Goal: Information Seeking & Learning: Learn about a topic

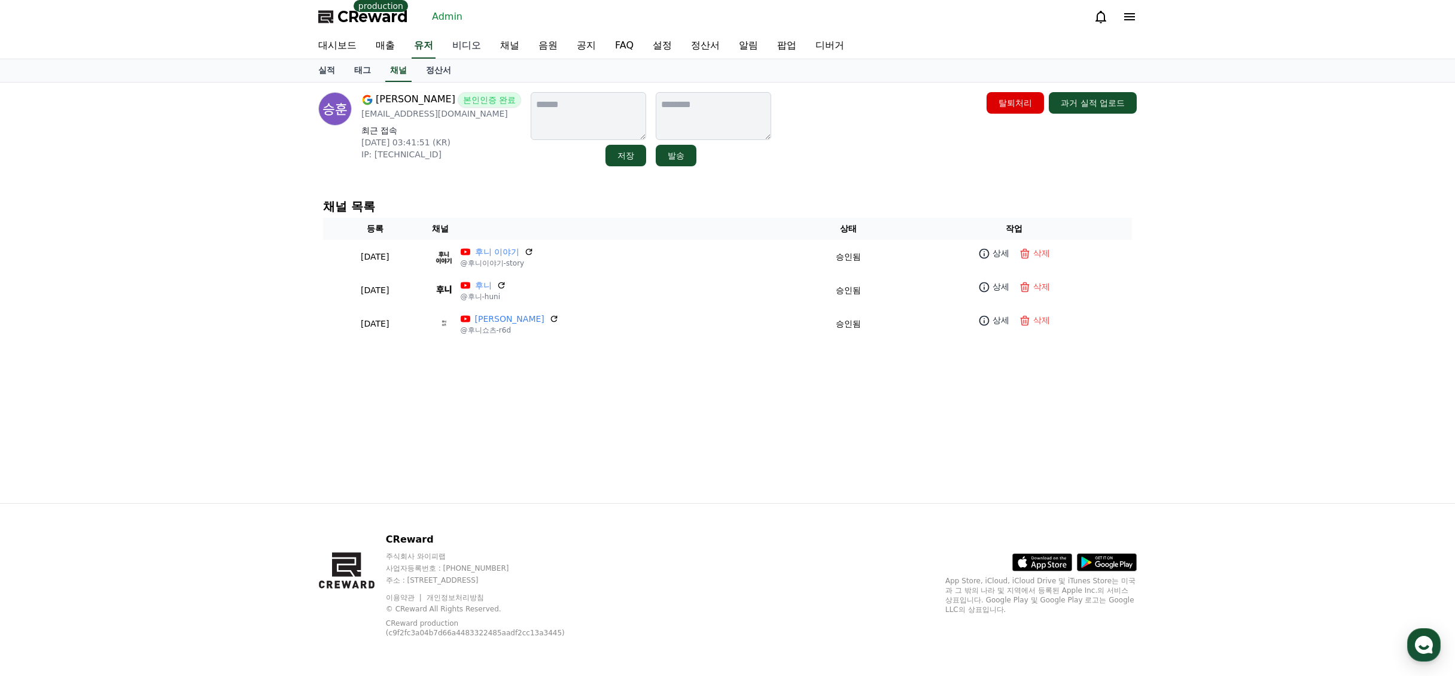
click at [478, 53] on link "비디오" at bounding box center [467, 46] width 48 height 25
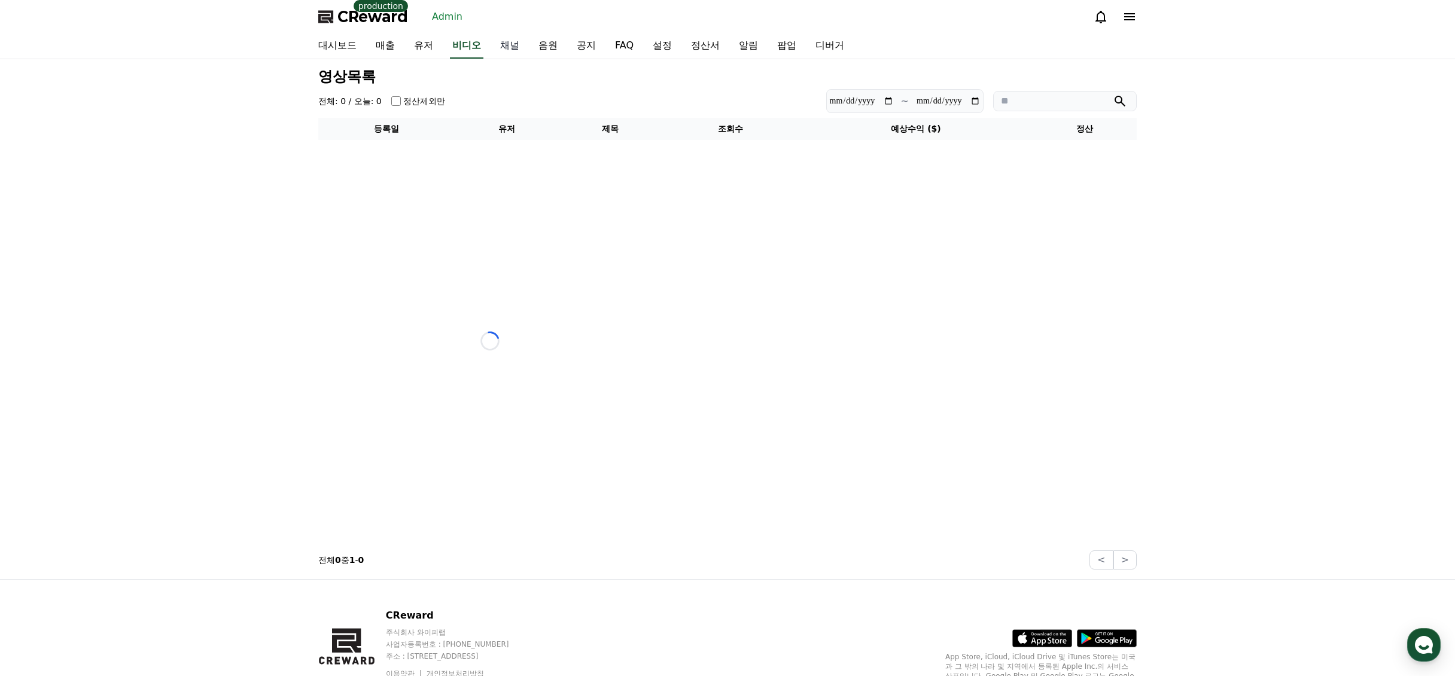
click at [505, 51] on link "채널" at bounding box center [510, 46] width 38 height 25
click at [508, 44] on link "채널" at bounding box center [510, 46] width 24 height 25
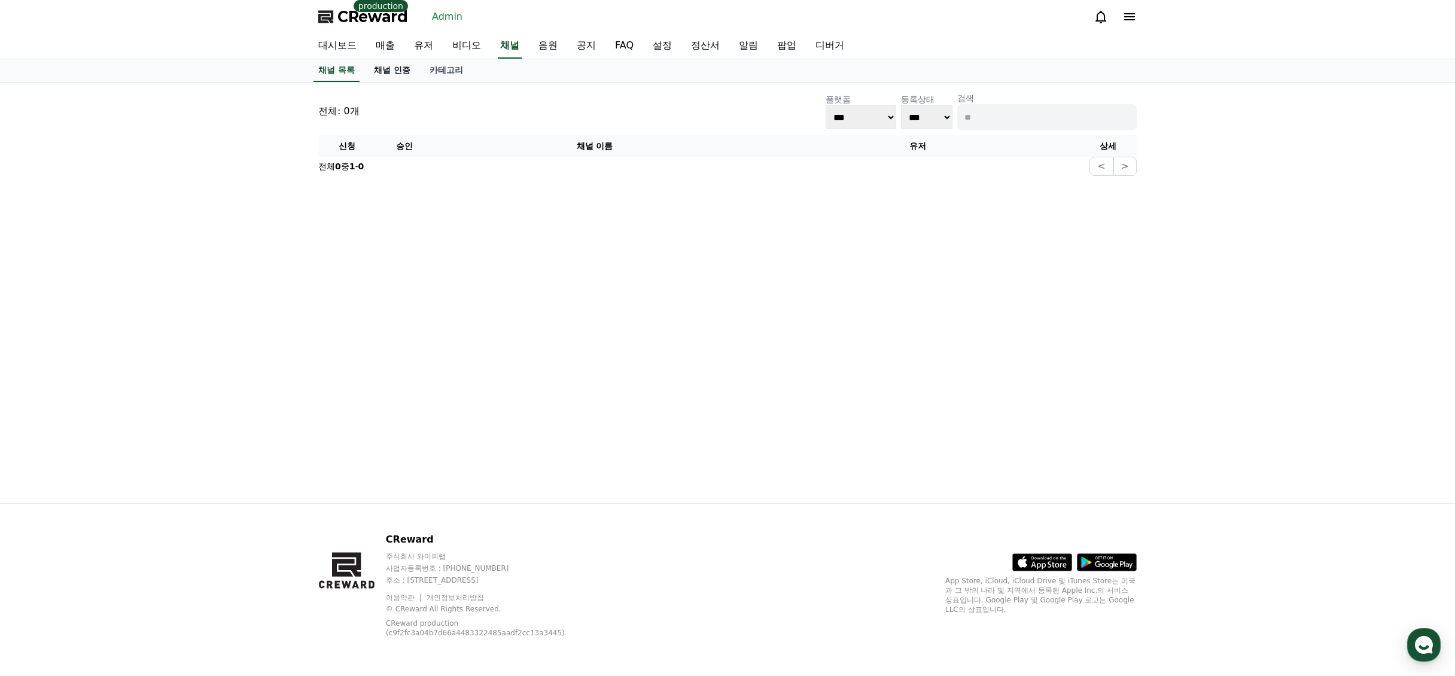
click at [400, 72] on link "채널 인증" at bounding box center [392, 70] width 56 height 23
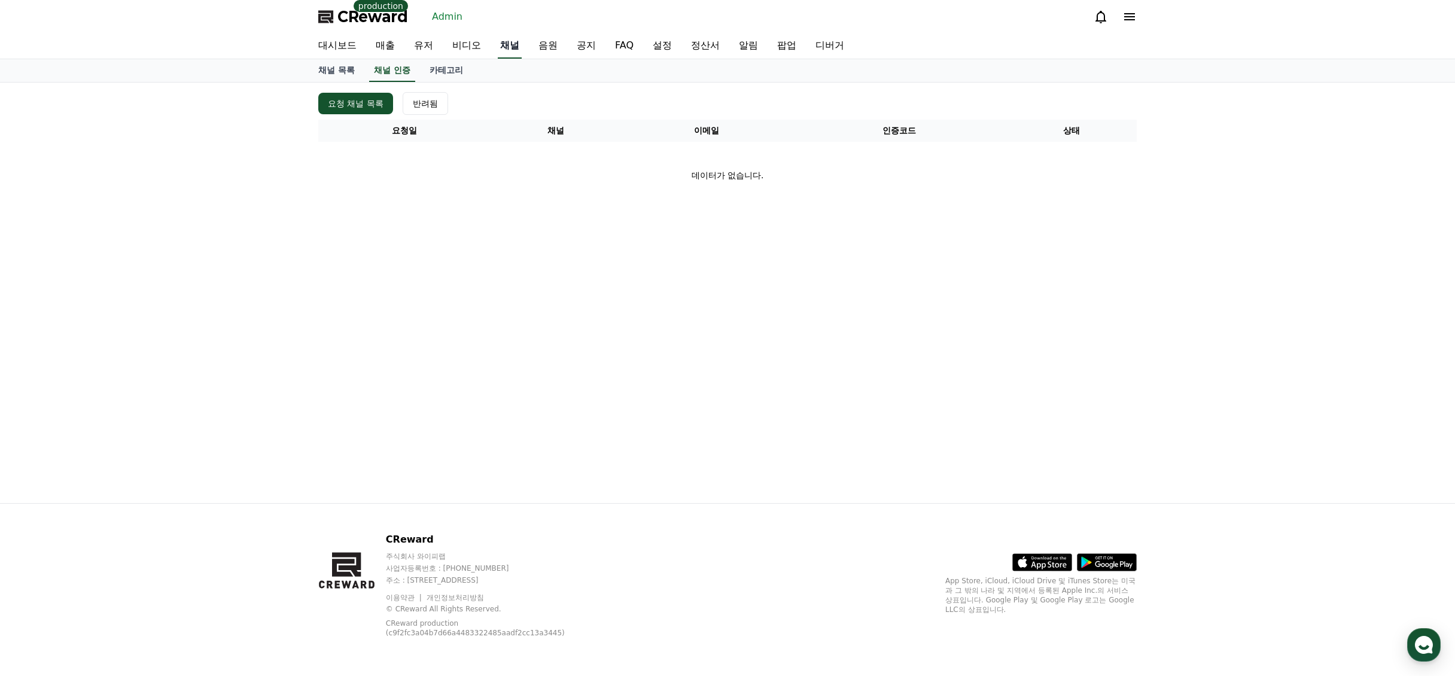
click at [481, 48] on link "비디오" at bounding box center [467, 46] width 48 height 25
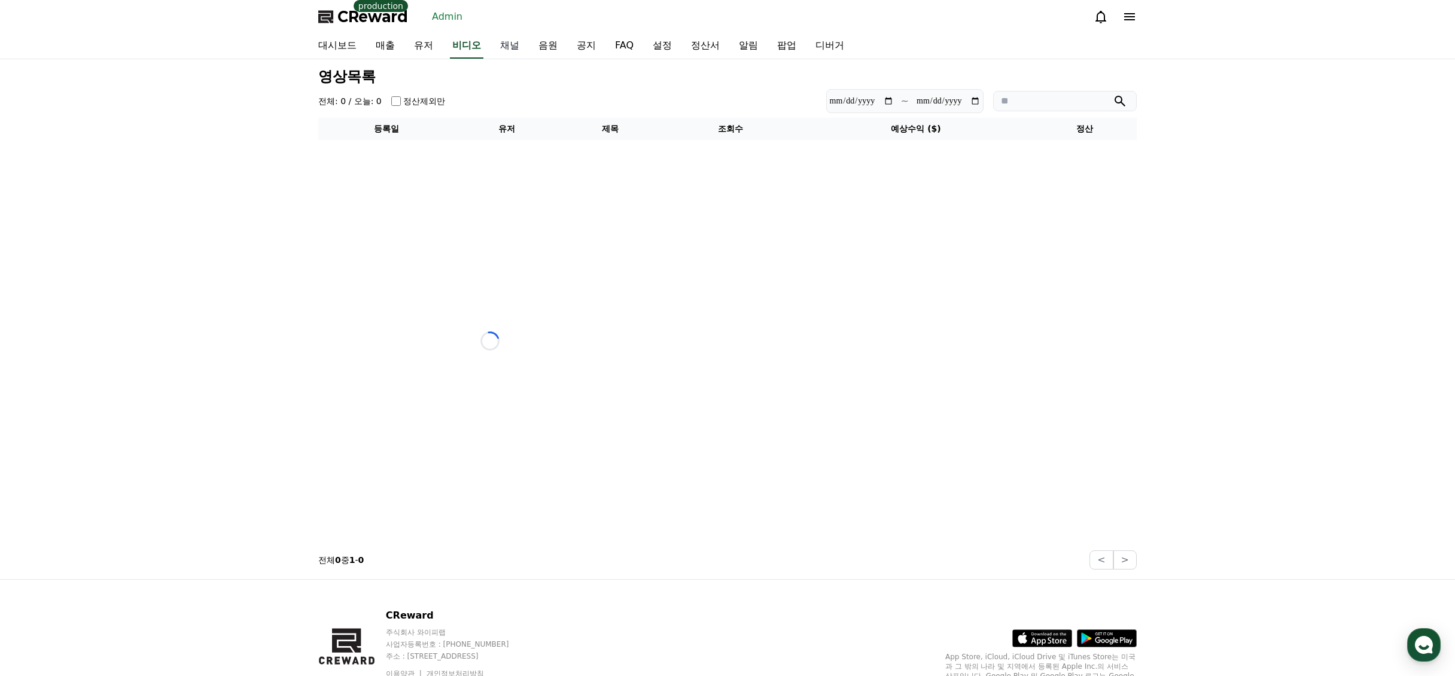
click at [525, 49] on link "채널" at bounding box center [510, 46] width 38 height 25
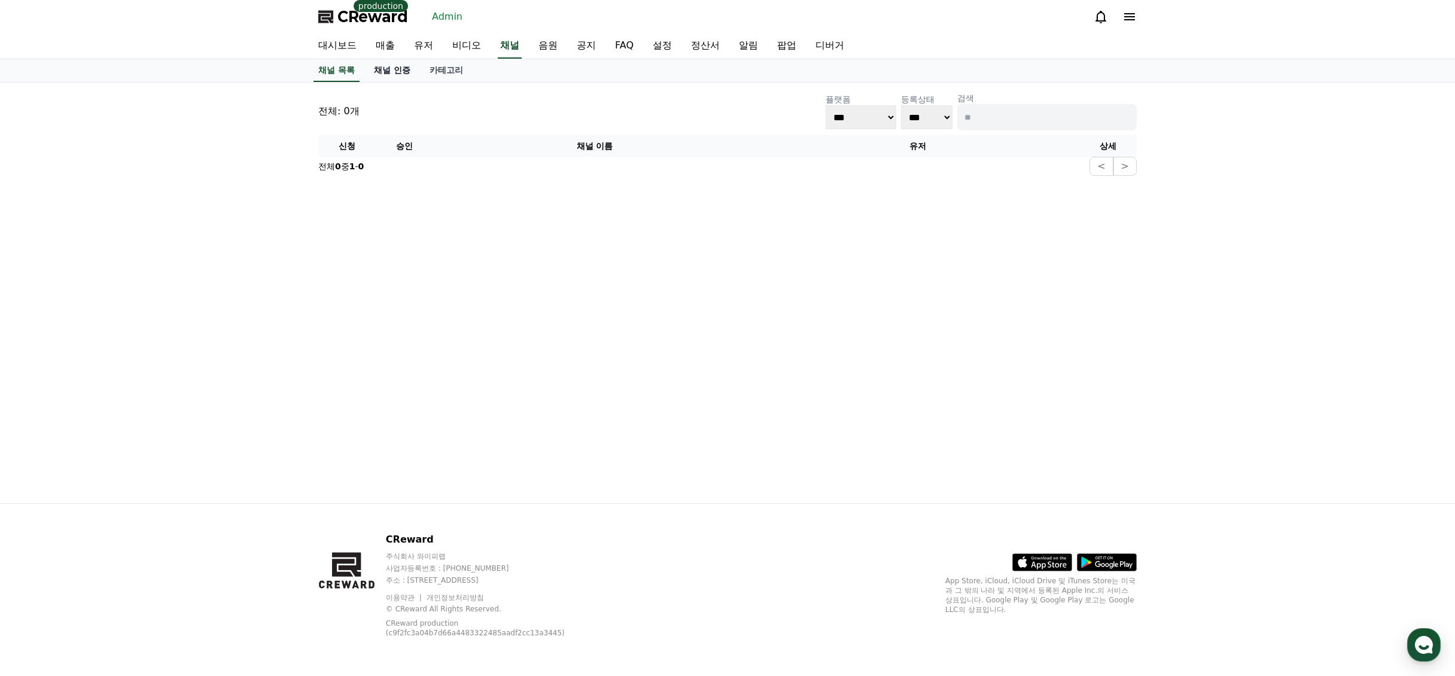
click at [402, 72] on link "채널 인증" at bounding box center [392, 70] width 56 height 23
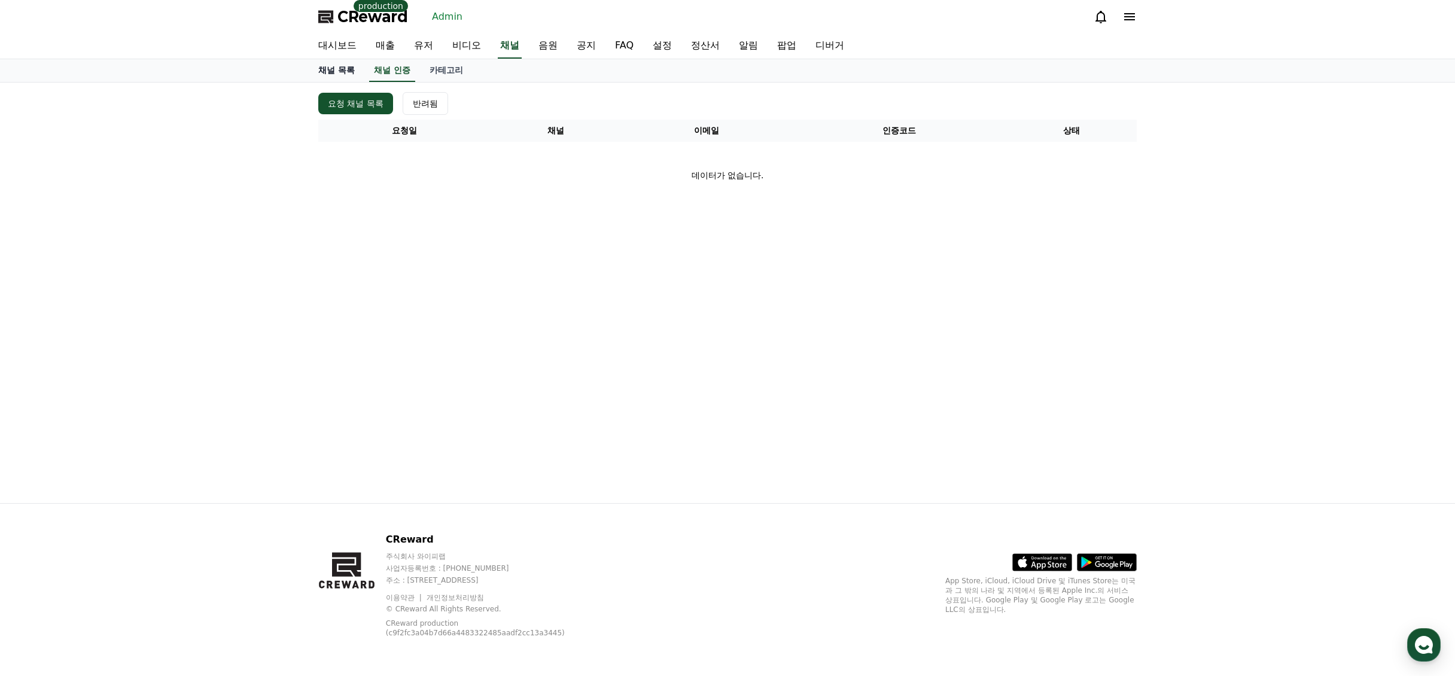
click at [344, 73] on link "채널 목록" at bounding box center [337, 70] width 56 height 23
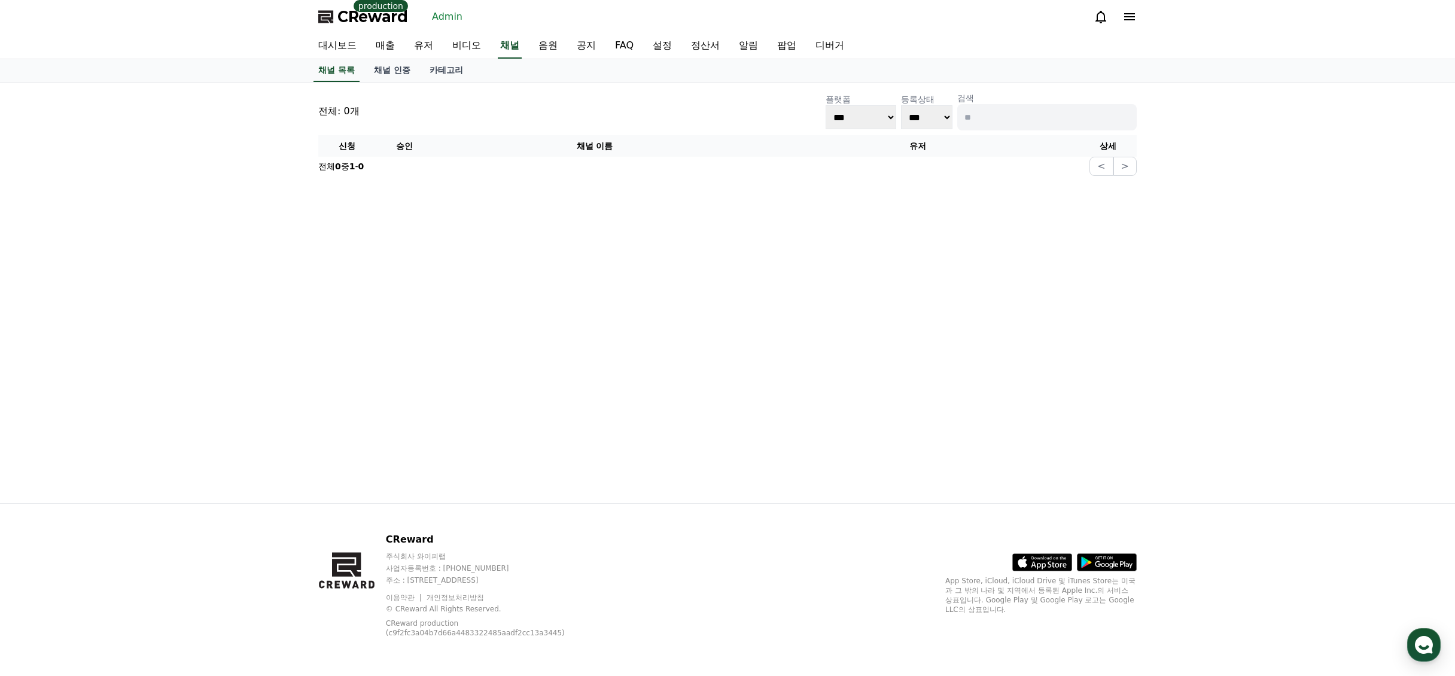
drag, startPoint x: 631, startPoint y: 78, endPoint x: 639, endPoint y: 75, distance: 8.7
click at [634, 78] on div "채널 목록 채널 인증 카테고리" at bounding box center [728, 70] width 838 height 23
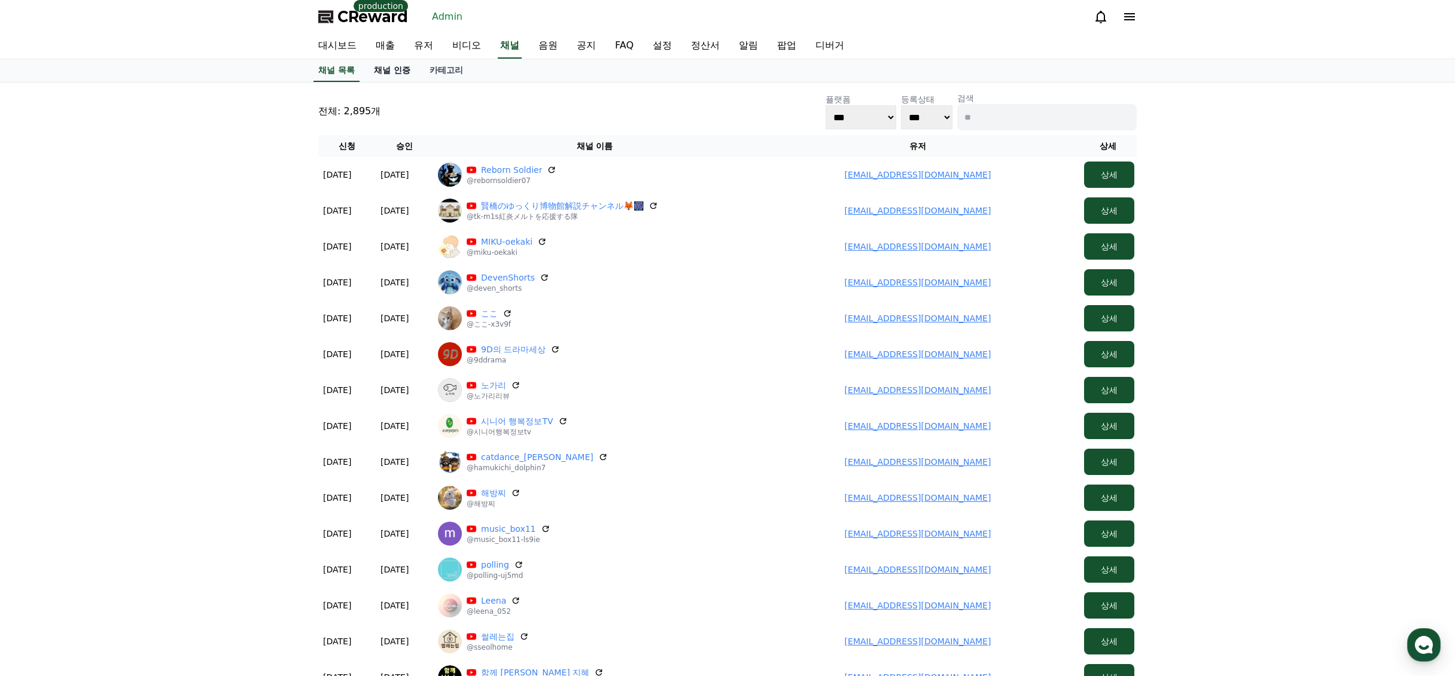
click at [398, 74] on link "채널 인증" at bounding box center [392, 70] width 56 height 23
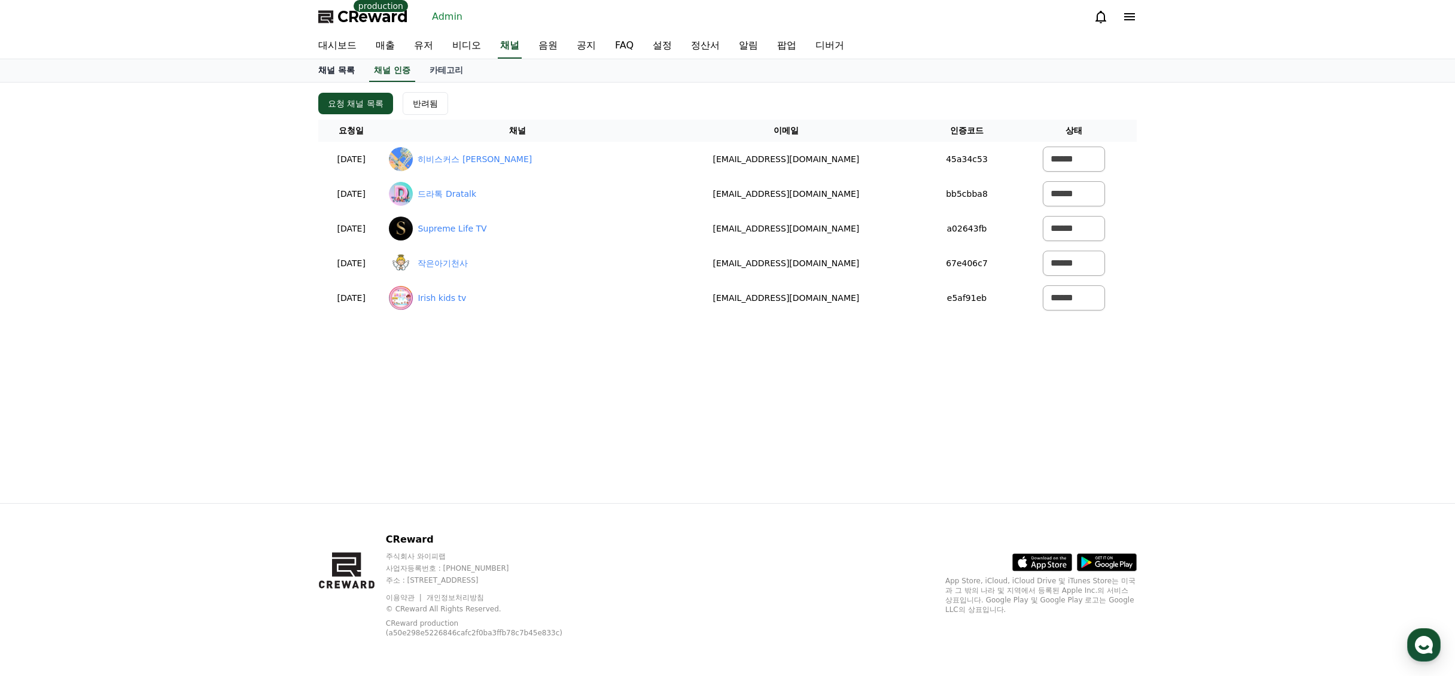
click at [357, 65] on link "채널 목록" at bounding box center [337, 70] width 56 height 23
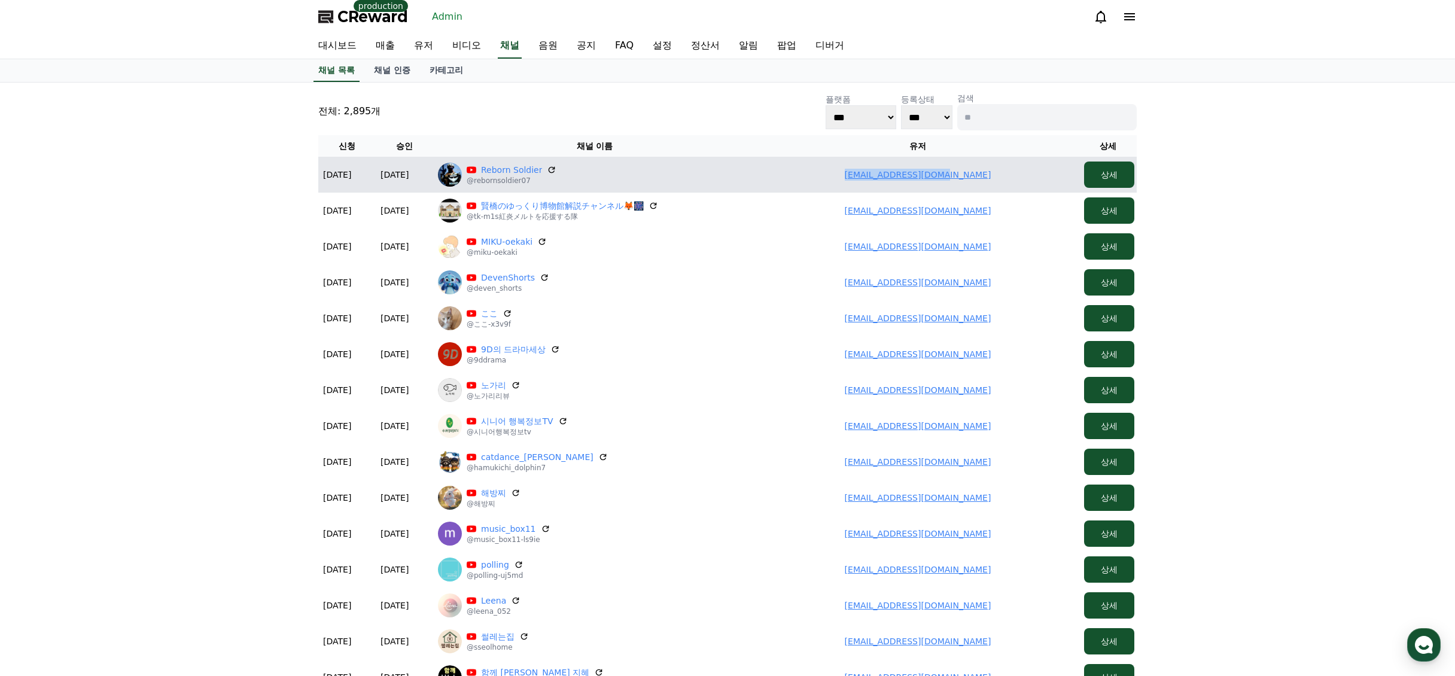
drag, startPoint x: 929, startPoint y: 179, endPoint x: 1018, endPoint y: 177, distance: 89.2
click at [1018, 177] on td "[EMAIL_ADDRESS][DOMAIN_NAME]" at bounding box center [917, 175] width 323 height 36
copy link "zndreams97@gmail.com"
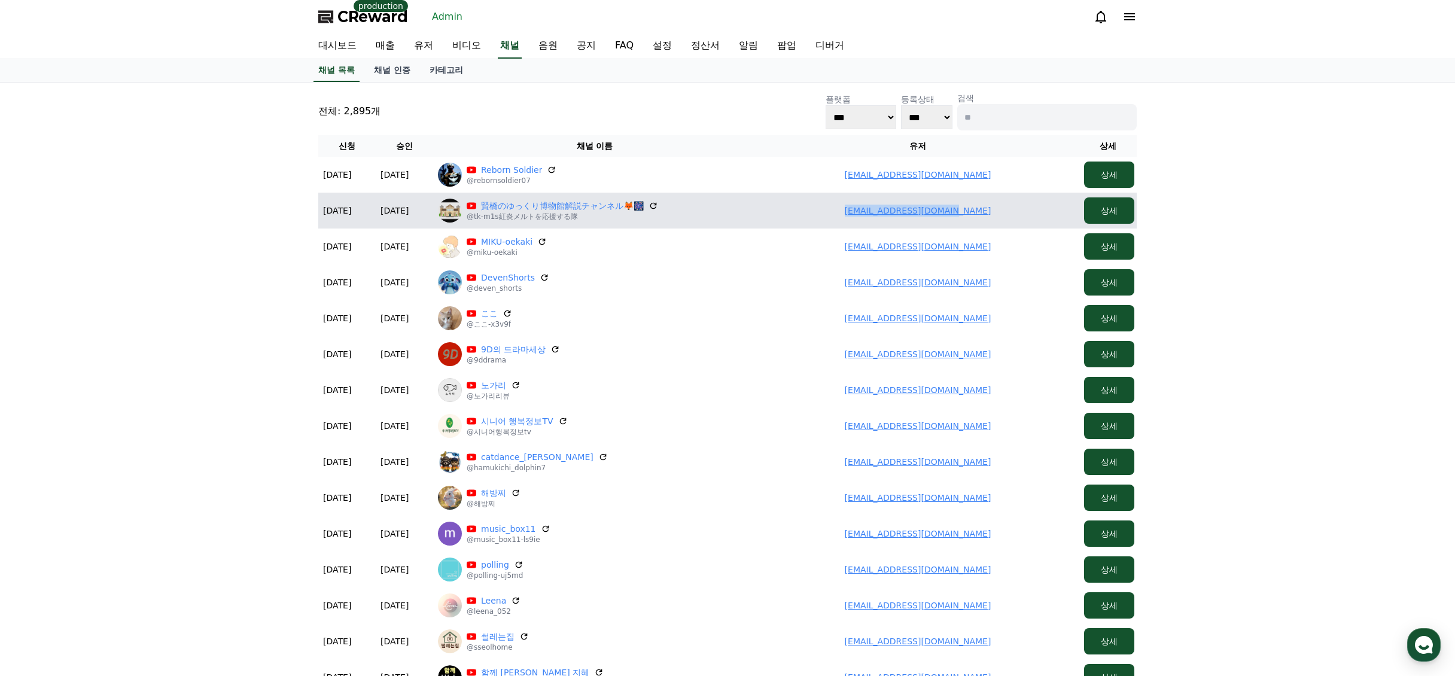
drag, startPoint x: 830, startPoint y: 202, endPoint x: 1012, endPoint y: 212, distance: 182.2
click at [1014, 212] on td "takeda111498@gmail.com" at bounding box center [917, 211] width 323 height 36
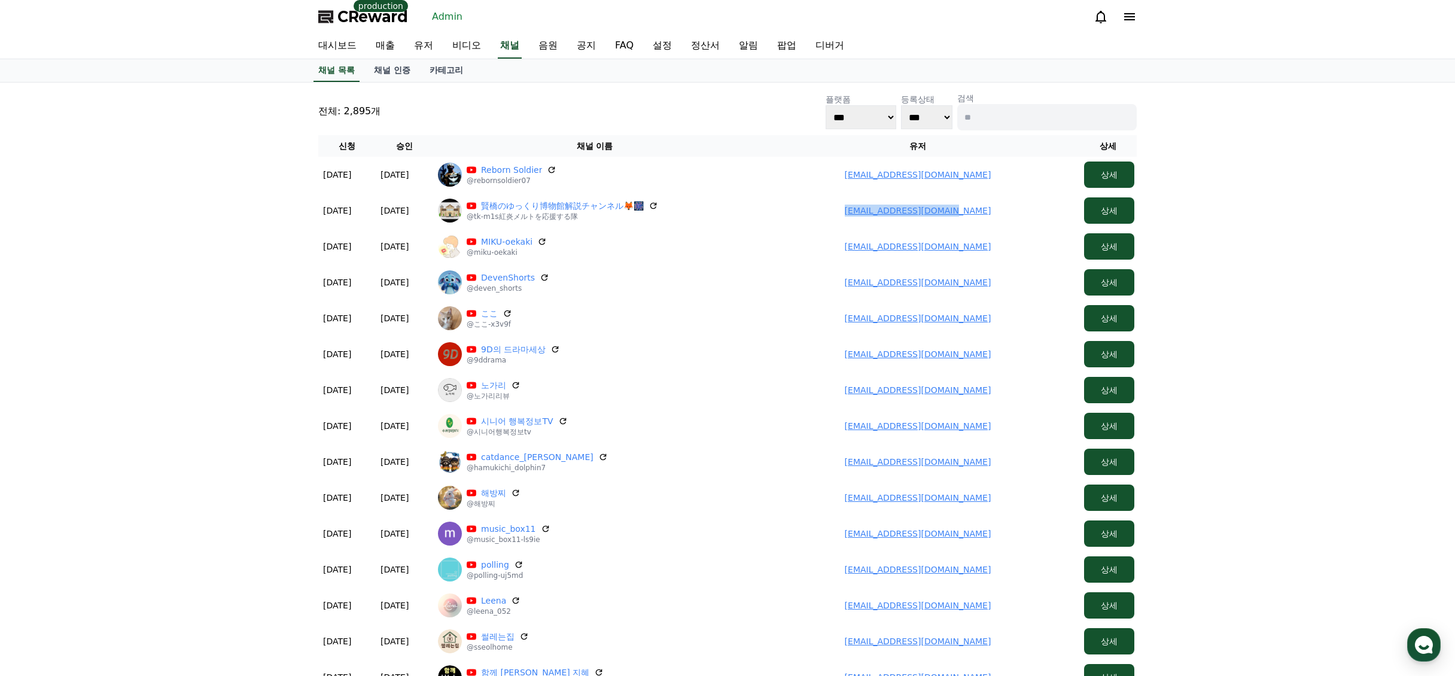
copy link "takeda111498@gmail.com"
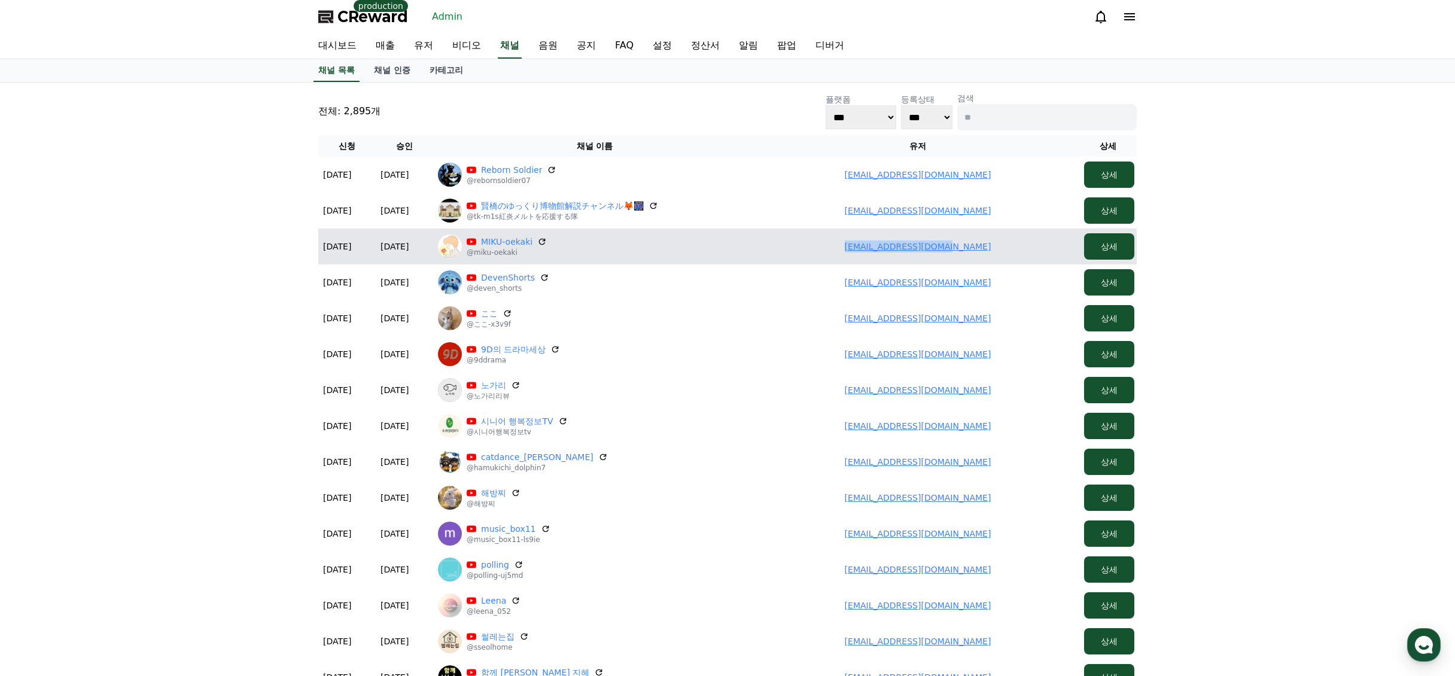
drag, startPoint x: 853, startPoint y: 233, endPoint x: 1010, endPoint y: 241, distance: 156.4
click at [1010, 241] on td "miku39story@gmail.com" at bounding box center [917, 247] width 323 height 36
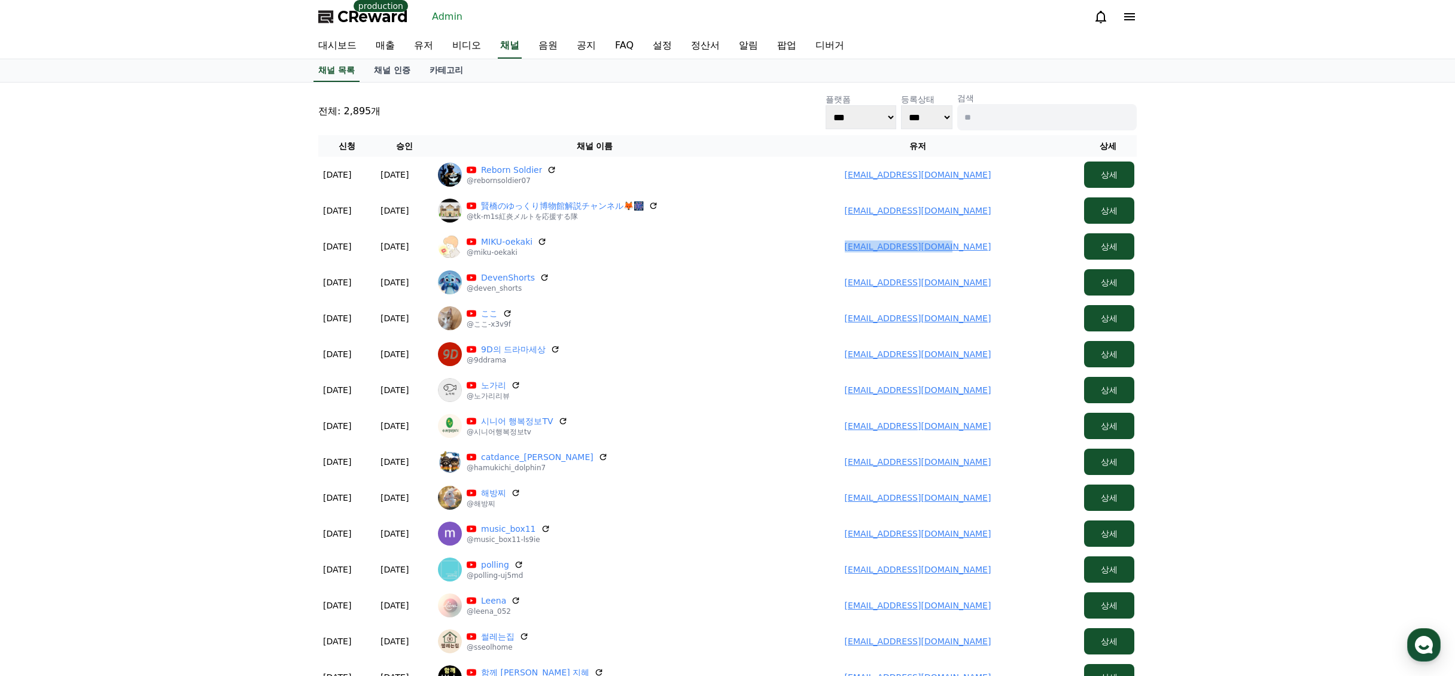
copy link "miku39story@gmail.com"
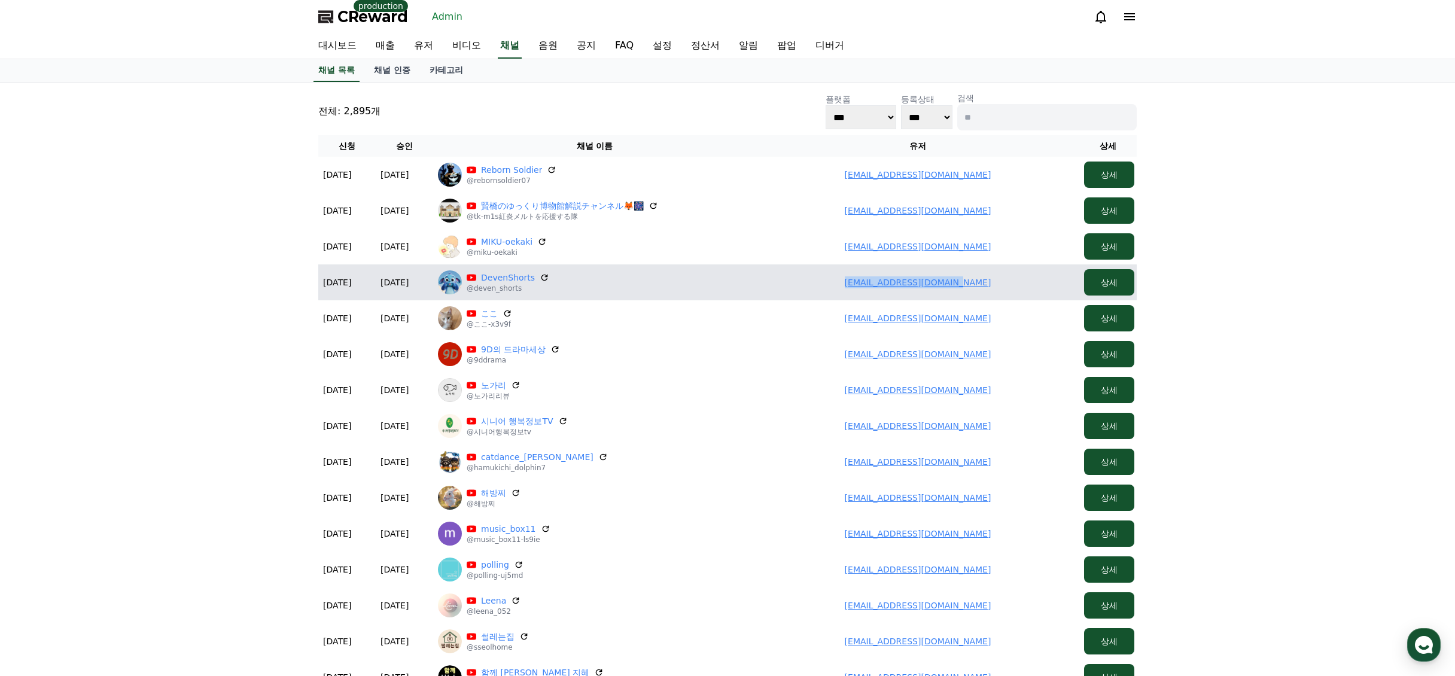
drag, startPoint x: 838, startPoint y: 278, endPoint x: 990, endPoint y: 272, distance: 152.8
click at [991, 272] on td "vijaymoryaneu@gmail.com" at bounding box center [917, 283] width 323 height 36
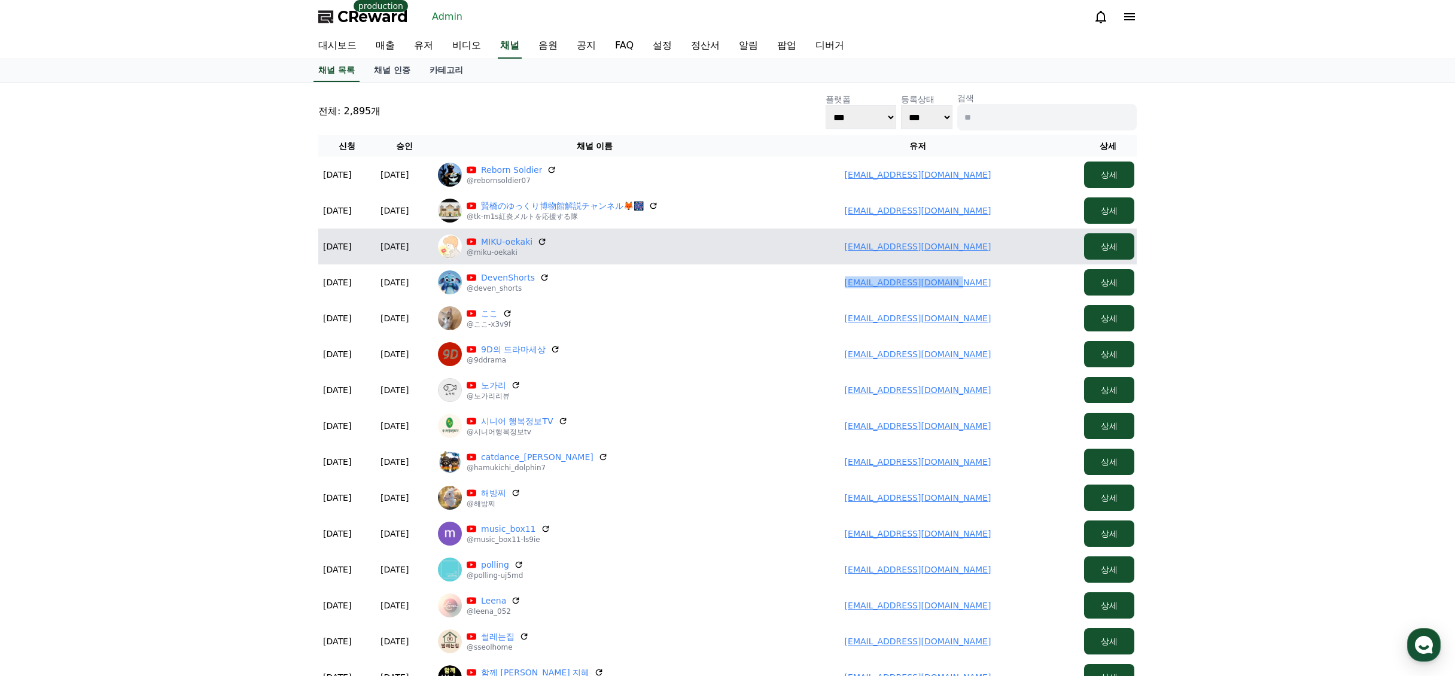
copy link "vijaymoryaneu@gmail.com"
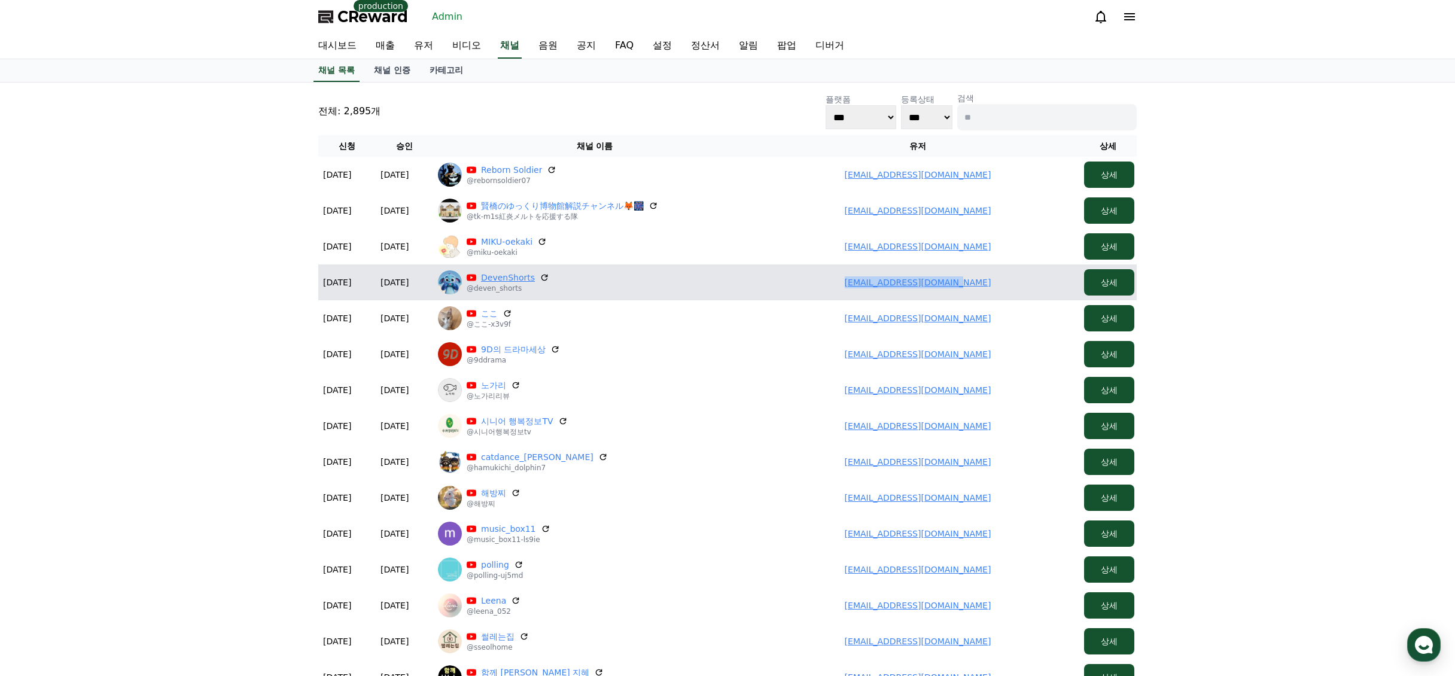
click at [502, 278] on link "DevenShorts" at bounding box center [508, 278] width 54 height 12
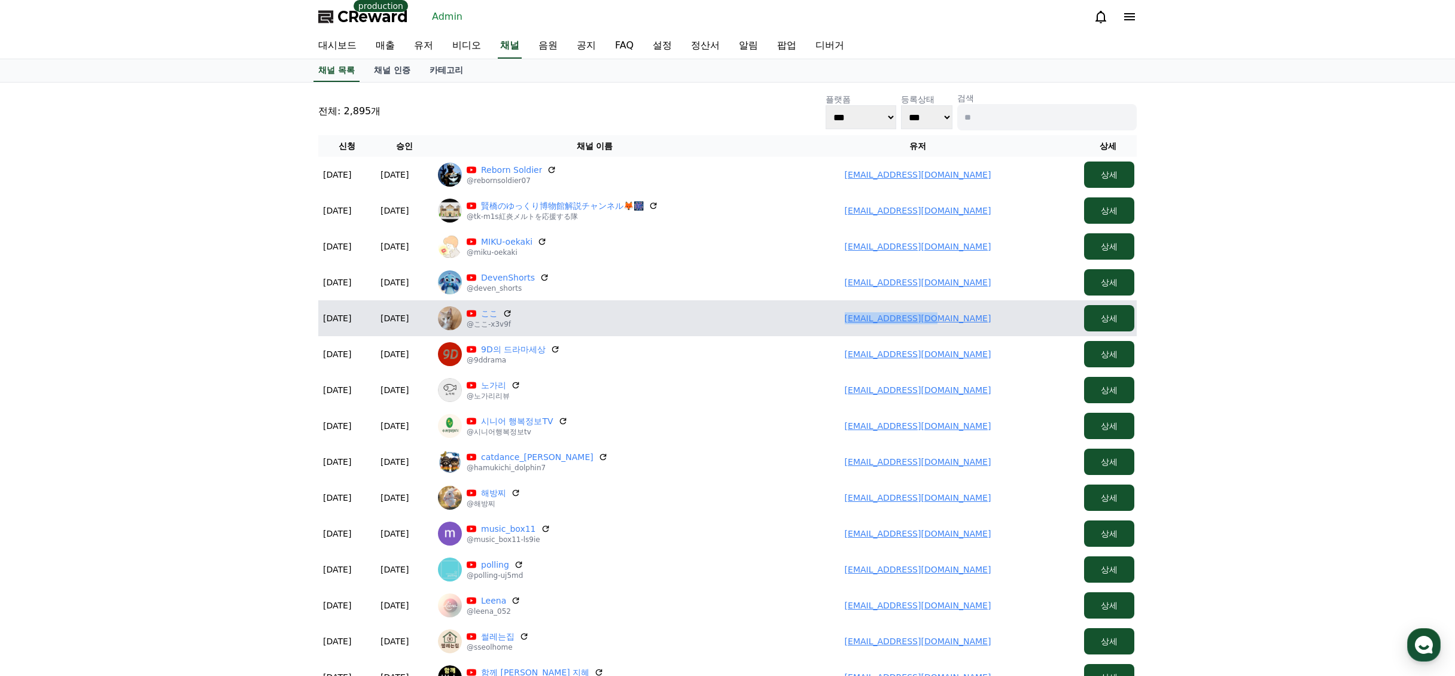
drag, startPoint x: 983, startPoint y: 315, endPoint x: 1034, endPoint y: 316, distance: 50.9
click at [1032, 316] on td "dogtibi8@gmail.com" at bounding box center [917, 318] width 323 height 36
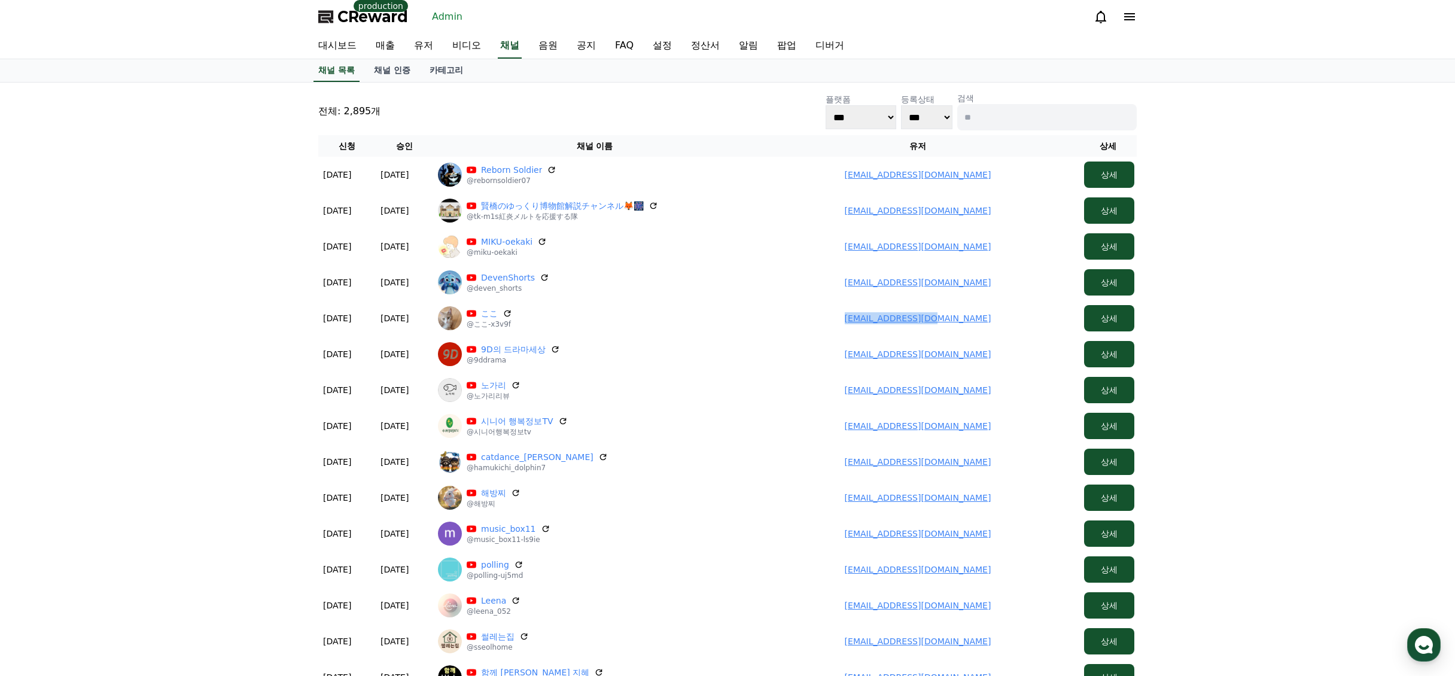
copy link "dogtibi8@gmail.com"
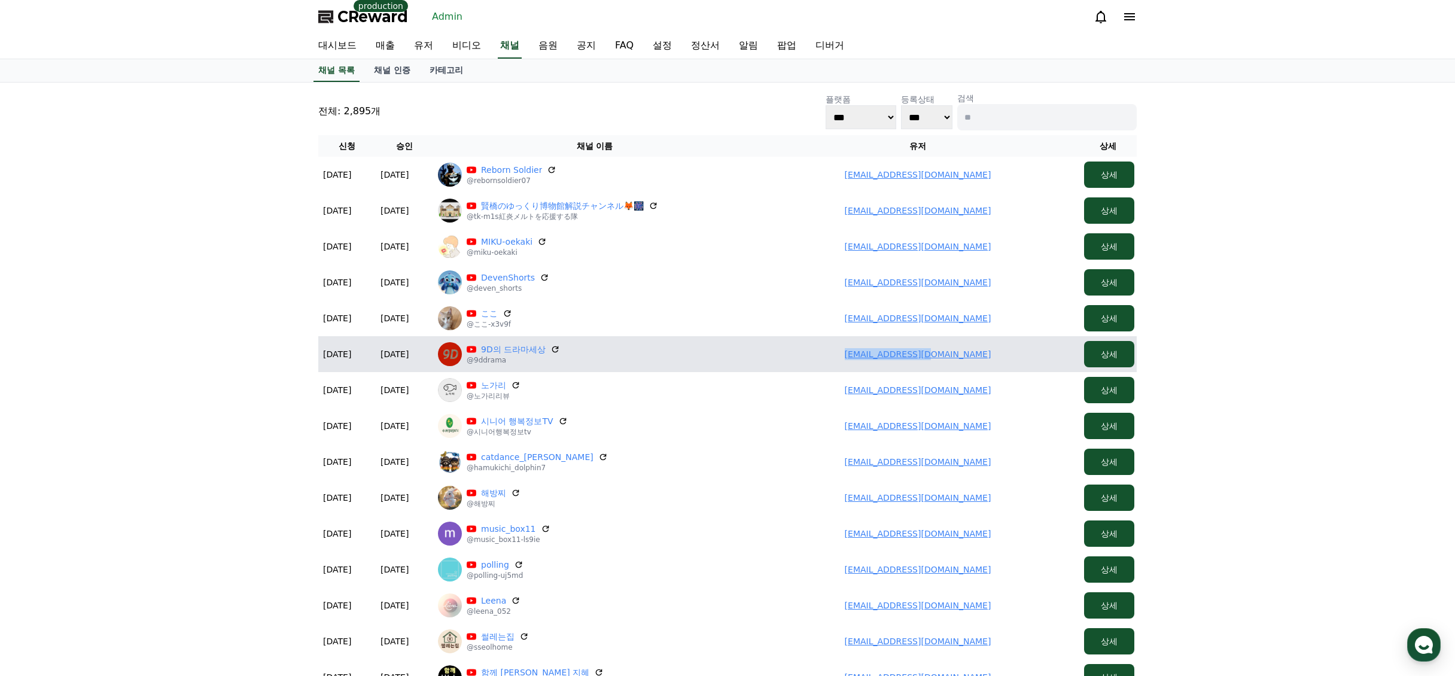
drag, startPoint x: 903, startPoint y: 361, endPoint x: 982, endPoint y: 360, distance: 78.4
click at [982, 360] on td "hjk2612@gmail.com" at bounding box center [917, 354] width 323 height 36
copy link "hjk2612@gmail.com"
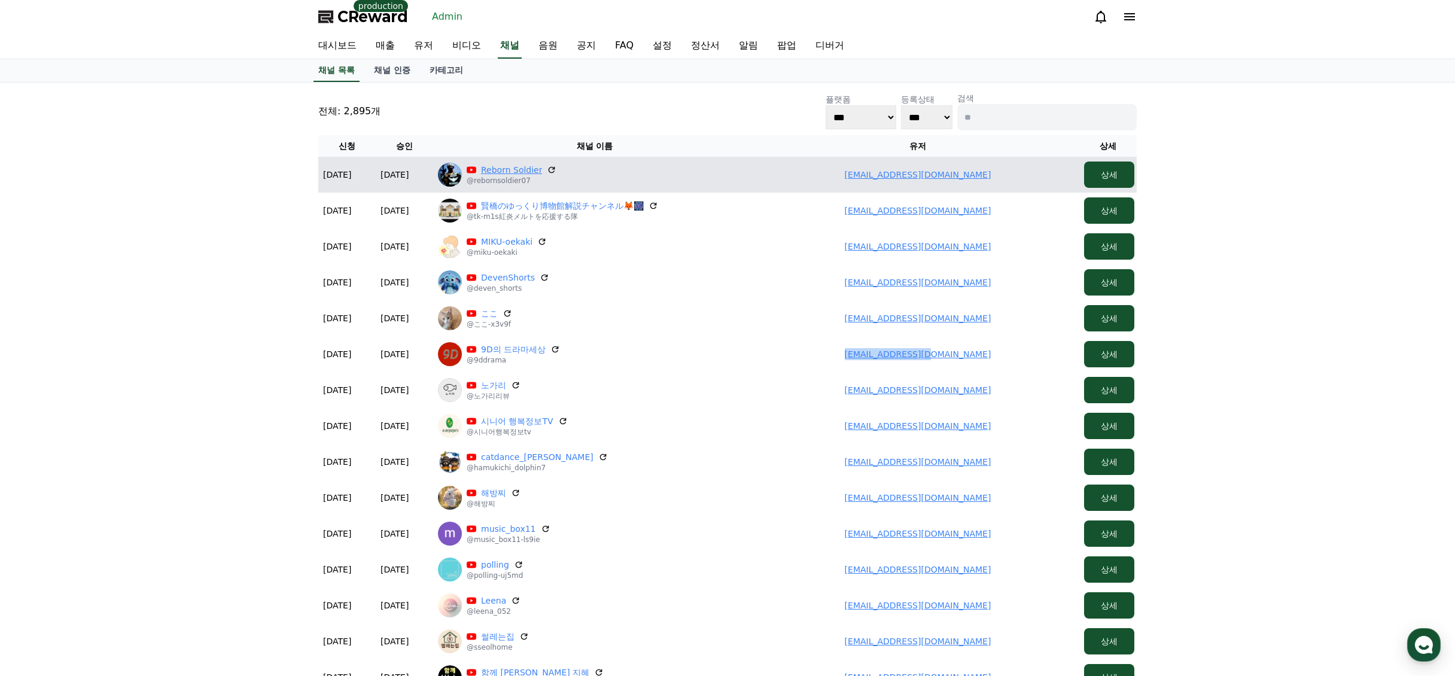
click at [505, 168] on link "Reborn Soldier" at bounding box center [511, 170] width 61 height 12
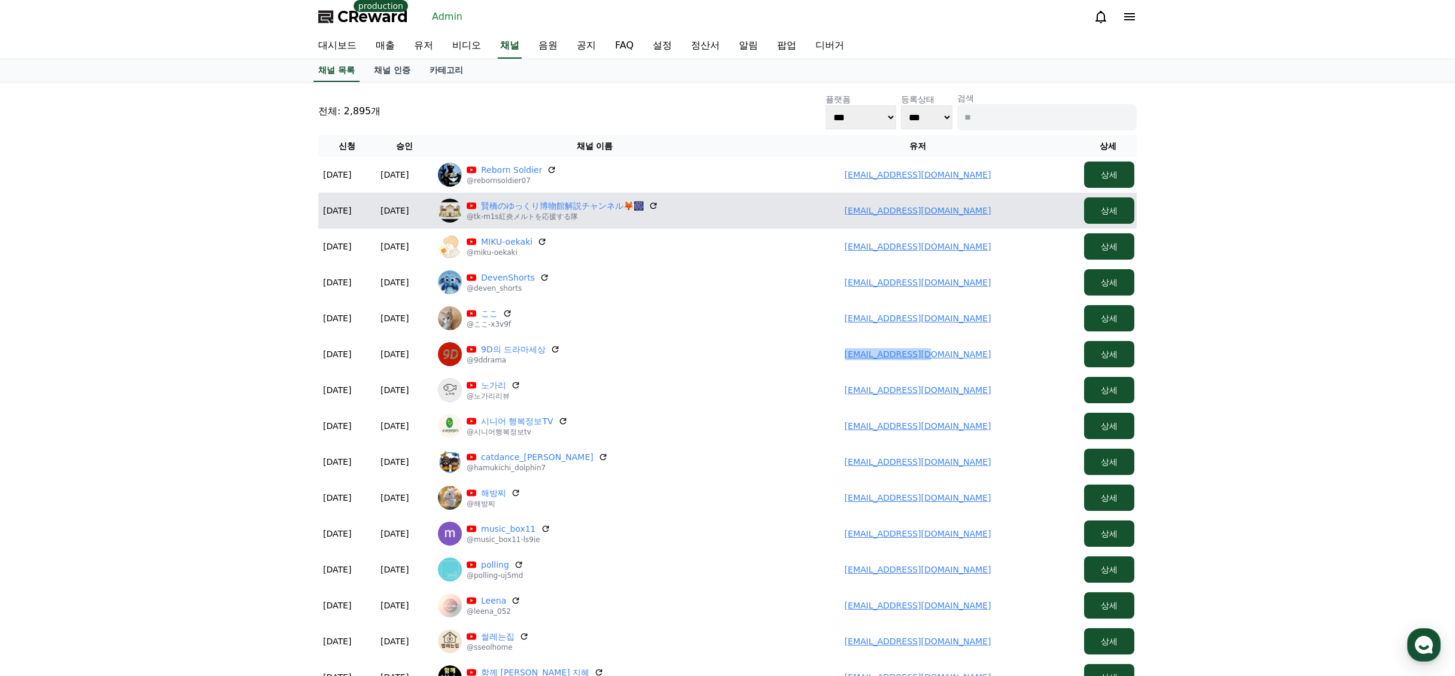
click at [916, 211] on link "takeda111498@gmail.com" at bounding box center [918, 211] width 147 height 10
click at [556, 205] on link "賢橋のゆっくり博物館解説チャンネル🦊🎆" at bounding box center [562, 206] width 163 height 12
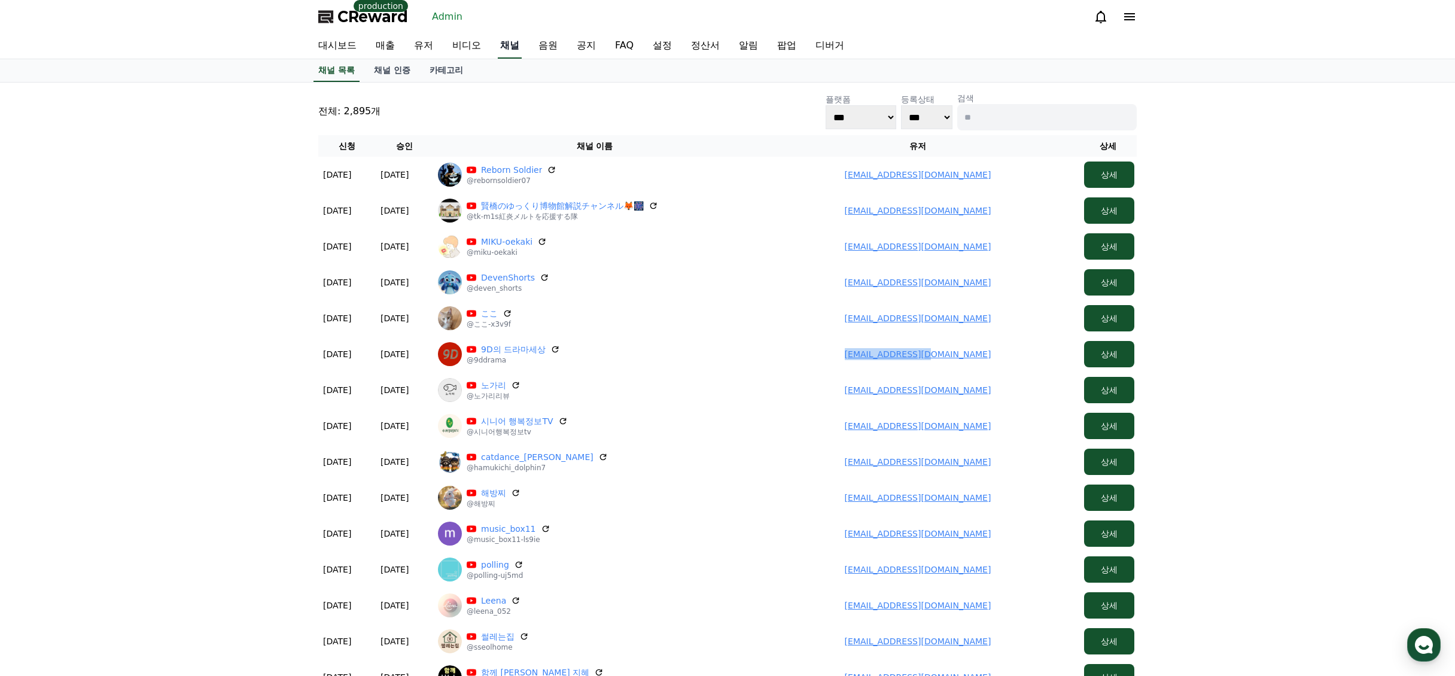
click at [505, 47] on link "채널" at bounding box center [510, 46] width 24 height 25
click at [405, 63] on link "채널 인증" at bounding box center [392, 70] width 56 height 23
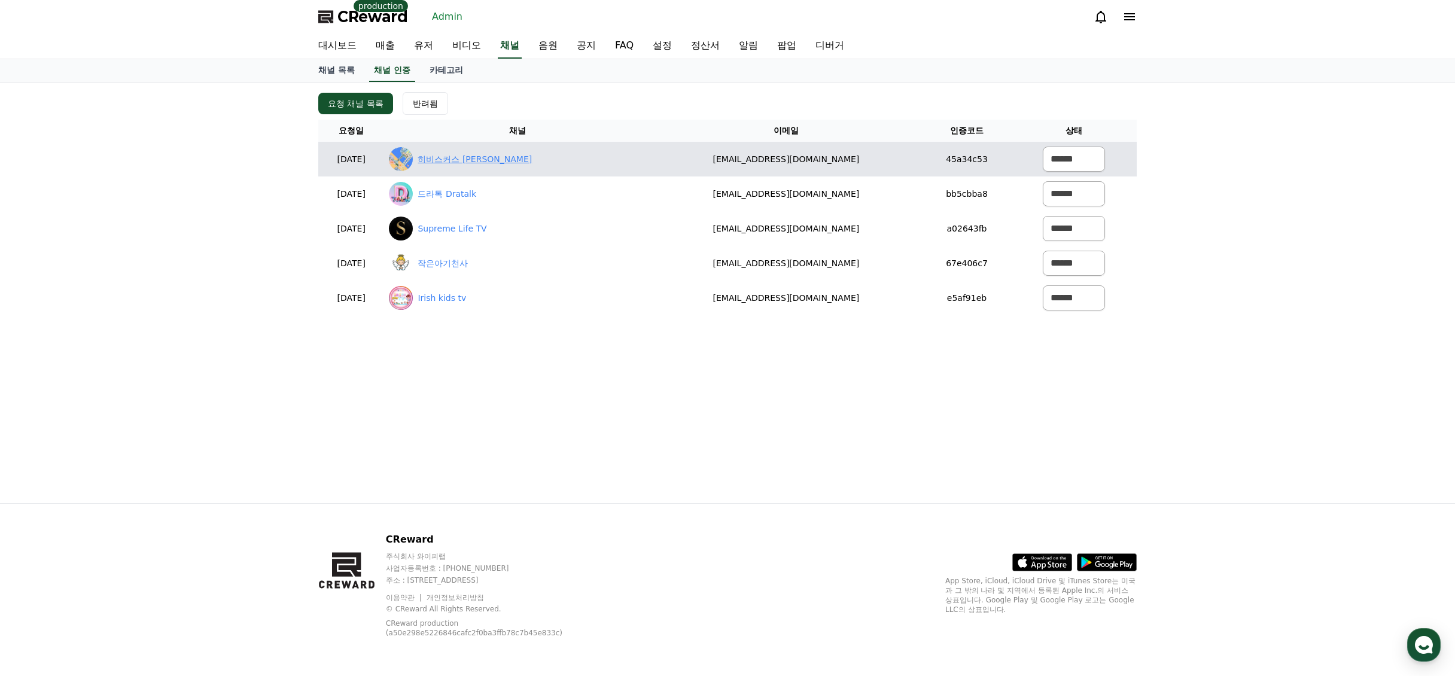
click at [512, 155] on link "히비스커스 미키샐리" at bounding box center [475, 159] width 114 height 13
drag, startPoint x: 725, startPoint y: 153, endPoint x: 895, endPoint y: 164, distance: 170.3
click at [893, 164] on td "usdbam@gmail.com" at bounding box center [787, 159] width 272 height 35
copy td "usdbam@gmail.com"
click at [1052, 163] on select "****** *** ***" at bounding box center [1074, 159] width 62 height 25
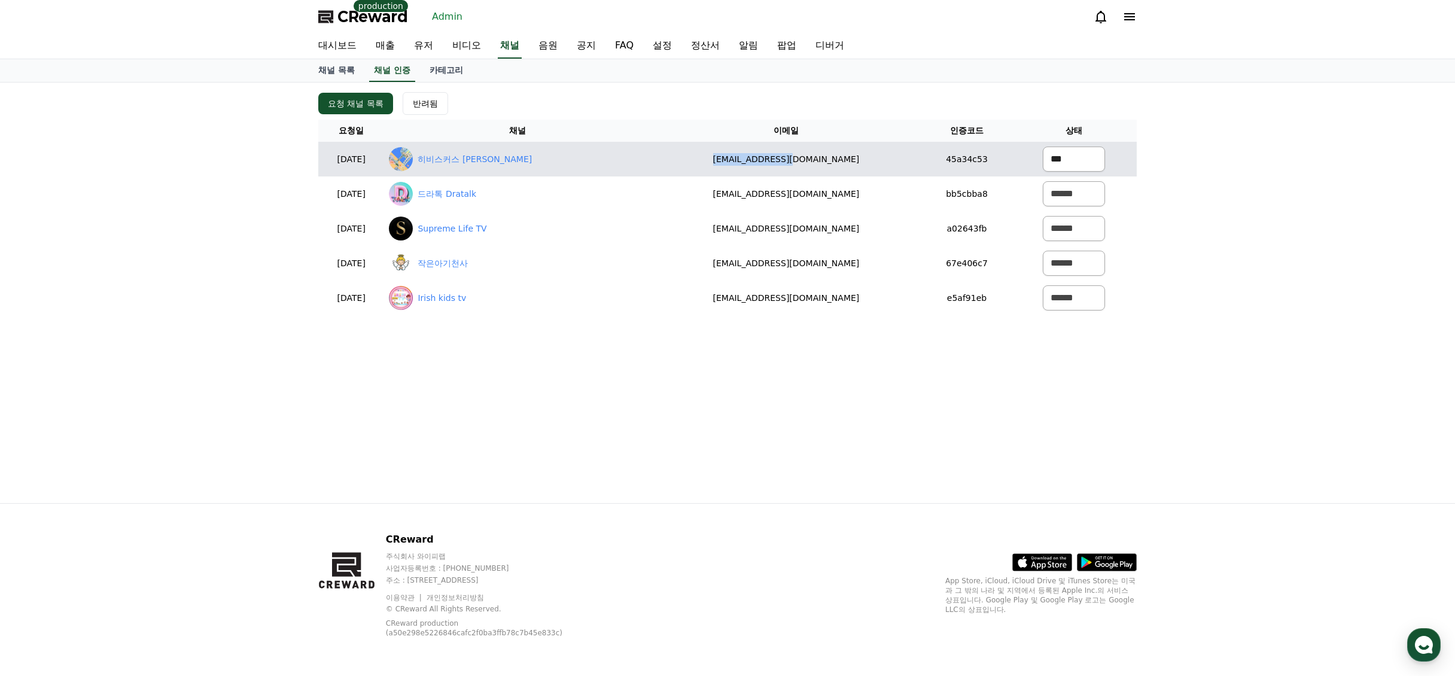
click at [1043, 147] on select "****** *** ***" at bounding box center [1074, 159] width 62 height 25
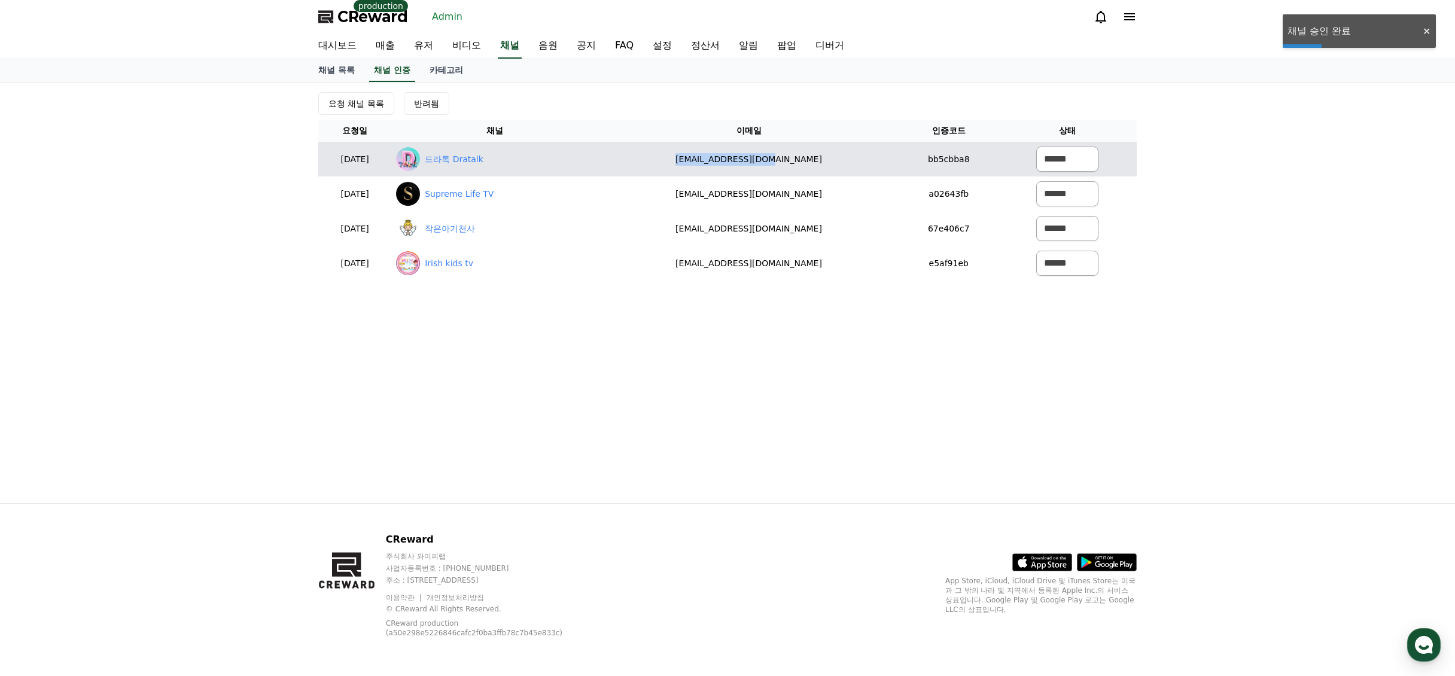
drag, startPoint x: 670, startPoint y: 157, endPoint x: 826, endPoint y: 166, distance: 156.5
click at [868, 166] on td "teddy0318@naver.com" at bounding box center [748, 159] width 301 height 35
copy td "[EMAIL_ADDRESS][DOMAIN_NAME]"
click at [484, 159] on link "드라톡 Dratalk" at bounding box center [454, 159] width 59 height 13
click at [1052, 164] on select "****** *** ***" at bounding box center [1068, 159] width 62 height 25
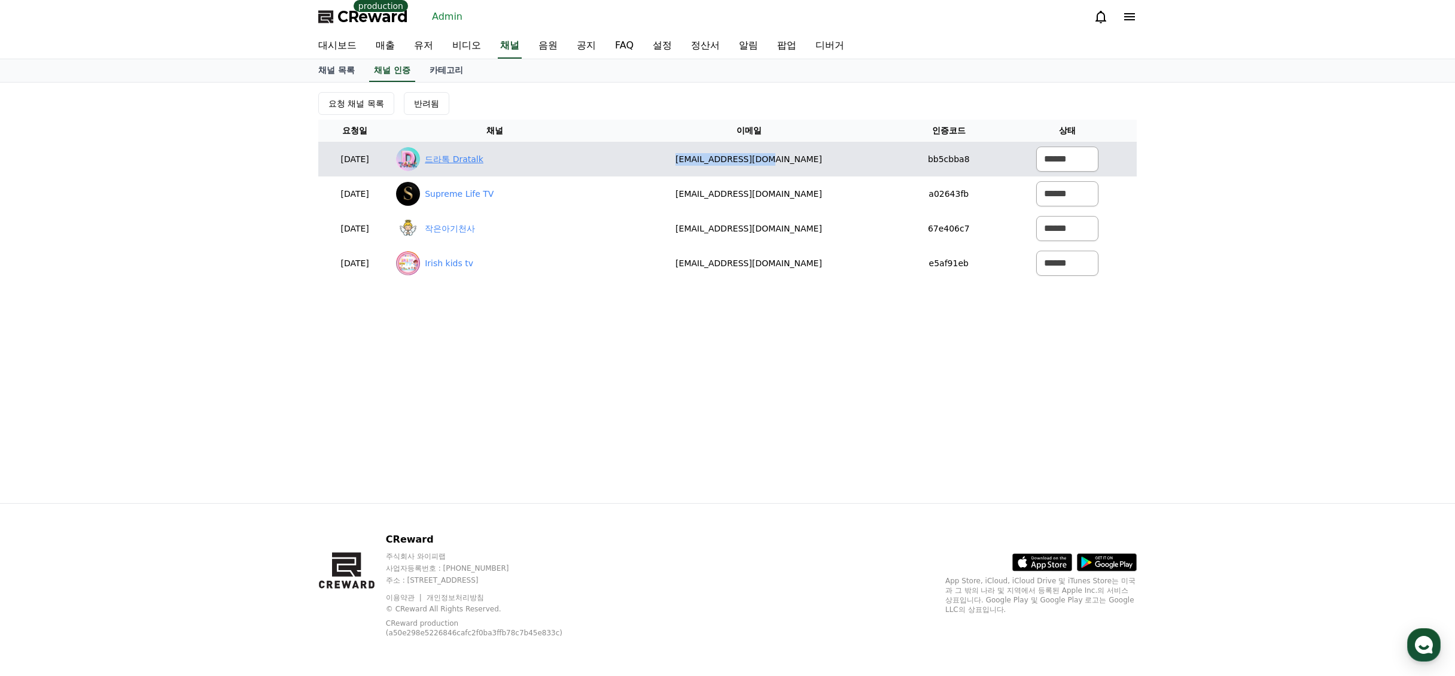
click at [484, 158] on link "드라톡 Dratalk" at bounding box center [454, 159] width 59 height 13
click at [1052, 159] on select "****** *** ***" at bounding box center [1068, 159] width 62 height 25
click at [1037, 147] on select "****** *** ***" at bounding box center [1068, 159] width 62 height 25
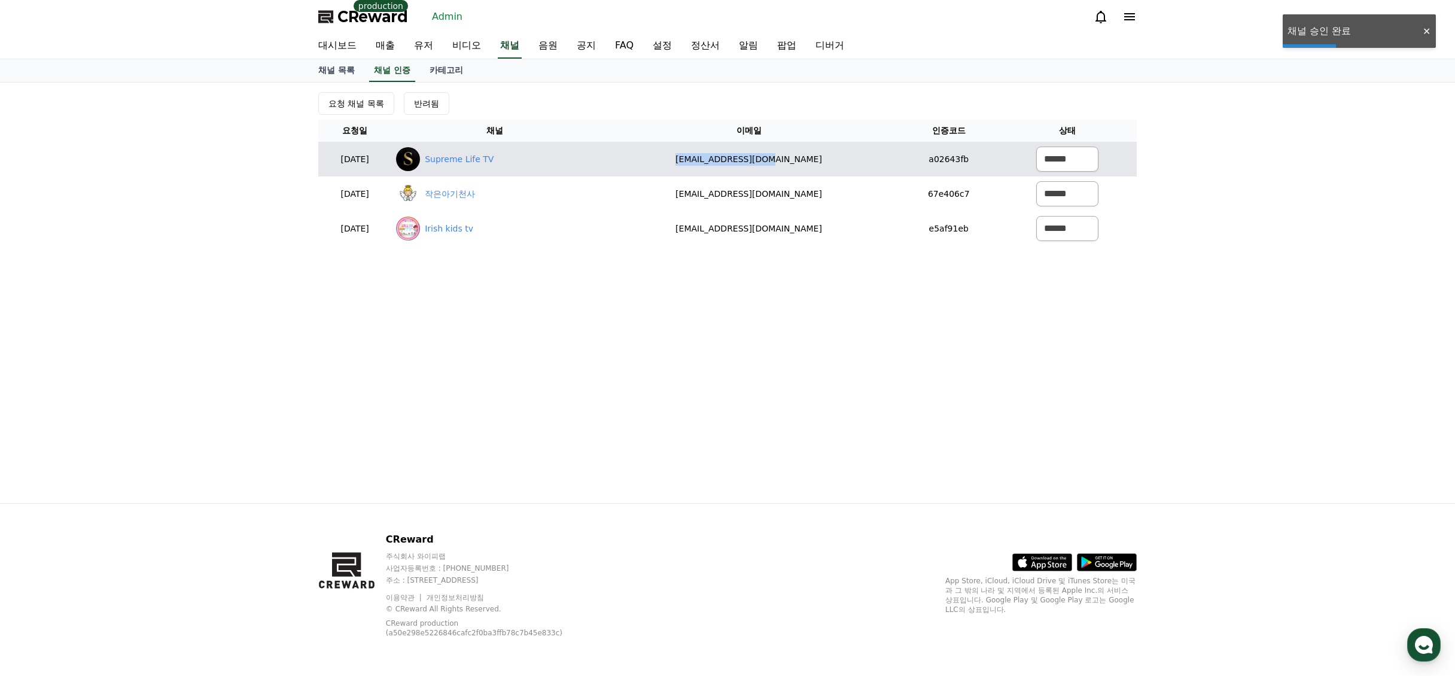
drag, startPoint x: 709, startPoint y: 155, endPoint x: 879, endPoint y: 170, distance: 171.2
click at [880, 170] on td "[EMAIL_ADDRESS][DOMAIN_NAME]" at bounding box center [748, 159] width 301 height 35
copy td "[EMAIL_ADDRESS][DOMAIN_NAME]"
click at [494, 156] on link "Supreme Life TV" at bounding box center [459, 159] width 69 height 13
click at [1050, 159] on select "****** *** ***" at bounding box center [1068, 159] width 62 height 25
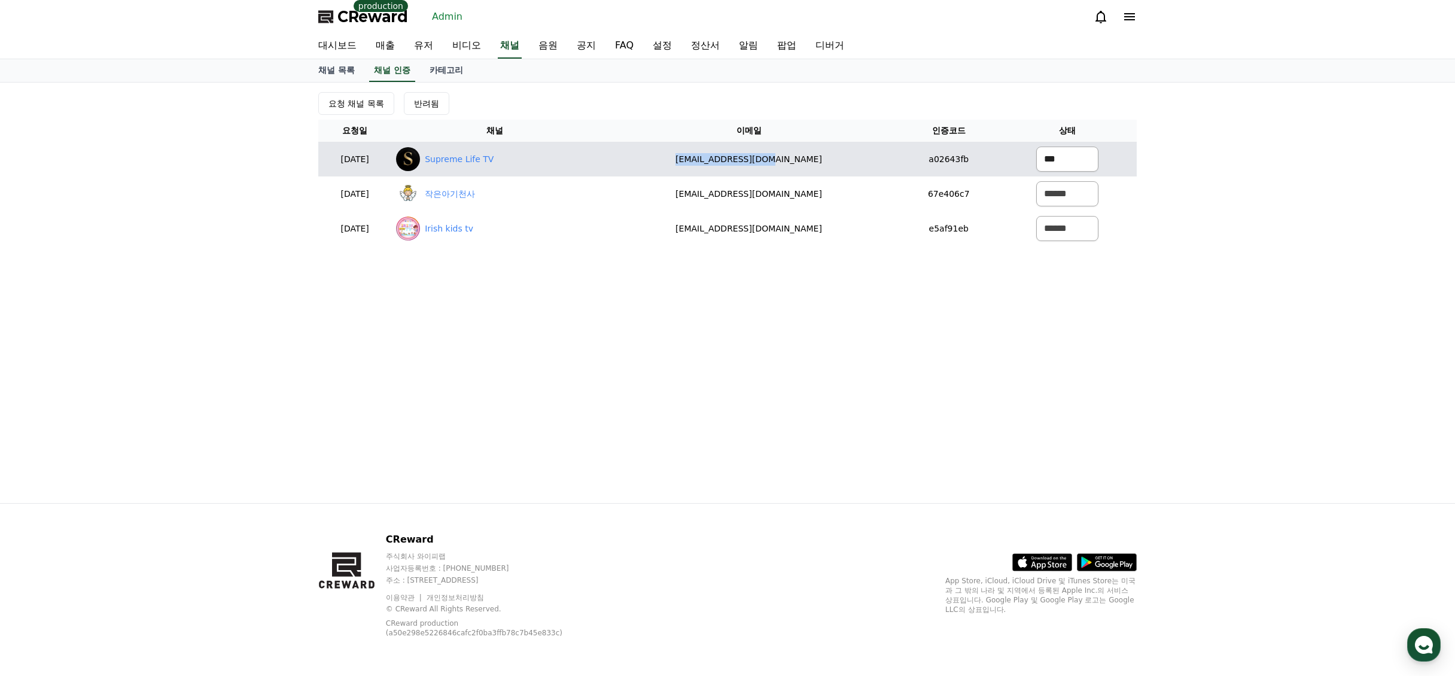
click at [1037, 147] on select "****** *** ***" at bounding box center [1068, 159] width 62 height 25
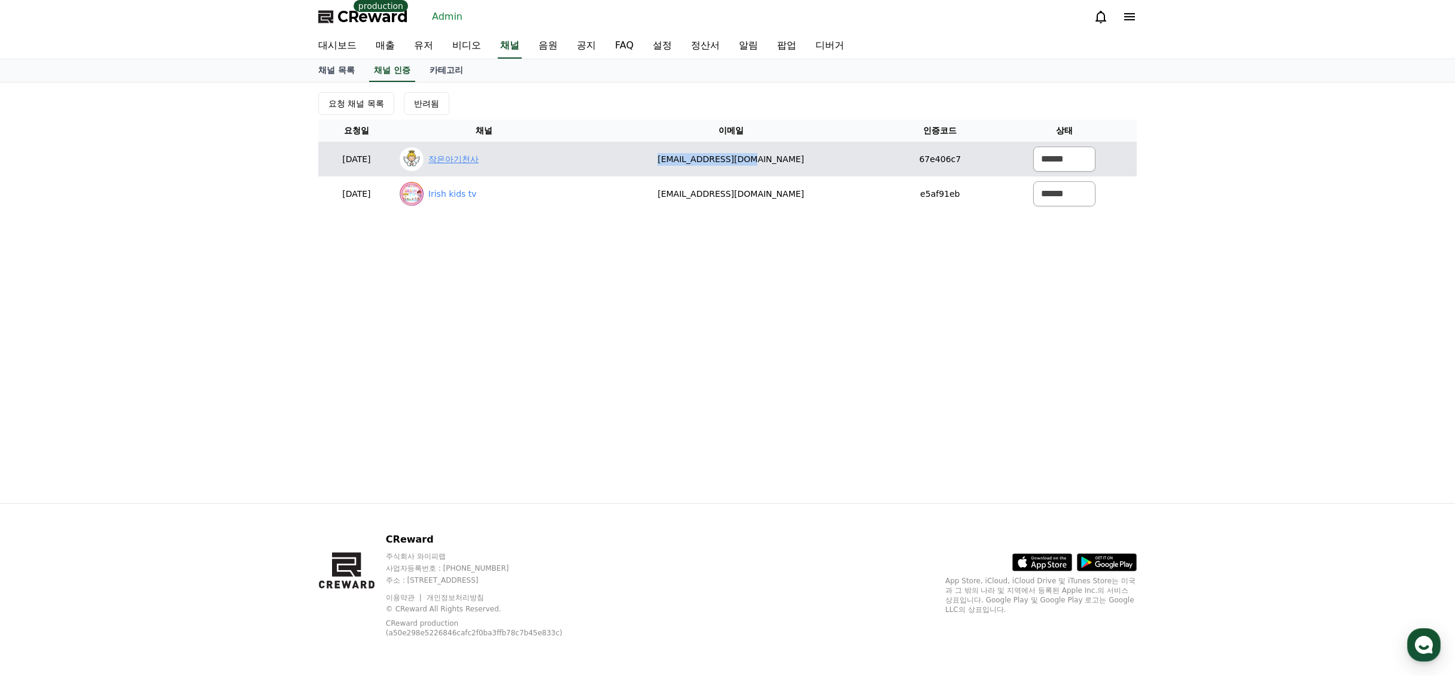
click at [479, 159] on link "작은아기천사" at bounding box center [454, 159] width 50 height 13
drag, startPoint x: 1062, startPoint y: 152, endPoint x: 1064, endPoint y: 164, distance: 12.2
click at [1062, 152] on select "****** *** ***" at bounding box center [1065, 159] width 62 height 25
click at [1034, 147] on select "****** *** ***" at bounding box center [1065, 159] width 62 height 25
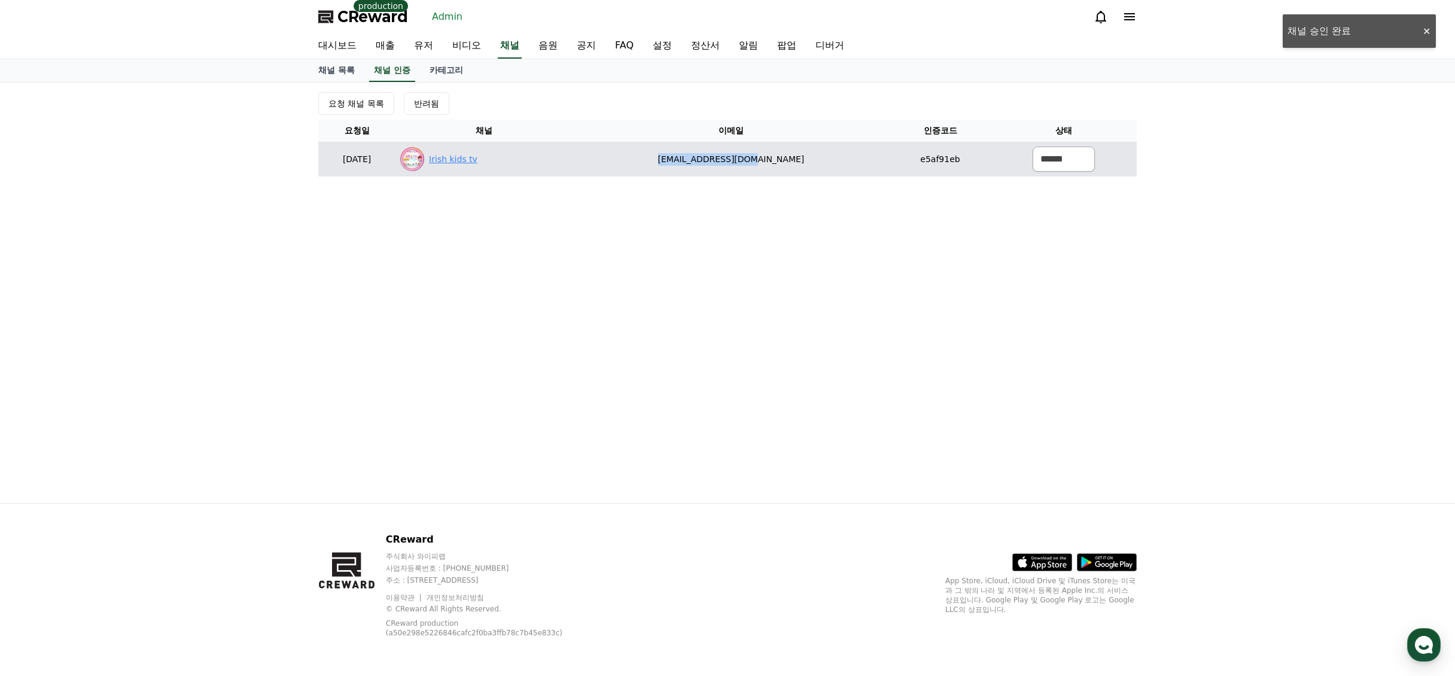
click at [478, 162] on link "Irish kids tv" at bounding box center [453, 159] width 48 height 13
drag, startPoint x: 753, startPoint y: 161, endPoint x: 832, endPoint y: 162, distance: 79.0
click at [832, 162] on td "irishkamboj1234@gmail.com" at bounding box center [731, 159] width 318 height 35
copy td "irishkamboj1234@gmail.com"
click at [1089, 175] on td "****** *** ***" at bounding box center [1063, 159] width 147 height 35
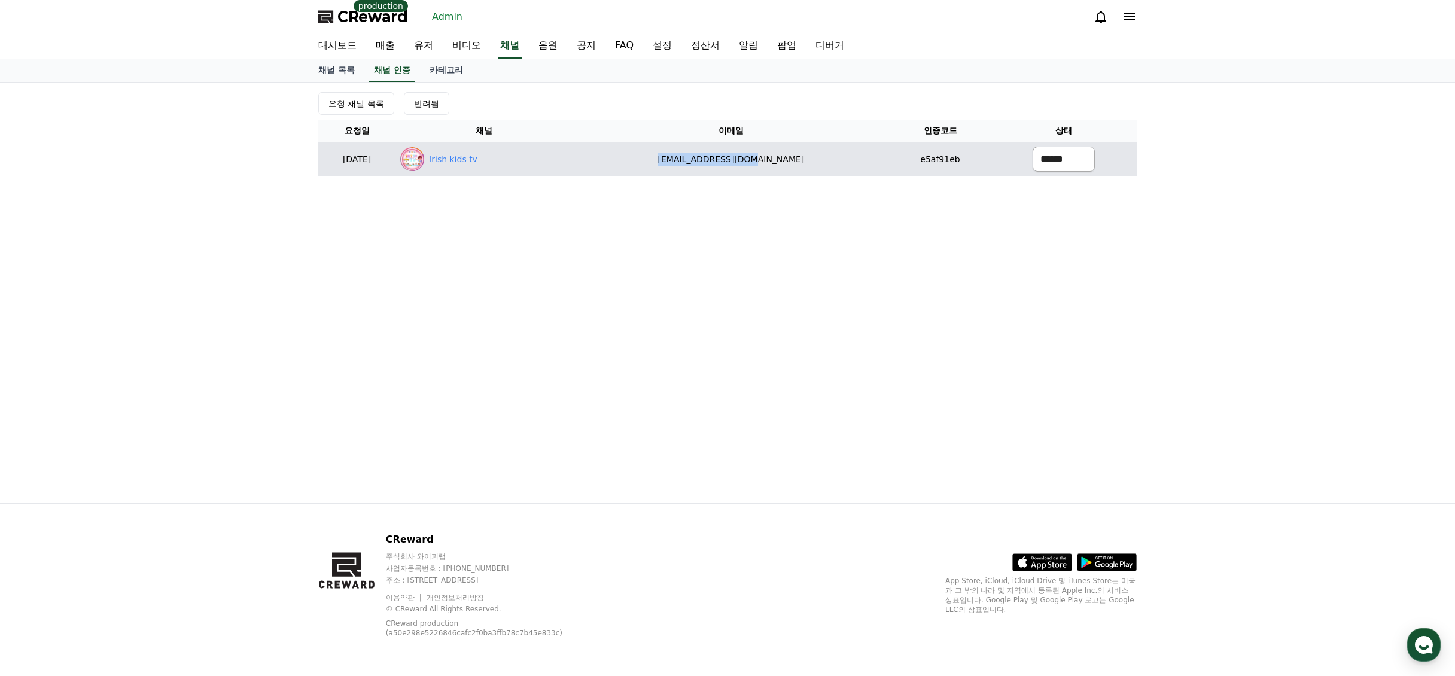
click at [1051, 158] on select "****** *** ***" at bounding box center [1064, 159] width 62 height 25
select select "********"
click at [1033, 147] on select "****** *** ***" at bounding box center [1064, 159] width 62 height 25
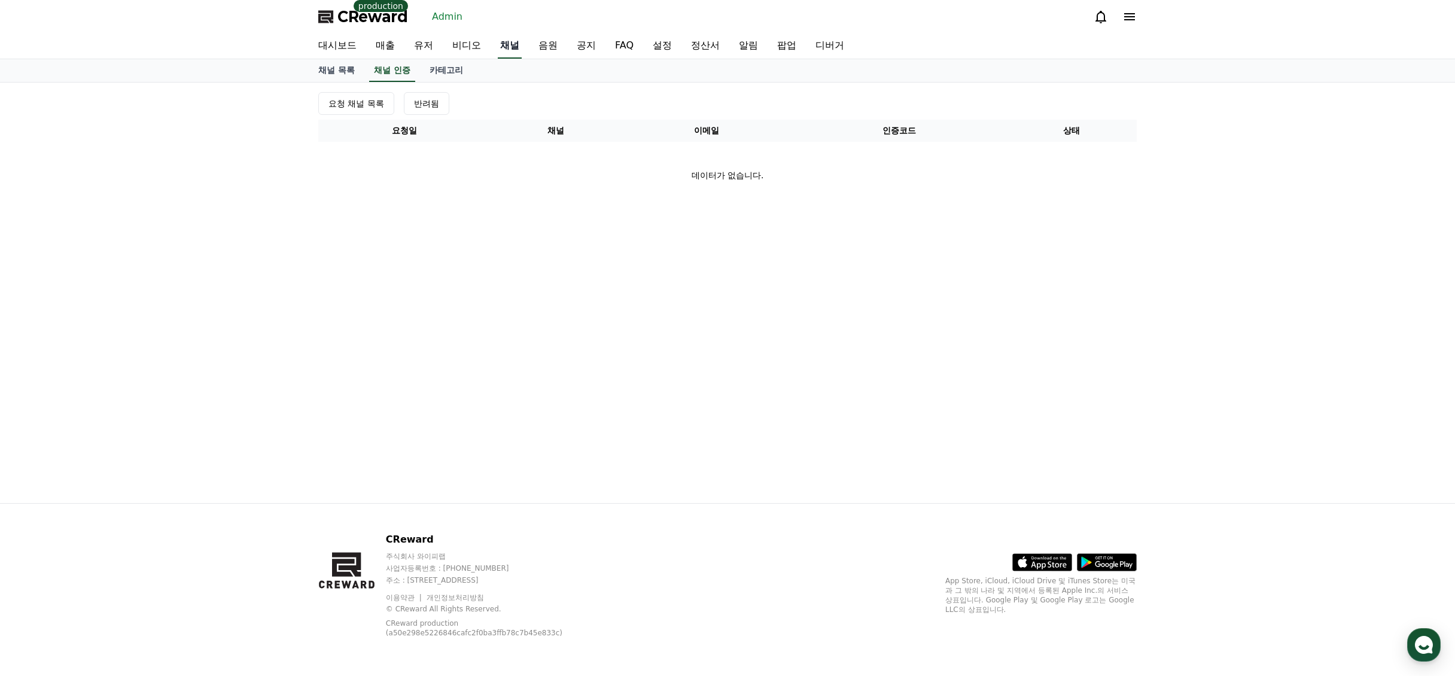
click at [509, 47] on link "채널" at bounding box center [510, 46] width 24 height 25
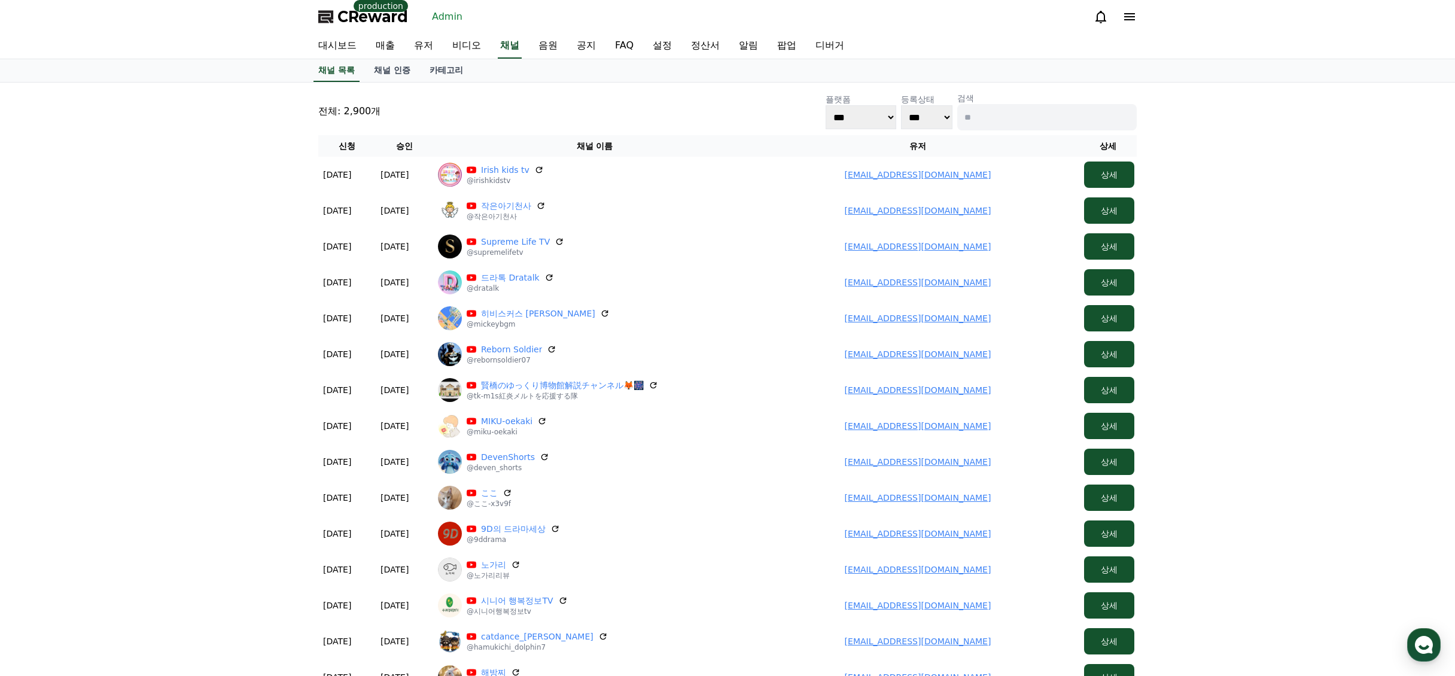
click at [1007, 129] on input at bounding box center [1048, 117] width 180 height 26
paste input "**"
type input "**"
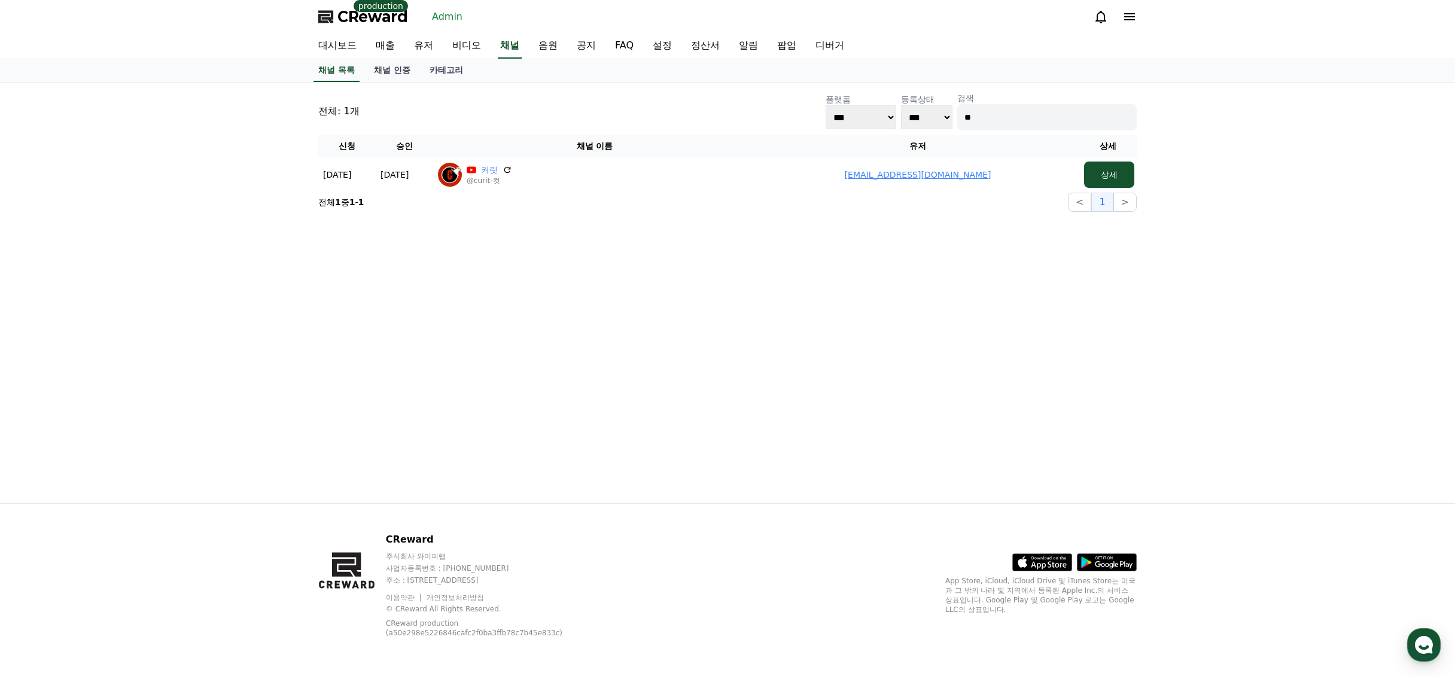
drag, startPoint x: 967, startPoint y: 176, endPoint x: 747, endPoint y: 156, distance: 221.2
click at [795, 172] on td "topnor09@gmail.com" at bounding box center [917, 175] width 323 height 36
click at [430, 48] on link "유저" at bounding box center [424, 46] width 38 height 25
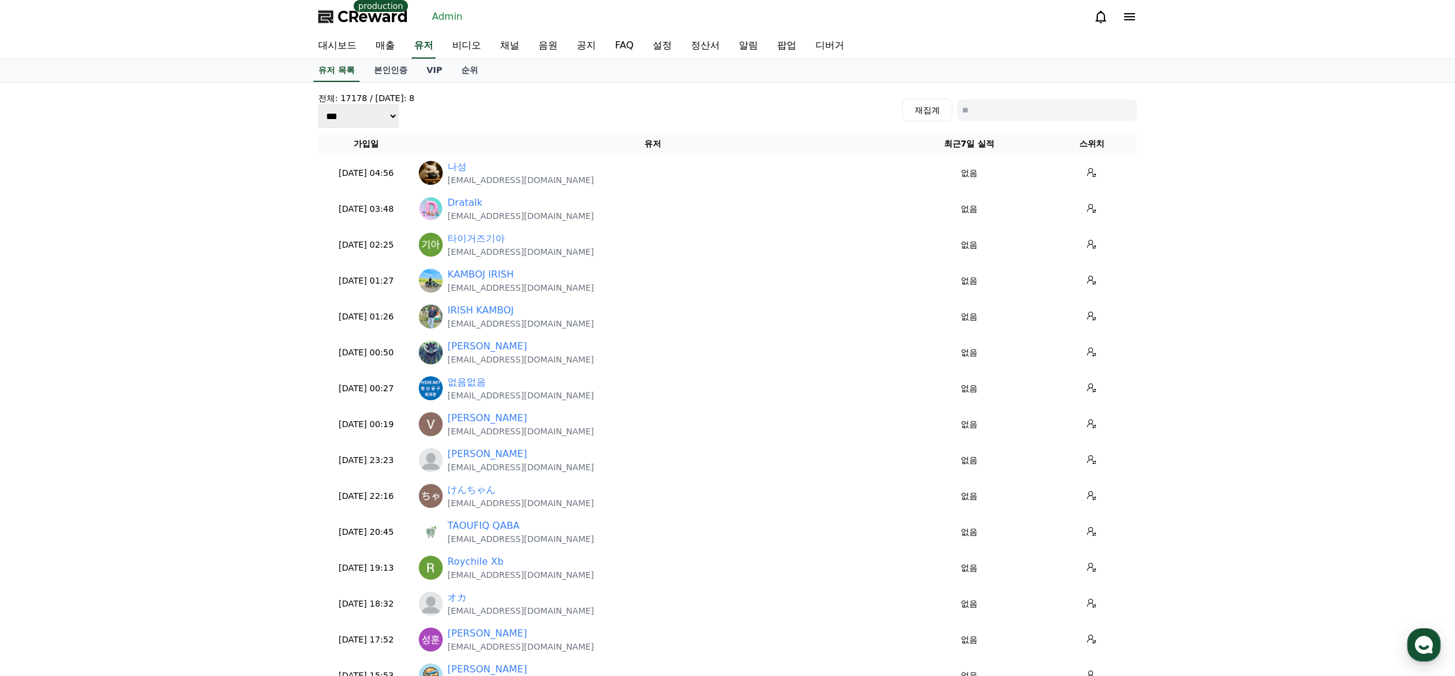
click at [364, 26] on div "CReward production Admin" at bounding box center [728, 17] width 838 height 34
click at [379, 32] on div "CReward production Admin" at bounding box center [728, 17] width 838 height 34
click at [364, 19] on span "CReward" at bounding box center [373, 16] width 71 height 19
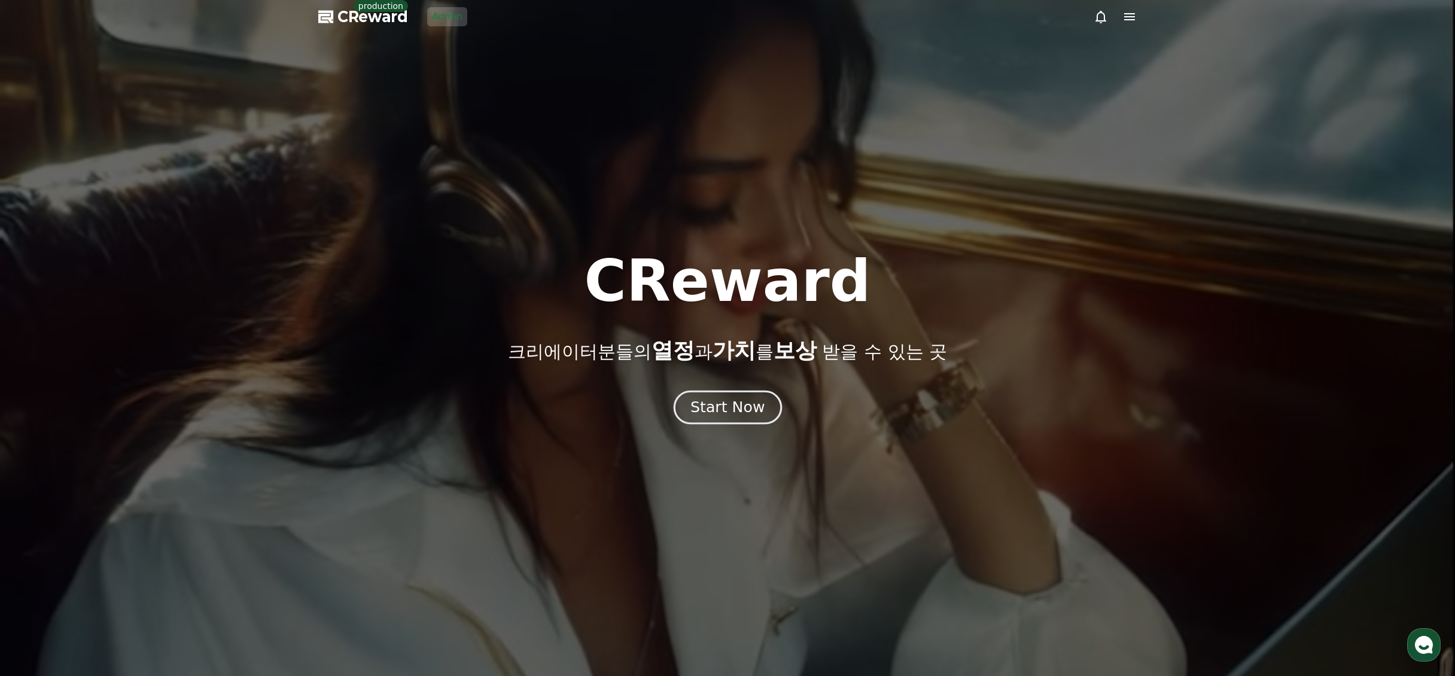
click at [703, 406] on div "Start Now" at bounding box center [728, 407] width 74 height 20
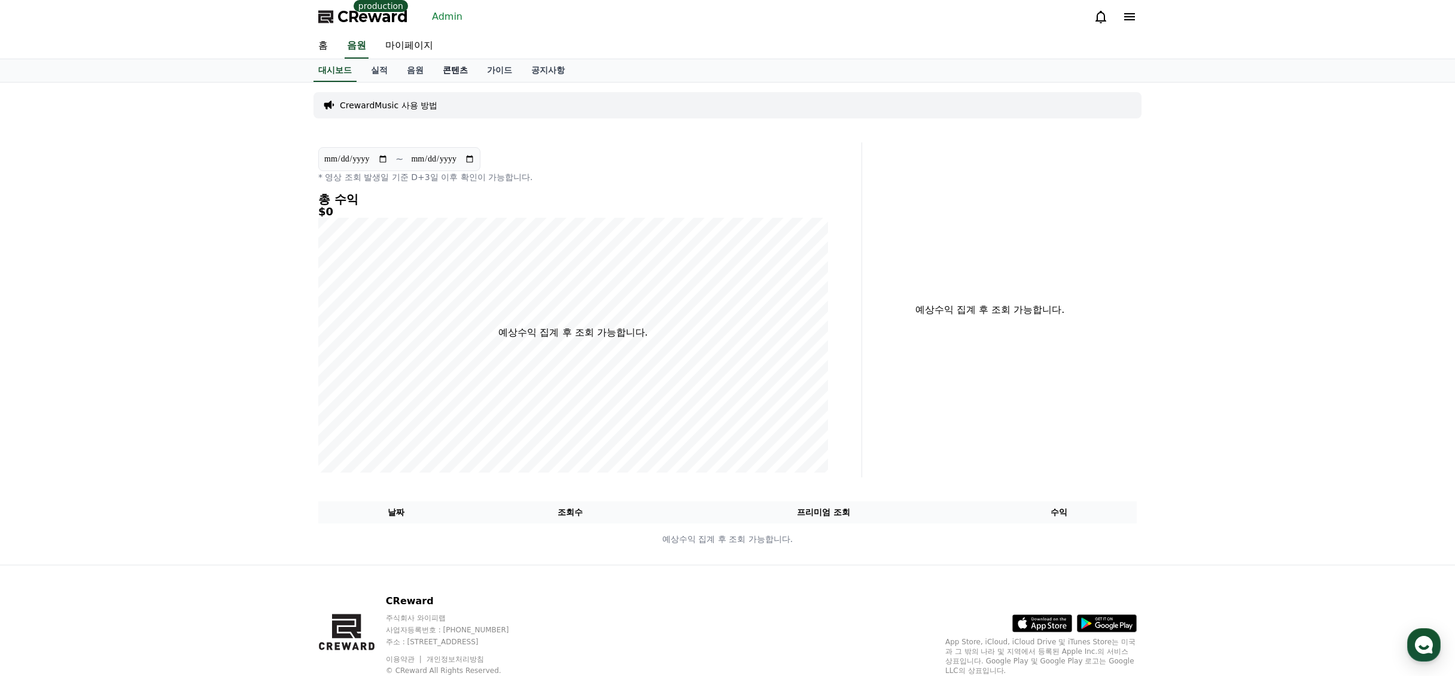
click at [453, 71] on link "콘텐츠" at bounding box center [455, 70] width 44 height 23
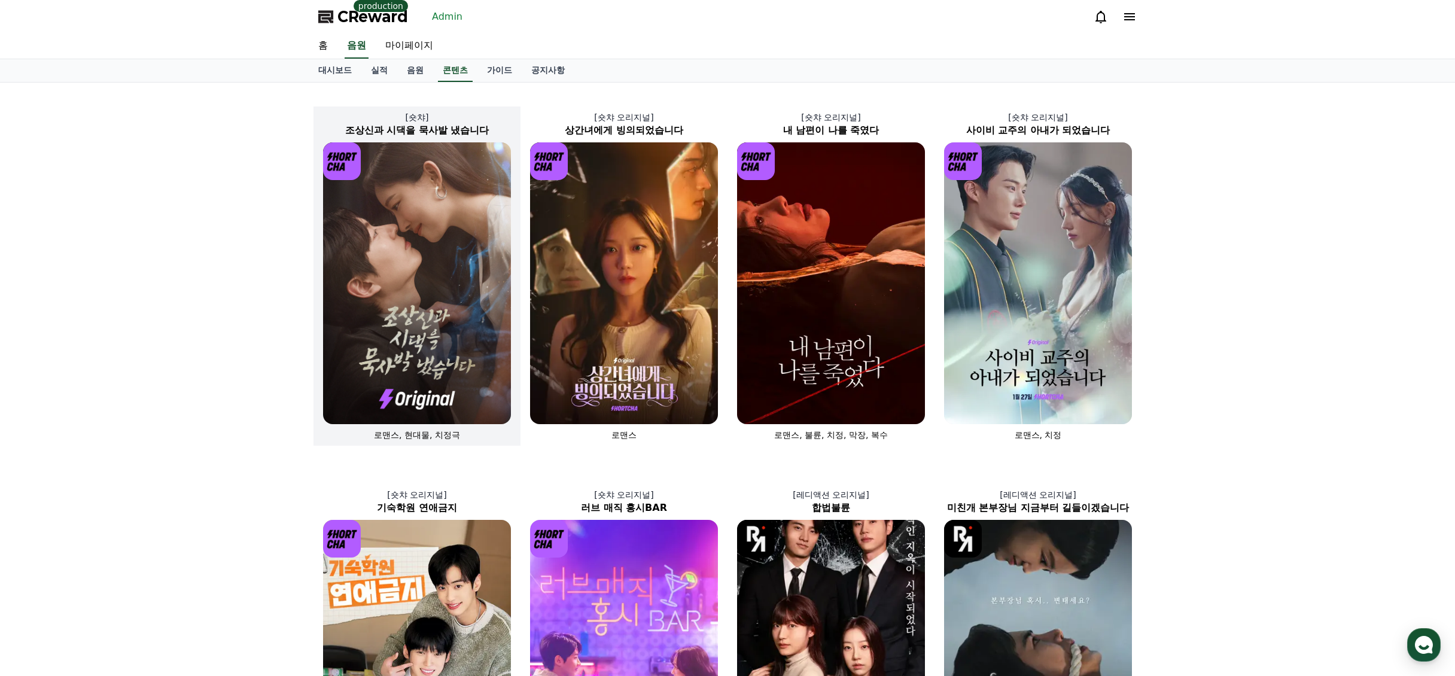
click at [473, 206] on img at bounding box center [417, 283] width 188 height 282
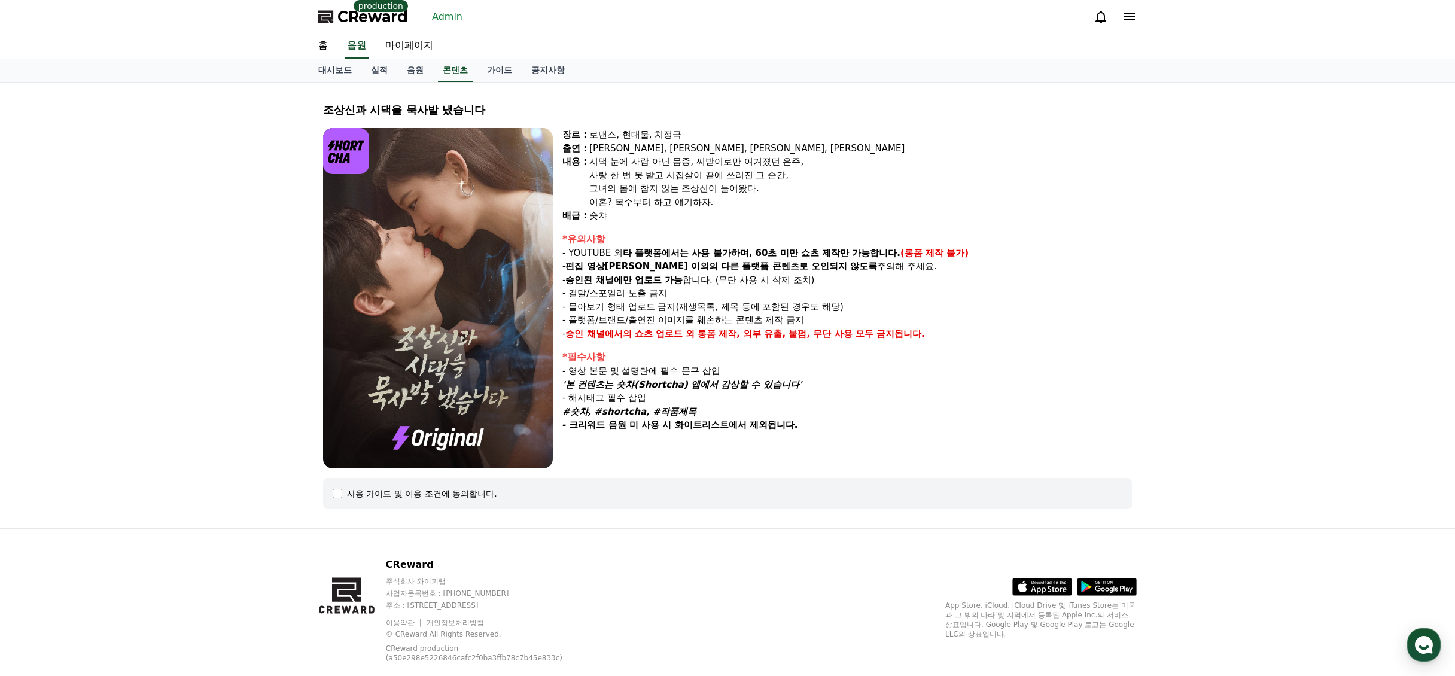
click at [1175, 348] on div "조상신과 시댁을 묵사발 냈습니다 장르 : 로맨스, 현대물, 치정극 출연 : 최윤정, 정시현, 신영찬, 송경아 내용 : 시댁 눈에 사람 아닌 몸…" at bounding box center [727, 306] width 1455 height 446
click at [1253, 238] on div "조상신과 시댁을 묵사발 냈습니다 장르 : 로맨스, 현대물, 치정극 출연 : 최윤정, 정시현, 신영찬, 송경아 내용 : 시댁 눈에 사람 아닌 몸…" at bounding box center [727, 306] width 1455 height 446
click at [439, 13] on link "Admin" at bounding box center [447, 16] width 40 height 19
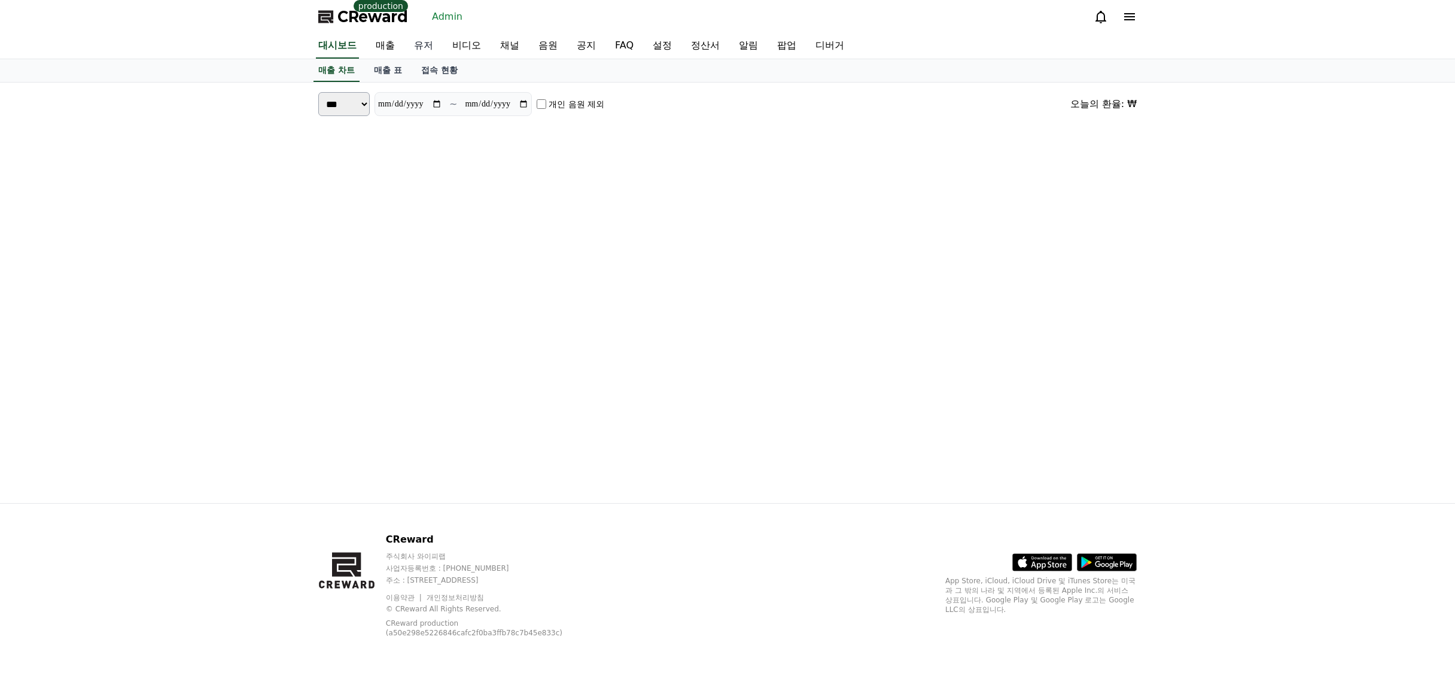
click at [412, 47] on link "유저" at bounding box center [424, 46] width 38 height 25
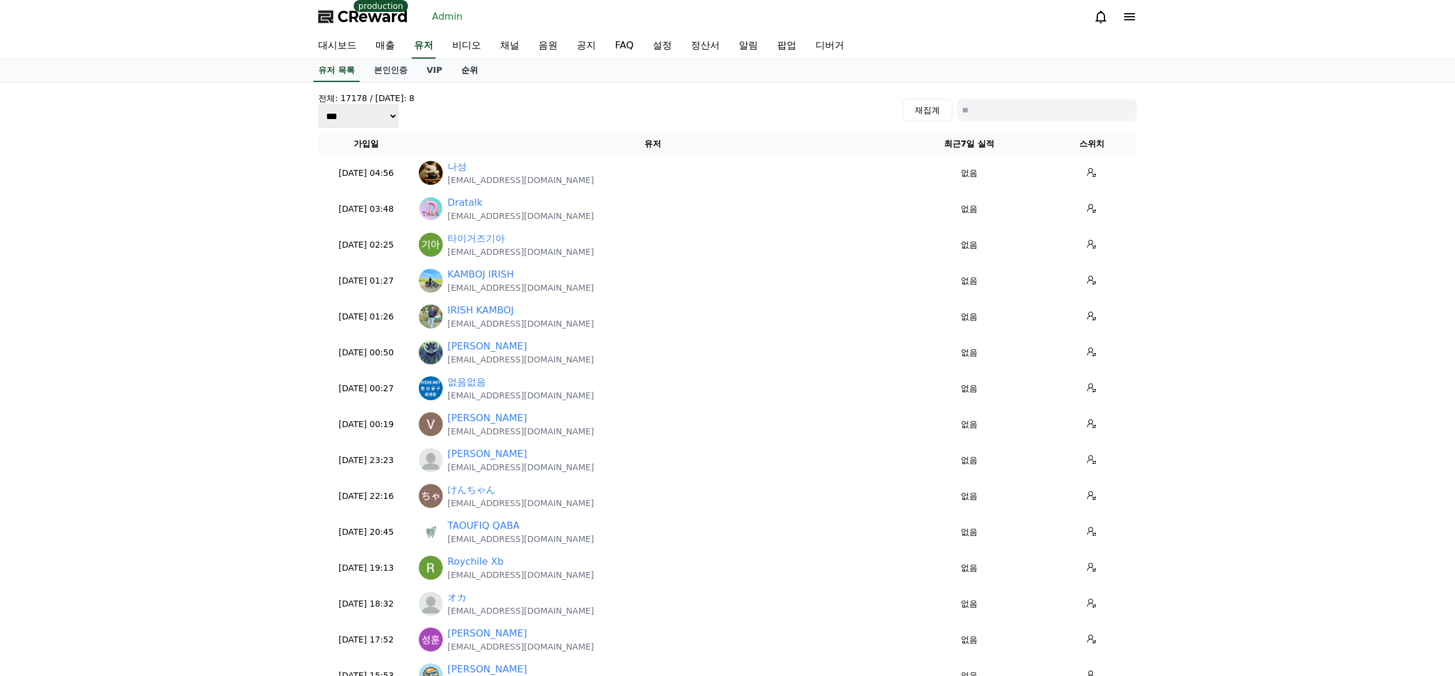
click at [467, 74] on link "순위" at bounding box center [470, 70] width 36 height 23
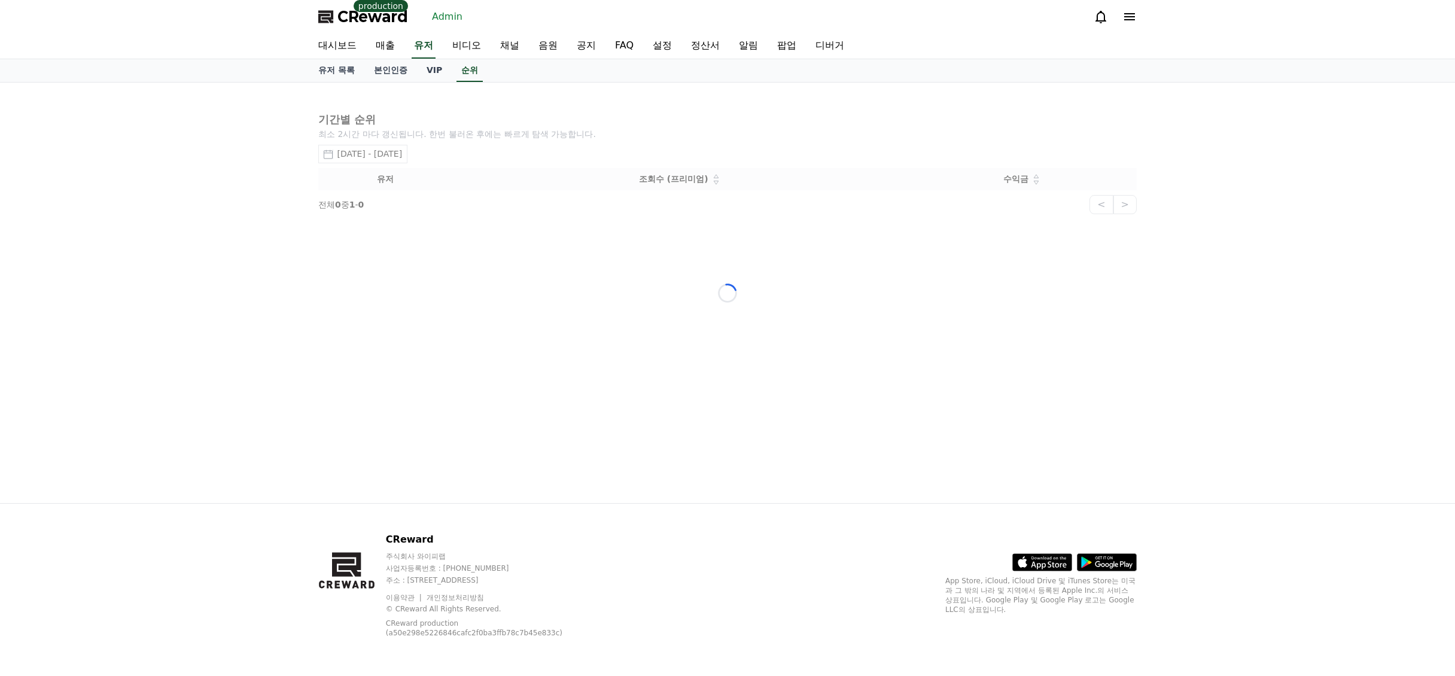
click at [405, 162] on div "Loading..." at bounding box center [728, 293] width 838 height 421
click at [415, 162] on div "Loading..." at bounding box center [728, 293] width 838 height 421
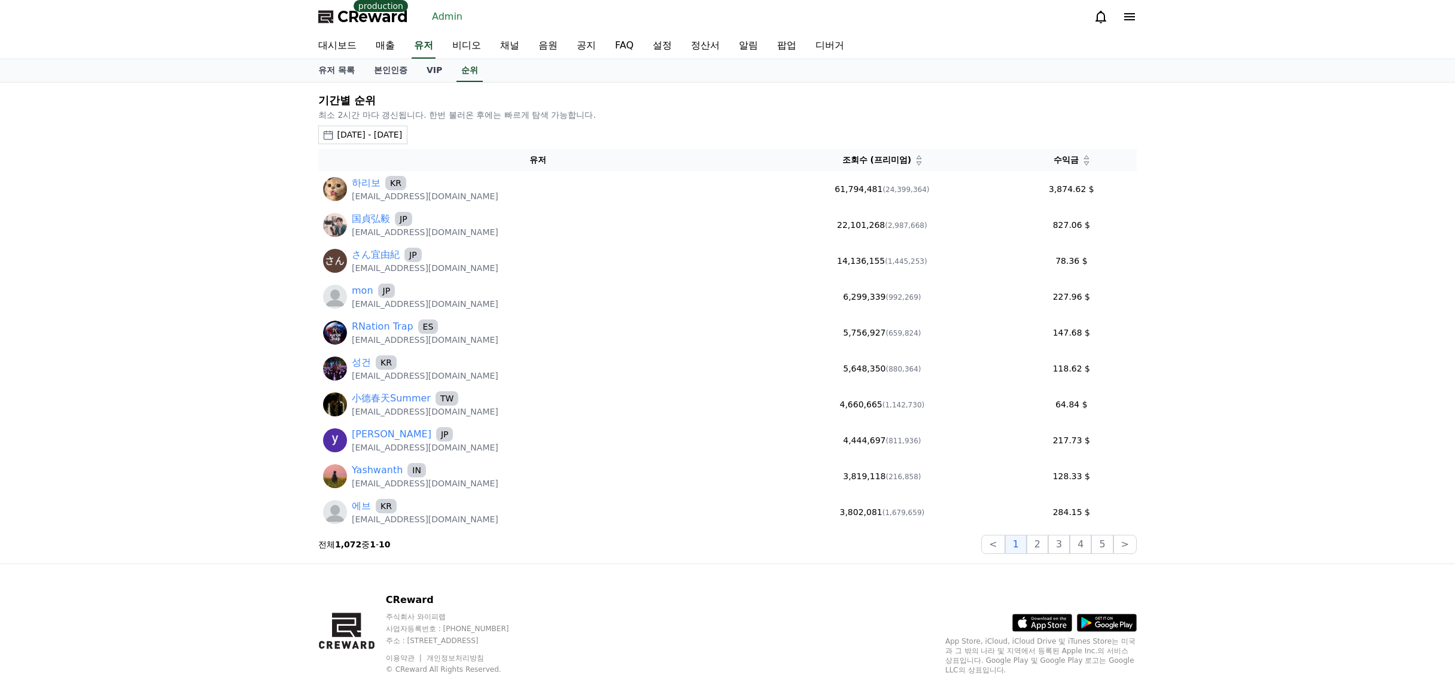
click at [412, 159] on th "유저" at bounding box center [538, 160] width 440 height 22
click at [402, 134] on div "2025-08-11 - 2025-09-11" at bounding box center [369, 135] width 65 height 13
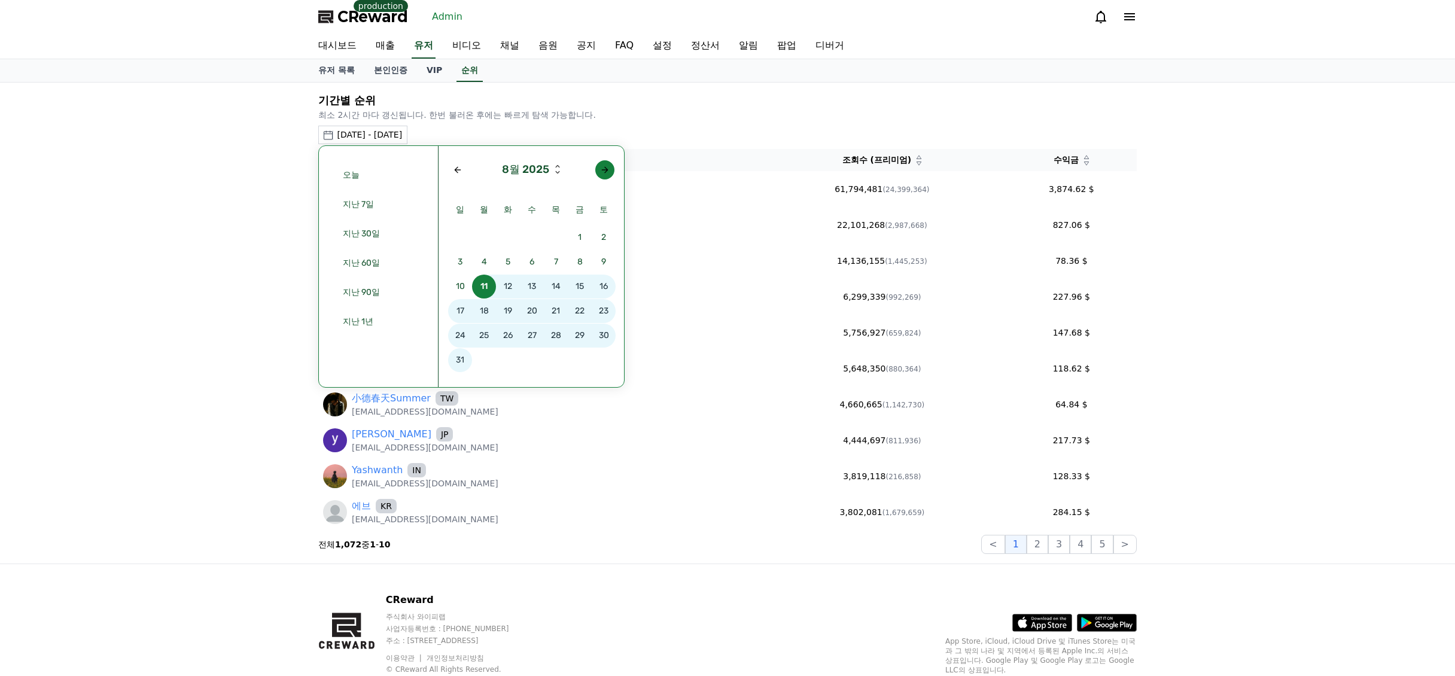
click at [609, 175] on button "button" at bounding box center [604, 169] width 19 height 19
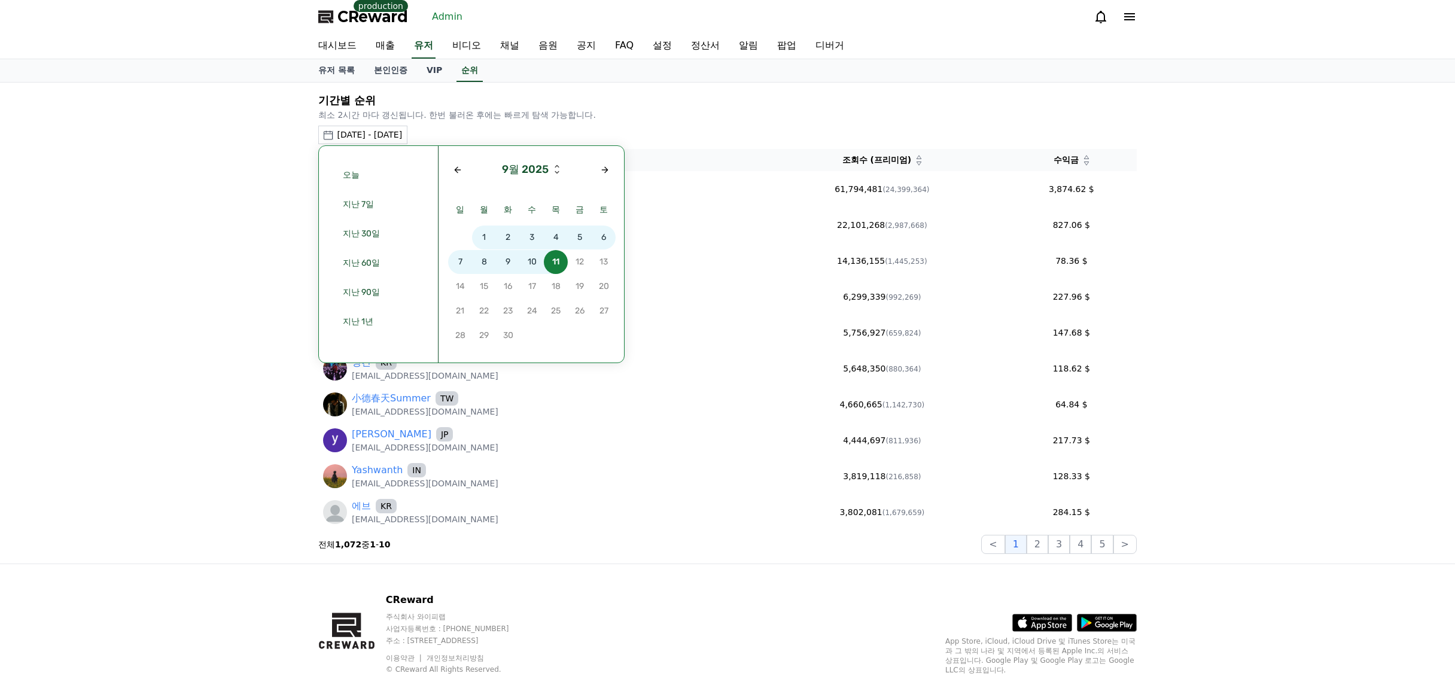
click at [484, 262] on span "8" at bounding box center [484, 262] width 24 height 24
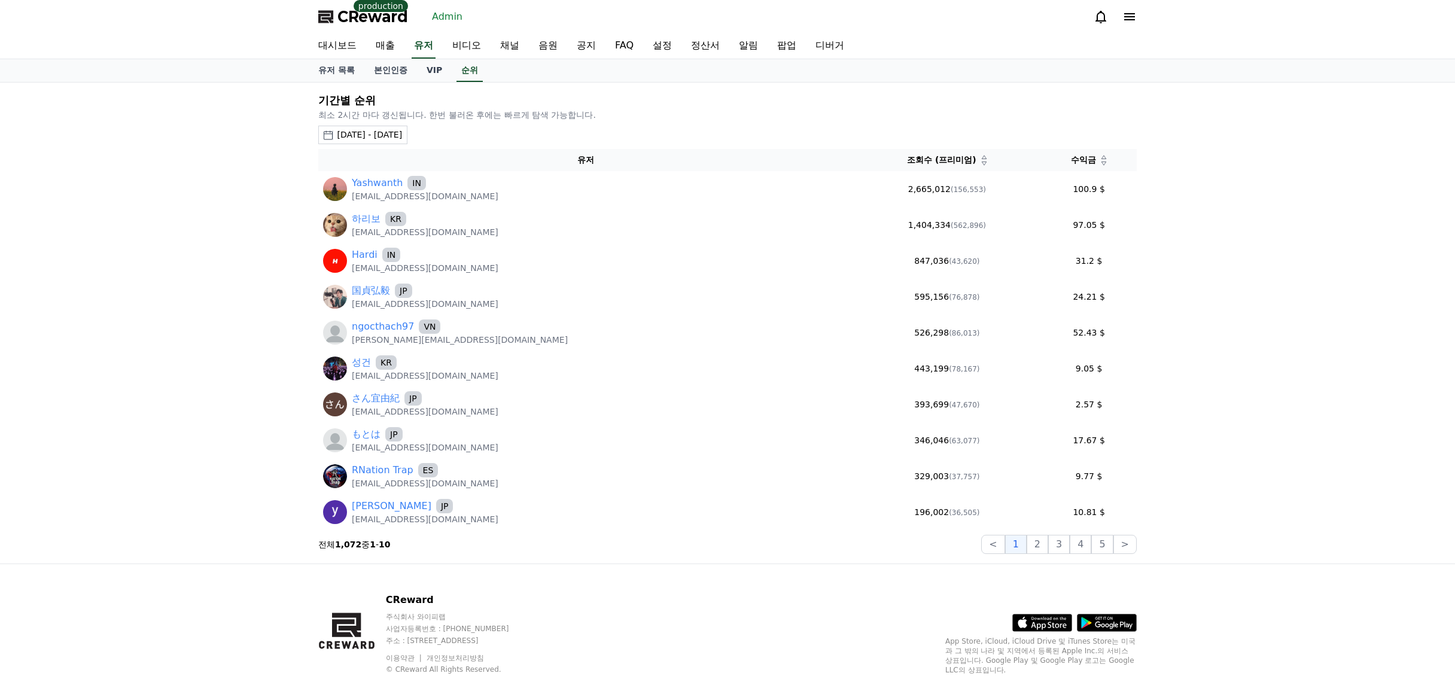
click at [1101, 165] on icon at bounding box center [1104, 163] width 6 height 6
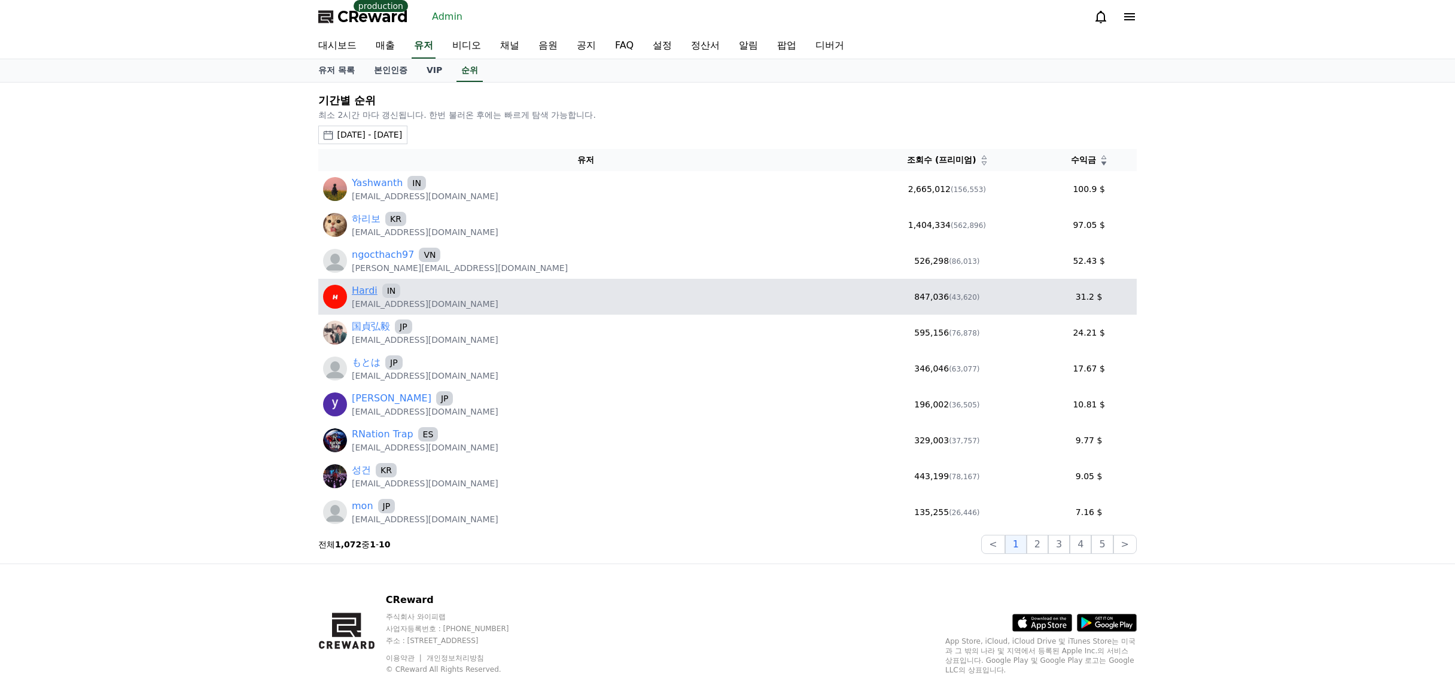
click at [365, 293] on link "Hardi" at bounding box center [365, 291] width 26 height 14
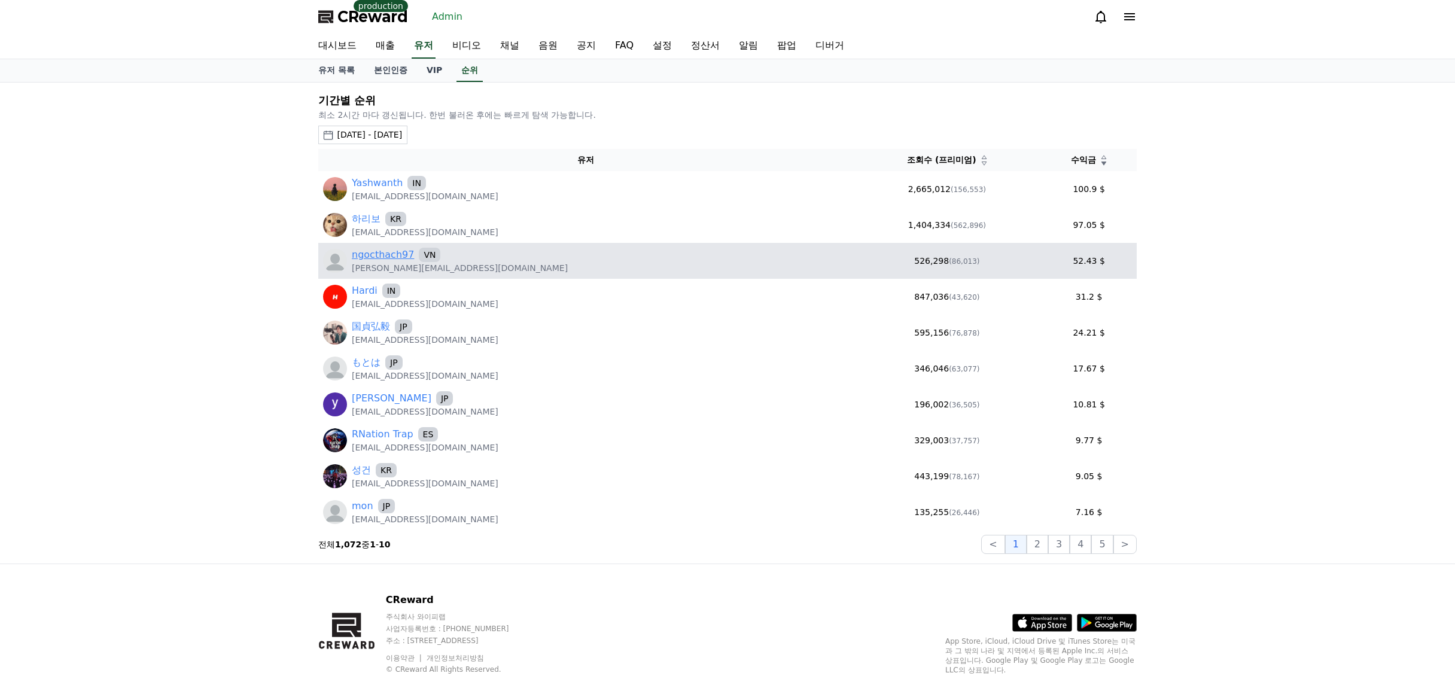
click at [378, 254] on link "ngocthach97" at bounding box center [383, 255] width 62 height 14
click at [373, 254] on link "ngocthach97" at bounding box center [383, 255] width 62 height 14
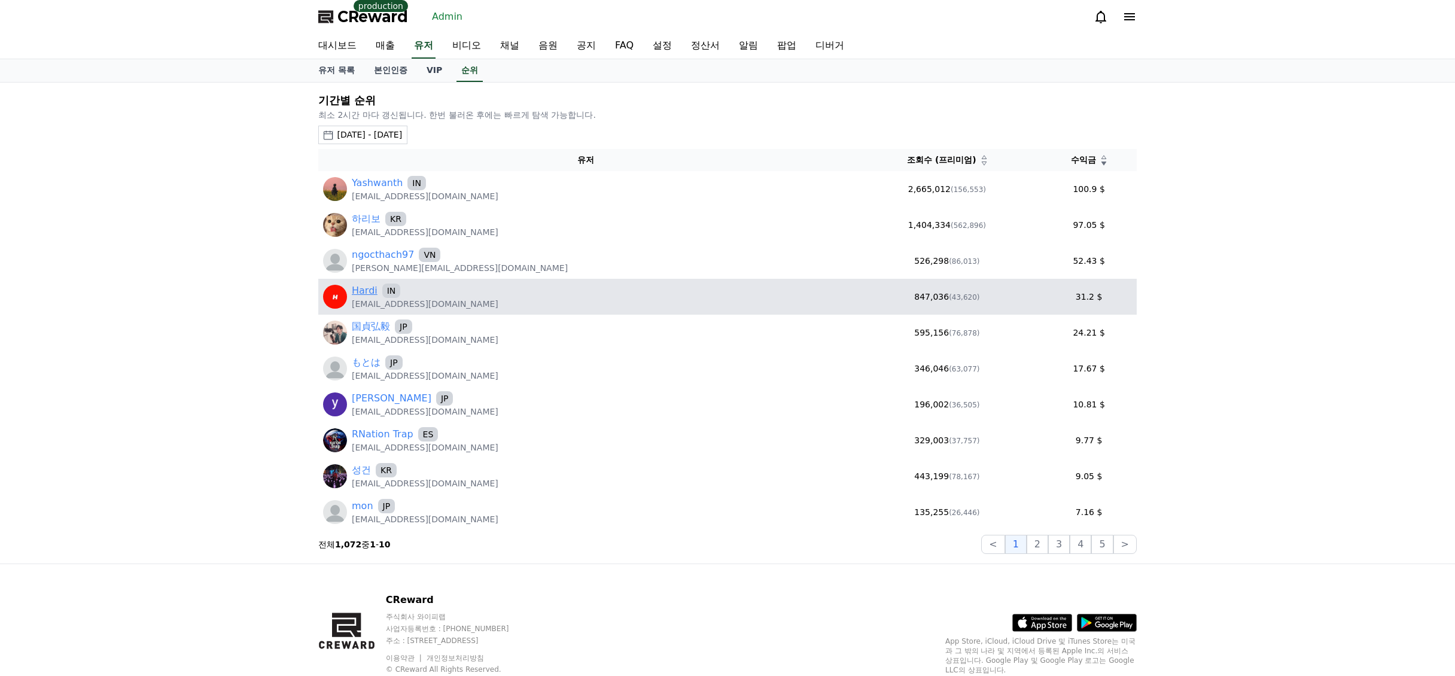
click at [363, 297] on link "Hardi" at bounding box center [365, 291] width 26 height 14
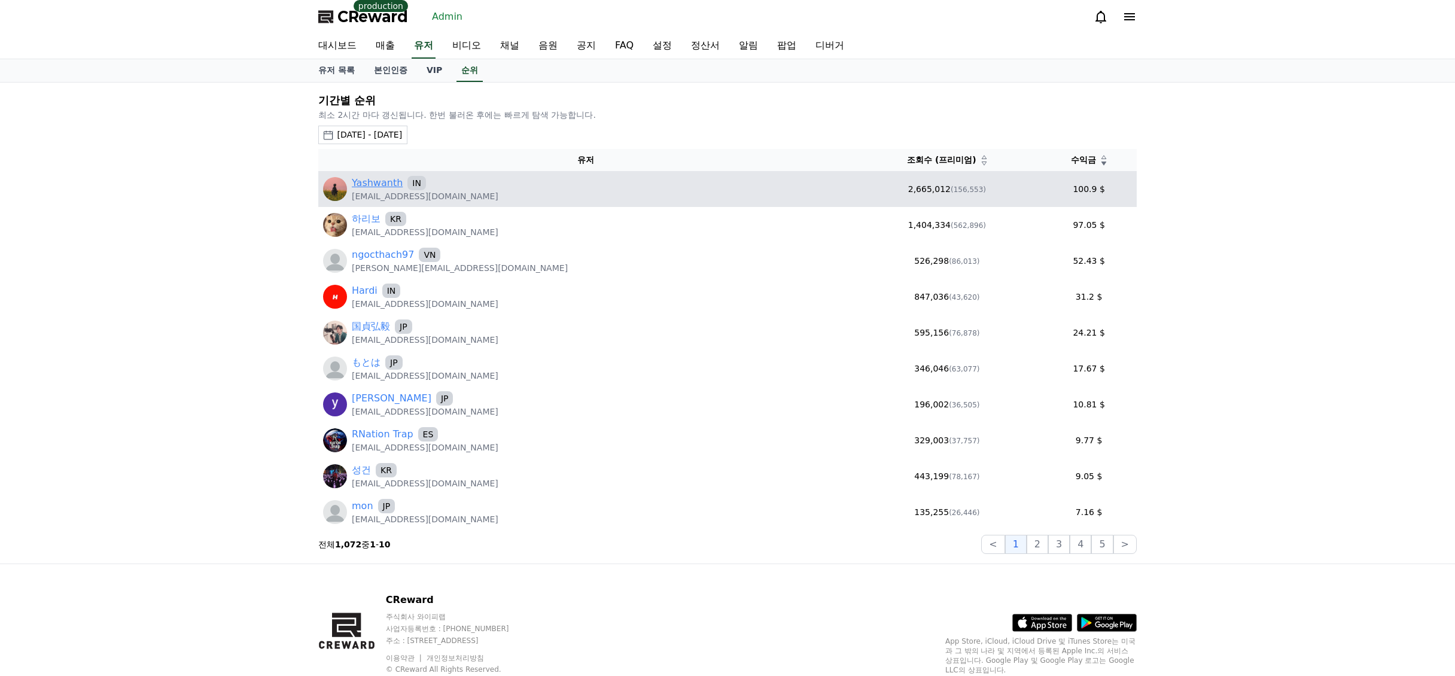
click at [382, 178] on link "Yashwanth" at bounding box center [377, 183] width 51 height 14
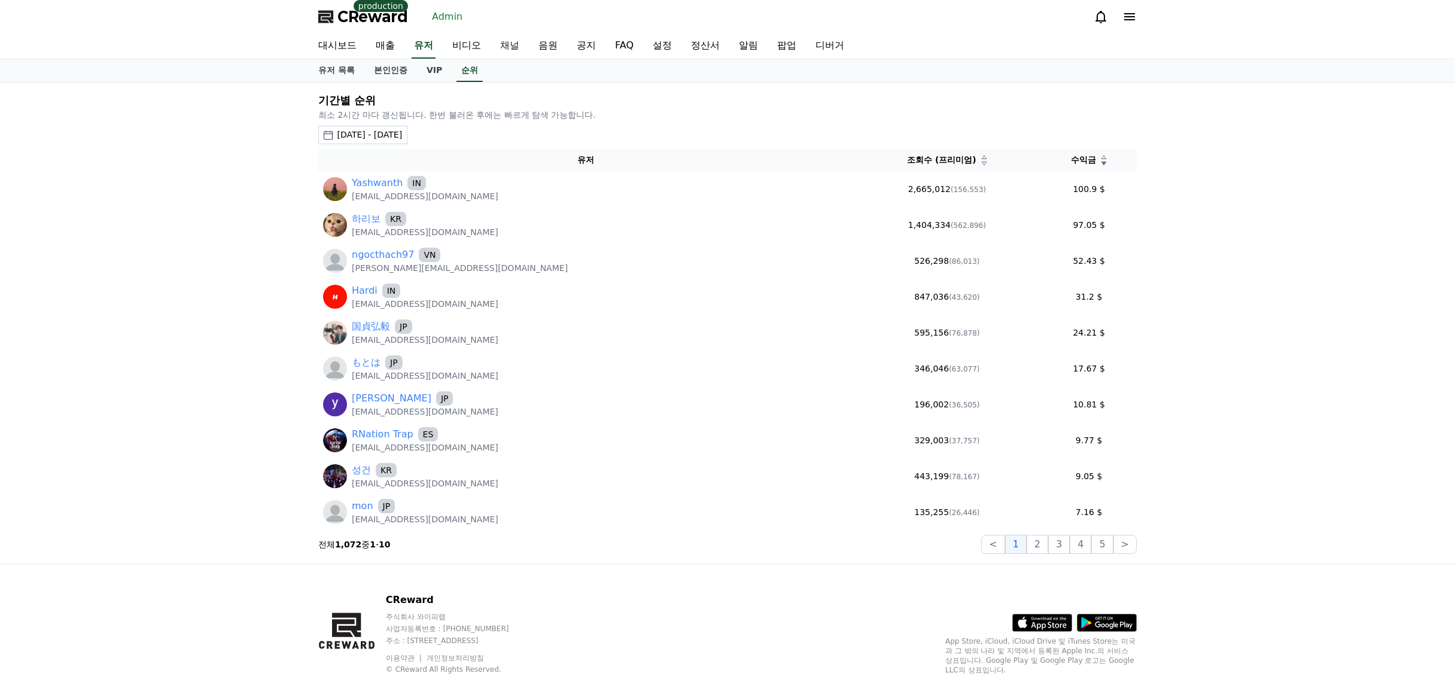
click at [525, 48] on link "채널" at bounding box center [510, 46] width 38 height 25
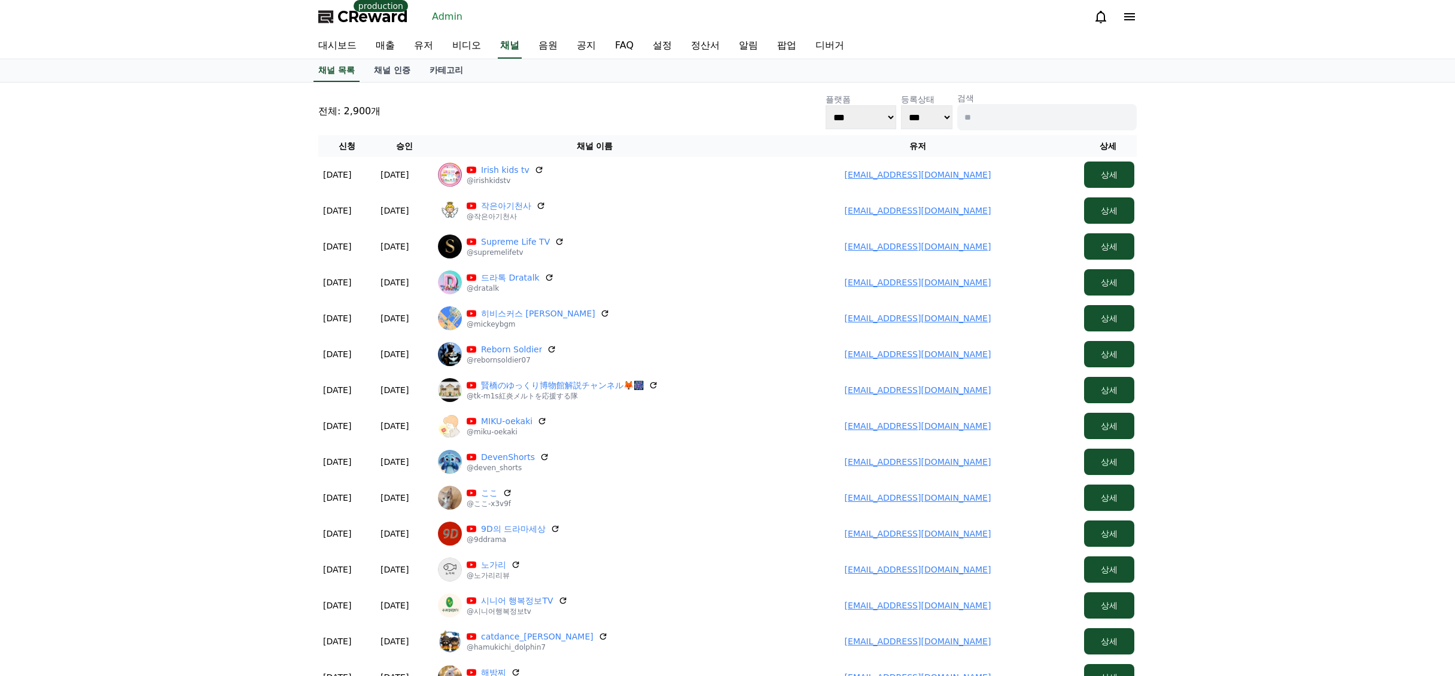
click at [1035, 116] on input at bounding box center [1048, 117] width 180 height 26
paste input "**"
type input "**"
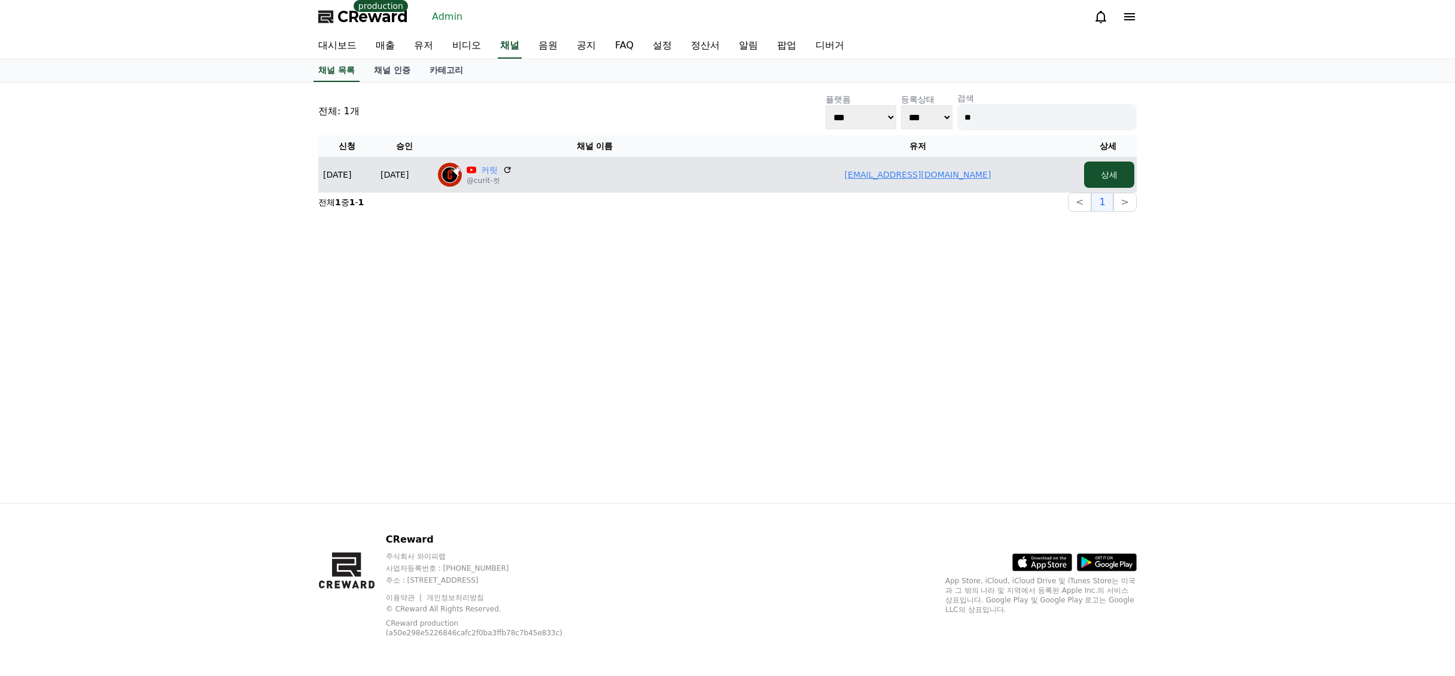
drag, startPoint x: 867, startPoint y: 172, endPoint x: 998, endPoint y: 181, distance: 130.8
click at [998, 181] on td "topnor09@gmail.com" at bounding box center [917, 175] width 323 height 36
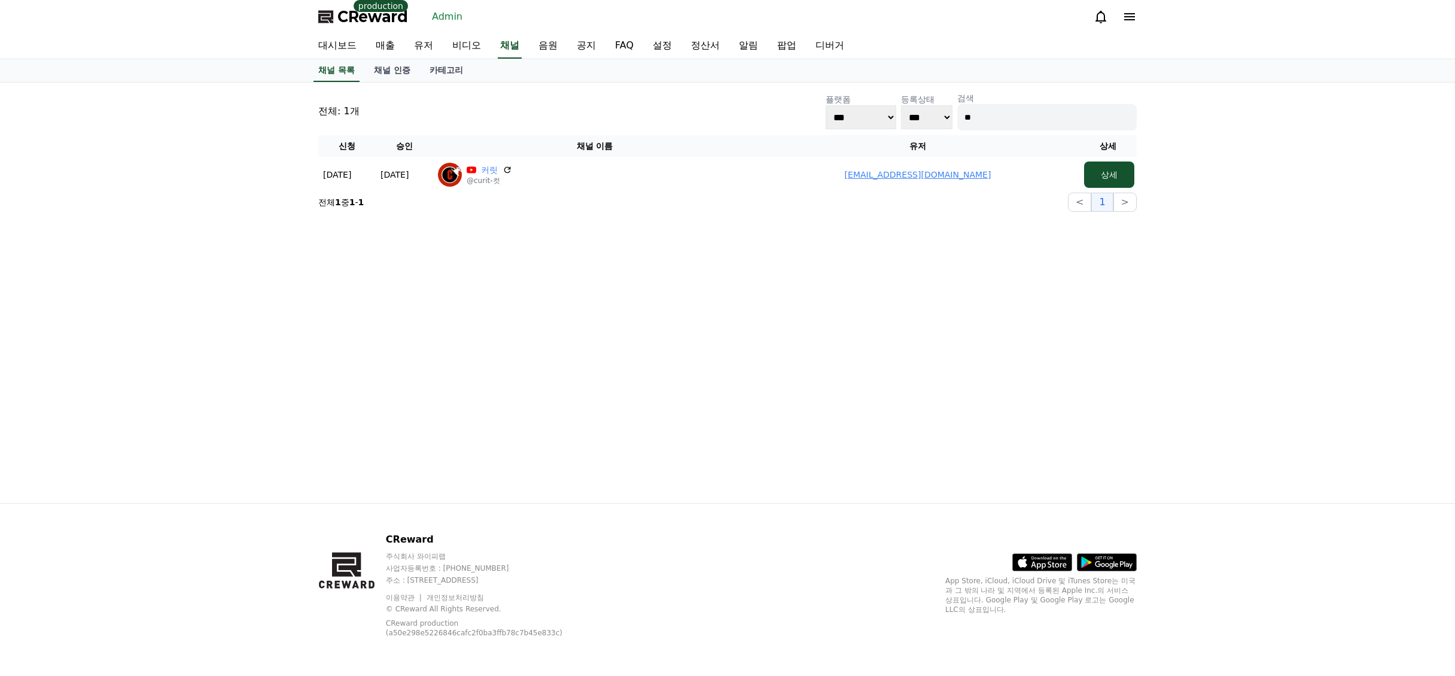
click at [616, 337] on div "전체: 1개 플랫폼 *** ***** **** 등록상태 *** *** 검색 ** 신청 승인 채널 이름 유저 상세 2025-09-08 09-08…" at bounding box center [728, 293] width 838 height 421
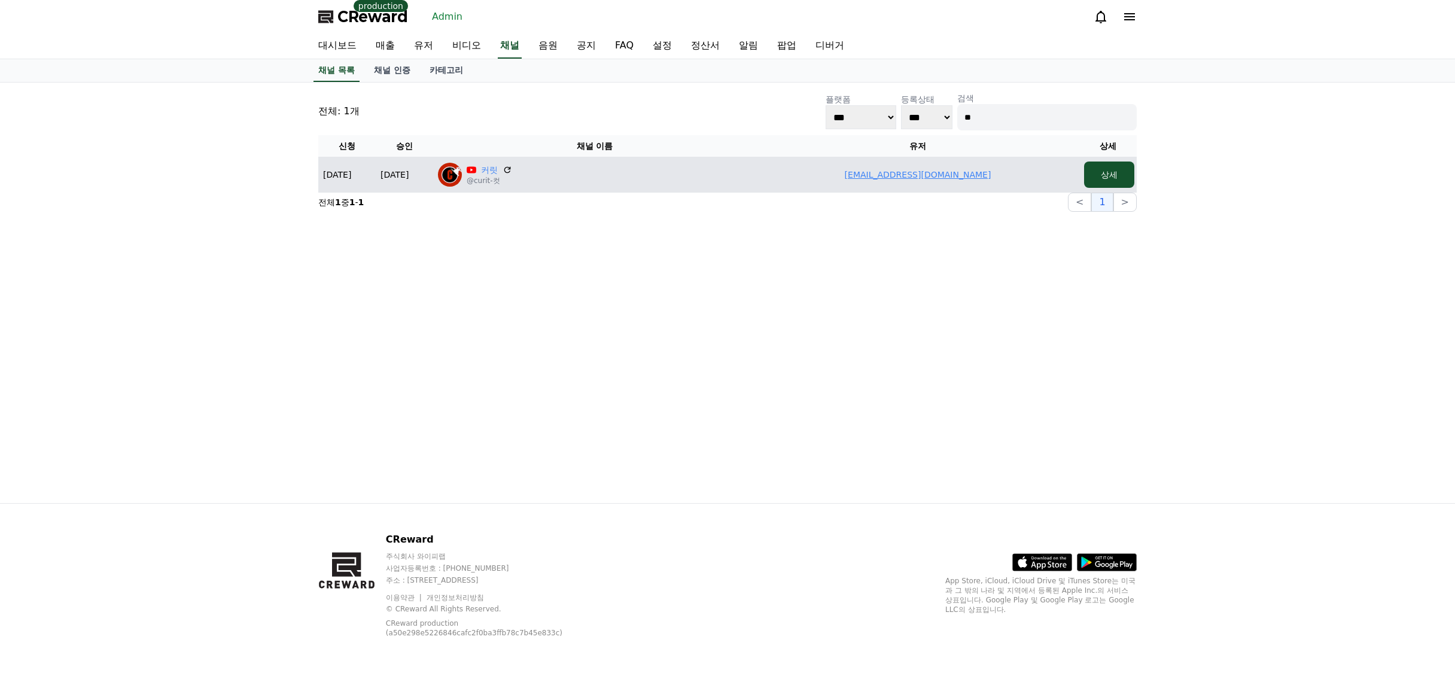
drag, startPoint x: 911, startPoint y: 183, endPoint x: 992, endPoint y: 180, distance: 80.8
click at [992, 180] on td "topnor09@gmail.com" at bounding box center [917, 175] width 323 height 36
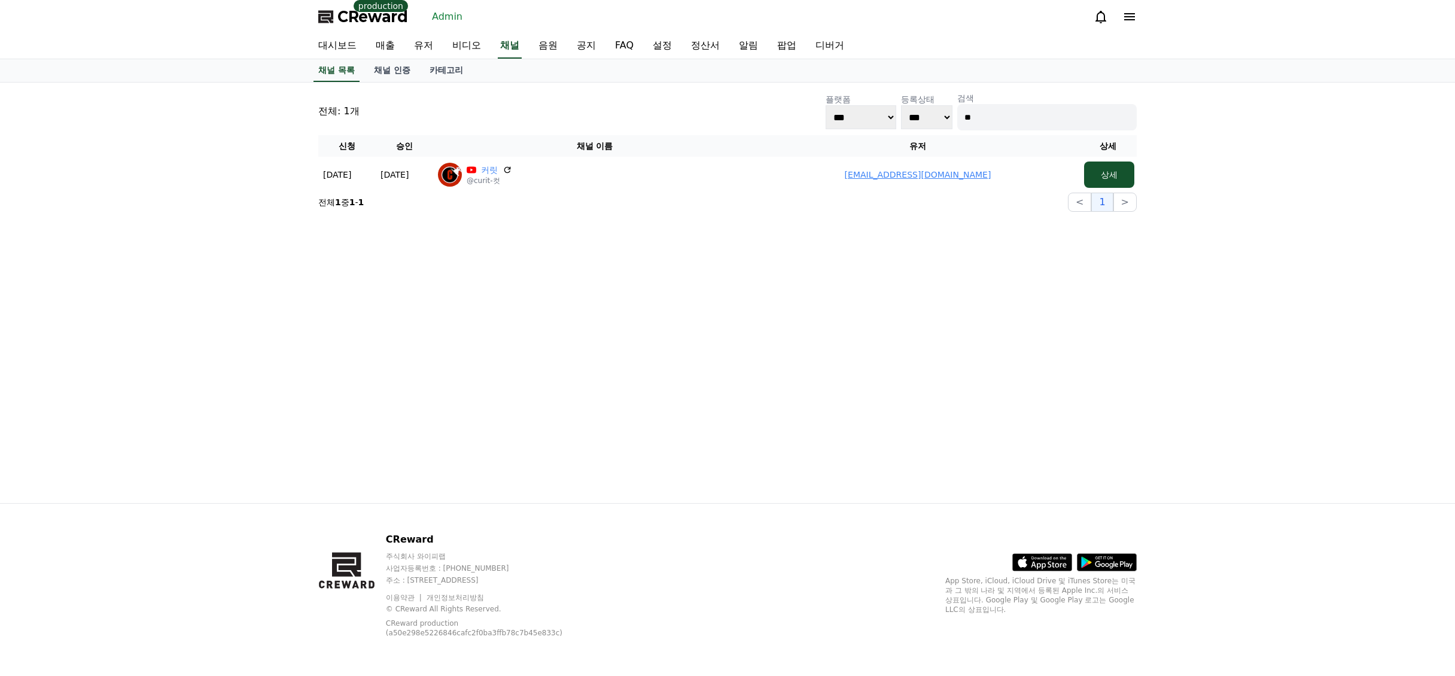
click at [523, 47] on div "대시보드 매출 유저 비디오 채널 음원 공지 FAQ 설정 정산서 알림 팝업 디버거" at bounding box center [728, 46] width 838 height 25
drag, startPoint x: 515, startPoint y: 48, endPoint x: 490, endPoint y: 60, distance: 28.1
click at [515, 50] on link "채널" at bounding box center [510, 46] width 24 height 25
click at [397, 68] on link "채널 인증" at bounding box center [392, 70] width 56 height 23
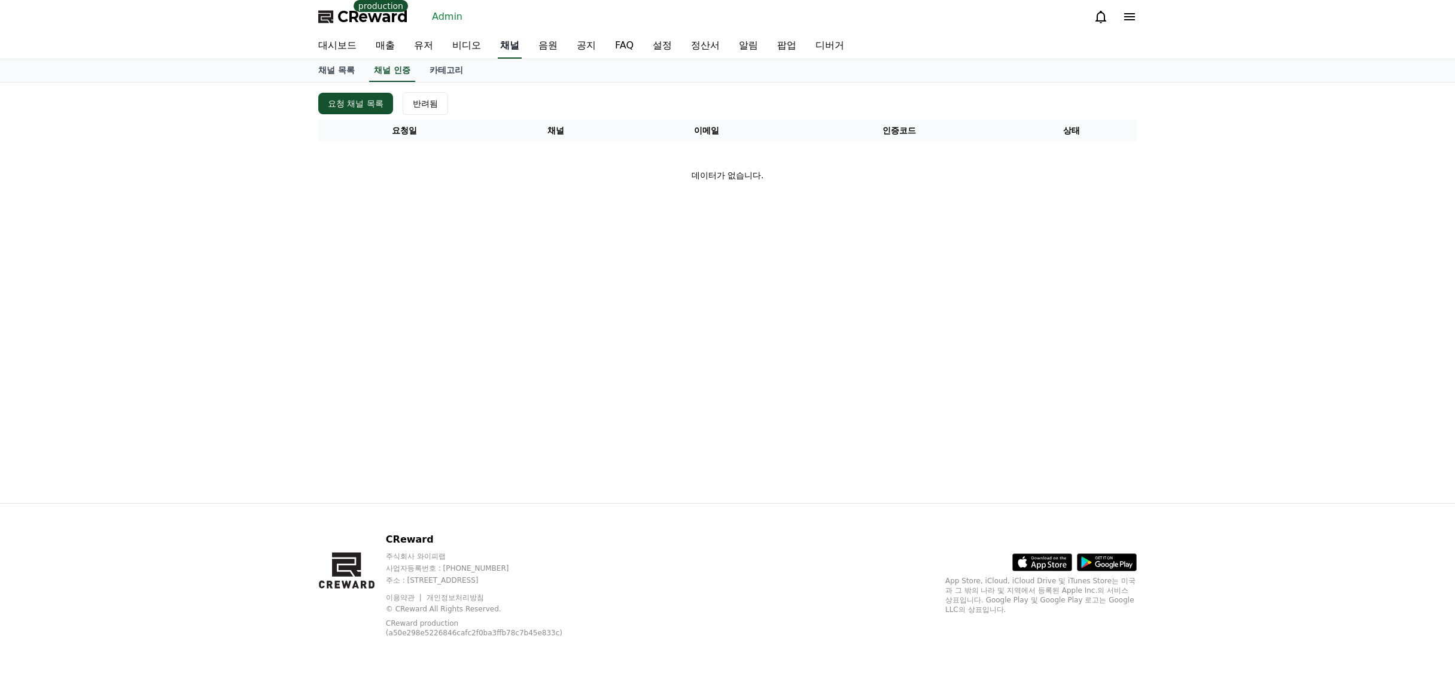
click at [508, 49] on link "채널" at bounding box center [510, 46] width 24 height 25
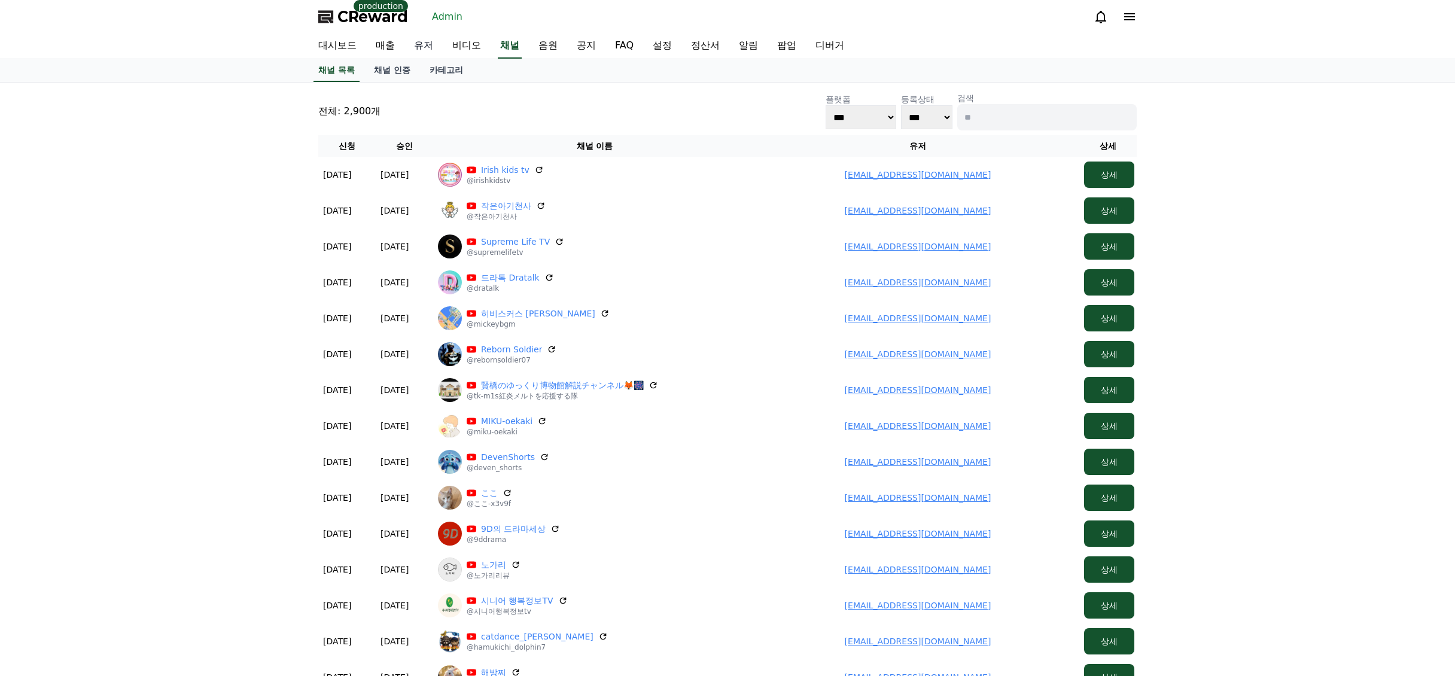
click at [421, 47] on link "유저" at bounding box center [424, 46] width 38 height 25
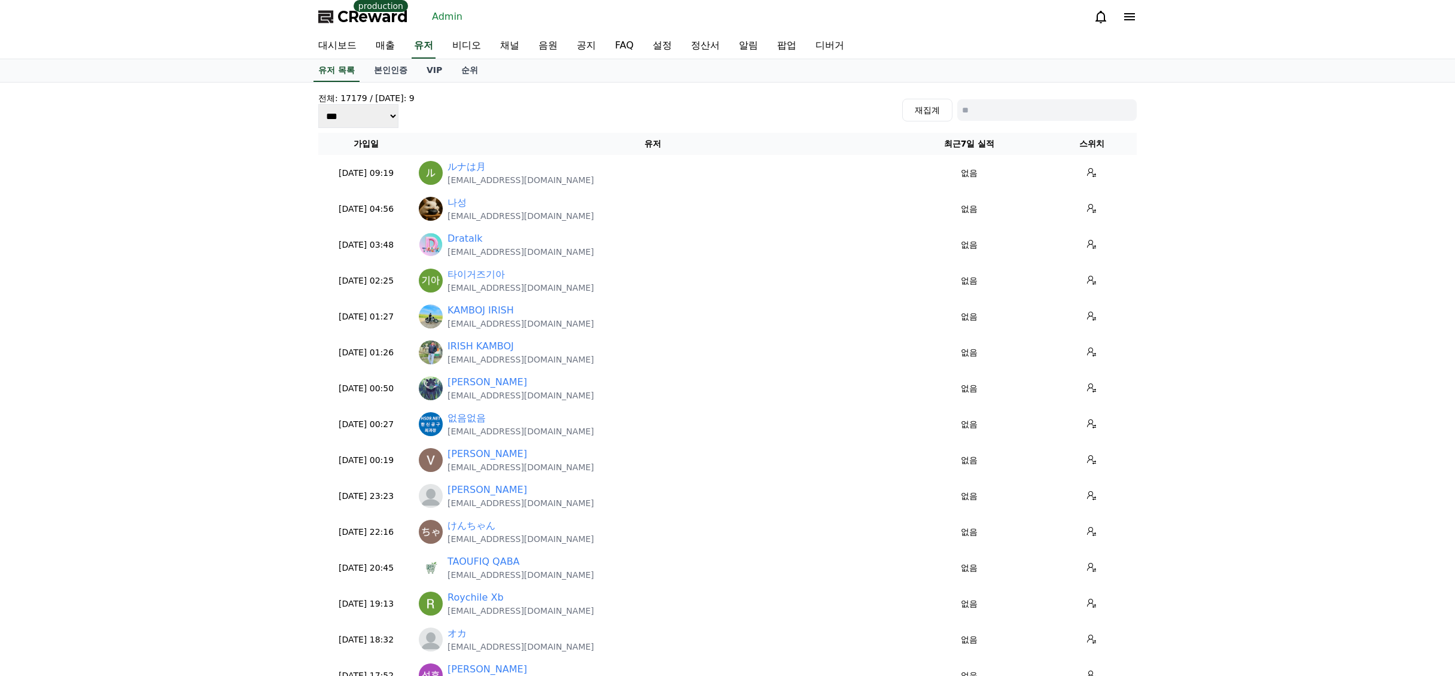
click at [983, 114] on input at bounding box center [1048, 110] width 180 height 22
paste input "**********"
type input "**********"
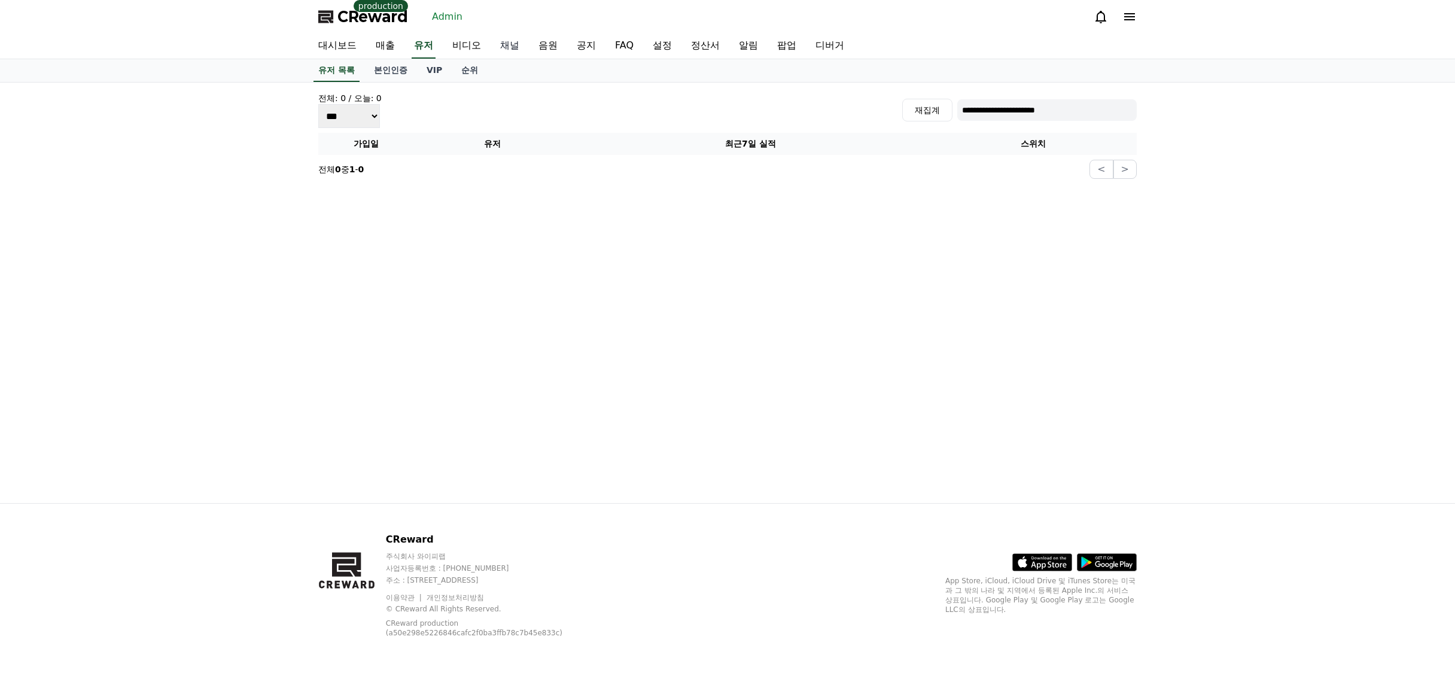
click at [511, 46] on link "채널" at bounding box center [510, 46] width 38 height 25
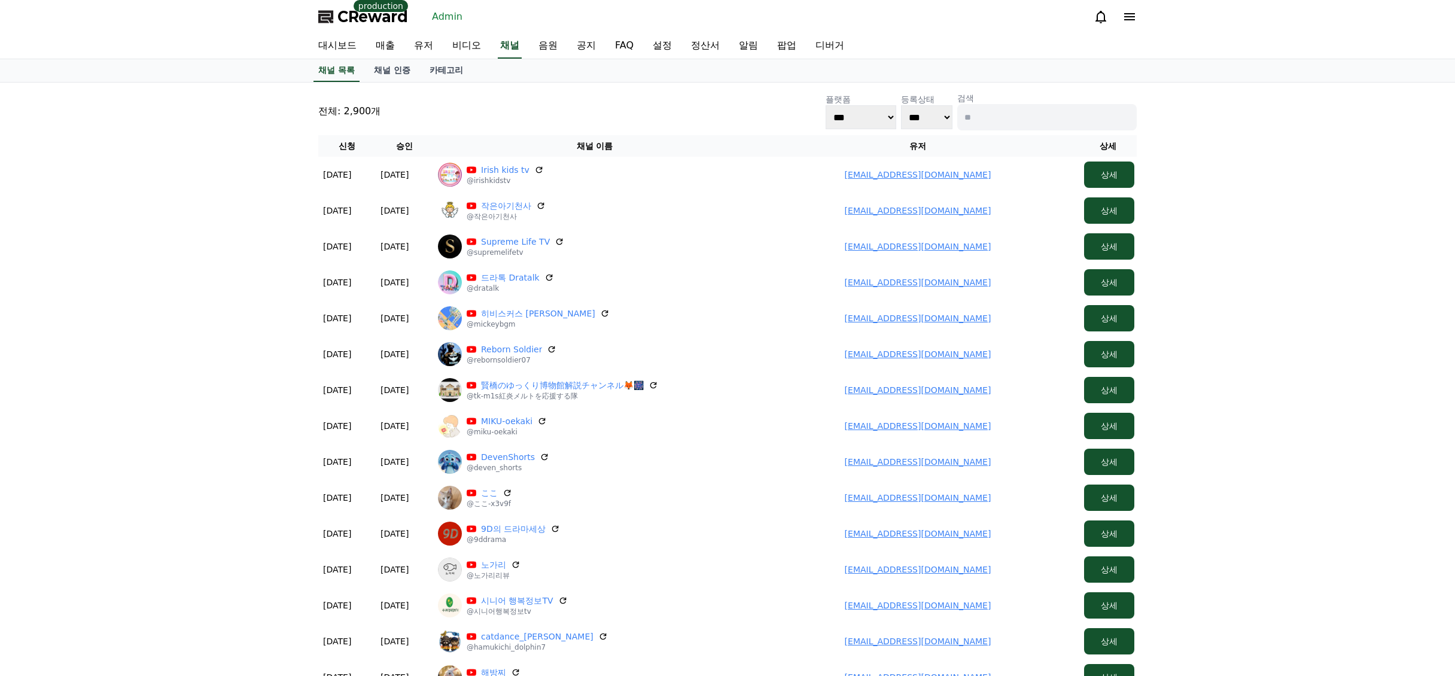
click at [1040, 117] on input at bounding box center [1048, 117] width 180 height 26
paste input "**********"
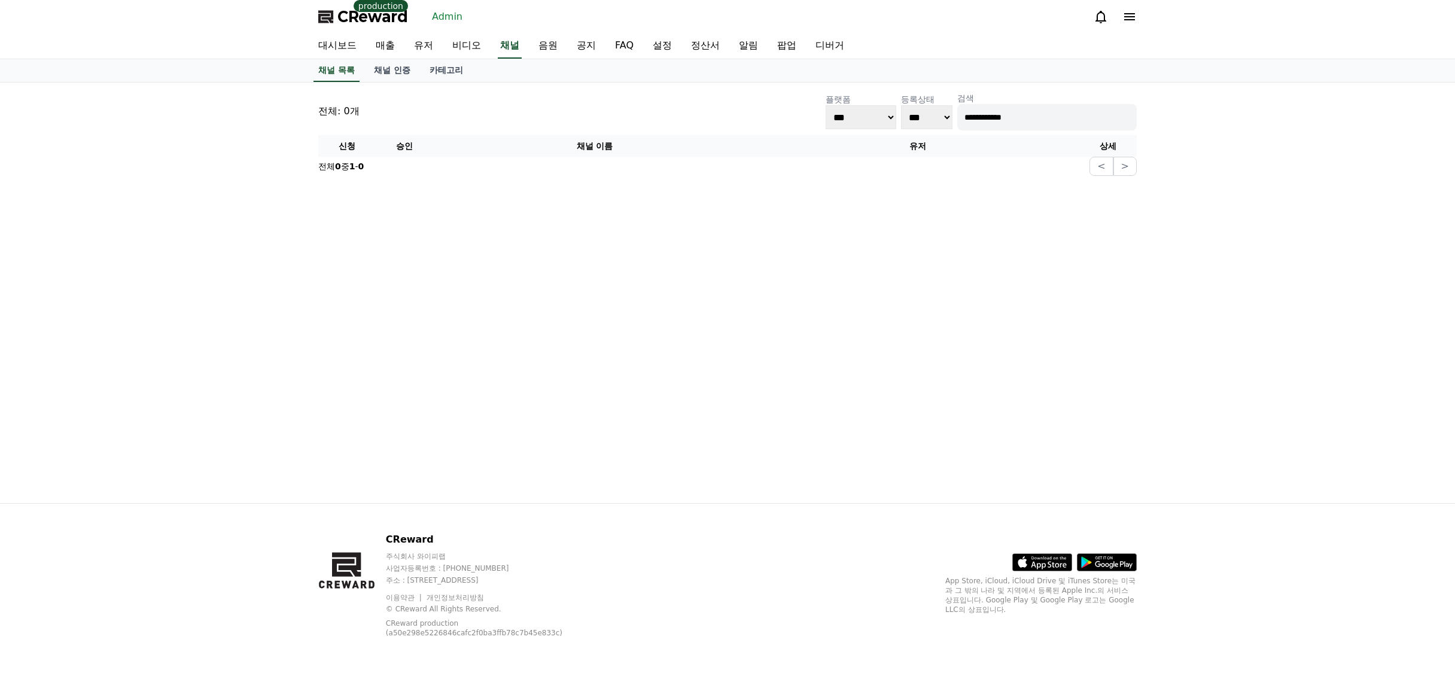
click at [967, 123] on input "**********" at bounding box center [1048, 117] width 180 height 26
type input "**********"
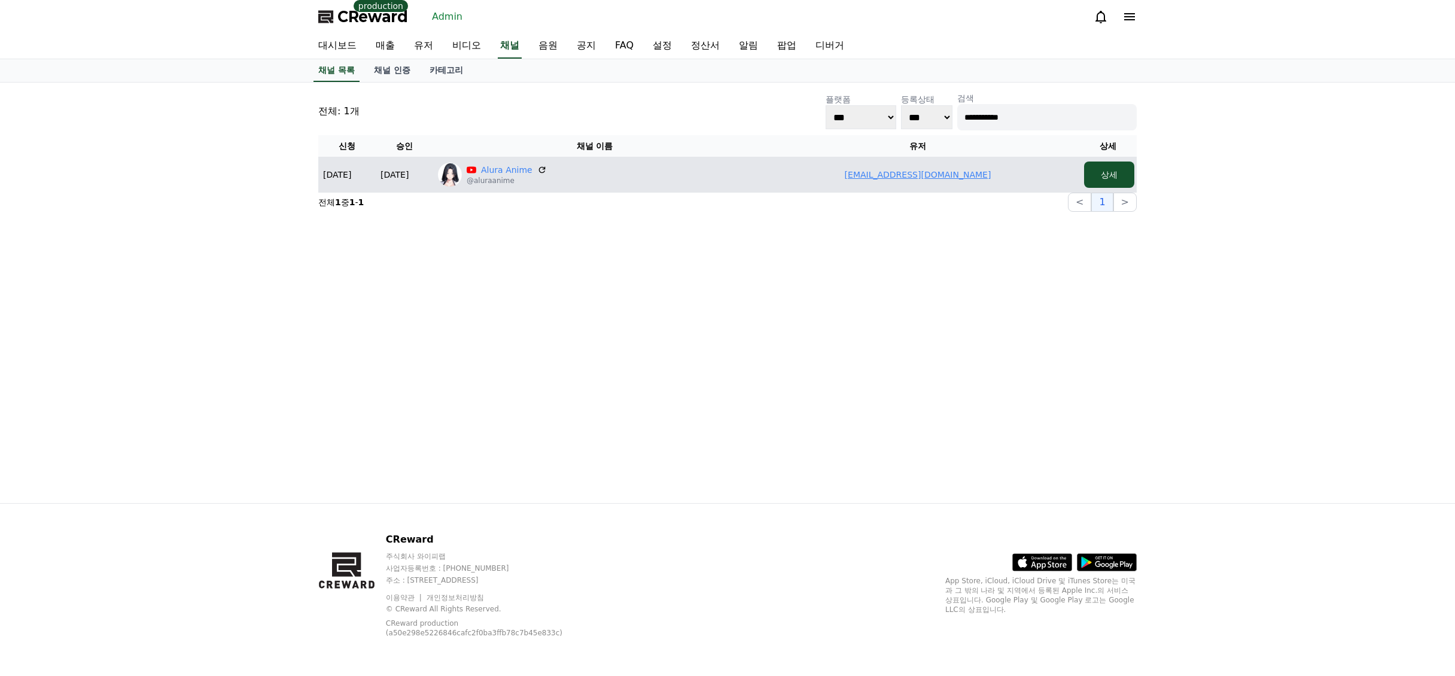
drag, startPoint x: 1020, startPoint y: 175, endPoint x: 801, endPoint y: 175, distance: 219.0
click at [801, 175] on td "muhammadsardar68713@gmail.com" at bounding box center [917, 175] width 323 height 36
click at [924, 179] on link "muhammadsardar68713@gmail.com" at bounding box center [918, 175] width 147 height 10
click at [639, 173] on div "Alura Anime @aluraanime" at bounding box center [595, 175] width 314 height 24
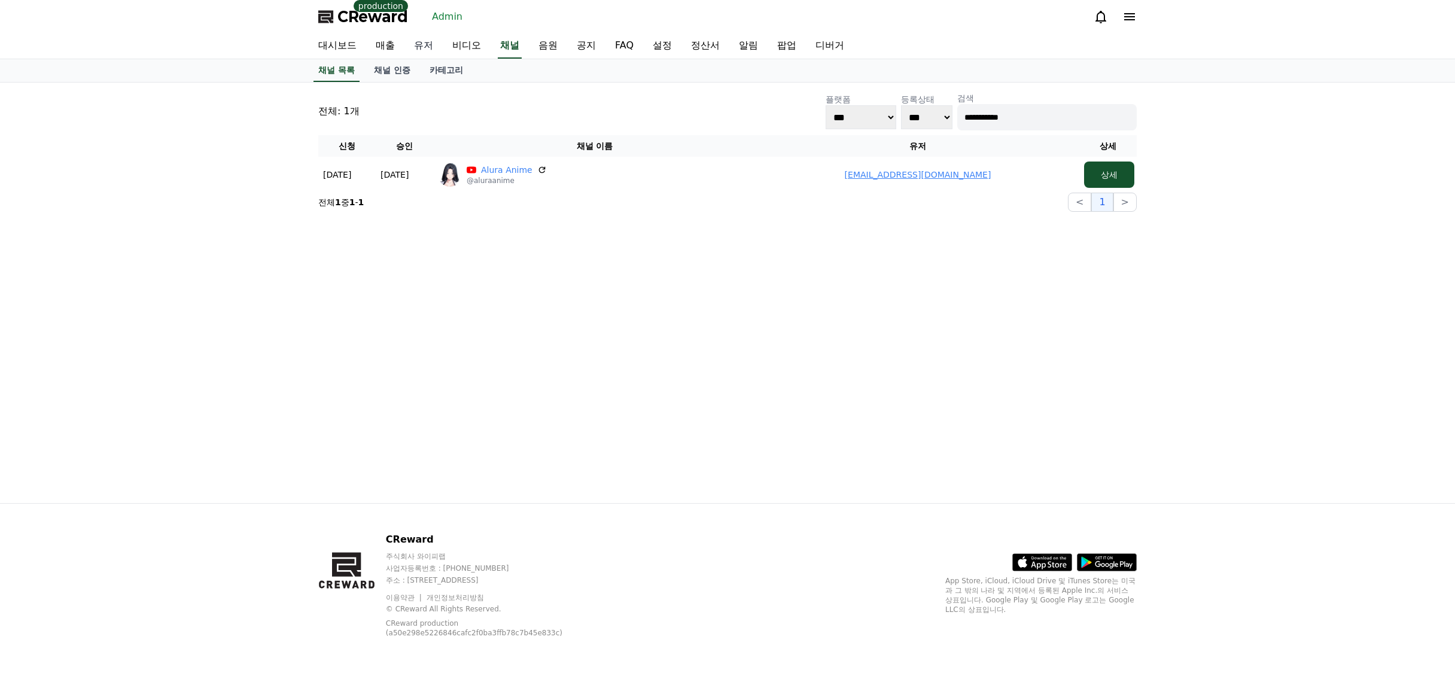
click at [426, 48] on link "유저" at bounding box center [424, 46] width 38 height 25
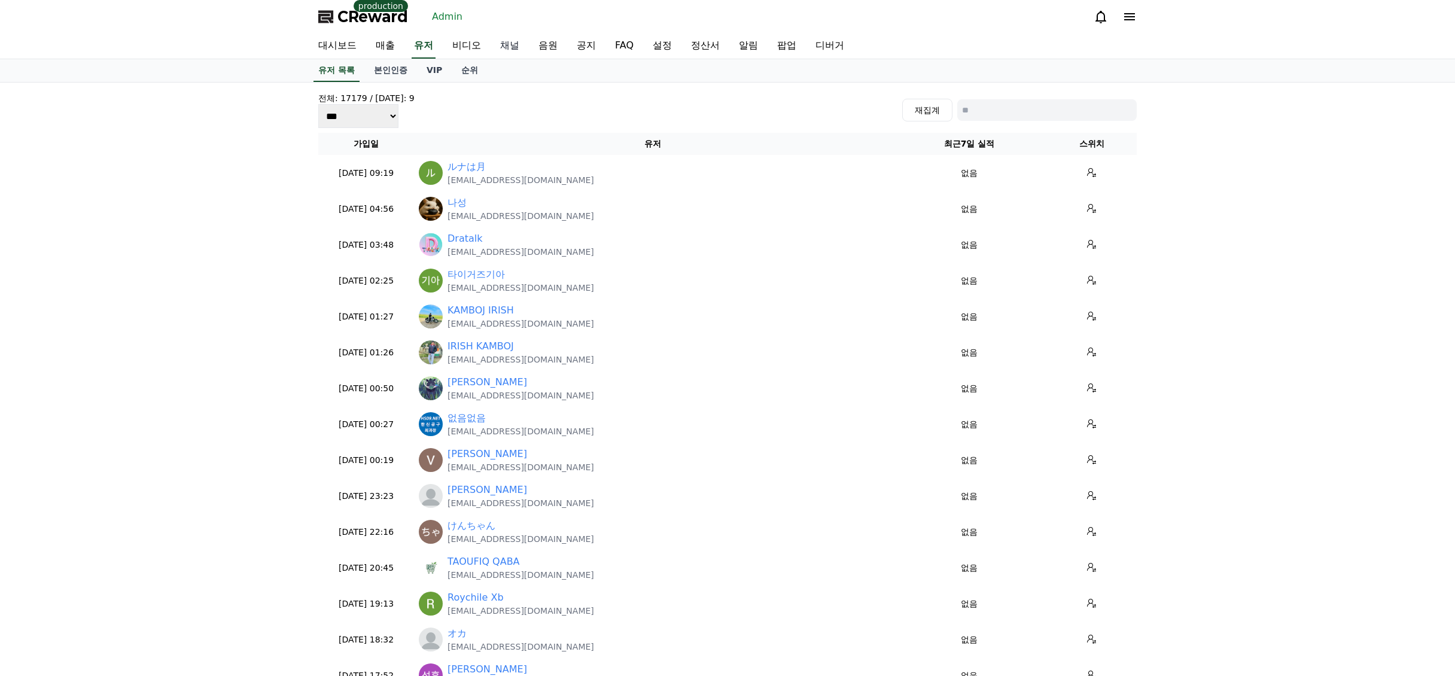
click at [519, 48] on link "채널" at bounding box center [510, 46] width 38 height 25
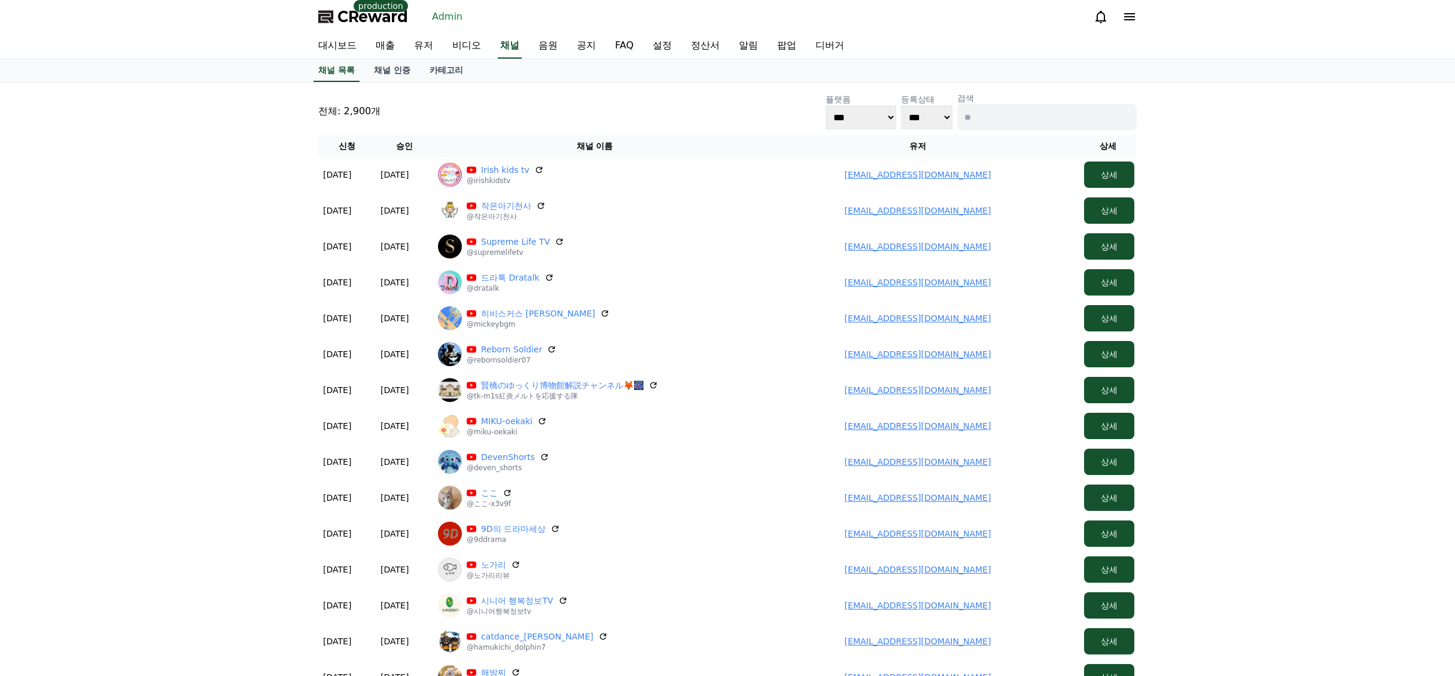
click at [1070, 104] on input at bounding box center [1048, 117] width 180 height 26
paste input "*******"
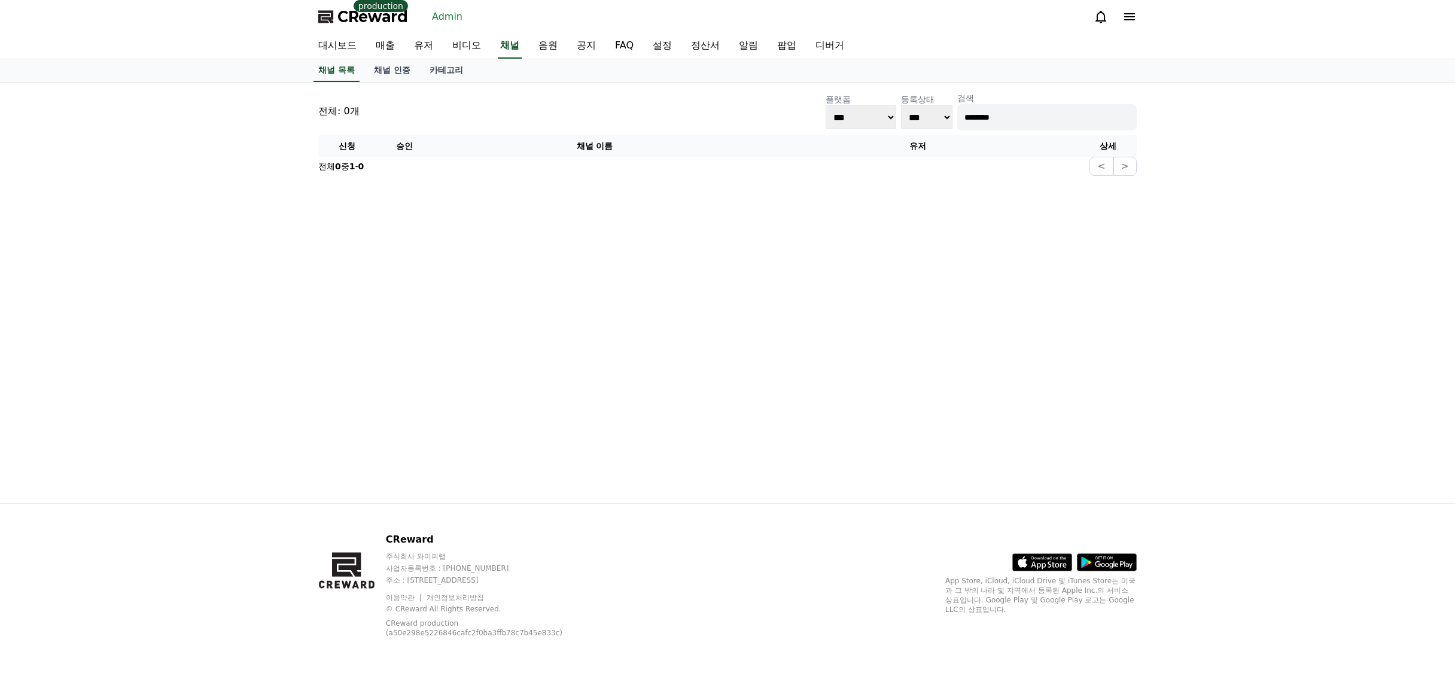
click at [966, 124] on input "*******" at bounding box center [1048, 117] width 180 height 26
click at [970, 122] on input "*******" at bounding box center [1048, 117] width 180 height 26
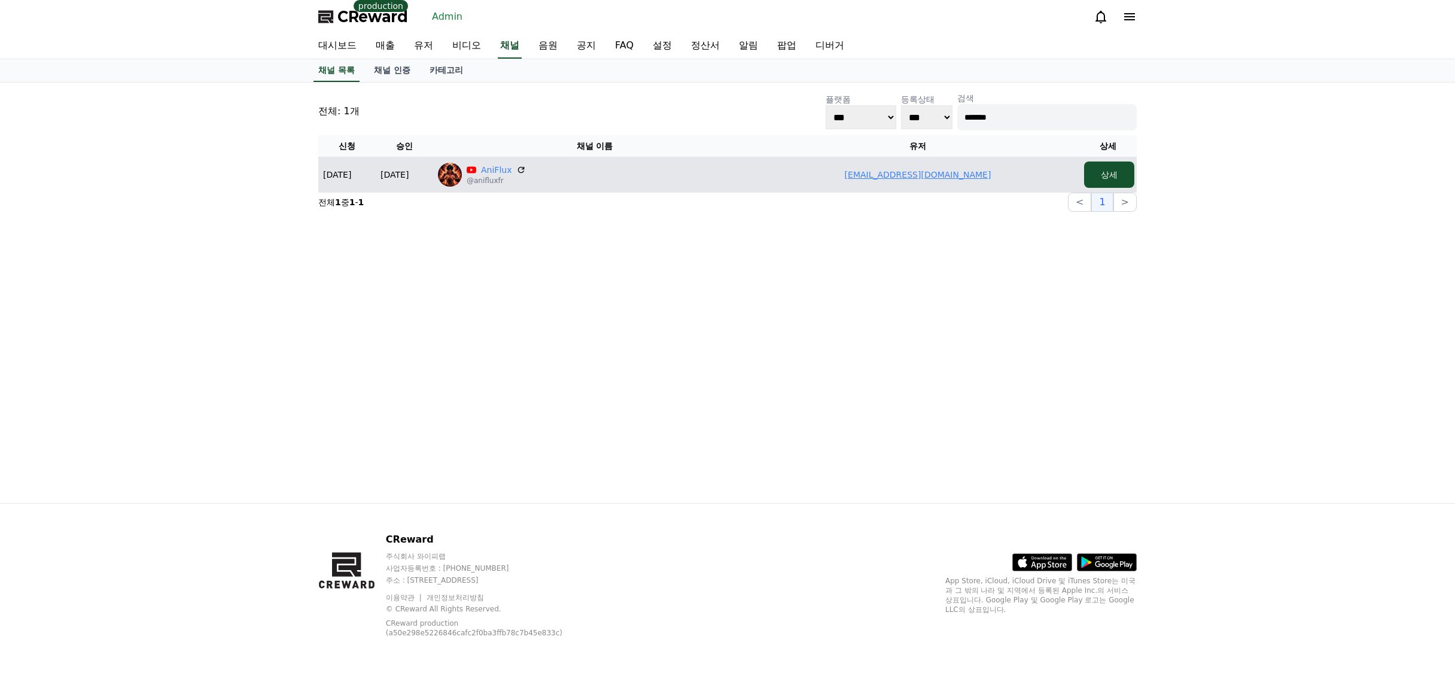
click at [883, 178] on link "unstoppeble61@gmail.com" at bounding box center [918, 175] width 147 height 10
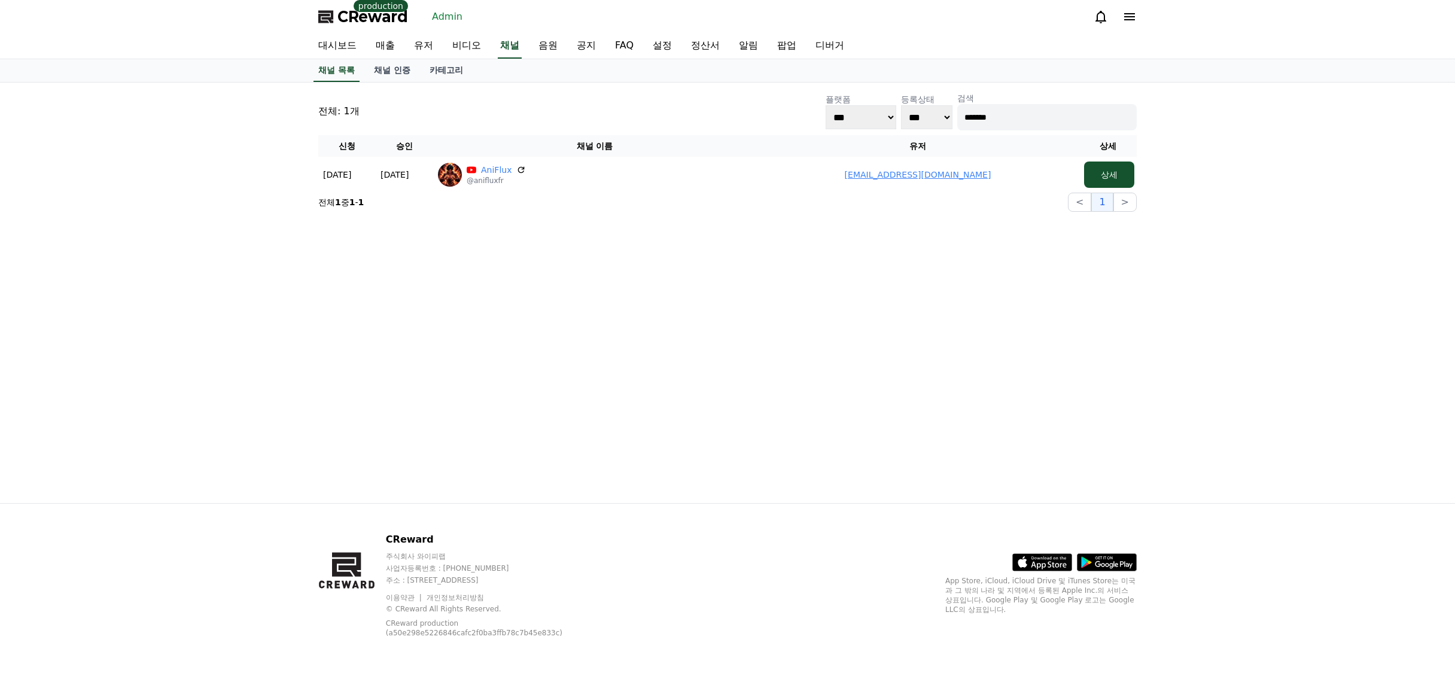
click at [1008, 123] on input "*******" at bounding box center [1048, 117] width 180 height 26
paste input "**"
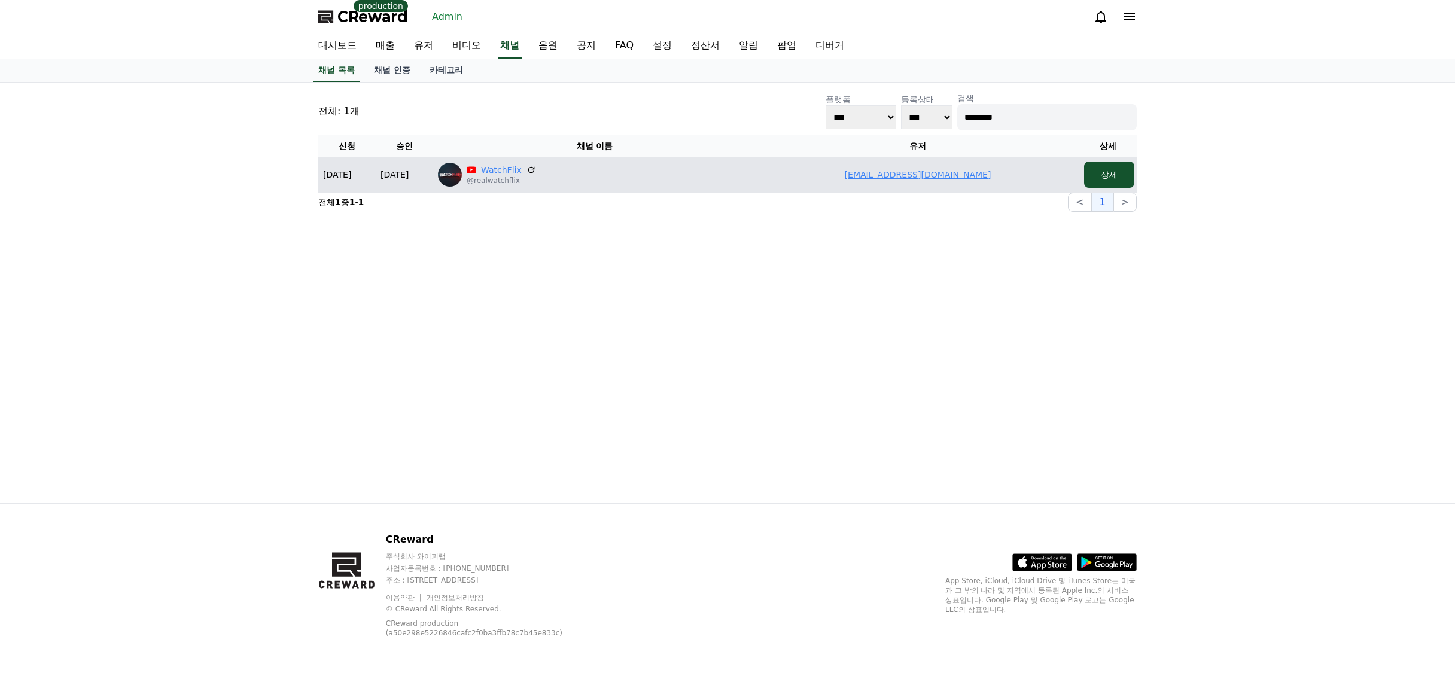
click at [874, 175] on link "vijaymoryaneu@gmail.com" at bounding box center [918, 175] width 147 height 10
click at [500, 172] on link "WatchFlix" at bounding box center [501, 170] width 41 height 12
click at [919, 178] on link "vijaymoryaneu@gmail.com" at bounding box center [918, 175] width 147 height 10
click at [894, 174] on link "vijaymoryaneu@gmail.com" at bounding box center [918, 175] width 147 height 10
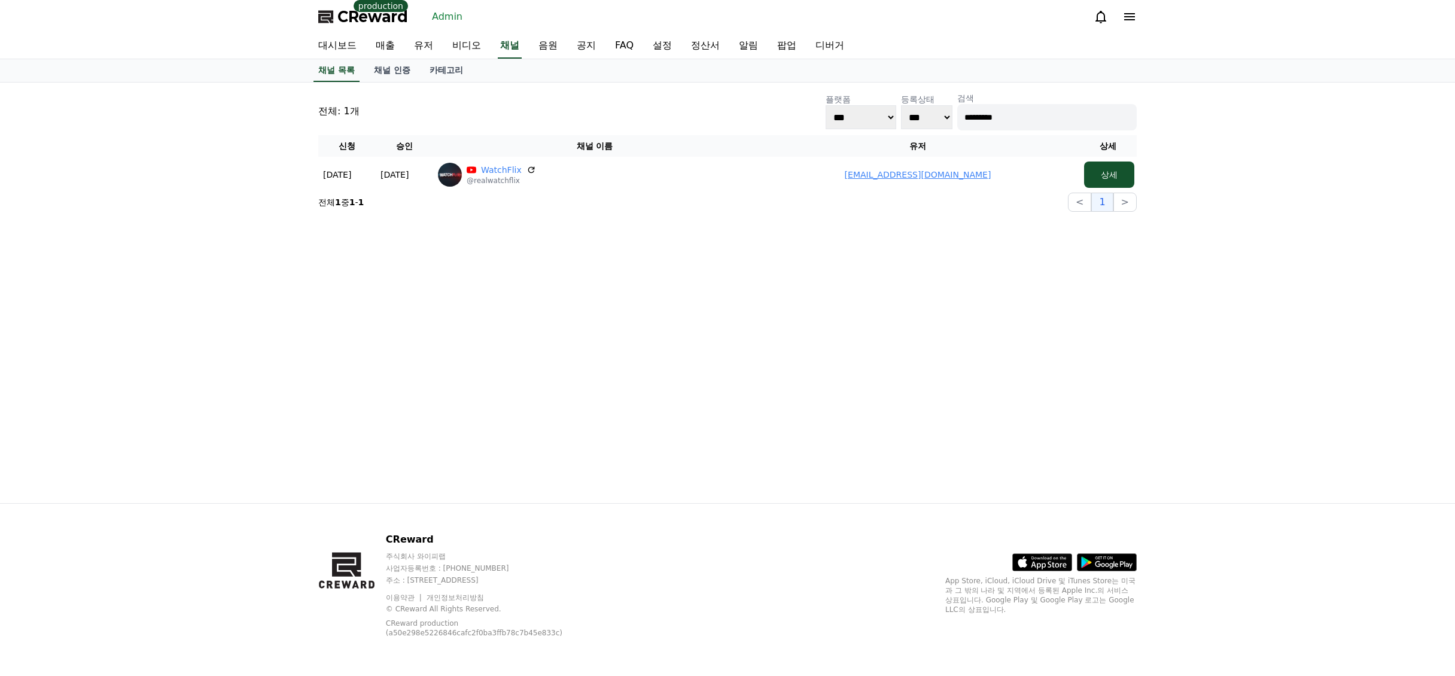
click at [1007, 114] on input "*********" at bounding box center [1048, 117] width 180 height 26
paste input "**********"
type input "**********"
click at [436, 42] on link "유저" at bounding box center [424, 46] width 38 height 25
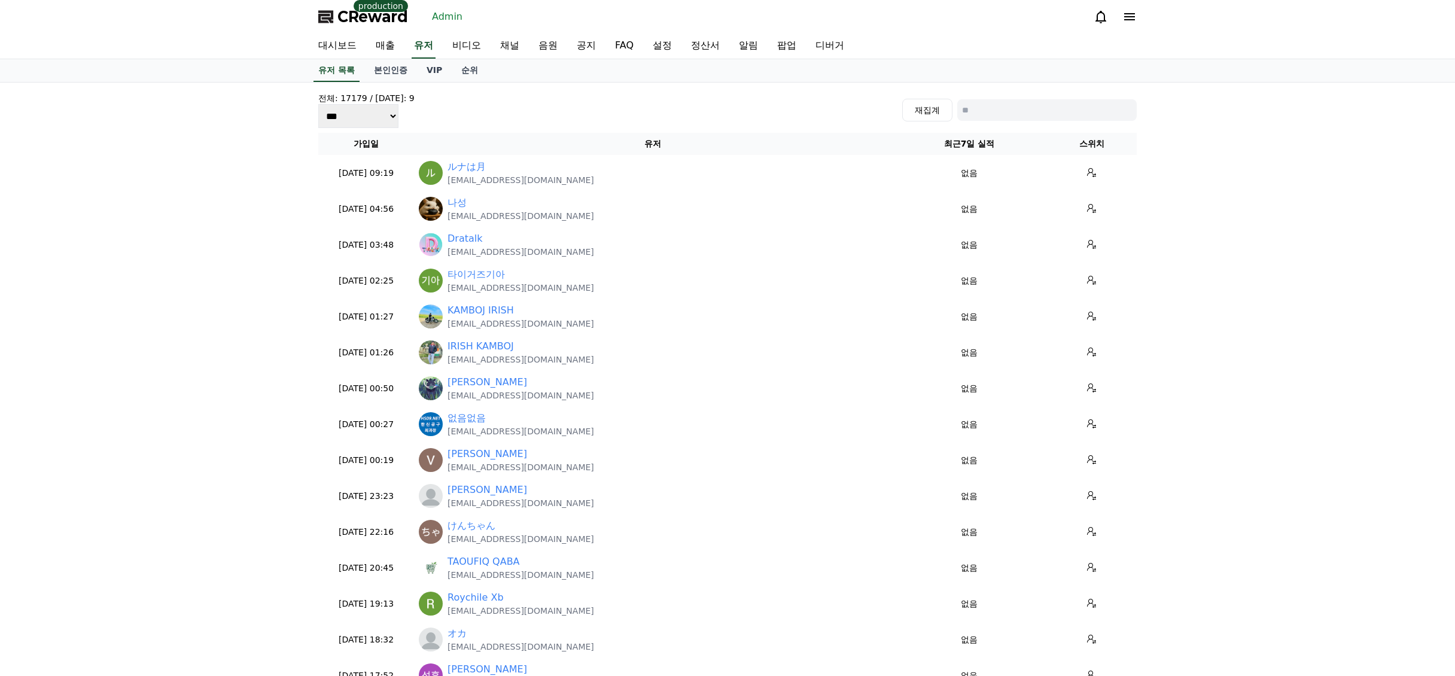
click at [1055, 105] on input at bounding box center [1048, 110] width 180 height 22
paste input "**********"
type input "**********"
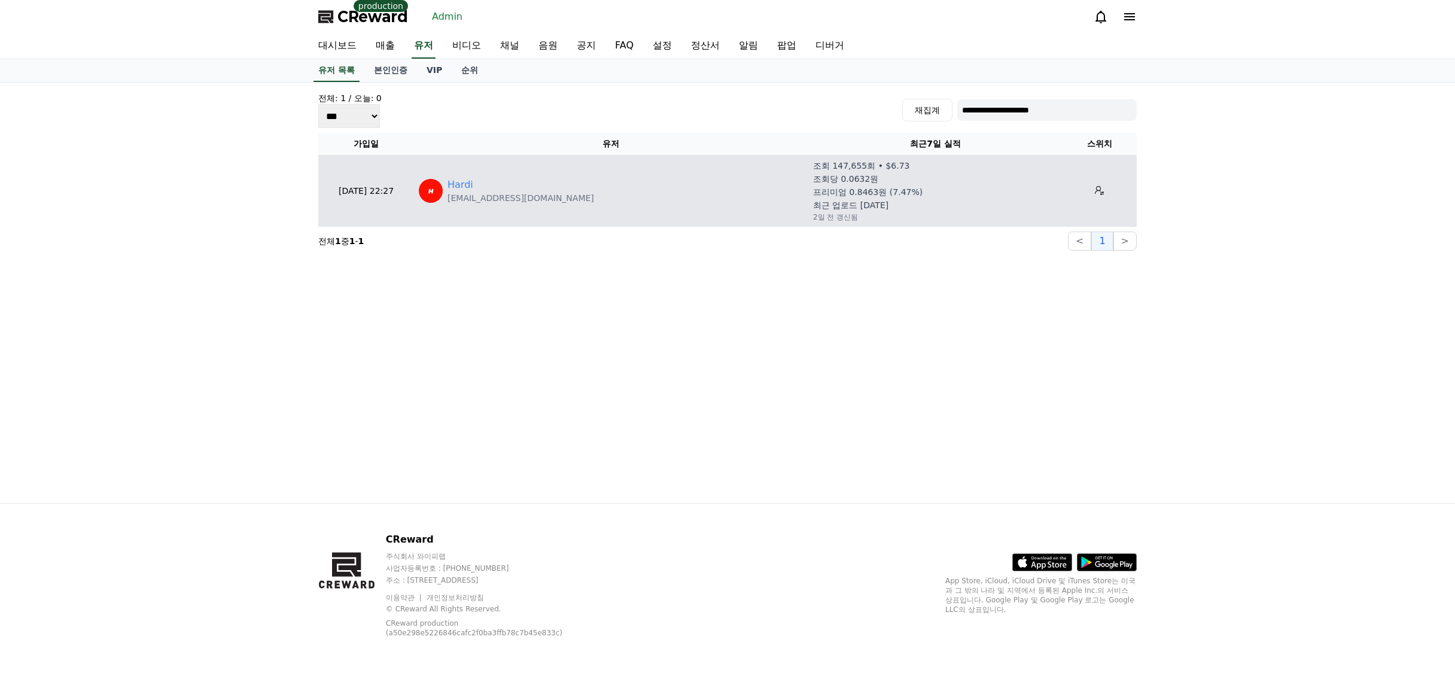
click at [469, 200] on p "workforhardi@gmail.com" at bounding box center [521, 198] width 147 height 12
click at [464, 187] on link "Hardi" at bounding box center [461, 185] width 26 height 14
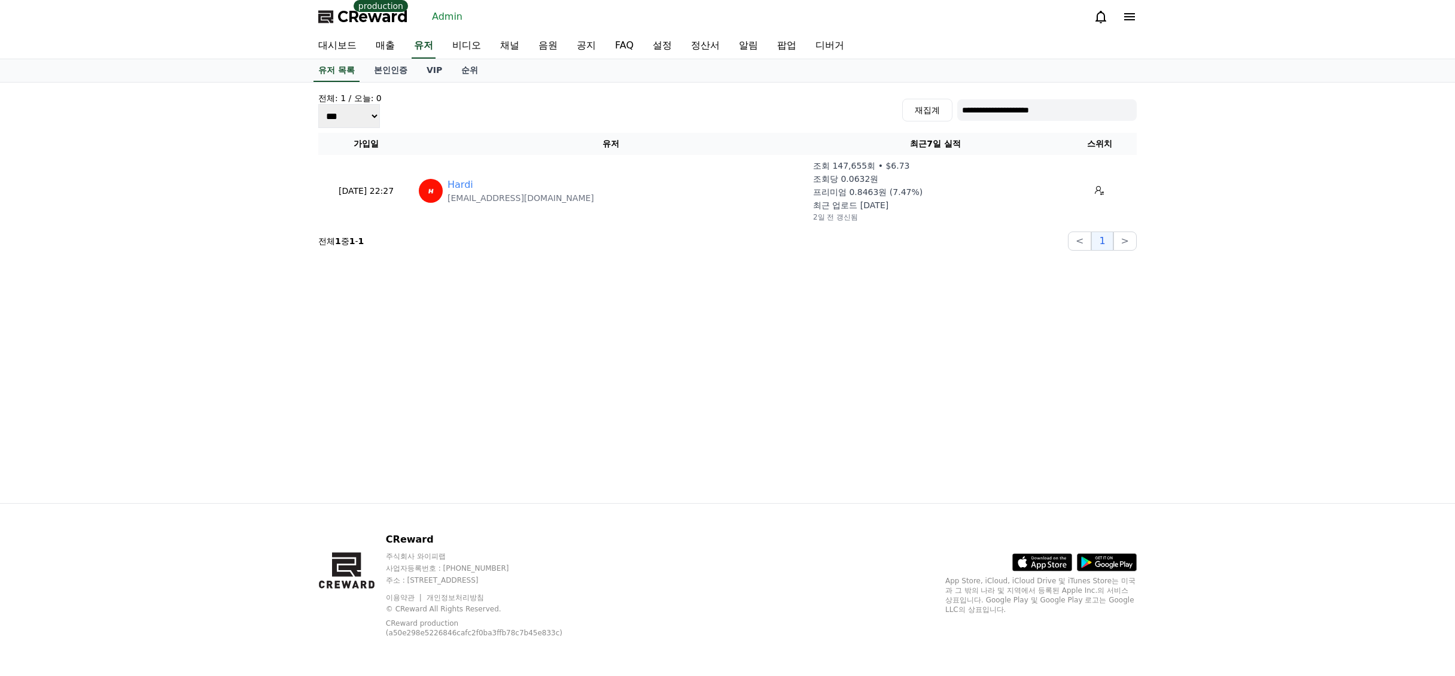
click at [439, 47] on div "대시보드 매출 유저 비디오 채널 음원 공지 FAQ 설정 정산서 알림 팝업 디버거" at bounding box center [728, 46] width 838 height 25
click at [423, 40] on link "유저" at bounding box center [424, 46] width 24 height 25
click at [1066, 115] on input "**********" at bounding box center [1048, 110] width 180 height 22
click at [501, 42] on link "채널" at bounding box center [510, 46] width 38 height 25
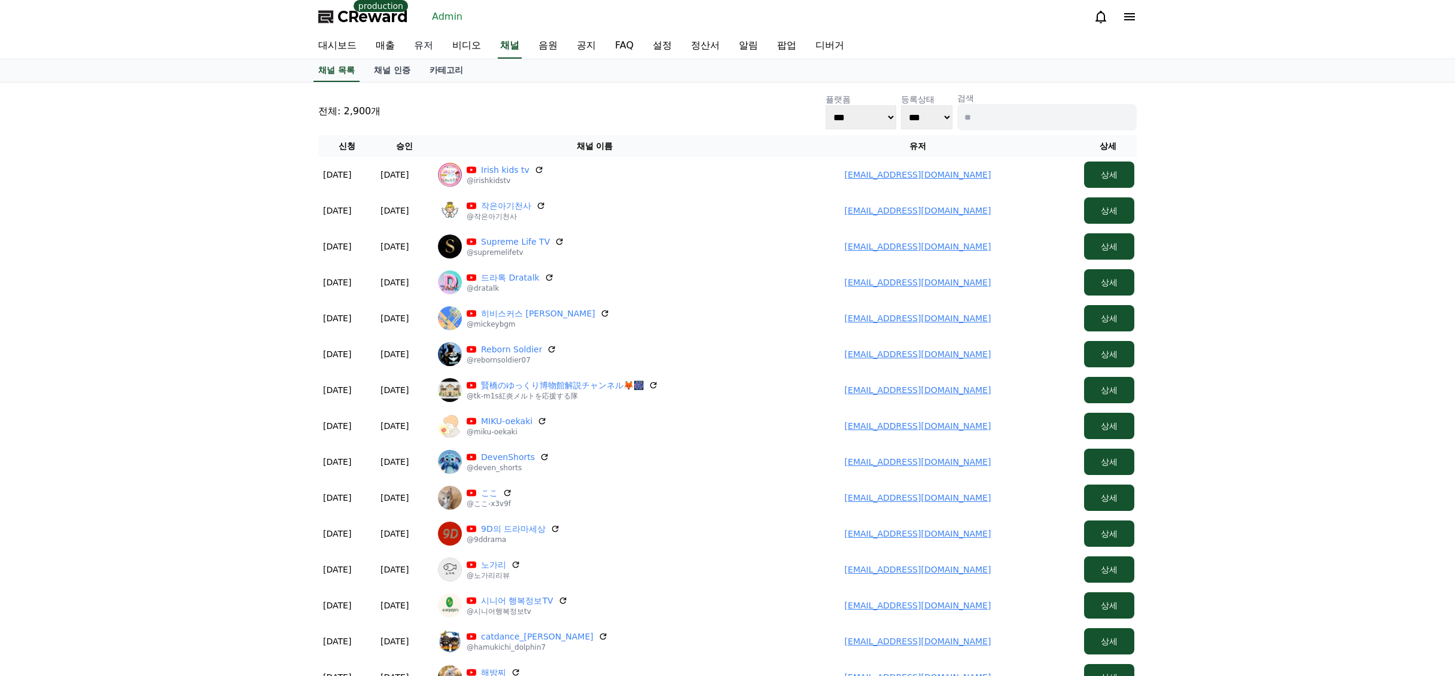
click at [430, 46] on link "유저" at bounding box center [424, 46] width 38 height 25
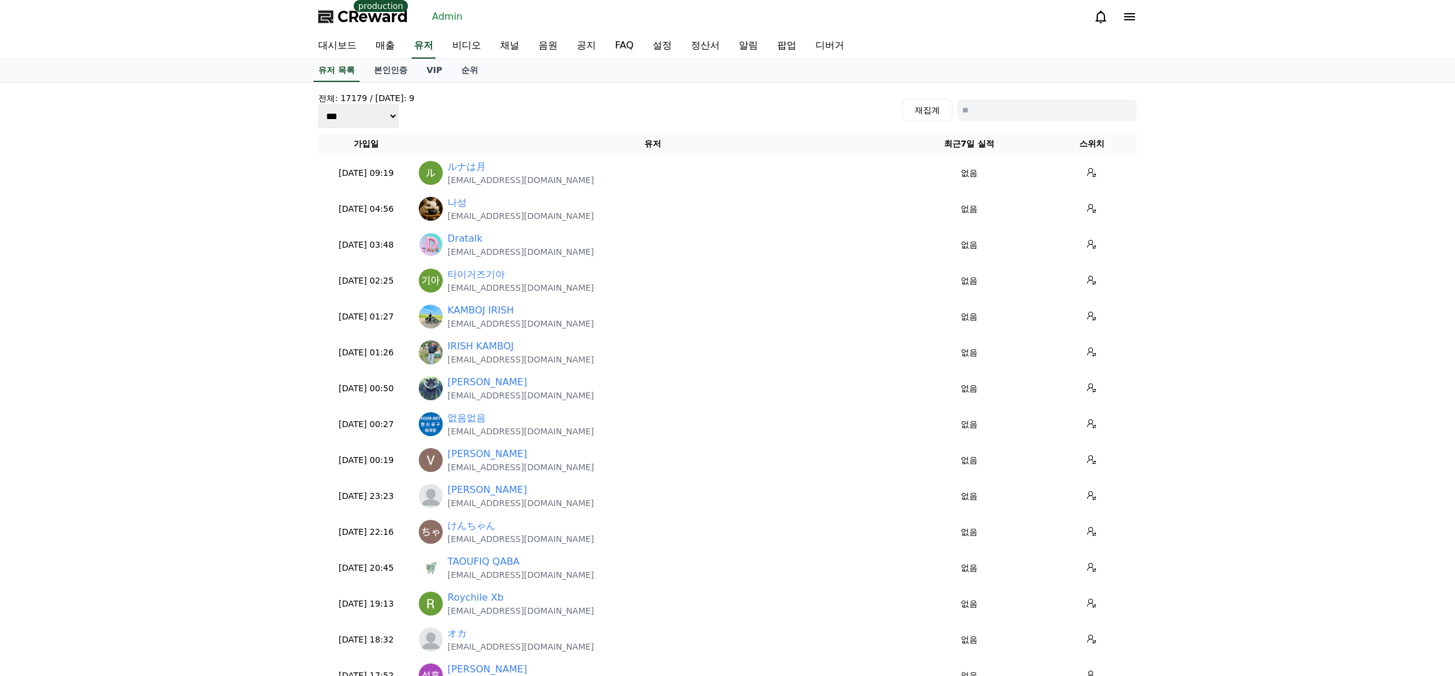
click at [1017, 114] on input at bounding box center [1048, 110] width 180 height 22
paste input "*******"
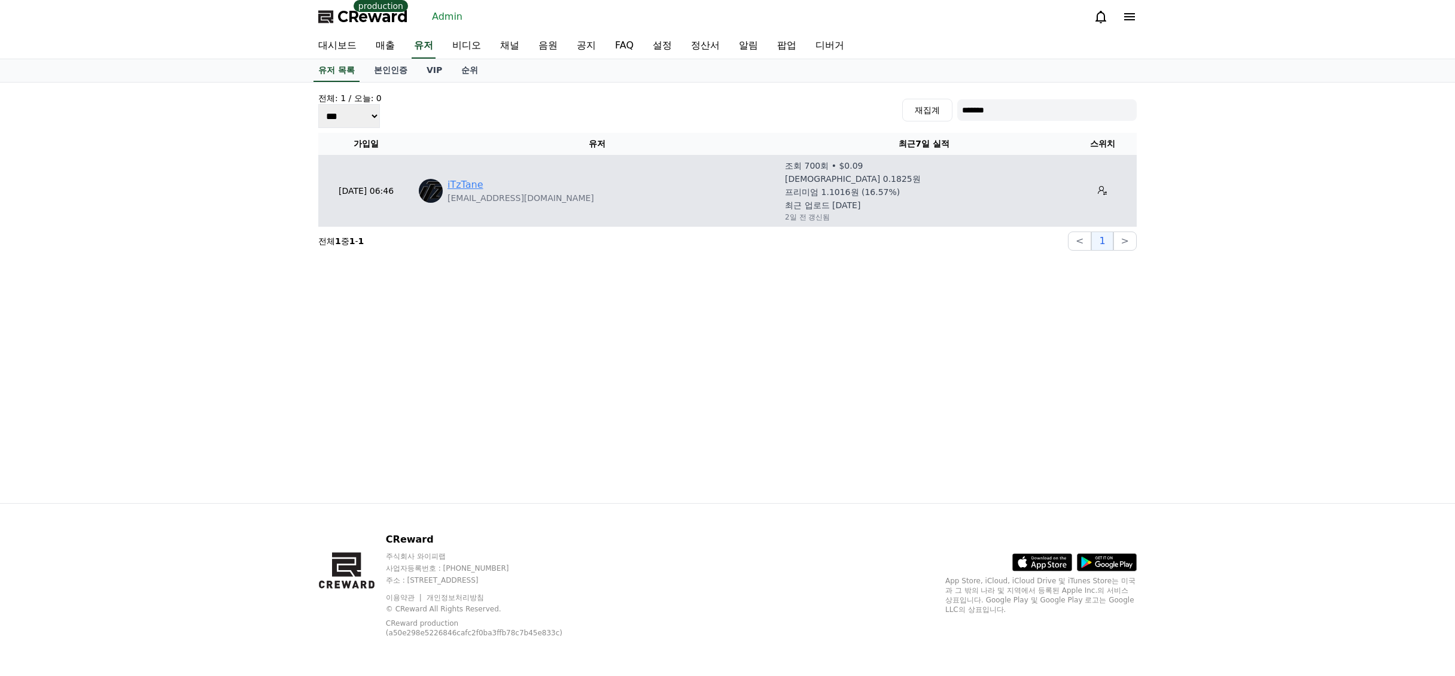
click at [468, 183] on link "iTzTane" at bounding box center [466, 185] width 36 height 14
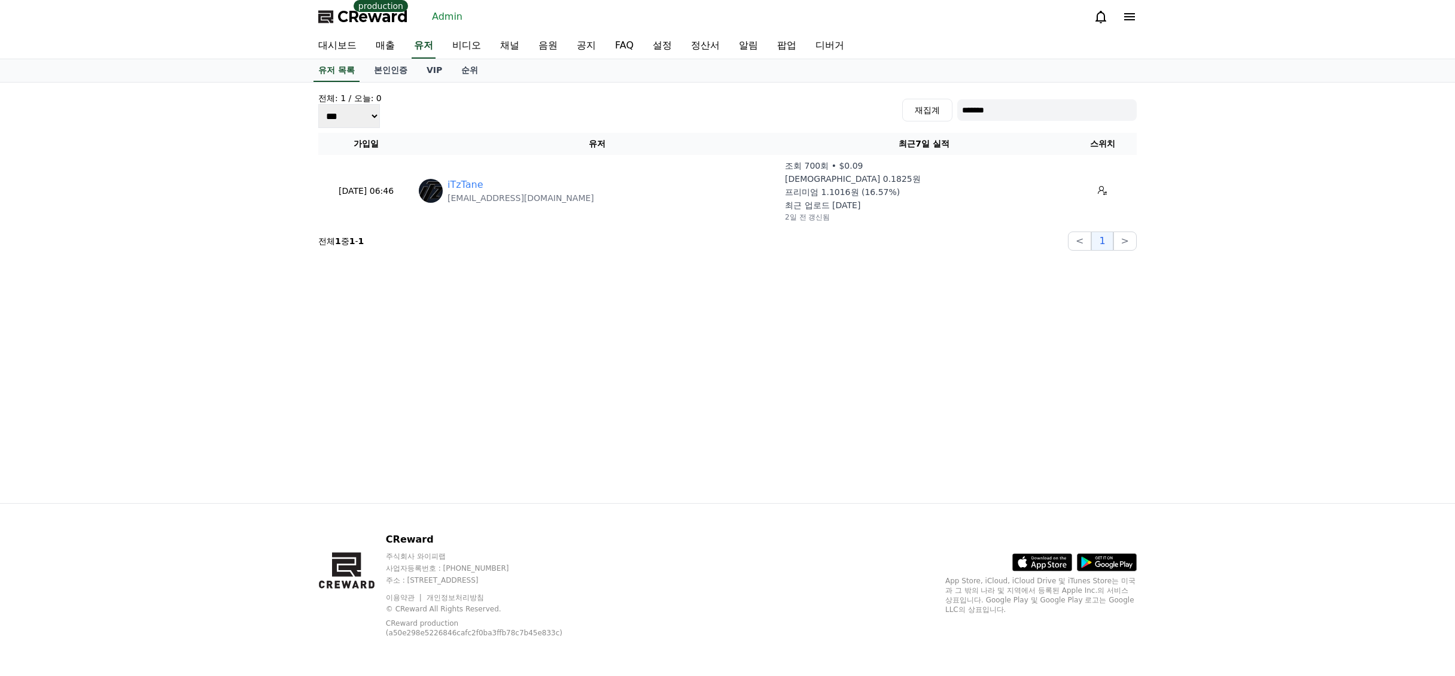
click at [1008, 121] on div "재집계 *******" at bounding box center [1020, 110] width 235 height 23
click at [1011, 114] on input "*******" at bounding box center [1048, 110] width 180 height 22
paste input "**********"
type input "**********"
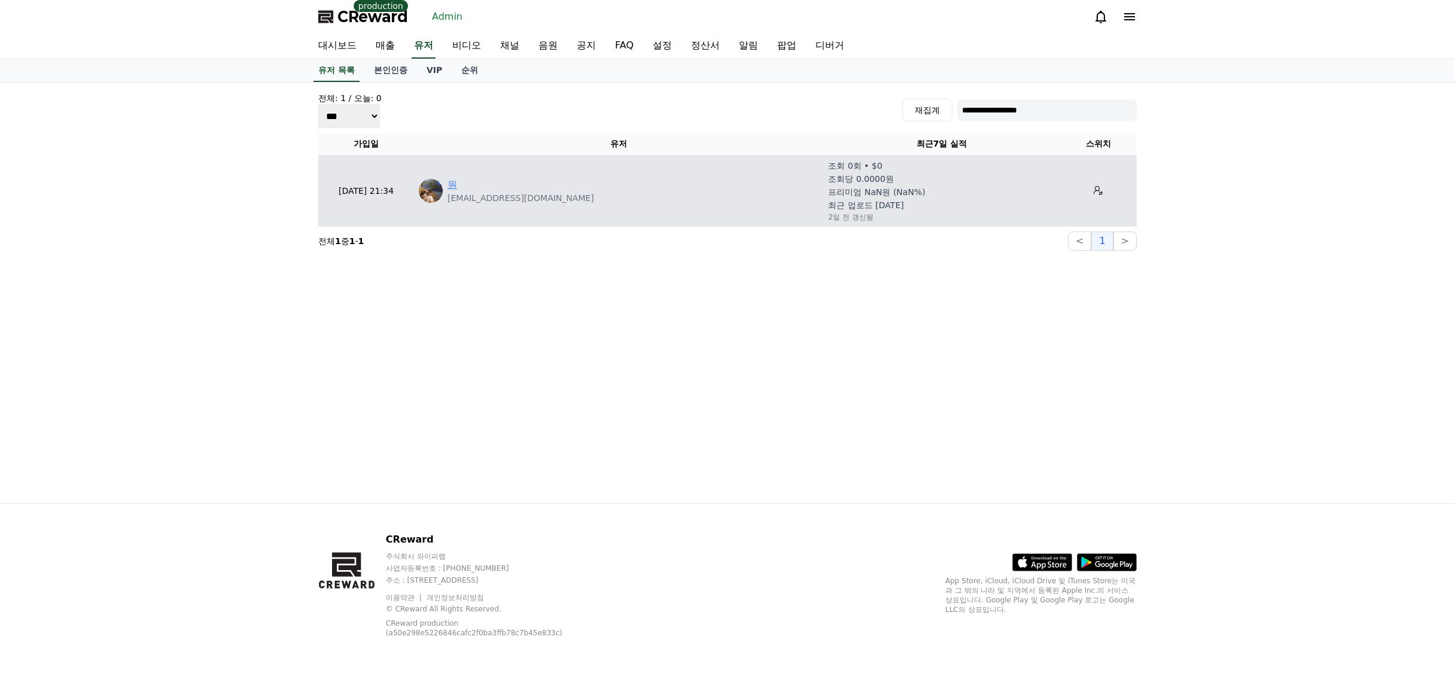
click at [457, 182] on link "원" at bounding box center [453, 185] width 10 height 14
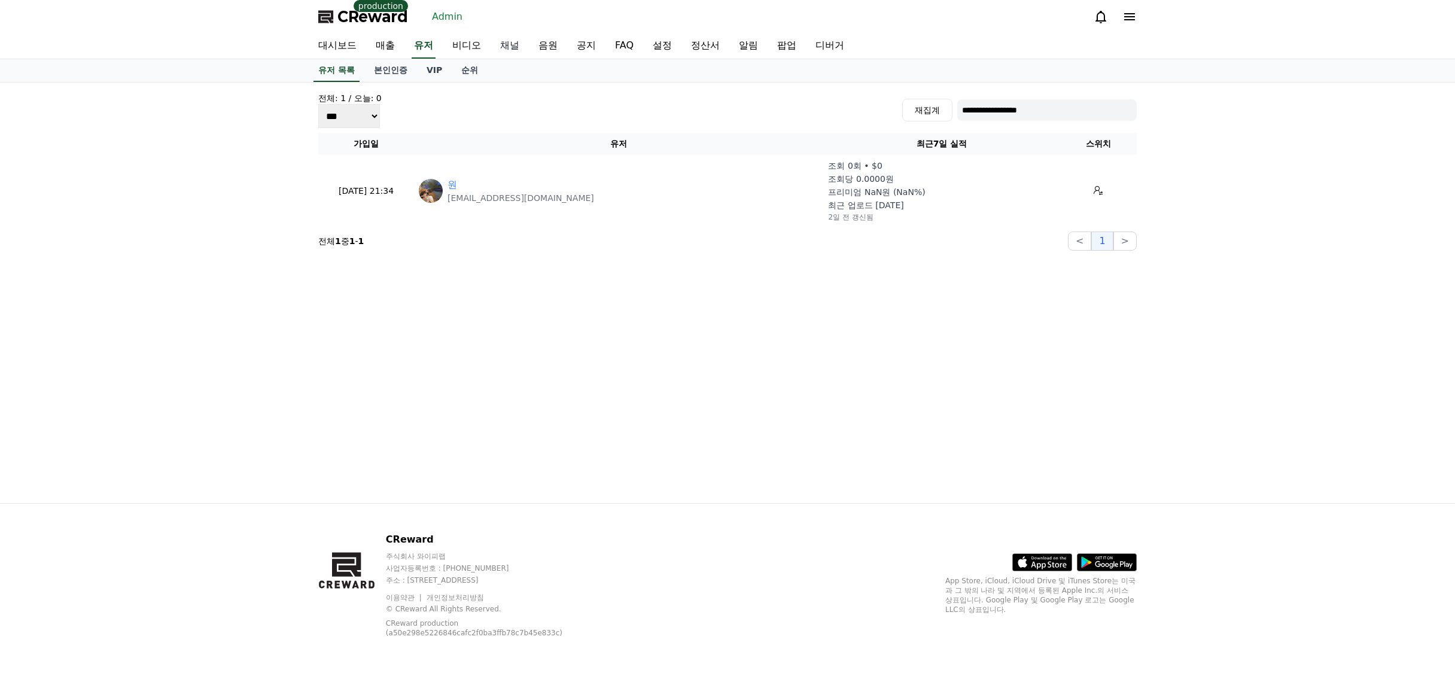
click at [504, 50] on link "채널" at bounding box center [510, 46] width 38 height 25
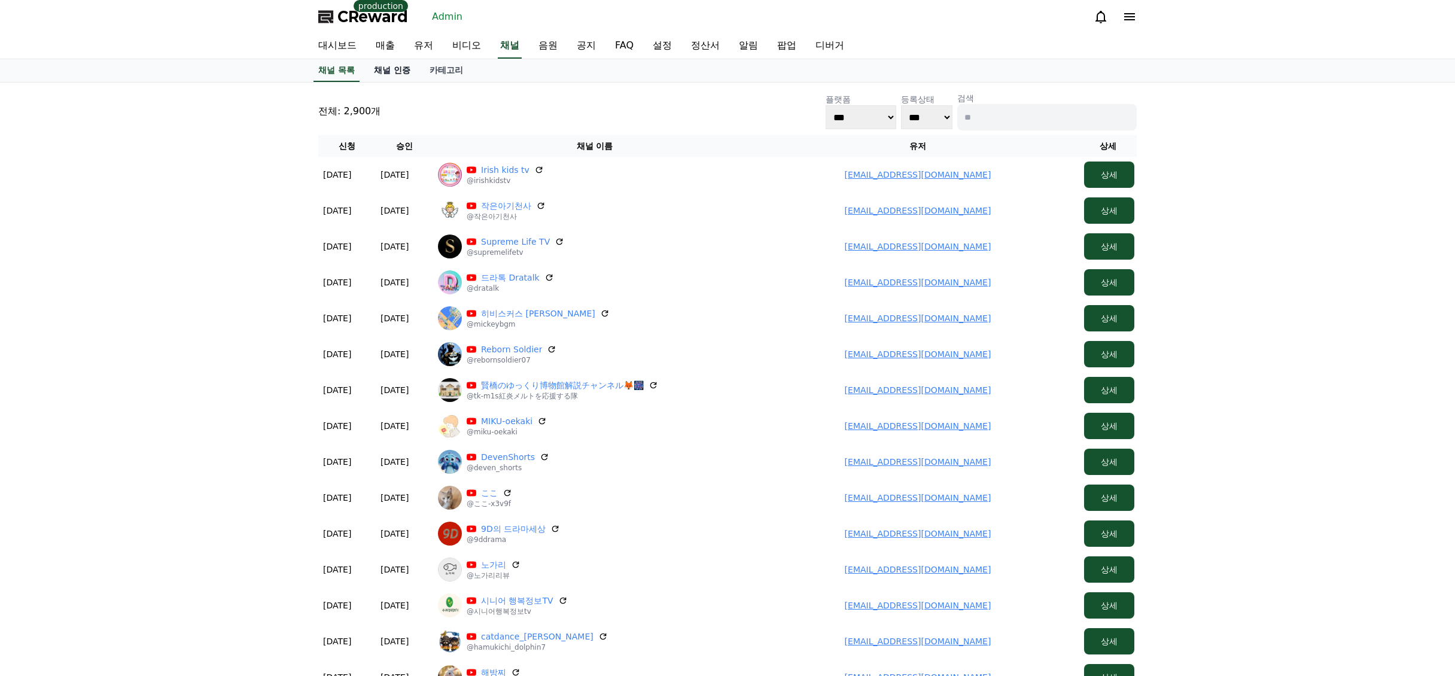
click at [392, 70] on link "채널 인증" at bounding box center [392, 70] width 56 height 23
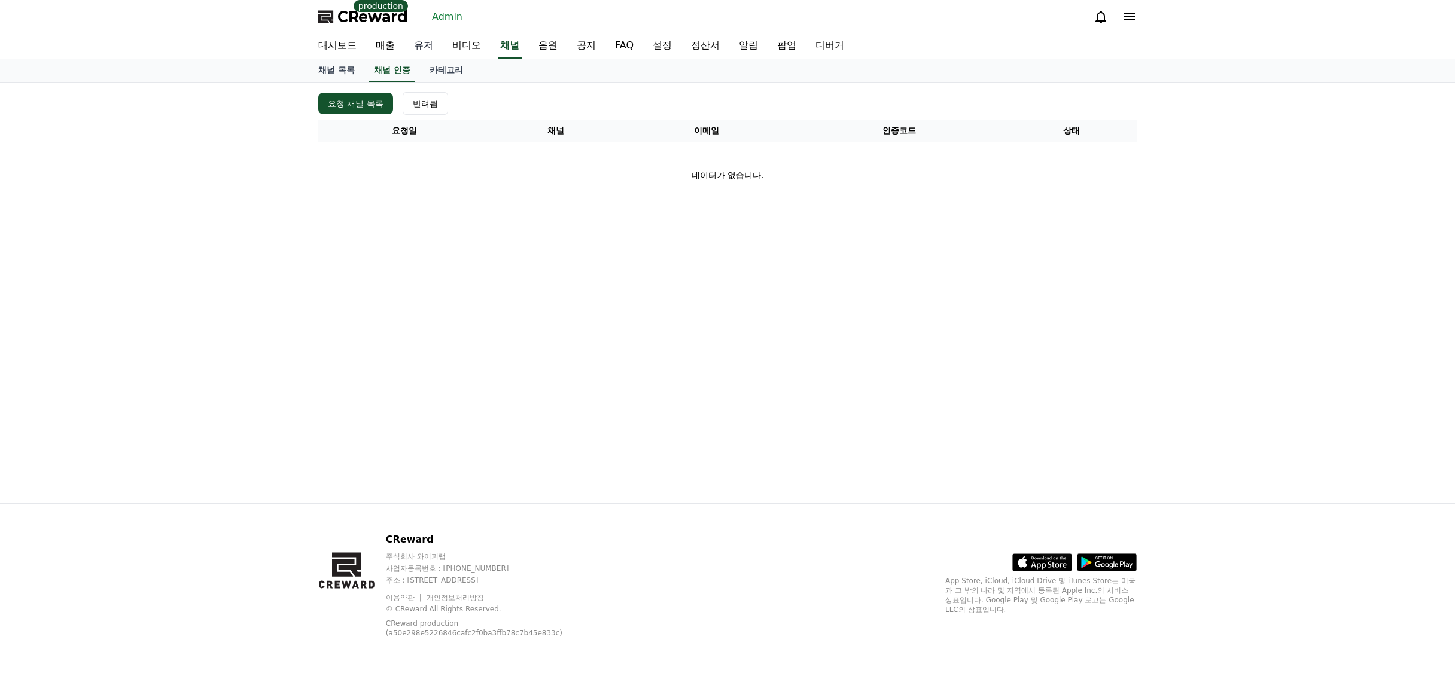
click at [435, 50] on link "유저" at bounding box center [424, 46] width 38 height 25
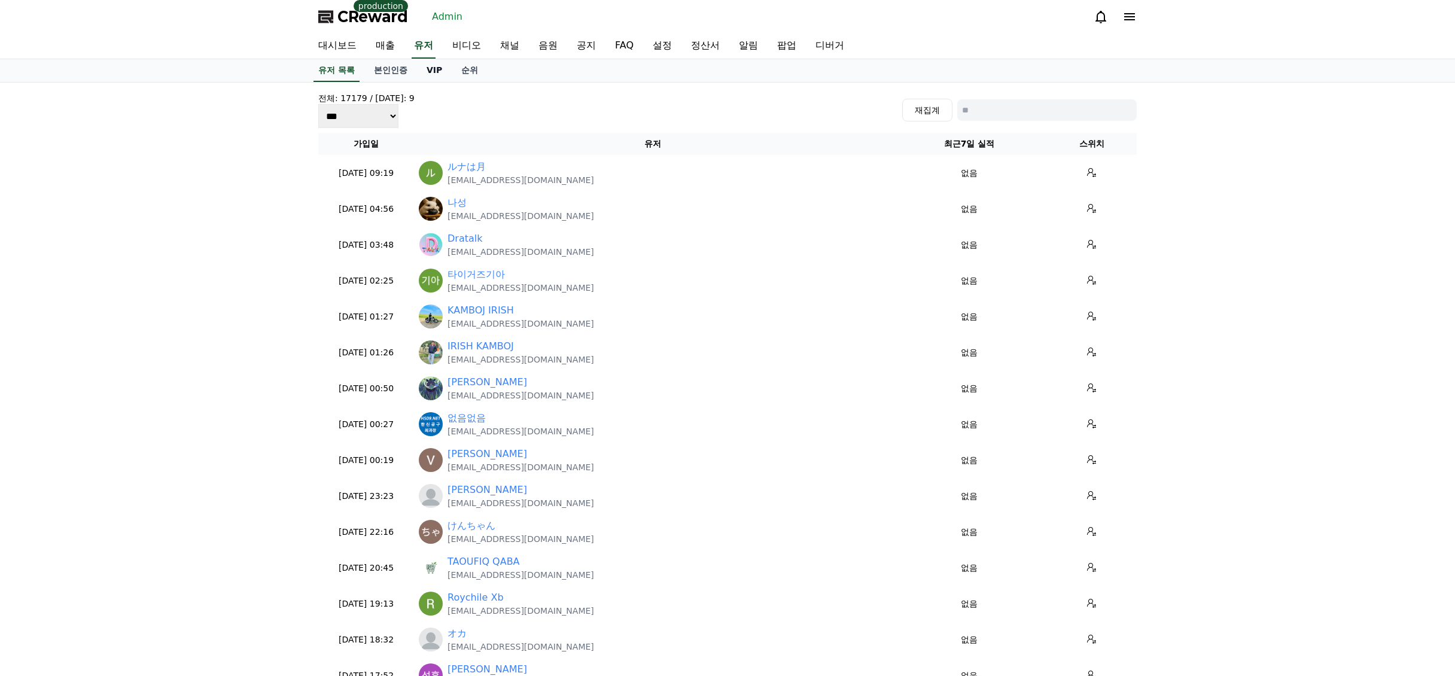
click at [432, 72] on link "VIP" at bounding box center [434, 70] width 35 height 23
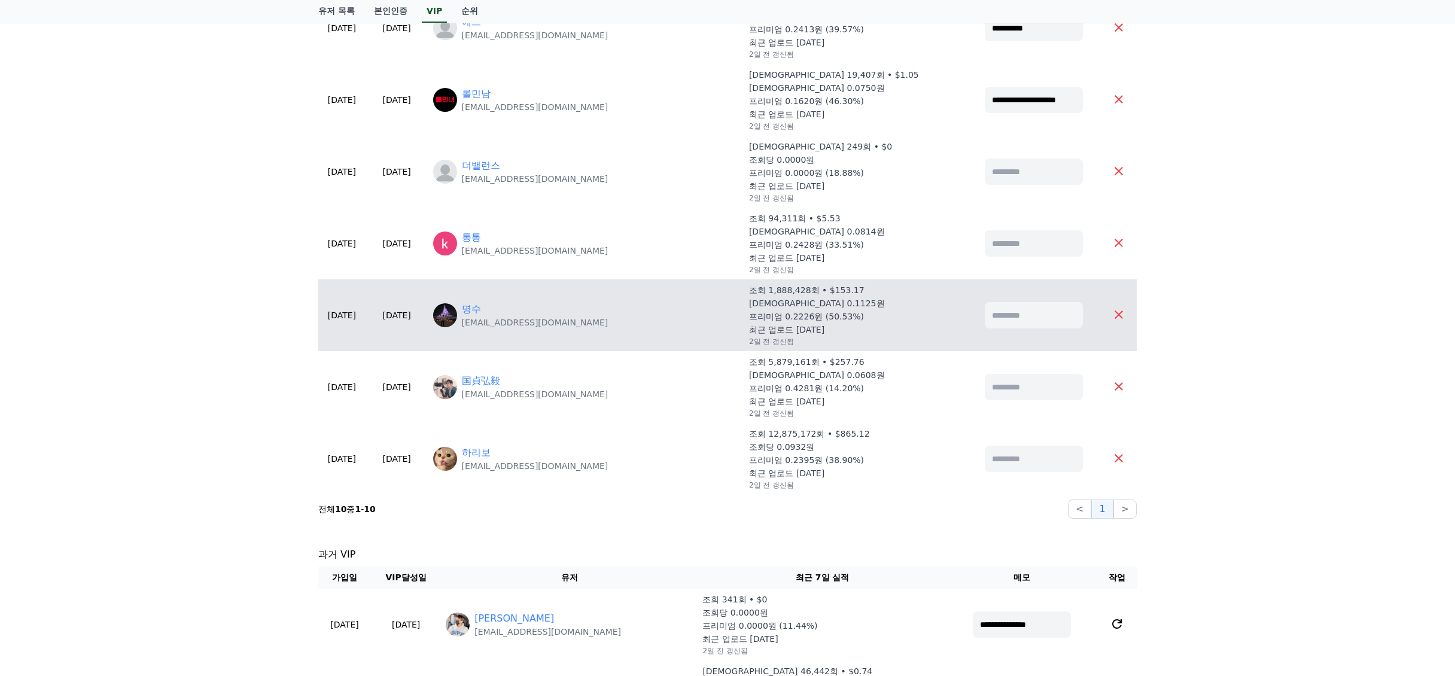
scroll to position [419, 0]
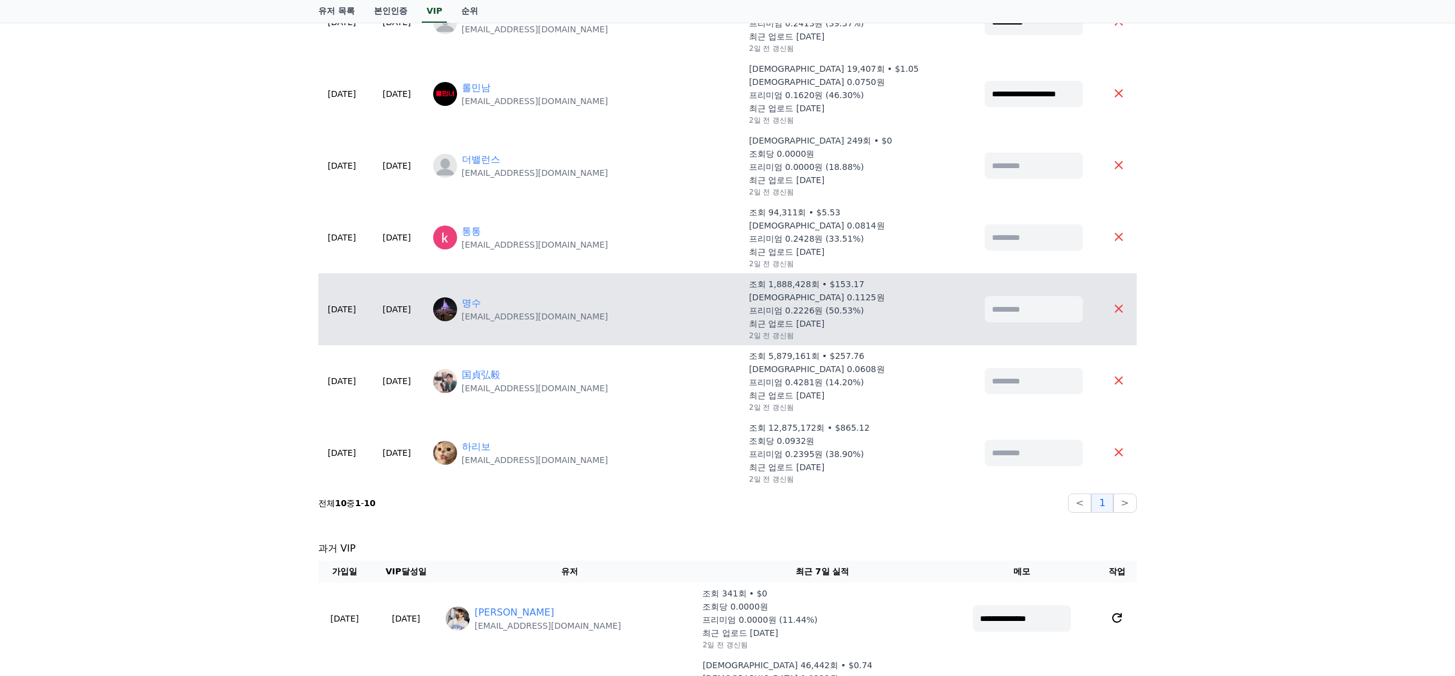
click at [525, 311] on p "healthmad@kakao.com" at bounding box center [535, 317] width 147 height 12
click at [481, 303] on link "명수" at bounding box center [471, 303] width 19 height 14
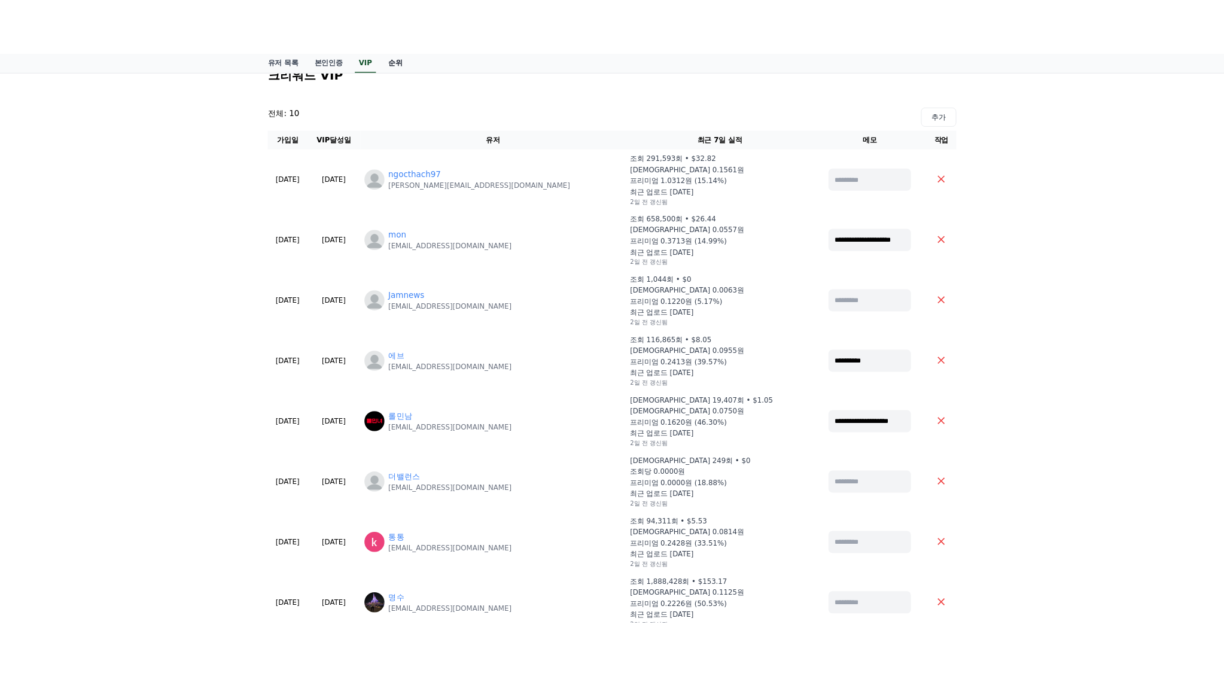
scroll to position [0, 0]
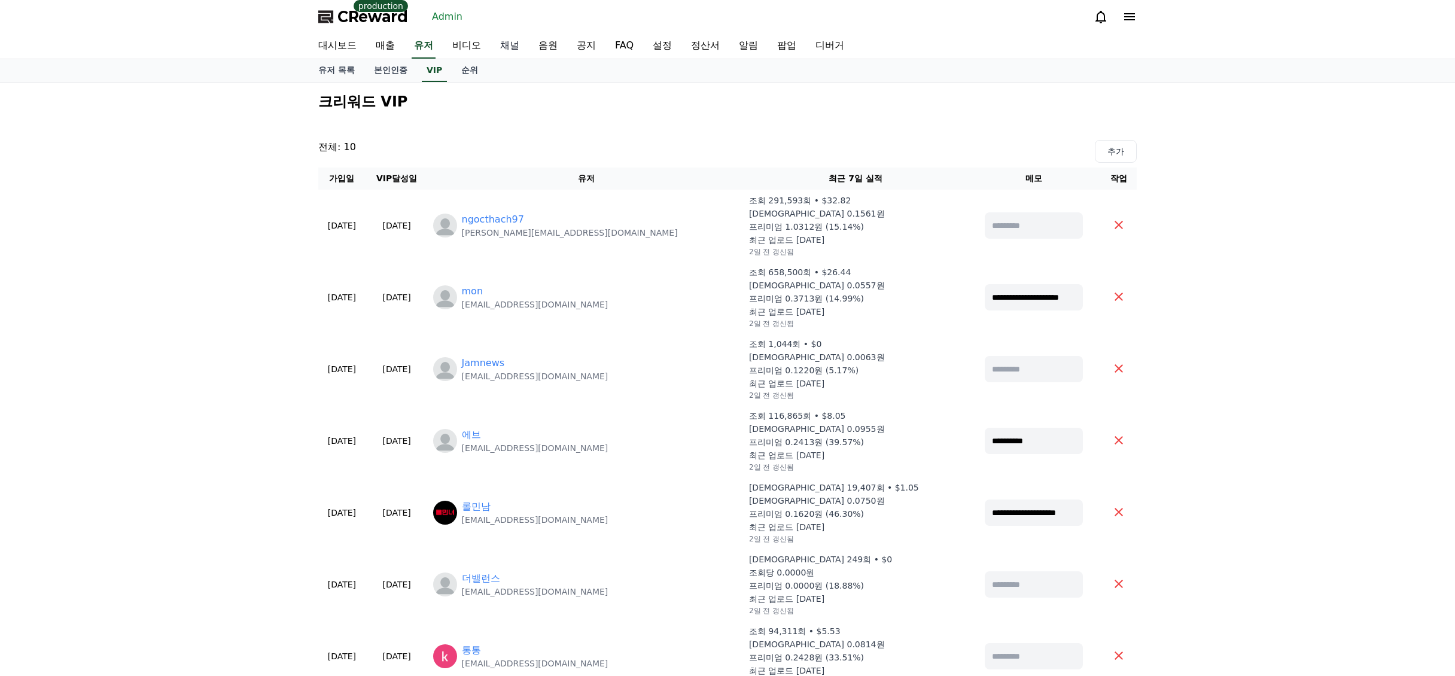
click at [501, 44] on link "채널" at bounding box center [510, 46] width 38 height 25
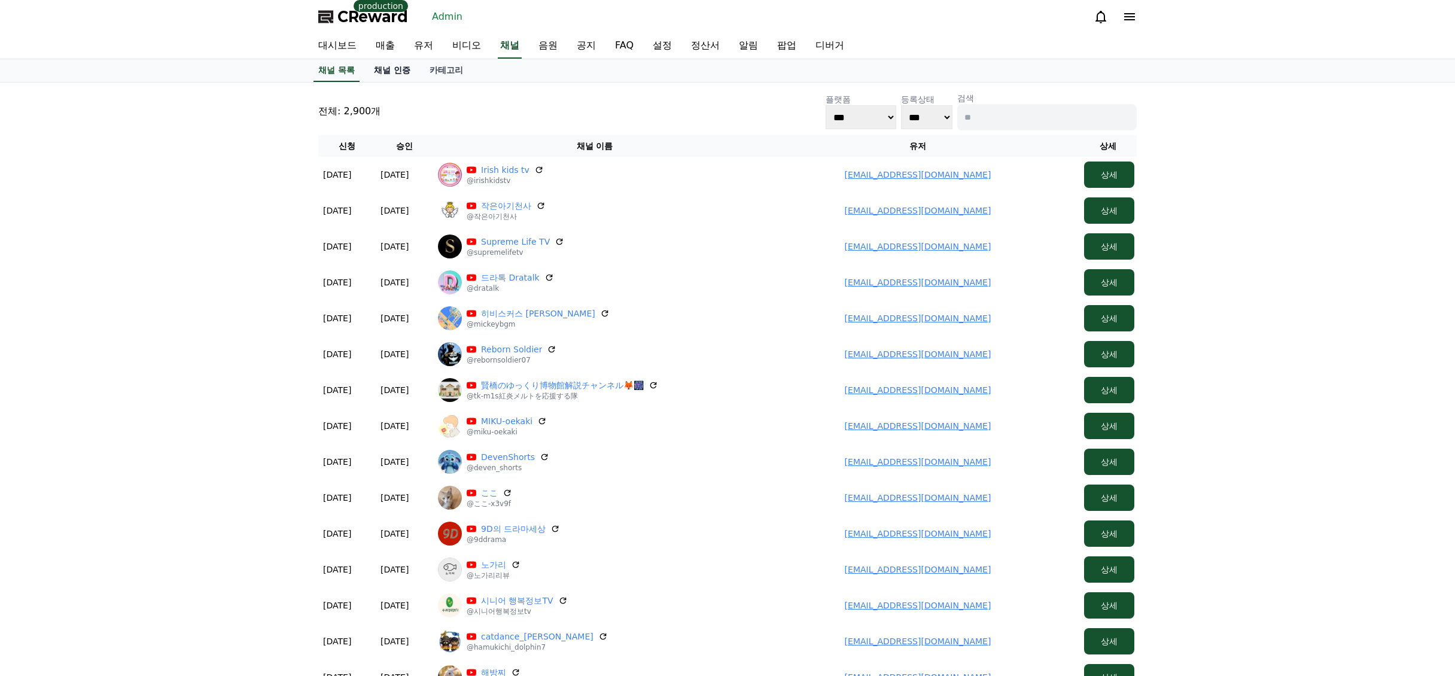
click at [380, 71] on link "채널 인증" at bounding box center [392, 70] width 56 height 23
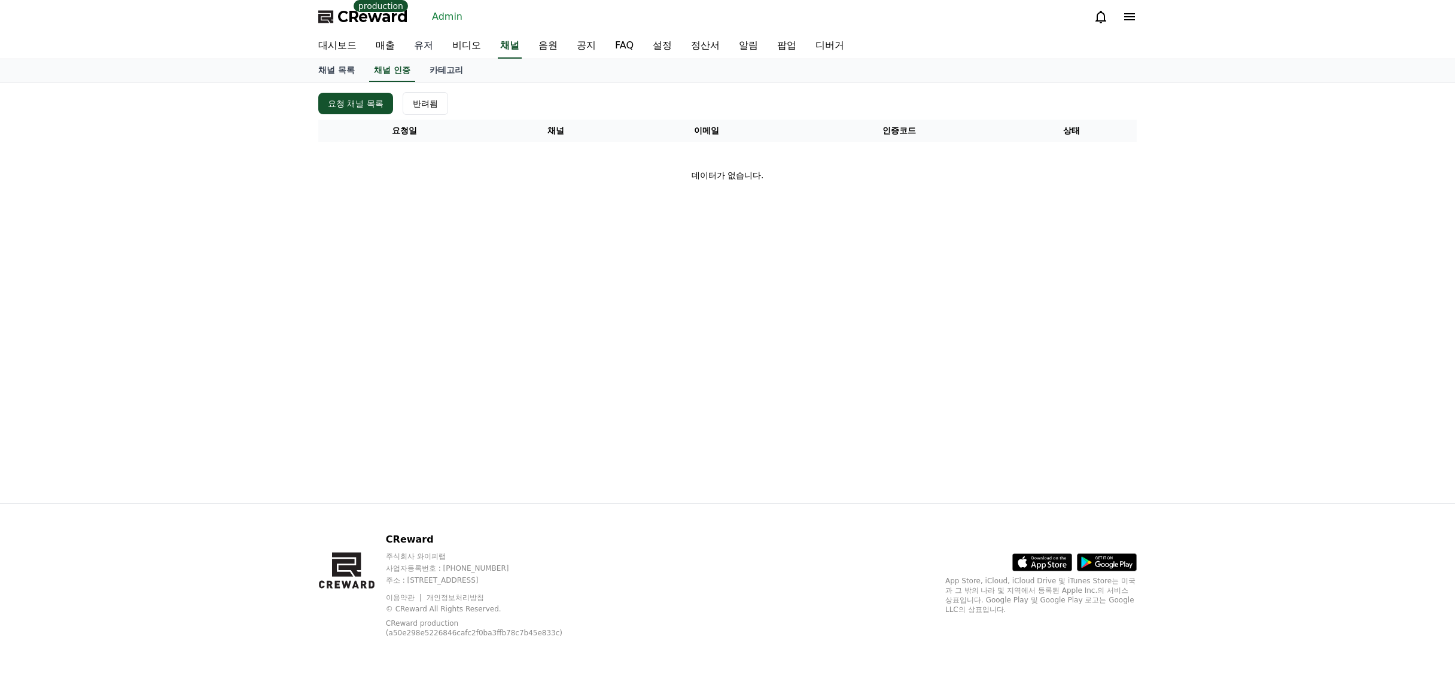
click at [440, 48] on link "유저" at bounding box center [424, 46] width 38 height 25
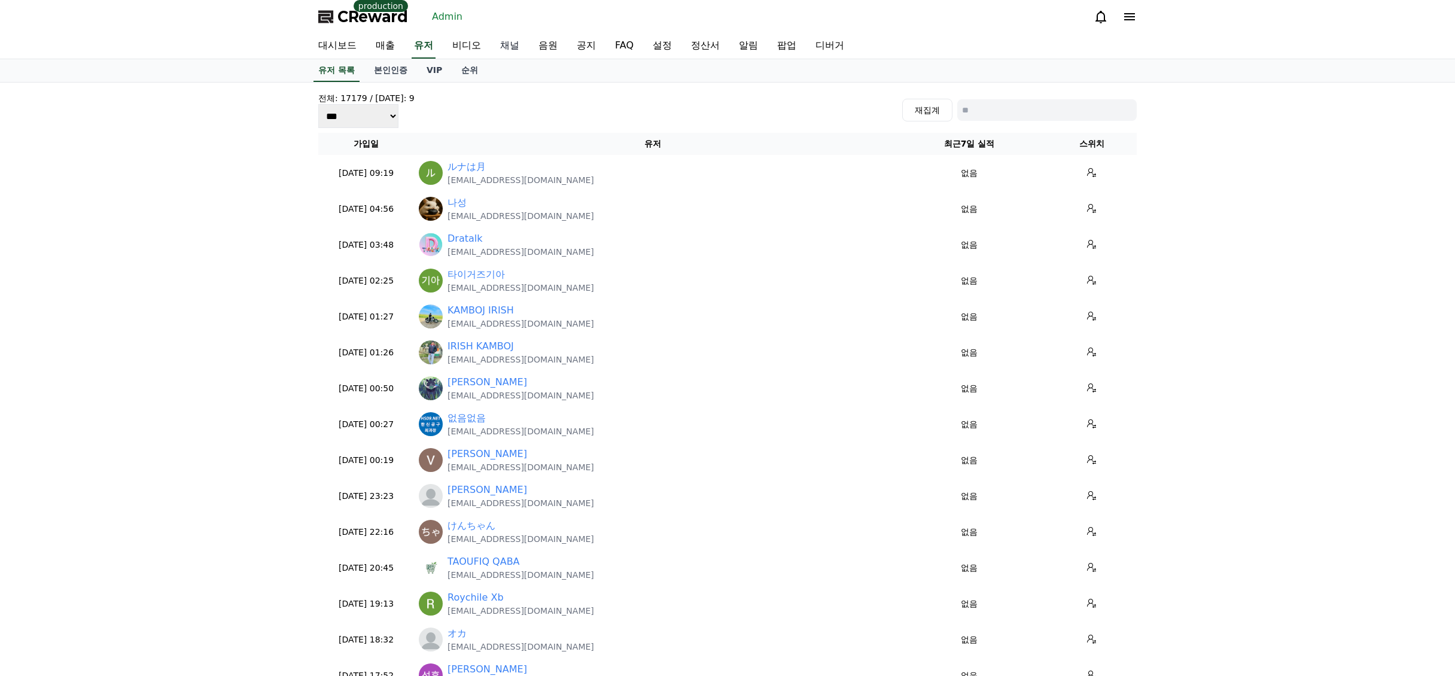
click at [517, 49] on link "채널" at bounding box center [510, 46] width 38 height 25
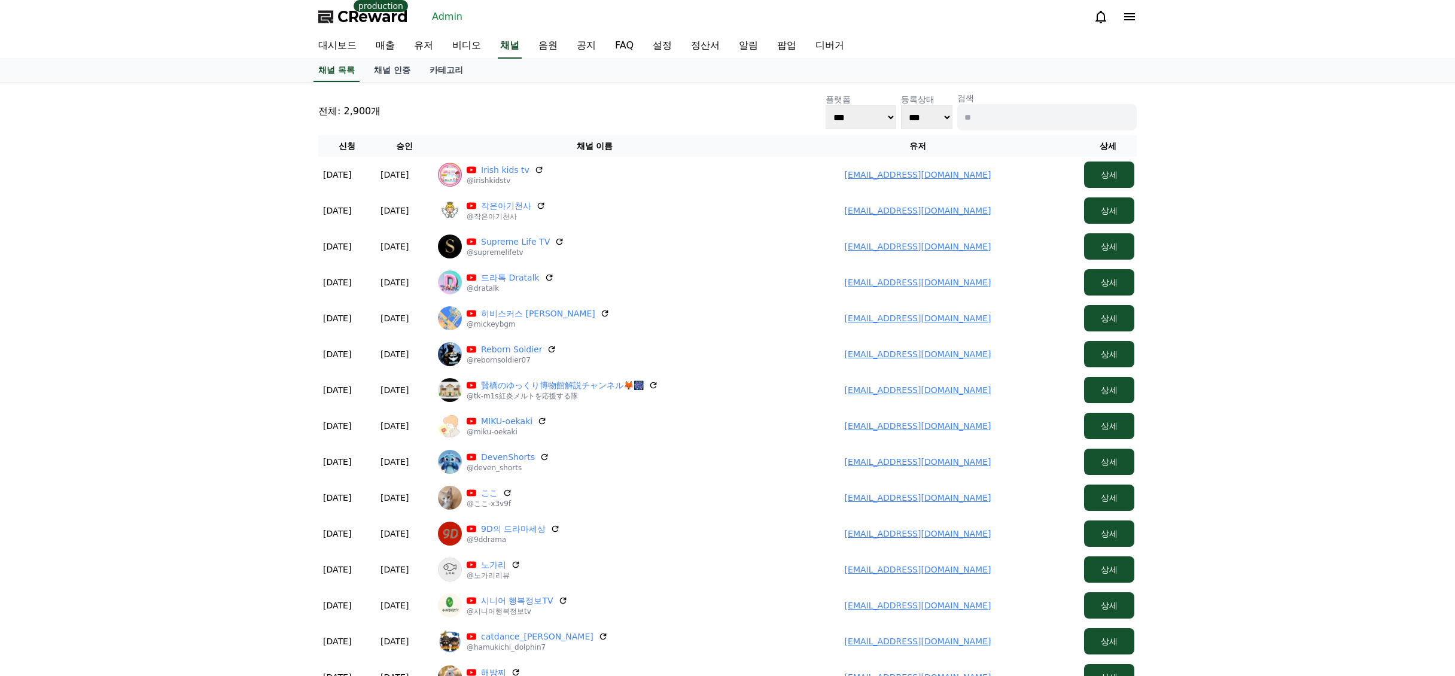
click at [987, 120] on input at bounding box center [1048, 117] width 180 height 26
paste input "**********"
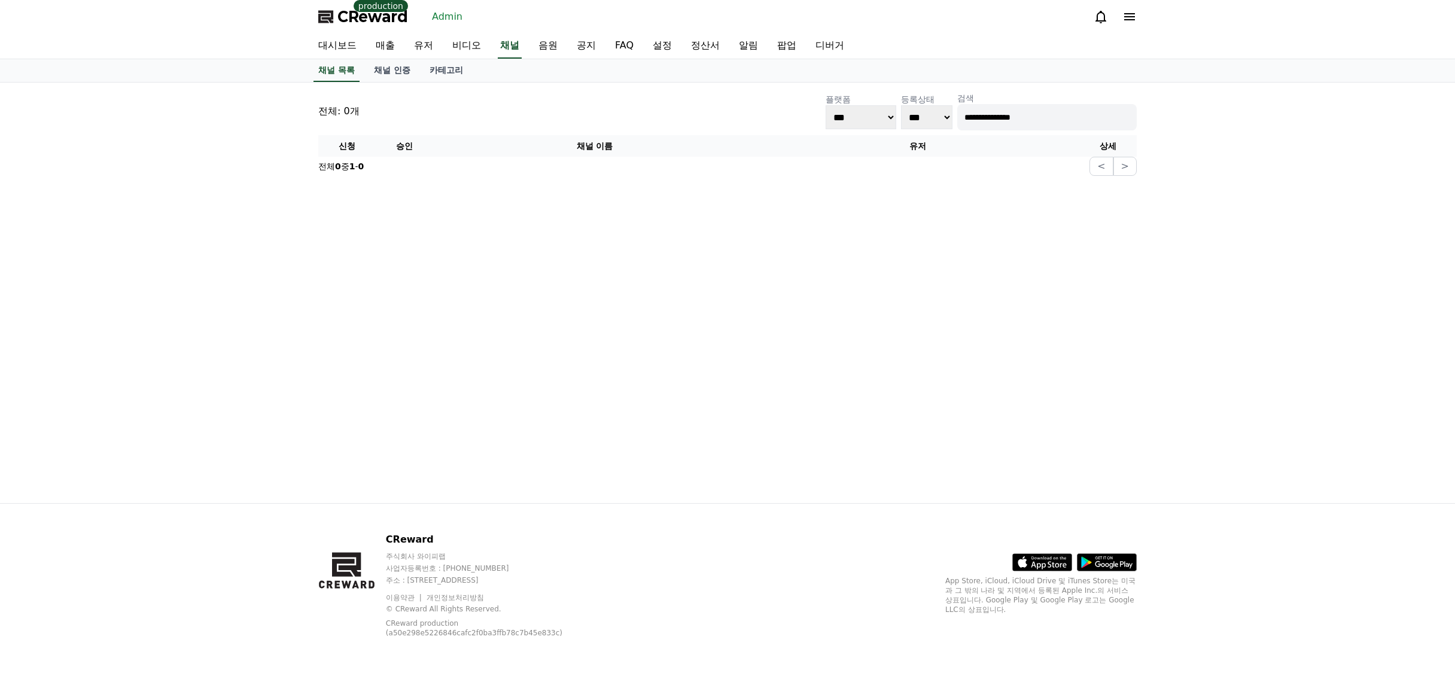
click at [970, 121] on input "**********" at bounding box center [1048, 117] width 180 height 26
type input "**********"
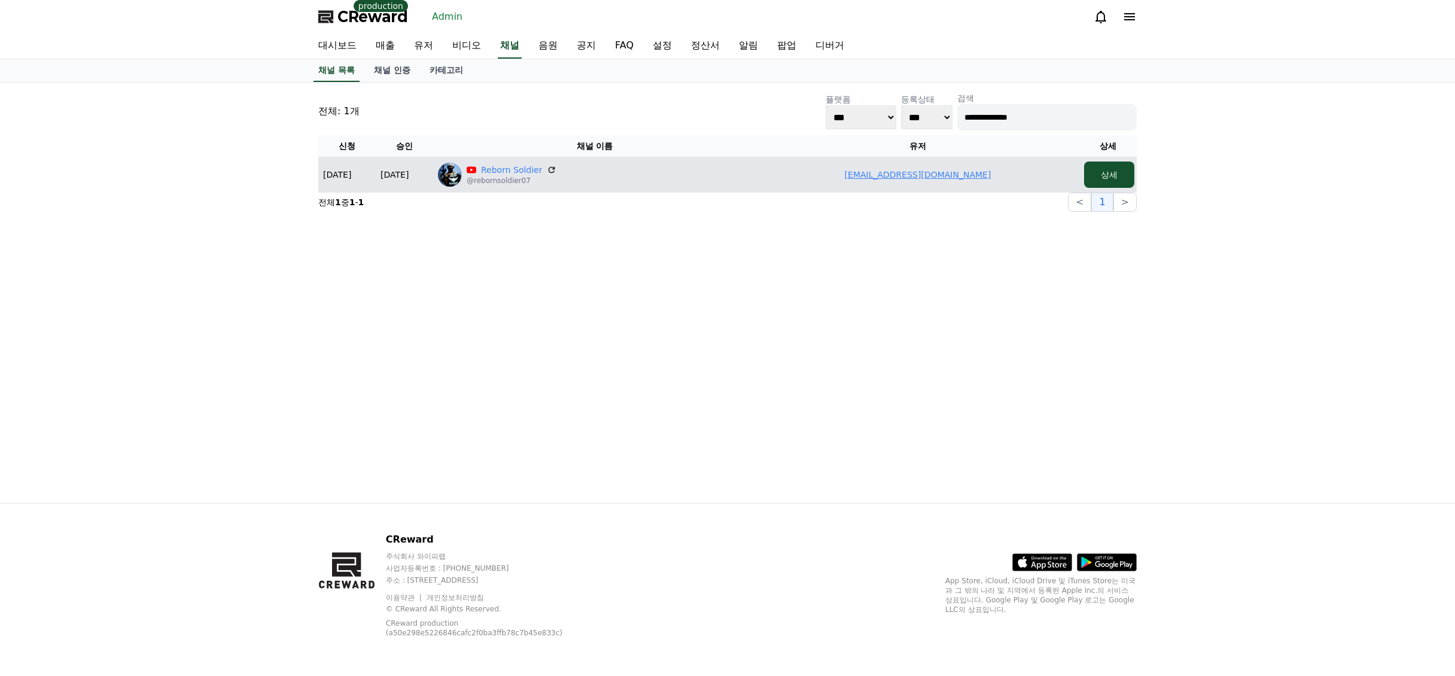
drag, startPoint x: 982, startPoint y: 178, endPoint x: 814, endPoint y: 180, distance: 167.6
click at [818, 184] on td "zndreams97@gmail.com" at bounding box center [917, 175] width 323 height 36
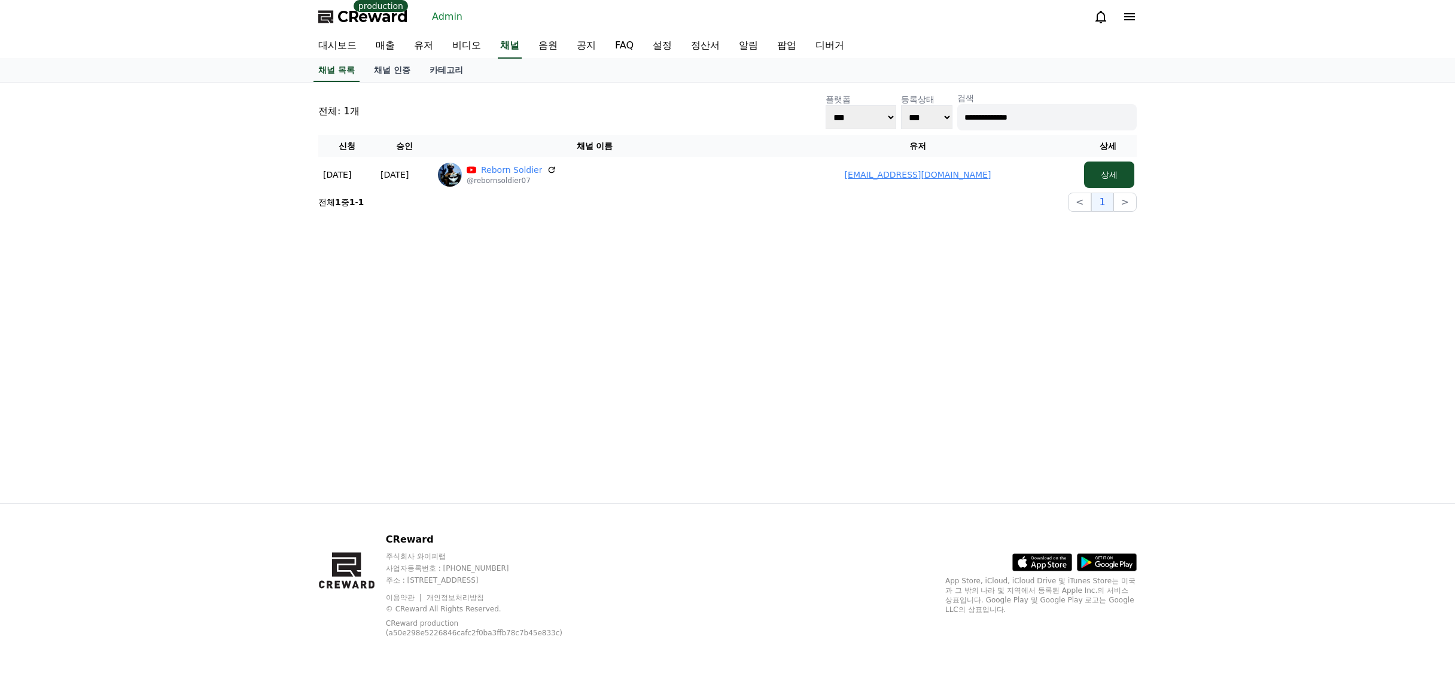
click at [988, 102] on p "검색" at bounding box center [1048, 98] width 180 height 12
click at [425, 36] on link "유저" at bounding box center [424, 46] width 38 height 25
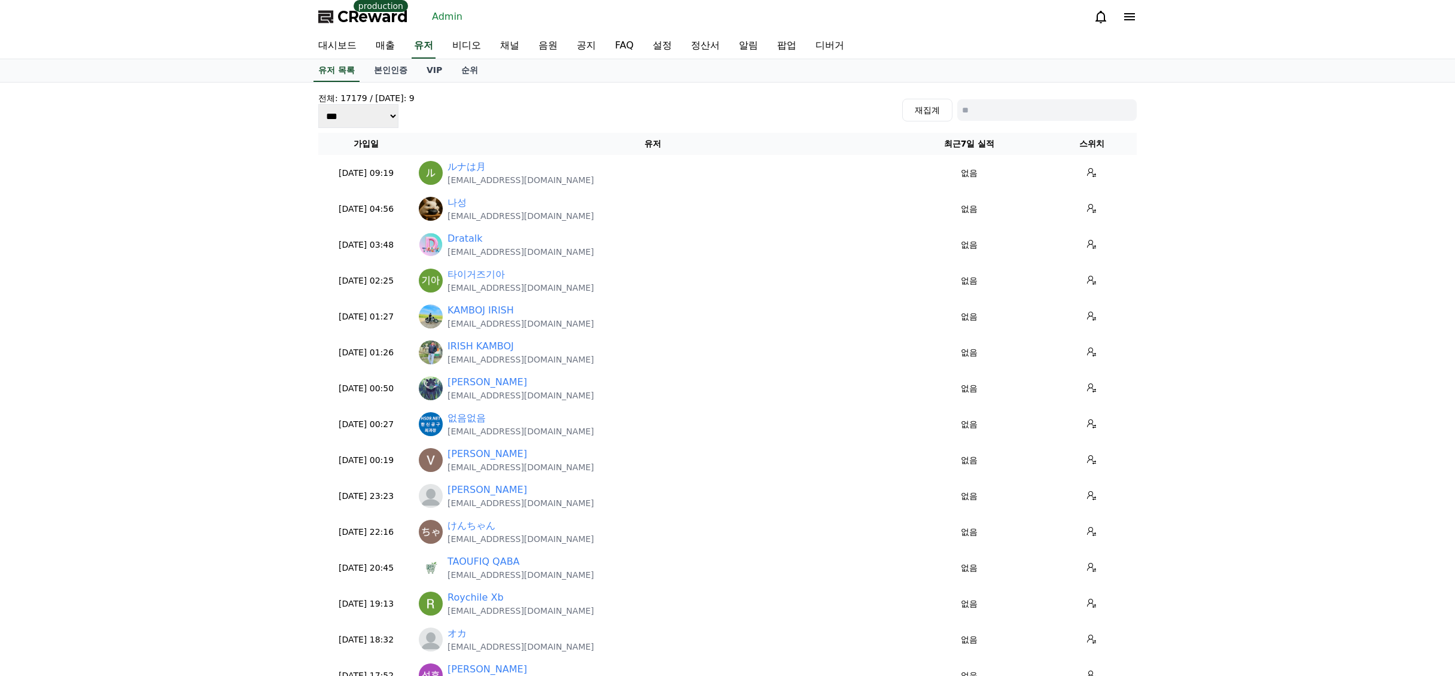
click at [1014, 121] on div "전체: 17179 / 오늘: 9 *** *** *** 재집계" at bounding box center [727, 110] width 819 height 36
click at [1019, 110] on input at bounding box center [1048, 110] width 180 height 22
paste input "**********"
type input "**********"
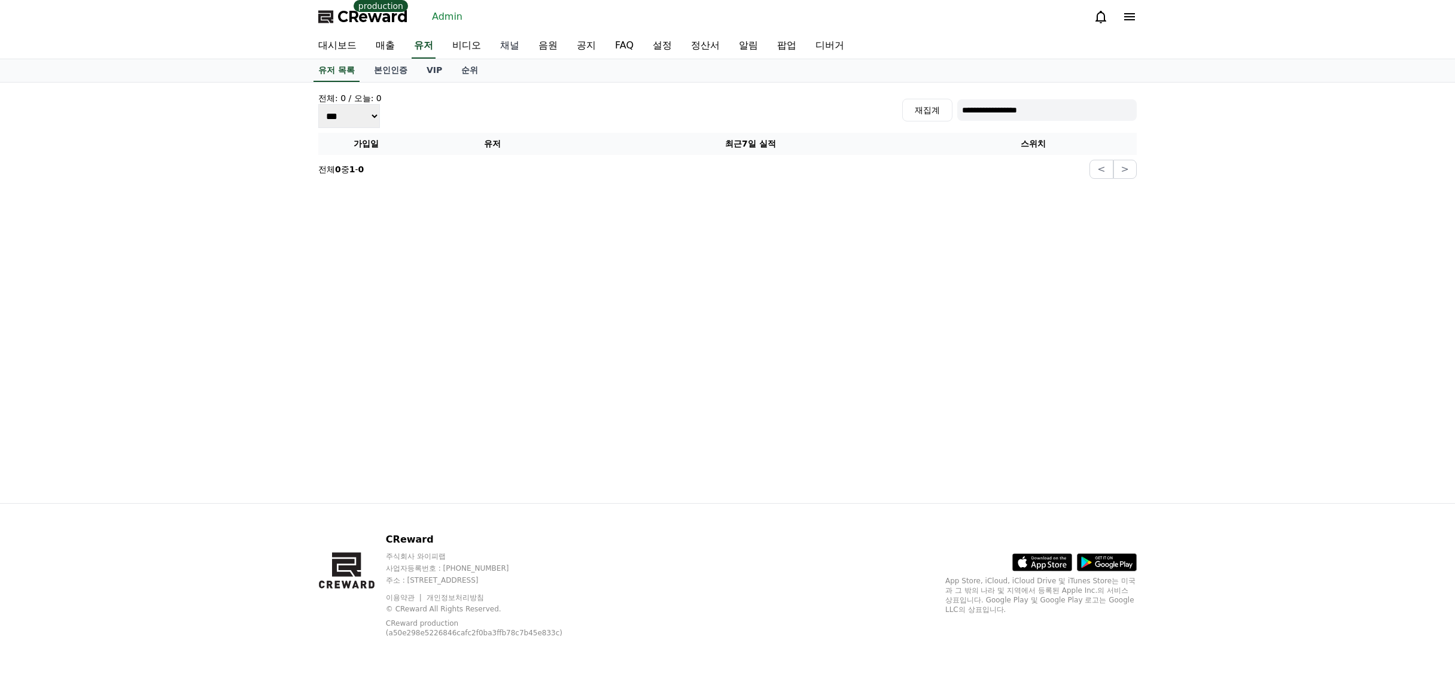
click at [516, 47] on link "채널" at bounding box center [510, 46] width 38 height 25
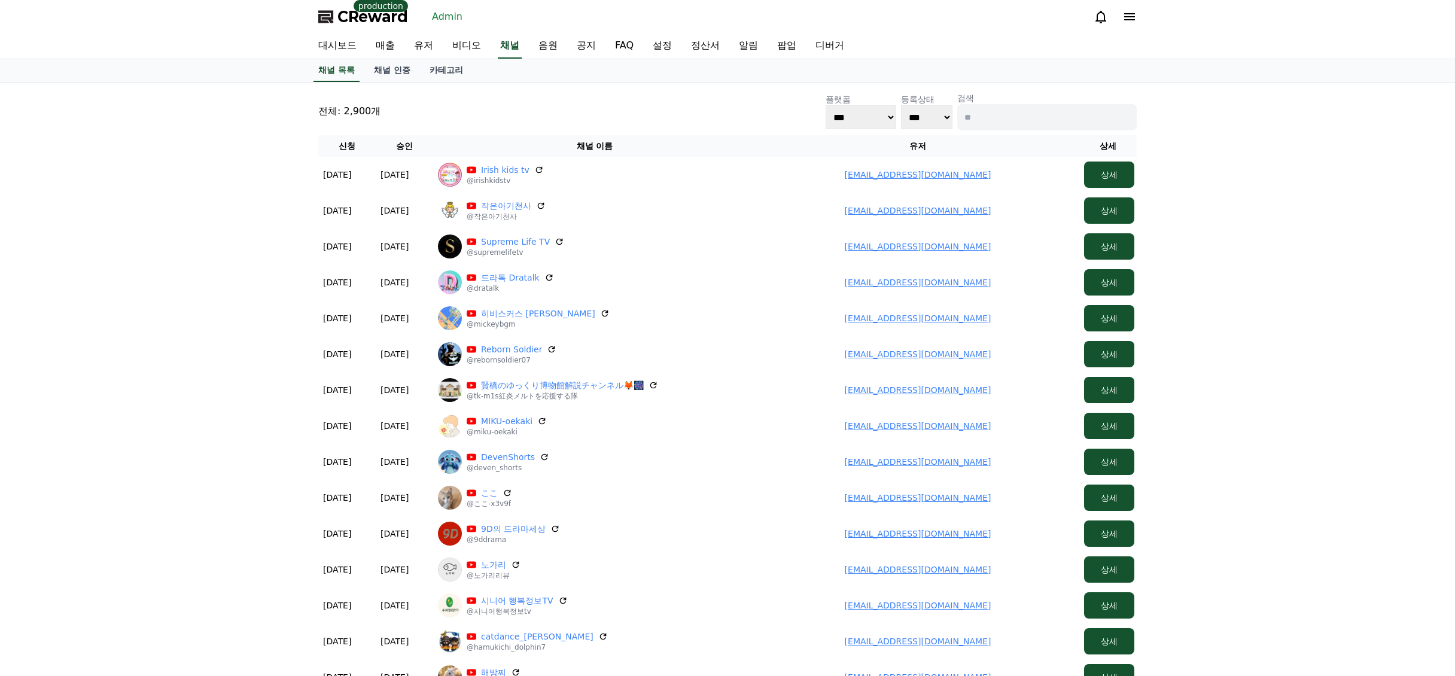
drag, startPoint x: 1013, startPoint y: 93, endPoint x: 1016, endPoint y: 106, distance: 12.8
click at [1014, 96] on p "검색" at bounding box center [1048, 98] width 180 height 12
click at [1013, 108] on input at bounding box center [1048, 117] width 180 height 26
paste input "**********"
type input "**********"
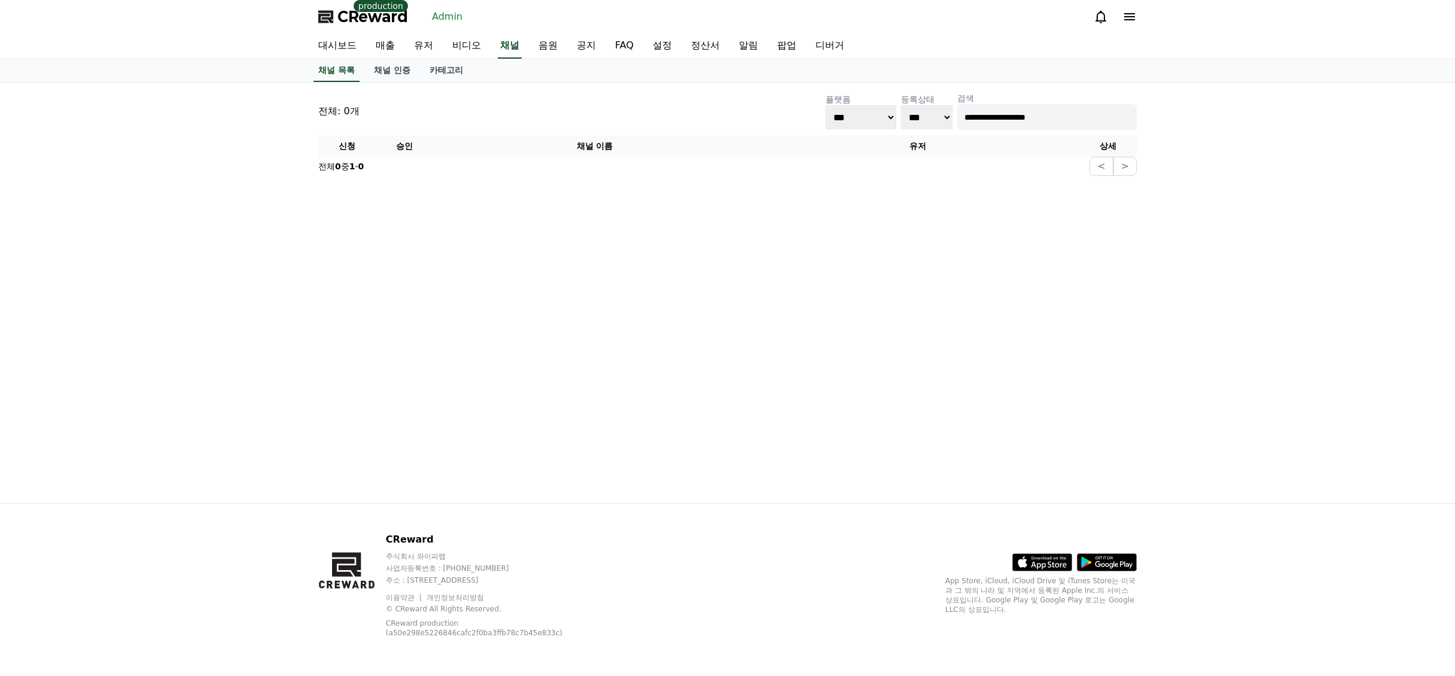
click at [962, 120] on input "**********" at bounding box center [1048, 117] width 180 height 26
click at [442, 46] on link "유저" at bounding box center [424, 46] width 38 height 25
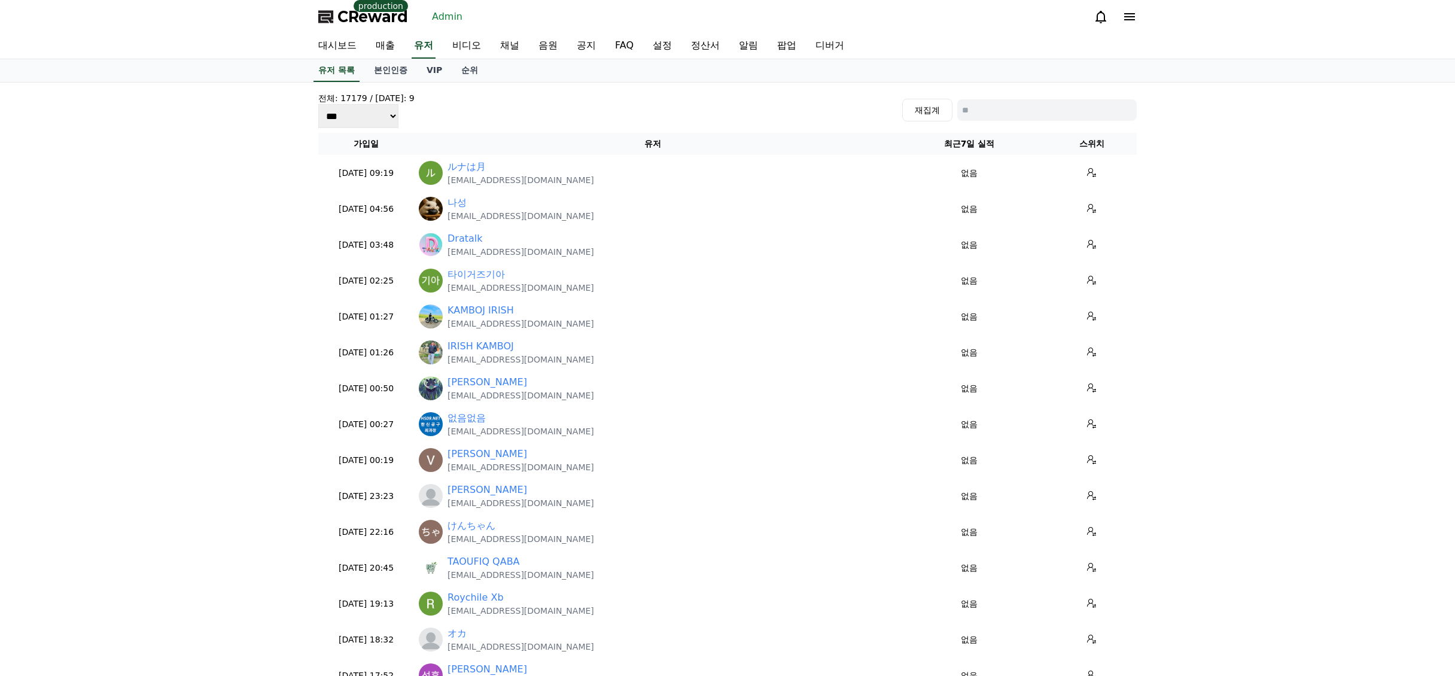
click at [992, 102] on input at bounding box center [1048, 110] width 180 height 22
paste input "**********"
type input "**********"
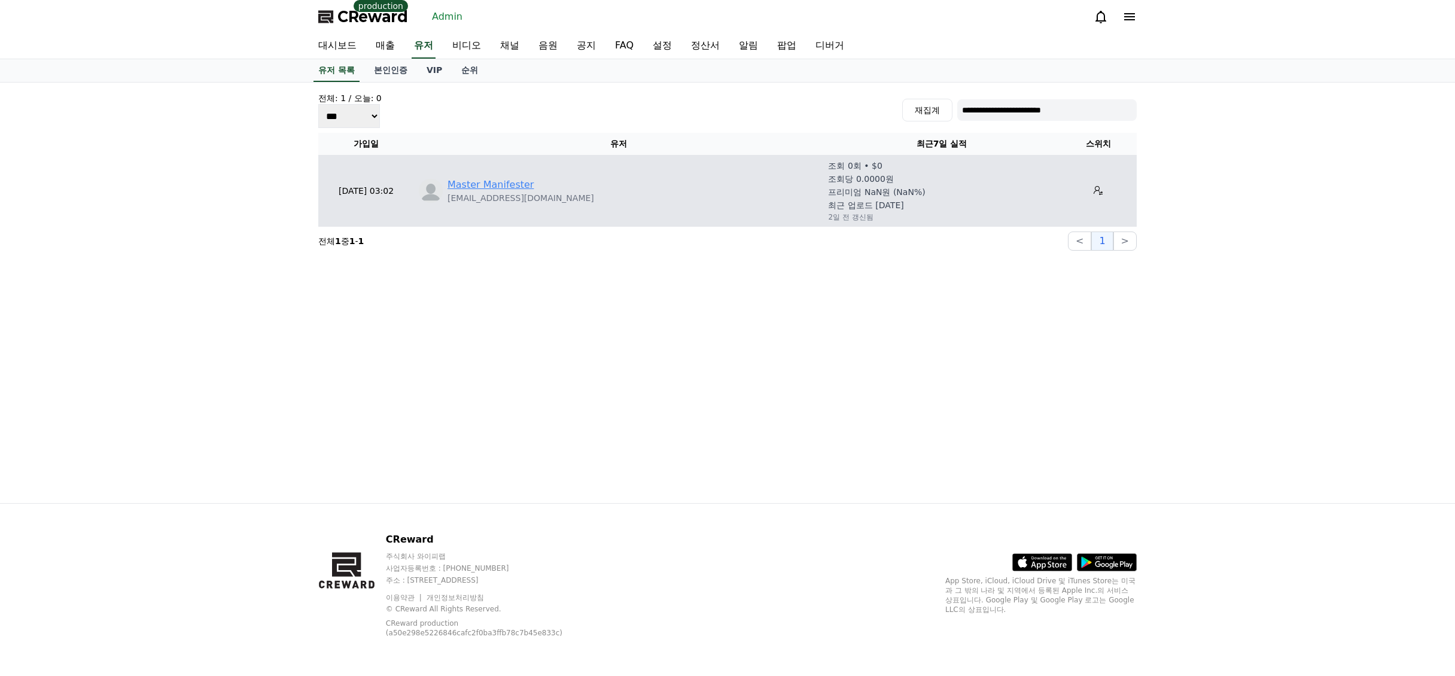
click at [488, 185] on link "Master Manifester" at bounding box center [491, 185] width 86 height 14
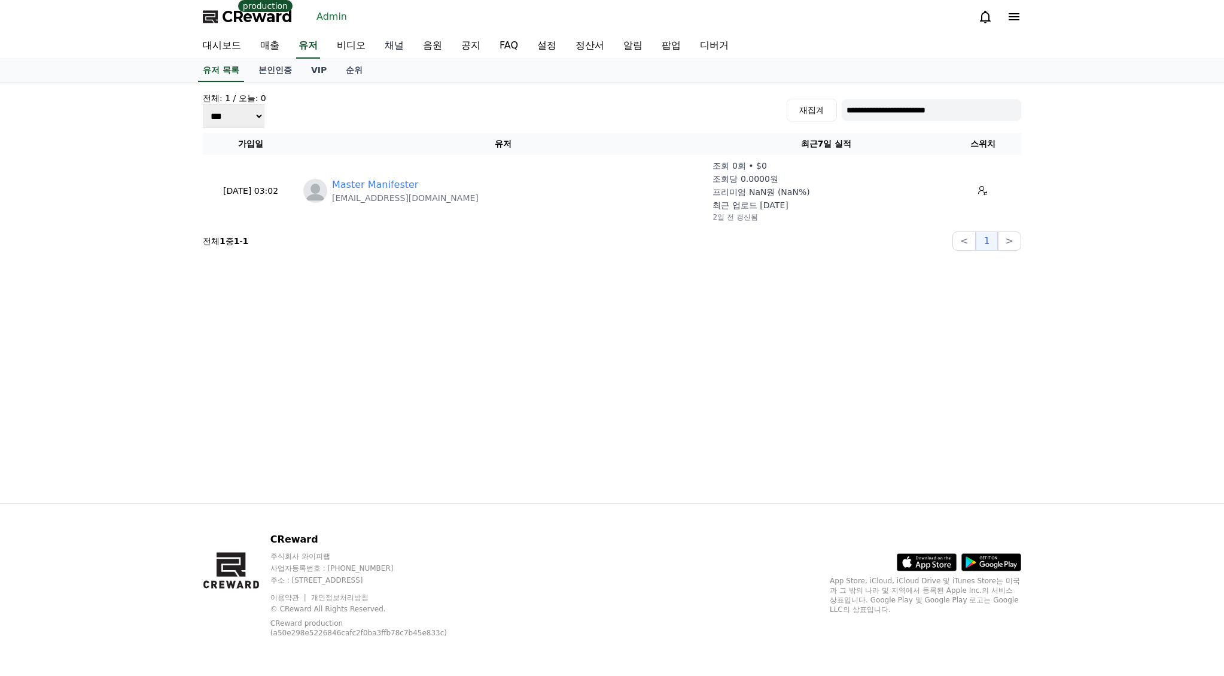
click at [394, 48] on link "채널" at bounding box center [394, 46] width 38 height 25
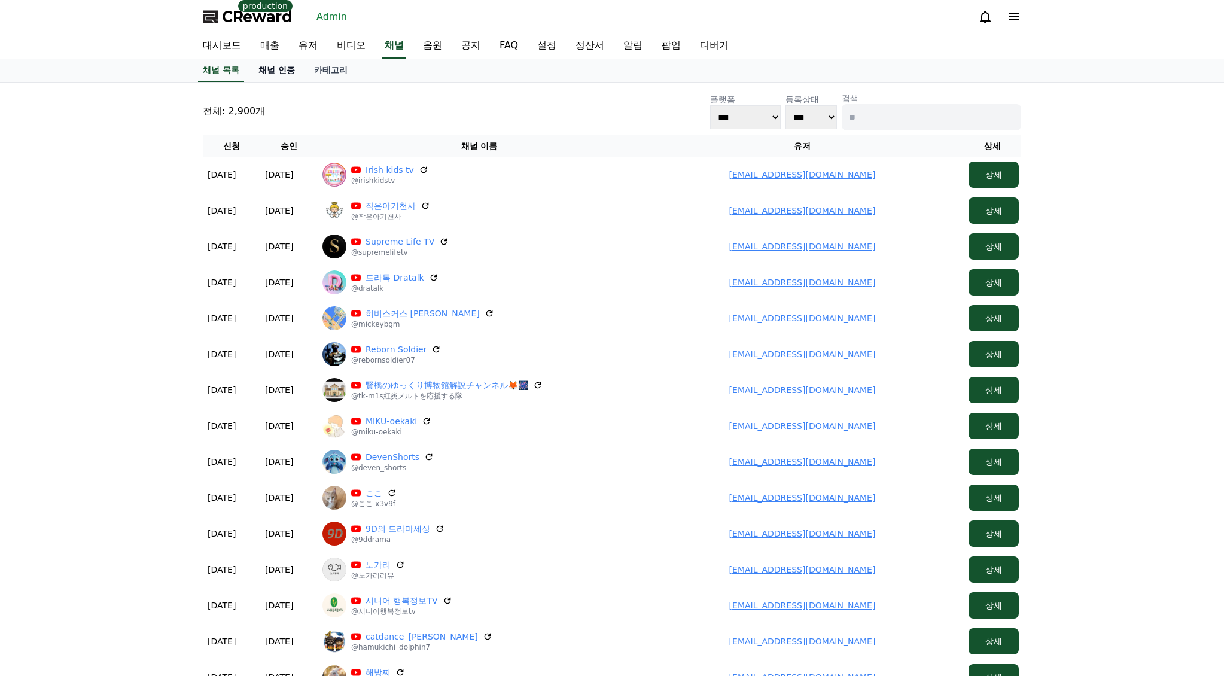
click at [272, 71] on link "채널 인증" at bounding box center [277, 70] width 56 height 23
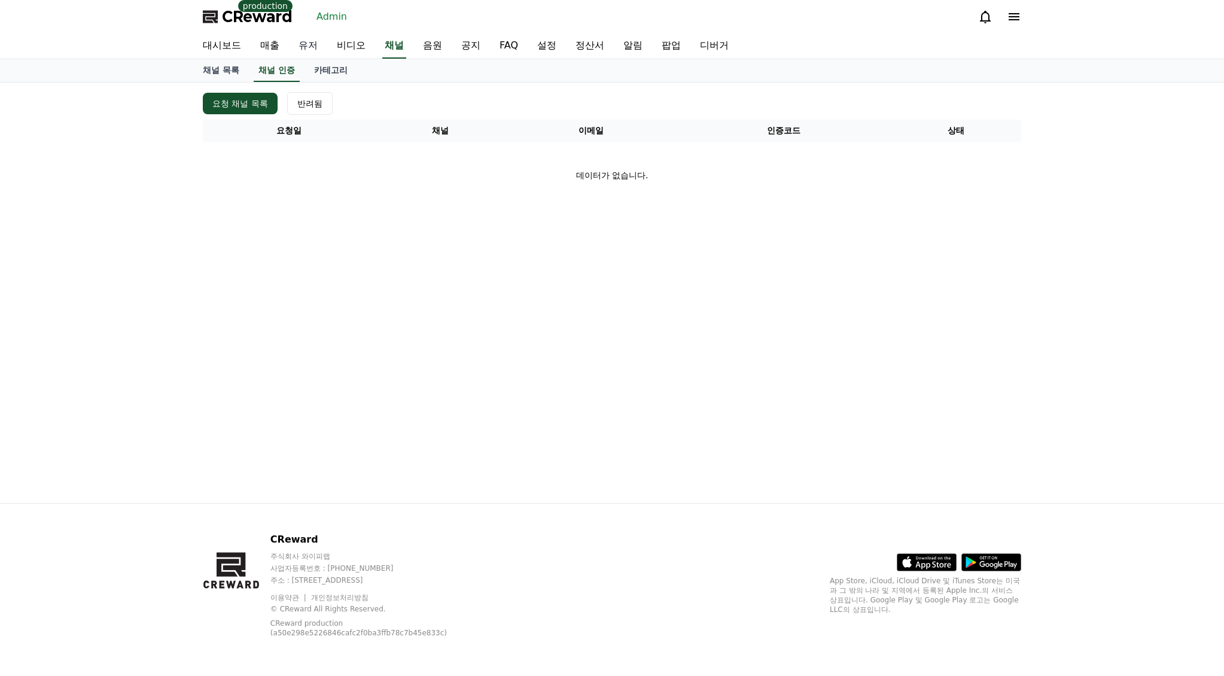
click at [300, 48] on link "유저" at bounding box center [308, 46] width 38 height 25
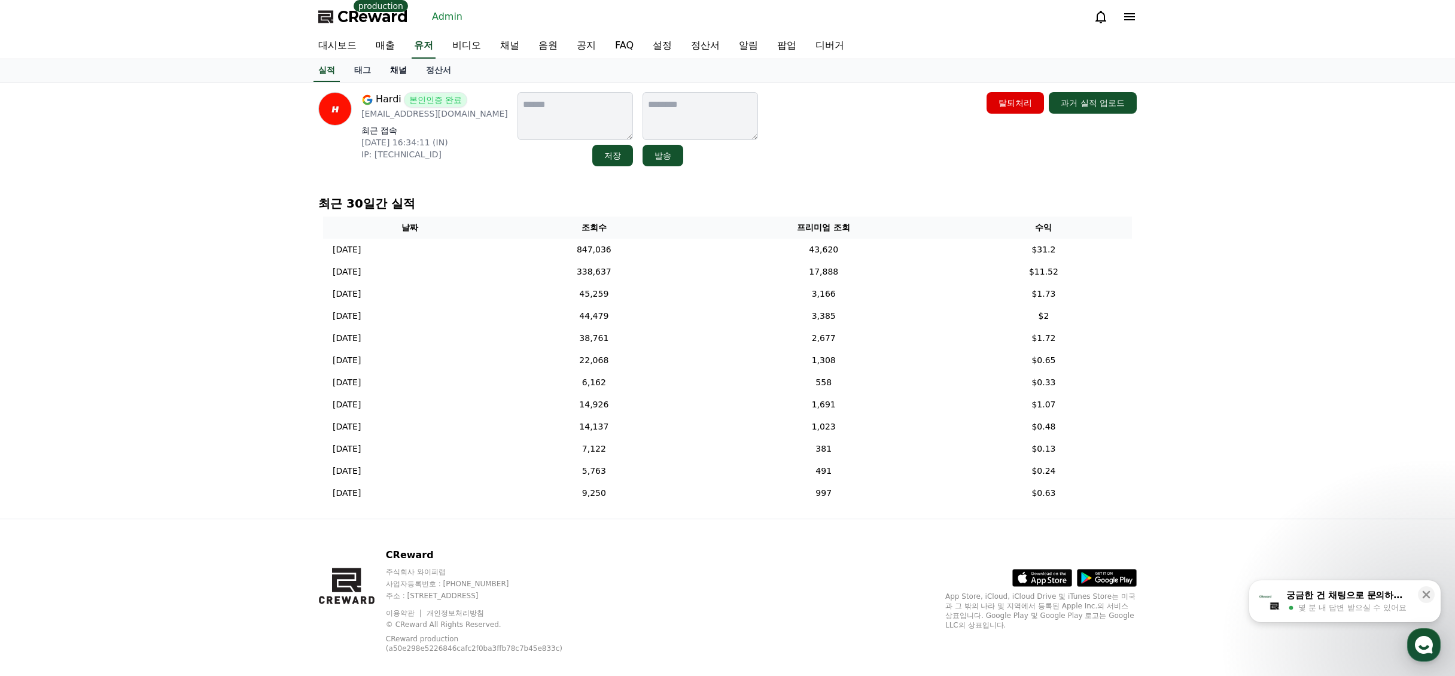
click at [396, 77] on link "채널" at bounding box center [399, 70] width 36 height 23
click at [853, 163] on div "Hardi 본인인증 완료 workforhardi@gmail.com 최근 접속 2025-09-01 16:34:11 (IN) IP: 2409:40…" at bounding box center [727, 129] width 819 height 74
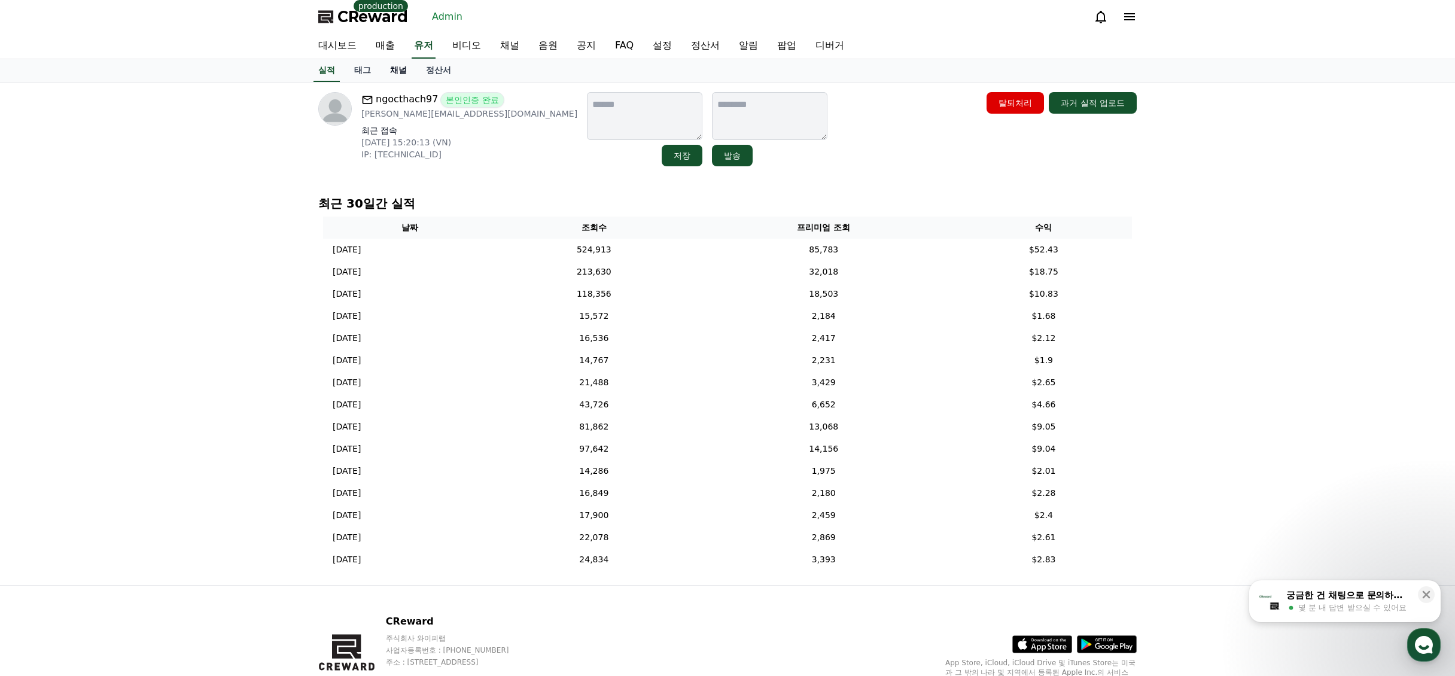
click at [390, 67] on link "채널" at bounding box center [399, 70] width 36 height 23
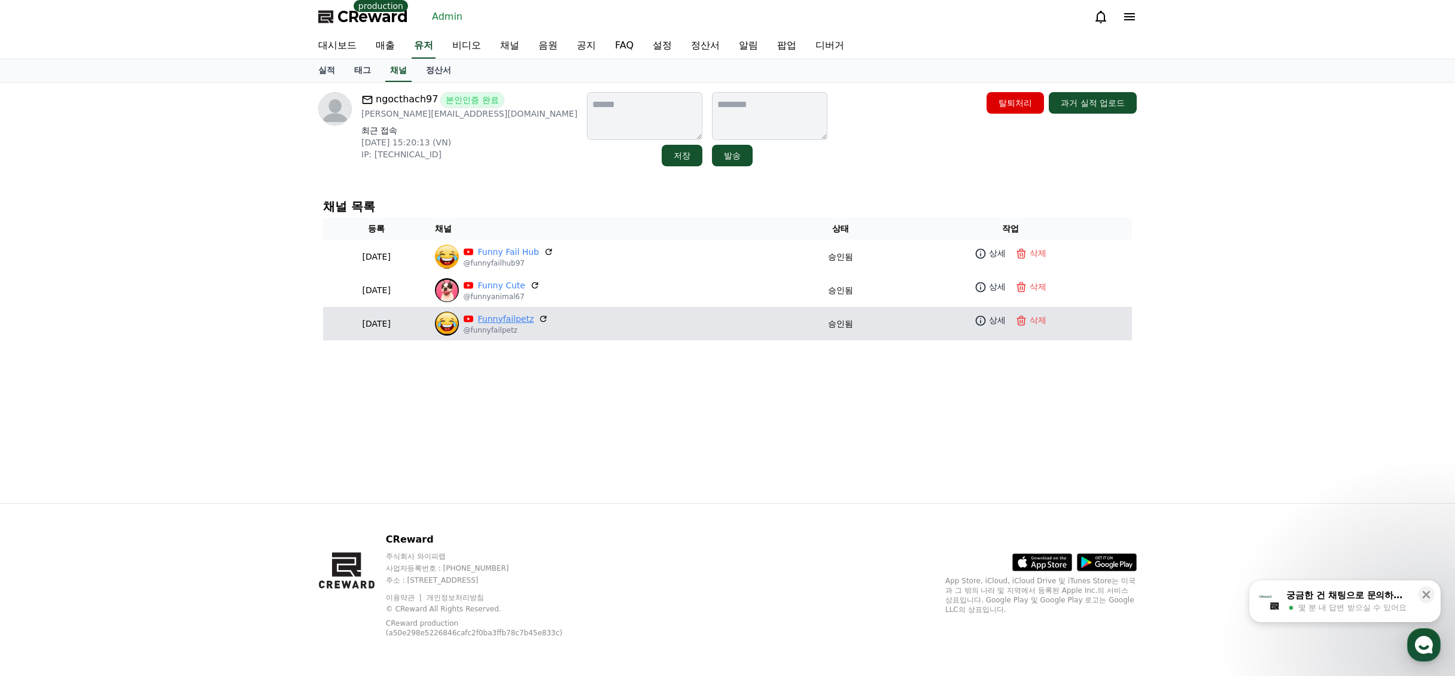
click at [528, 319] on link "Funnyfailpetz" at bounding box center [506, 319] width 56 height 13
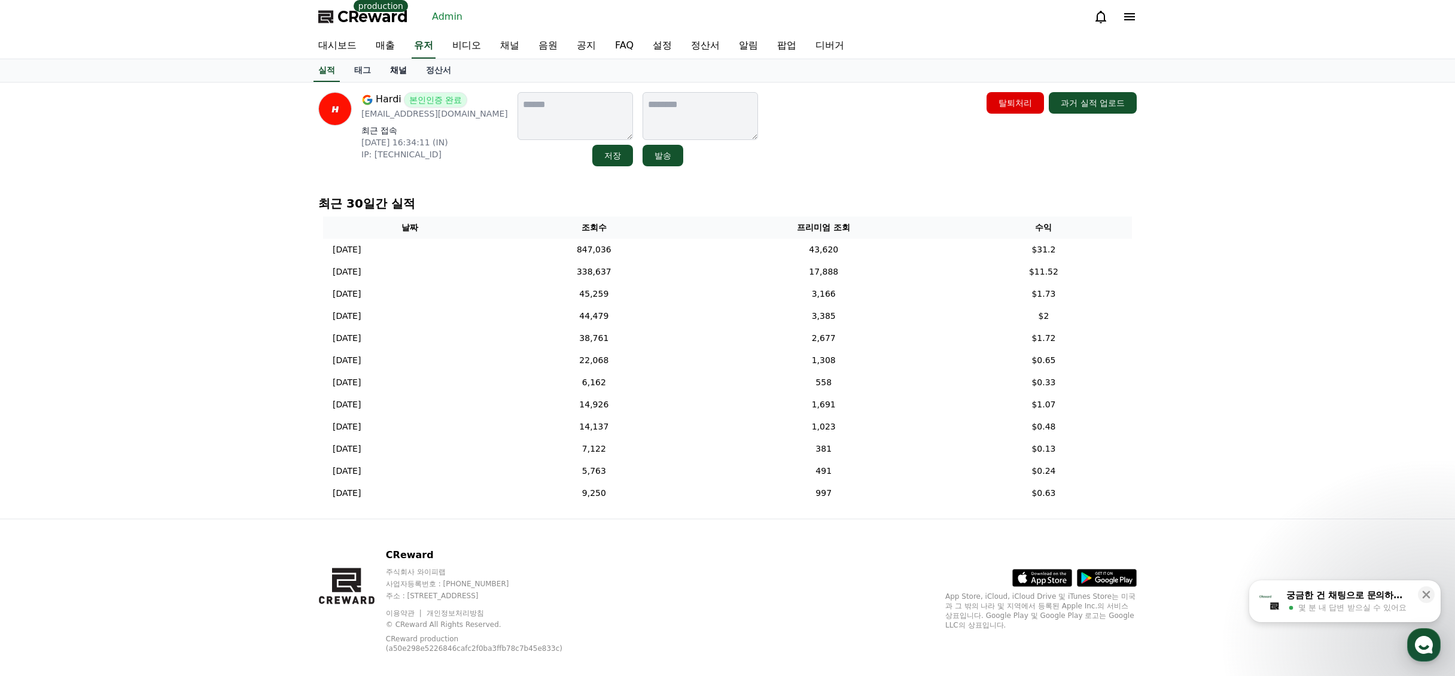
click at [399, 68] on link "채널" at bounding box center [399, 70] width 36 height 23
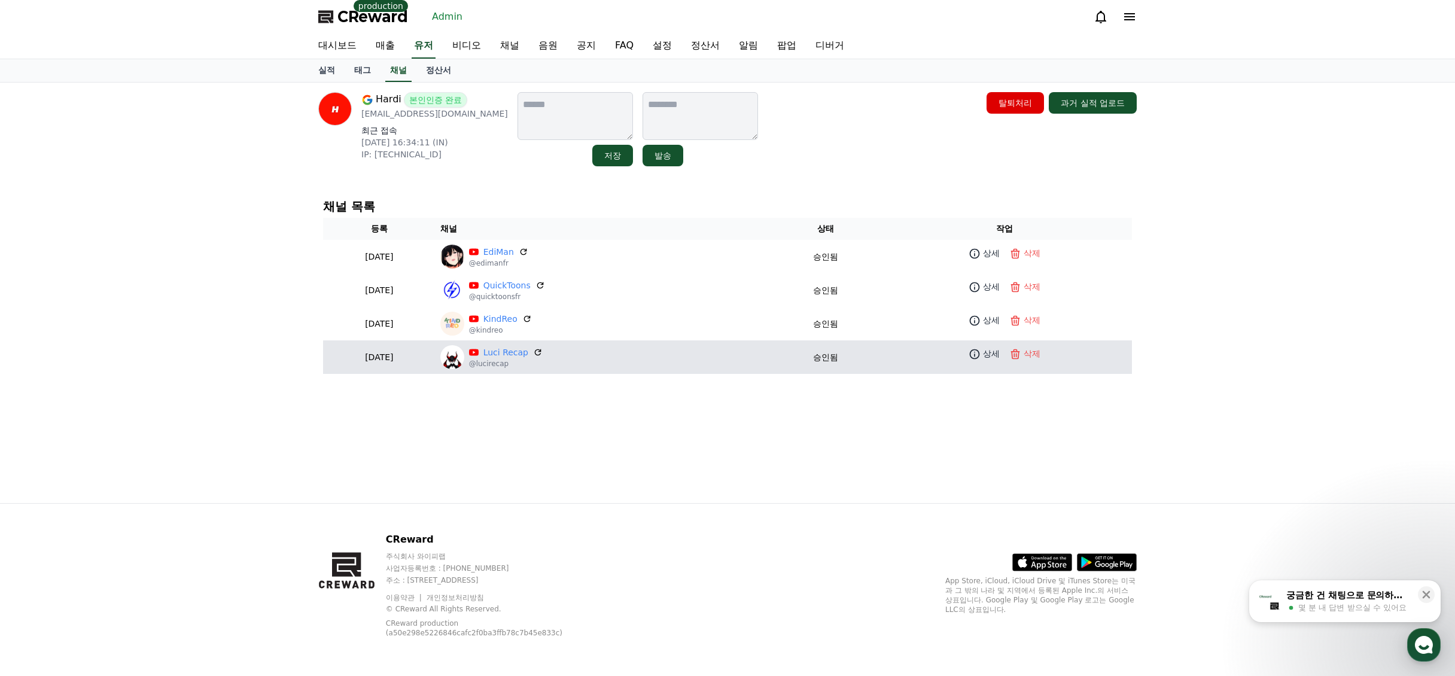
click at [542, 343] on td "Luci Recap @lucirecap" at bounding box center [605, 358] width 339 height 34
click at [528, 354] on link "Luci Recap" at bounding box center [506, 353] width 45 height 13
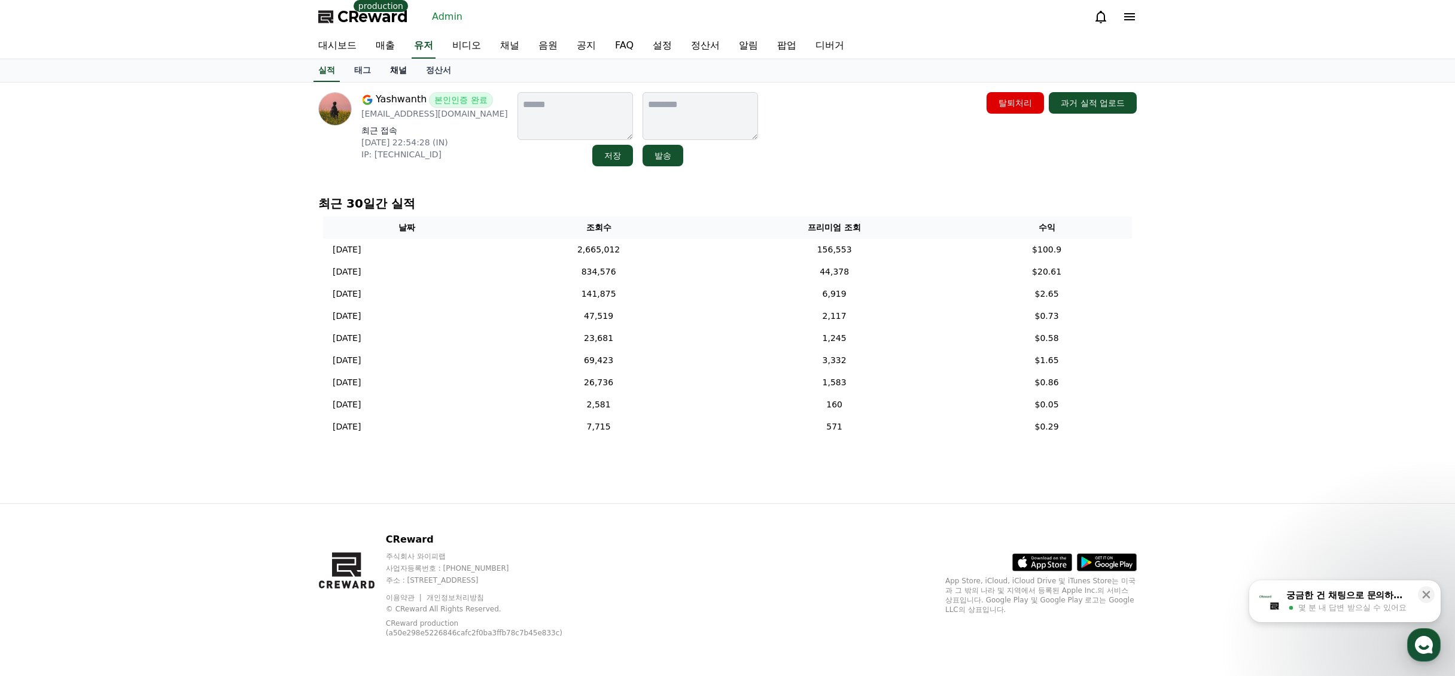
click at [405, 74] on link "채널" at bounding box center [399, 70] width 36 height 23
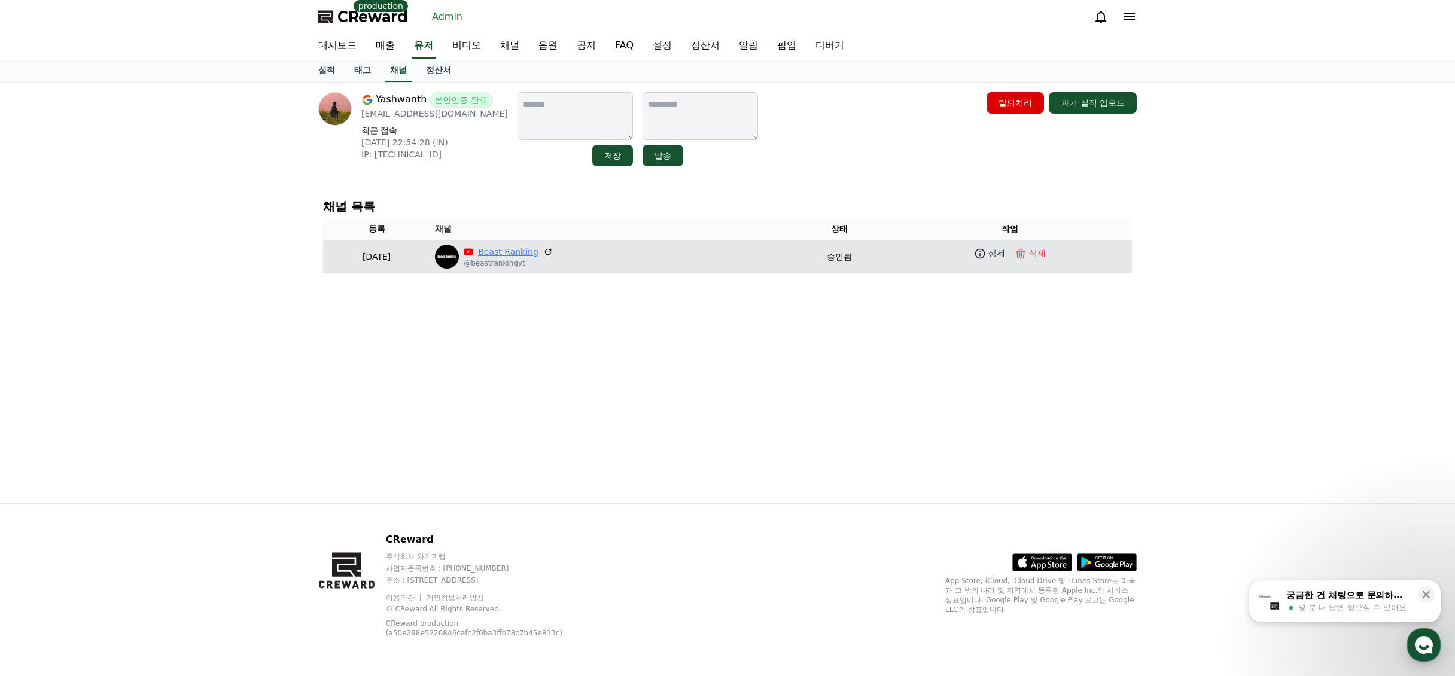
click at [536, 253] on link "Beast Ranking" at bounding box center [508, 252] width 60 height 13
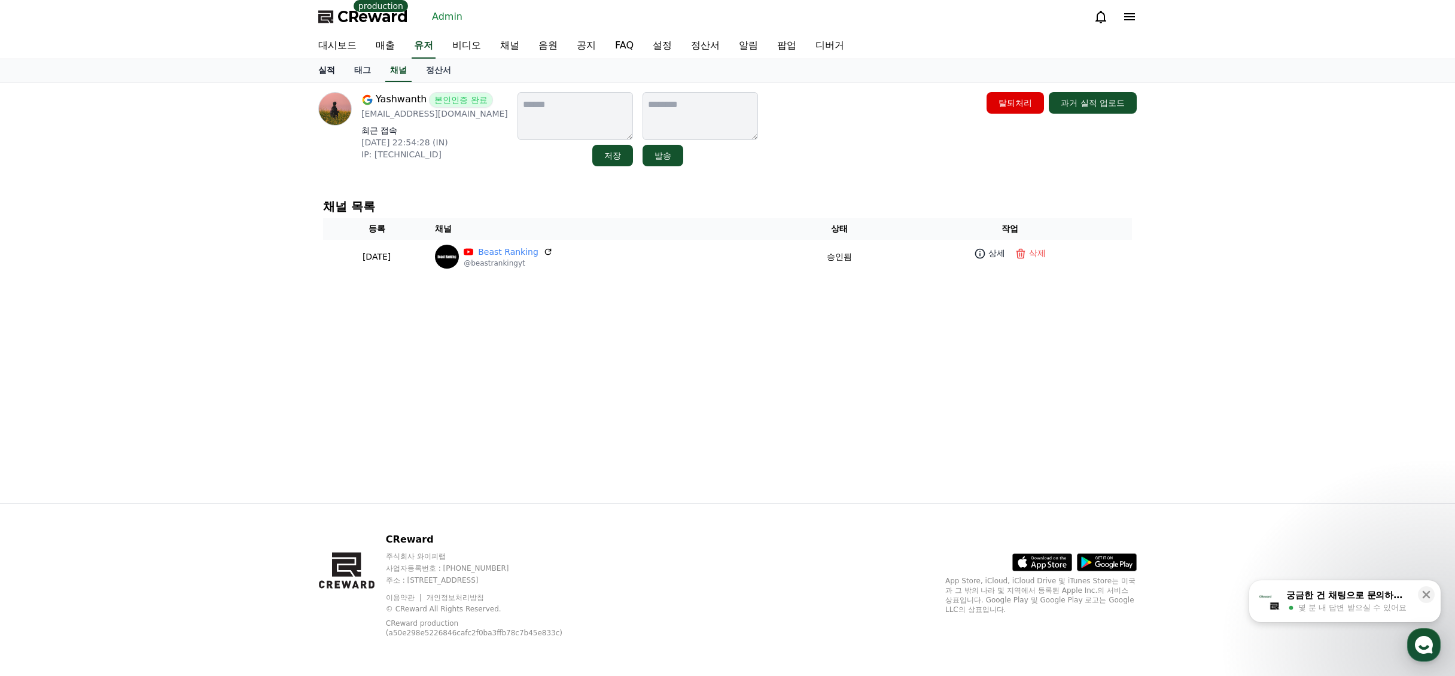
click at [327, 74] on link "실적" at bounding box center [327, 70] width 36 height 23
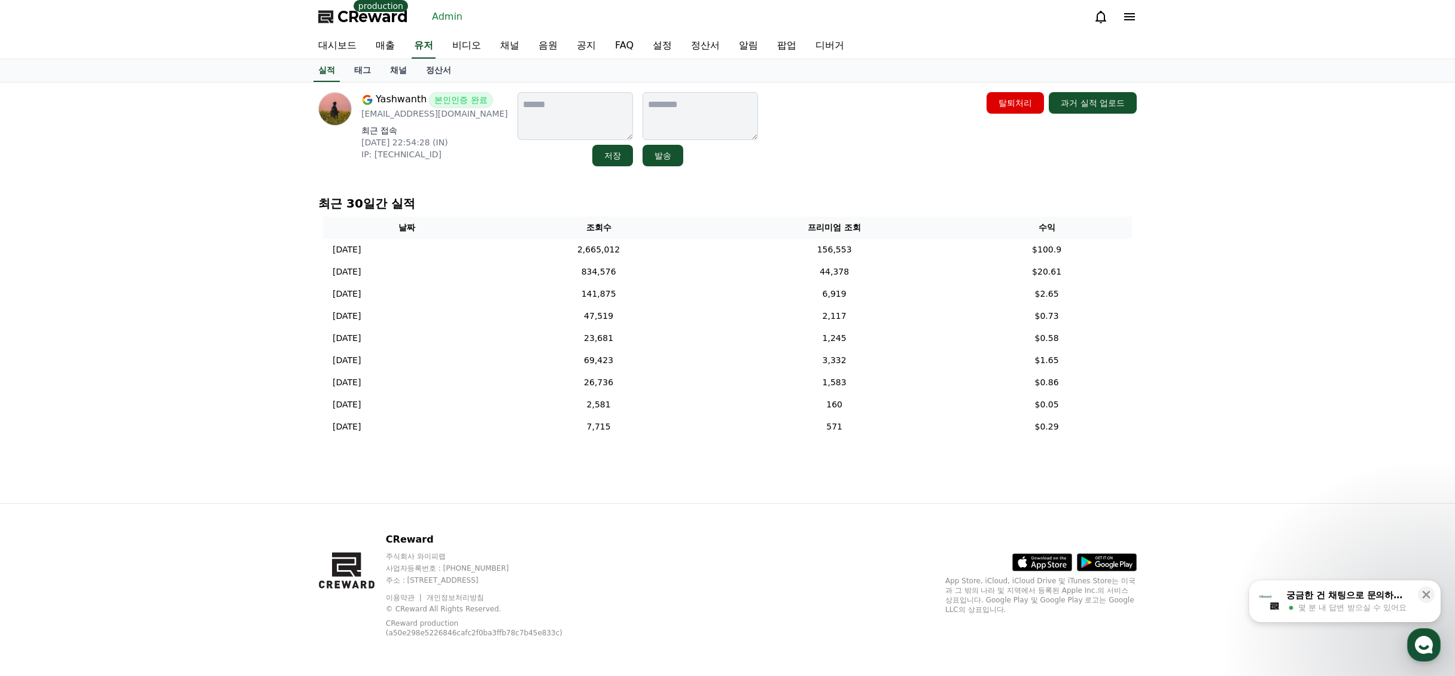
click at [808, 131] on div "[PERSON_NAME] 본인인증 완료 [EMAIL_ADDRESS][PERSON_NAME][DOMAIN_NAME] 최근 접속 [DATE] 22…" at bounding box center [727, 129] width 819 height 74
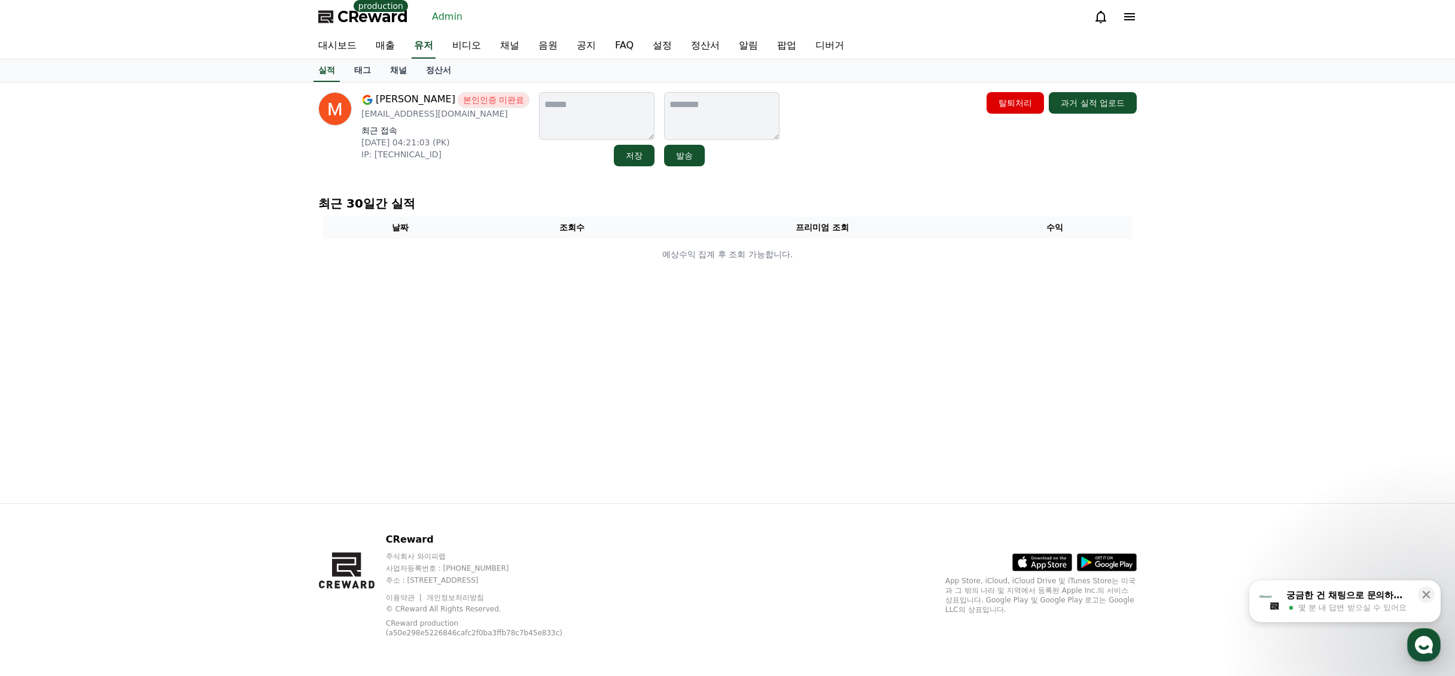
click at [894, 180] on div "Muhammad Sardar 본인인증 미완료 muhammadsardar68713@gmail.com 최근 접속 2025-09-10 04:21:0…" at bounding box center [728, 293] width 838 height 421
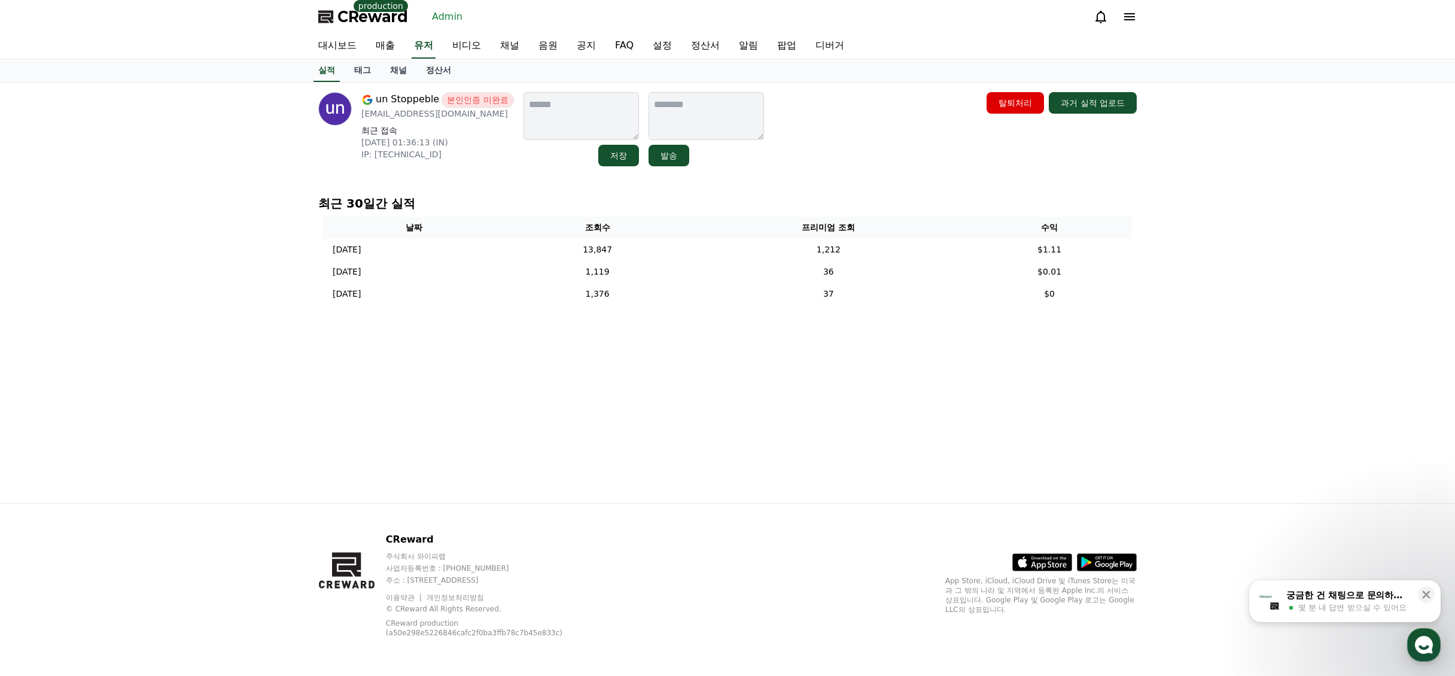
drag, startPoint x: 956, startPoint y: 361, endPoint x: 937, endPoint y: 359, distance: 19.2
click at [956, 359] on div "un Stoppeble 본인인증 미완료 unstoppeble61@gmail.com 최근 접속 2025-09-05 01:36:13 (IN) IP…" at bounding box center [728, 293] width 838 height 421
click at [482, 369] on div "un Stoppeble 본인인증 미완료 unstoppeble61@gmail.com 최근 접속 2025-09-05 01:36:13 (IN) IP…" at bounding box center [728, 293] width 838 height 421
click at [403, 71] on link "채널" at bounding box center [399, 70] width 36 height 23
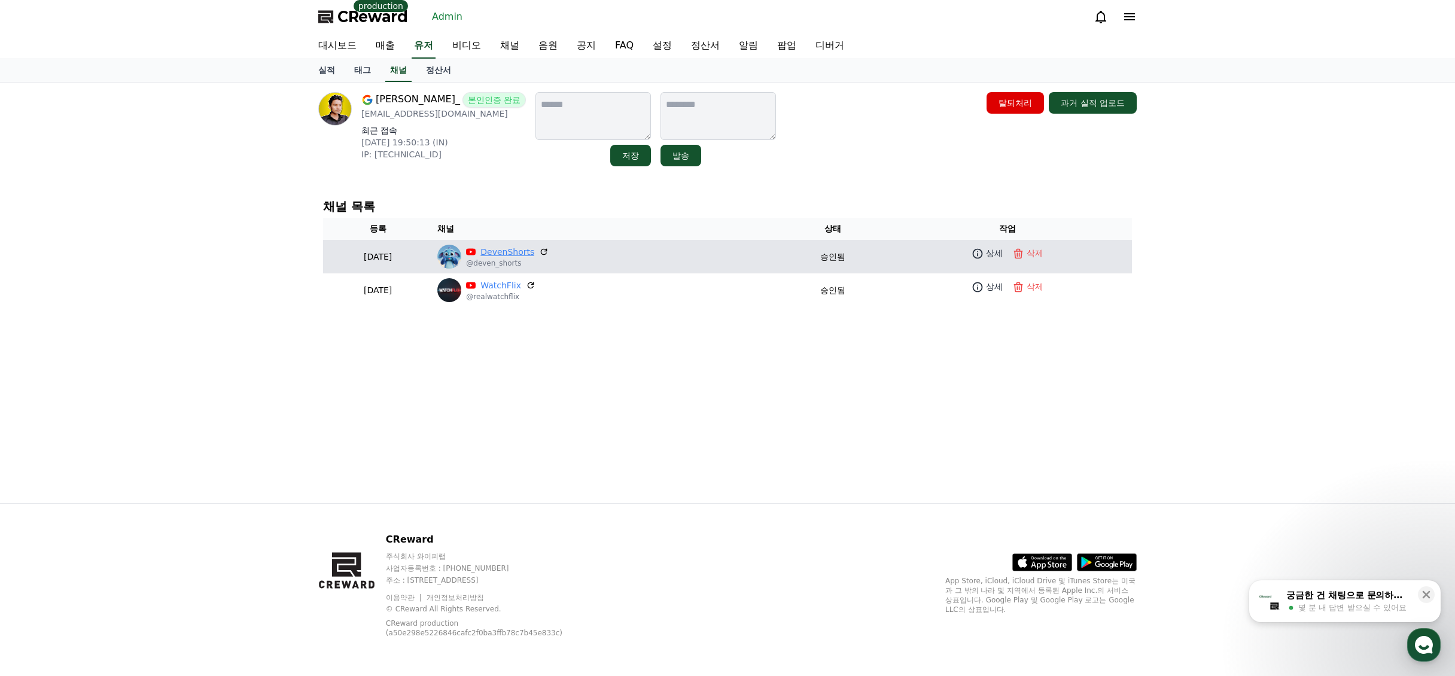
click at [526, 251] on link "DevenShorts" at bounding box center [508, 252] width 54 height 13
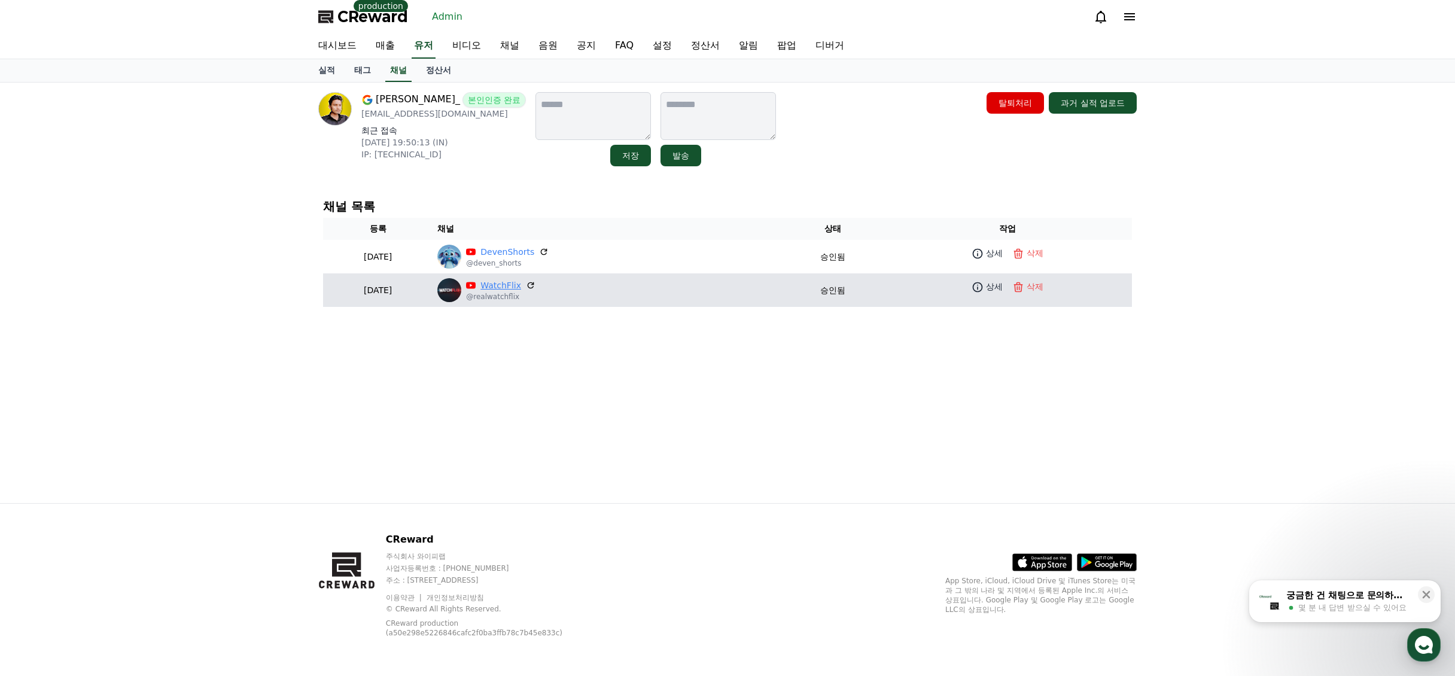
click at [521, 289] on link "WatchFlix" at bounding box center [501, 285] width 41 height 13
click at [1005, 284] on link "상세" at bounding box center [988, 286] width 36 height 17
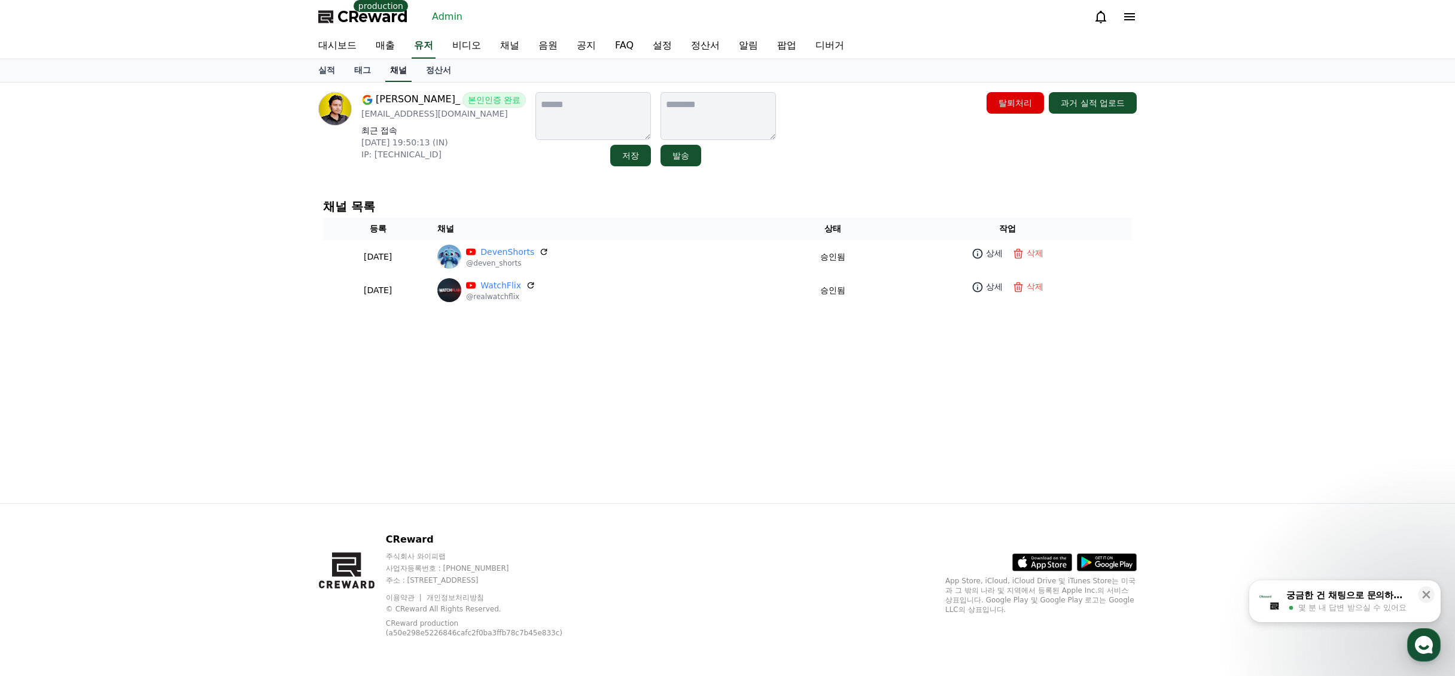
click at [400, 72] on link "채널" at bounding box center [398, 70] width 26 height 23
drag, startPoint x: 1061, startPoint y: 360, endPoint x: 979, endPoint y: 339, distance: 85.2
click at [1061, 360] on div "Vijay Morya_ 본인인증 완료 vijaymoryaneu@gmail.com 최근 접속 2025-09-05 19:50:13 (IN) IP:…" at bounding box center [728, 293] width 838 height 421
click at [500, 51] on link "채널" at bounding box center [510, 46] width 38 height 25
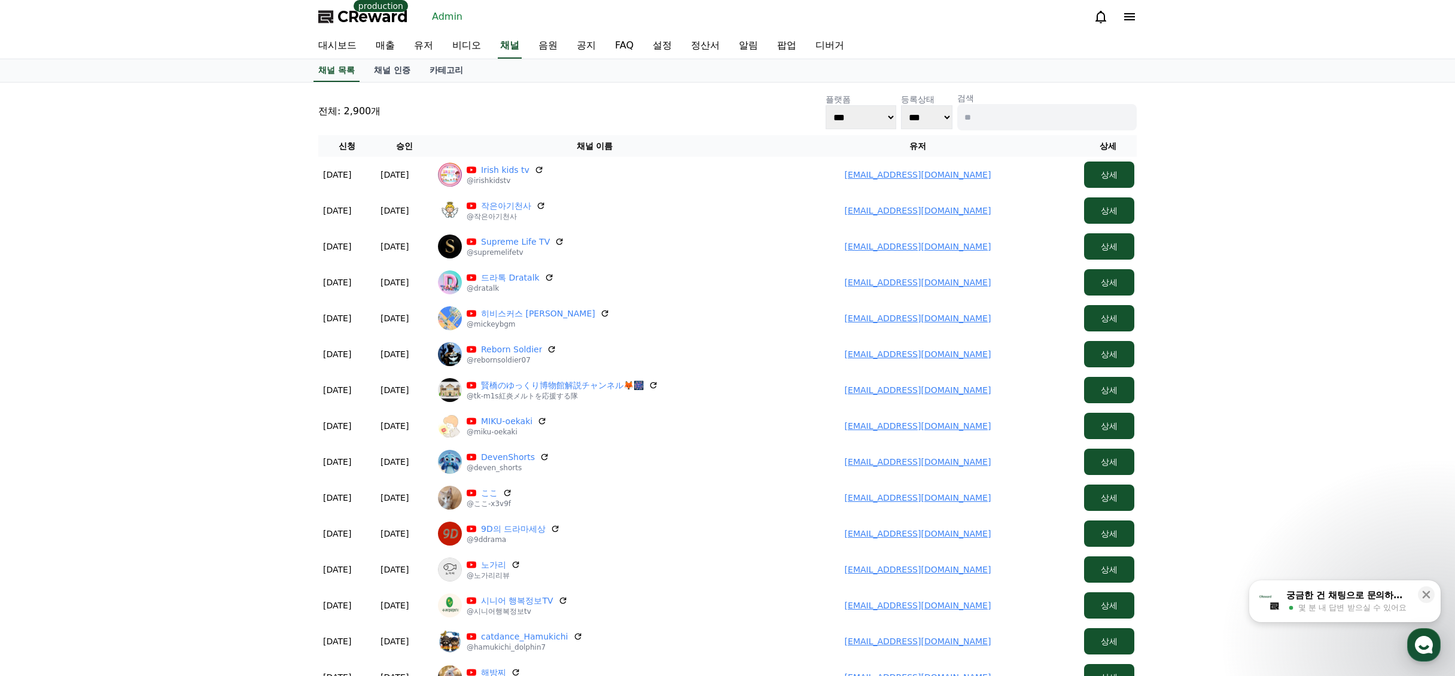
click at [986, 102] on p "검색" at bounding box center [1048, 98] width 180 height 12
click at [990, 116] on input at bounding box center [1048, 117] width 180 height 26
paste input "**********"
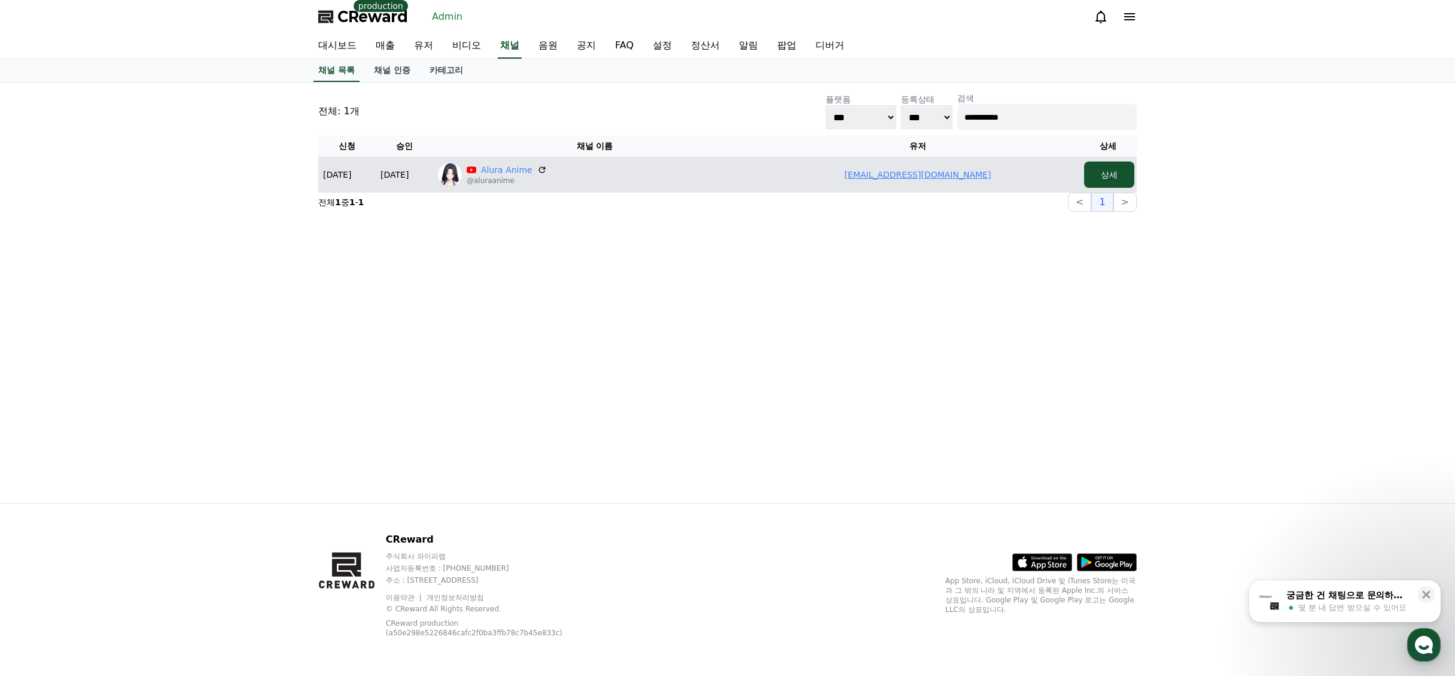
drag, startPoint x: 998, startPoint y: 177, endPoint x: 822, endPoint y: 177, distance: 176.6
click at [822, 177] on td "muhammadsardar68713@gmail.com" at bounding box center [917, 175] width 323 height 36
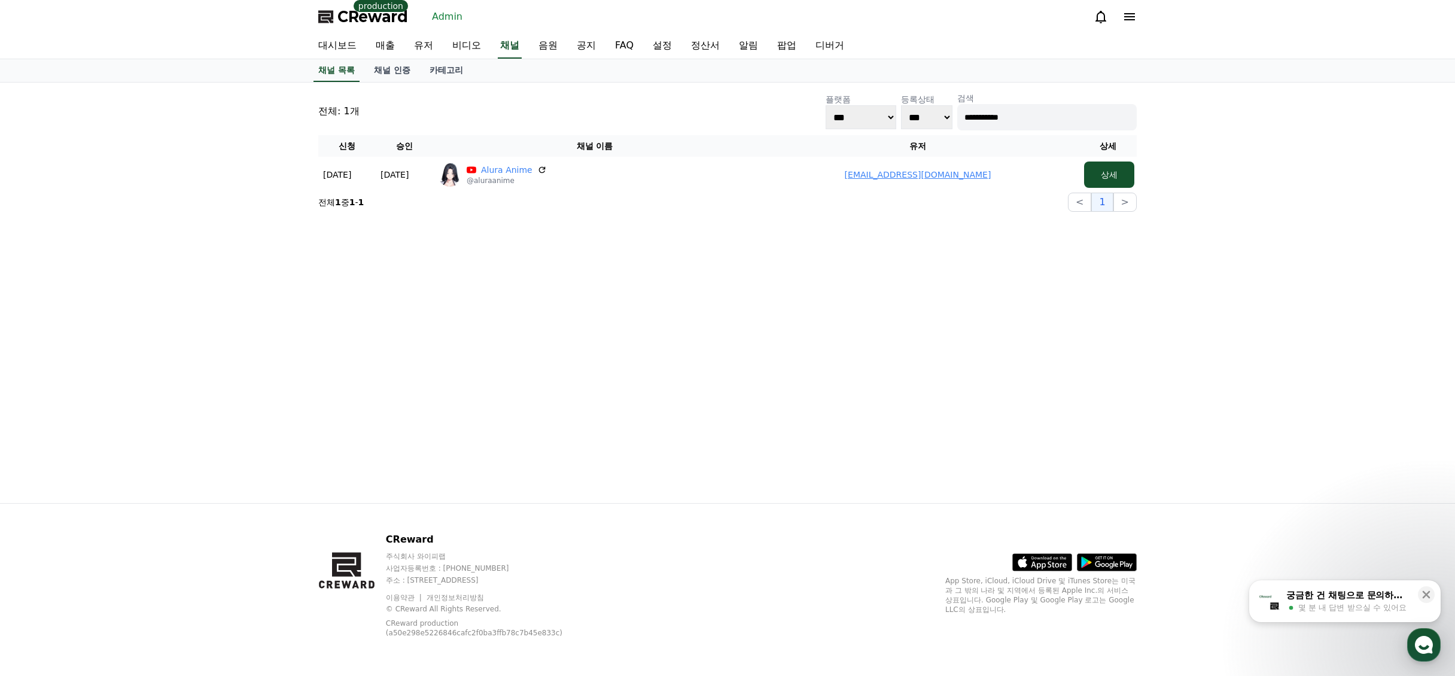
copy link "muhammadsardar68713@gmail.com"
click at [1038, 123] on input "**********" at bounding box center [1048, 117] width 180 height 26
paste input
type input "*******"
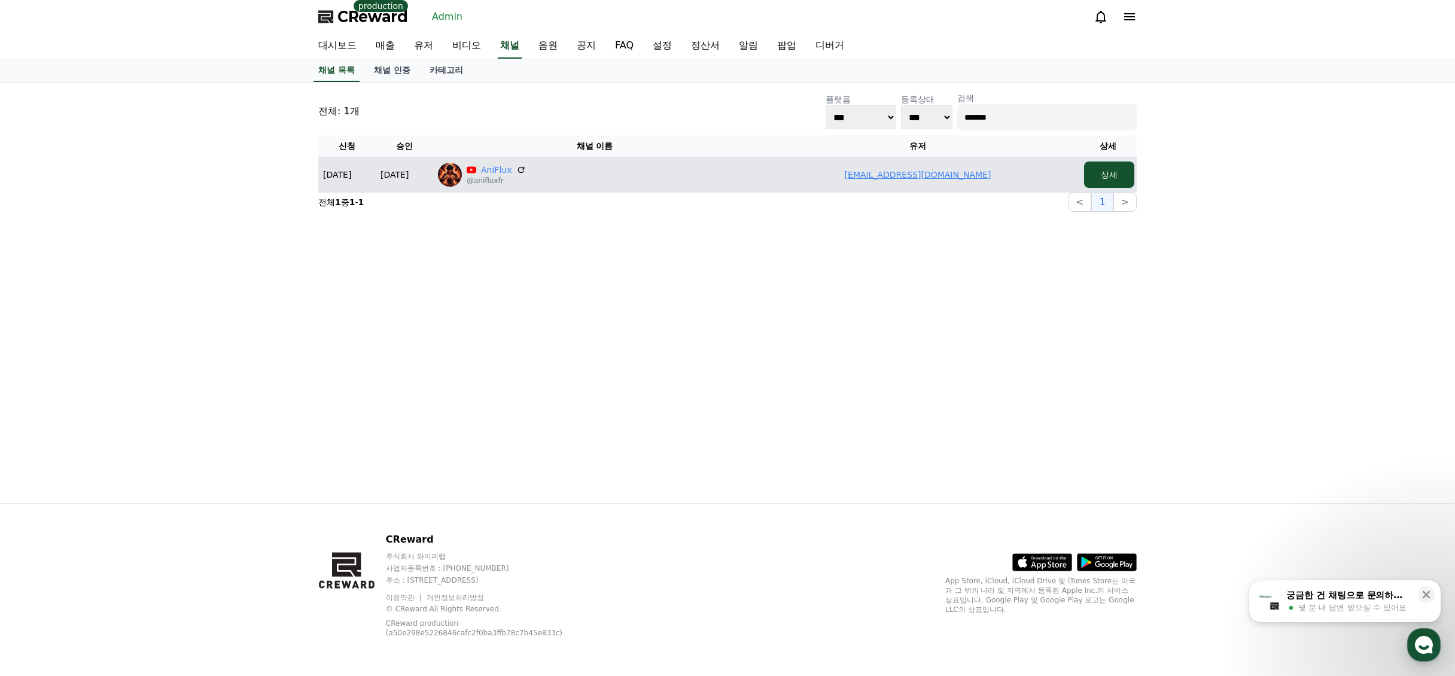
click at [888, 180] on link "unstoppeble61@gmail.com" at bounding box center [918, 175] width 147 height 10
click at [500, 169] on link "AniFlux" at bounding box center [496, 170] width 31 height 12
click at [925, 172] on link "unstoppeble61@gmail.com" at bounding box center [918, 175] width 147 height 10
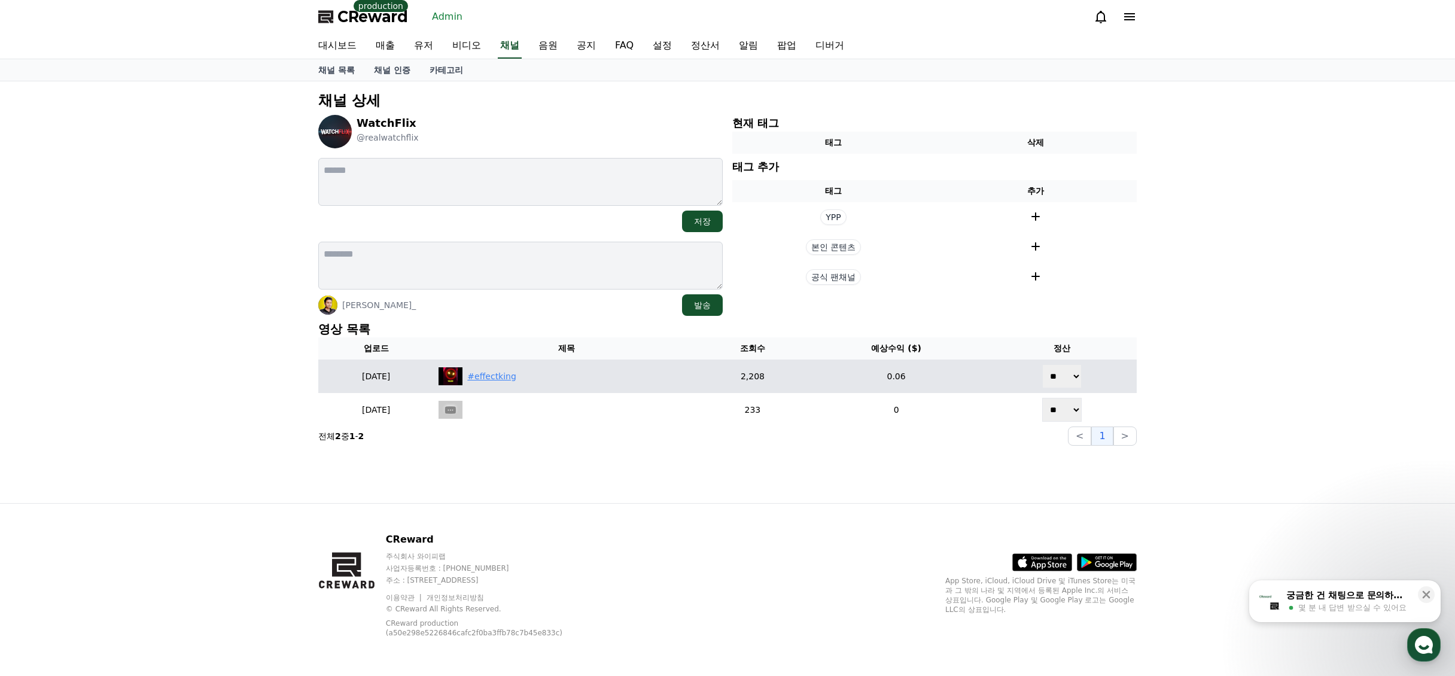
click at [516, 376] on div "#effectking" at bounding box center [491, 376] width 49 height 13
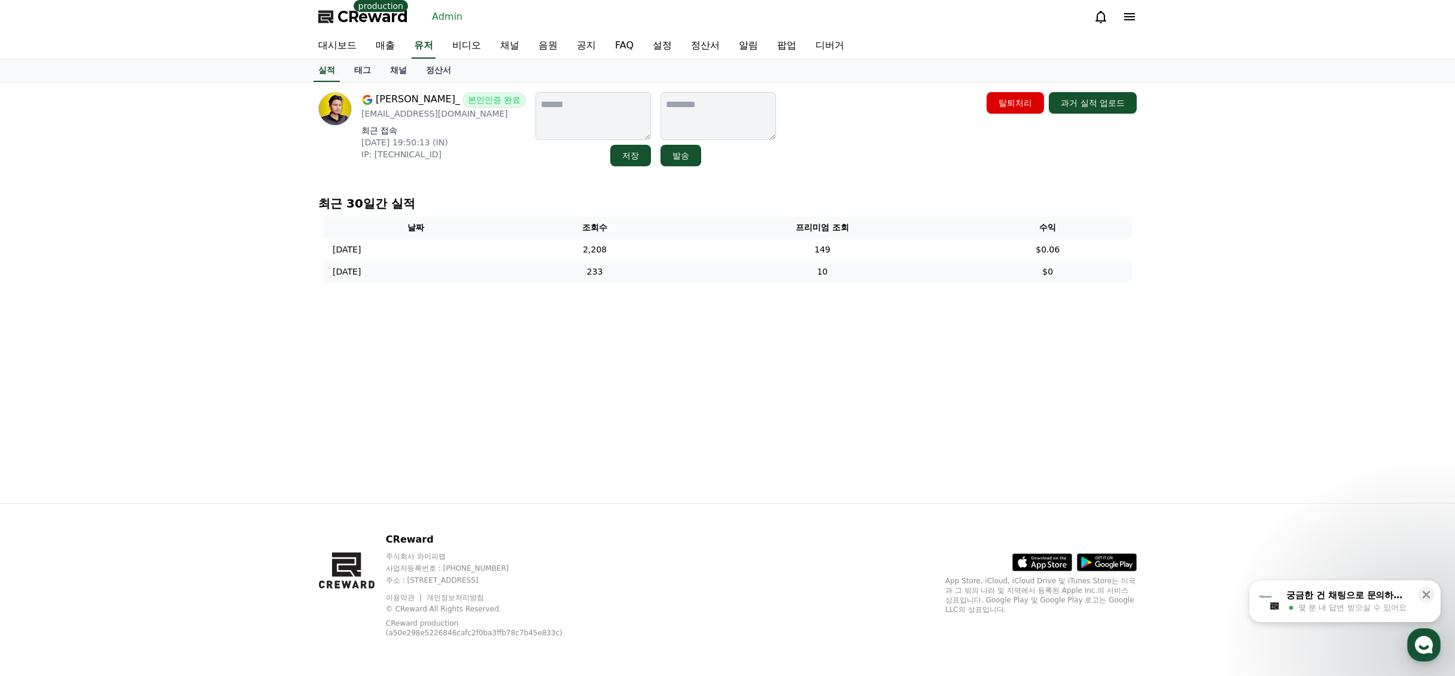
click at [818, 261] on td "10" at bounding box center [823, 272] width 282 height 22
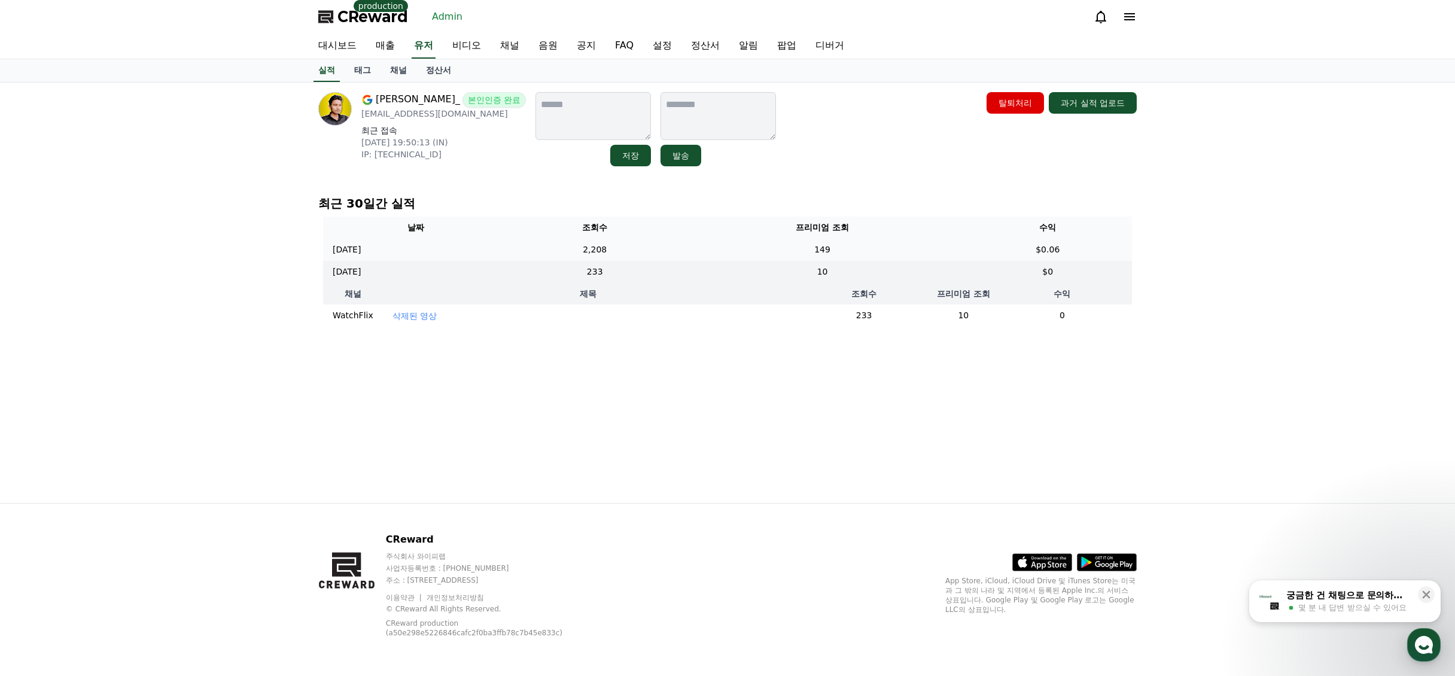
click at [812, 251] on td "149" at bounding box center [823, 250] width 282 height 22
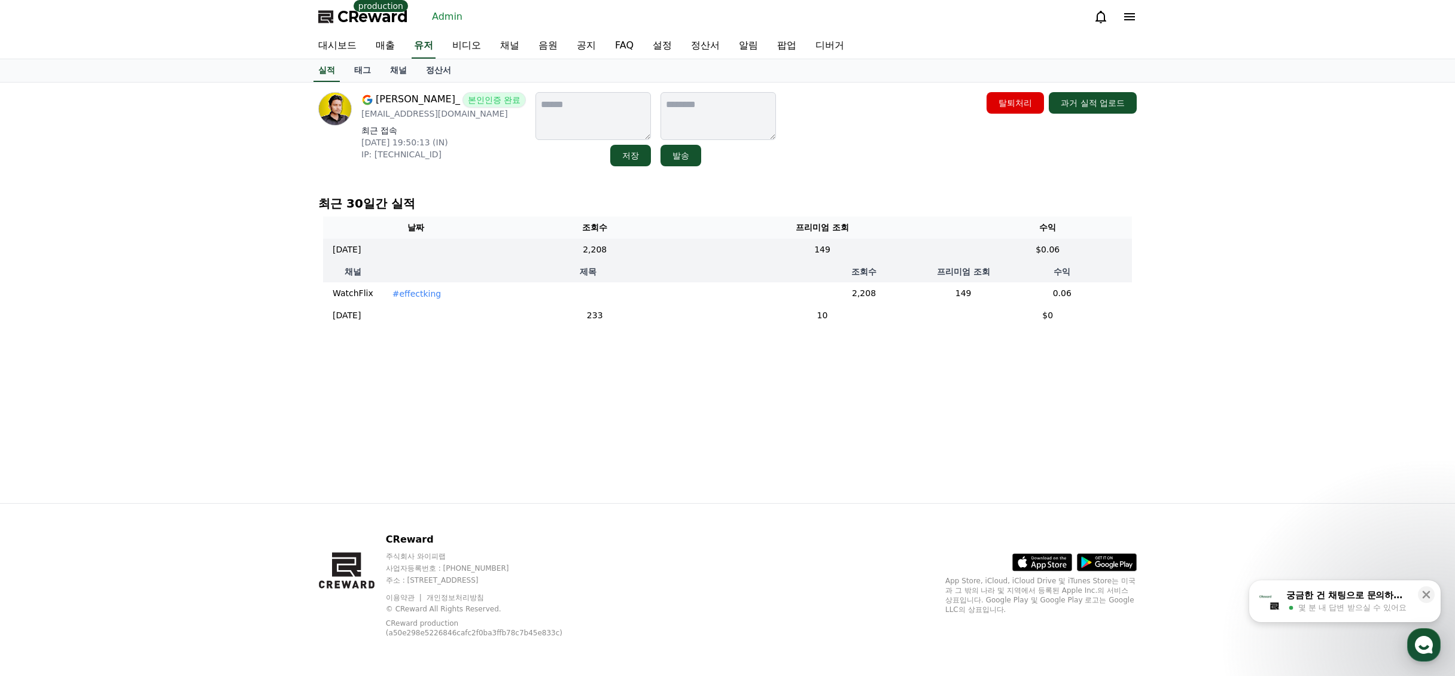
click at [412, 299] on p "#effectking" at bounding box center [417, 294] width 49 height 12
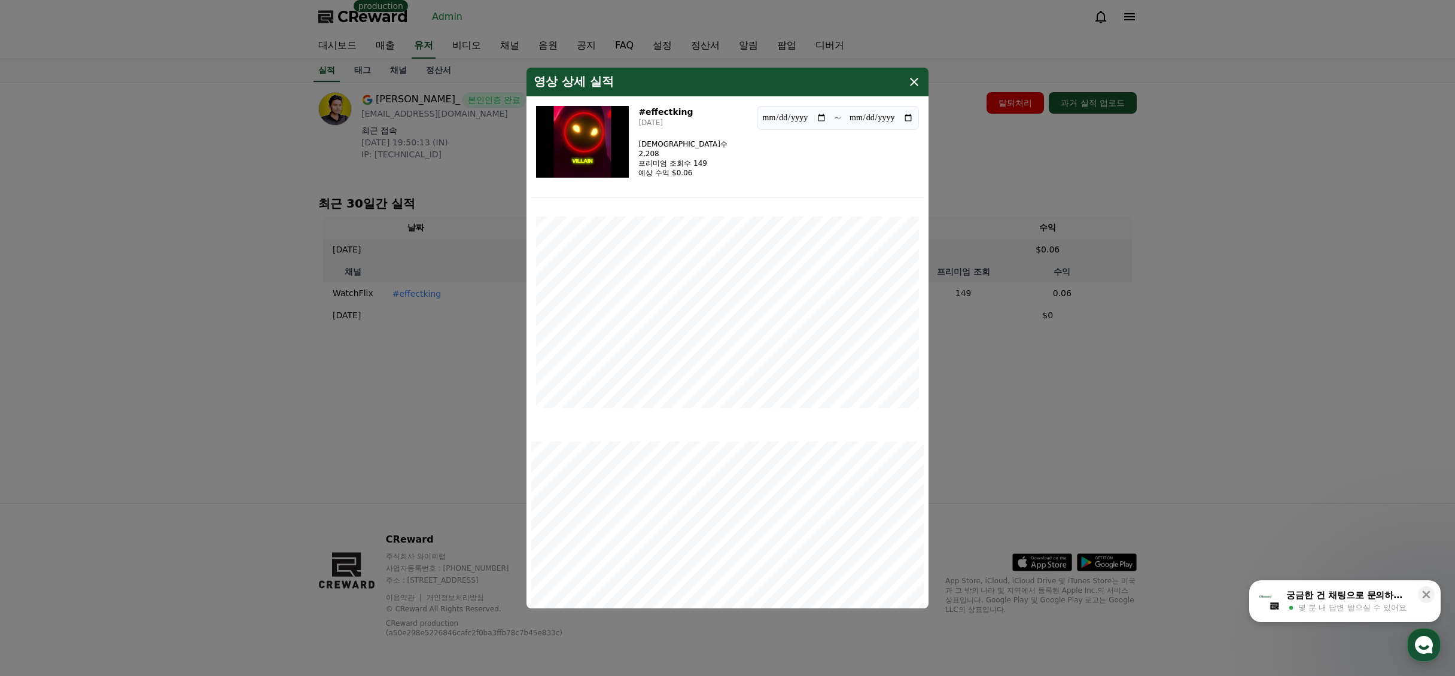
click at [584, 137] on img "modal" at bounding box center [582, 142] width 93 height 72
click at [917, 79] on icon "modal" at bounding box center [914, 82] width 14 height 14
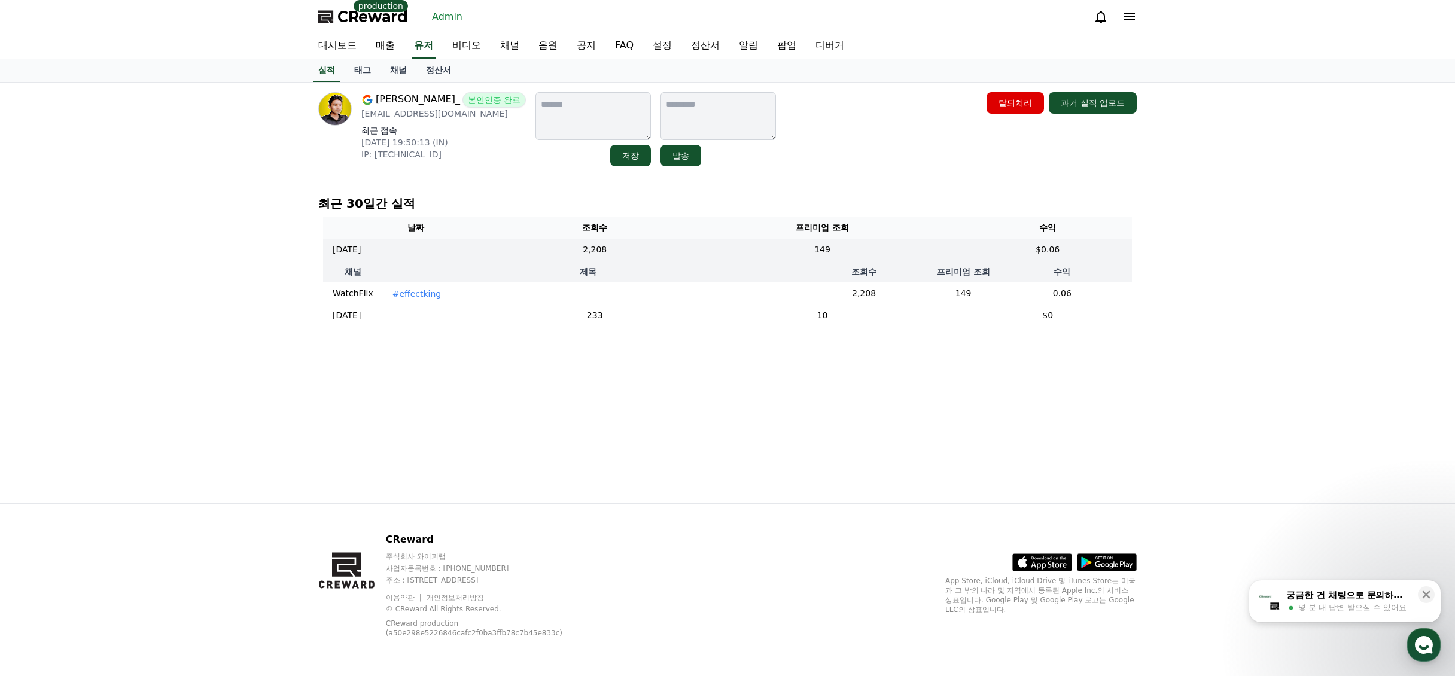
click at [521, 263] on th "제목" at bounding box center [588, 272] width 411 height 22
click at [509, 249] on td "[DATE] 09/08" at bounding box center [416, 250] width 186 height 22
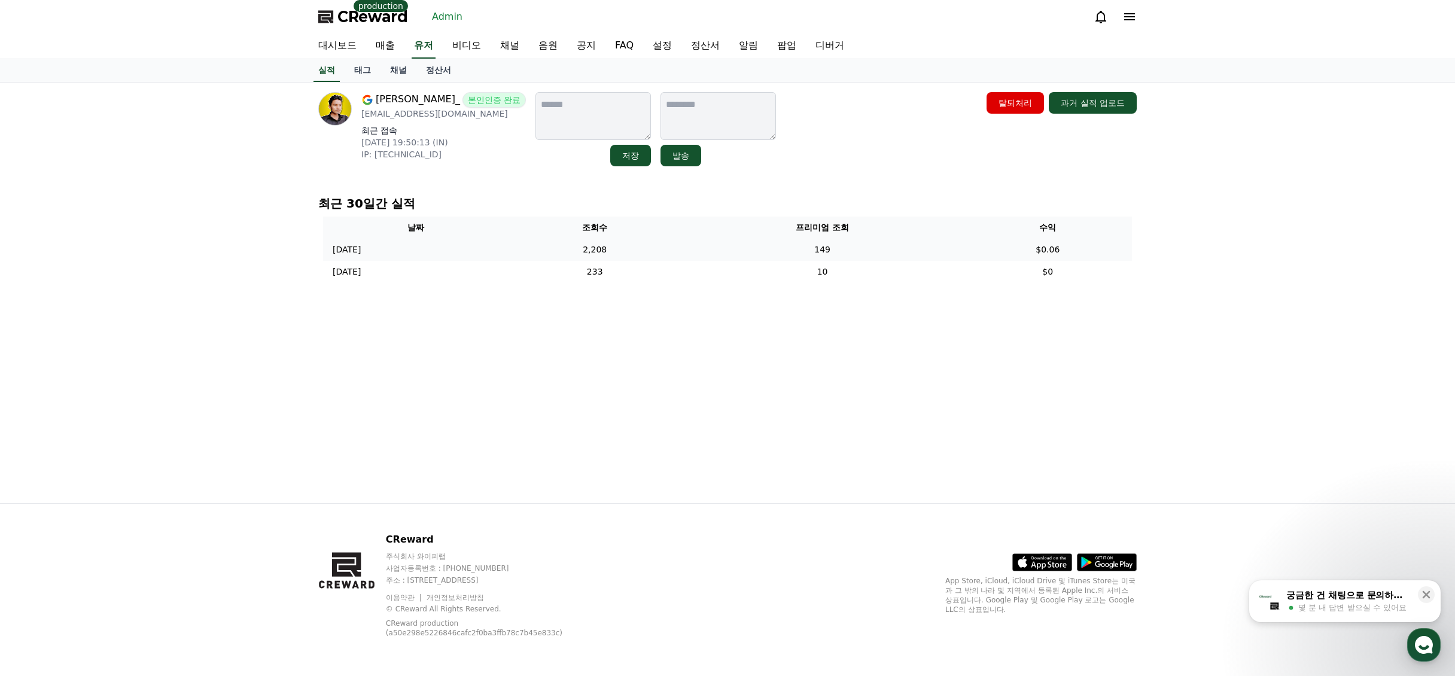
click at [725, 243] on td "149" at bounding box center [823, 250] width 282 height 22
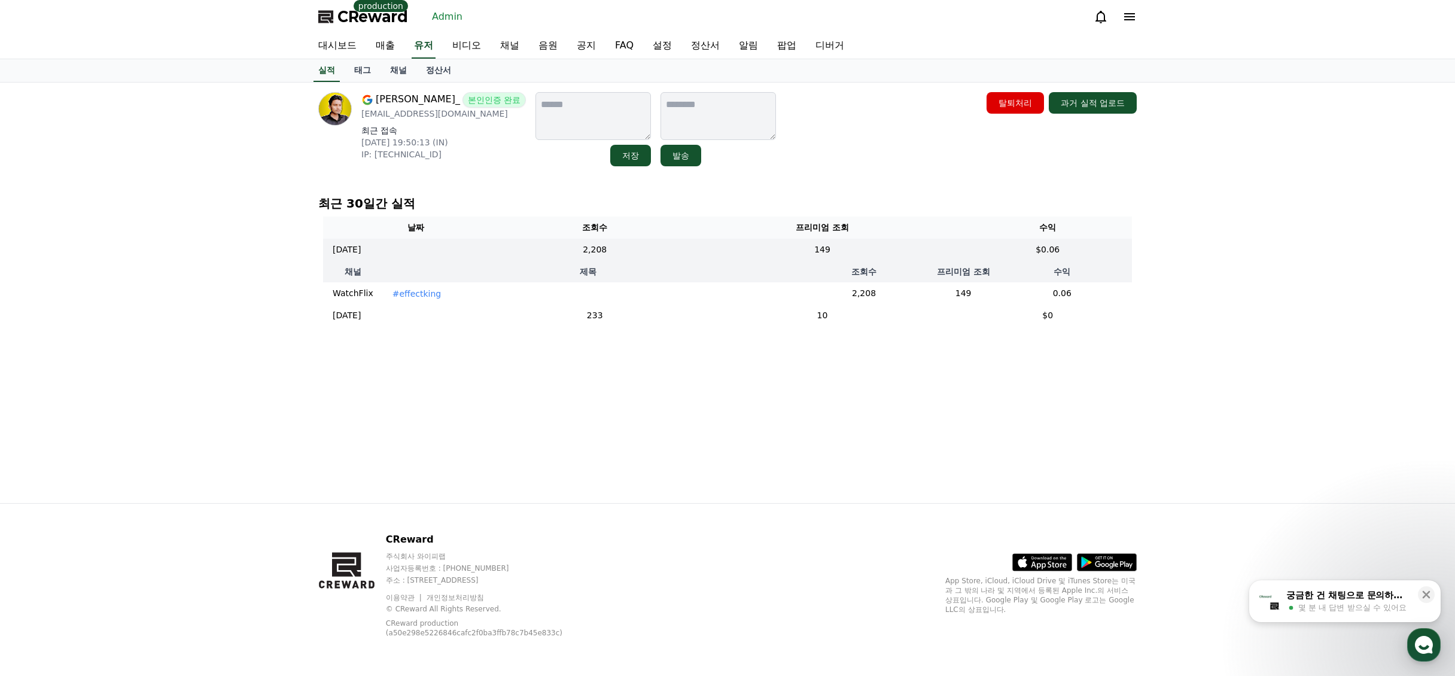
click at [424, 297] on p "#effectking" at bounding box center [417, 294] width 49 height 12
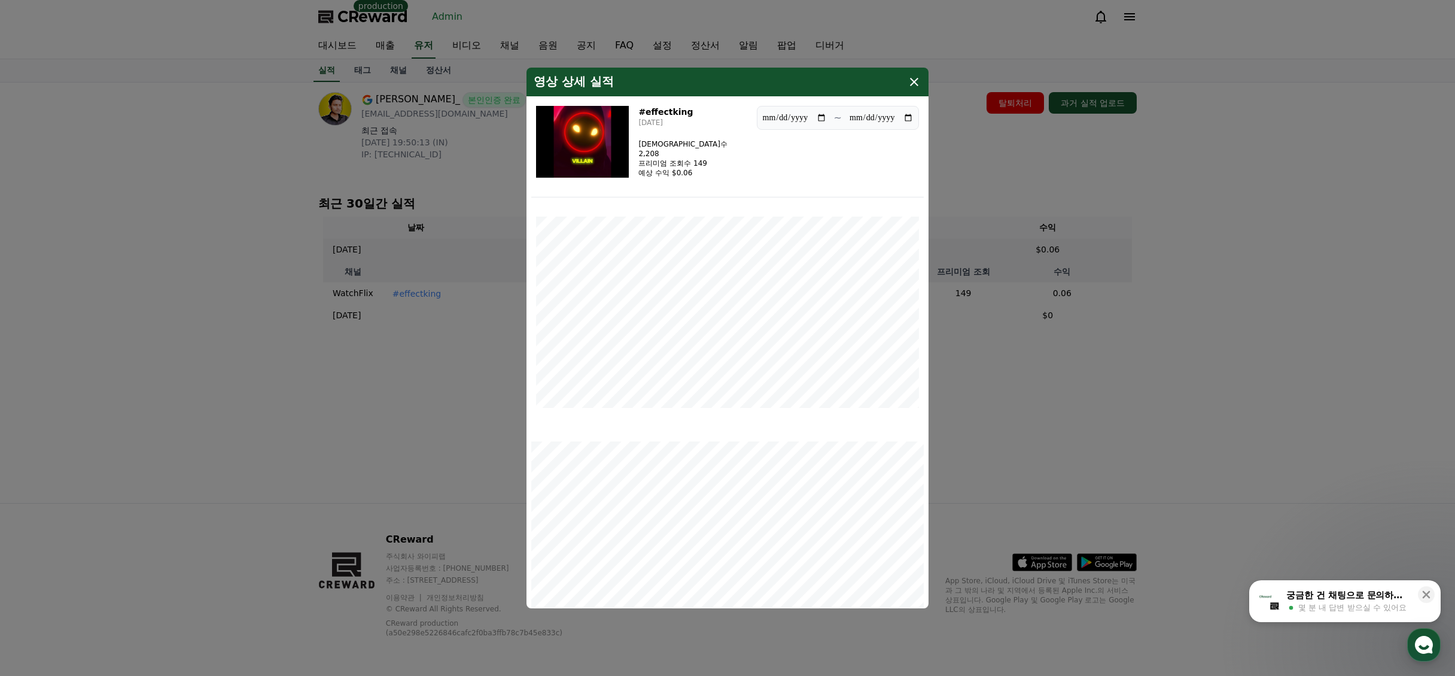
click at [578, 150] on img "modal" at bounding box center [582, 142] width 93 height 72
click at [914, 81] on icon "modal" at bounding box center [914, 82] width 8 height 8
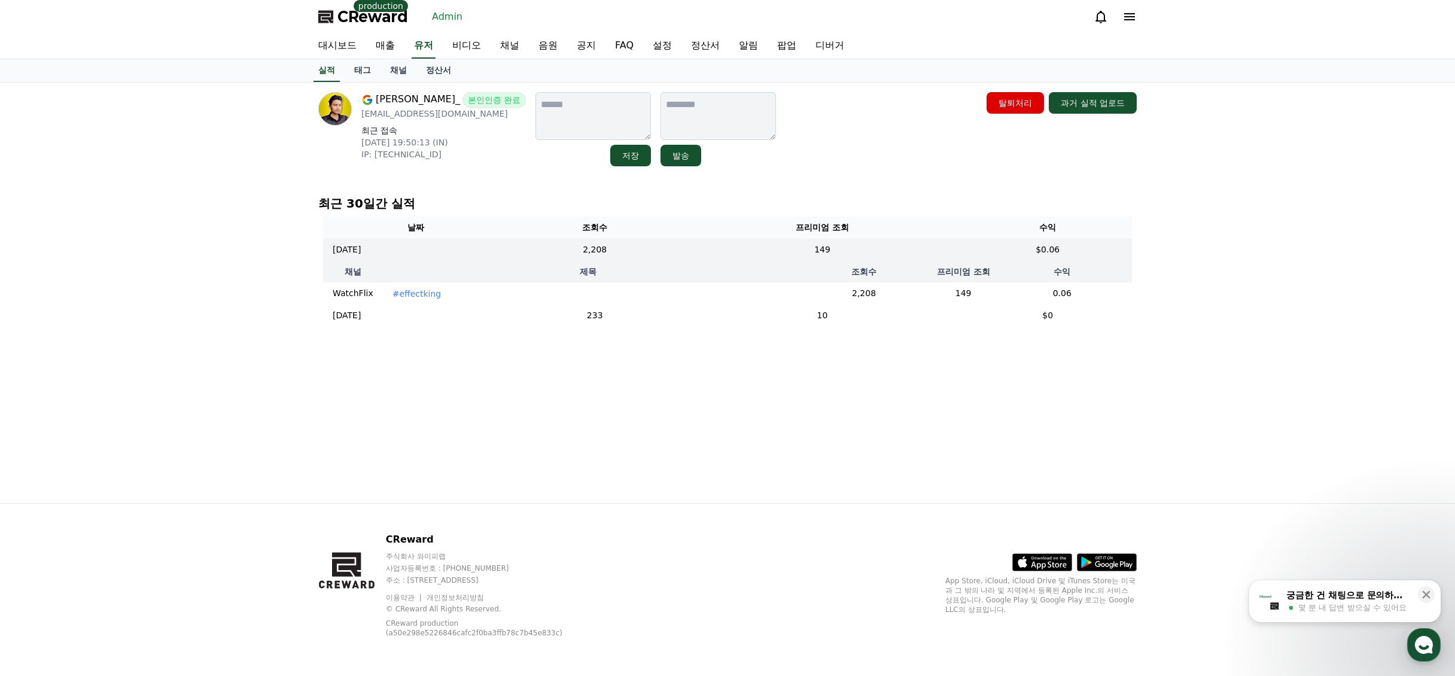
click at [856, 263] on th "조회수" at bounding box center [864, 272] width 141 height 22
click at [840, 246] on td "149" at bounding box center [823, 250] width 282 height 22
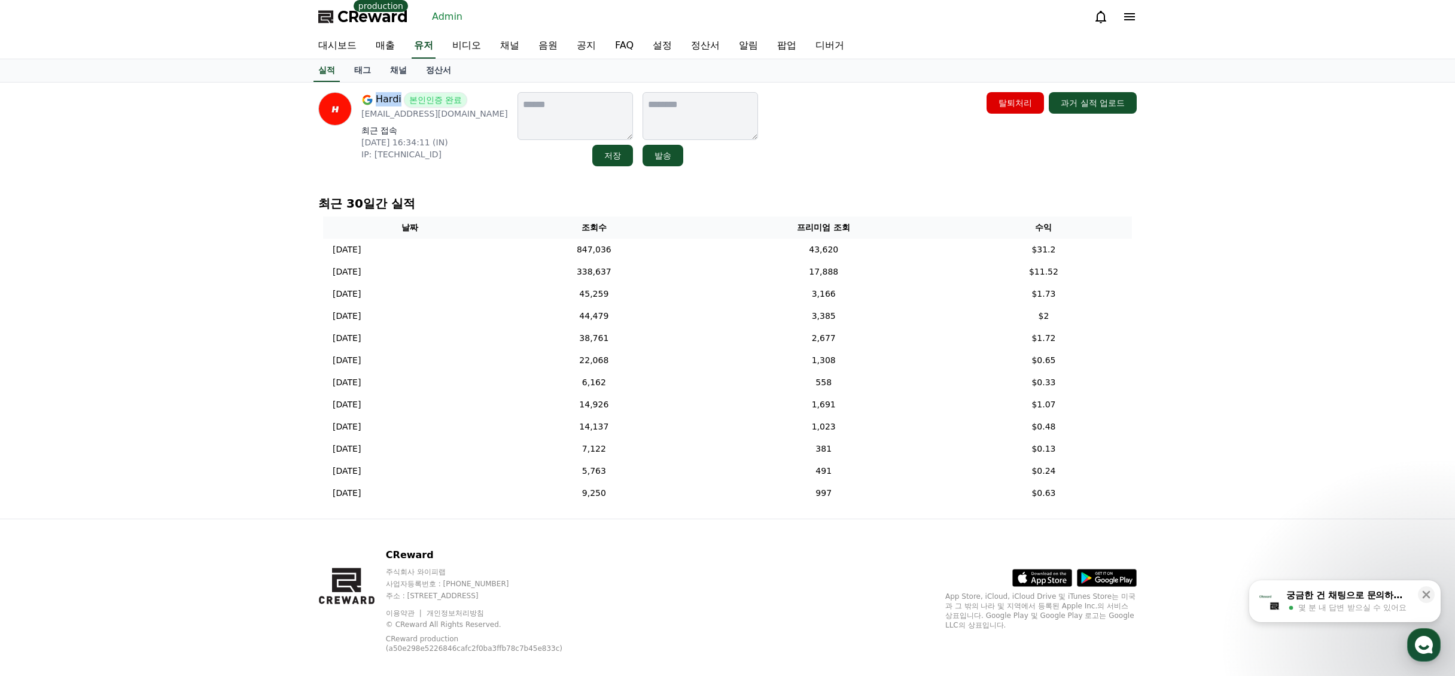
drag, startPoint x: 376, startPoint y: 101, endPoint x: 399, endPoint y: 101, distance: 23.3
click at [399, 101] on div "Hardi 본인인증 완료" at bounding box center [434, 100] width 147 height 16
copy span "Hardi"
click at [417, 46] on link "유저" at bounding box center [424, 46] width 24 height 25
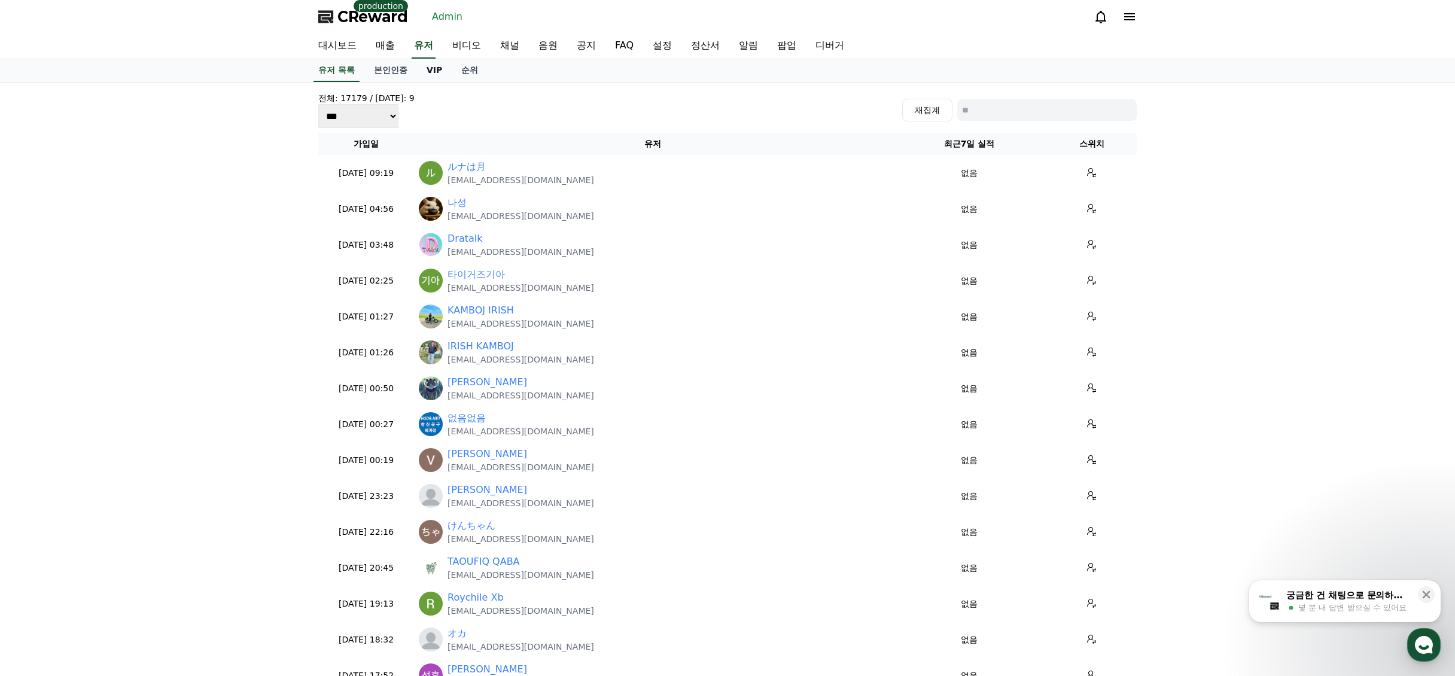
click at [430, 71] on link "VIP" at bounding box center [434, 70] width 35 height 23
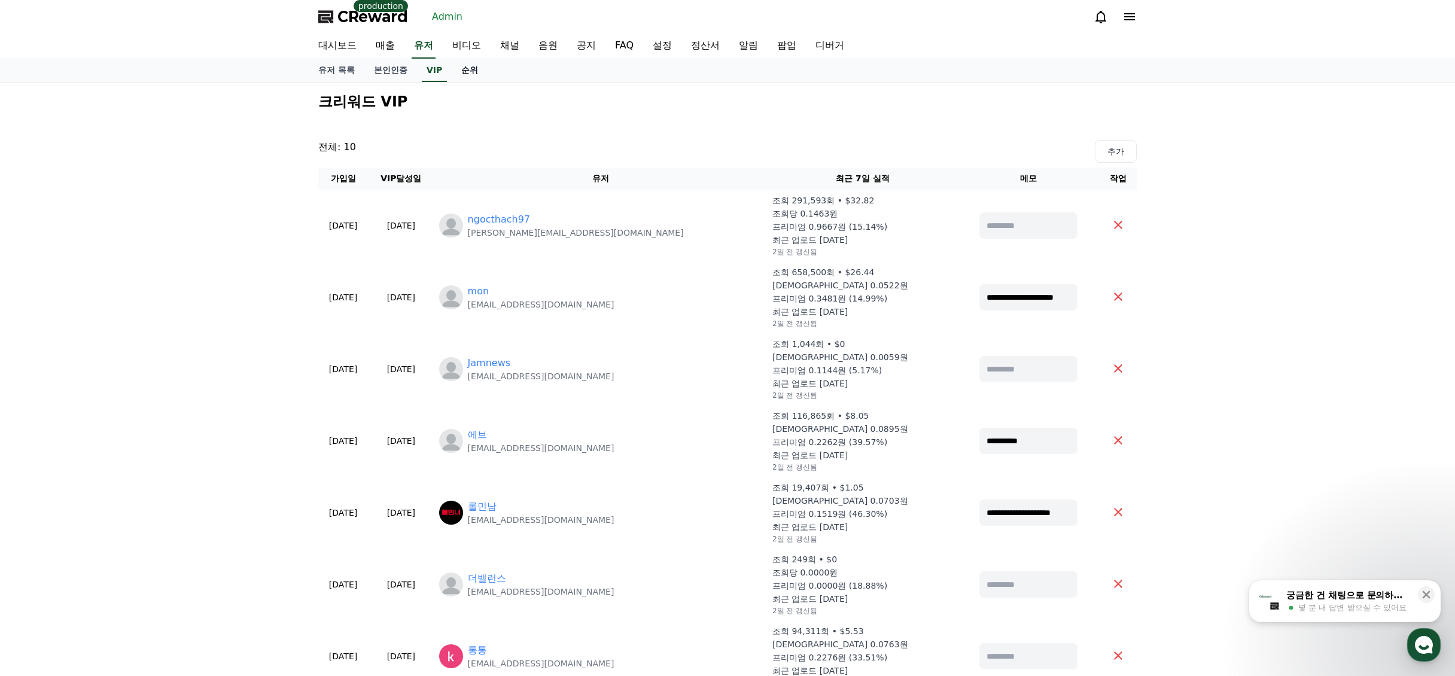
click at [465, 69] on link "순위" at bounding box center [470, 70] width 36 height 23
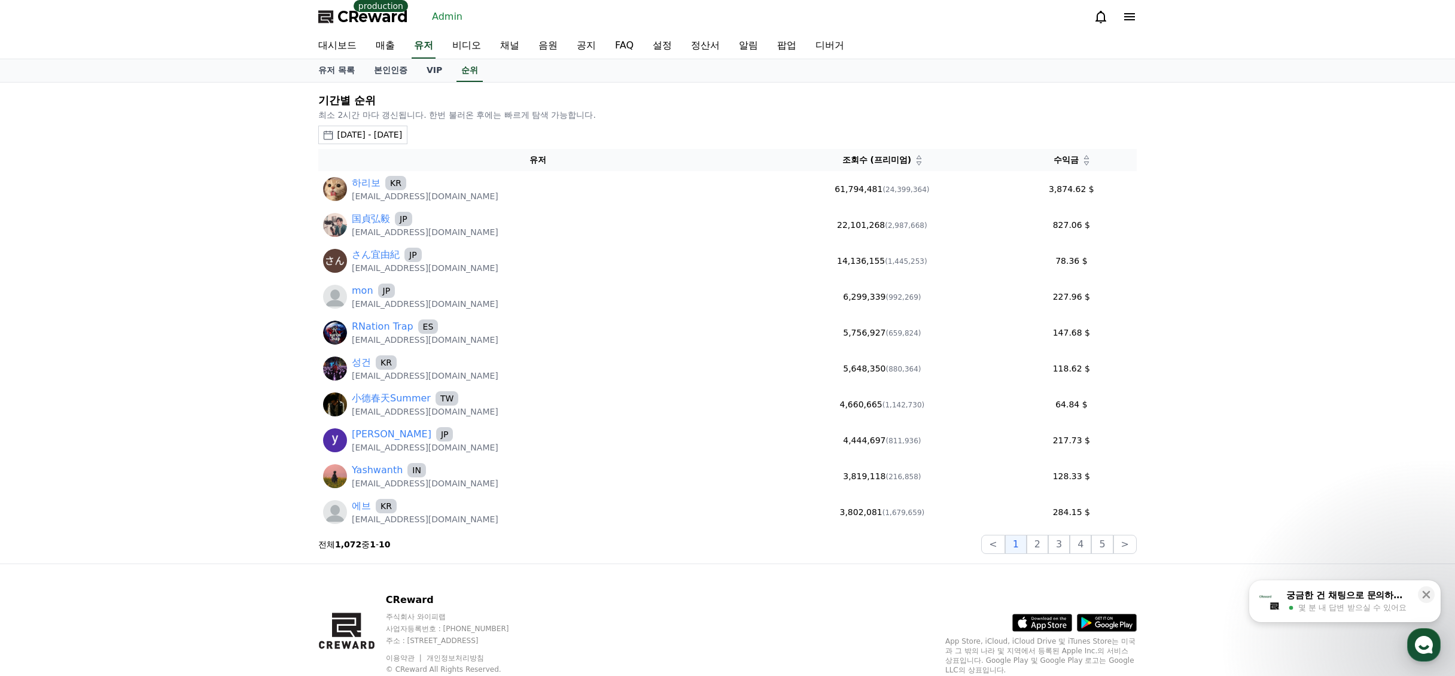
click at [393, 85] on div "기간별 순위 최소 2시간 마다 갱신됩니다. 한번 불러온 후에는 빠르게 탐색 가능합니다. [DATE] - [DATE] [DATE] 지난 7일 지…" at bounding box center [728, 323] width 838 height 481
click at [395, 68] on link "본인인증" at bounding box center [390, 70] width 53 height 23
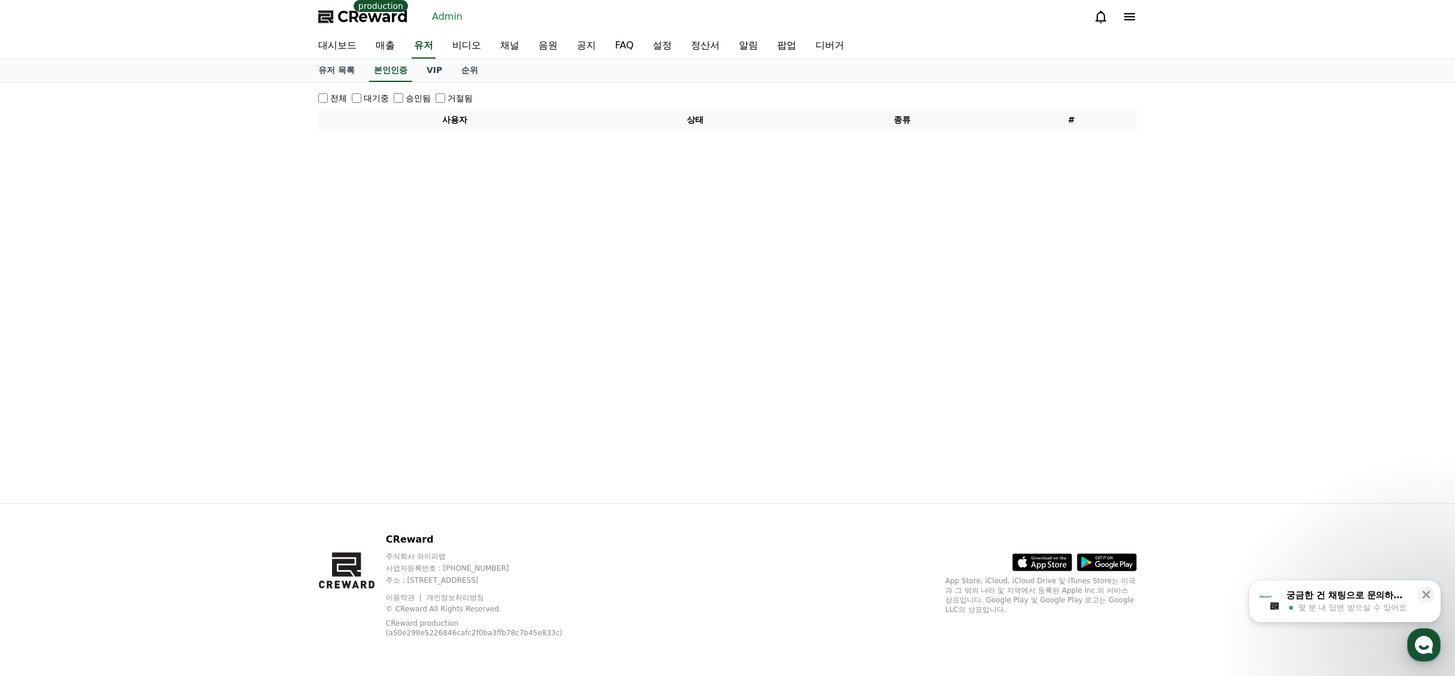
click at [441, 52] on div "대시보드 매출 유저 비디오 채널 음원 공지 FAQ 설정 정산서 알림 팝업 디버거" at bounding box center [728, 46] width 838 height 25
click at [508, 44] on link "채널" at bounding box center [510, 46] width 38 height 25
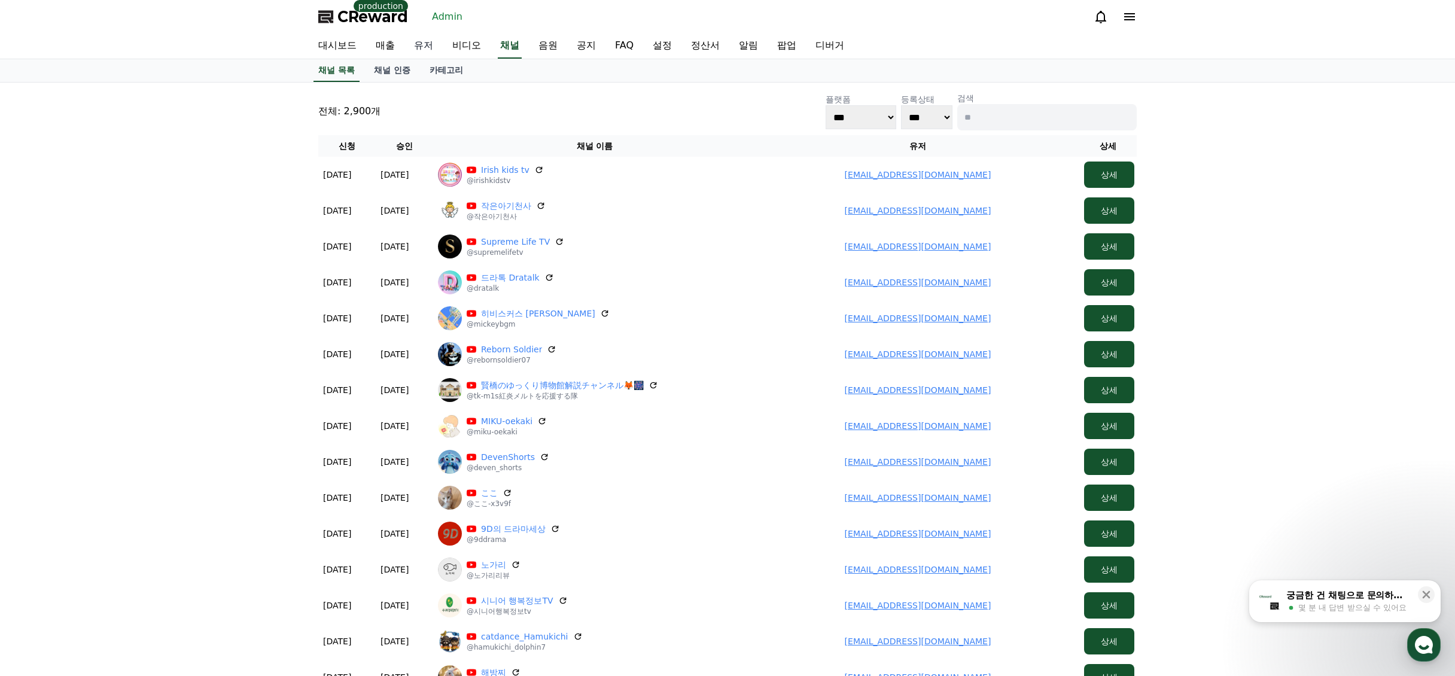
click at [406, 44] on link "유저" at bounding box center [424, 46] width 38 height 25
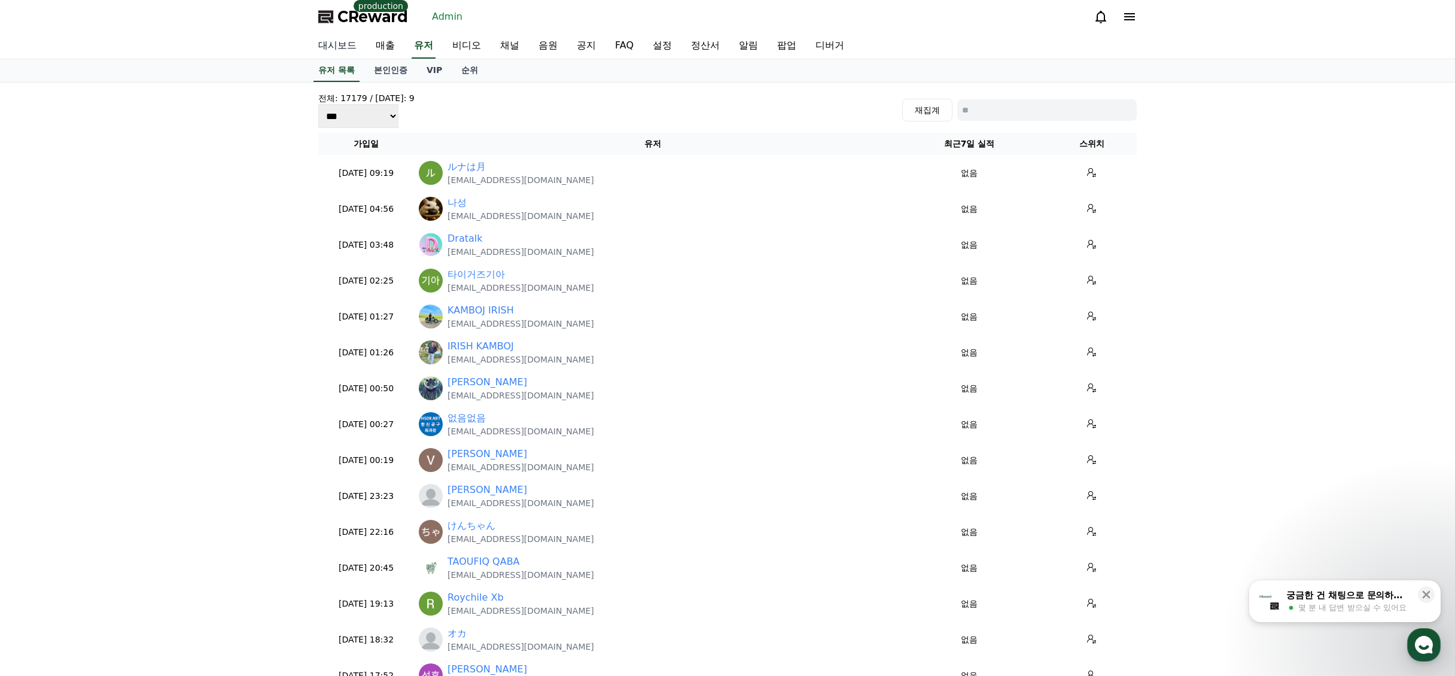
click at [363, 51] on link "대시보드" at bounding box center [337, 46] width 57 height 25
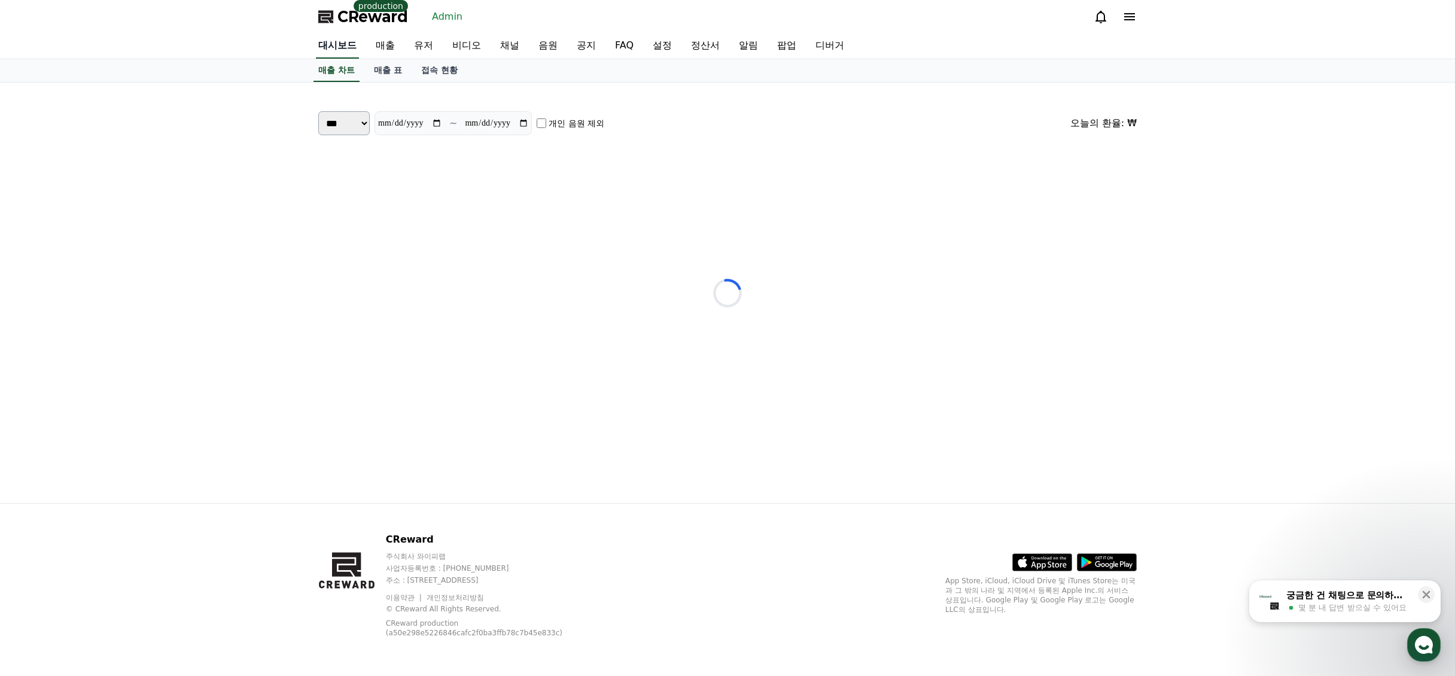
click at [336, 48] on link "대시보드" at bounding box center [337, 46] width 43 height 25
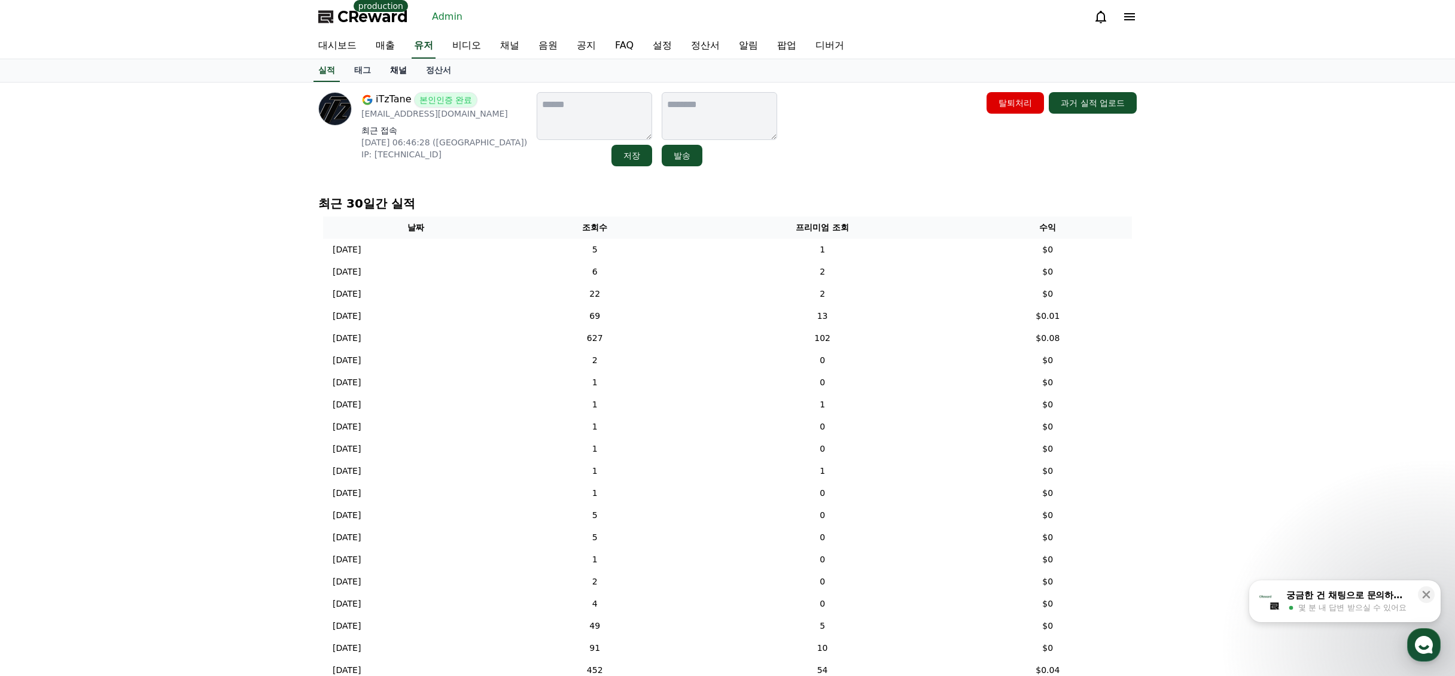
click at [396, 70] on link "채널" at bounding box center [399, 70] width 36 height 23
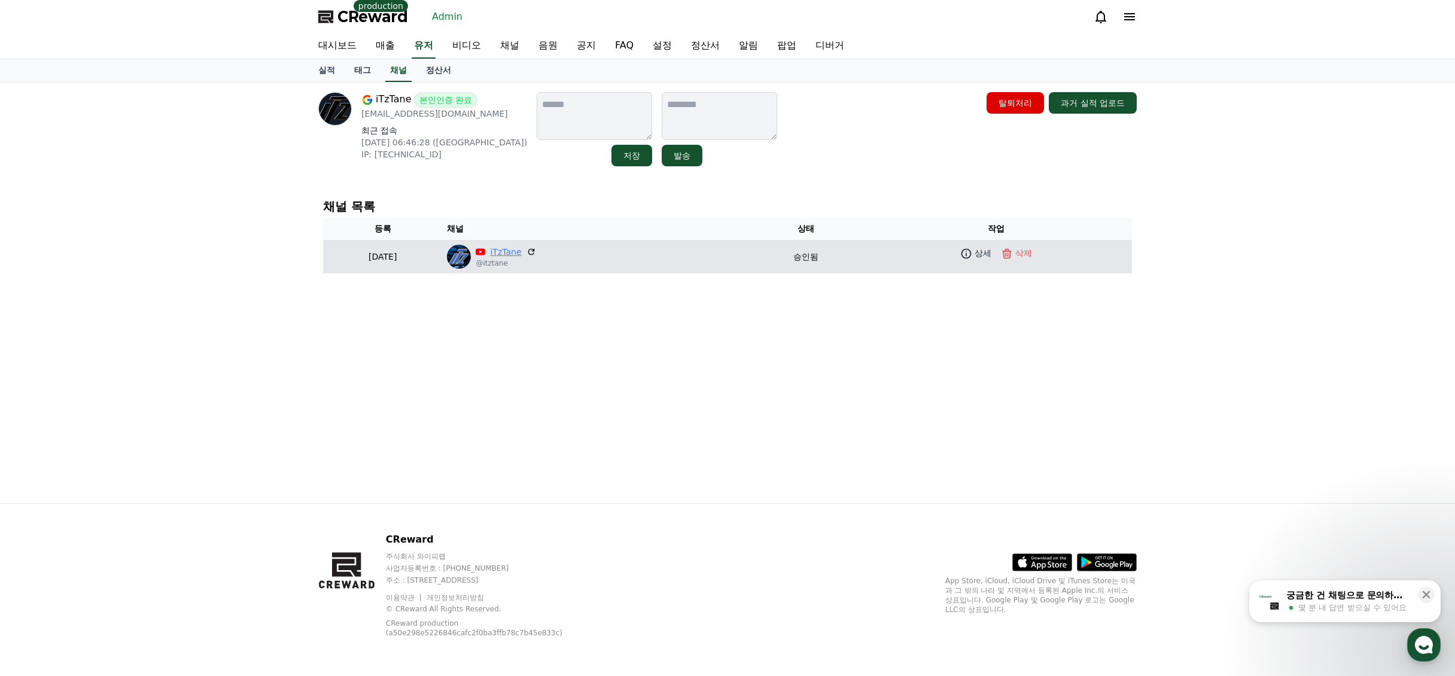
click at [521, 250] on link "iTzTane" at bounding box center [505, 252] width 31 height 13
click at [979, 253] on link "상세" at bounding box center [976, 253] width 36 height 17
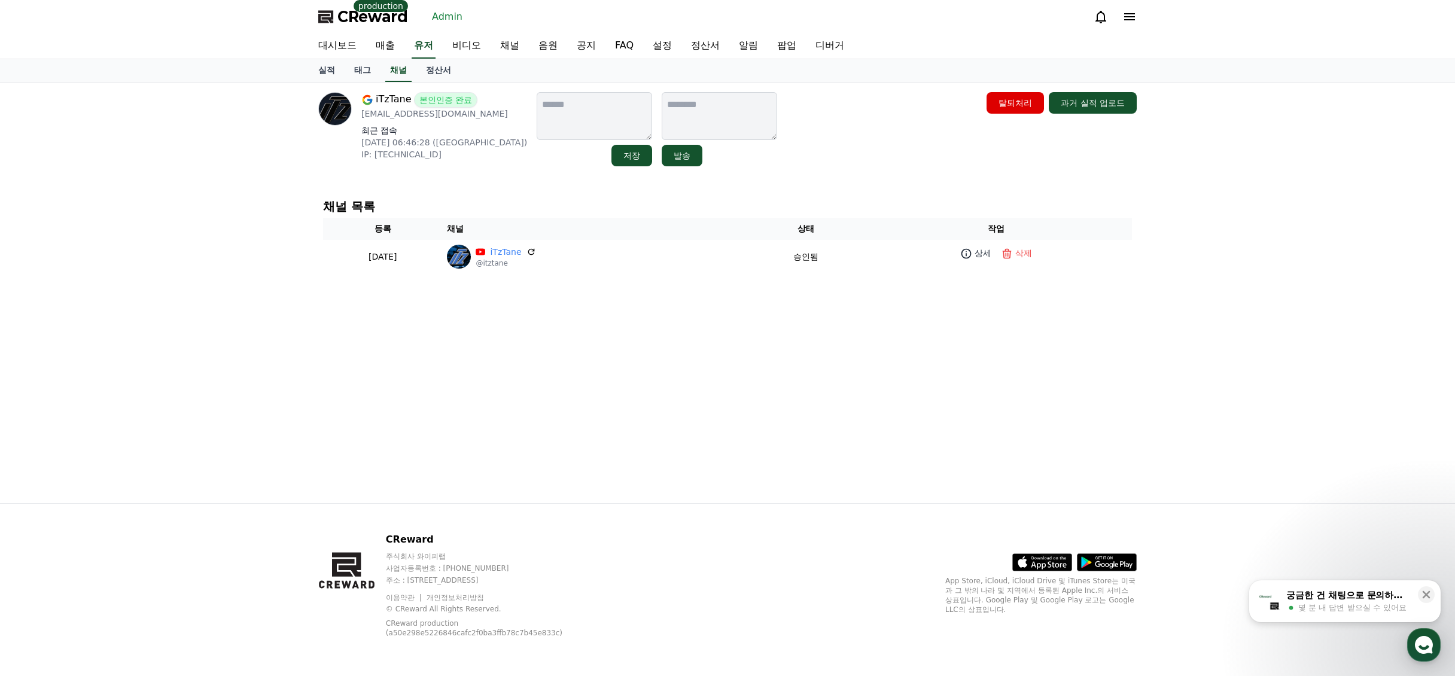
click at [721, 200] on h4 "채널 목록" at bounding box center [727, 206] width 809 height 13
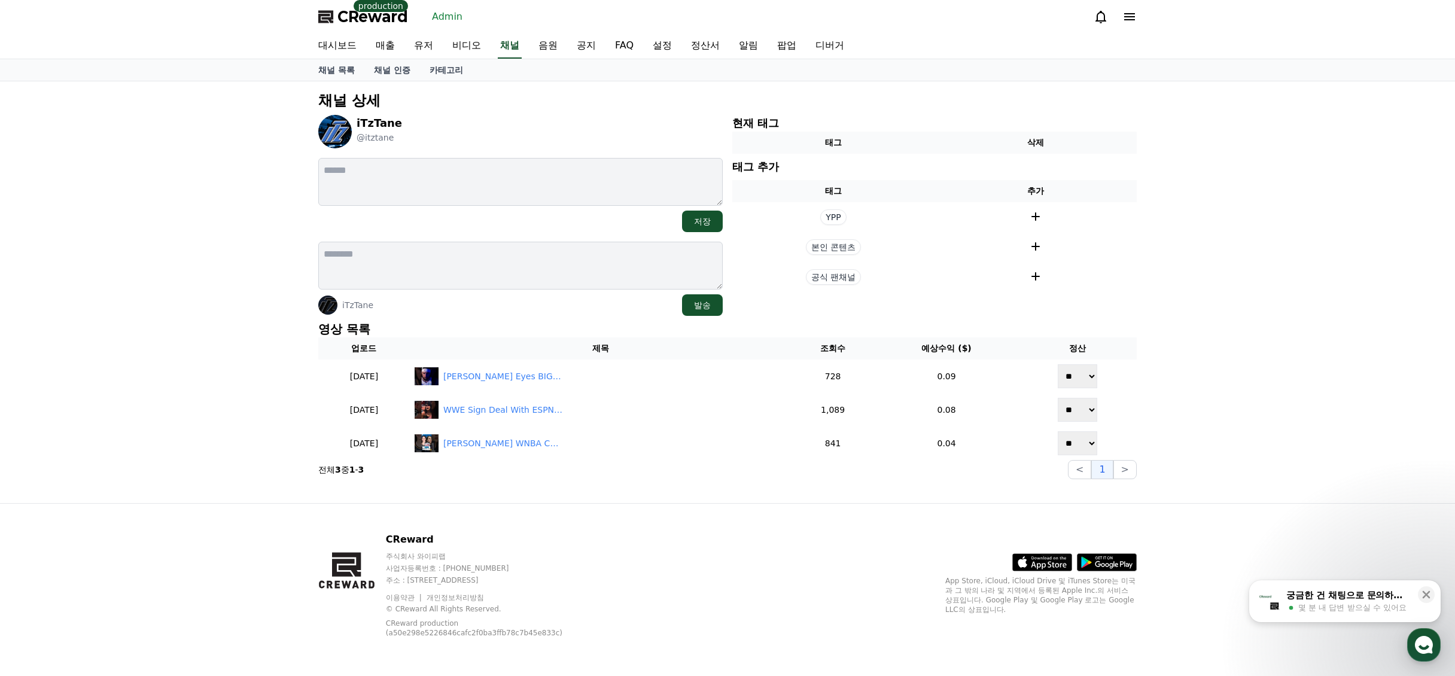
click at [722, 507] on div "CReward 주식회사 와이피랩 사업자등록번호 : [PHONE_NUMBER] 주소 : [STREET_ADDRESS] 이용약관 개인정보처리방침 …" at bounding box center [728, 590] width 838 height 172
click at [678, 491] on div "채널 상세 iTzTane @itztane 저장 iTzTane 발송 현재 태그 태그 삭제 태그 추가 태그 추가 YPP 본인 콘텐츠 공식 팬채널 …" at bounding box center [728, 292] width 838 height 422
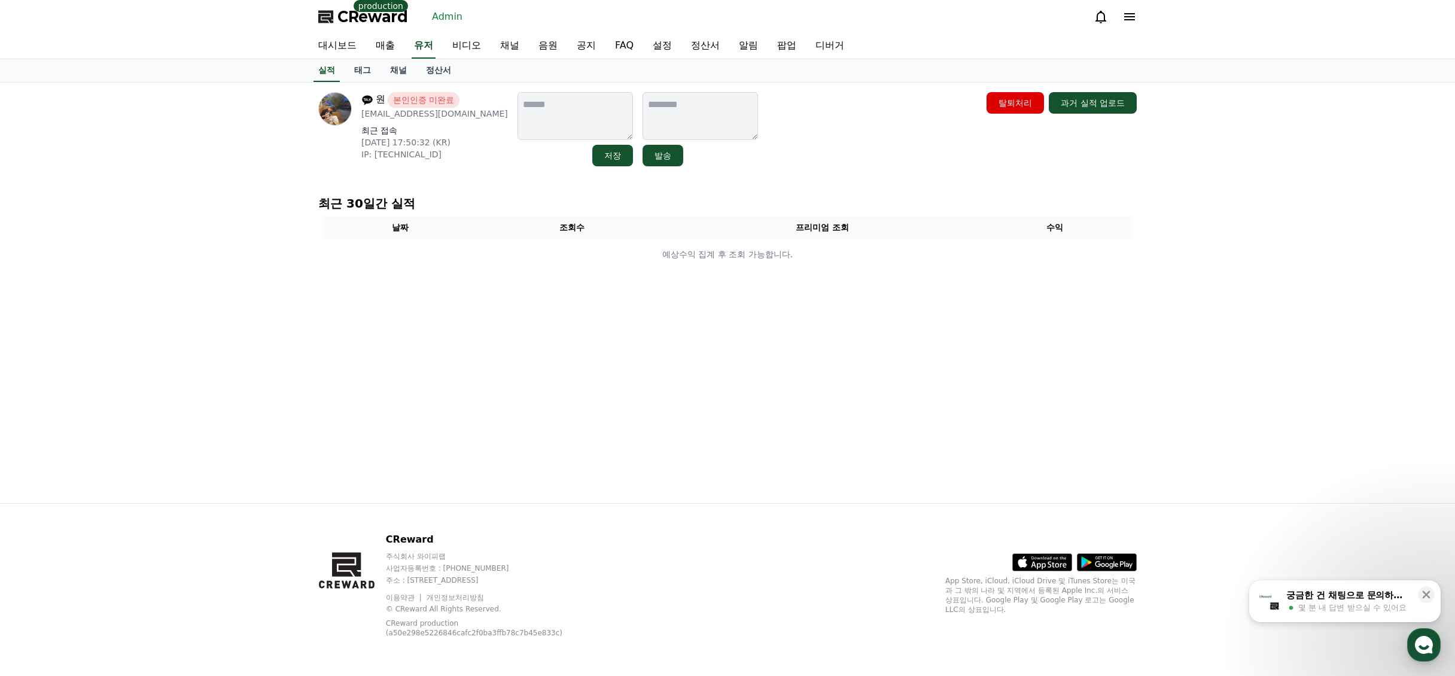
click at [397, 71] on link "채널" at bounding box center [399, 70] width 36 height 23
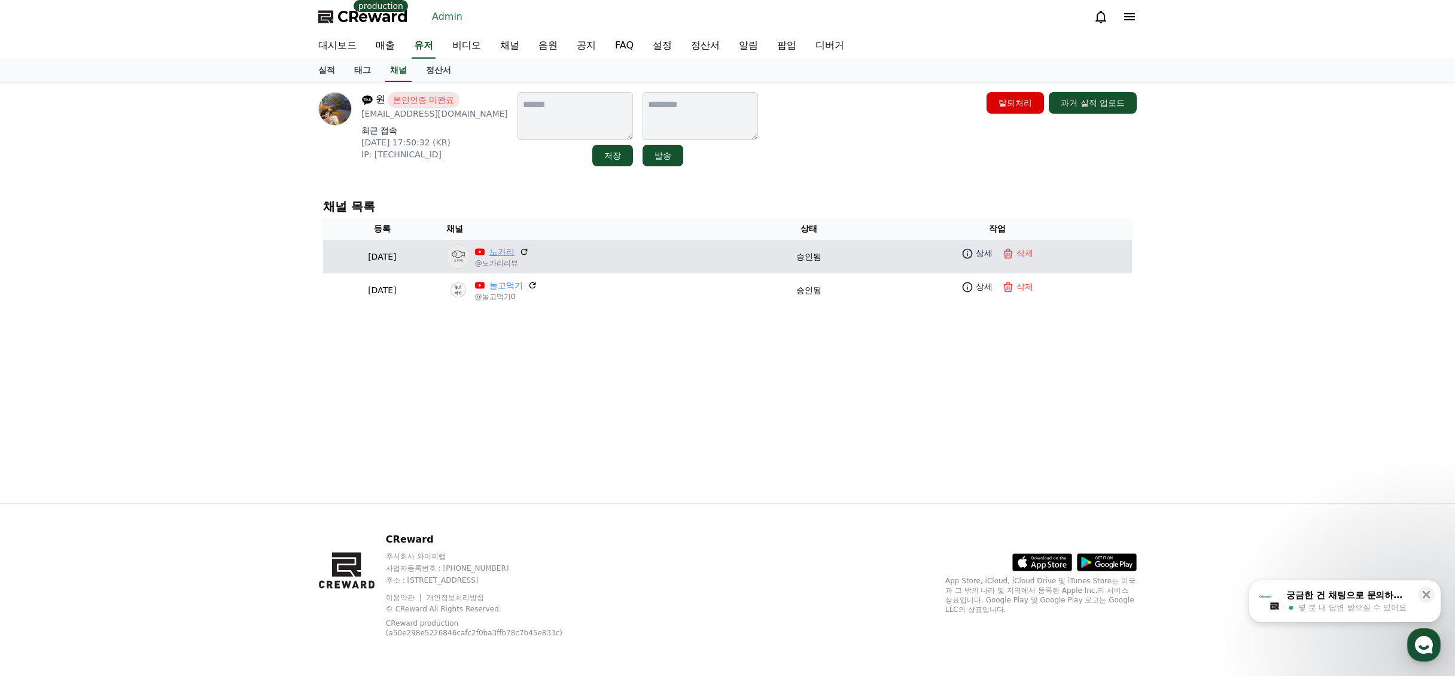
click at [515, 255] on link "노가리" at bounding box center [502, 252] width 25 height 13
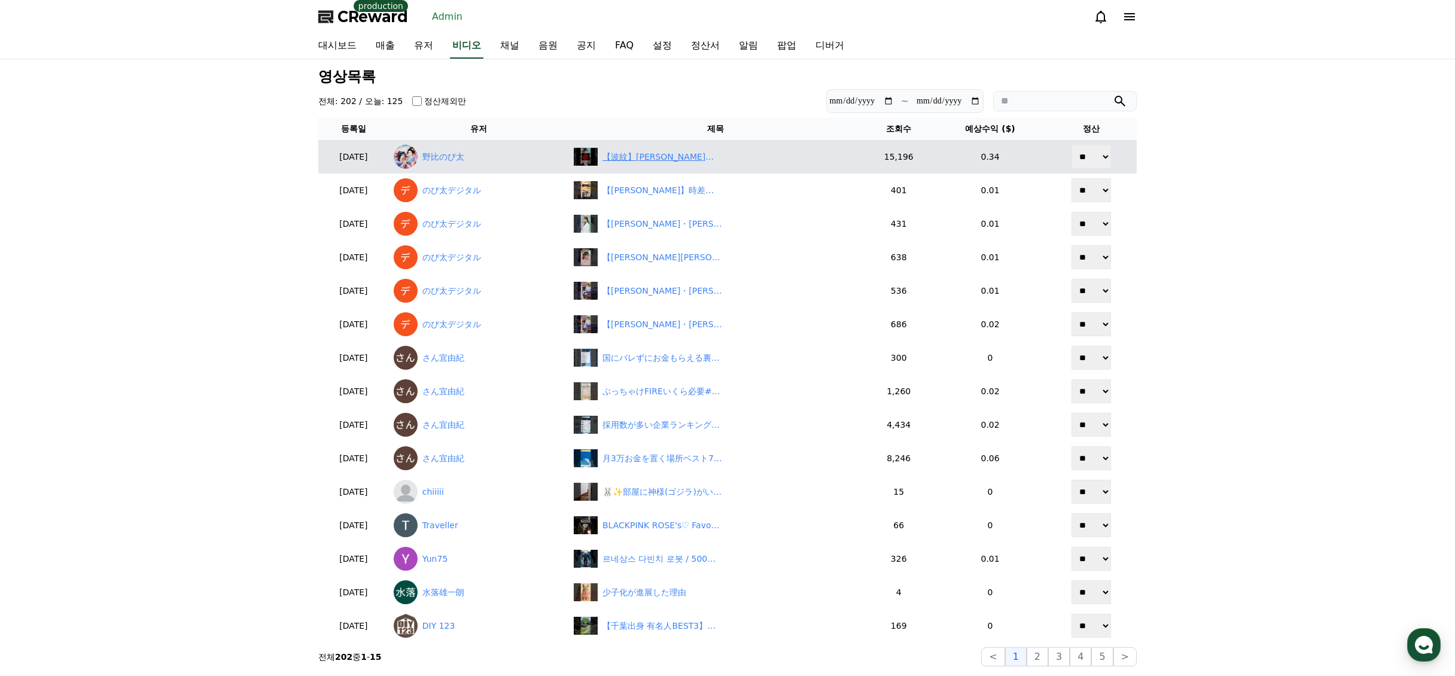
click at [668, 159] on div "【波紋】[PERSON_NAME]、総裁選出馬へ！「保守の星」で一発決着なるか？　#shorts" at bounding box center [663, 157] width 120 height 13
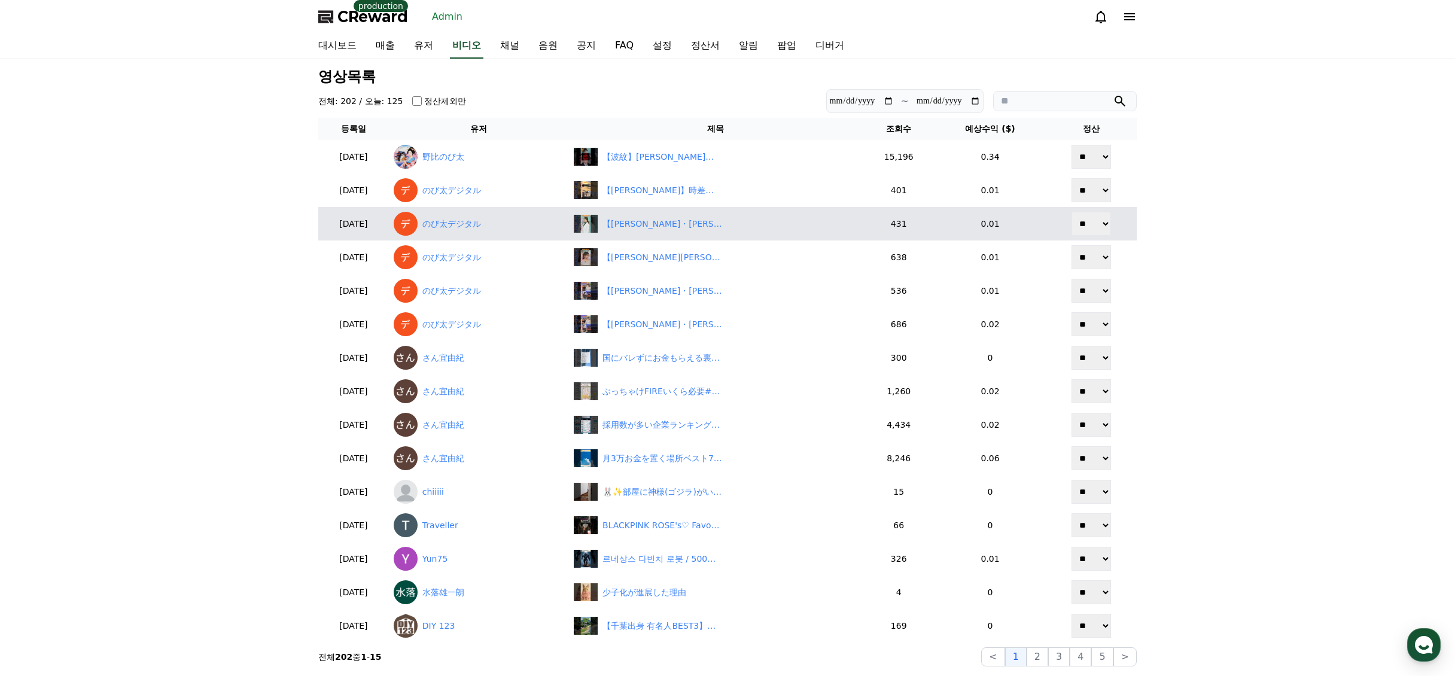
click at [715, 238] on td "【[PERSON_NAME]・[PERSON_NAME]】[PERSON_NAME]の[PERSON_NAME]研究員姿の感想を語る美人すぎるお天気キャスター…" at bounding box center [716, 224] width 294 height 34
click at [703, 230] on div "【[PERSON_NAME]・[PERSON_NAME]】[PERSON_NAME]の[PERSON_NAME]研究員姿の感想を語る美人すぎるお天気キャスター…" at bounding box center [663, 224] width 120 height 13
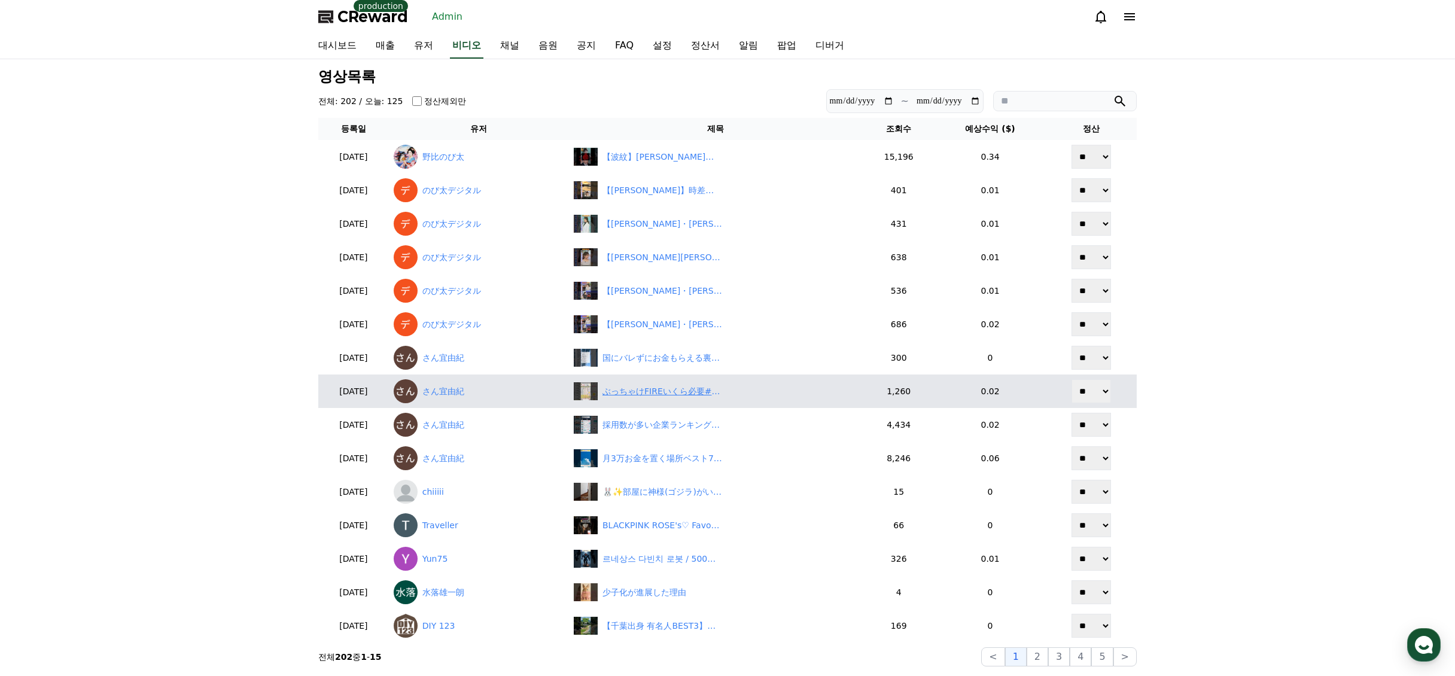
click at [684, 385] on div "ぶっちゃけFIREいくら必要#投資#転職#貯金" at bounding box center [663, 391] width 120 height 13
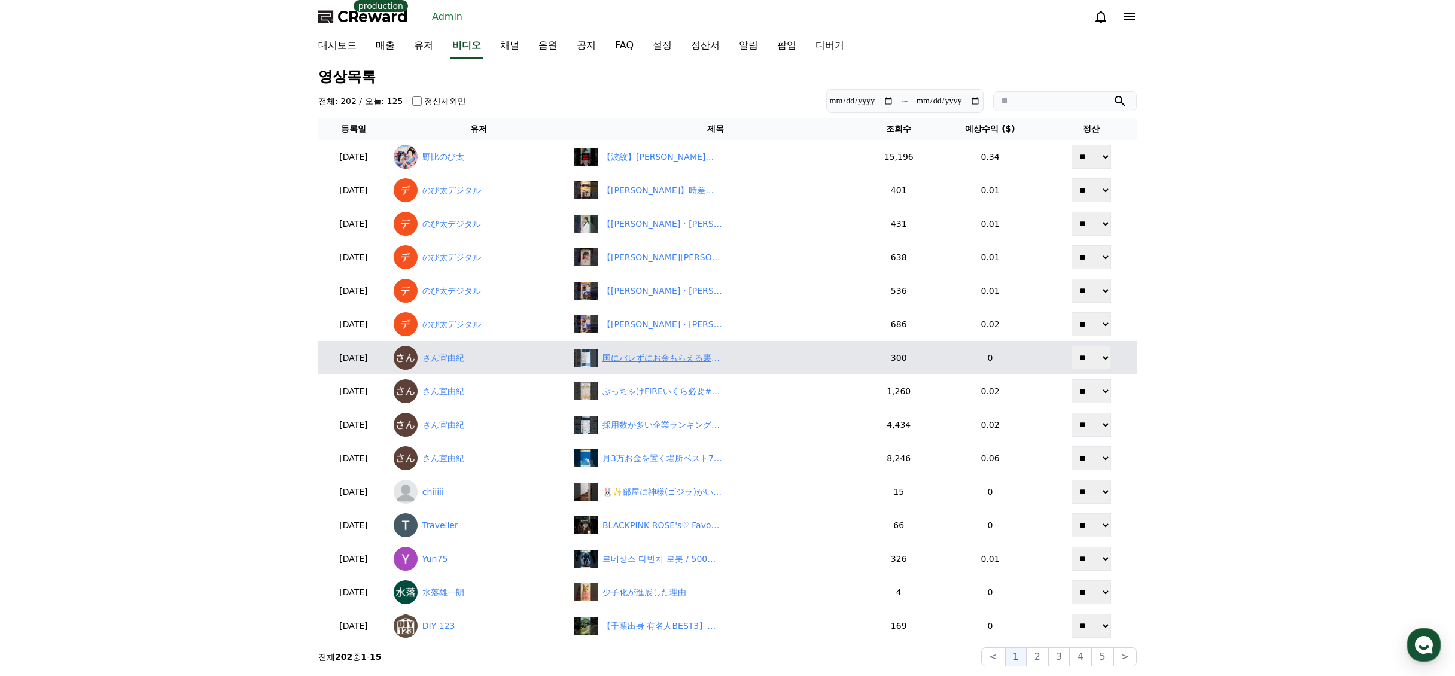
click at [658, 358] on div "国にバレずにお金もらえる裏技#投資#転職#貯金" at bounding box center [663, 358] width 120 height 13
click at [497, 364] on link "さん宜由紀" at bounding box center [479, 358] width 171 height 24
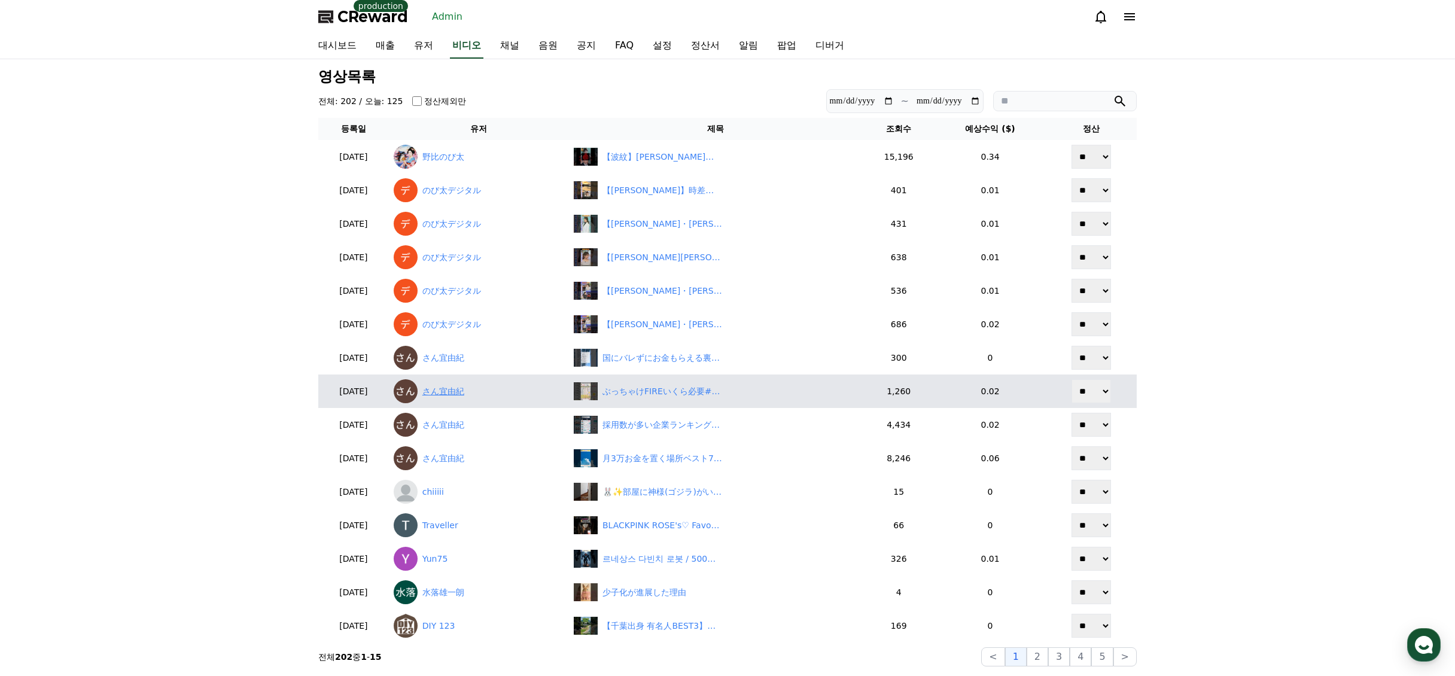
click at [454, 393] on link "さん宜由紀" at bounding box center [479, 391] width 171 height 24
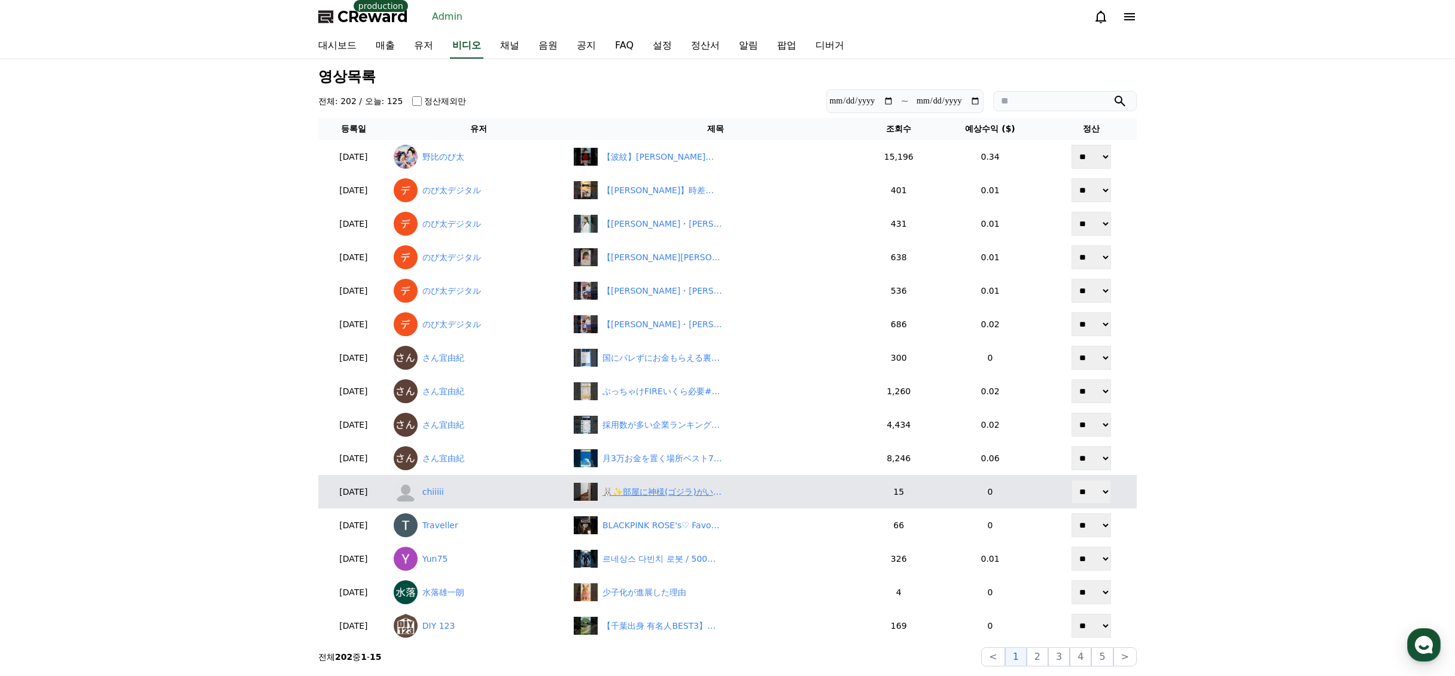
click at [682, 494] on div "🐰✨部屋に神様(ゴジラ)がいないと思ったら階段の上にご降臨👑3段だけ降りても…まだ遠い😂🙏今日も神様(ゴジラ)は尊い。#神様ゴジラ #飼い主は下僕" at bounding box center [663, 492] width 120 height 13
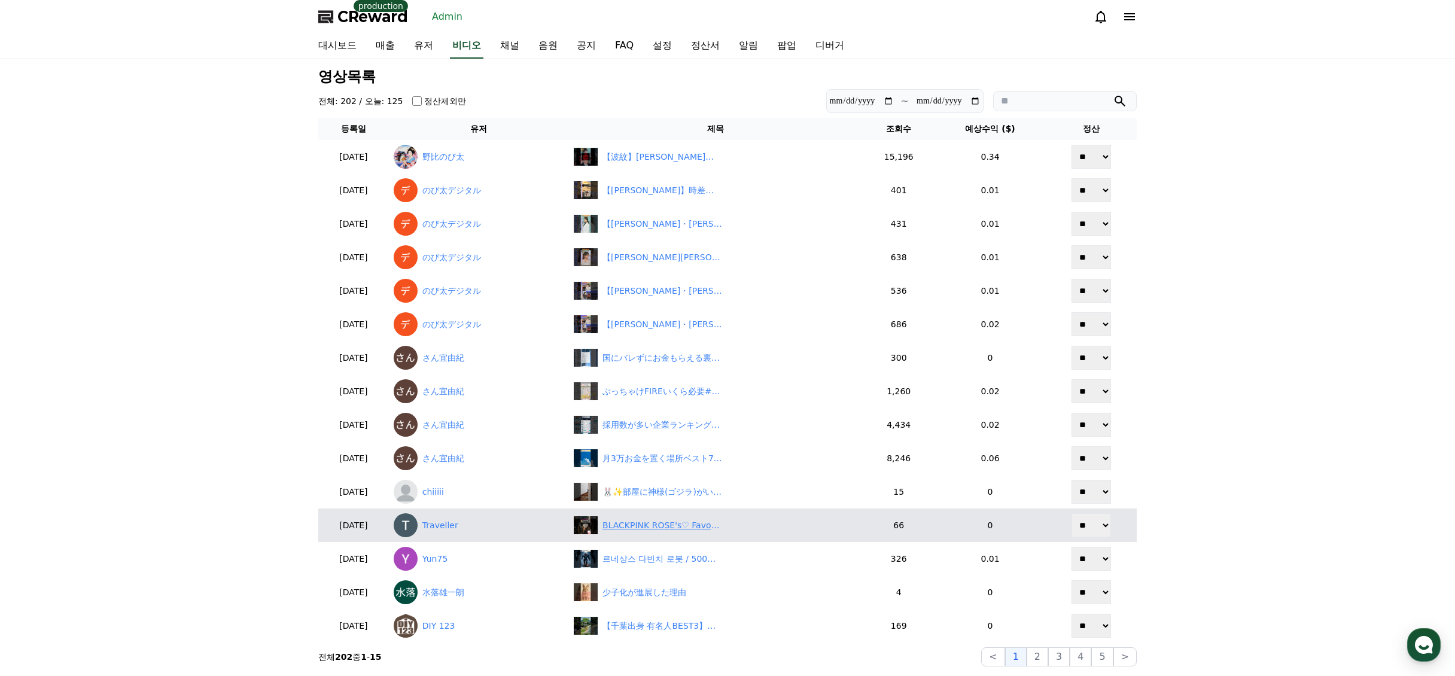
click at [654, 528] on div "BLACKPINK ROSE's♡ Favorite food eat like Rose in Seoul" at bounding box center [663, 525] width 120 height 13
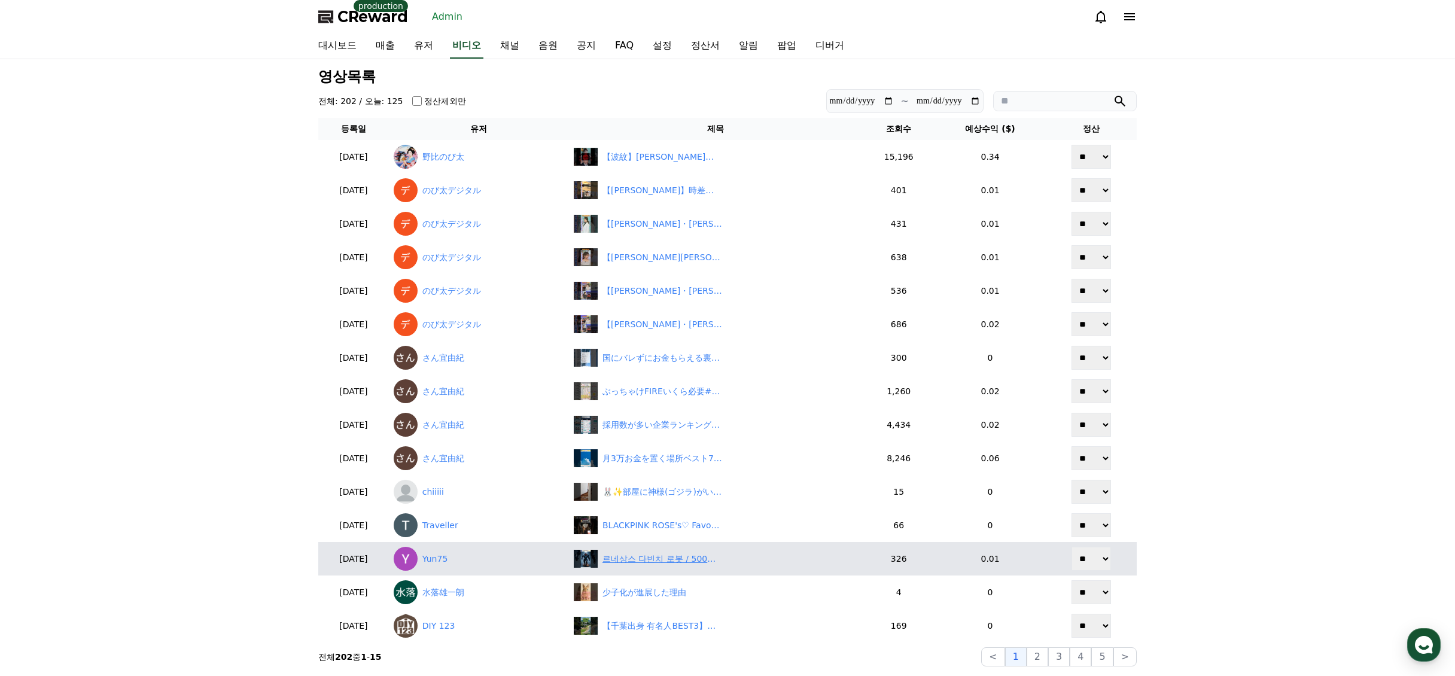
click at [657, 564] on div "르네상스 다빈치 로봇 / 500년 전 다빈치가 만든 로봇 기사" at bounding box center [663, 559] width 120 height 13
click at [450, 553] on link "Yun75" at bounding box center [479, 559] width 171 height 24
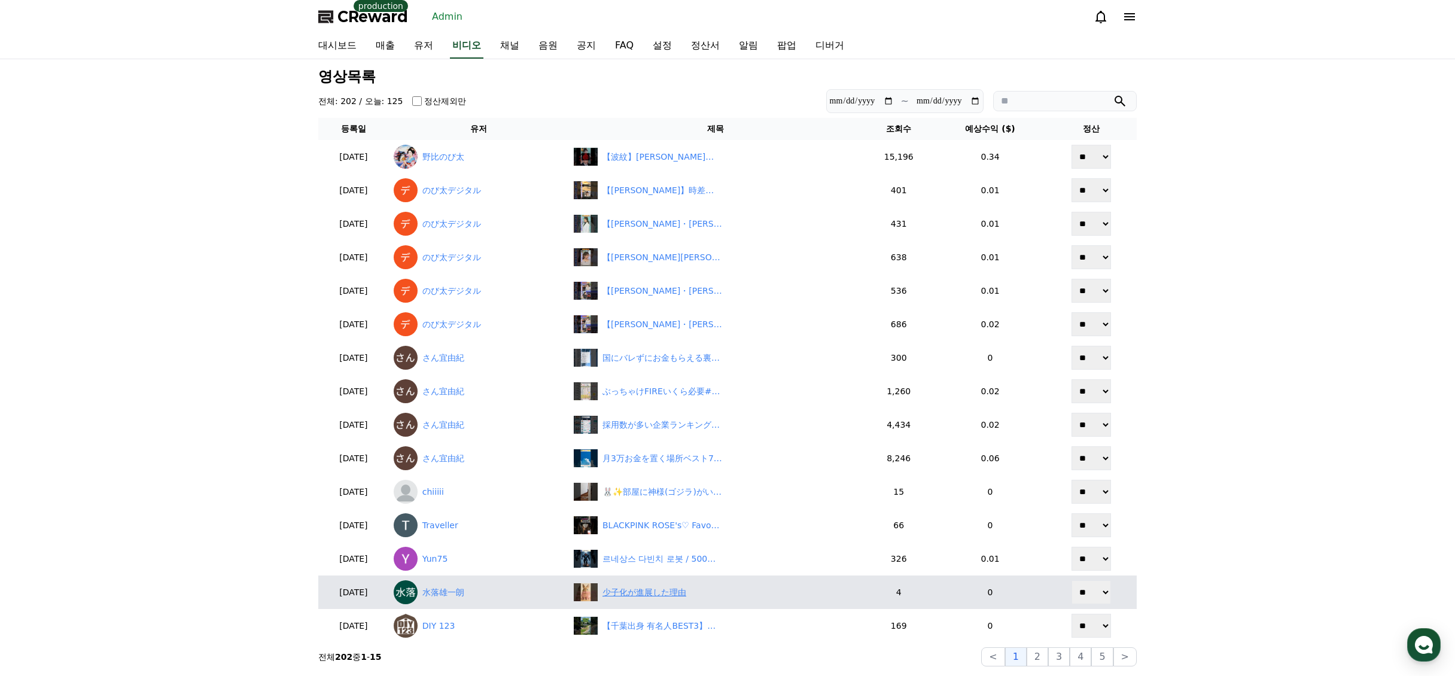
click at [657, 590] on div "少子化が進展した理由" at bounding box center [645, 593] width 84 height 13
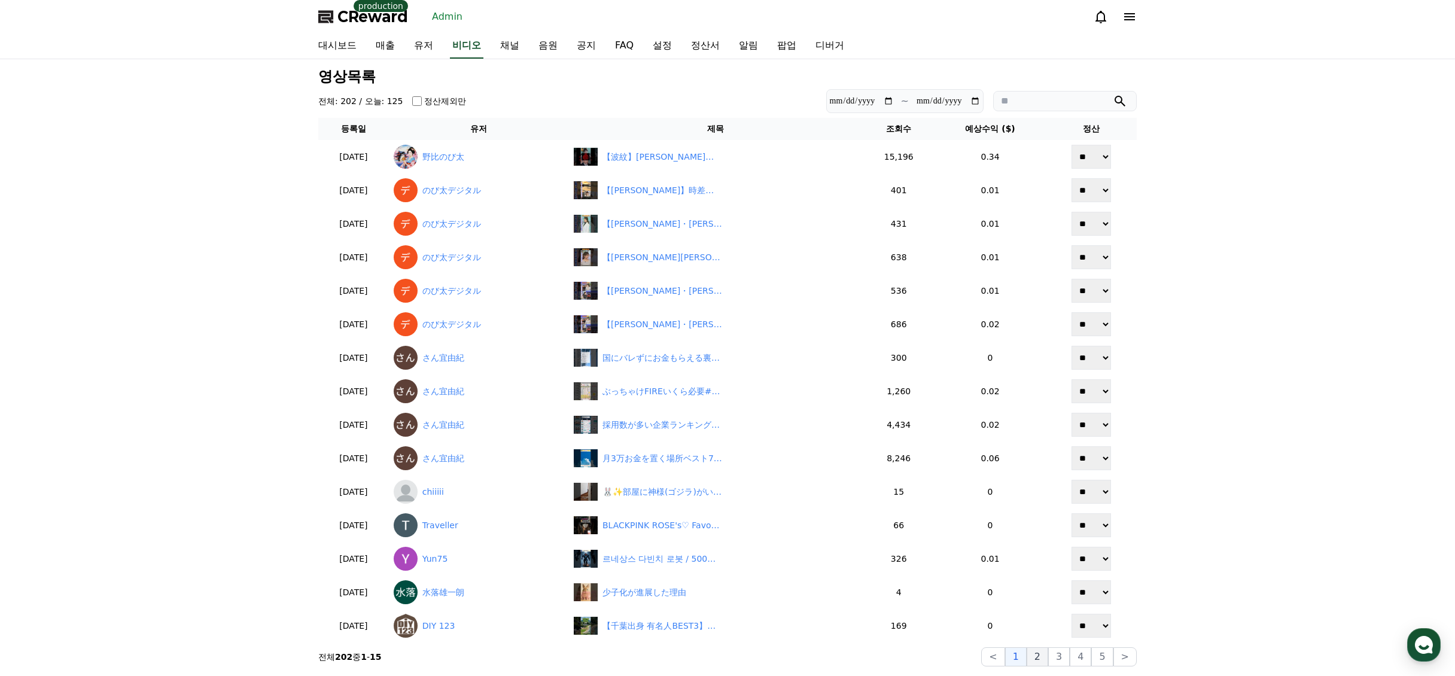
click at [1039, 655] on button "2" at bounding box center [1038, 657] width 22 height 19
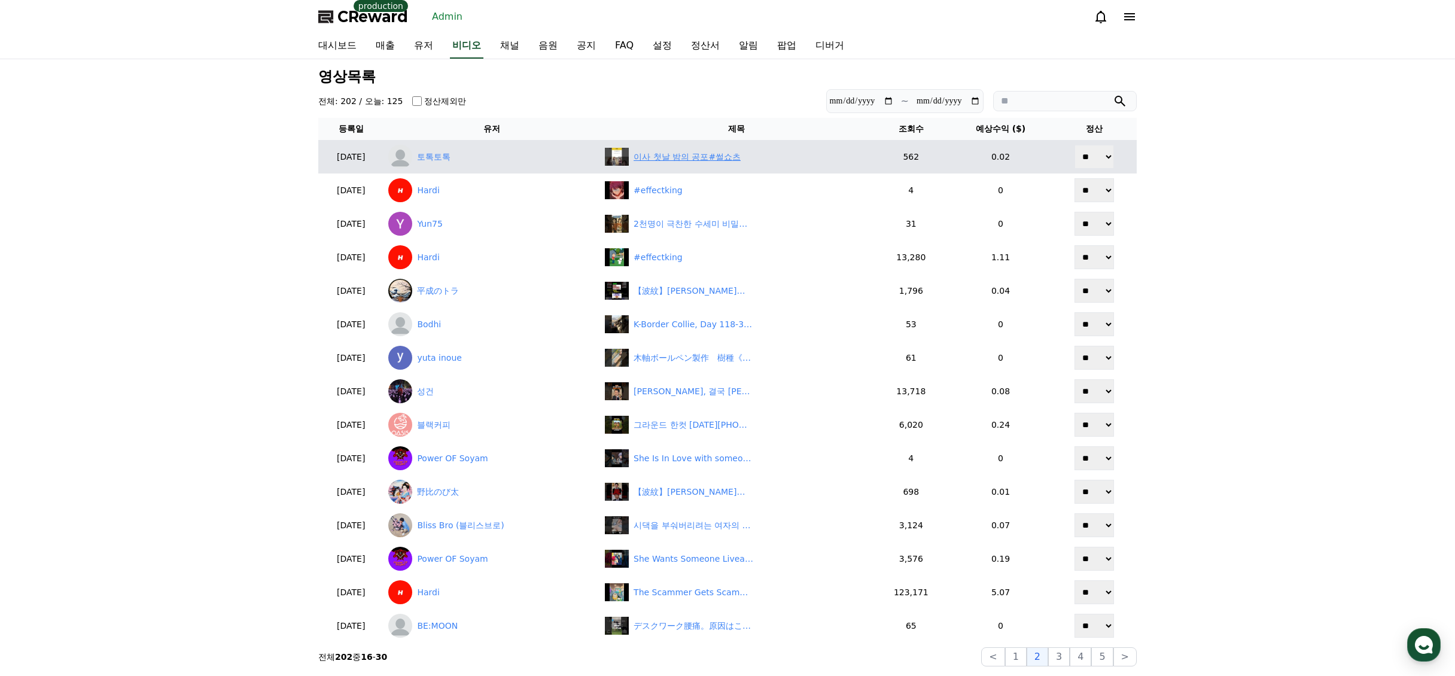
click at [718, 157] on div "이사 첫날 밤의 공포#썰쇼츠" at bounding box center [687, 157] width 107 height 13
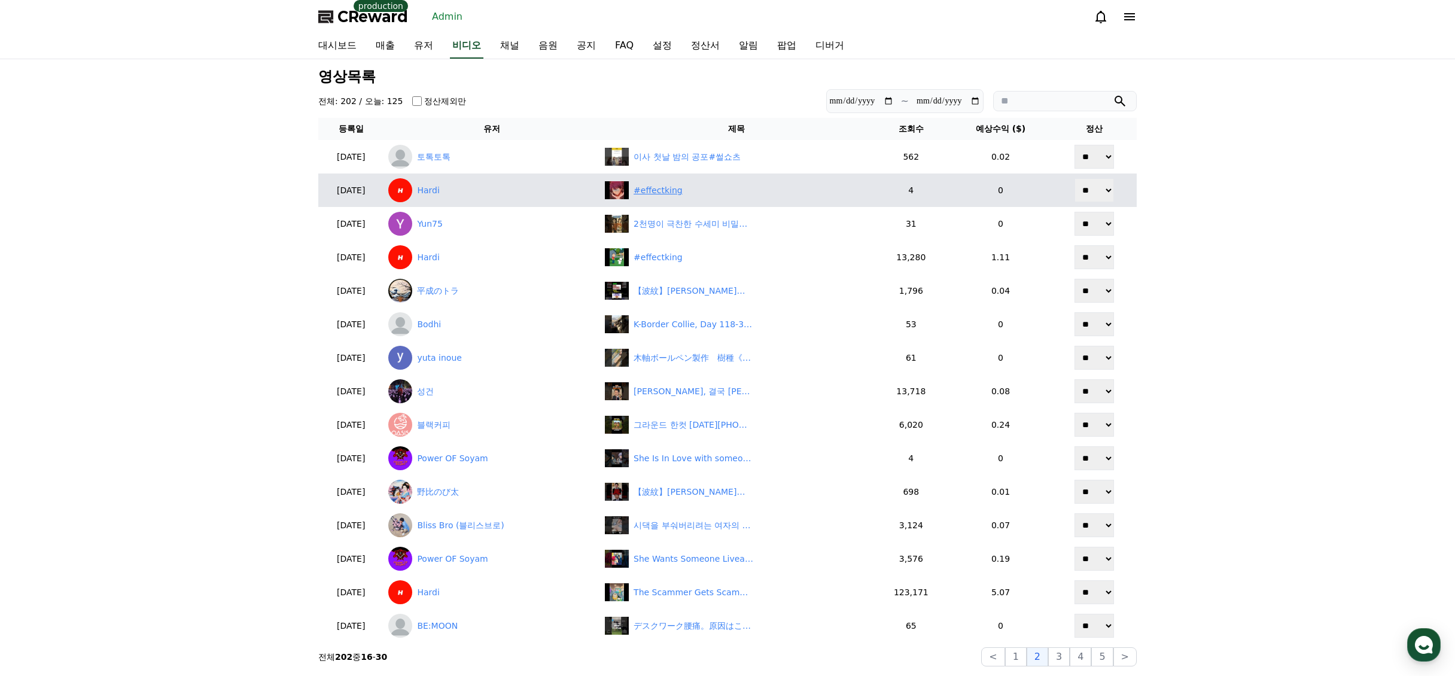
click at [677, 190] on div "#effectking" at bounding box center [658, 190] width 49 height 13
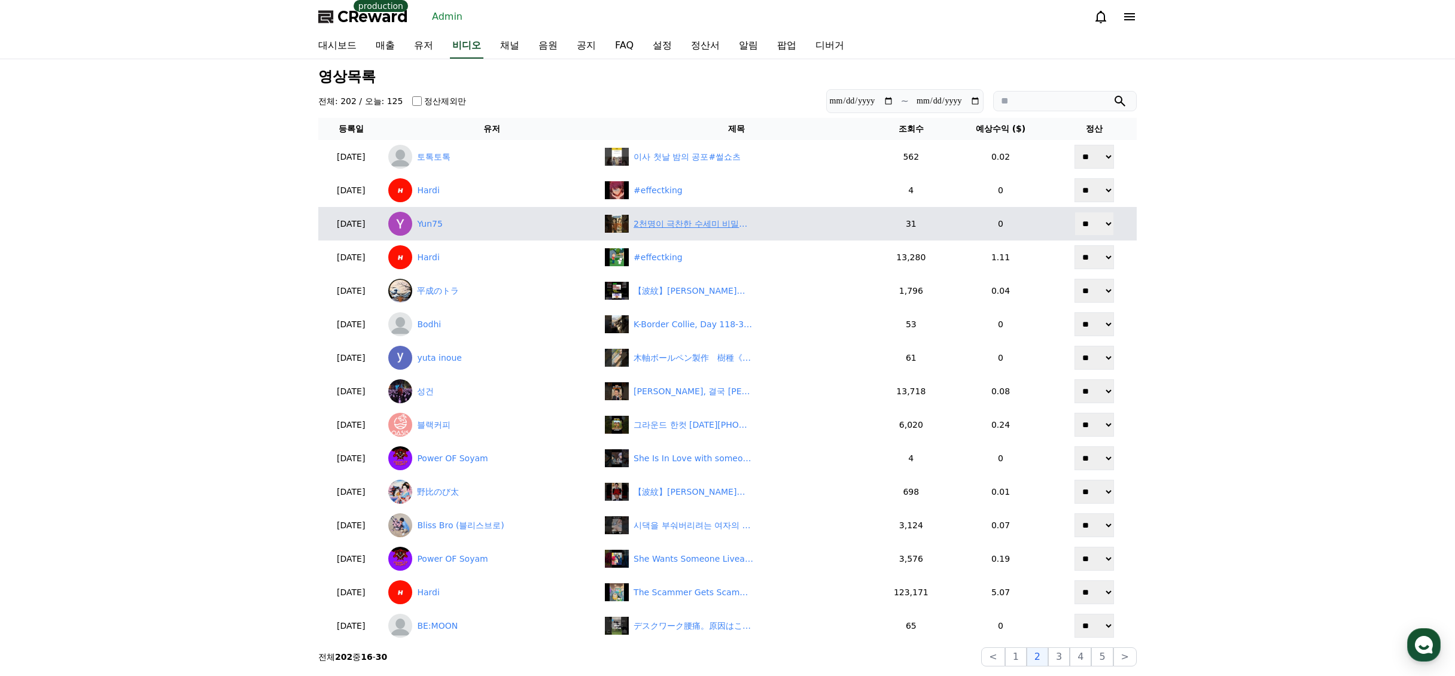
click at [667, 220] on div "2천명이 극찬한 수세미 비밀템#수세미 #주방용품 #쿠팡추천 #생활꿀템 #주부필수템" at bounding box center [694, 224] width 120 height 13
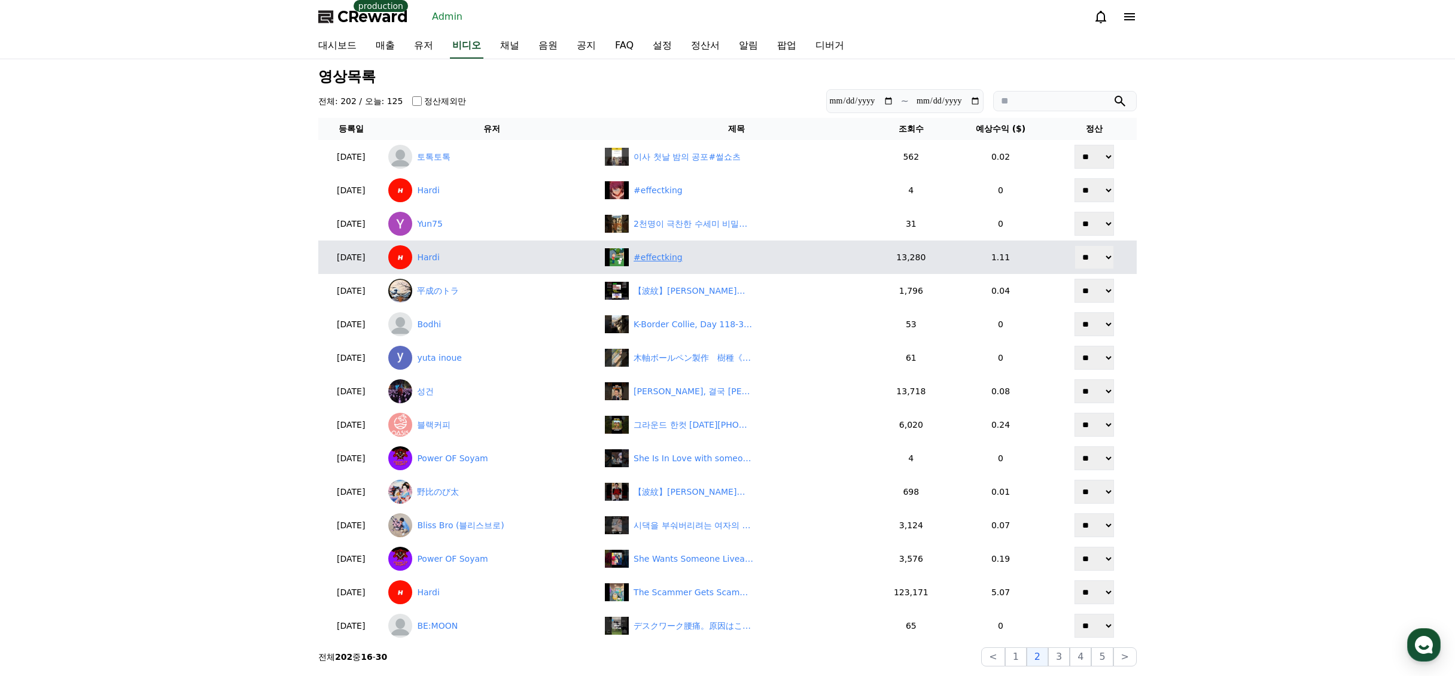
click at [674, 257] on div "#effectking" at bounding box center [658, 257] width 49 height 13
click at [456, 260] on link "Hardi" at bounding box center [491, 257] width 207 height 24
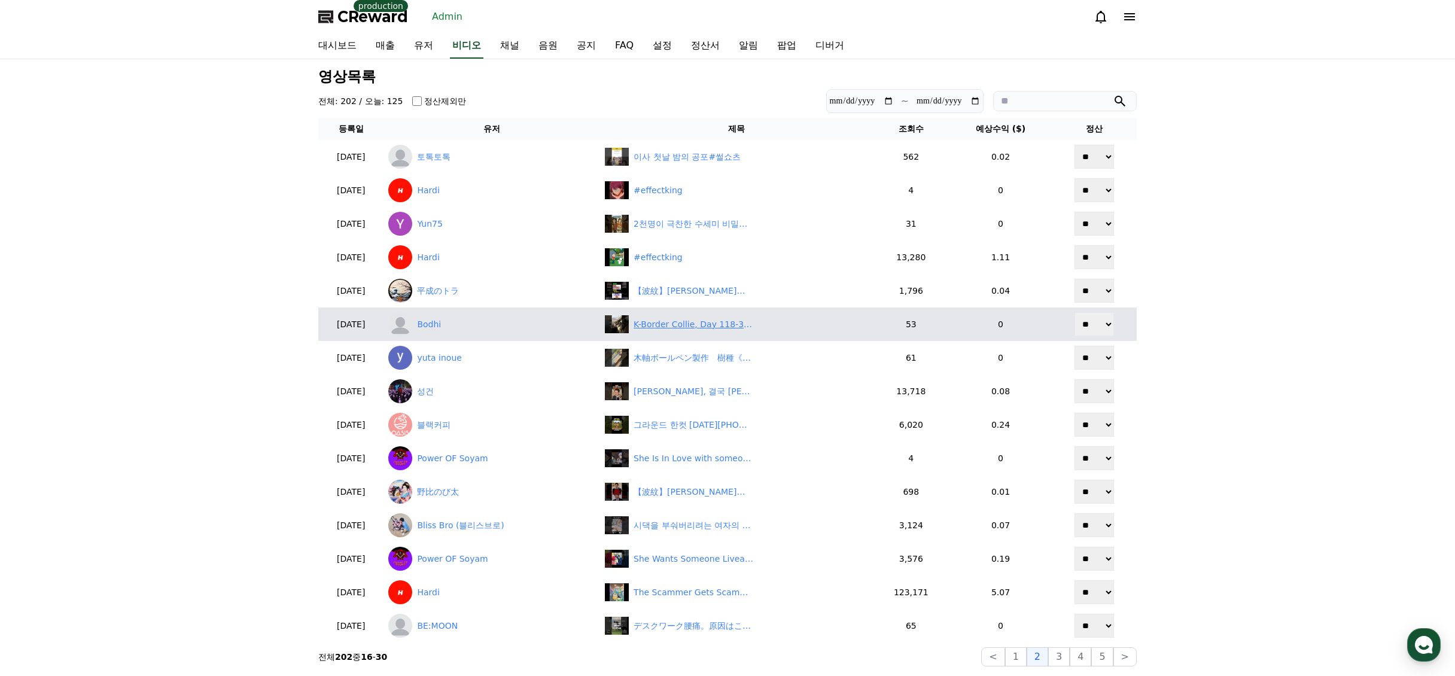
click at [690, 331] on div "K-Border Collie, Day 118-3 - Happiness Is a Car Ride with Daddy 🐶🚗👴" at bounding box center [736, 324] width 263 height 18
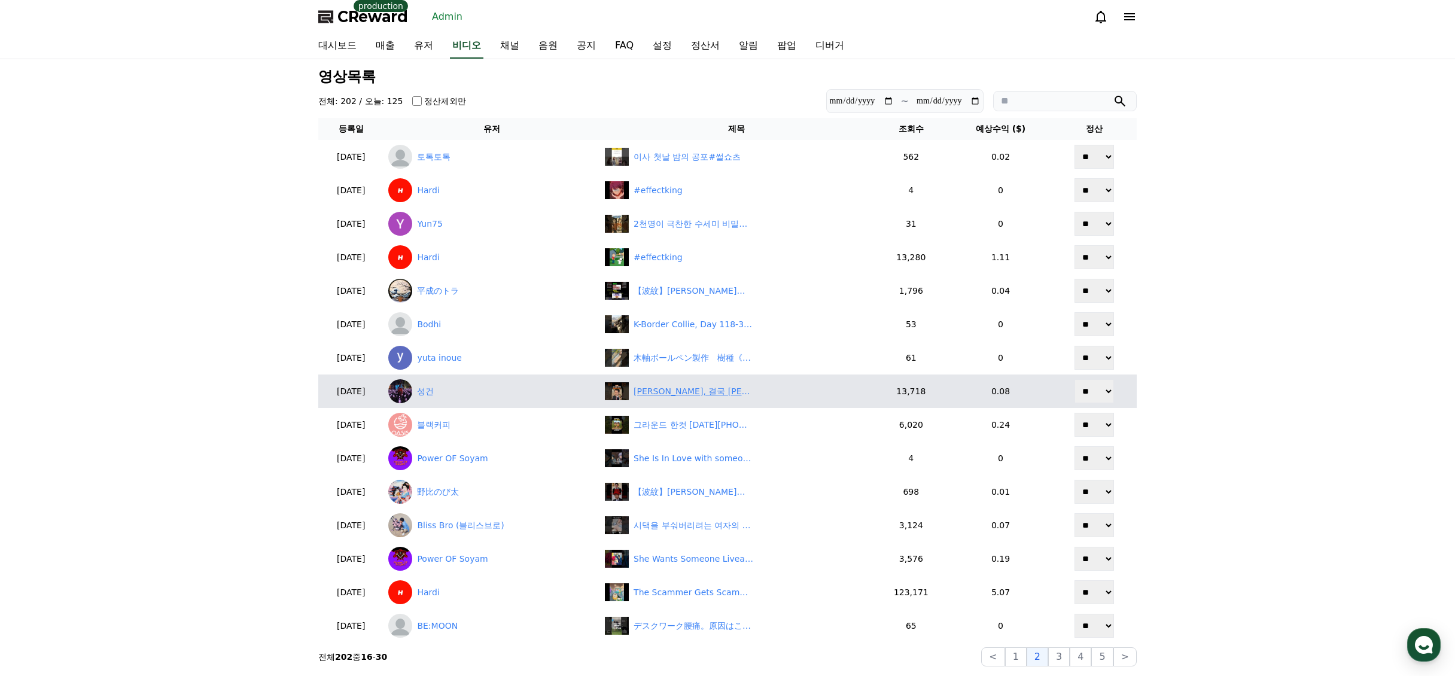
click at [683, 396] on div "장동혁, 결국 문재인 부동산 정책 베끼기?" at bounding box center [694, 391] width 120 height 13
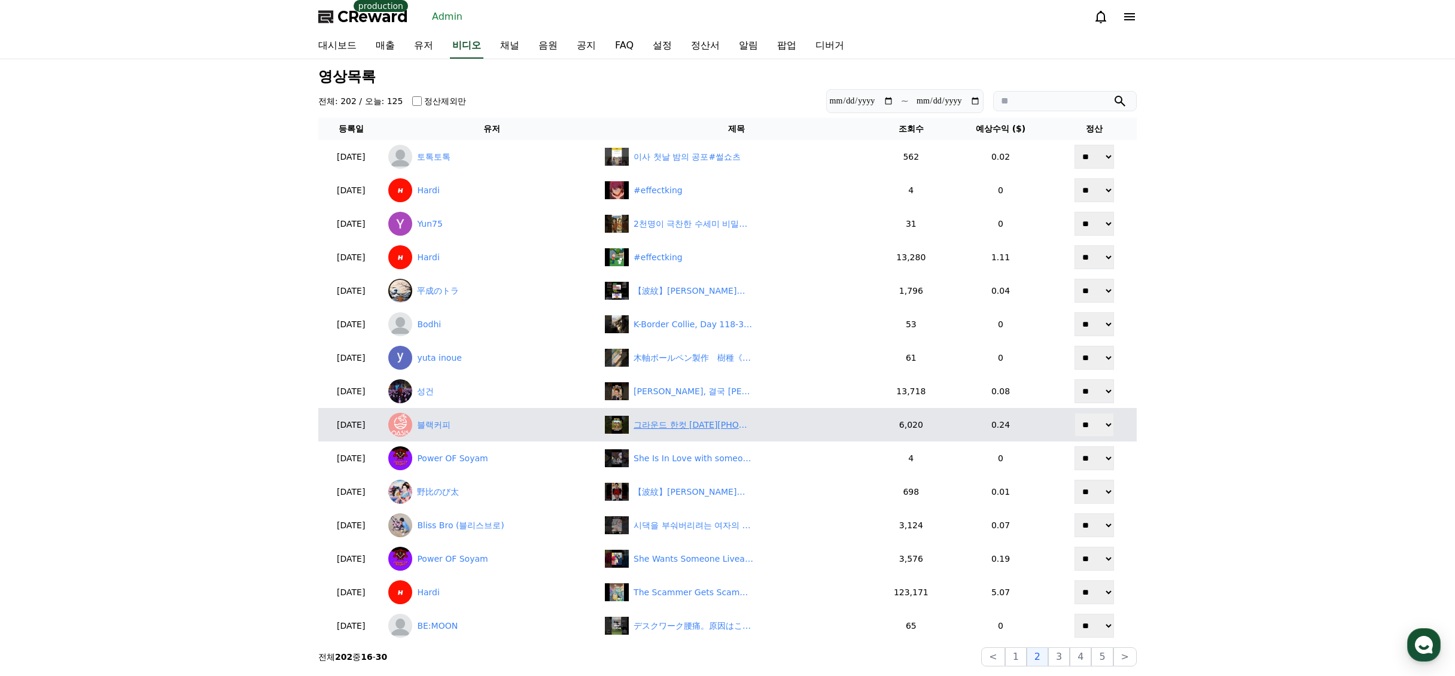
click at [737, 425] on div "그라운드 한컷 2025.09.02~07 팀별 주간 성적 #KBO #프로야구 #프로야구하이라이트" at bounding box center [694, 425] width 120 height 13
click at [467, 426] on link "블랙커피" at bounding box center [491, 425] width 207 height 24
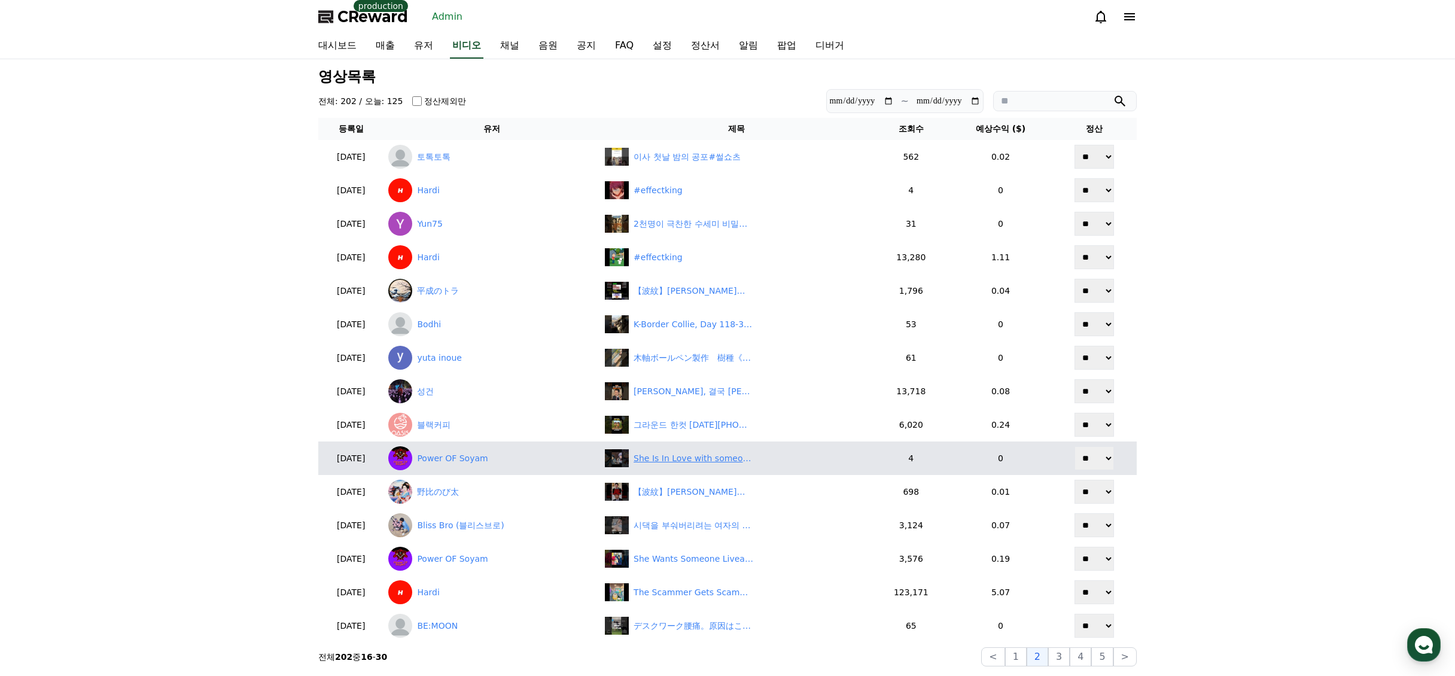
click at [688, 461] on div "She Is In Love with someone else #shorts #anime #animemoments" at bounding box center [694, 458] width 120 height 13
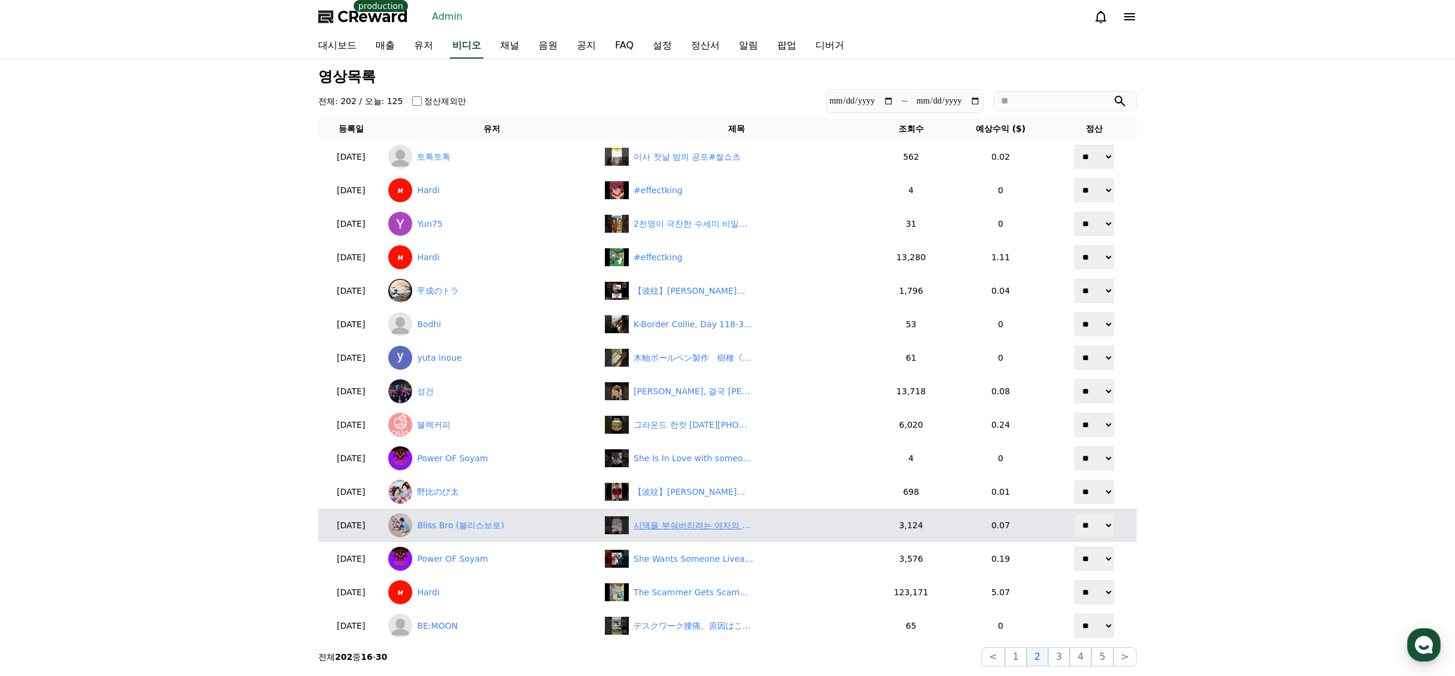
click at [689, 524] on div "시댁을 부숴버리려는 여자의 이야기 21화 | 못난 놈 | 깜포" at bounding box center [694, 525] width 120 height 13
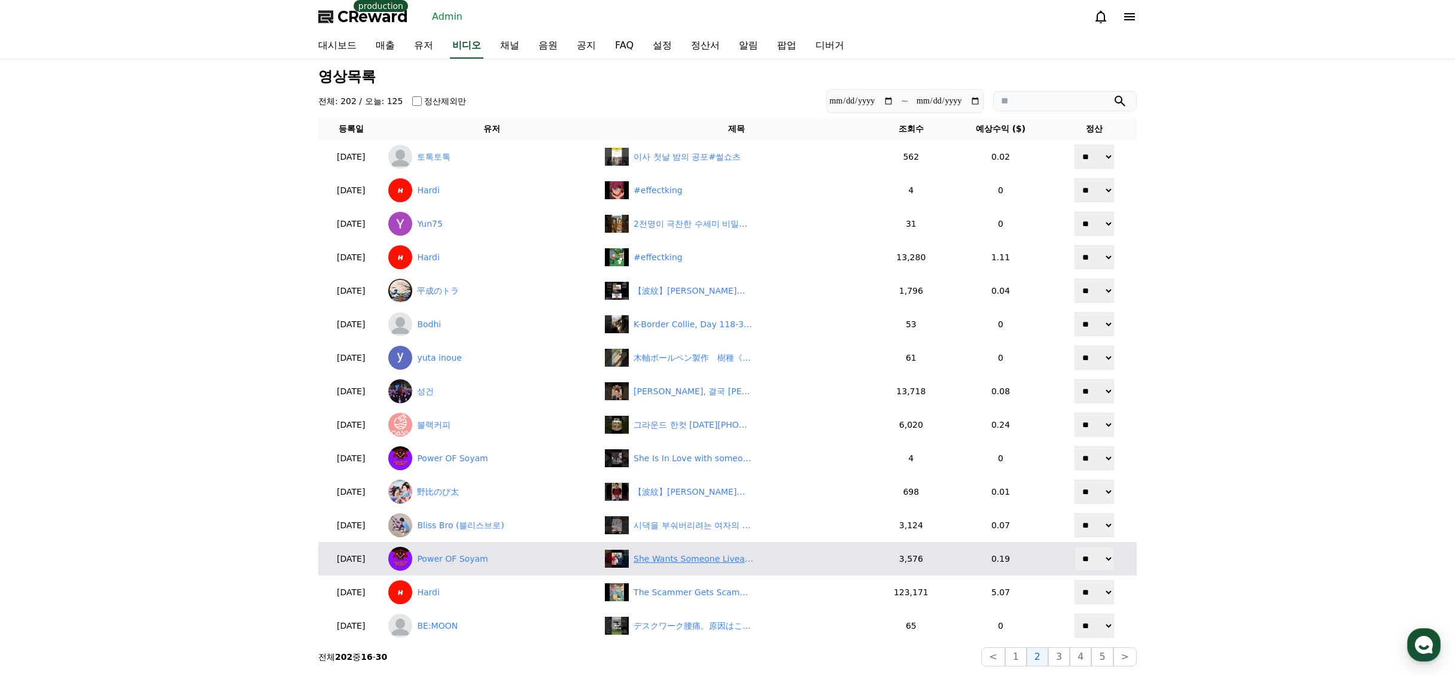
click at [680, 563] on div "She Wants Someone Liveable | Yona of the Dawn | #shorts #Anime #animerecap" at bounding box center [694, 559] width 120 height 13
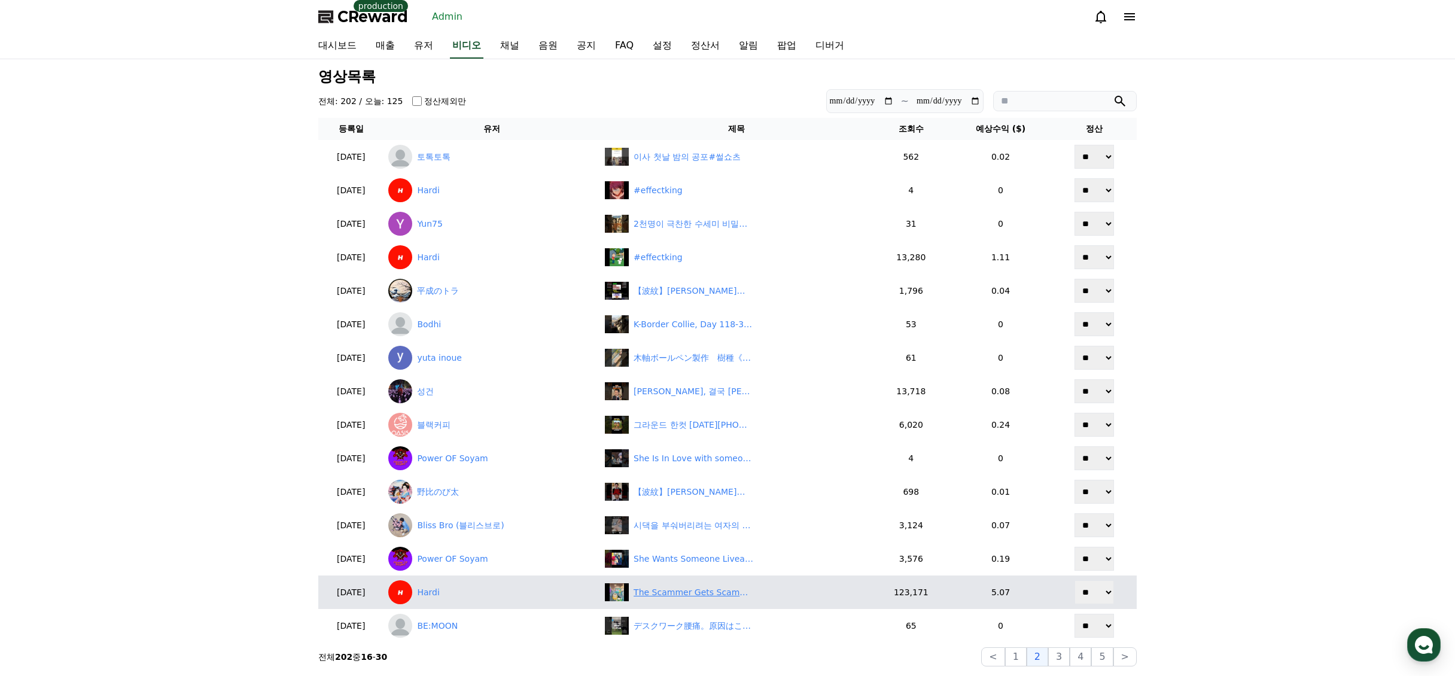
click at [667, 596] on div "The Scammer Gets Scammed #anime #shorts #short" at bounding box center [694, 593] width 120 height 13
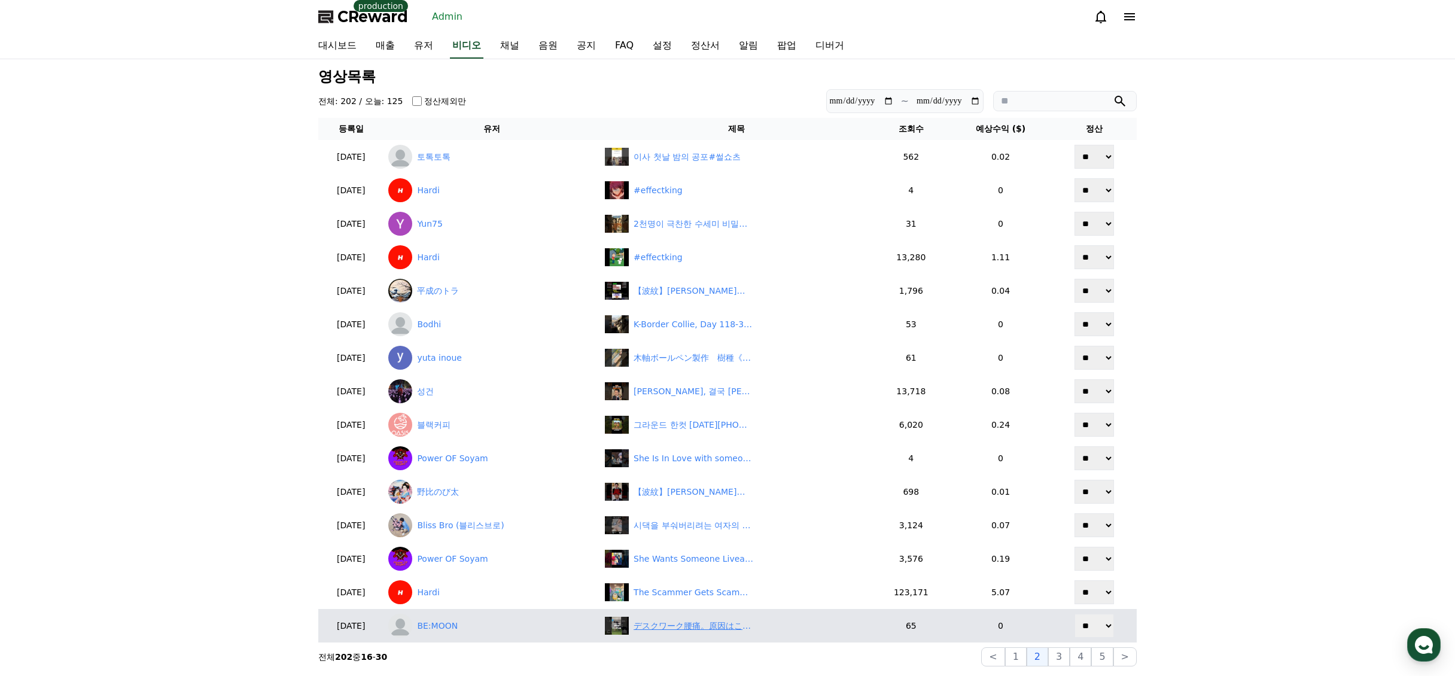
click at [723, 625] on div "デスクワーク腰痛。原因はここだった。　#セルフケア#デスクワーク#腰痛改善#腰痛#首のケア" at bounding box center [694, 626] width 120 height 13
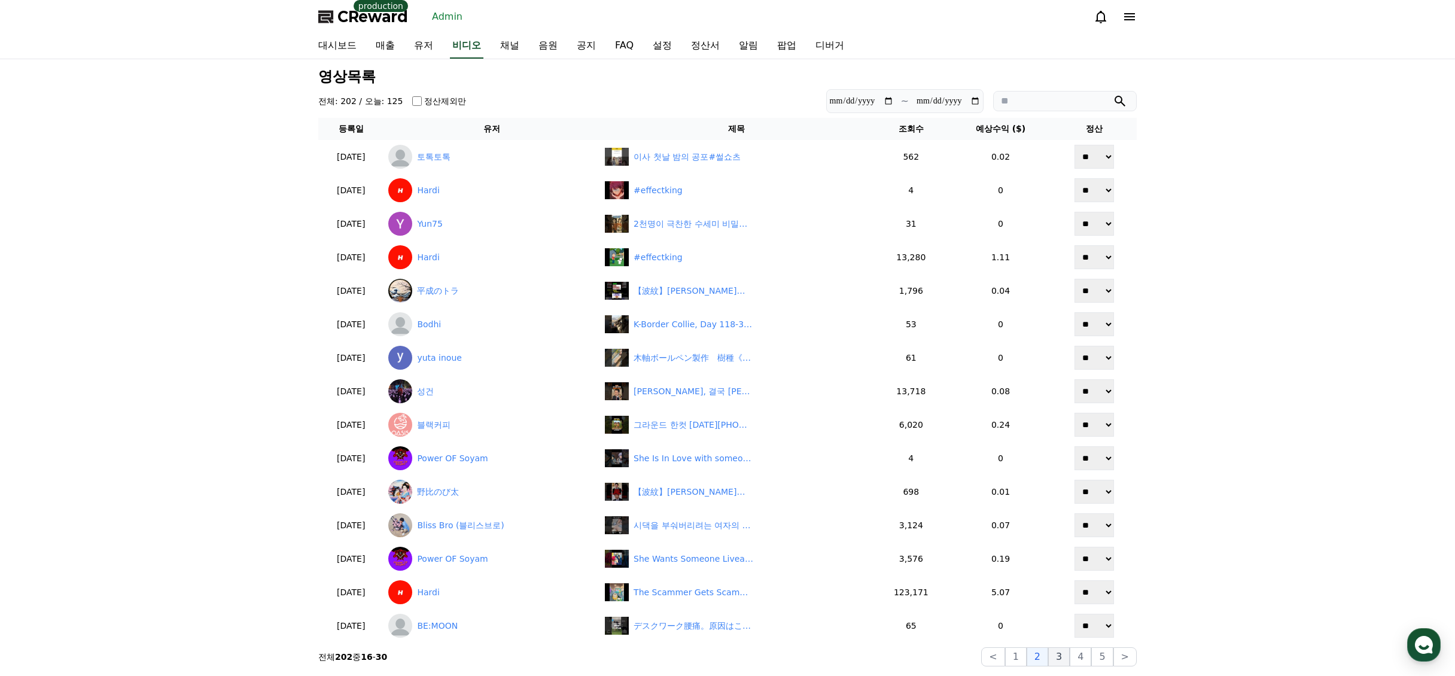
click at [1065, 653] on button "3" at bounding box center [1060, 657] width 22 height 19
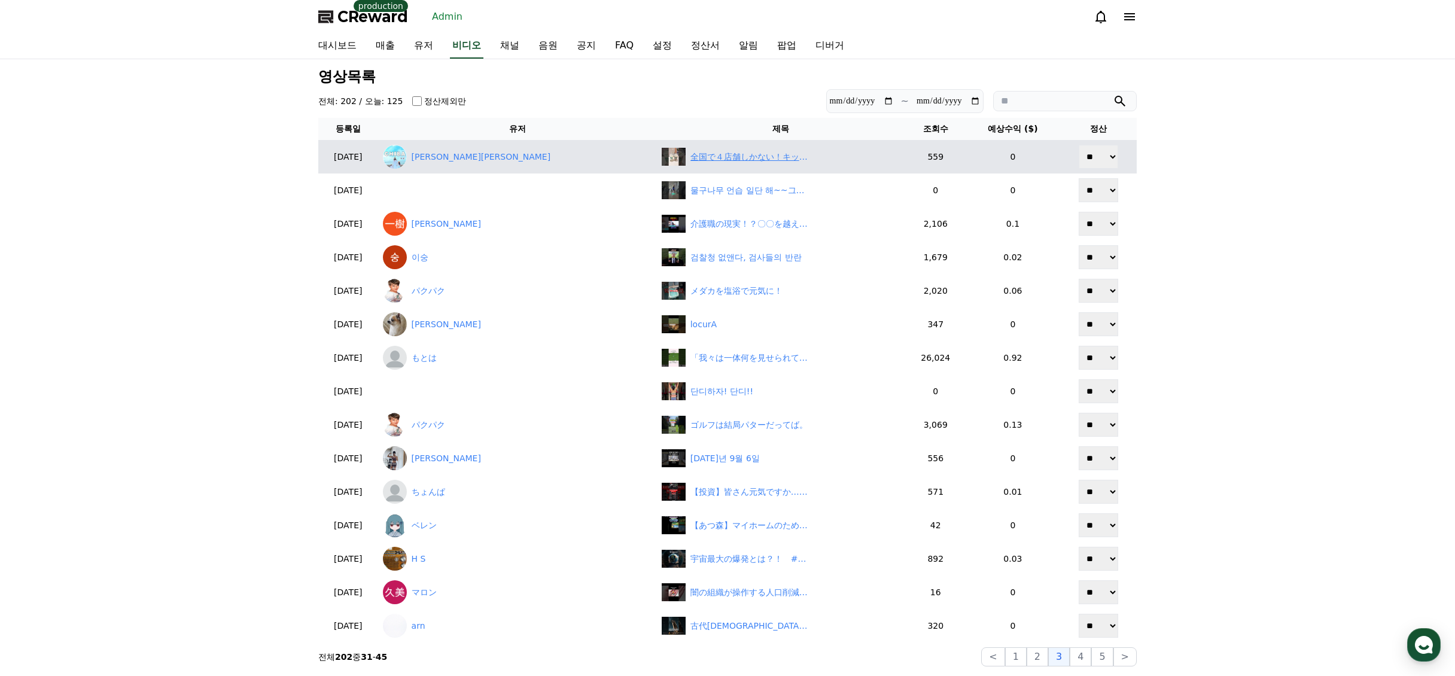
click at [743, 155] on div "全国で４店舗しかない！キッズフラペチーノがあるスタバ☕️" at bounding box center [751, 157] width 120 height 13
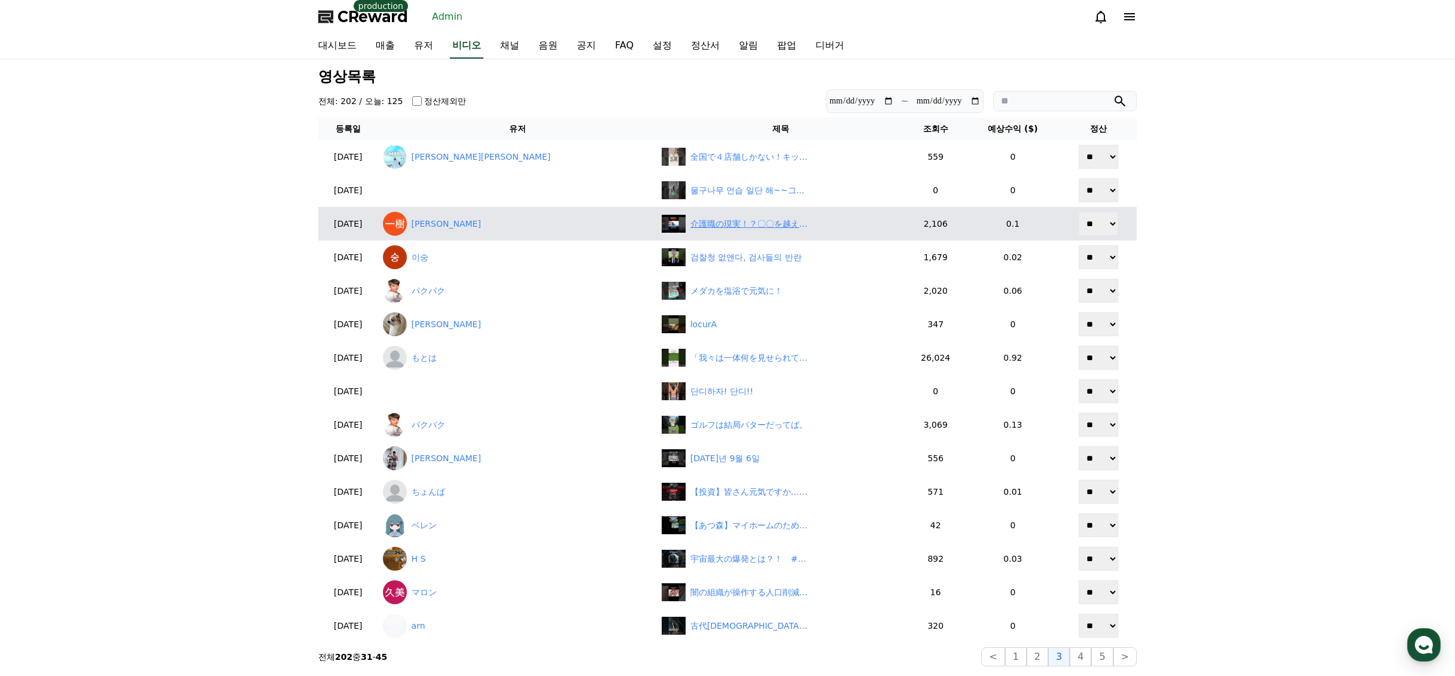
click at [722, 230] on div "介護職の現実！？〇〇を越えることはできない?　#ひろゆき #ひろゆき切り抜き #介護 #給料" at bounding box center [751, 224] width 120 height 13
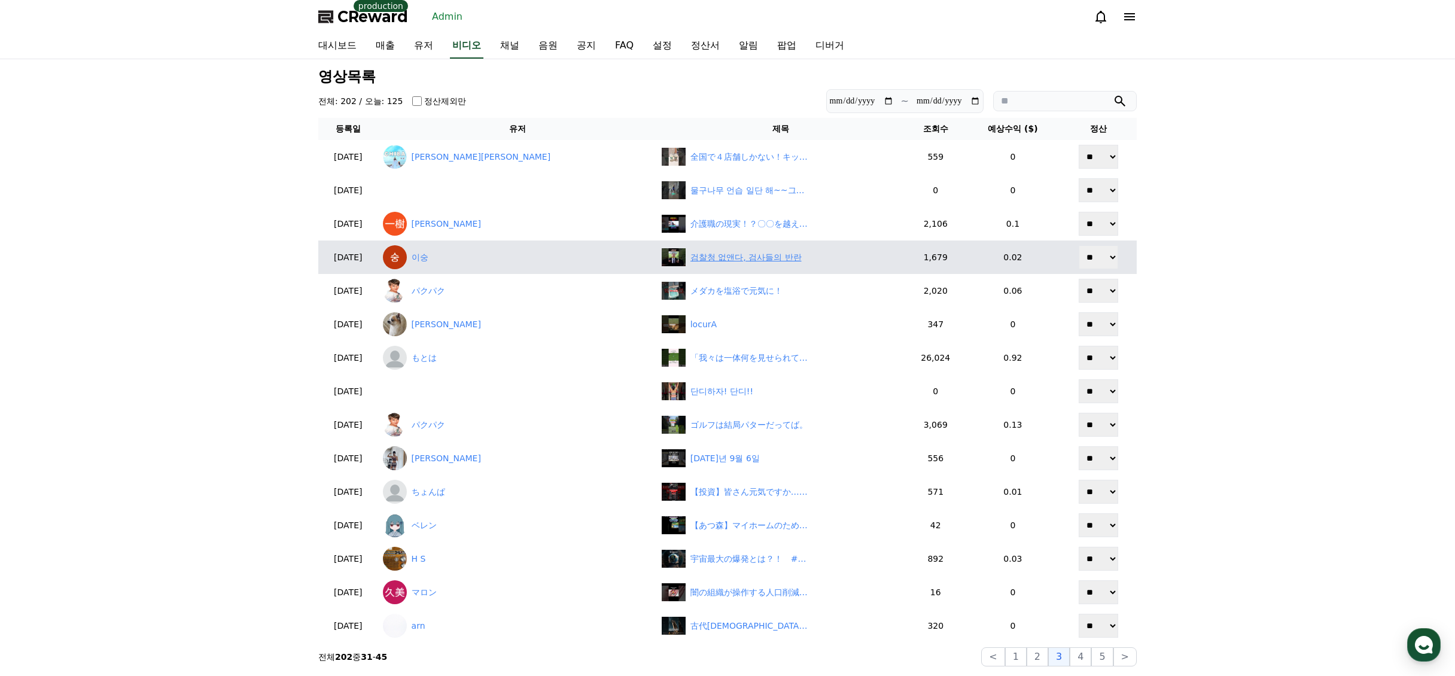
click at [753, 264] on div "검찰청 없앤다, 검사들의 반란" at bounding box center [781, 257] width 239 height 18
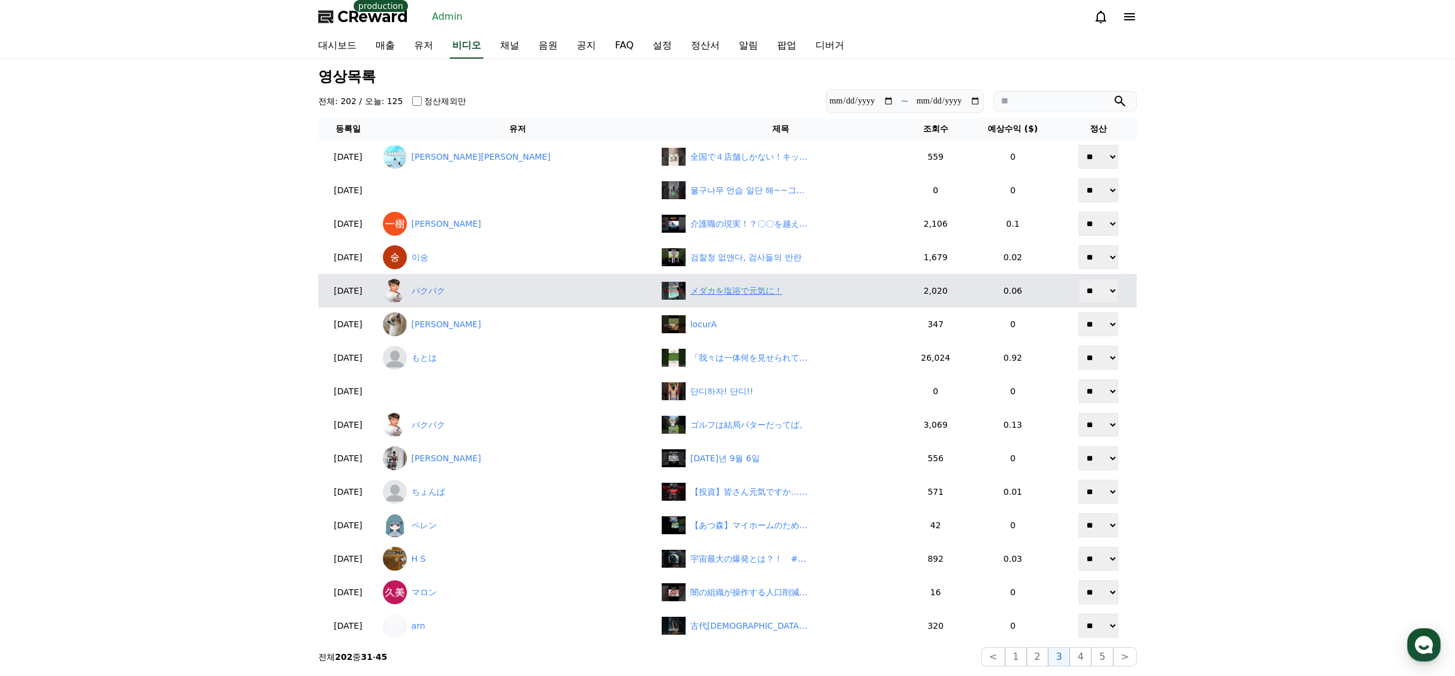
click at [691, 288] on div "メダカを塩浴で元気に！" at bounding box center [737, 291] width 92 height 13
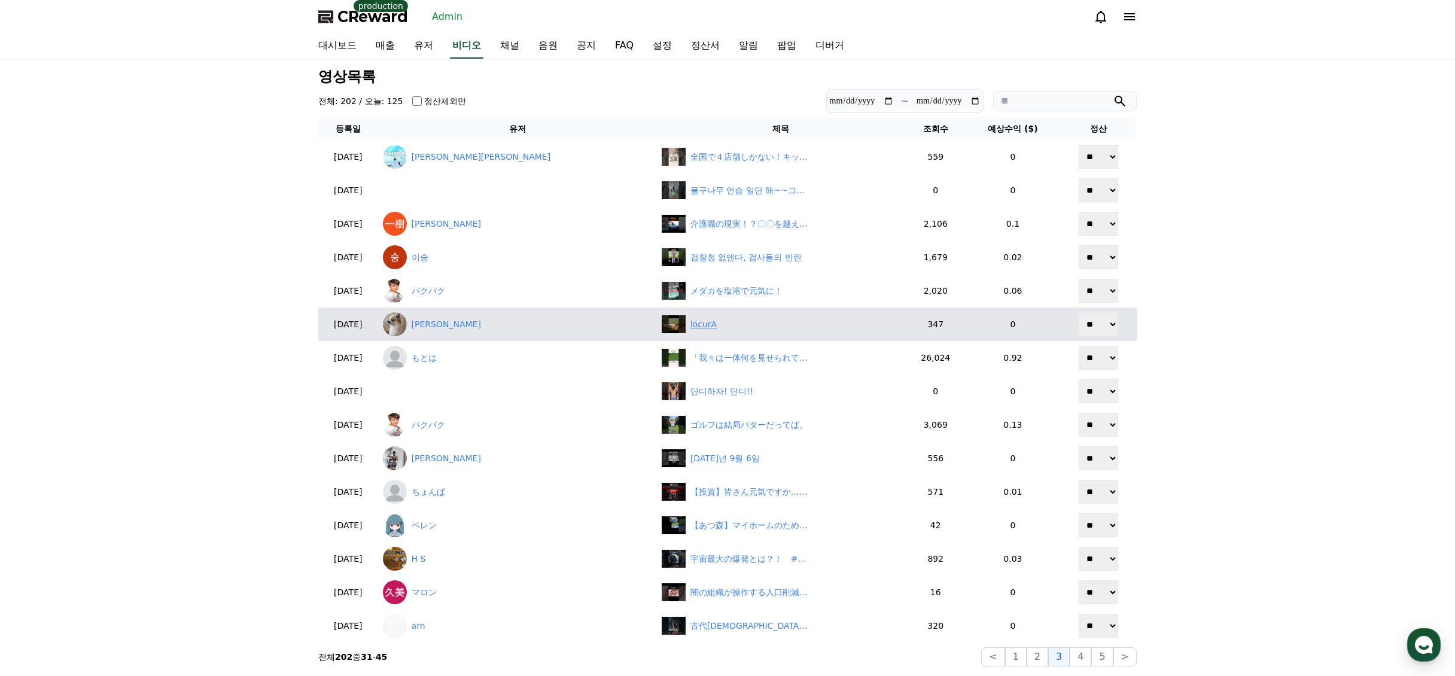
click at [691, 326] on div "locurA" at bounding box center [704, 324] width 26 height 13
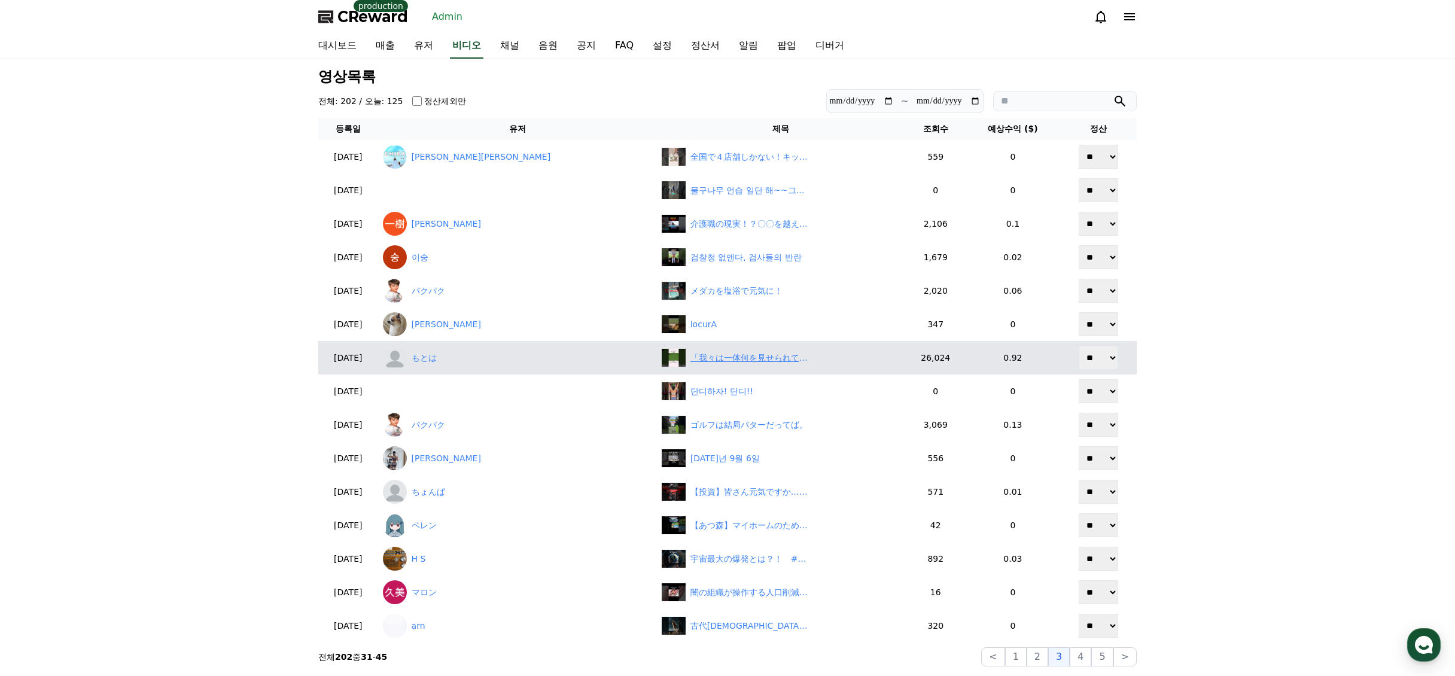
click at [707, 357] on div "「我々は一体何を見せられているのか」ドジャースに関する雑学 #ドジャース #メジャーリーグ #山本由伸 #大谷翔平 #西口文也 #埼玉西武ライオンズ" at bounding box center [751, 358] width 120 height 13
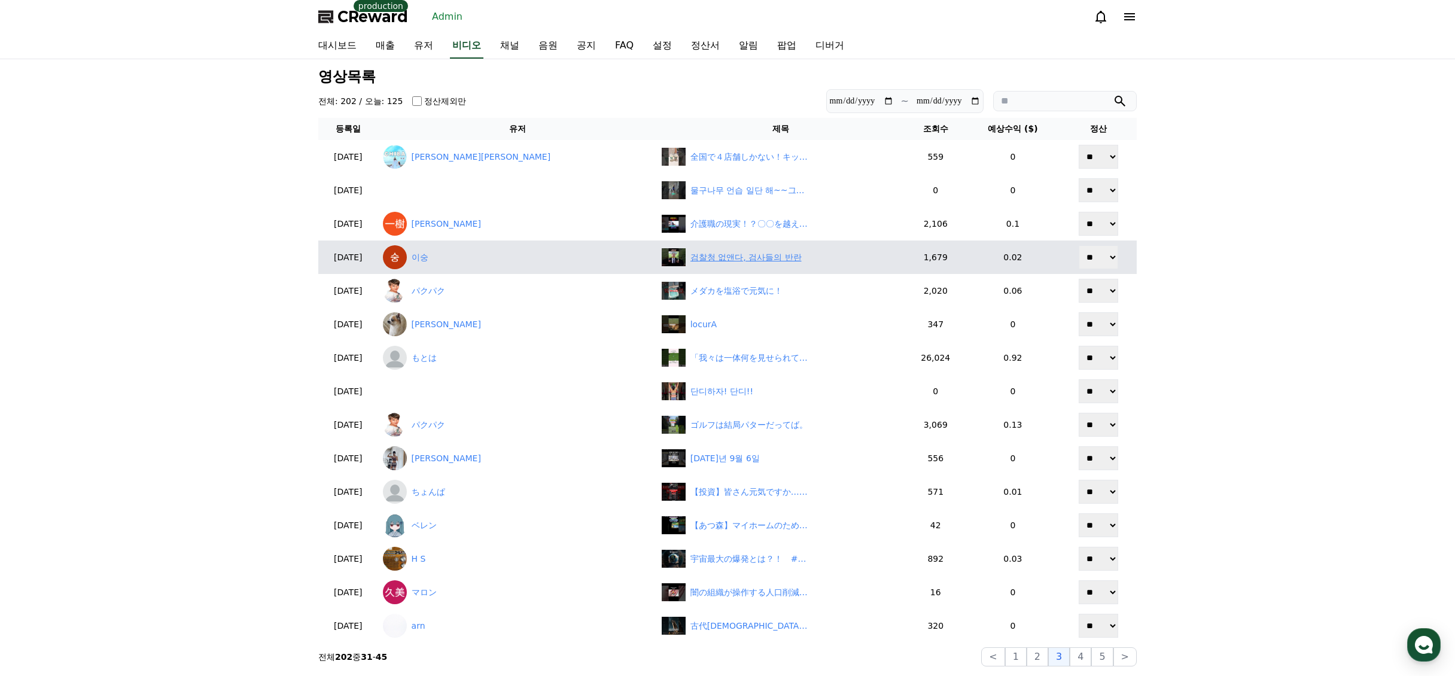
click at [719, 256] on div "검찰청 없앤다, 검사들의 반란" at bounding box center [746, 257] width 111 height 13
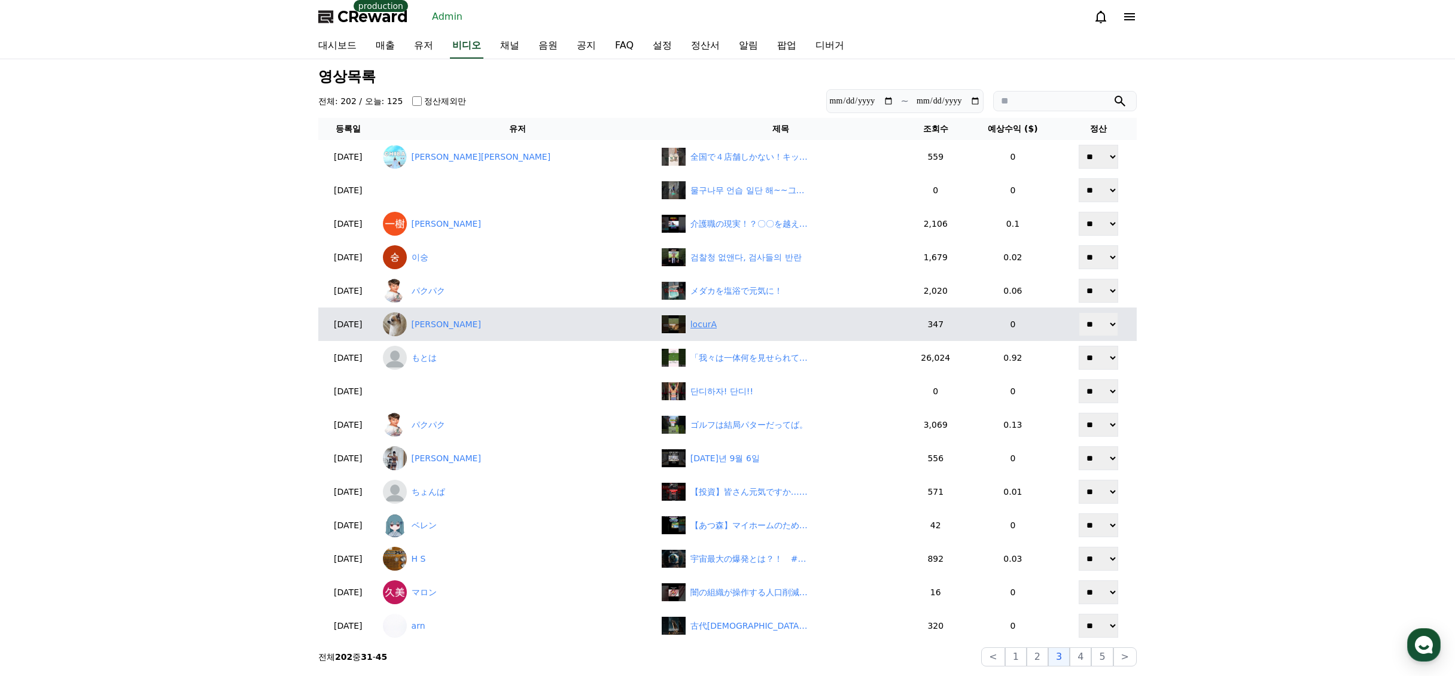
click at [742, 333] on div "locurA" at bounding box center [781, 324] width 239 height 18
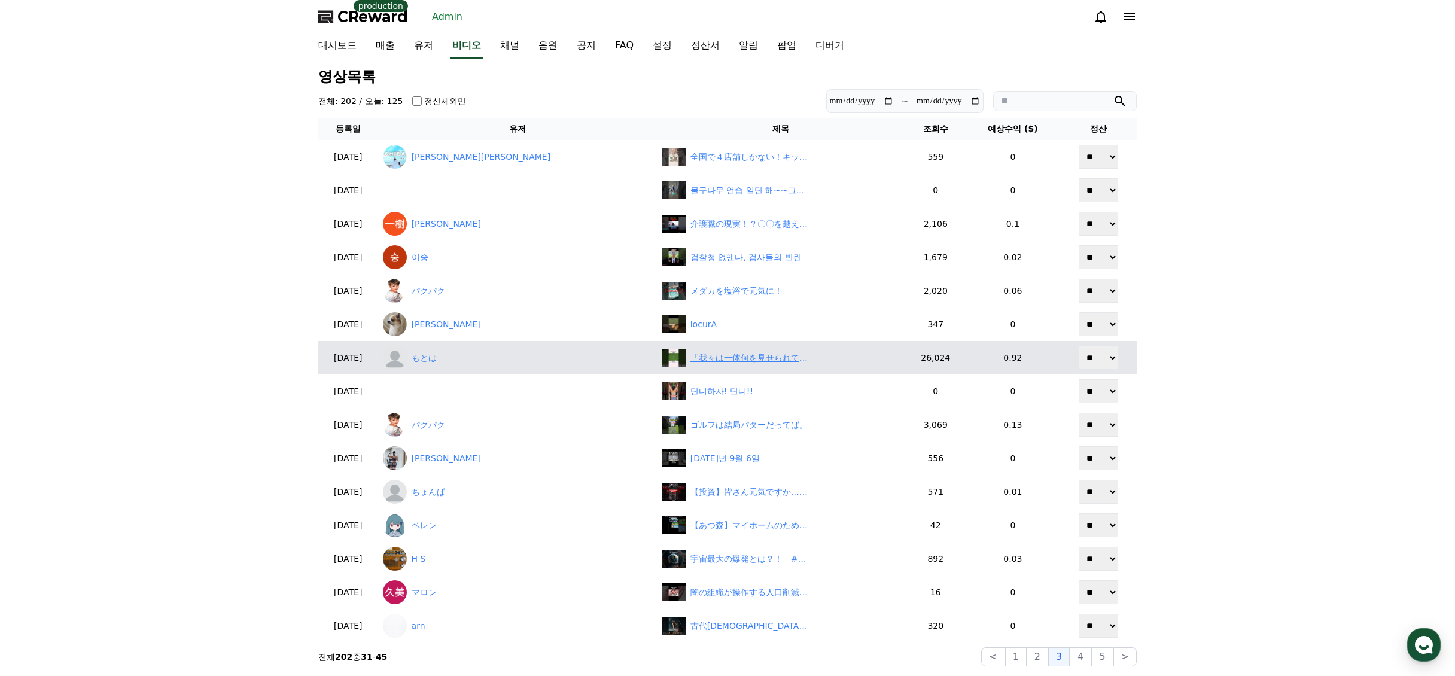
click at [712, 352] on div "「我々は一体何を見せられているのか」ドジャースに関する雑学 #ドジャース #メジャーリーグ #山本由伸 #大谷翔平 #西口文也 #埼玉西武ライオンズ" at bounding box center [751, 358] width 120 height 13
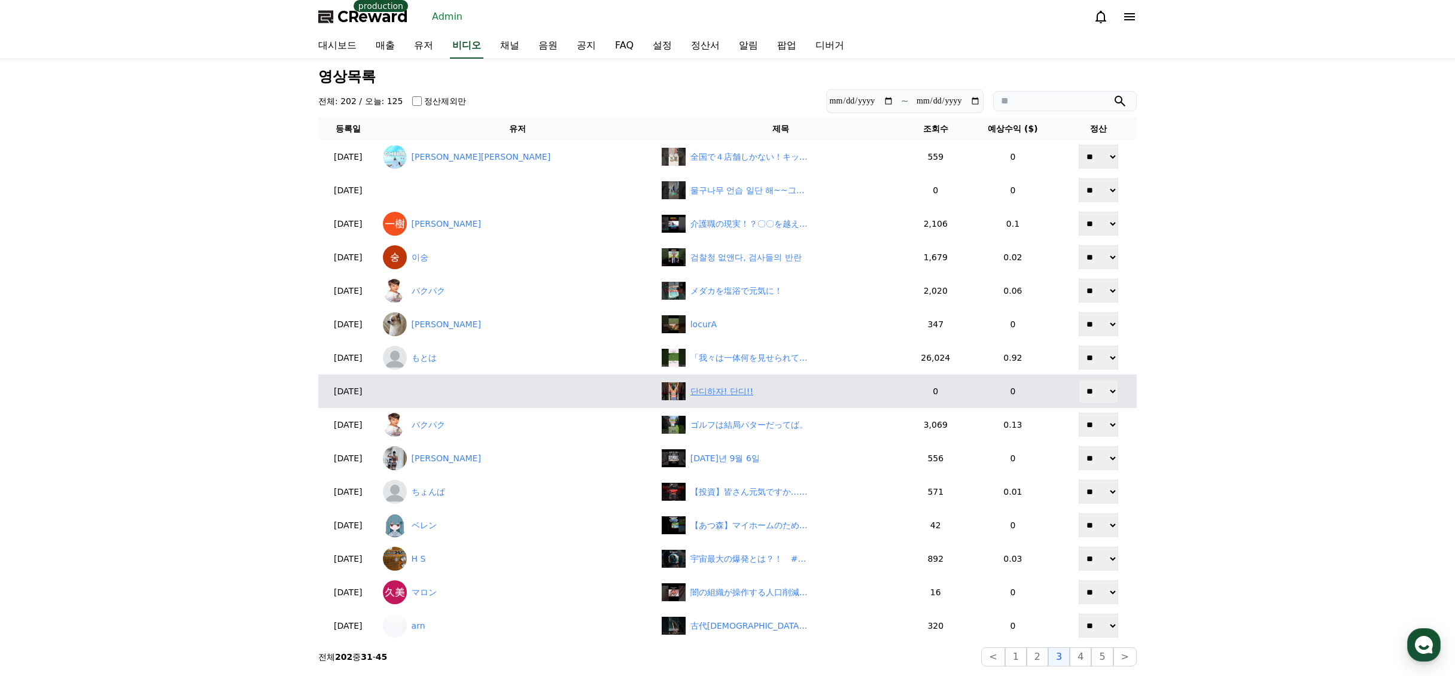
click at [691, 398] on div "단디하자! 단디!!" at bounding box center [781, 391] width 239 height 18
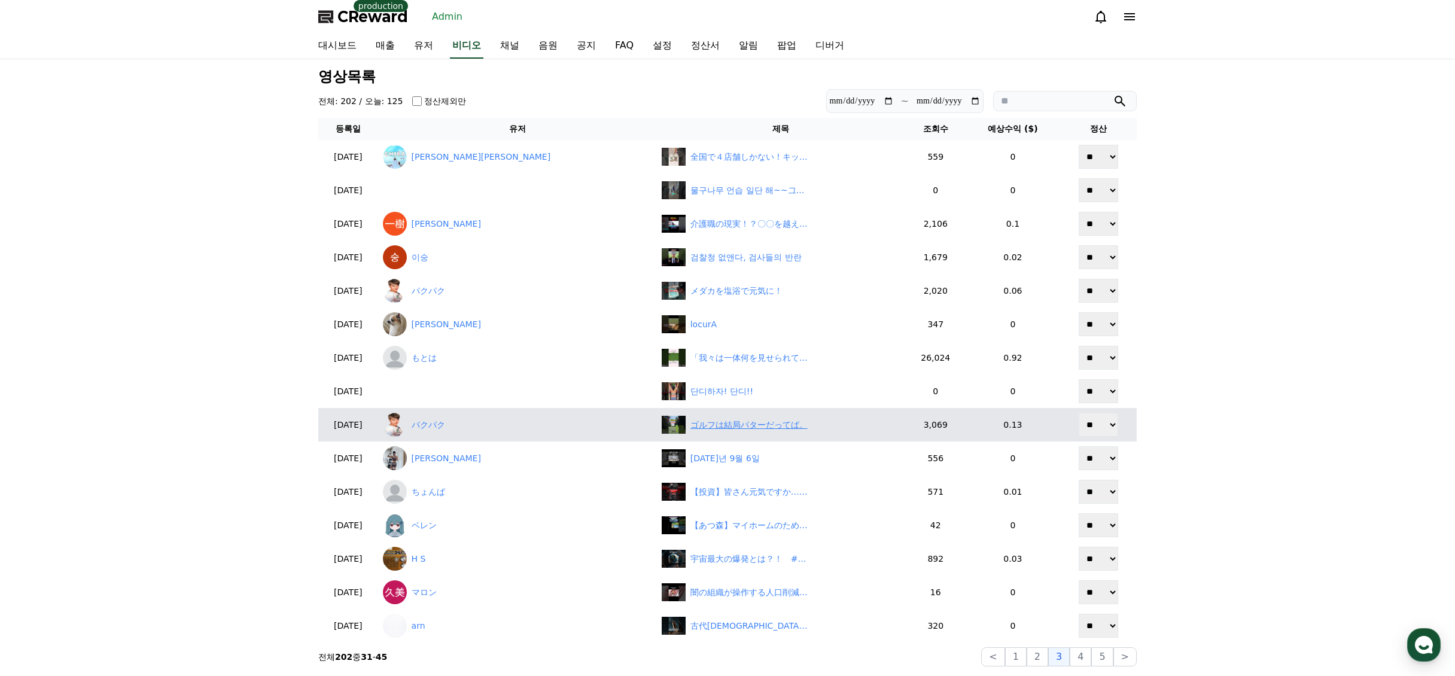
click at [717, 429] on div "ゴルフは結局パターだってば。" at bounding box center [749, 425] width 117 height 13
click at [458, 428] on link "パクパク" at bounding box center [517, 425] width 269 height 24
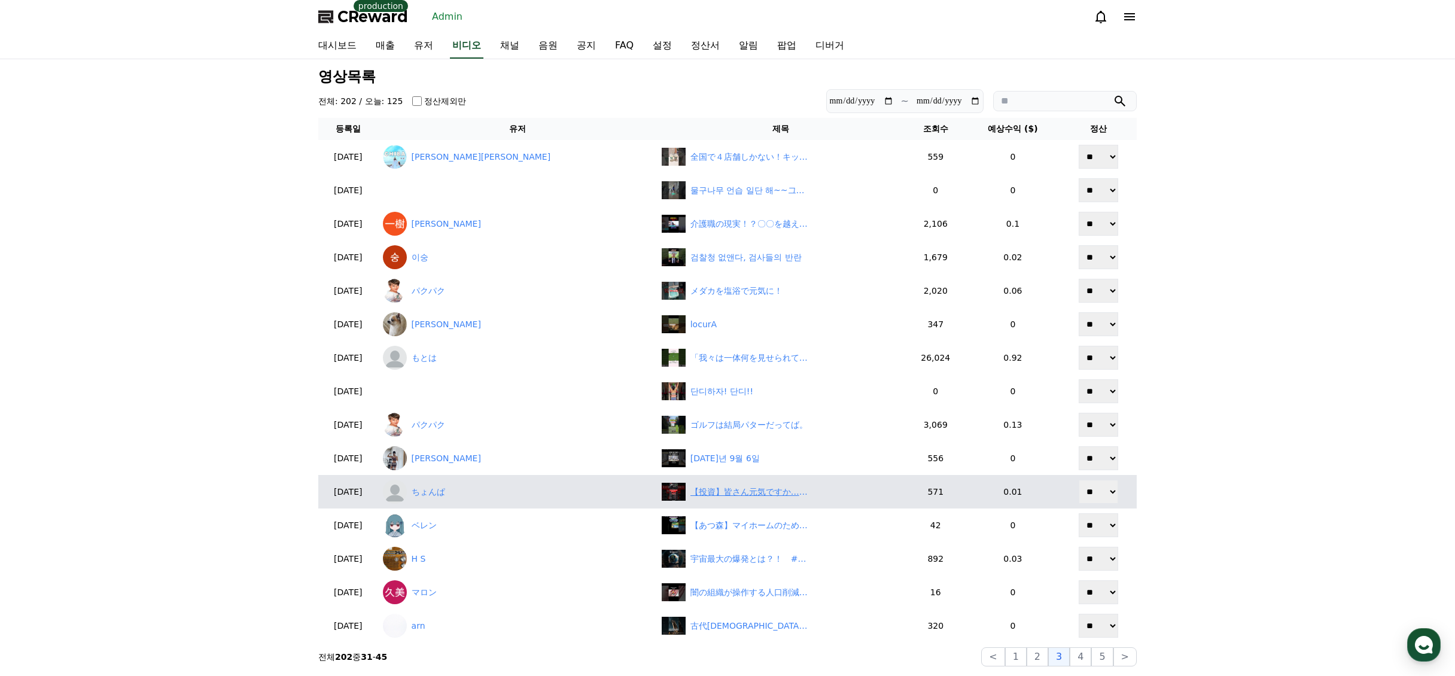
click at [702, 489] on div "【投資】皆さん元気ですか…地合い悪いよね？#日本株 #トランプ大統領#日経平均 #FOMC#パウエル#トランプ関税#CPI#PPI#雇用統計#信用取引#追証 …" at bounding box center [751, 492] width 120 height 13
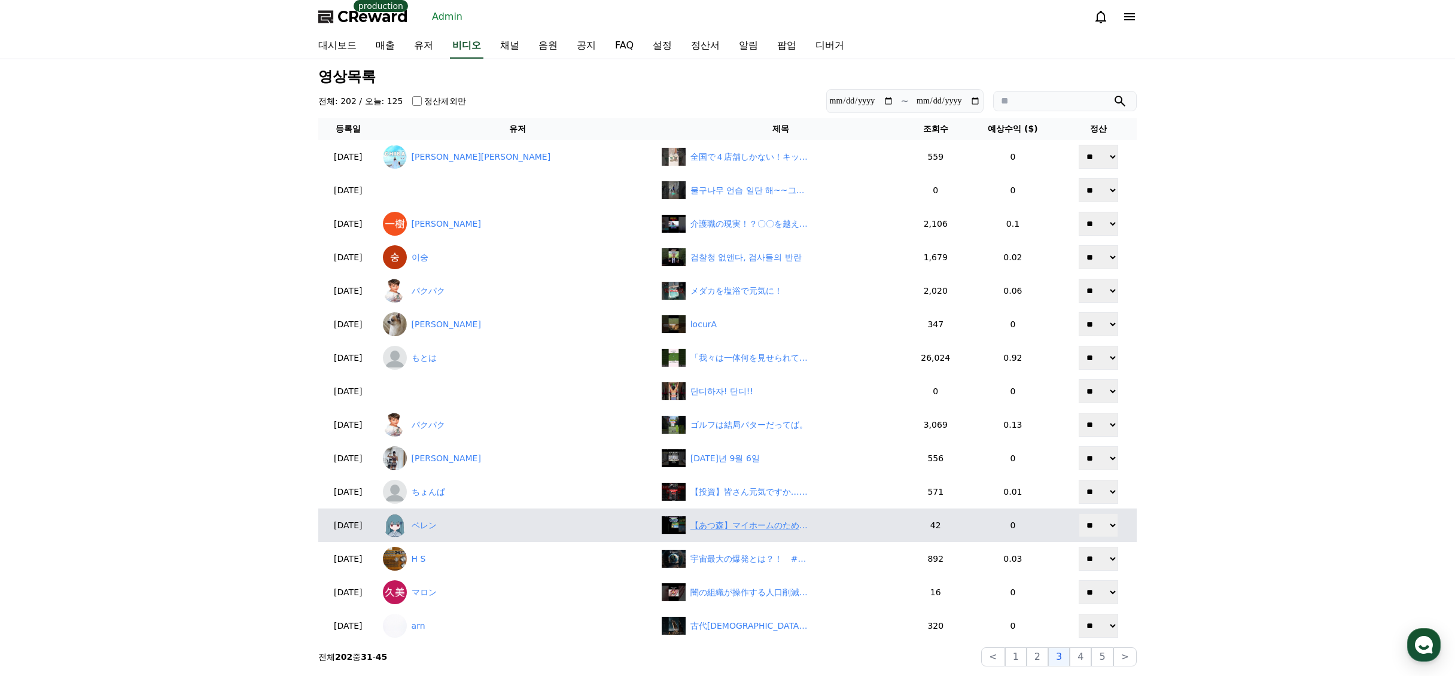
click at [691, 525] on div "【あつ森】マイホームのために#games #switch #nintendo#shorts #shortvideo #あつまれどうぶつの森 #あつ森" at bounding box center [751, 525] width 120 height 13
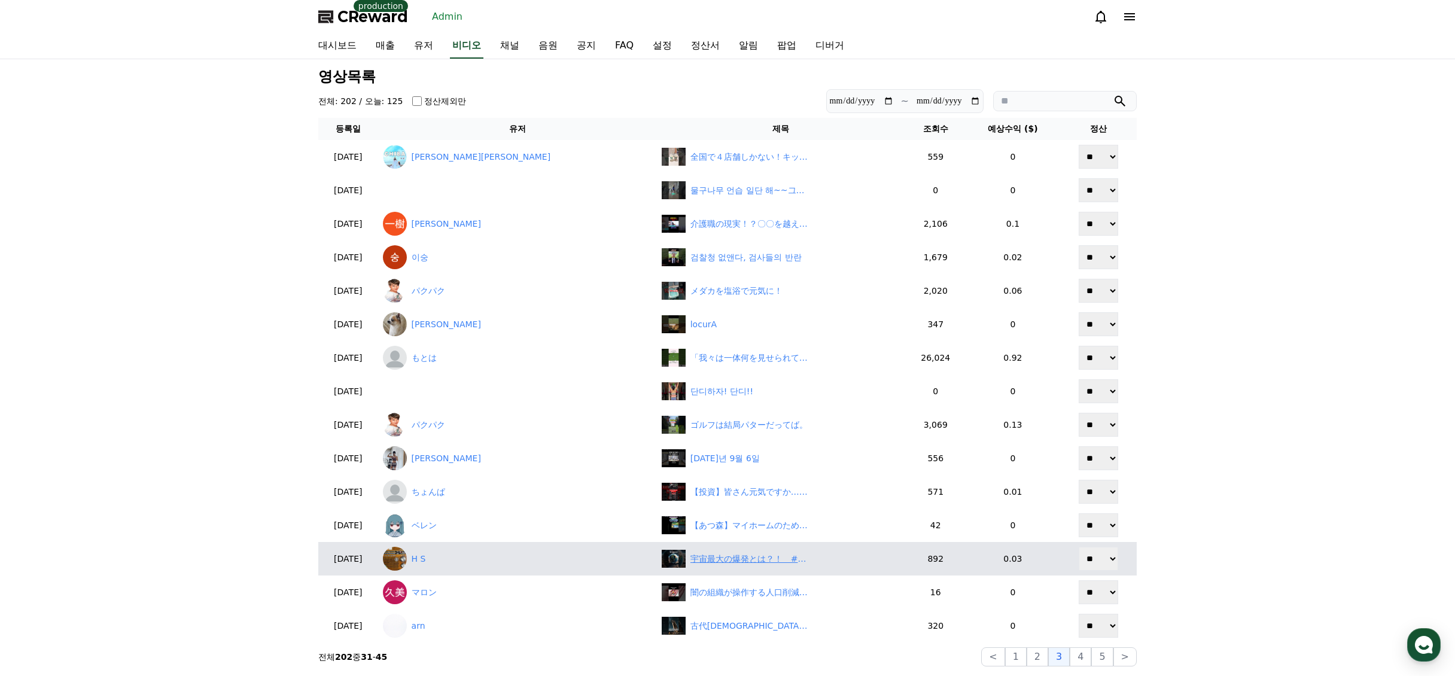
click at [712, 561] on div "宇宙最大の爆発とは？！　#雑学 #宇宙 #shorts" at bounding box center [751, 559] width 120 height 13
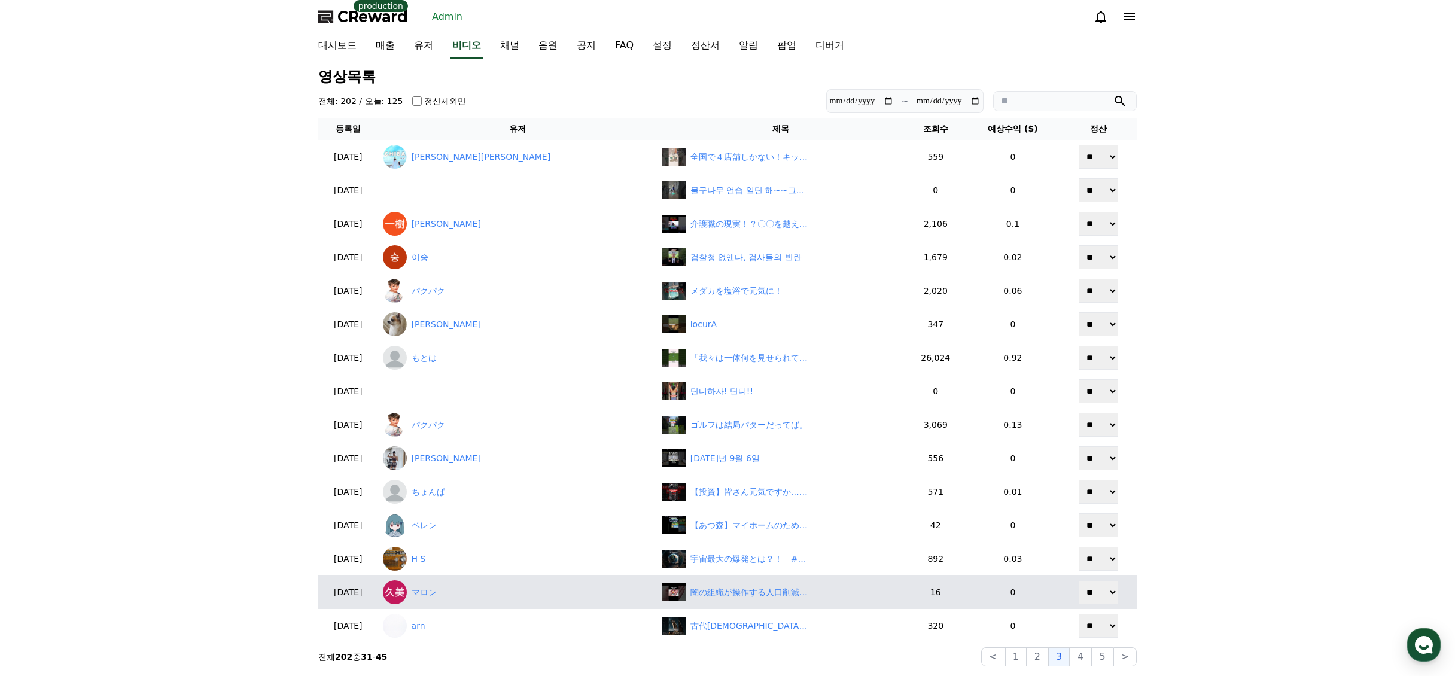
click at [731, 594] on div "闇の組織が操作する人口削減計画の噂についての雑学5選" at bounding box center [751, 593] width 120 height 13
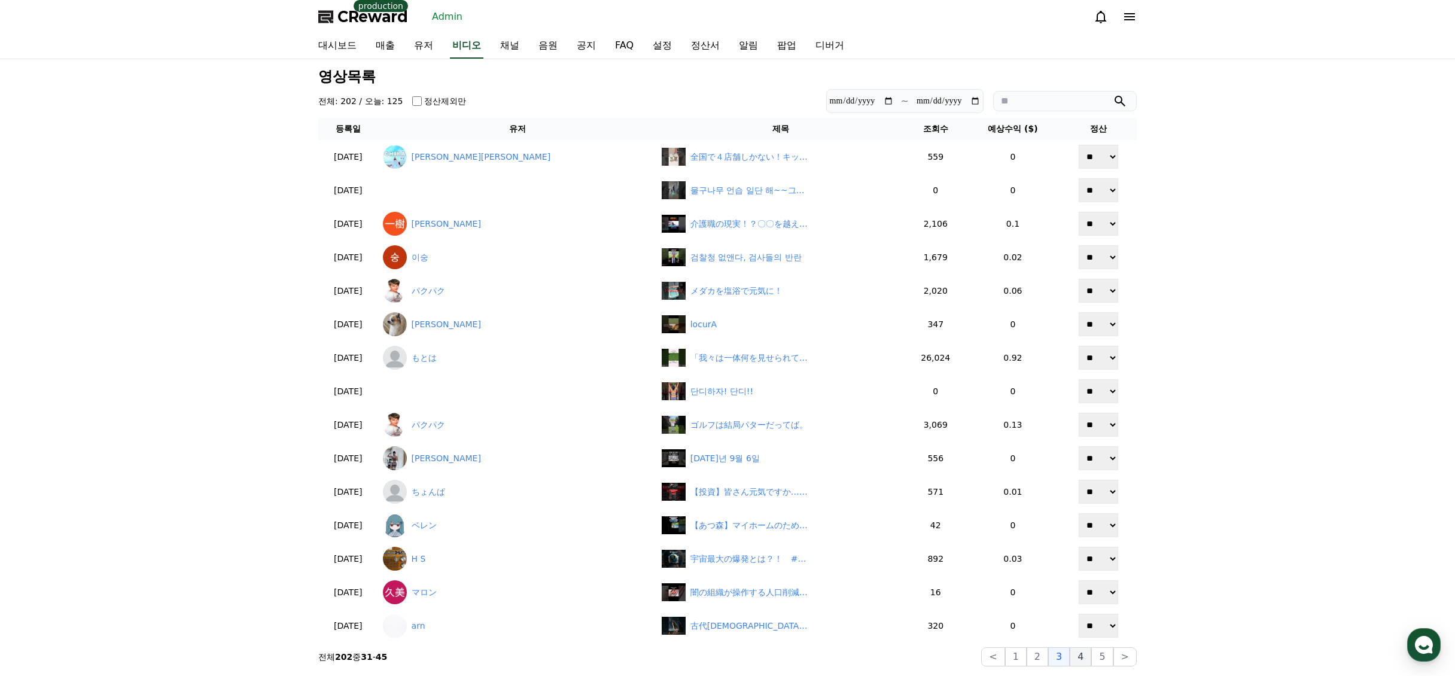
click at [1075, 658] on button "4" at bounding box center [1081, 657] width 22 height 19
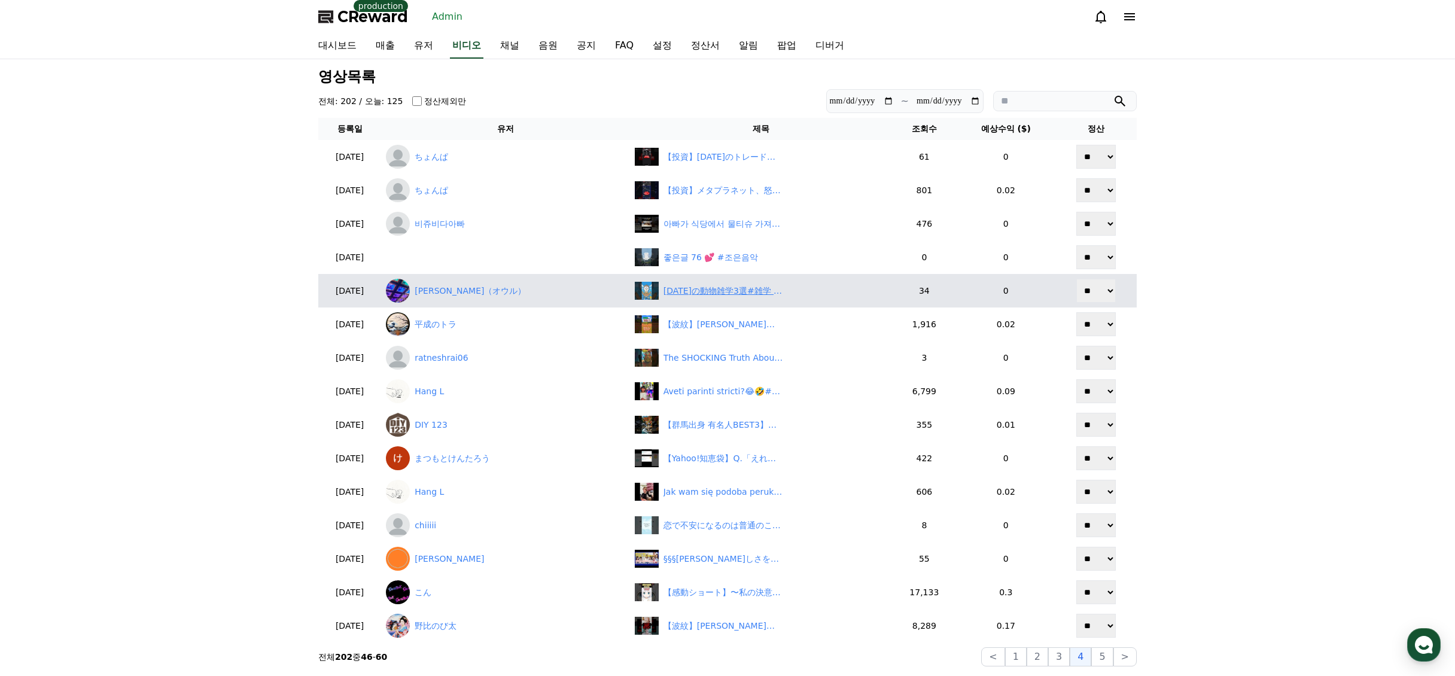
click at [664, 288] on div "今日の動物雑学3選#雑学 #動物" at bounding box center [724, 291] width 120 height 13
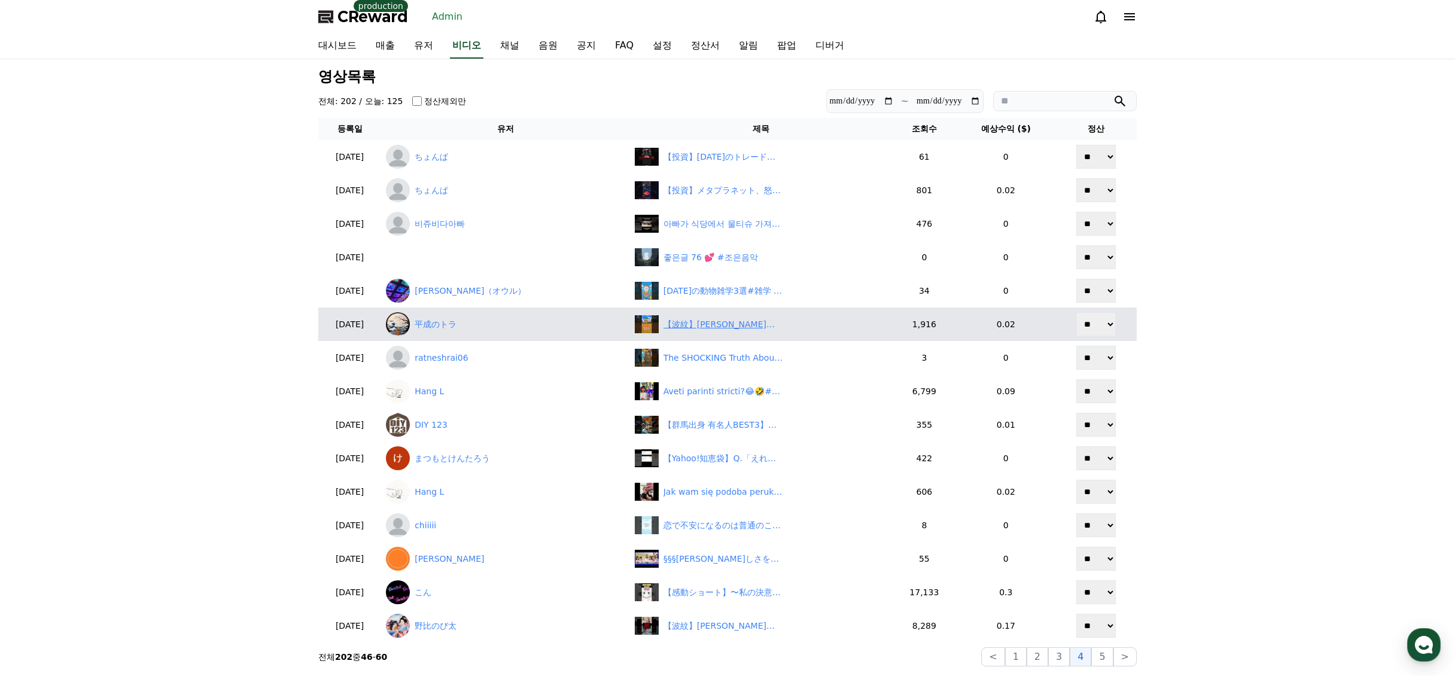
click at [667, 321] on div "【波紋】茂木氏が総裁選出馬表明！「高市票を割る策略か？」にネット激怒　#shorts" at bounding box center [724, 324] width 120 height 13
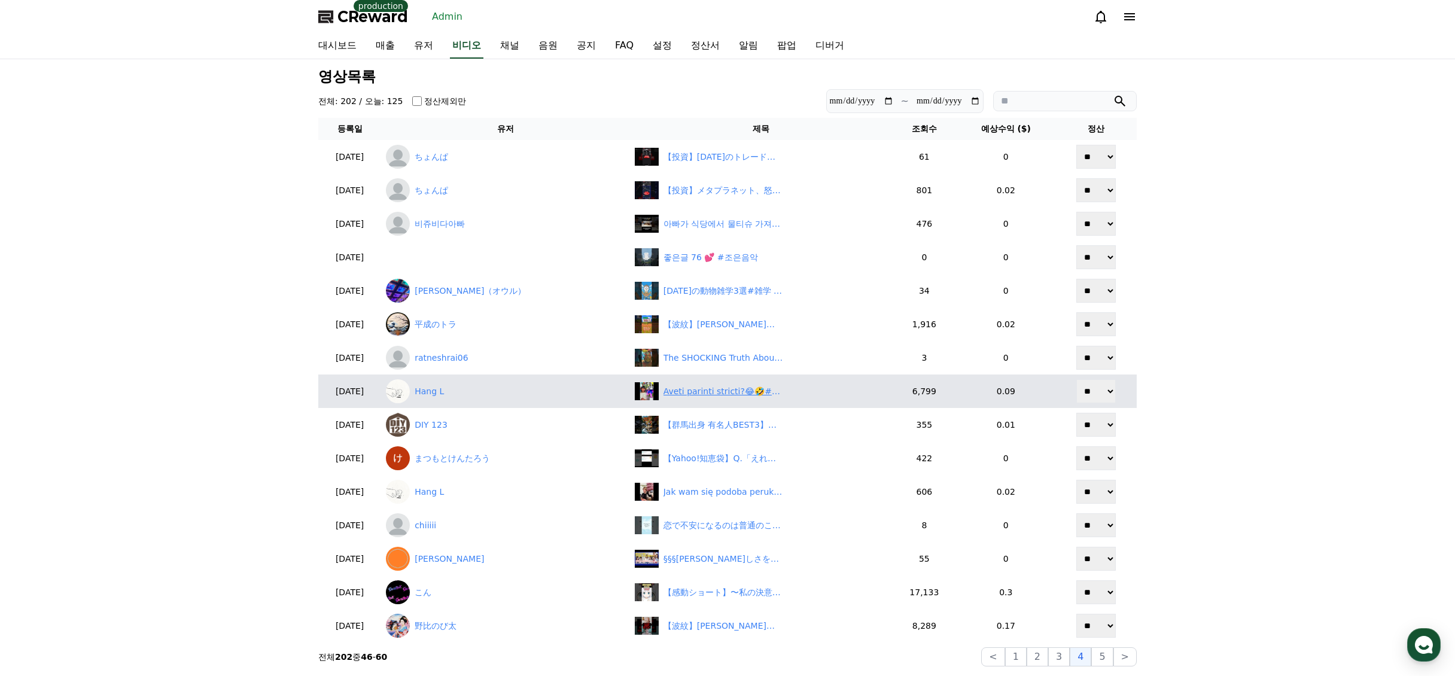
click at [721, 393] on div "Aveti parinti stricti?😂🤣#fyp #storytime #foryou #youtubeshorts #comedy #funny" at bounding box center [724, 391] width 120 height 13
click at [467, 390] on link "Hang L" at bounding box center [505, 391] width 239 height 24
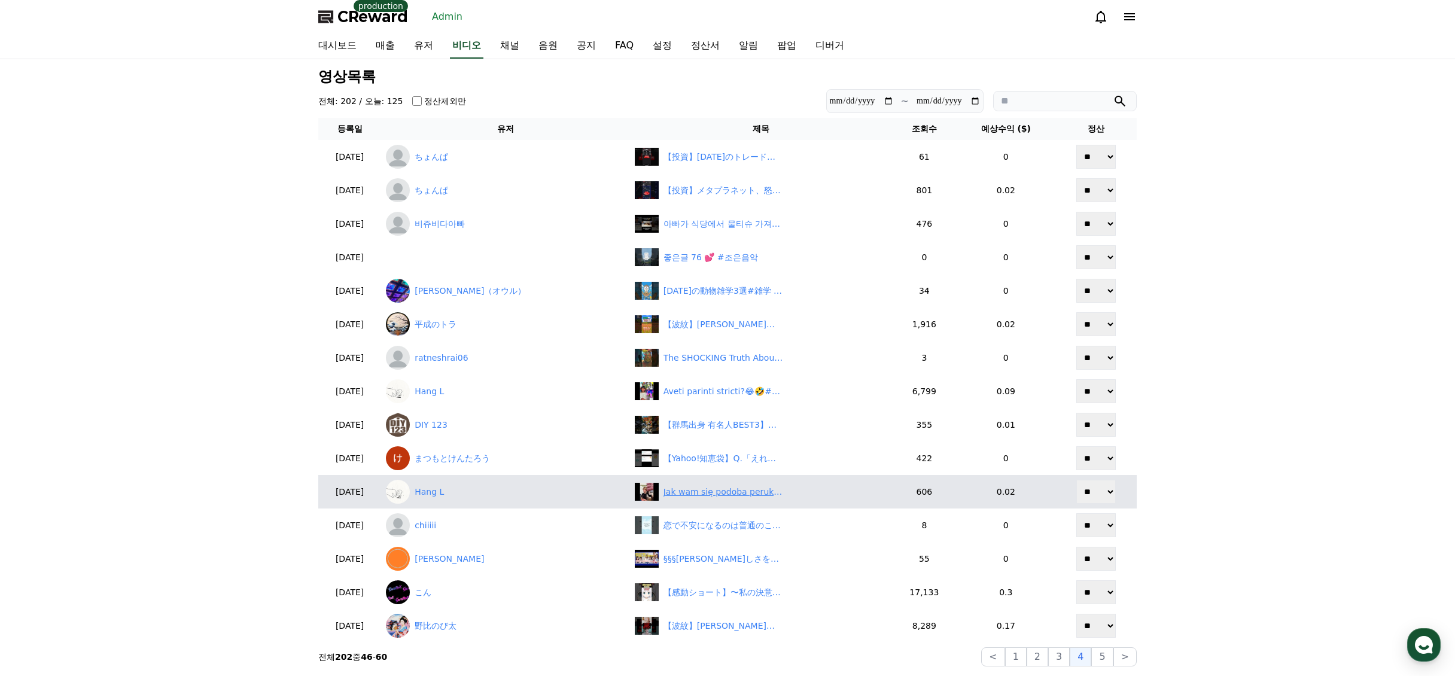
click at [679, 487] on div "Jak wam się podoba peruka cioci? 😂🙈#dlaciebie #dc #viral #śmieszne #parodia #fy…" at bounding box center [724, 492] width 120 height 13
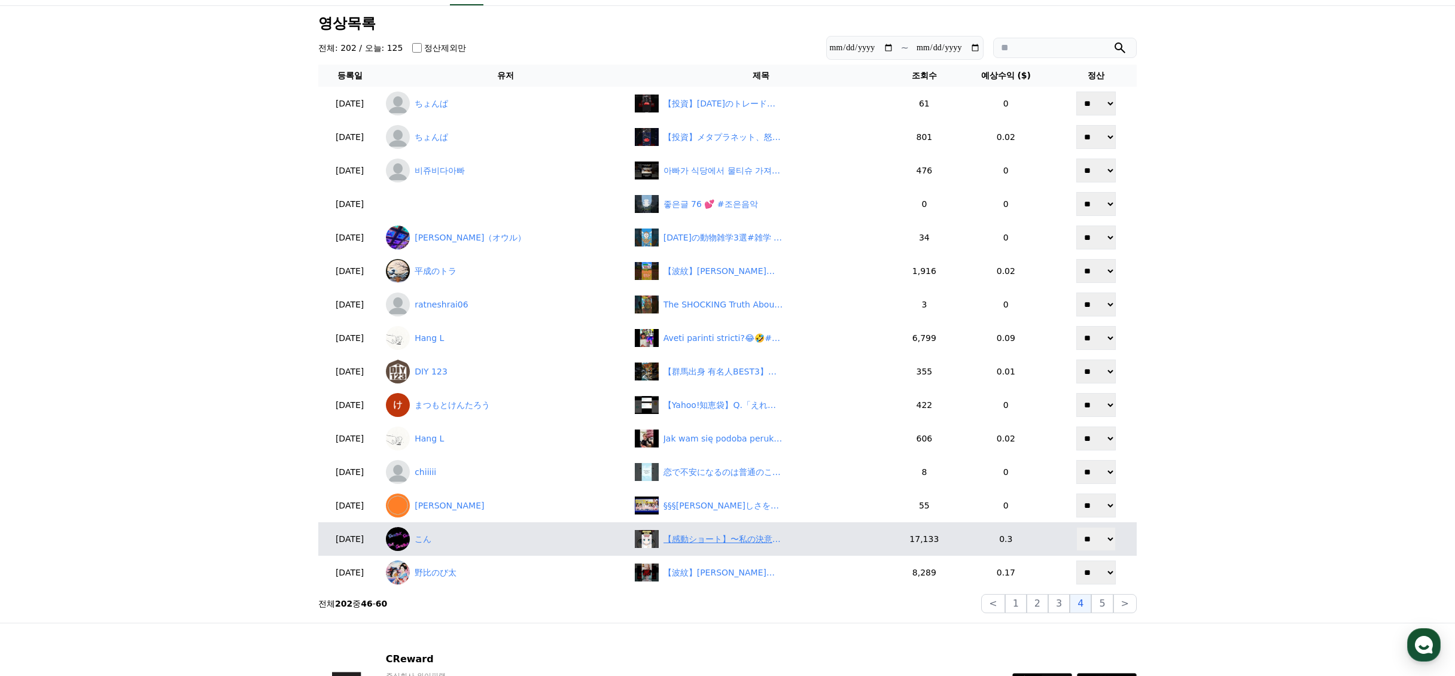
scroll to position [60, 0]
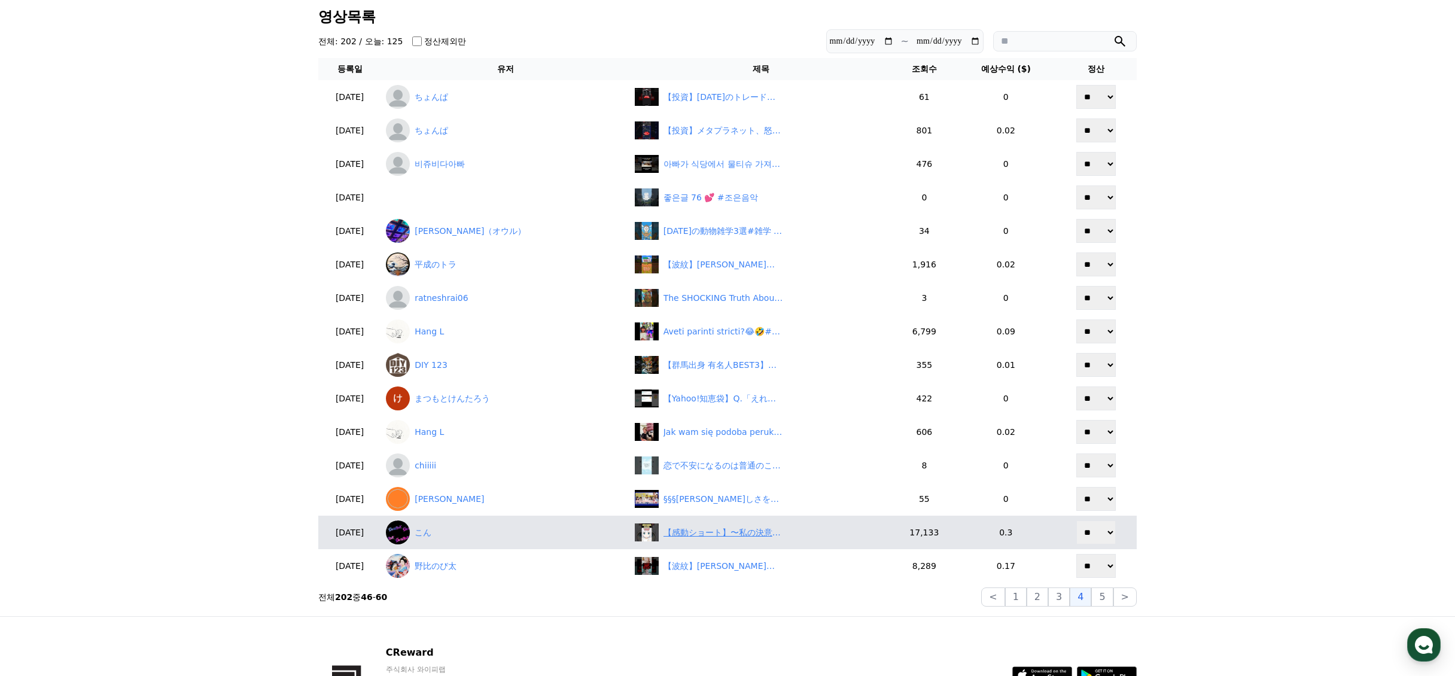
click at [698, 530] on div "【感動ショート】〜私の決意〜 #shorts #感動する話 #泣ける話 #感動の館 #2ch" at bounding box center [724, 533] width 120 height 13
click at [445, 531] on link "こん" at bounding box center [505, 533] width 239 height 24
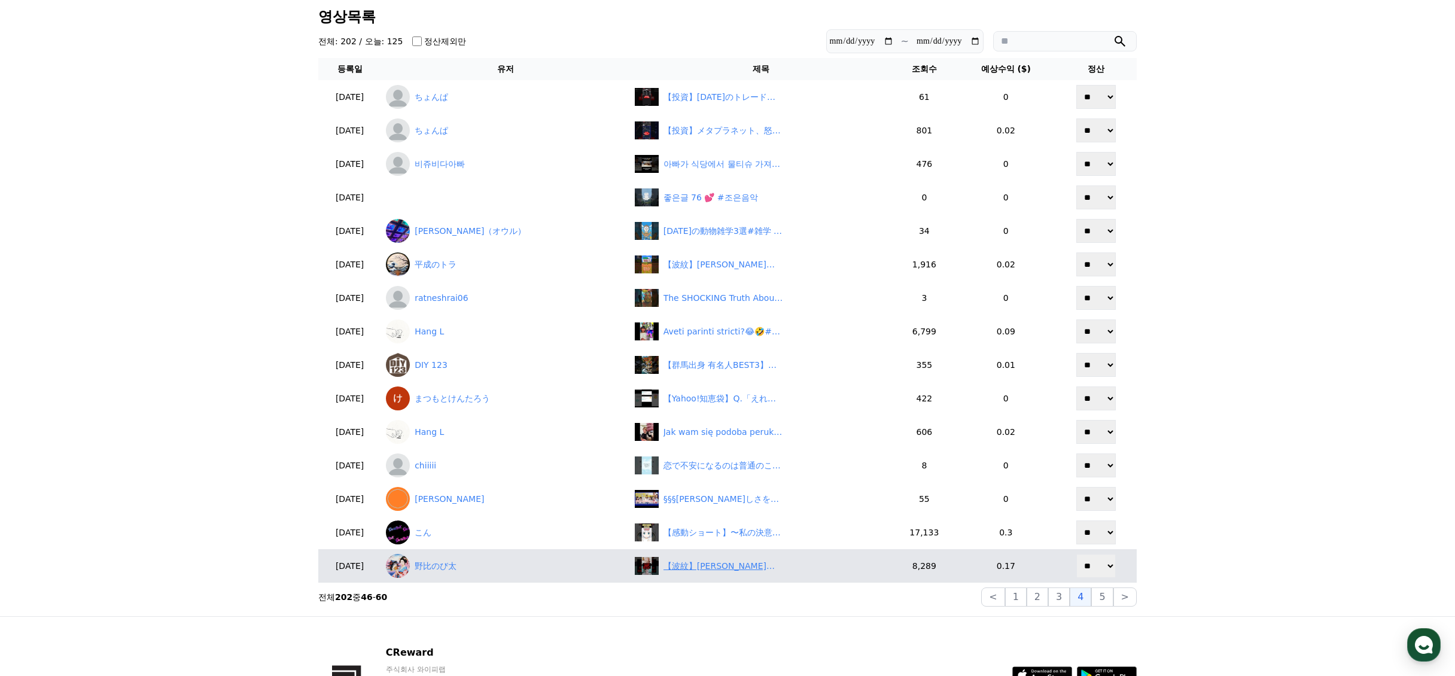
click at [688, 572] on div "【波紋】田崎氏「総裁選は進次郎が軸、高市は推薦人苦戦」にネット騒然！　#shorts" at bounding box center [724, 566] width 120 height 13
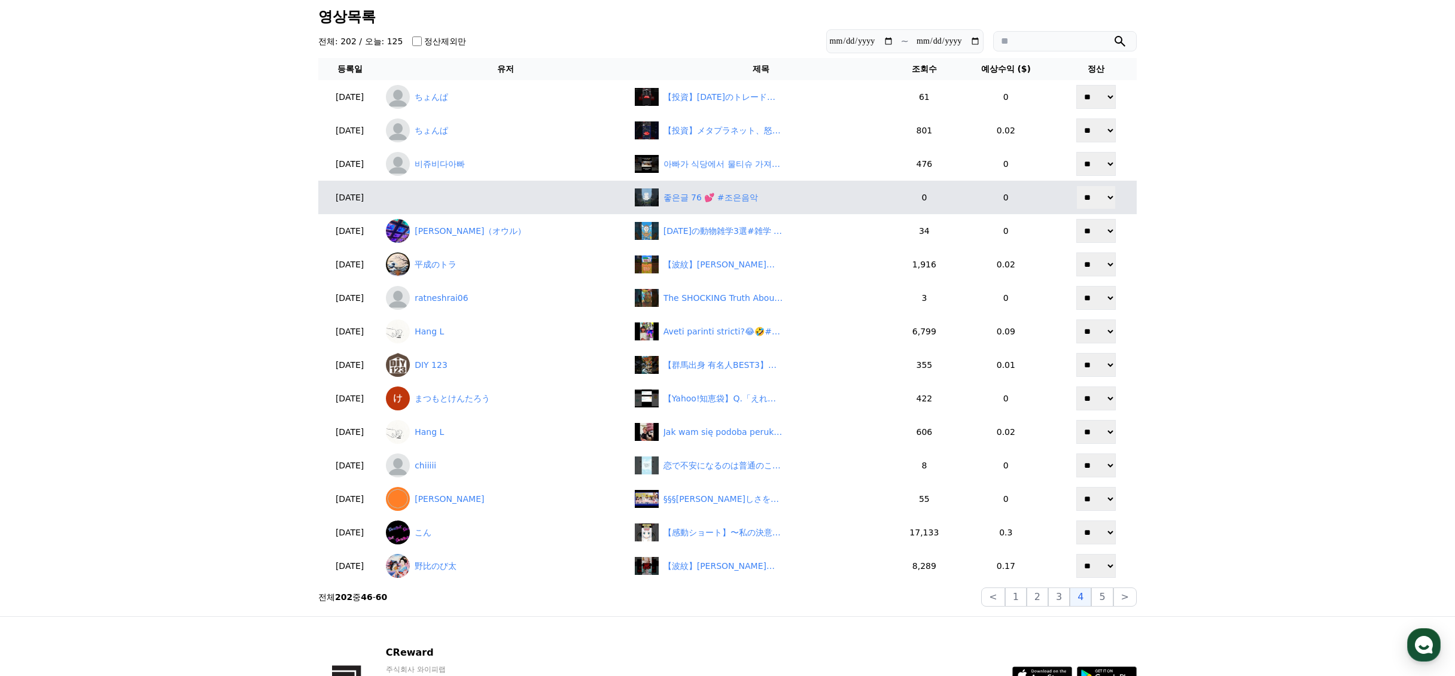
click at [1105, 597] on button "5" at bounding box center [1103, 597] width 22 height 19
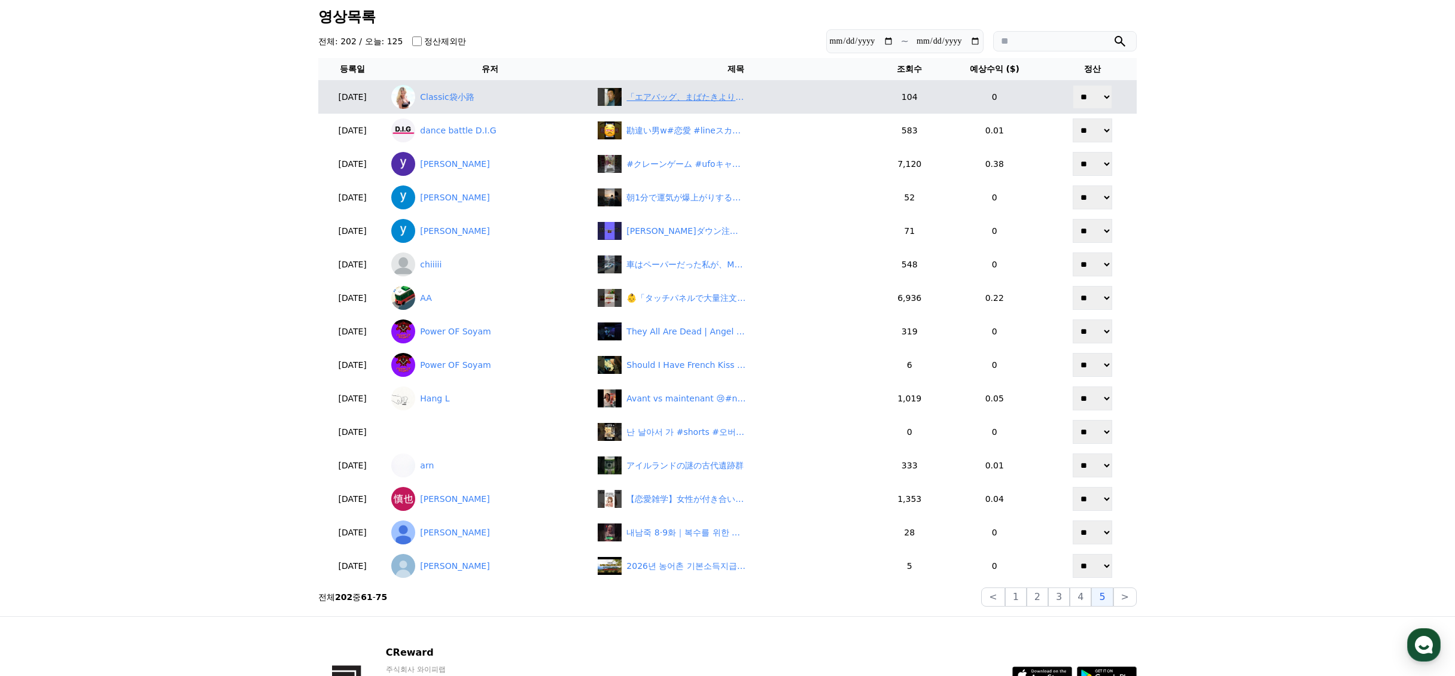
click at [685, 95] on div "「エアバッグ、まばたきより速い！？笑えるけど本気の[DEMOGRAPHIC_DATA]」" at bounding box center [687, 97] width 120 height 13
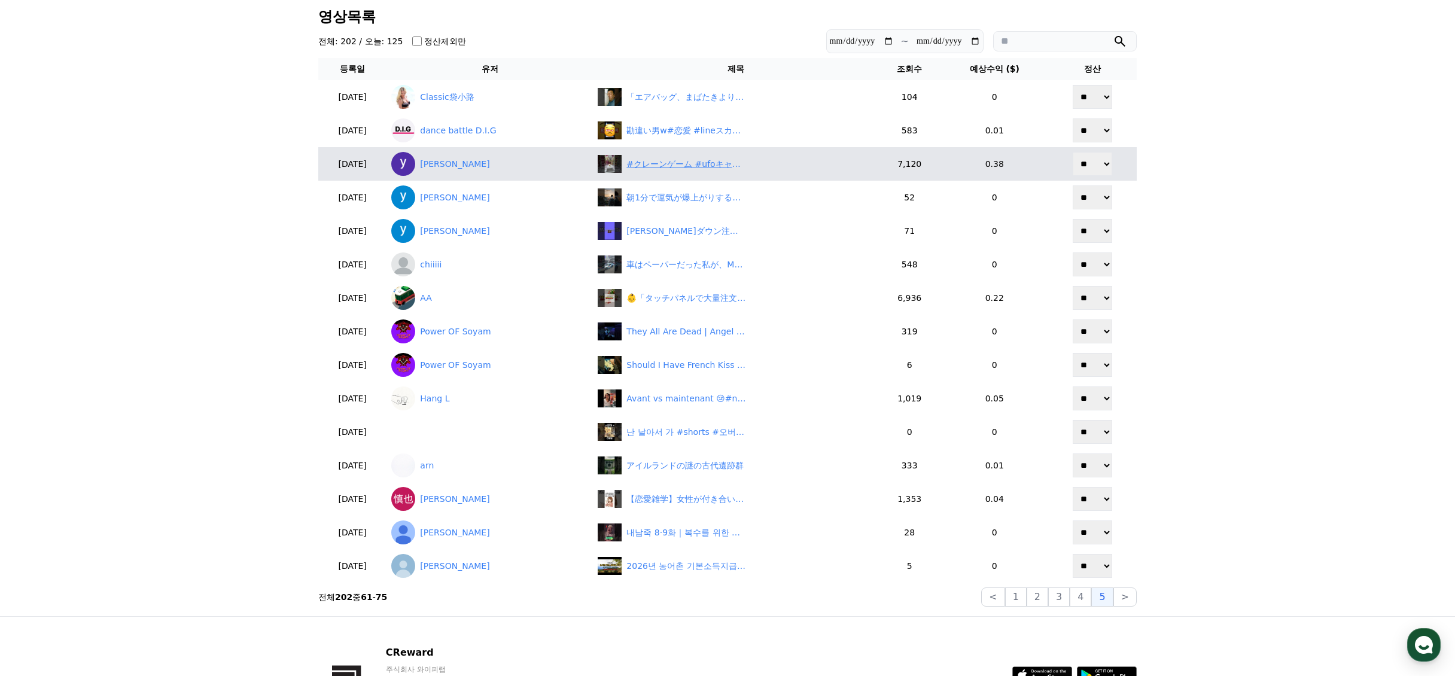
click at [683, 166] on div "#クレーンゲーム #ufoキャッチャー #shorts #short #shortvideo #shortsfeed #ROUND1 #ﾍﾞﾈｸｽ #クレゲ …" at bounding box center [687, 164] width 120 height 13
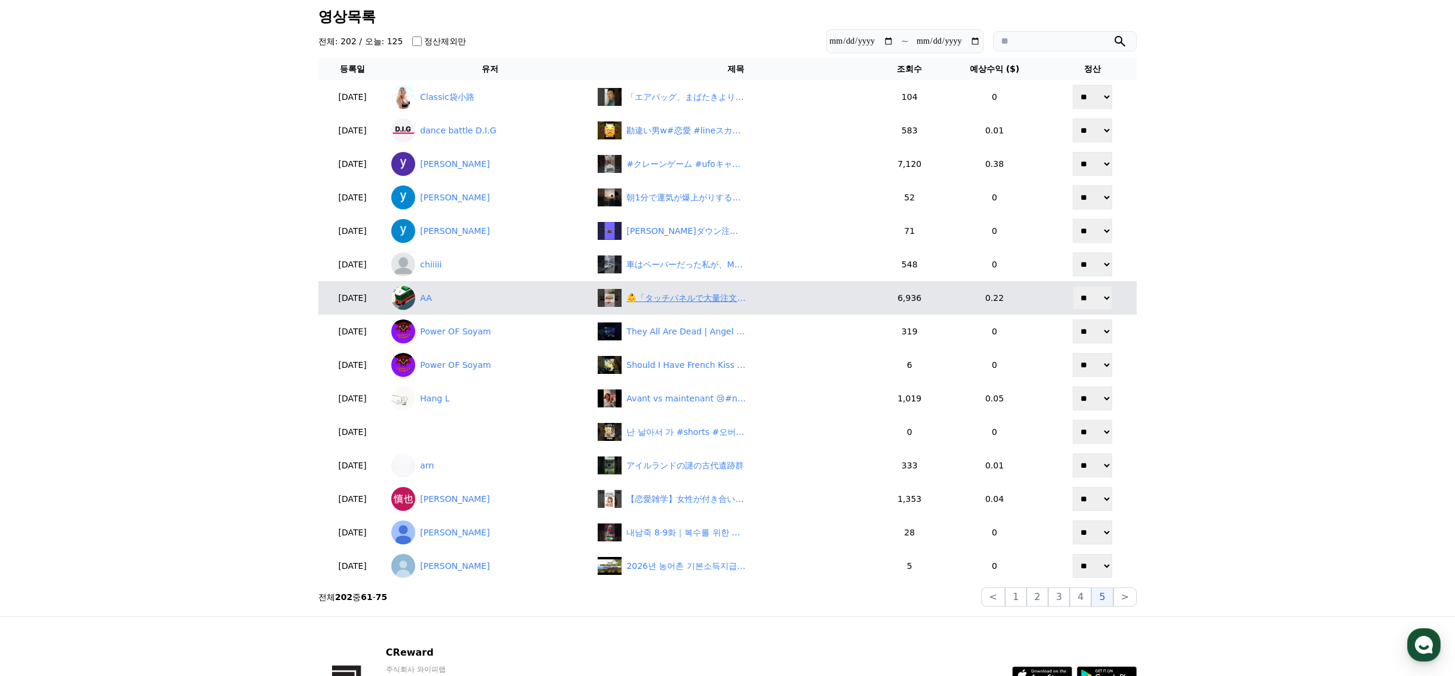
click at [688, 297] on div "👶「タッチパネルで大量注文し多すぎたと返金を求める」 #shorts" at bounding box center [687, 298] width 120 height 13
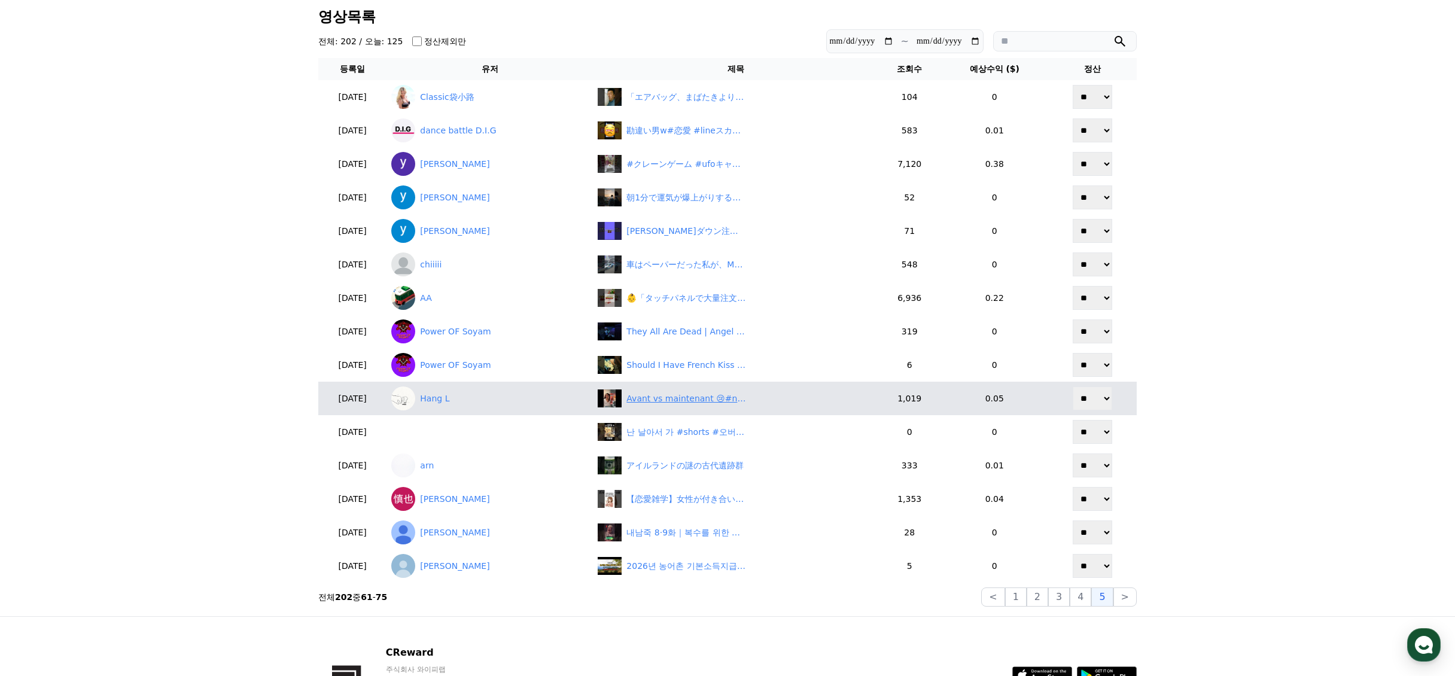
click at [682, 394] on div "Avant vs maintenant 😢#nouvellegeneration #nostalgie #tristesse #foryou #fyp #ch…" at bounding box center [687, 399] width 120 height 13
click at [676, 402] on div "Avant vs maintenant 😢#nouvellegeneration #nostalgie #tristesse #foryou #fyp #ch…" at bounding box center [687, 399] width 120 height 13
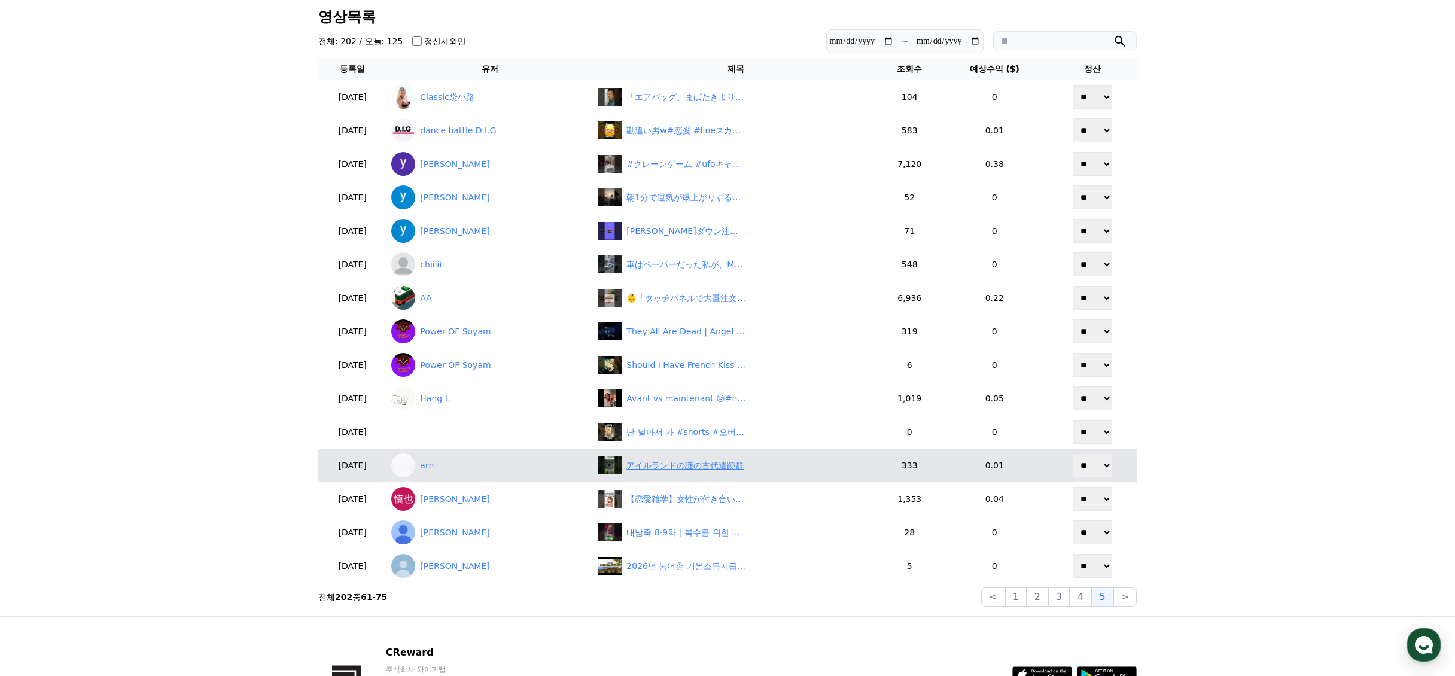
click at [672, 464] on div "アイルランドの謎の古代遺跡群" at bounding box center [685, 466] width 117 height 13
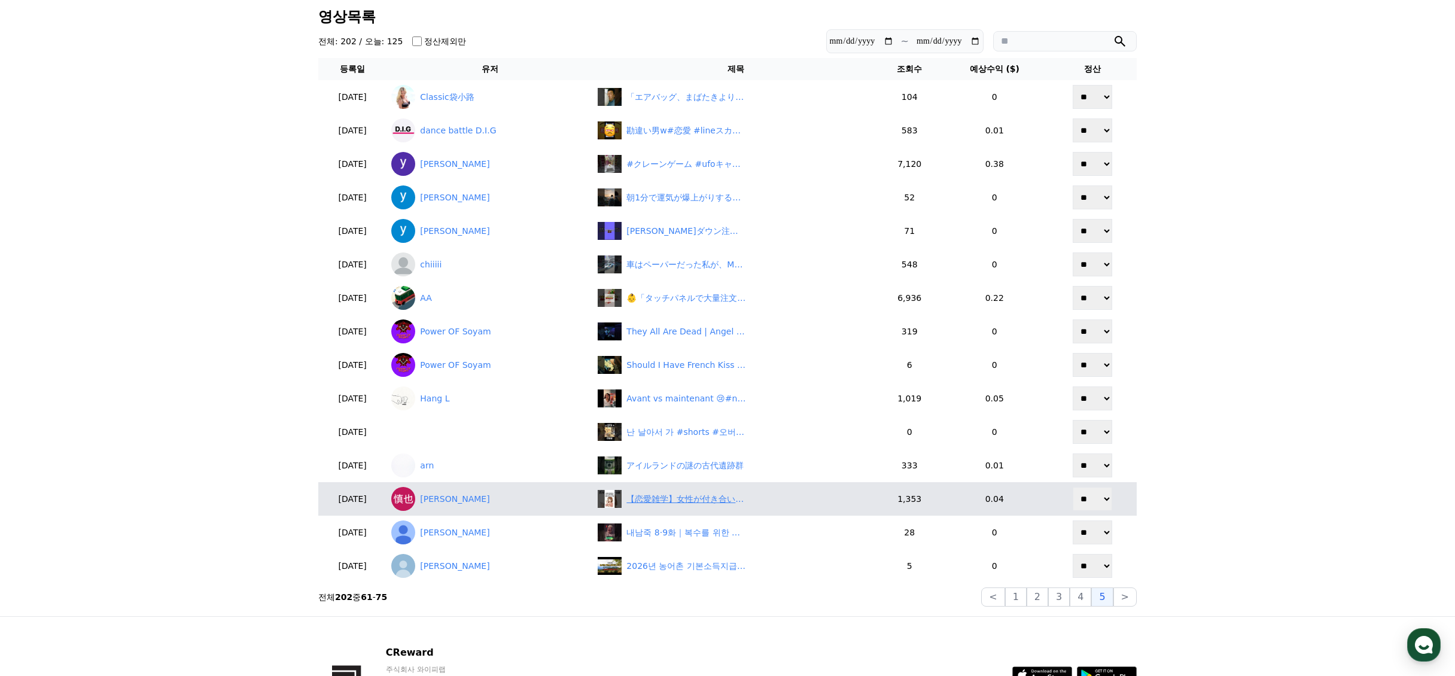
click at [672, 499] on div "【恋愛雑学】女性が付き合いたいと思う男に見せるサイン5選#恋愛 #恋愛雑学 #shorts" at bounding box center [687, 499] width 120 height 13
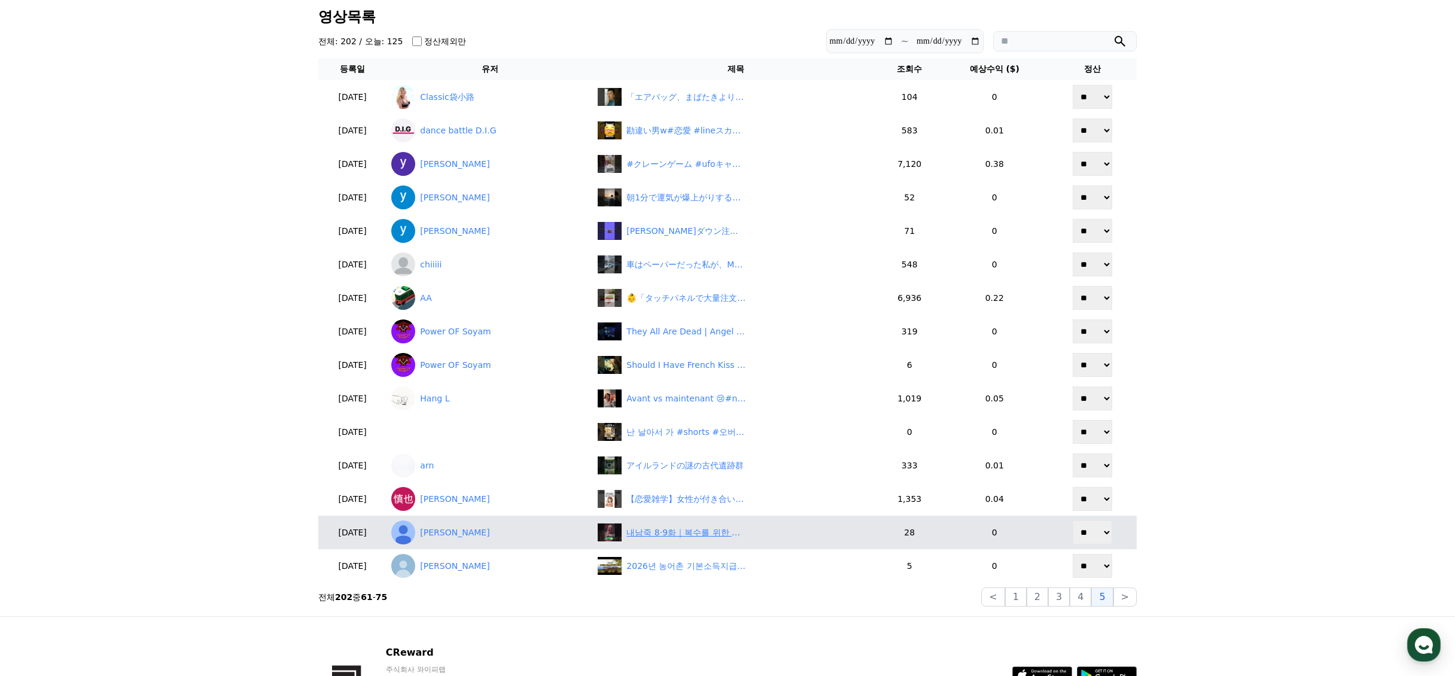
click at [706, 537] on div "내남죽 8·9화｜복수를 위한 동맹, 함께하는 결심" at bounding box center [687, 533] width 120 height 13
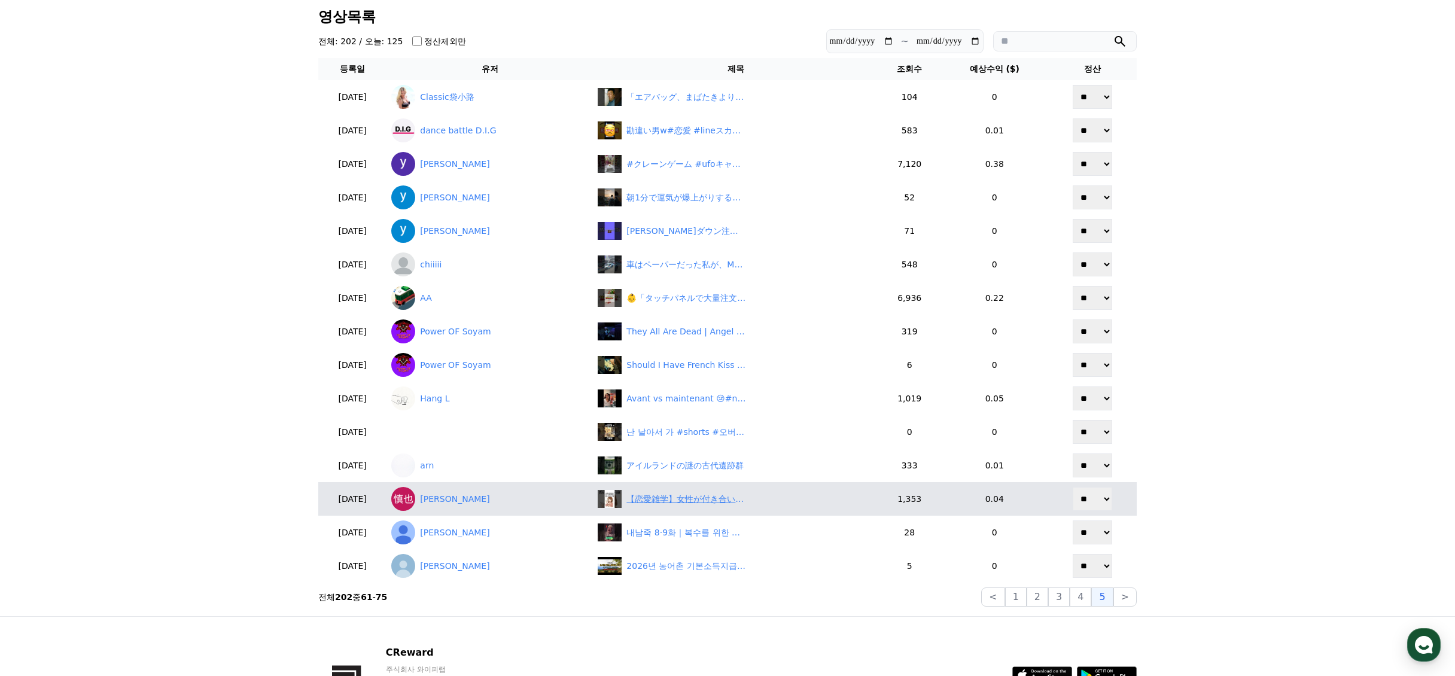
click at [684, 502] on div "【恋愛雑学】女性が付き合いたいと思う男に見せるサイン5選#恋愛 #恋愛雑学 #shorts" at bounding box center [687, 499] width 120 height 13
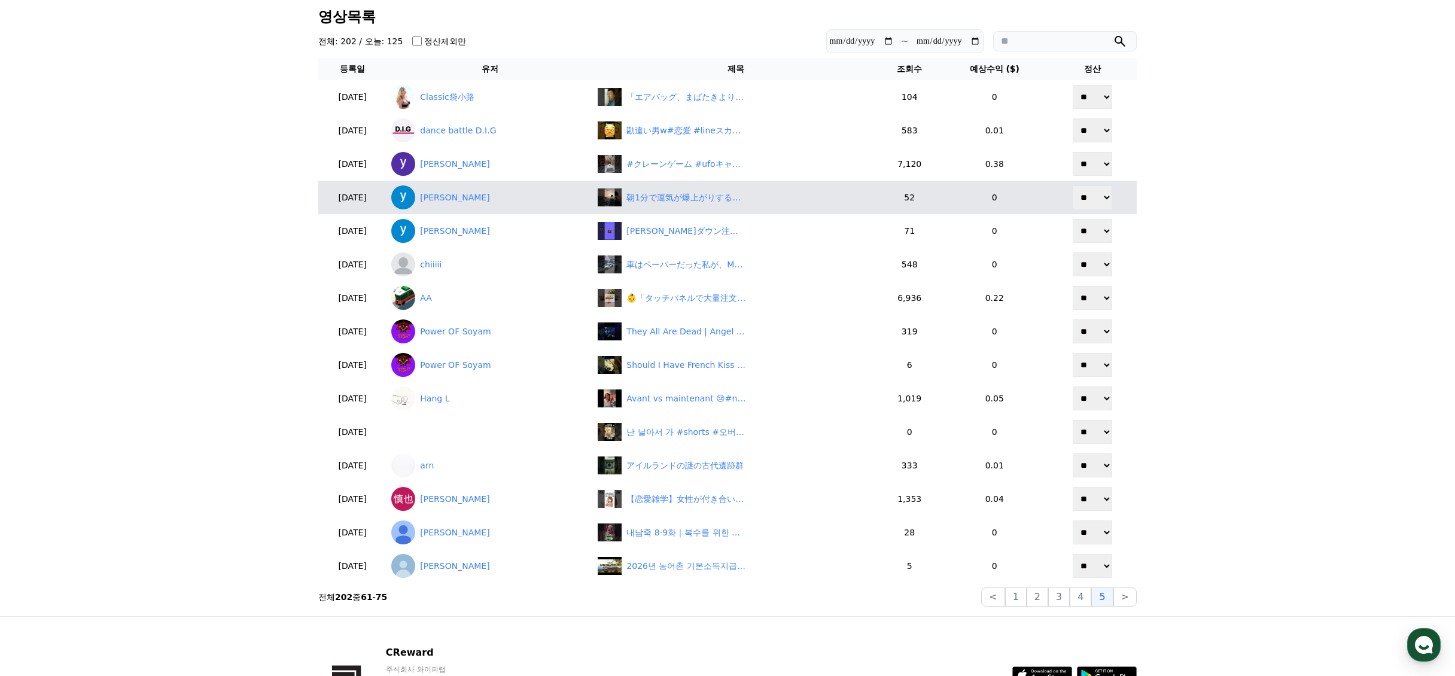
click at [1115, 600] on button ">" at bounding box center [1125, 597] width 23 height 19
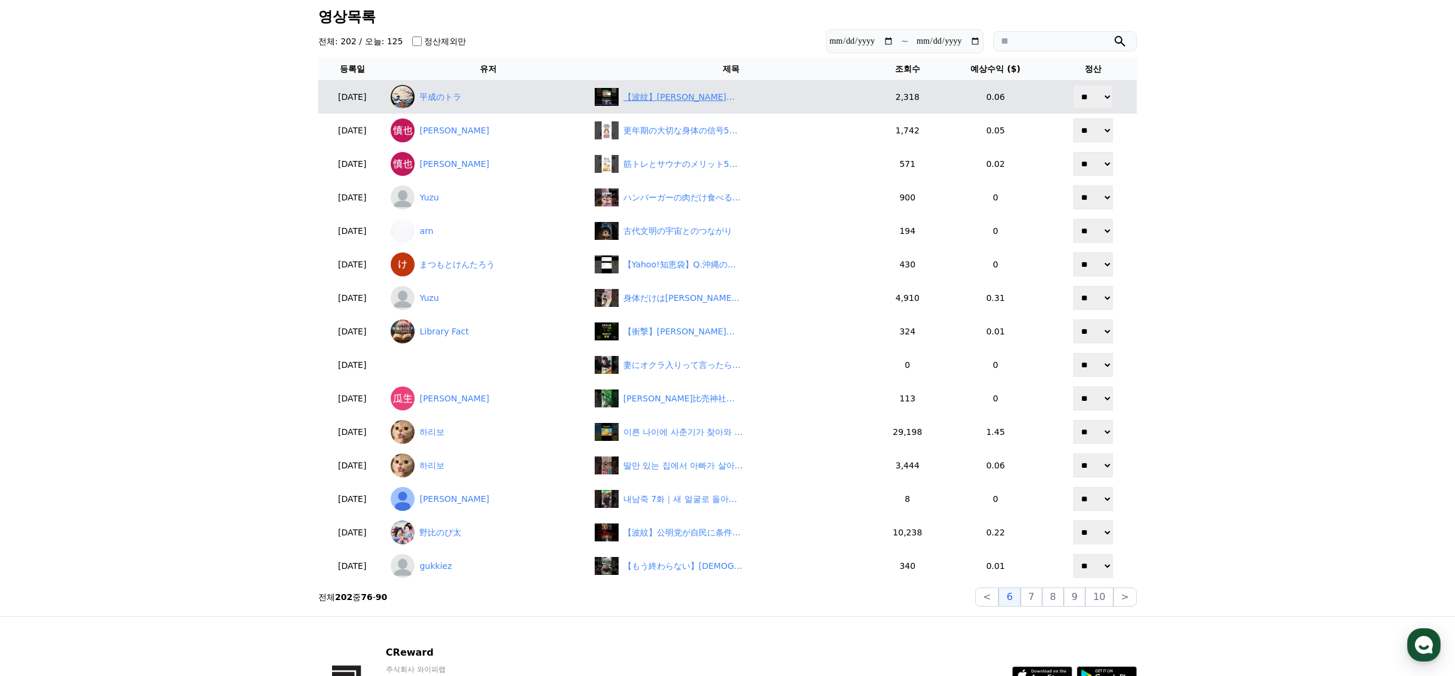
click at [680, 98] on div "【波紋】[PERSON_NAME]辞任でメディアの偏向暴露！「辞めるな」過大報道に国民激怒　#shorts" at bounding box center [684, 97] width 120 height 13
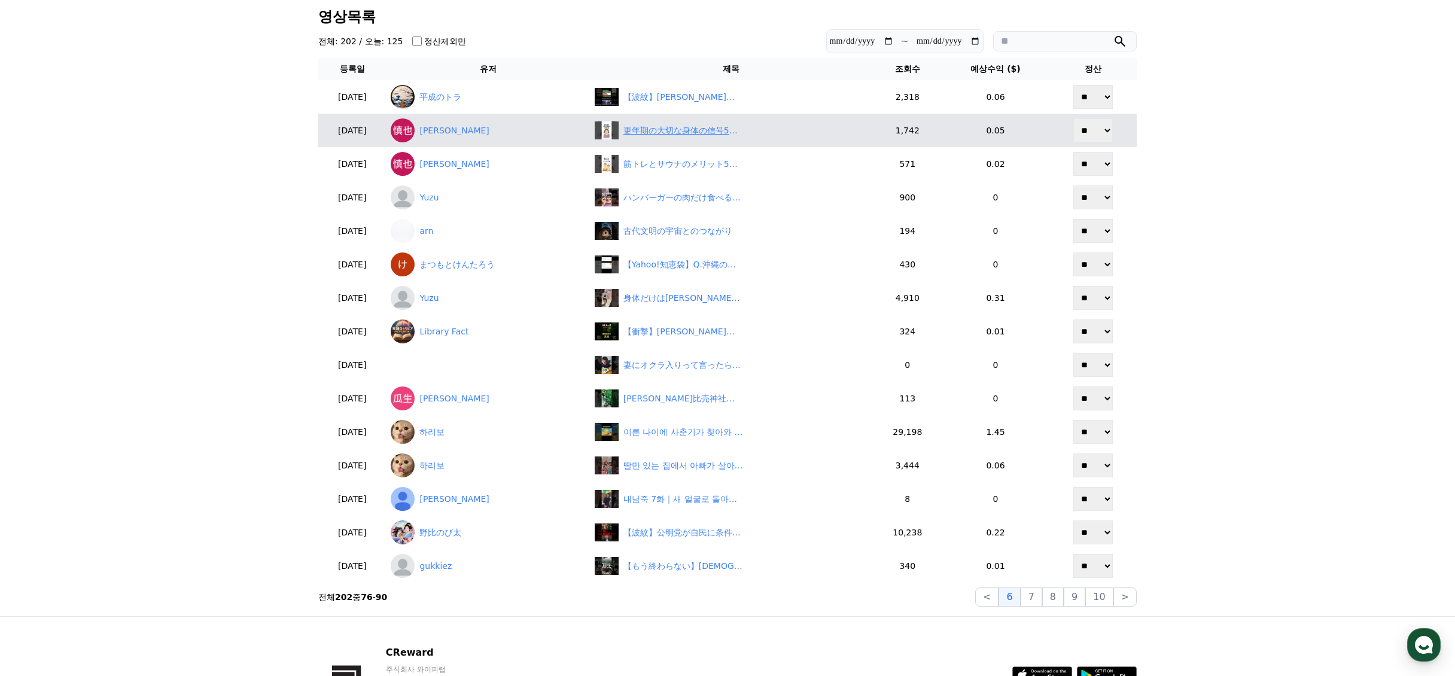
click at [718, 135] on div "更年期の大切な身体の信号5選#更年期 #健康 #健康雑学 #shorts" at bounding box center [684, 130] width 120 height 13
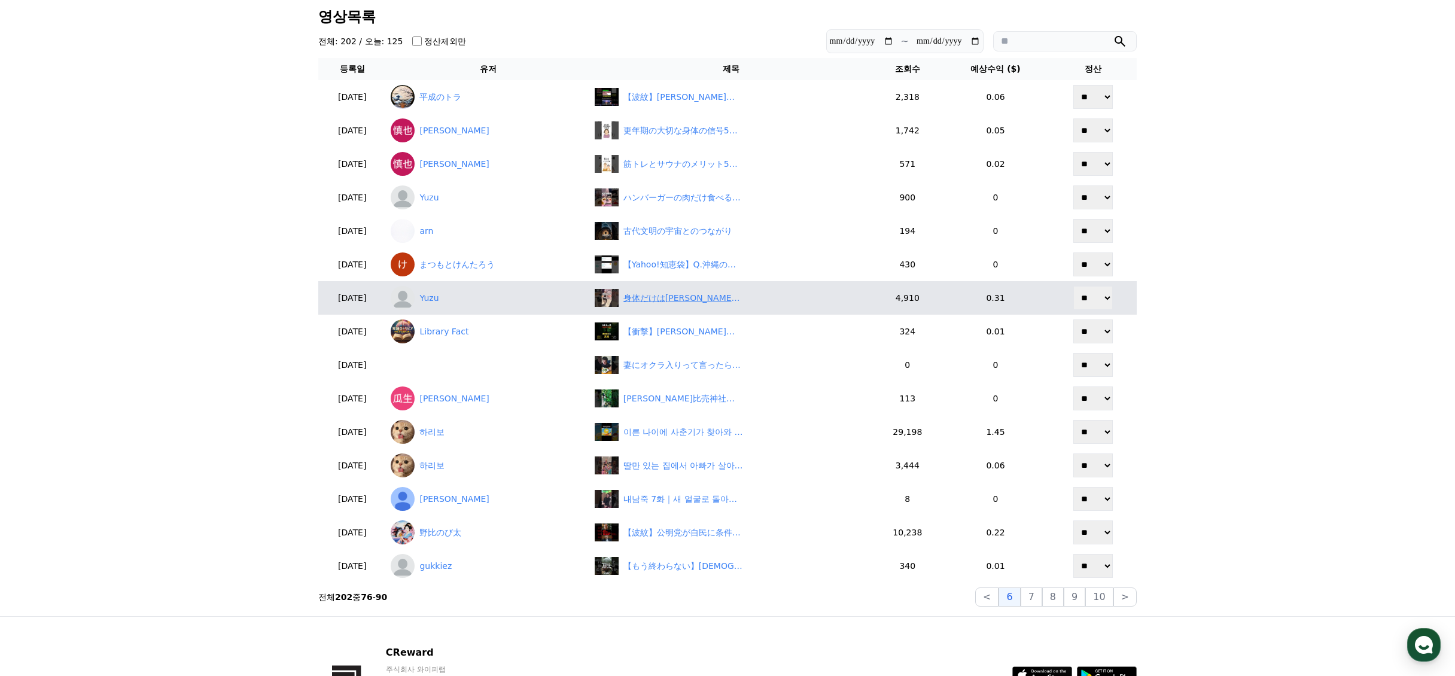
click at [714, 299] on div "身体だけは[PERSON_NAME]なフリーター #shorts #フリーター #アルバイト" at bounding box center [684, 298] width 120 height 13
click at [450, 302] on link "Yuzu" at bounding box center [488, 298] width 194 height 24
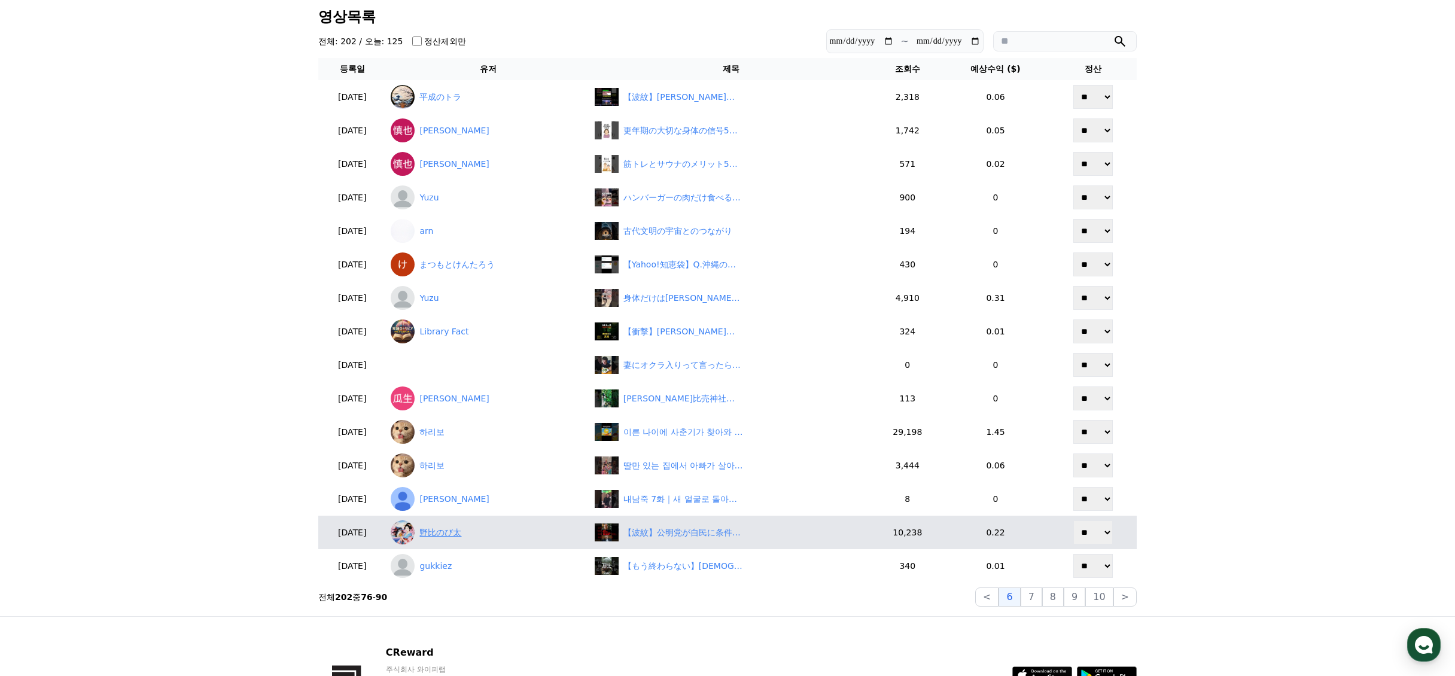
click at [415, 529] on img at bounding box center [403, 533] width 24 height 24
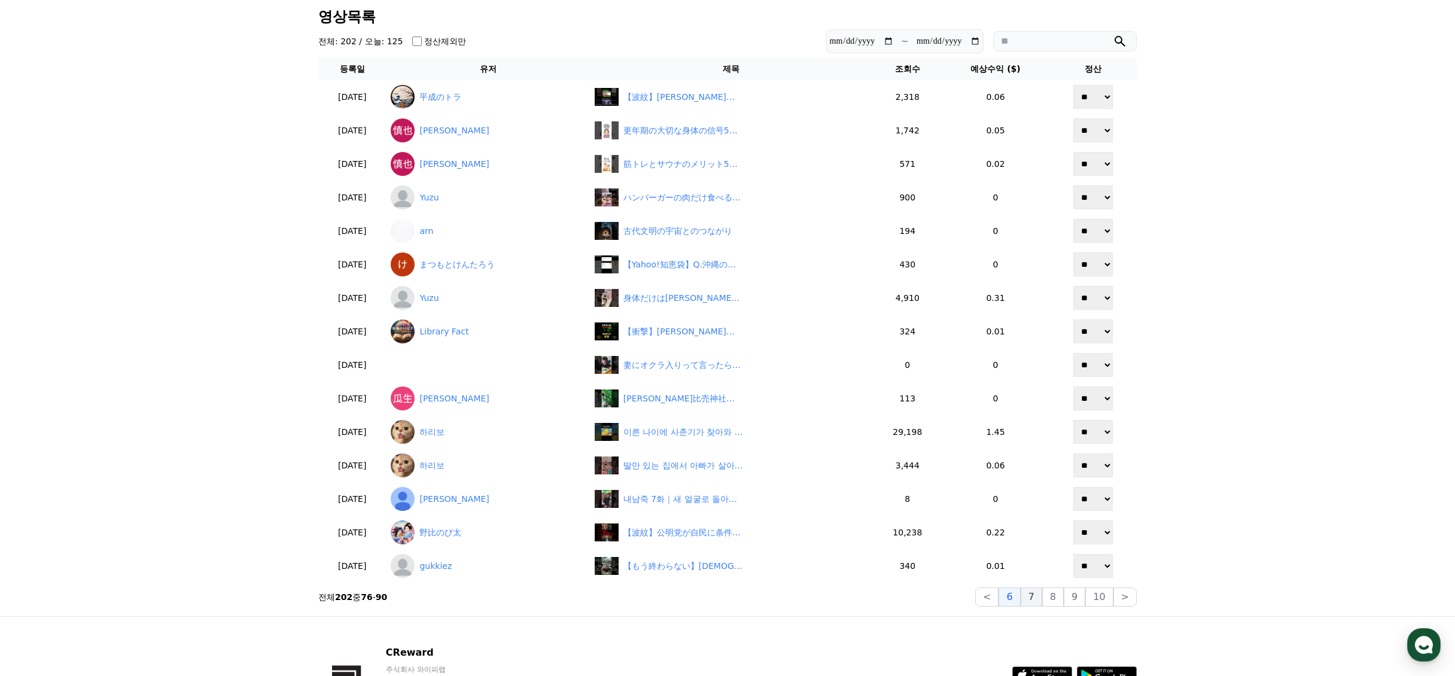
drag, startPoint x: 1049, startPoint y: 595, endPoint x: 1042, endPoint y: 597, distance: 7.3
click at [1042, 597] on div "< 6 7 8 9 10 >" at bounding box center [1057, 597] width 162 height 19
click at [1042, 597] on button "7" at bounding box center [1032, 597] width 22 height 19
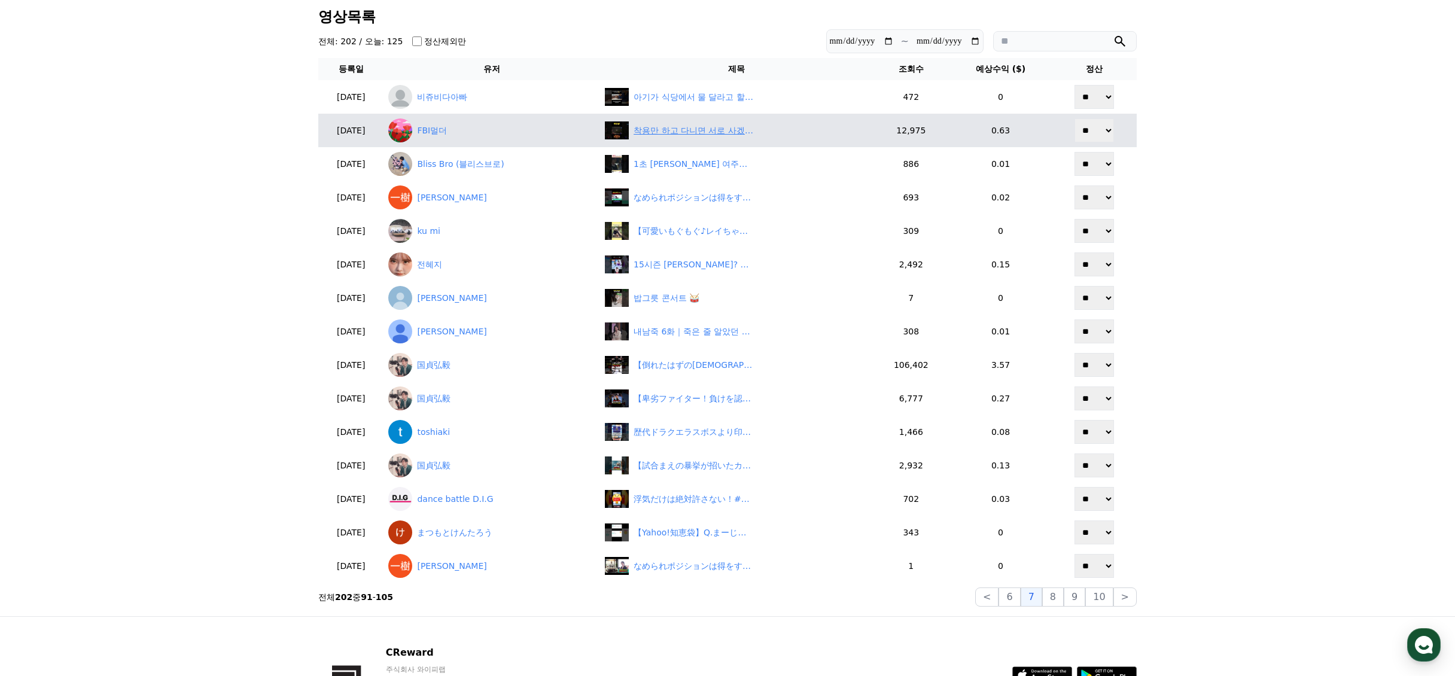
click at [674, 135] on div "착용만 하고 다니면 서로 사겠다고 하던 할배검 직득【디아블로2레저렉션】" at bounding box center [694, 130] width 120 height 13
click at [451, 130] on link "FBI멀더" at bounding box center [491, 130] width 207 height 24
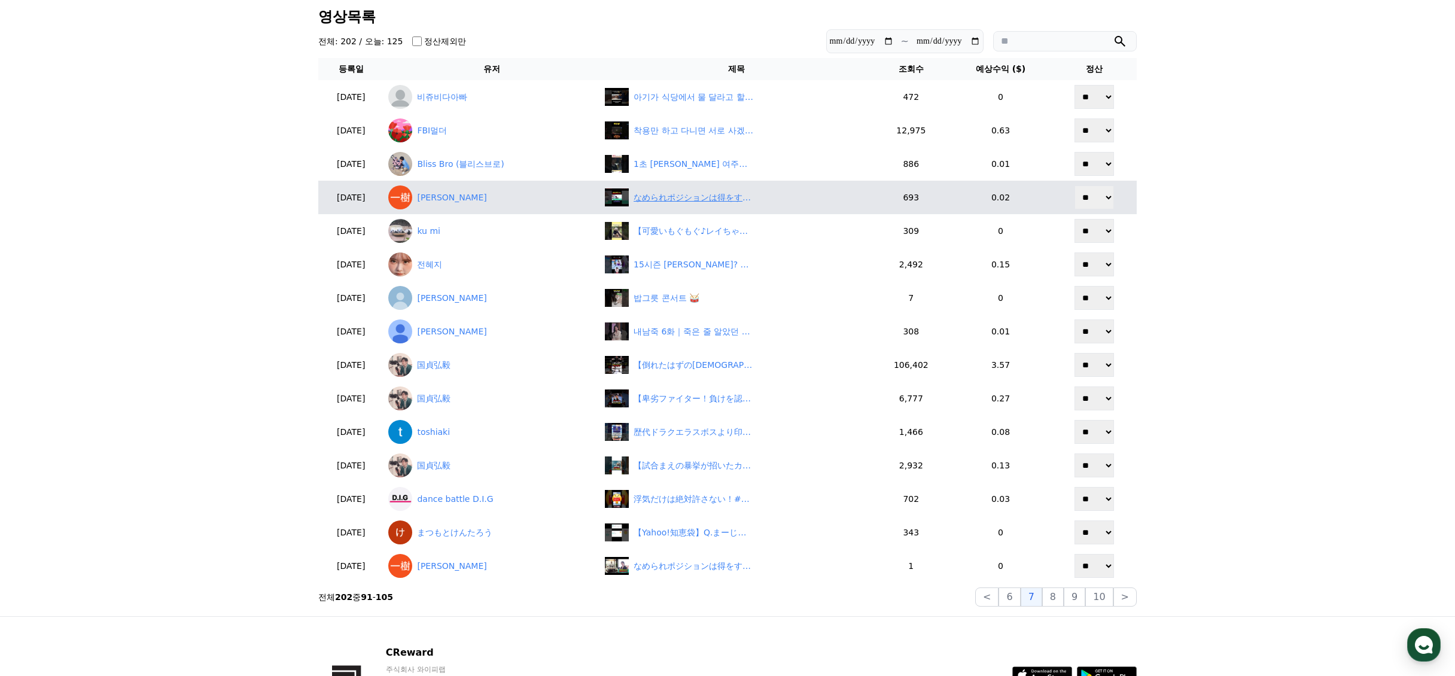
click at [691, 197] on div "なめられポジションは得をする？　#[PERSON_NAME] #[PERSON_NAME]切り抜き #社会人" at bounding box center [694, 198] width 120 height 13
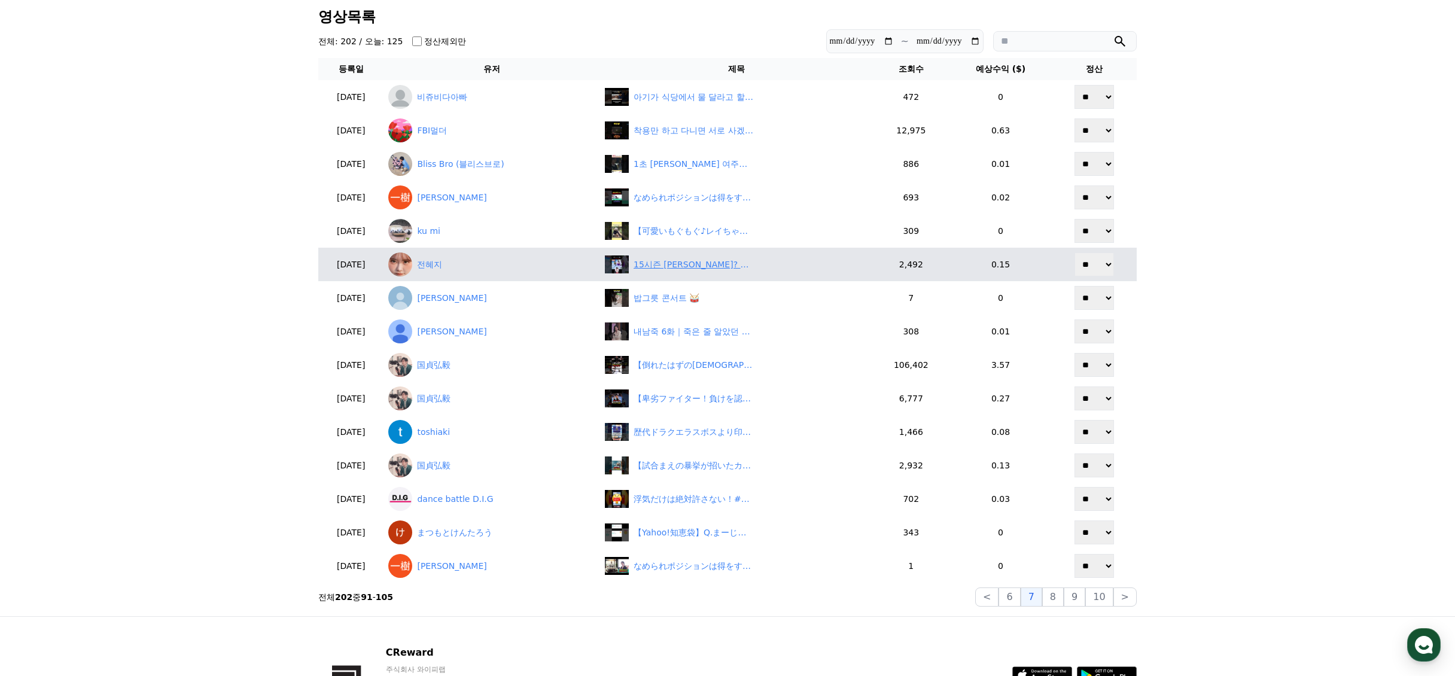
click at [672, 269] on div "15시즌 [PERSON_NAME] 키웠더니? #tft #롤토체스" at bounding box center [694, 265] width 120 height 13
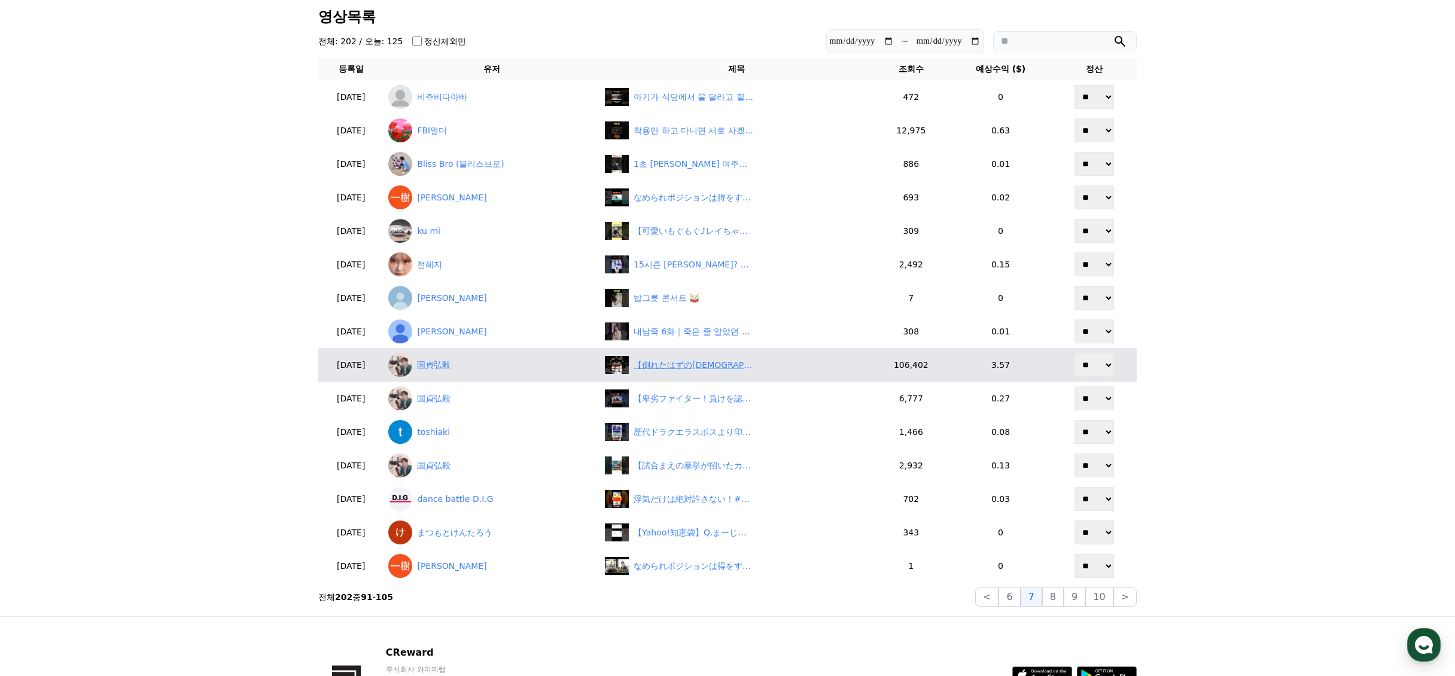
click at [685, 364] on div "【倒れたはずの[DEMOGRAPHIC_DATA]ファイターが奇跡の逆転KO！】#格闘技#mma #総合格闘技 #shorts" at bounding box center [694, 365] width 120 height 13
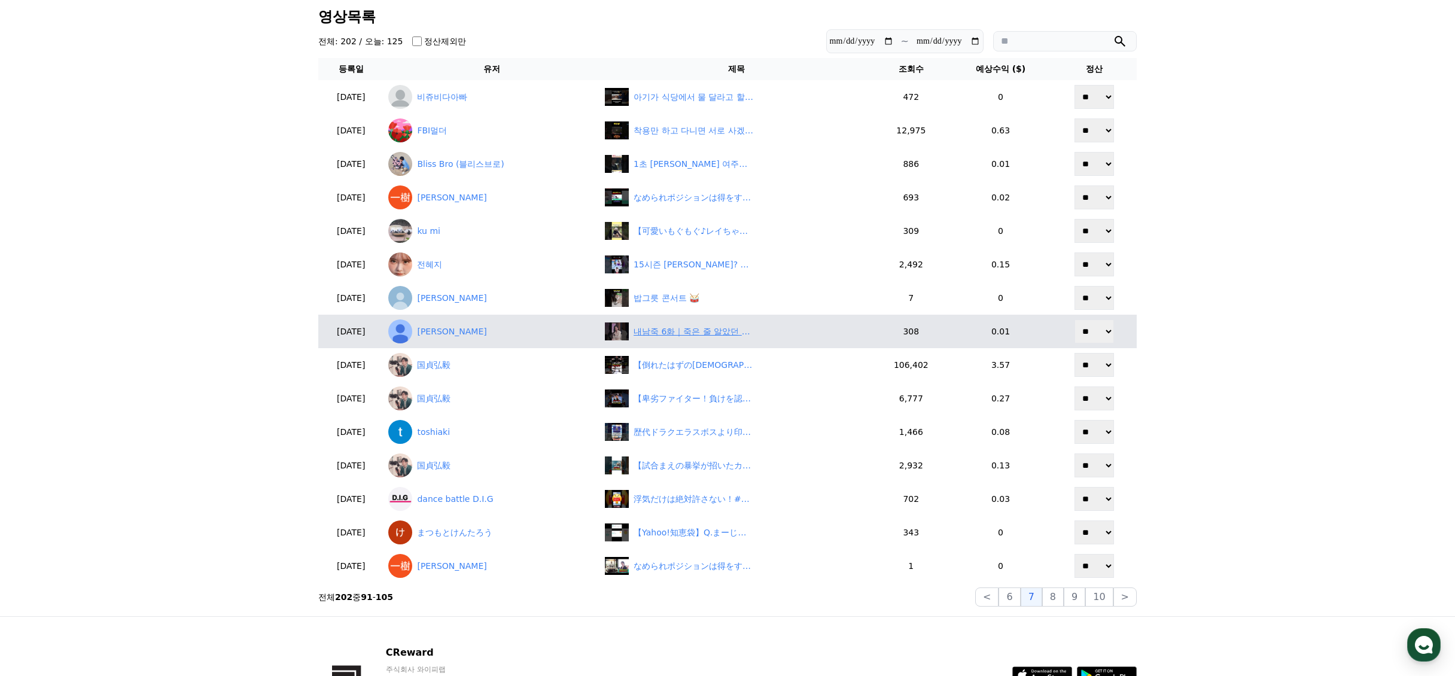
click at [694, 334] on div "내남죽 6화｜죽은 줄 알았던 아내, 성형 후 복수의 시작" at bounding box center [694, 332] width 120 height 13
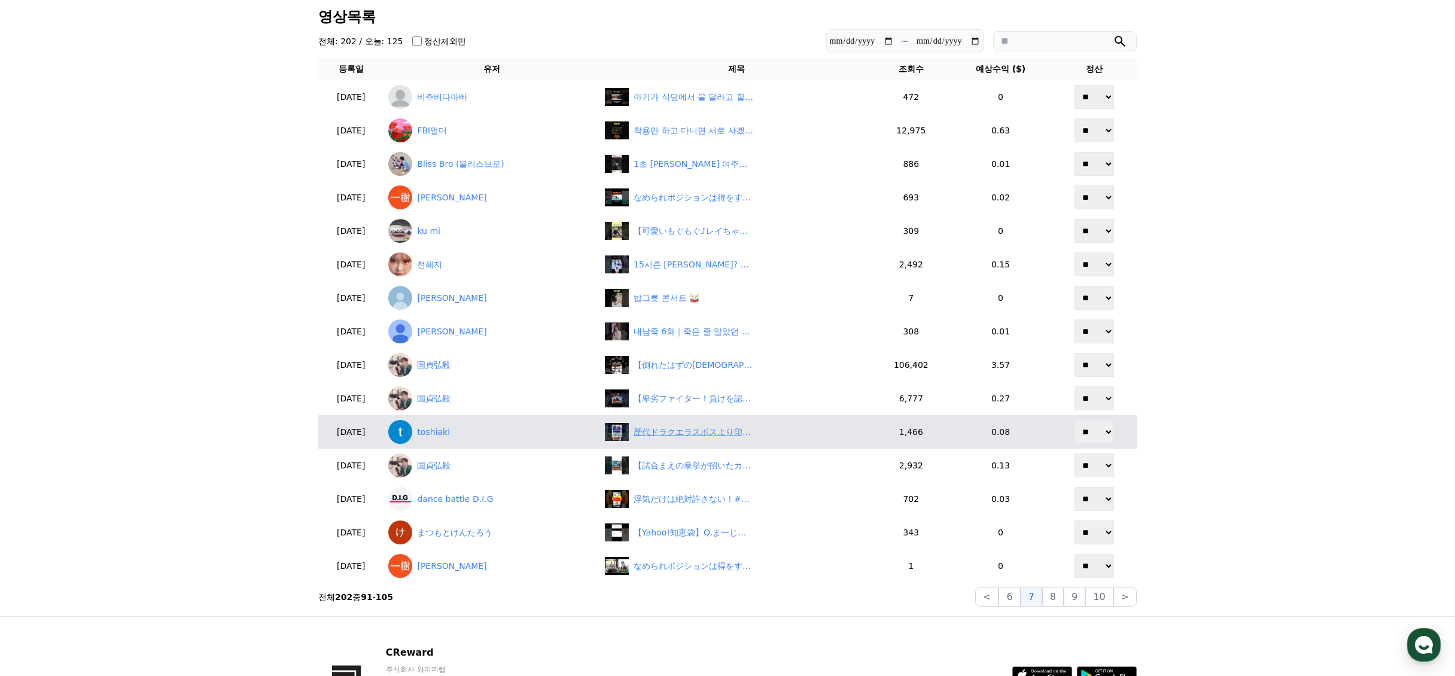
click at [695, 439] on div "歴代ドラクエラスボスより印象強いボス4選 #ドラクエ5 #ドラクエ6 #ドラクエ8 #ドラクエ2 #dq5 #dq6 #dq8 #dq2 #ボス #ムドー #…" at bounding box center [736, 432] width 263 height 18
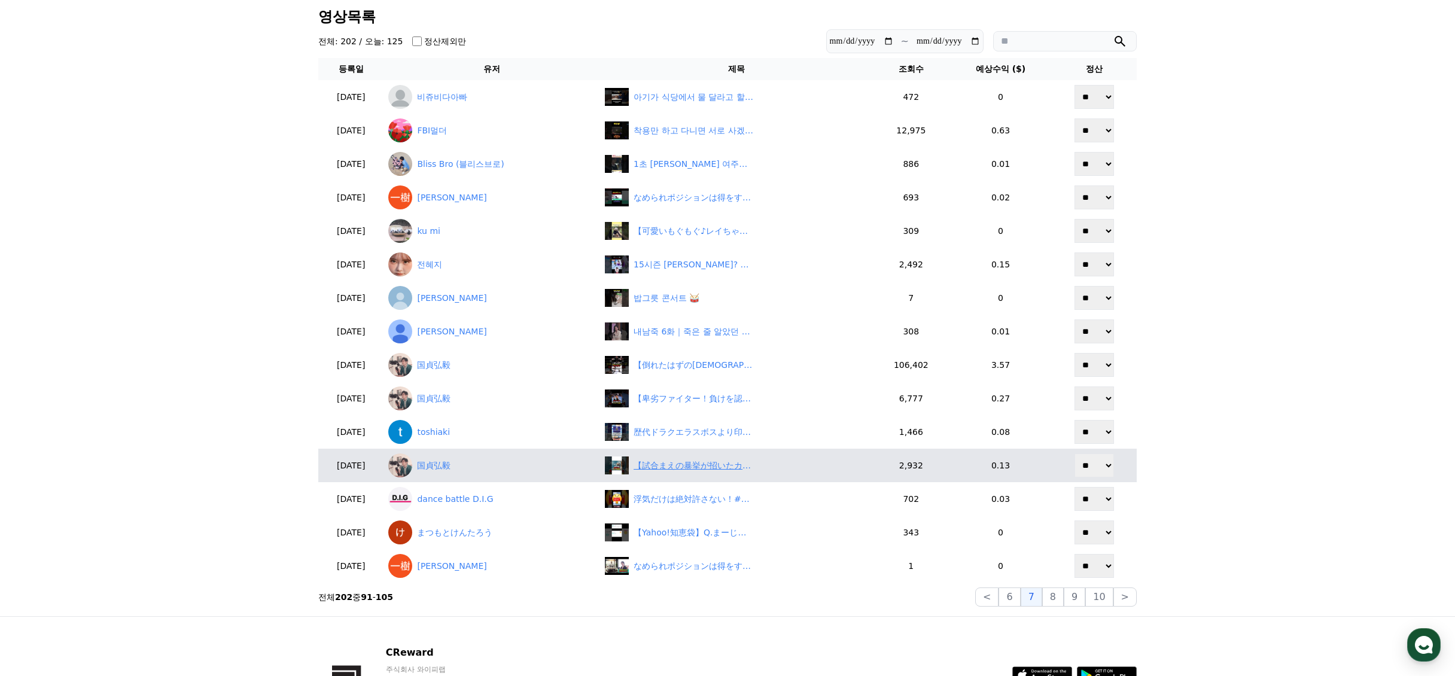
click at [735, 463] on div "【試合まえの暴挙が招いたカルマの鉄槌！】#格闘技#mma #総合格闘技 #shorts" at bounding box center [694, 466] width 120 height 13
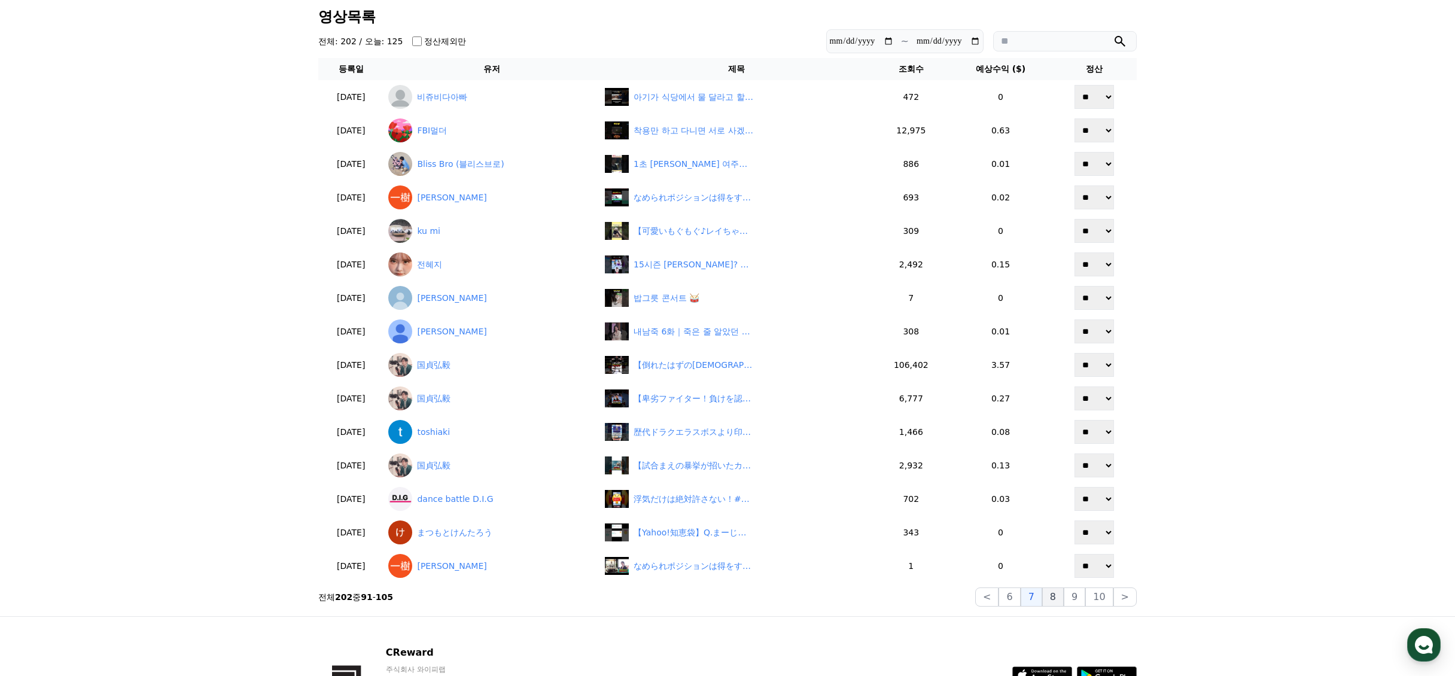
click at [1059, 601] on button "8" at bounding box center [1054, 597] width 22 height 19
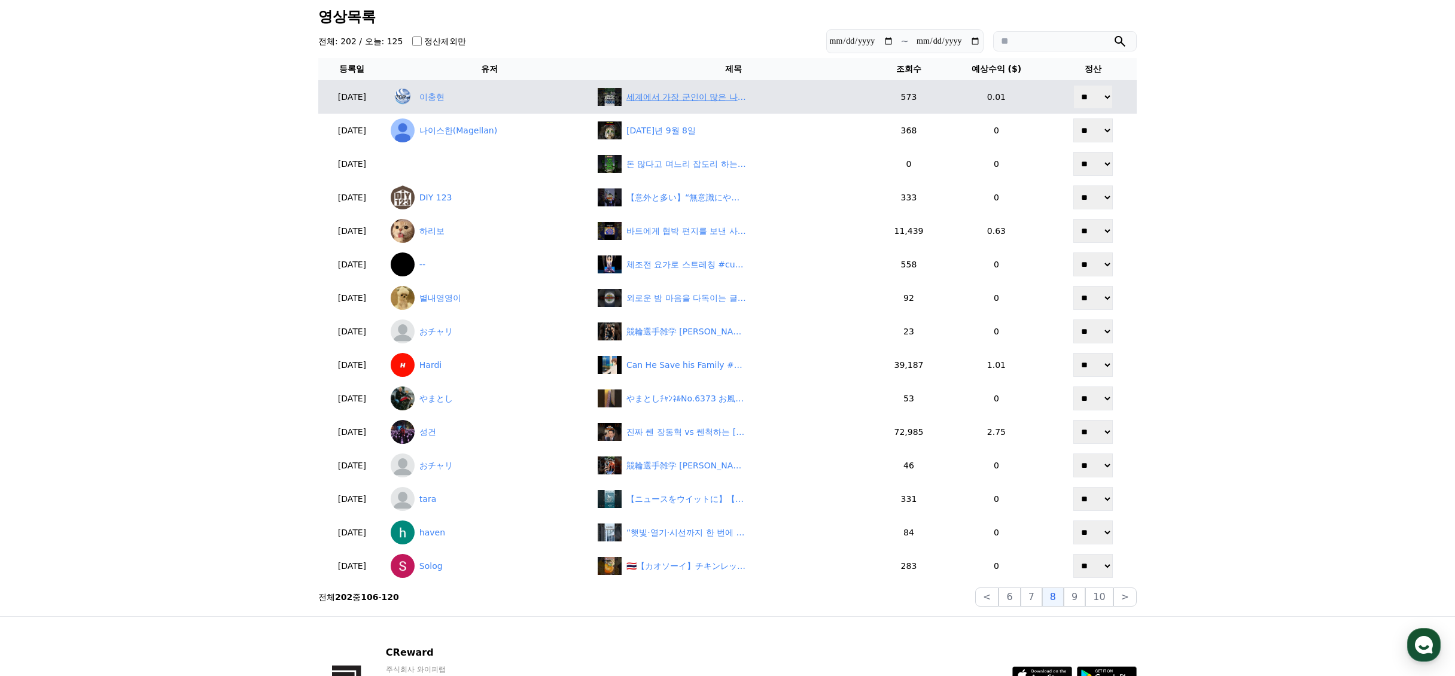
click at [663, 101] on div "세계에서 가장 군인이 많은 나라 TOP10" at bounding box center [687, 97] width 120 height 13
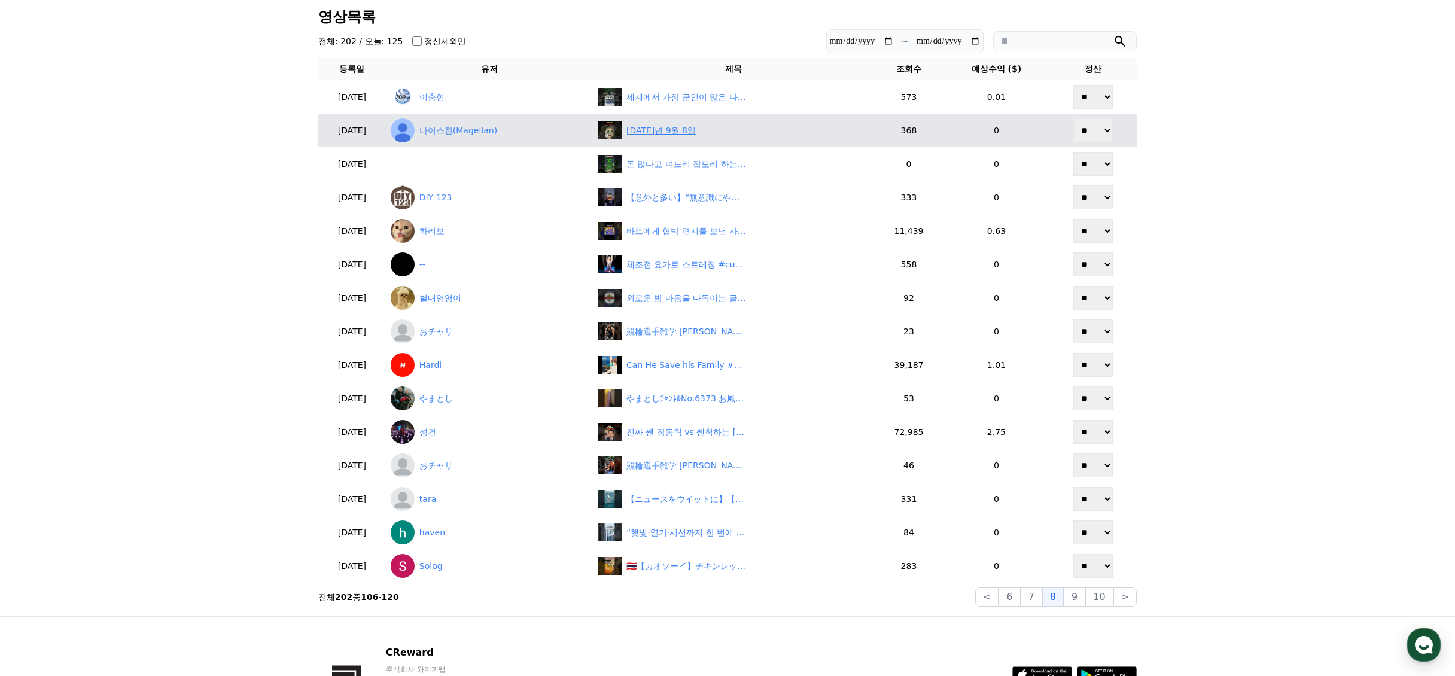
click at [673, 136] on div "2025년 9월 8일" at bounding box center [661, 130] width 69 height 13
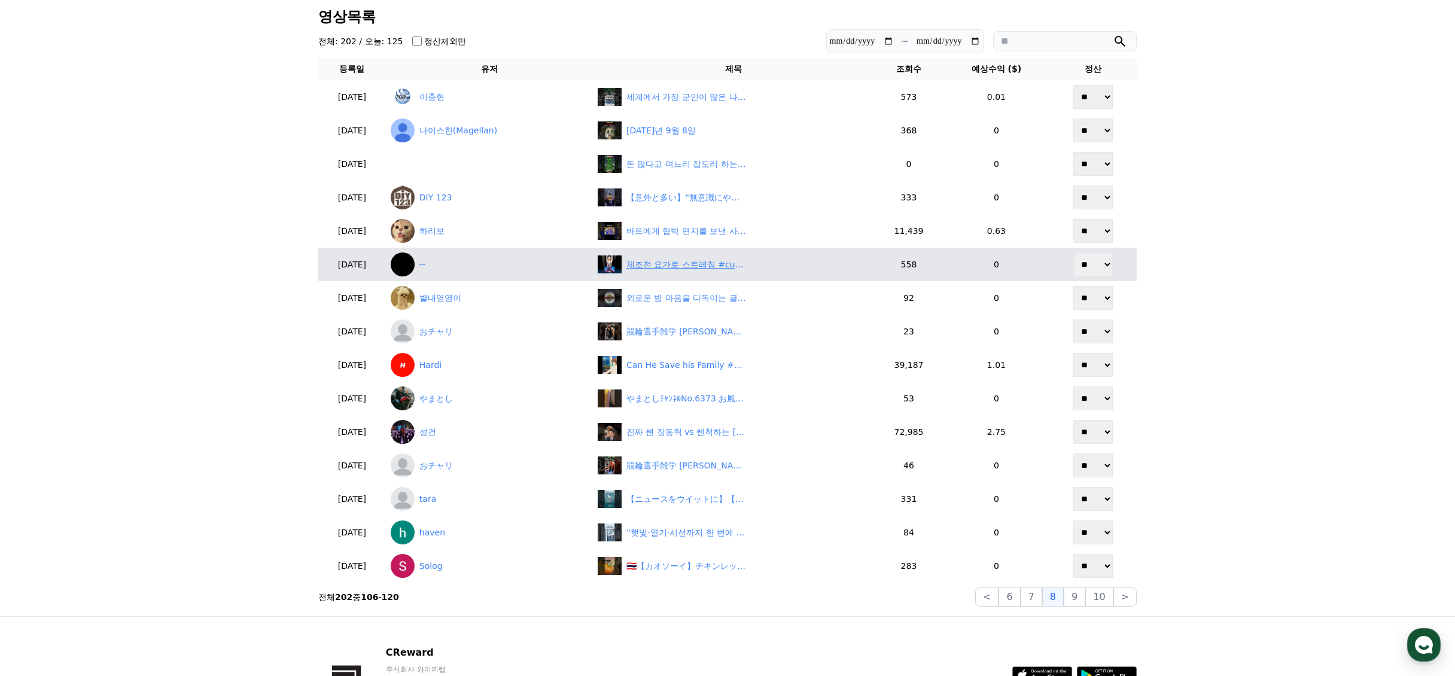
click at [673, 262] on div "체조전 요가로 스트레칭 #cutegirl #prettygirl #yoga" at bounding box center [687, 265] width 120 height 13
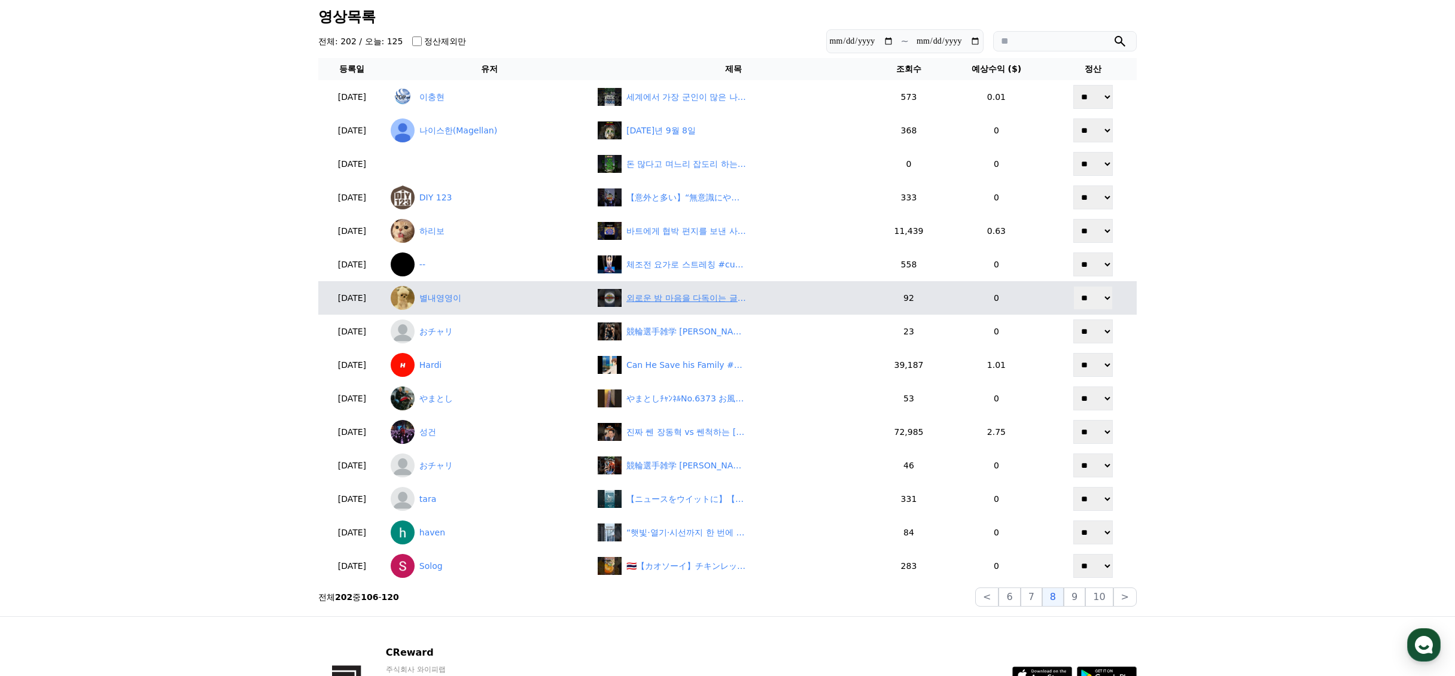
click at [697, 297] on div "외로운 밤 마음을 다독이는 글쓰기 #지혜 #건강 #백세인생 #인생조언 #명언 #노년의지혜" at bounding box center [687, 298] width 120 height 13
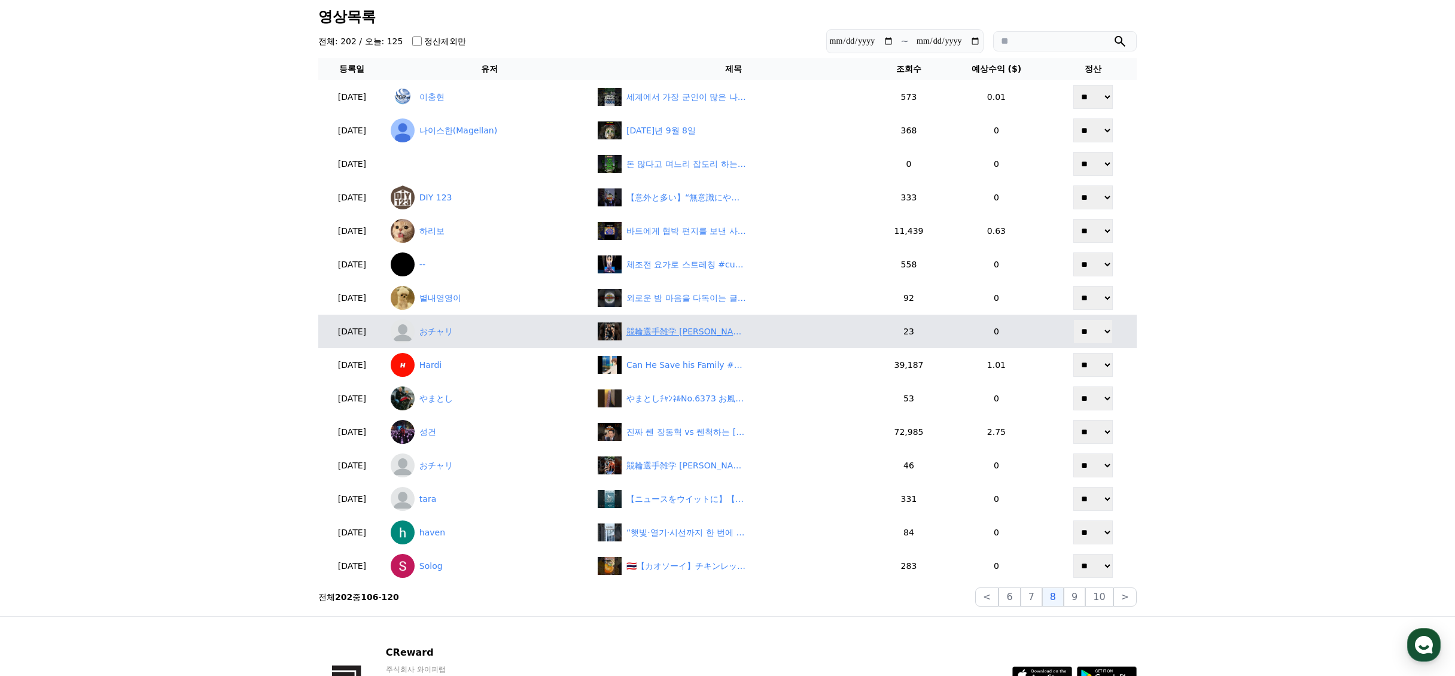
click at [640, 334] on div "競輪選手雑学 新田祐大選手 #競輪 #競輪選手 #雑学 #競輪ライブ #競輪ダイジェスト #競輪祭 #競輪予想ライブ #予想 #玉野競輪 #川崎競輪 #岐阜競…" at bounding box center [734, 332] width 272 height 18
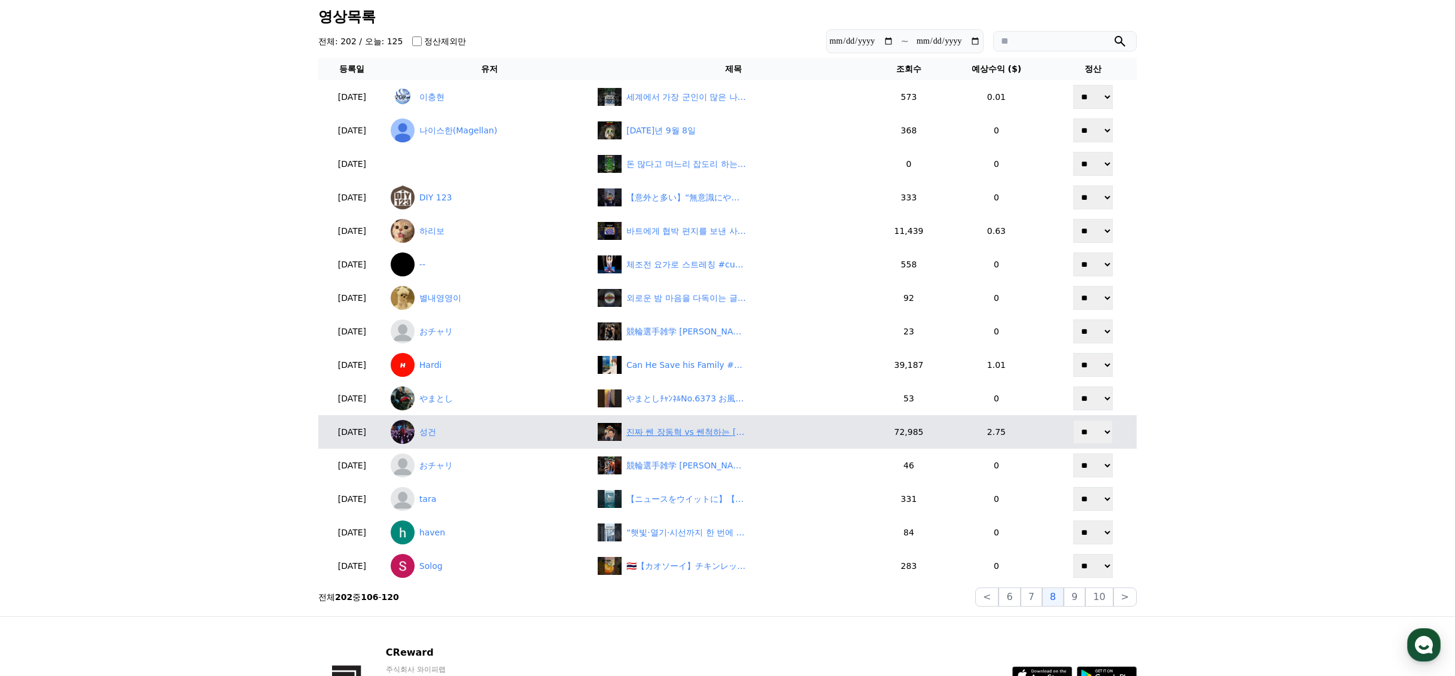
click at [682, 426] on div "진짜 쎈 장동혁 vs 쎈척하는 이재명" at bounding box center [687, 432] width 120 height 13
click at [715, 433] on div "진짜 쎈 장동혁 vs 쎈척하는 이재명" at bounding box center [687, 432] width 120 height 13
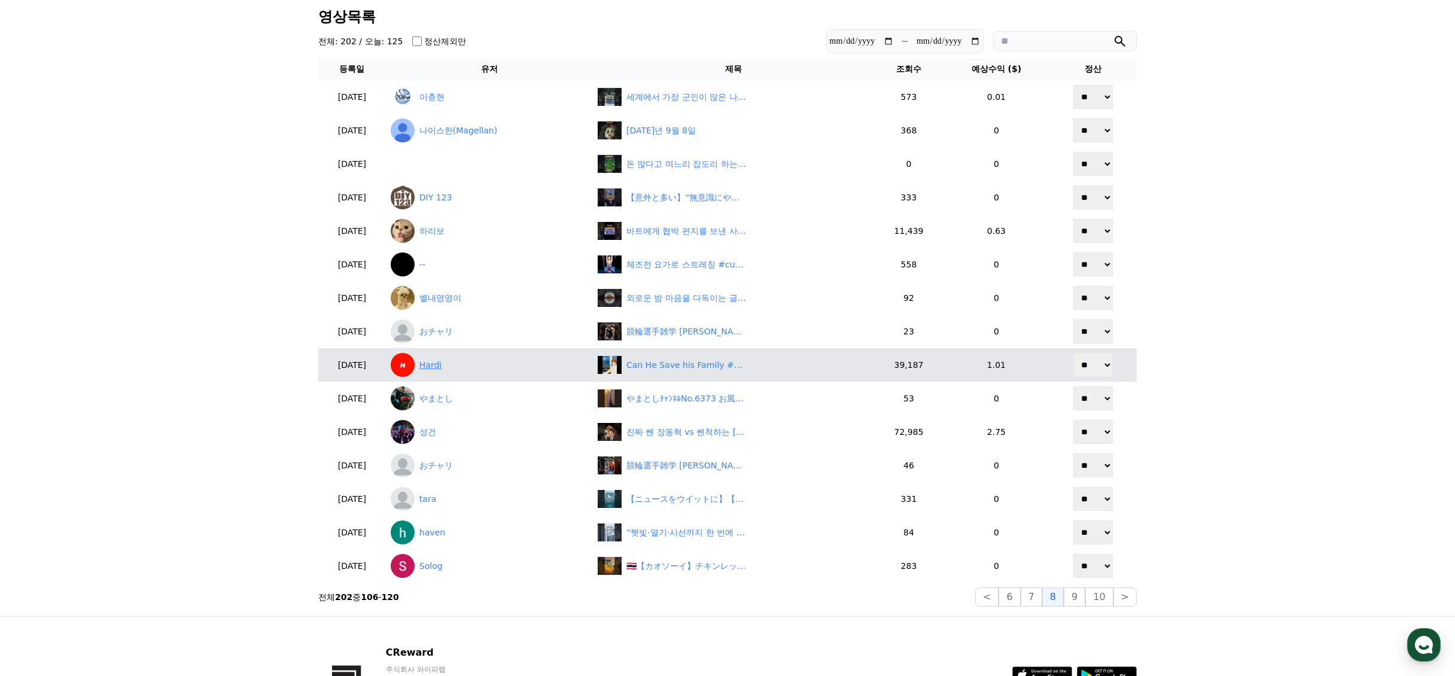
click at [482, 361] on link "Hardi" at bounding box center [489, 365] width 197 height 24
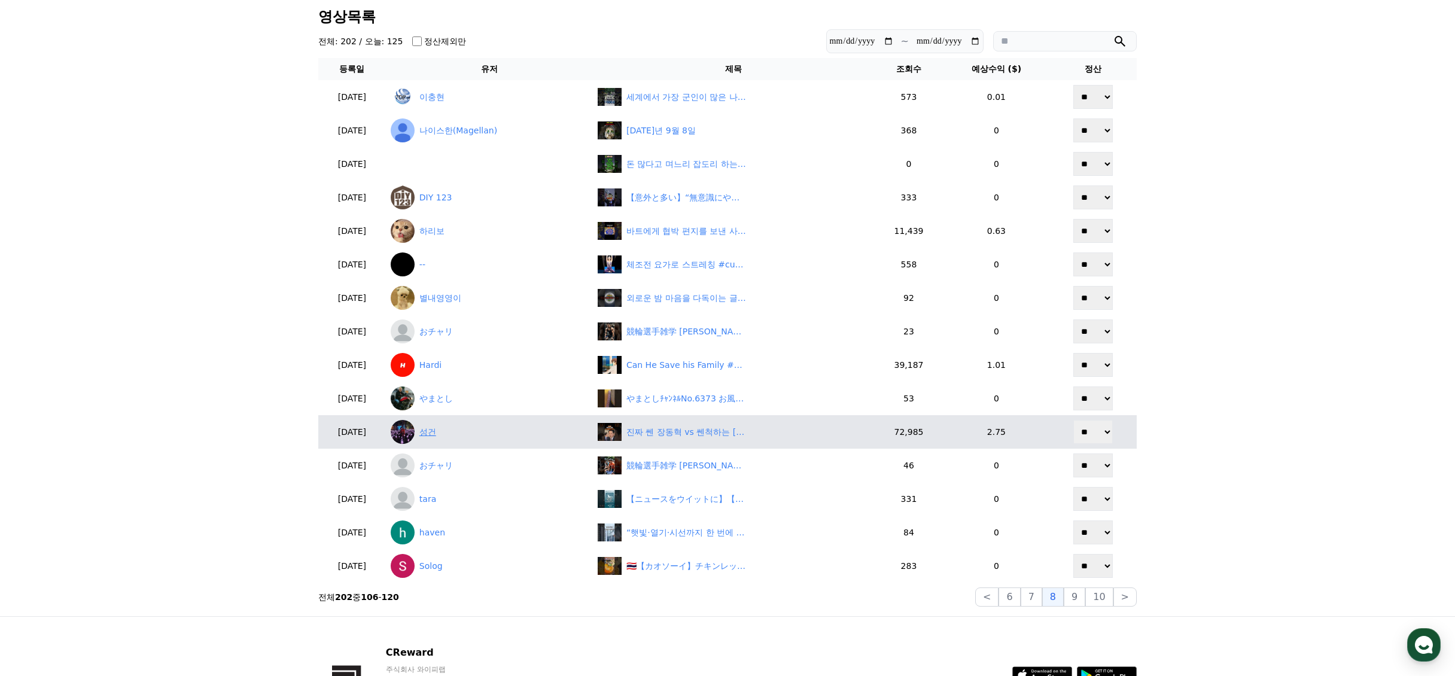
click at [463, 433] on link "성건" at bounding box center [489, 432] width 197 height 24
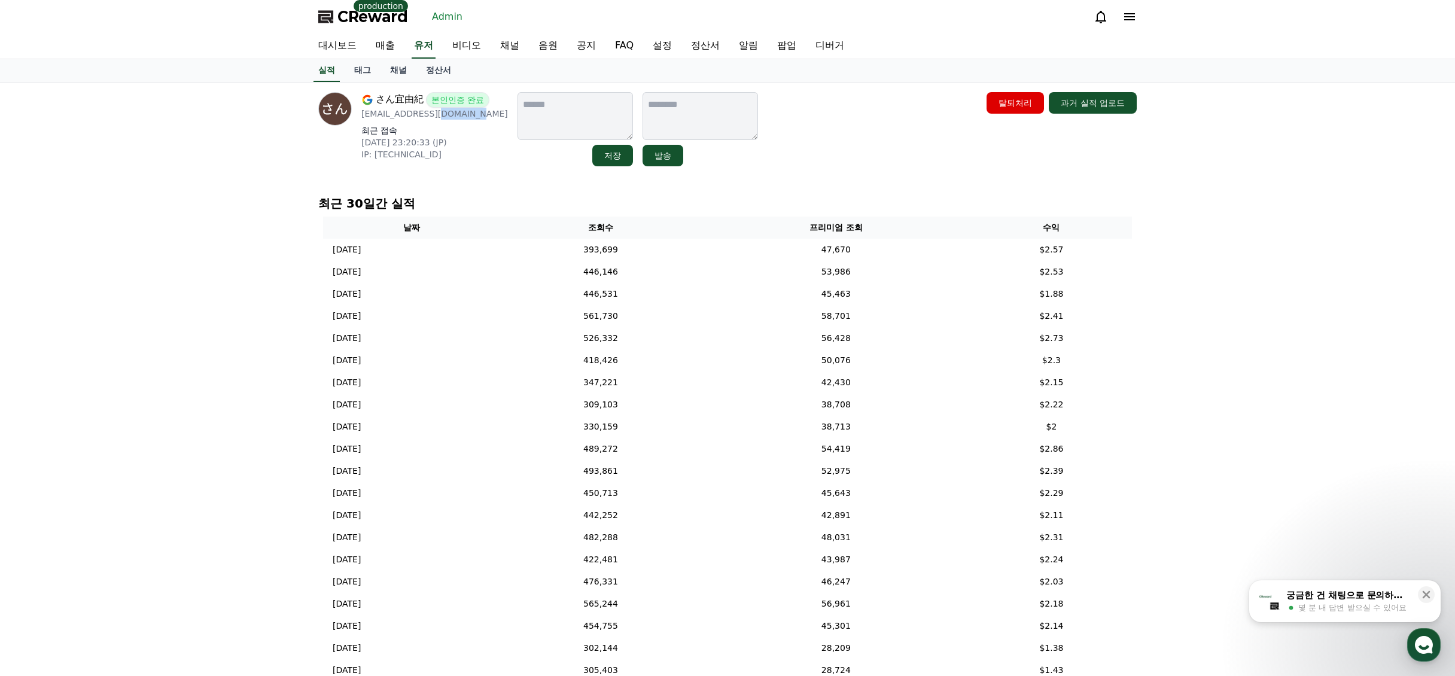
drag, startPoint x: 467, startPoint y: 114, endPoint x: 432, endPoint y: 116, distance: 35.4
click at [428, 116] on p "mitsugi09061995@gmail.com" at bounding box center [434, 114] width 147 height 12
click at [473, 115] on p "mitsugi09061995@gmail.com" at bounding box center [434, 114] width 147 height 12
drag, startPoint x: 378, startPoint y: 120, endPoint x: 359, endPoint y: 116, distance: 19.6
click at [359, 116] on div "さん宜由紀 본인인증 완료 mitsugi09061995@gmail.com 최근 접속 2025-07-23 23:20:33 (JP) IP: 1.21…" at bounding box center [413, 129] width 190 height 74
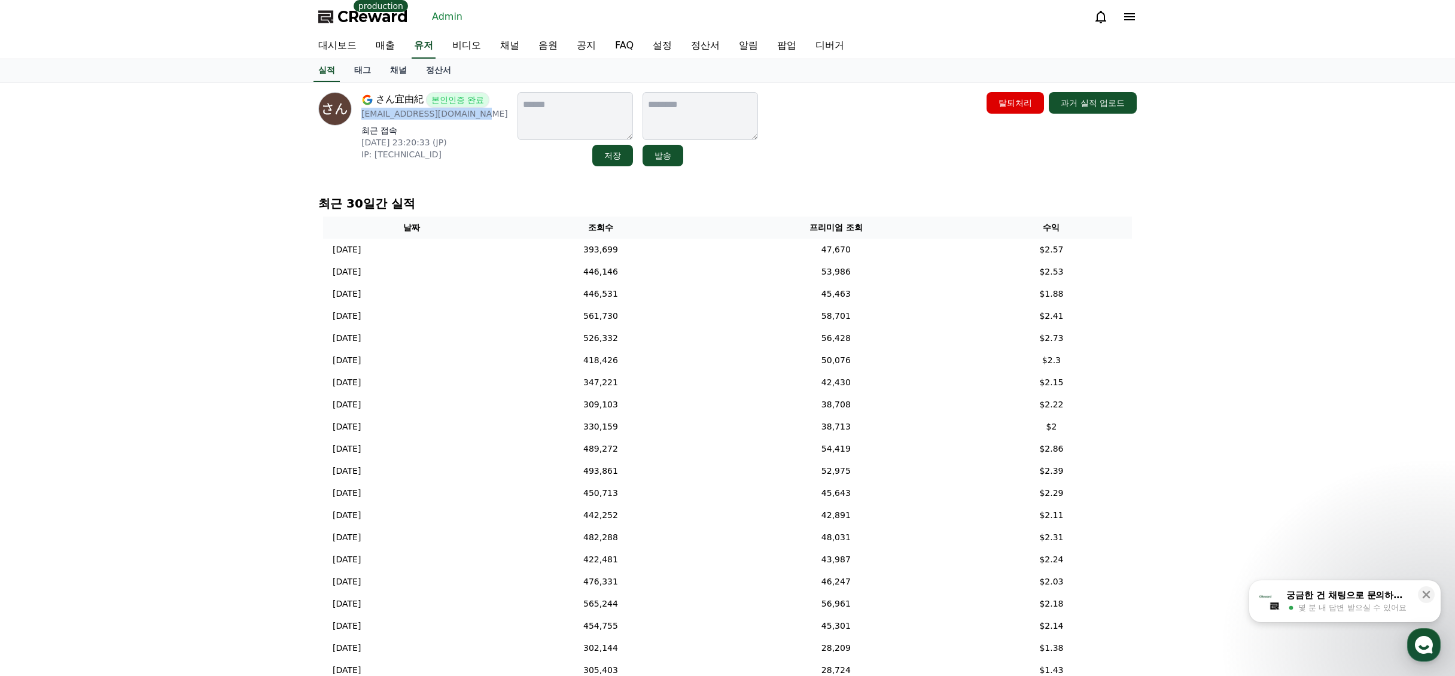
copy p "mitsugi09061995@gmail.com"
click at [1232, 379] on div "さん宜由紀 본인인증 완료 mitsugi09061995@gmail.com 최근 접속 2025-07-23 23:20:33 (JP) IP: 1.21…" at bounding box center [727, 426] width 1455 height 687
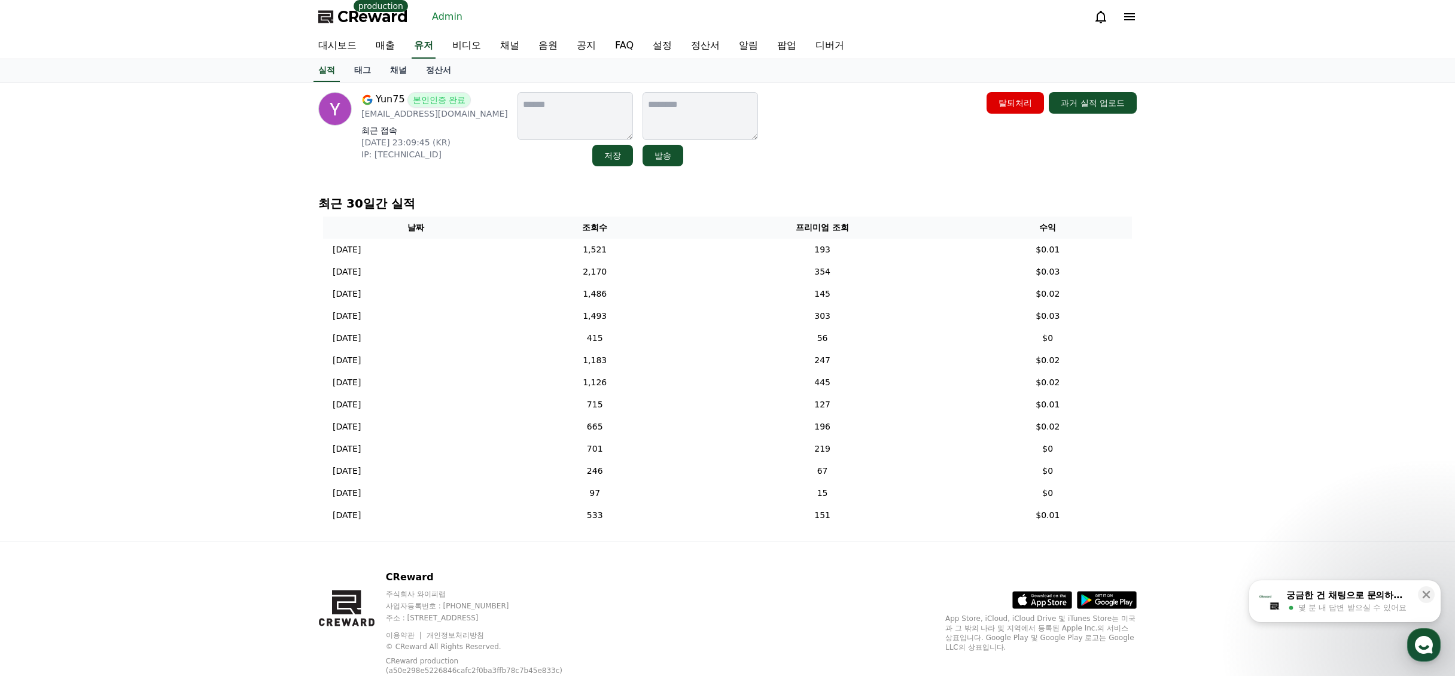
click at [1311, 338] on div "Yun75 본인인증 완료 [EMAIL_ADDRESS][DOMAIN_NAME] 최근 접속 [DATE] 23:09:45 (KR) IP: [TECH…" at bounding box center [727, 312] width 1455 height 458
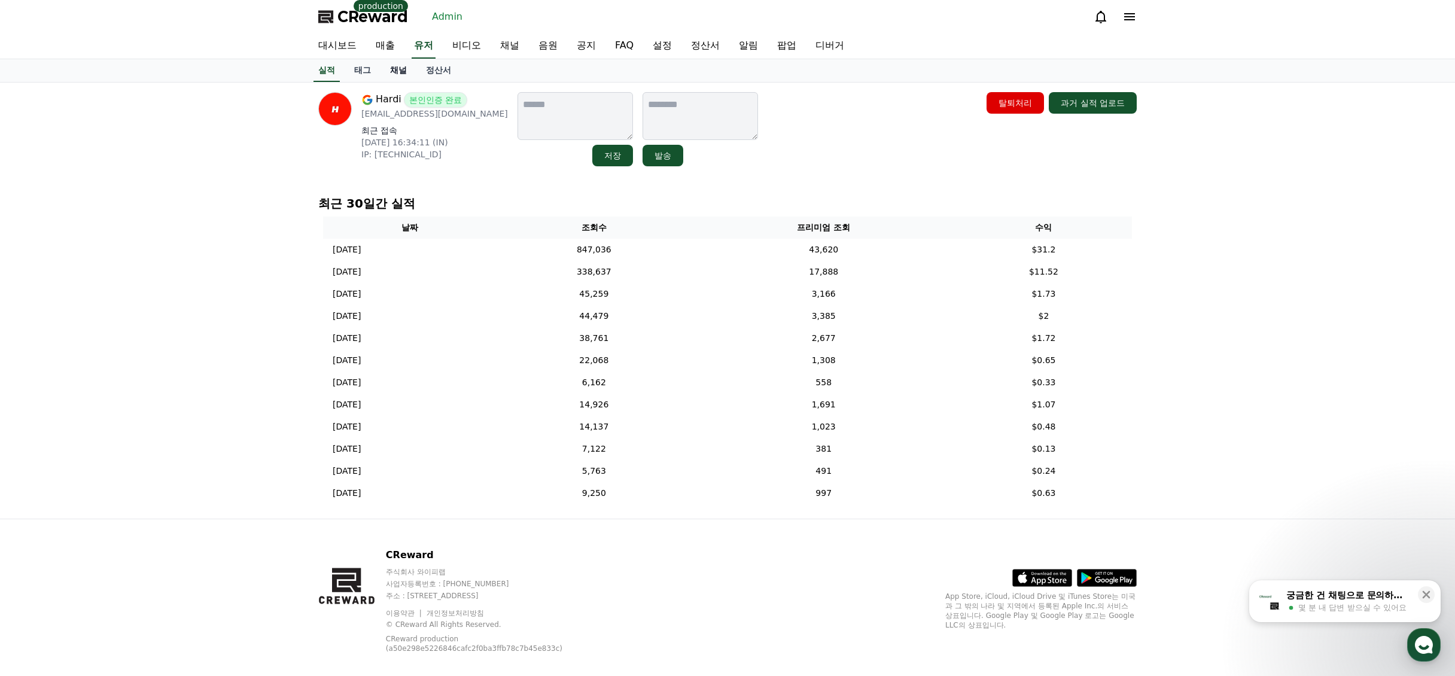
click at [402, 75] on link "채널" at bounding box center [399, 70] width 36 height 23
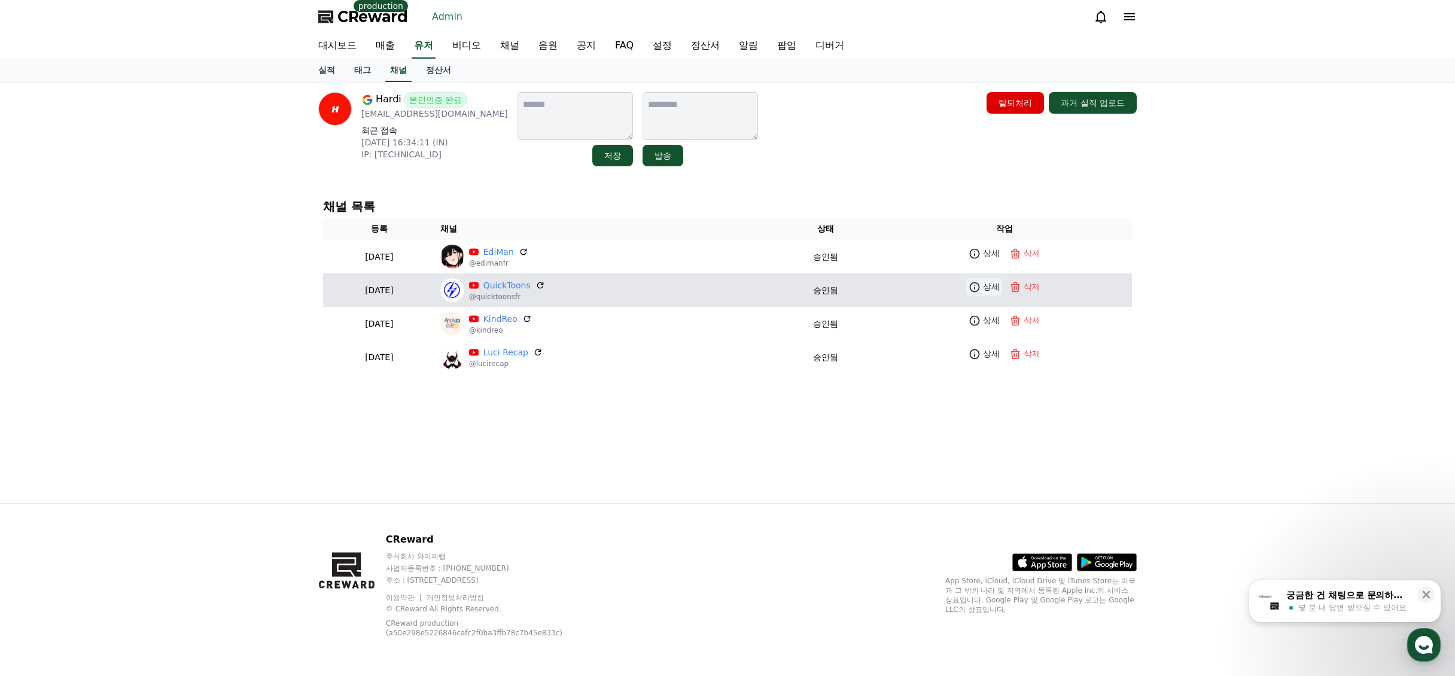
click at [986, 293] on link "상세" at bounding box center [985, 286] width 36 height 17
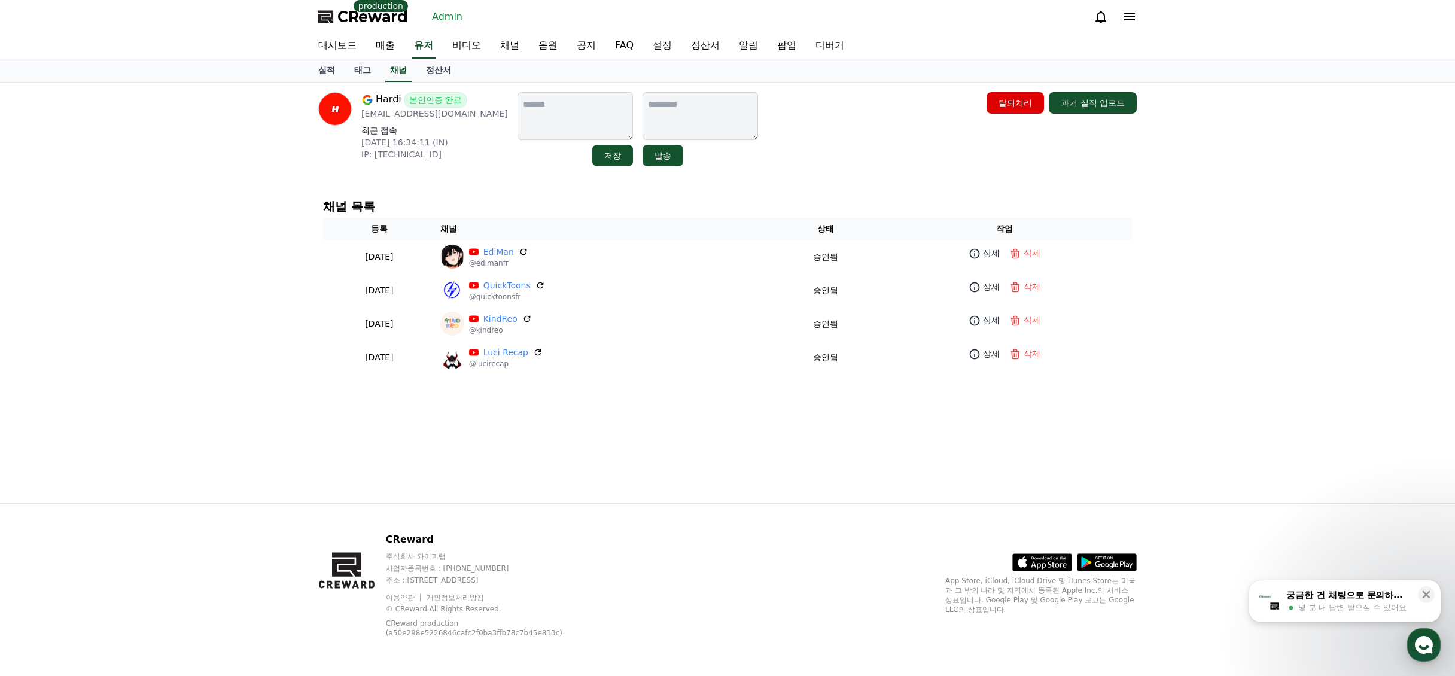
click at [868, 466] on div "Hardi 본인인증 완료 workforhardi@gmail.com 최근 접속 2025-09-01 16:34:11 (IN) IP: 2409:40…" at bounding box center [728, 293] width 838 height 421
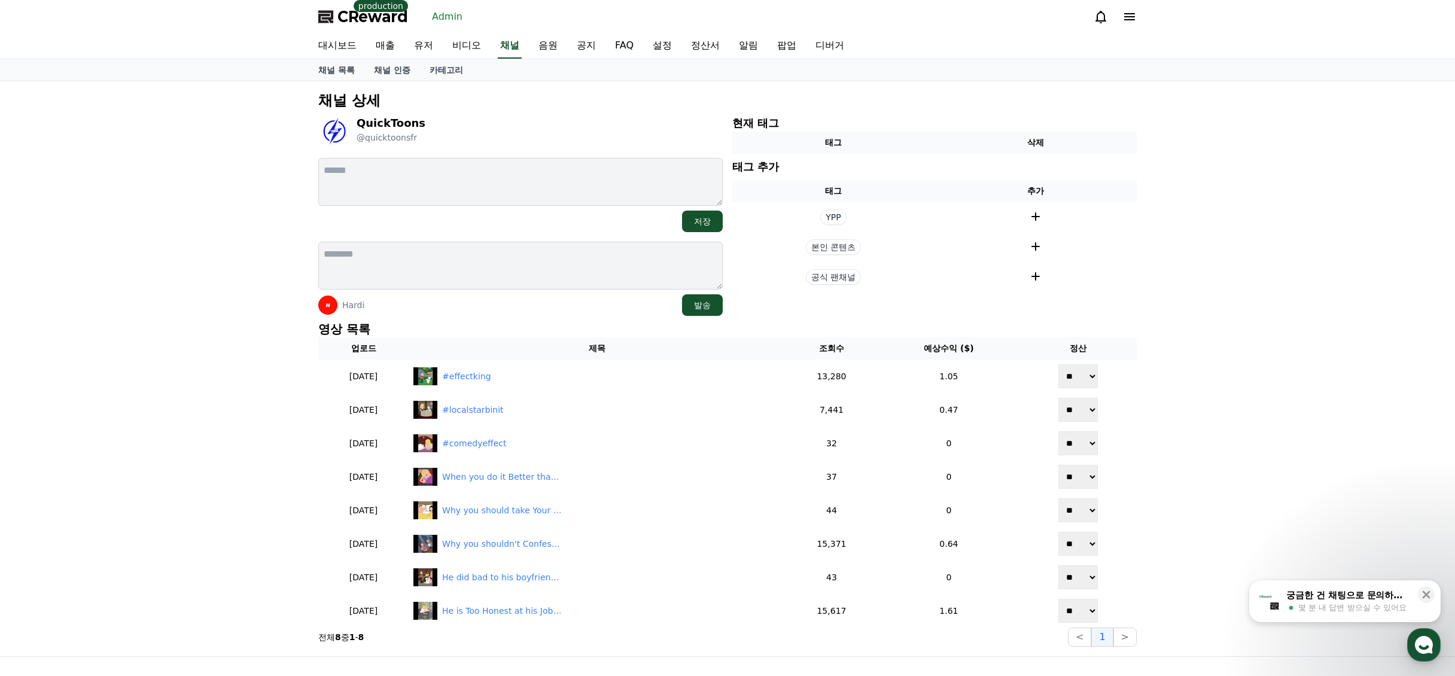
click at [1224, 308] on div "채널 상세 QuickToons @quicktoonsfr 저장 Hardi 발송 현재 태그 태그 삭제 태그 추가 태그 추가 YPP 본인 콘텐츠 공…" at bounding box center [727, 368] width 1455 height 575
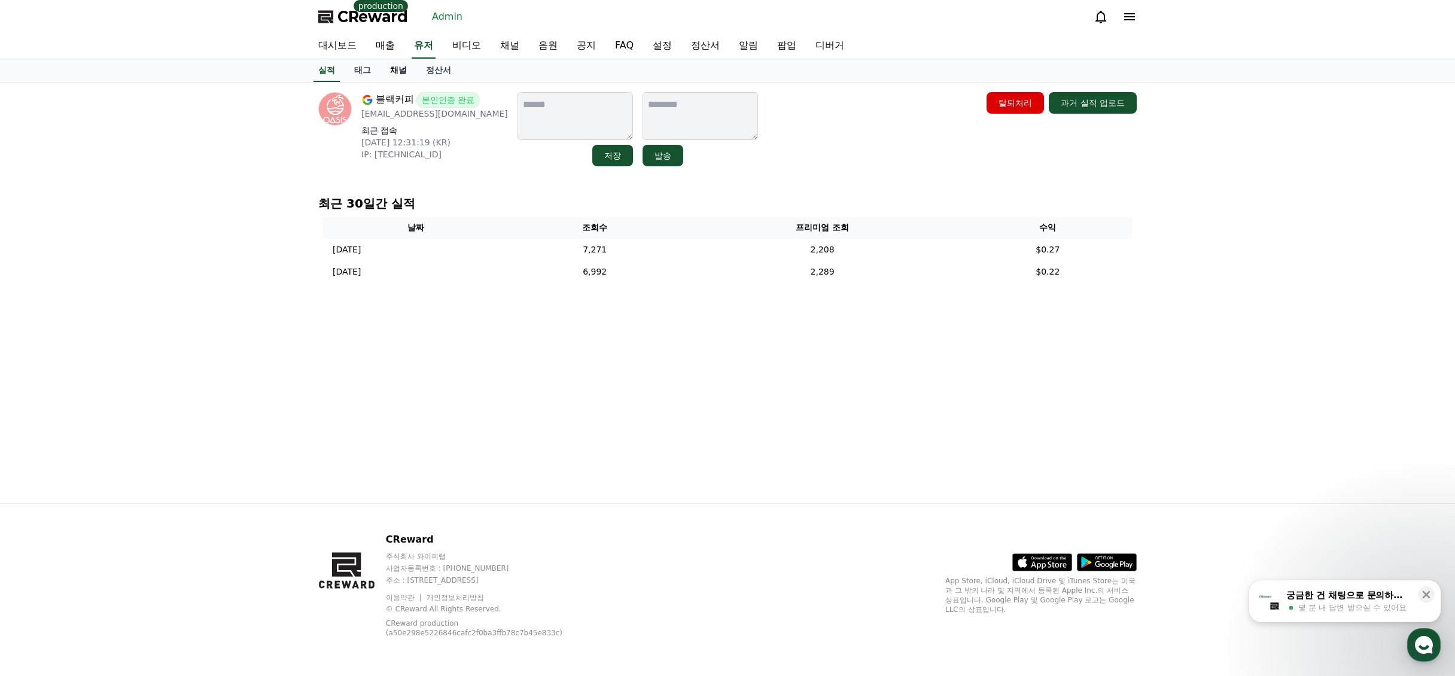
click at [396, 70] on link "채널" at bounding box center [399, 70] width 36 height 23
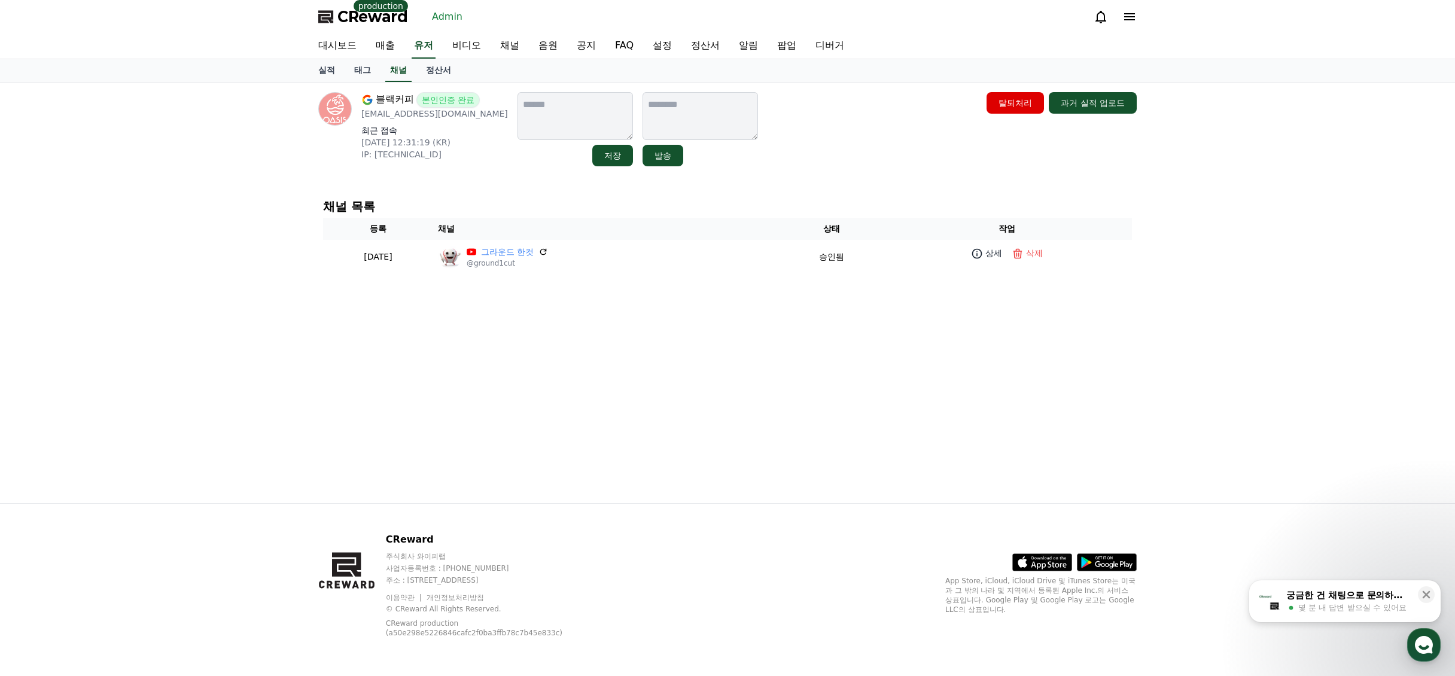
click at [1354, 238] on div "블랙커피 본인인증 완료 lynx4320@gmail.com 최근 접속 2025-09-09 12:31:19 (KR) IP: 106.101.131.…" at bounding box center [727, 293] width 1455 height 421
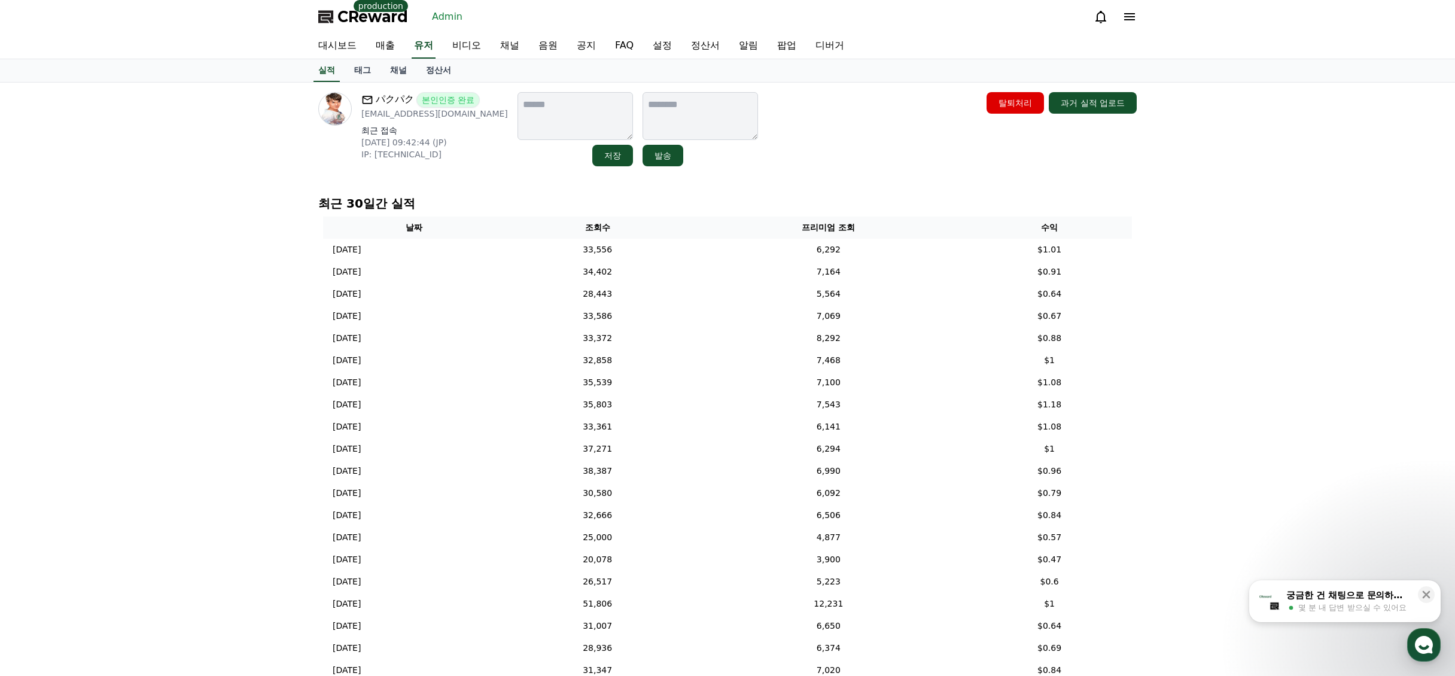
click at [1286, 376] on div "パクパク 본인인증 완료 [EMAIL_ADDRESS][DOMAIN_NAME] 최근 접속 [DATE] 09:42:44 (JP) IP: [TECHN…" at bounding box center [727, 426] width 1455 height 687
drag, startPoint x: 1300, startPoint y: 335, endPoint x: 1235, endPoint y: 332, distance: 65.3
click at [1295, 335] on div "パクパク 본인인증 완료 [EMAIL_ADDRESS][DOMAIN_NAME] 최근 접속 [DATE] 09:42:44 (JP) IP: [TECHN…" at bounding box center [727, 426] width 1455 height 687
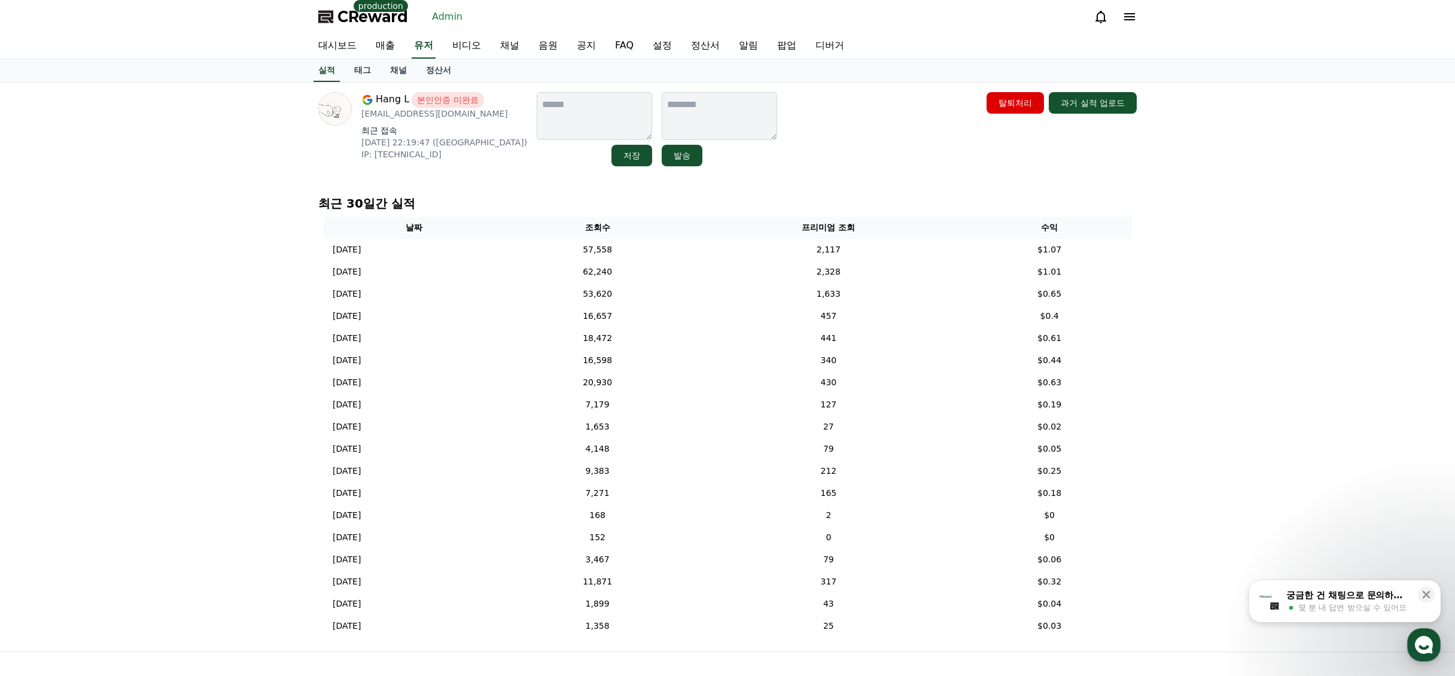
click at [1247, 330] on div "Hang L 본인인증 미완료 xl15090717013@gmail.com 최근 접속 2025-08-24 22:19:47 (US) IP: 38.1…" at bounding box center [727, 367] width 1455 height 569
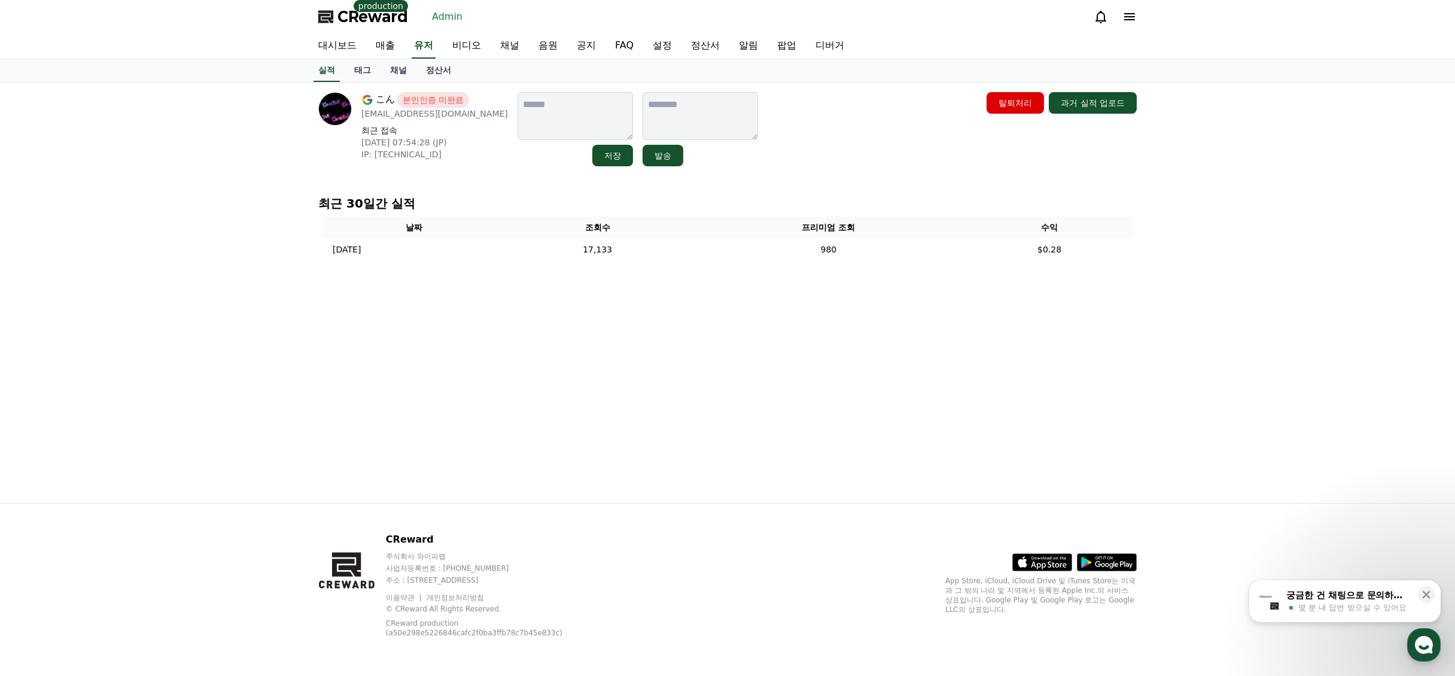
click at [1163, 353] on div "こん 본인인증 미완료 [EMAIL_ADDRESS][DOMAIN_NAME] 최근 접속 [DATE] 07:54:28 (JP) IP: [TECHNI…" at bounding box center [727, 293] width 1455 height 421
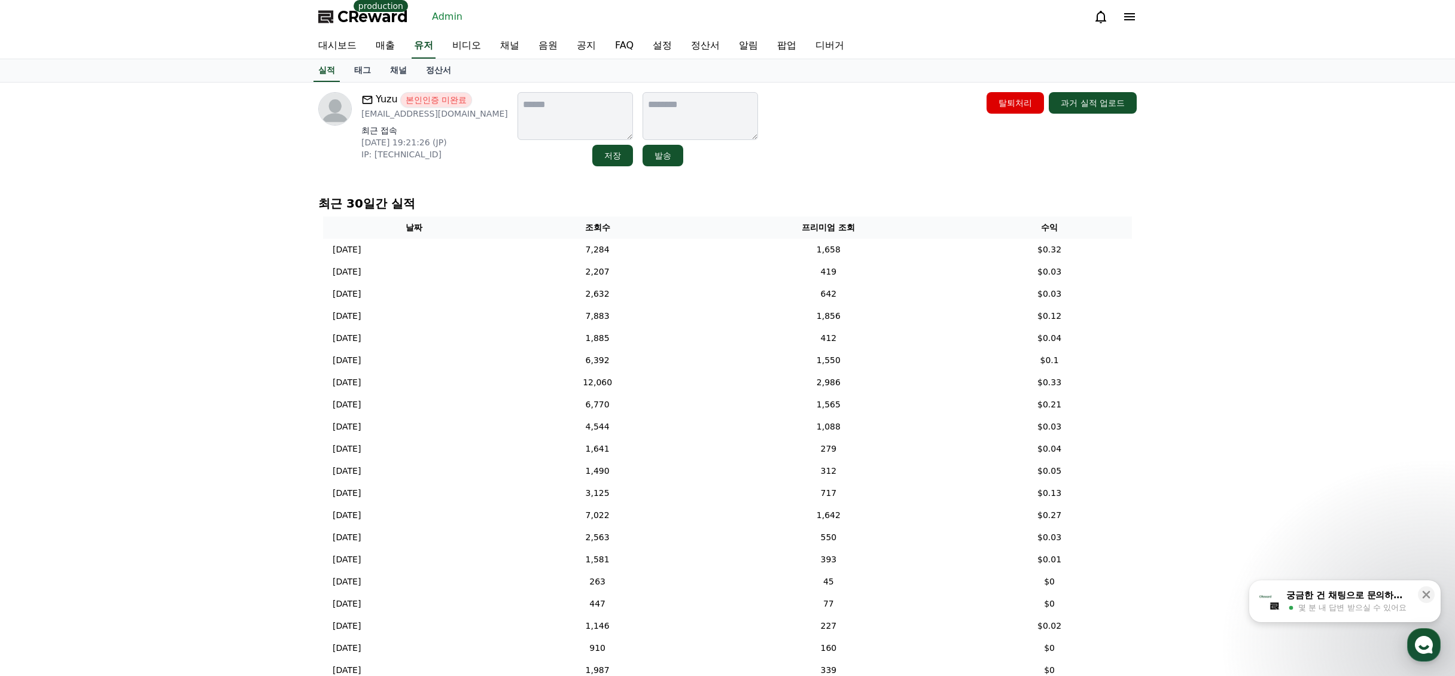
click at [1284, 293] on div "Yuzu 본인인증 미완료 yuzuhaaa0529@gmail.com 최근 접속 2025-08-20 19:21:26 (JP) IP: 240b:10…" at bounding box center [727, 412] width 1455 height 658
click at [1281, 340] on div "野比のび太 본인인증 완료 a501014030@gmail.com 최근 접속 2025-07-22 08:34:49 (JP) IP: 202.59.17…" at bounding box center [727, 426] width 1455 height 687
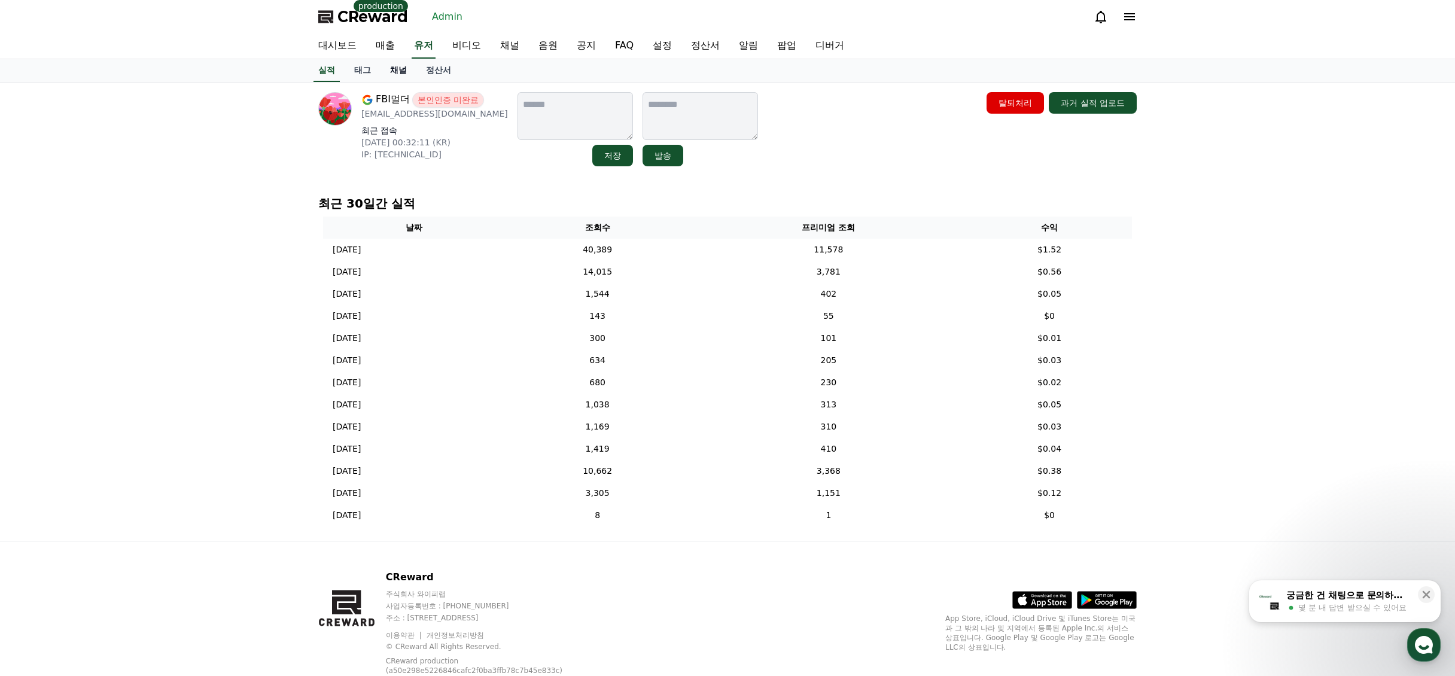
click at [399, 72] on link "채널" at bounding box center [399, 70] width 36 height 23
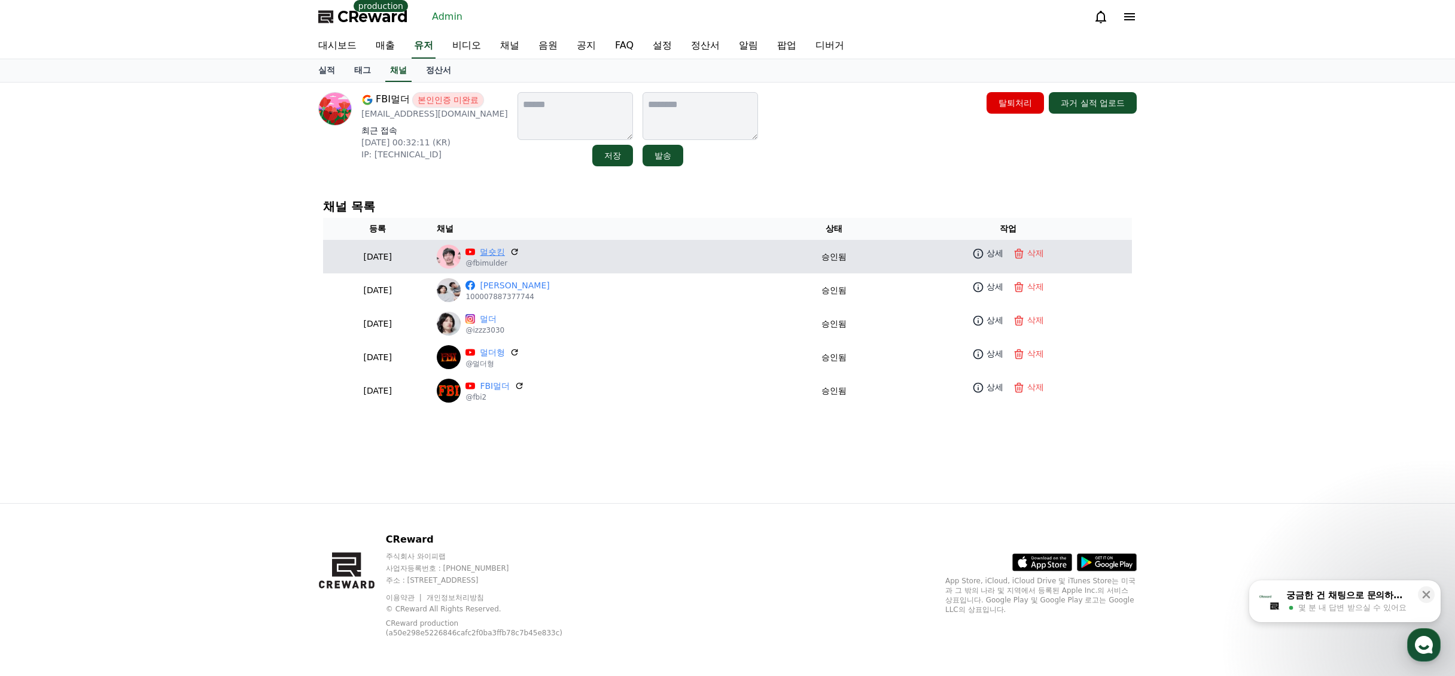
click at [505, 249] on link "멀숏킹" at bounding box center [492, 252] width 25 height 13
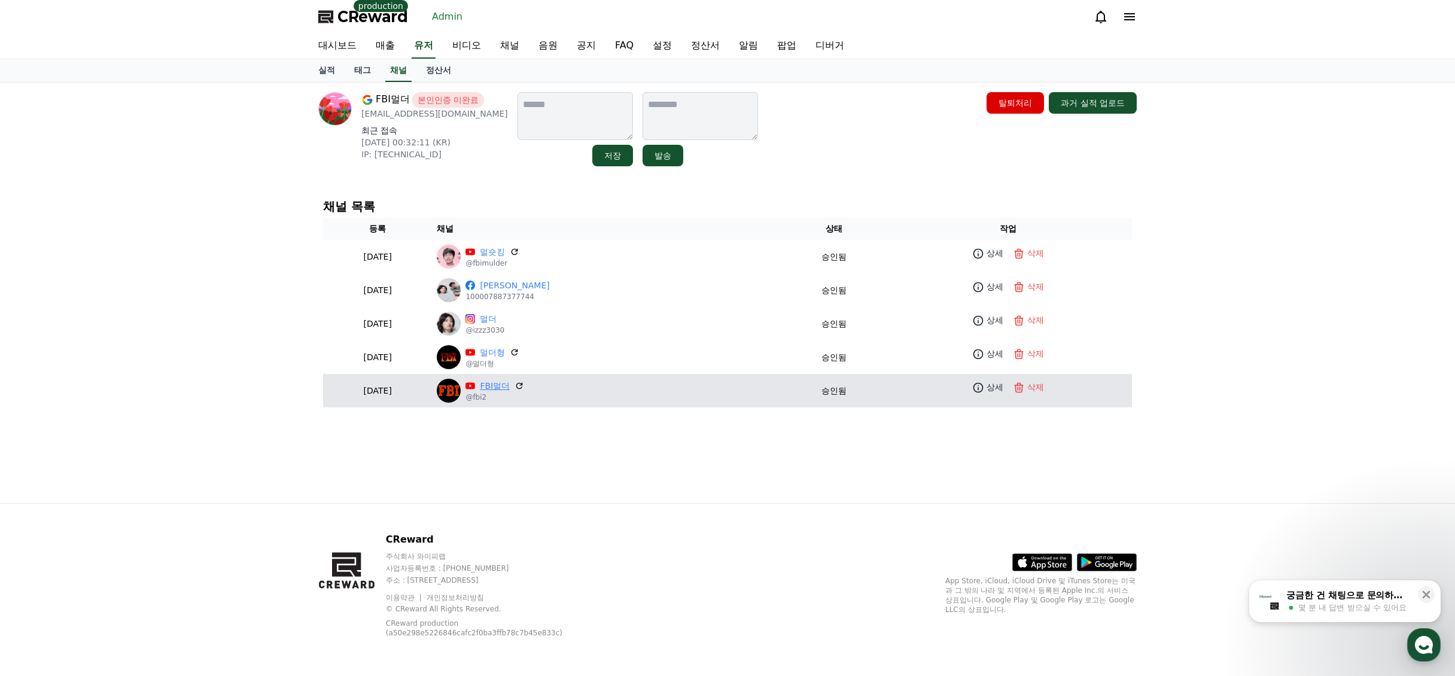
click at [510, 387] on link "FBI멀더" at bounding box center [495, 386] width 30 height 13
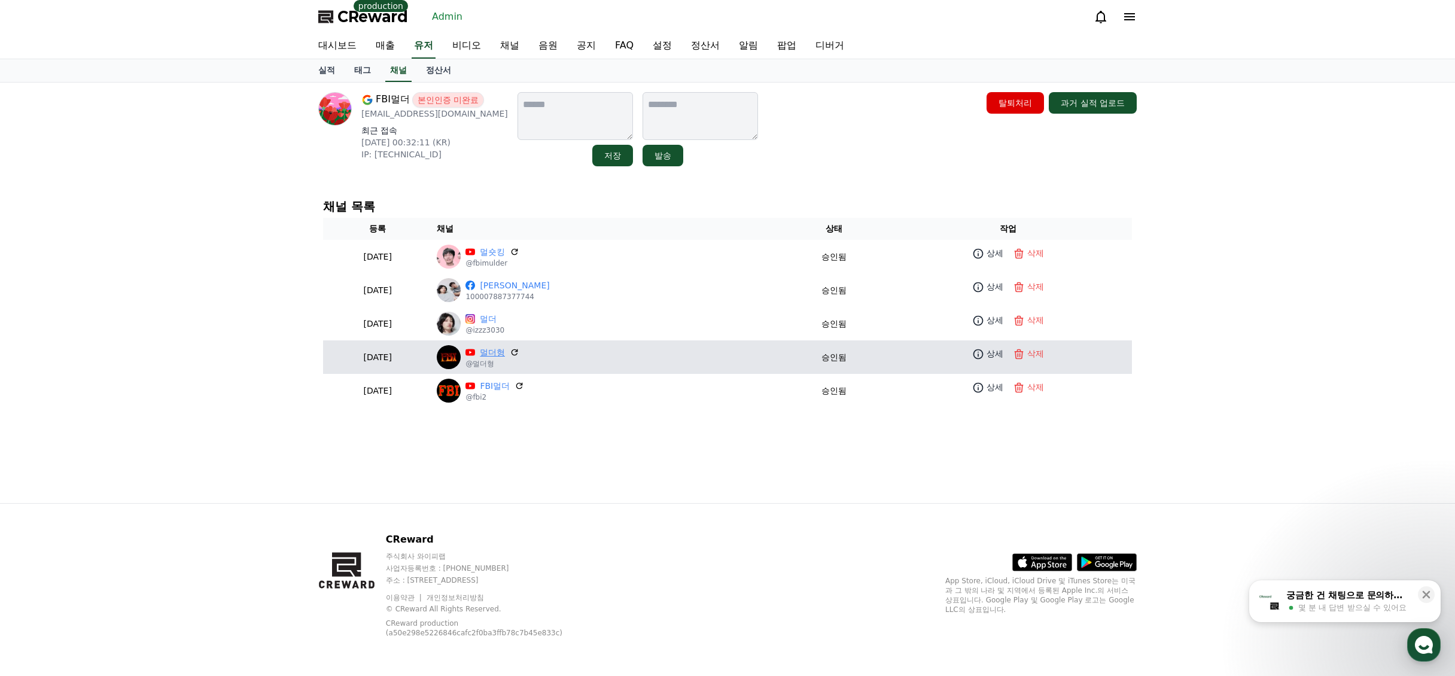
click at [505, 353] on link "멀더형" at bounding box center [492, 353] width 25 height 13
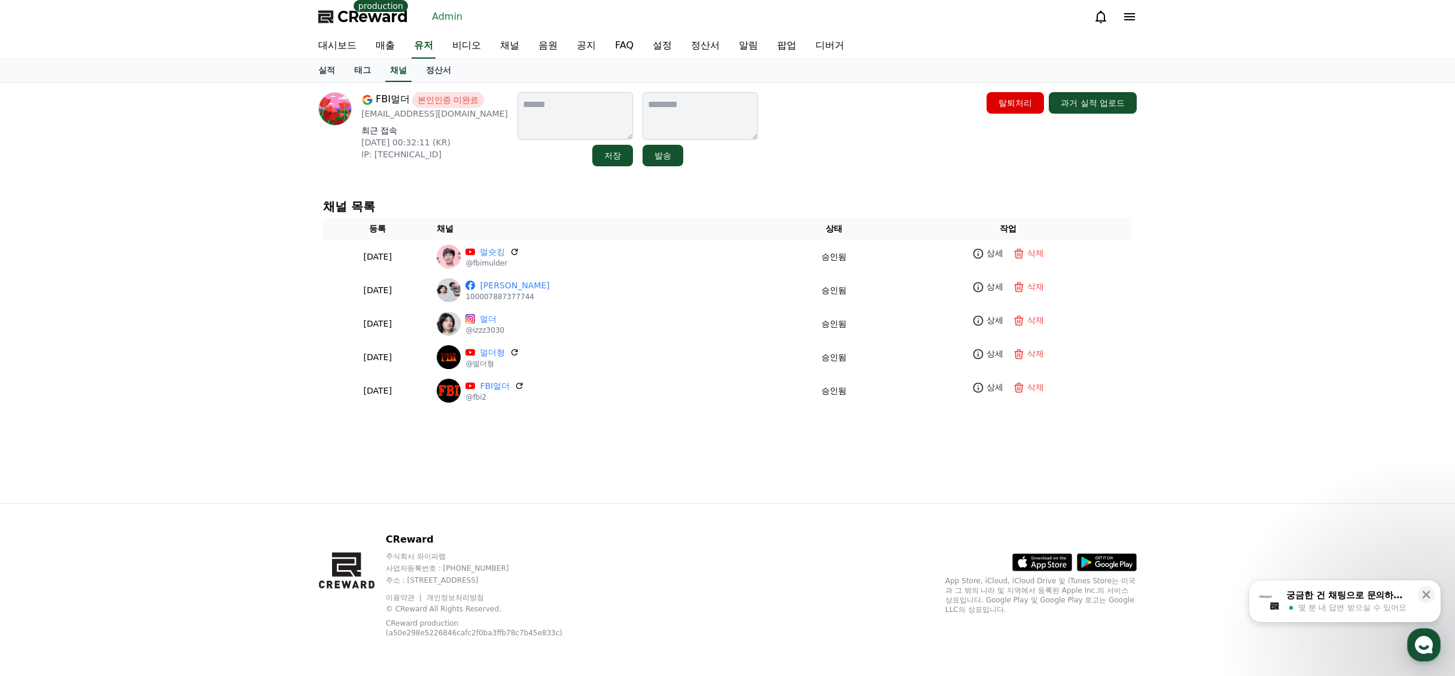
click at [774, 172] on div "FBI멀더 본인인증 미완료 [EMAIL_ADDRESS][DOMAIN_NAME] 최근 접속 [DATE] 00:32:11 (KR) IP: [TEC…" at bounding box center [728, 293] width 838 height 421
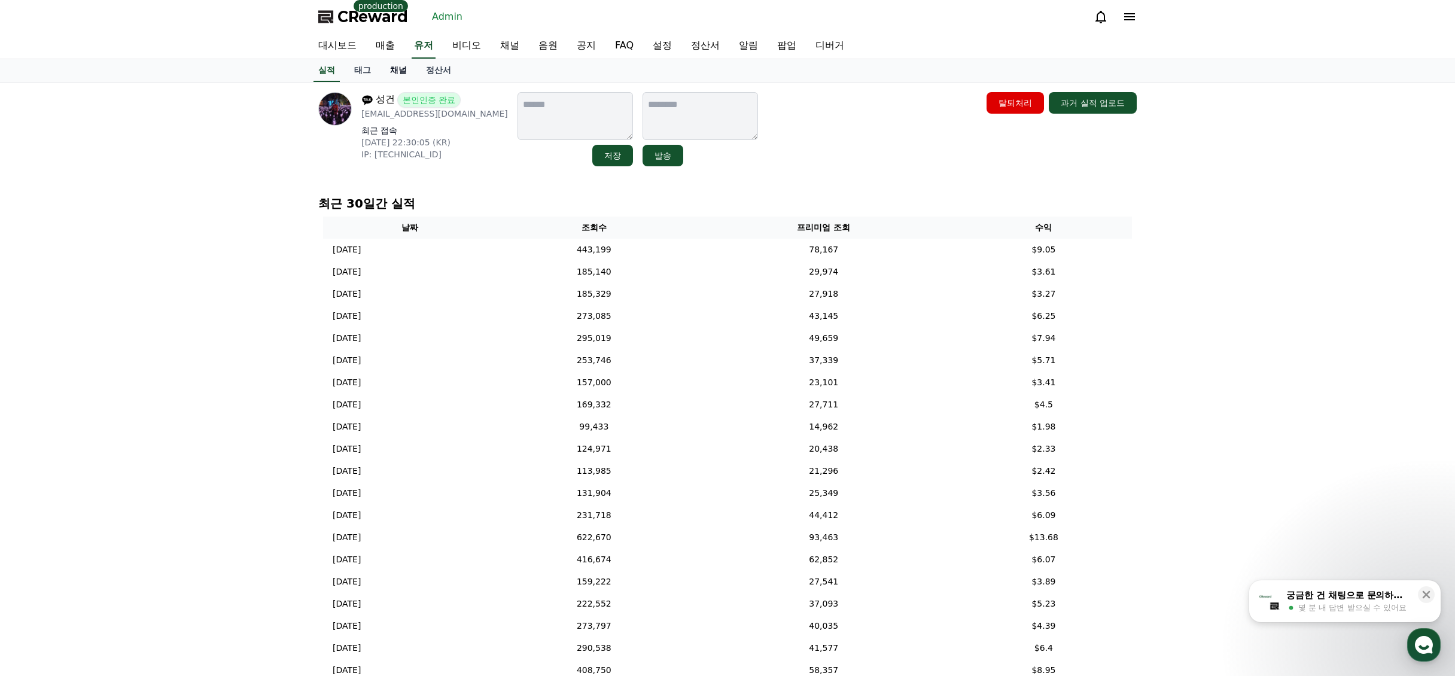
click at [403, 74] on link "채널" at bounding box center [399, 70] width 36 height 23
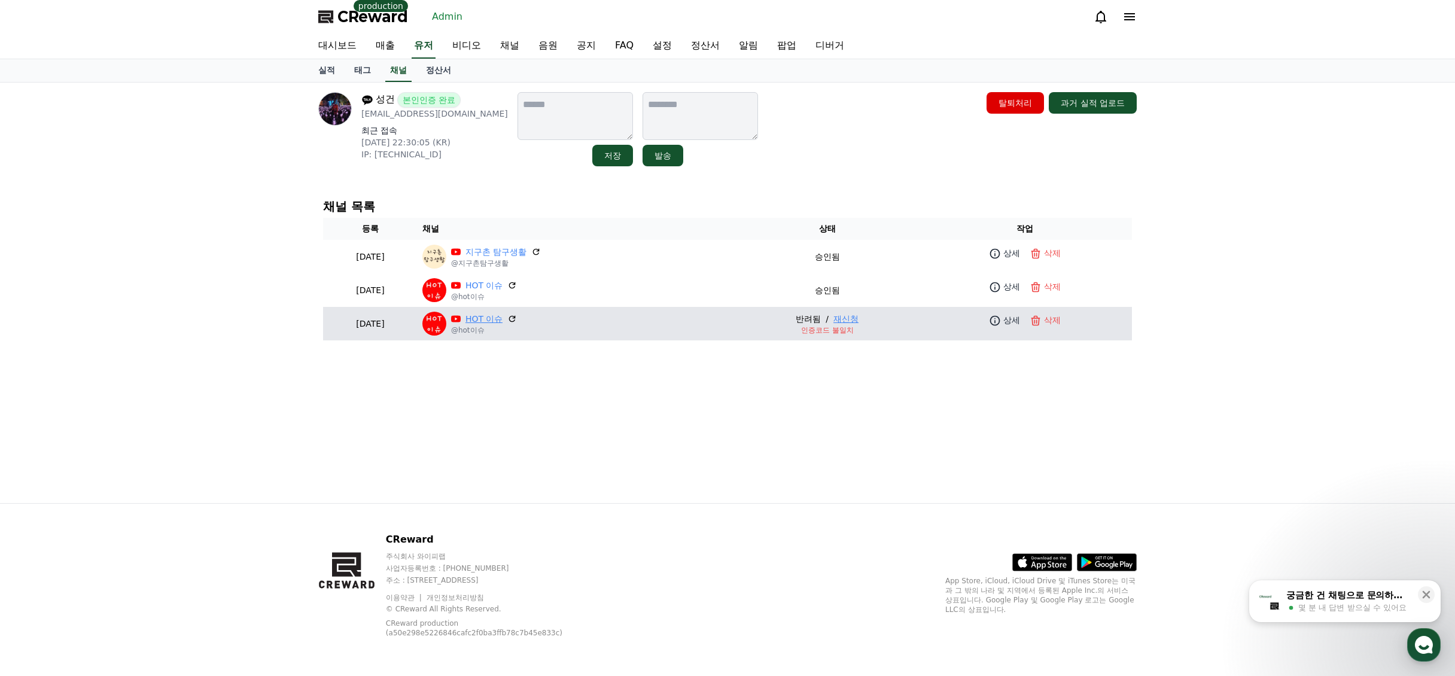
click at [503, 318] on link "HOT 이슈" at bounding box center [485, 319] width 38 height 13
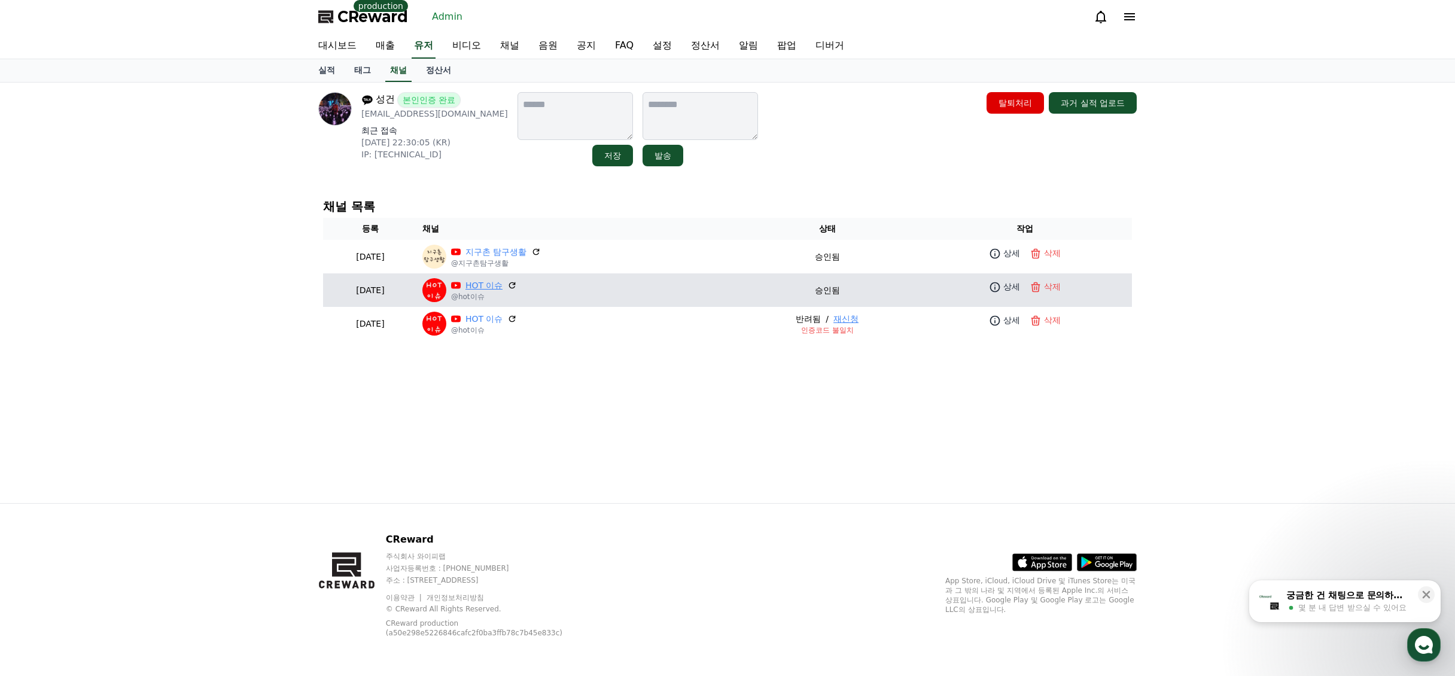
click at [503, 285] on link "HOT 이슈" at bounding box center [485, 285] width 38 height 13
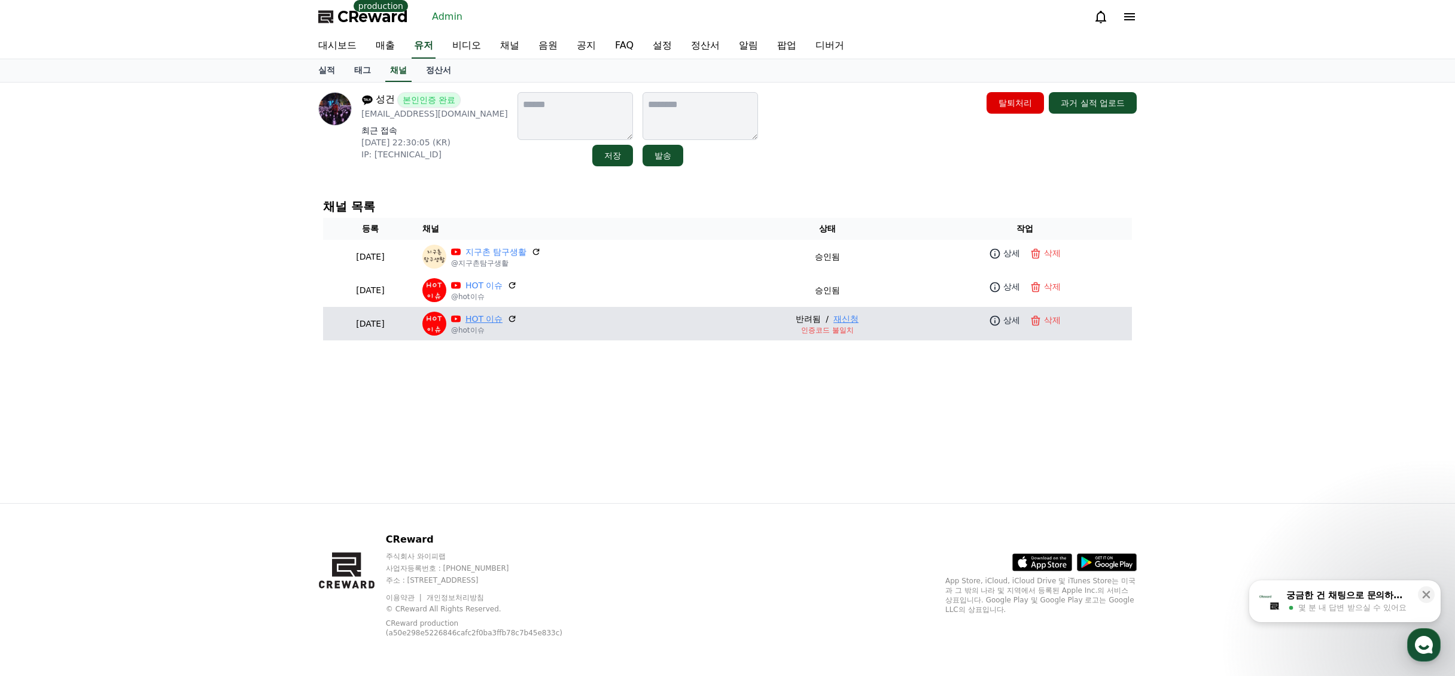
click at [503, 318] on link "HOT 이슈" at bounding box center [485, 319] width 38 height 13
click at [503, 314] on link "HOT 이슈" at bounding box center [485, 319] width 38 height 13
click at [1001, 317] on icon at bounding box center [995, 321] width 12 height 12
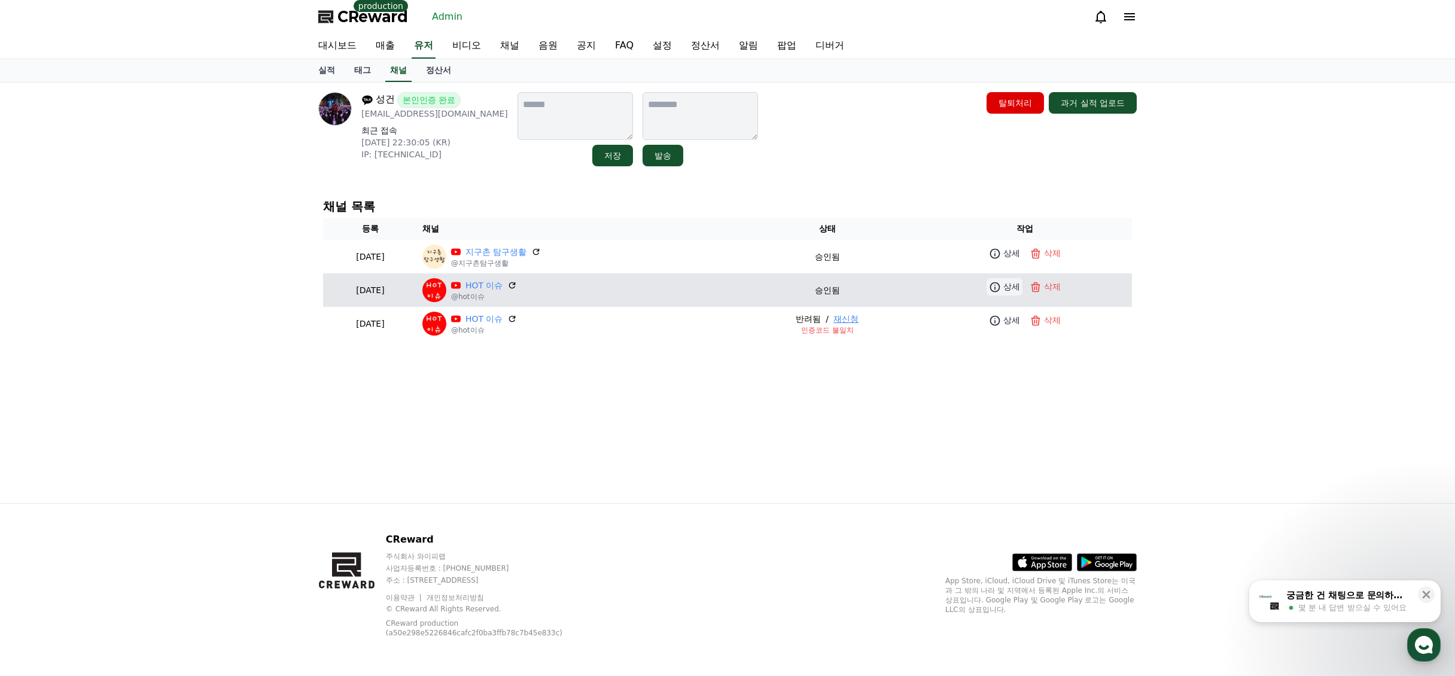
click at [1023, 278] on link "상세" at bounding box center [1005, 286] width 36 height 17
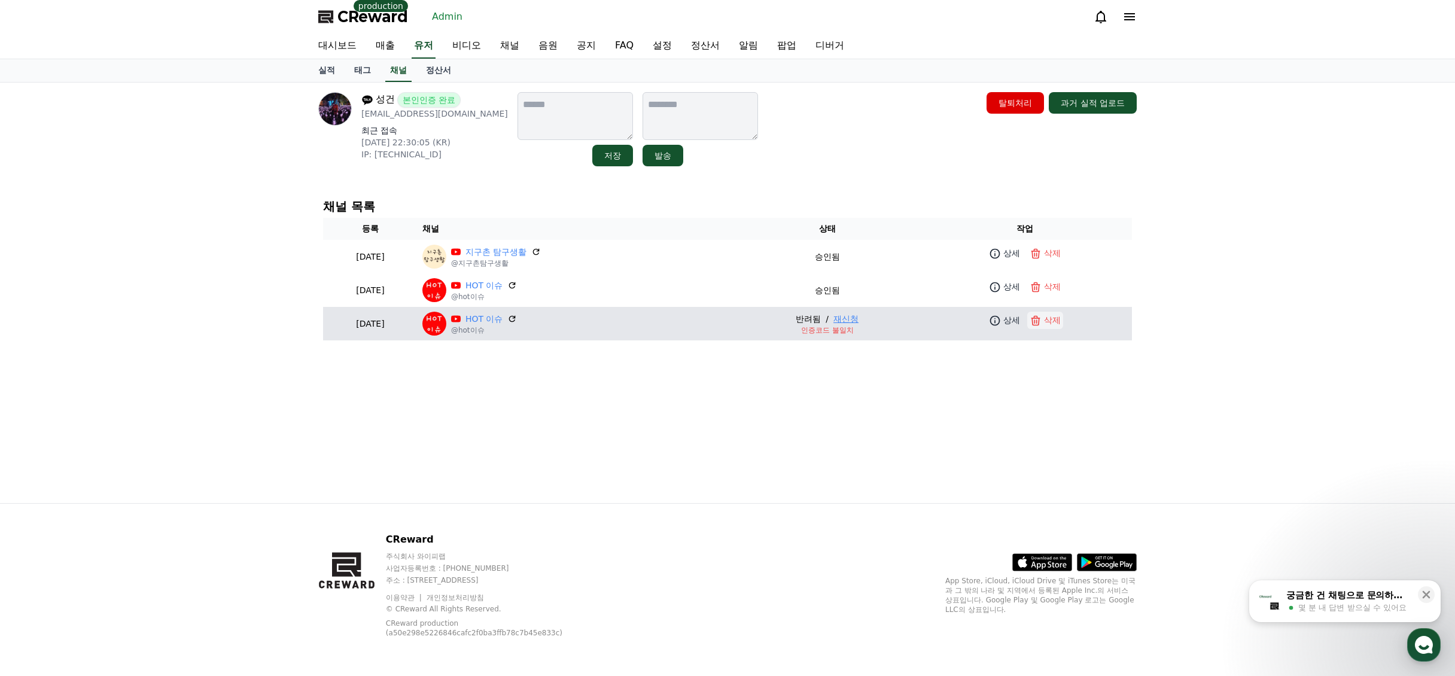
click at [1061, 324] on p "삭제" at bounding box center [1052, 320] width 17 height 13
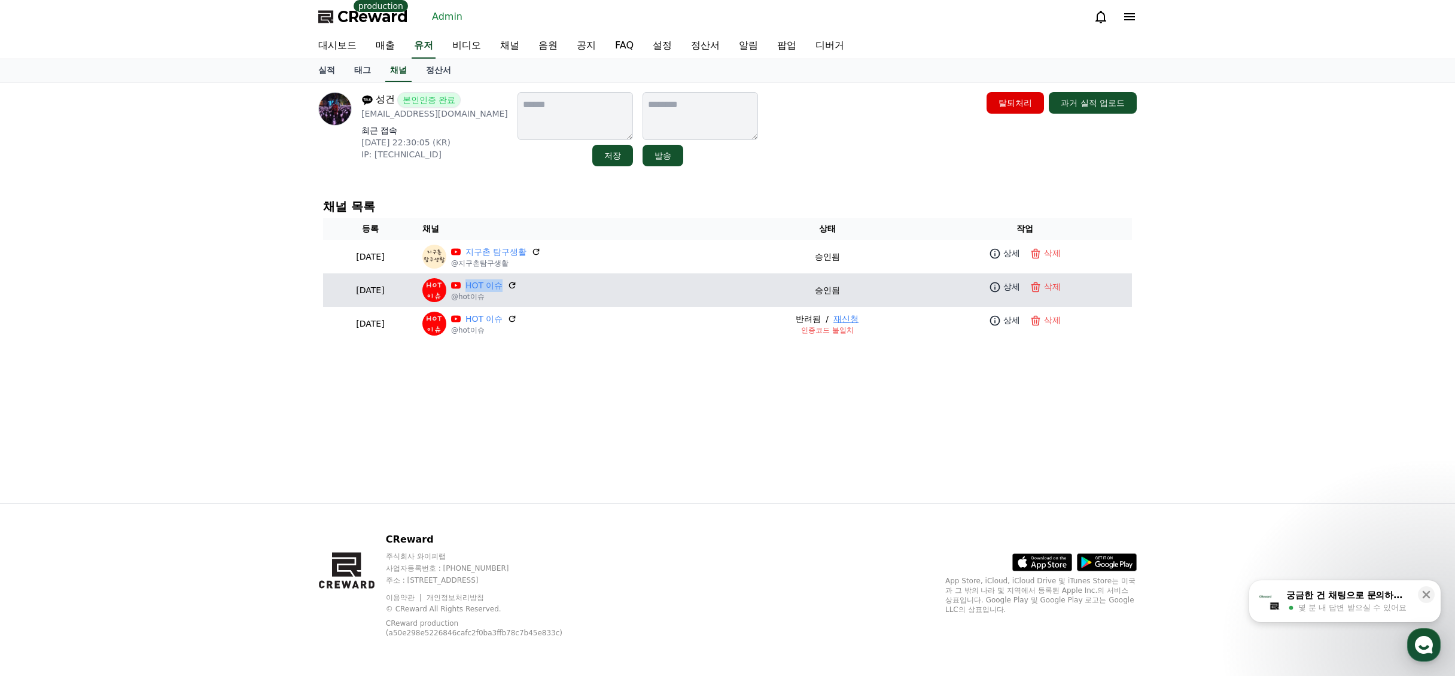
drag, startPoint x: 497, startPoint y: 285, endPoint x: 536, endPoint y: 285, distance: 39.5
click at [518, 285] on p "HOT 이슈" at bounding box center [484, 285] width 66 height 13
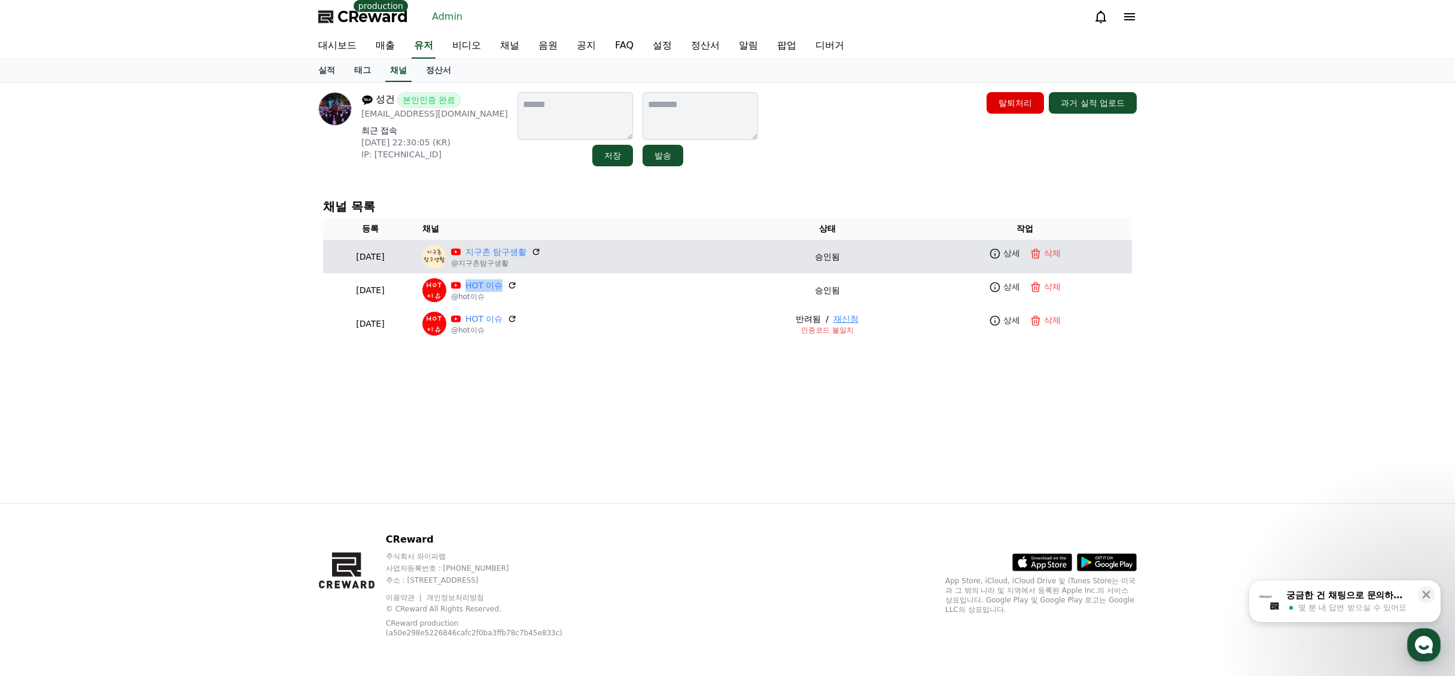
copy div "HOT 이슈"
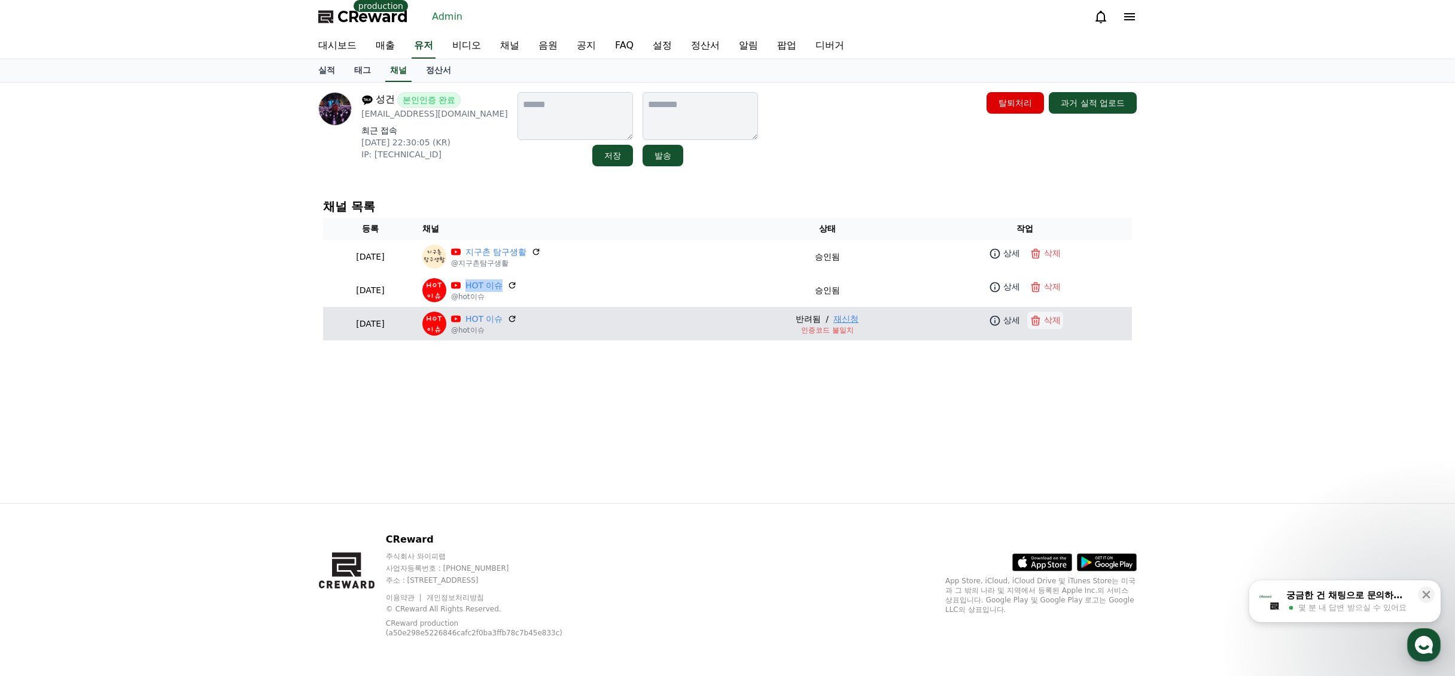
click at [1059, 317] on p "삭제" at bounding box center [1052, 320] width 17 height 13
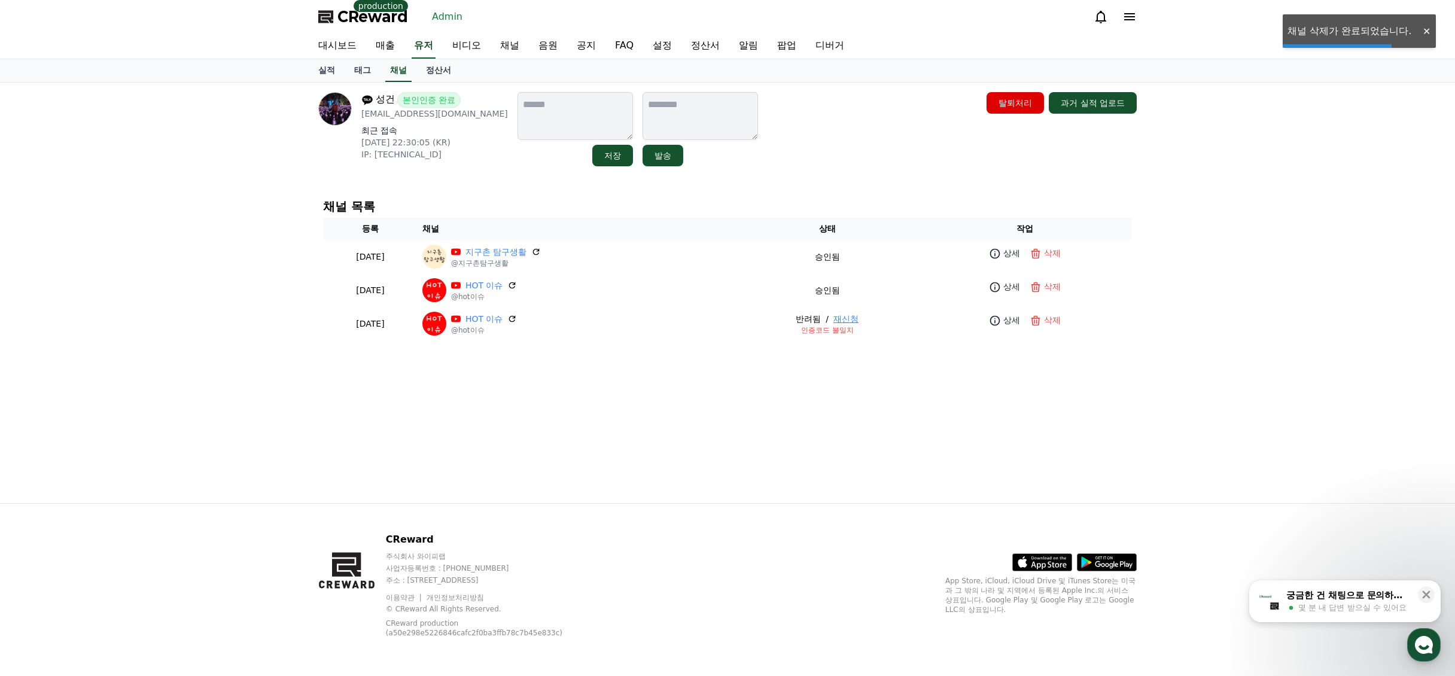
click at [767, 398] on div "성건 본인인증 완료 [EMAIL_ADDRESS][DOMAIN_NAME] 최근 접속 [DATE] 22:30:05 (KR) IP: [TECHNIC…" at bounding box center [728, 293] width 838 height 421
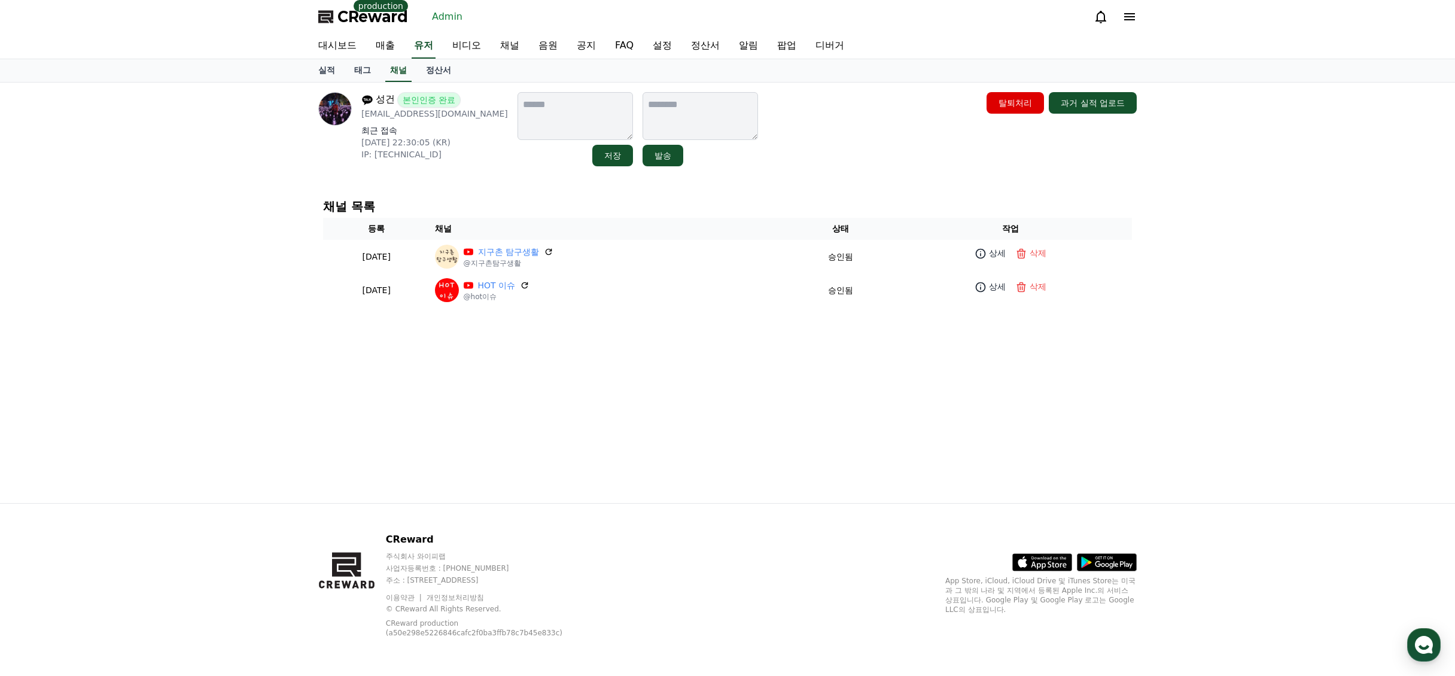
click at [402, 75] on link "채널" at bounding box center [398, 70] width 26 height 23
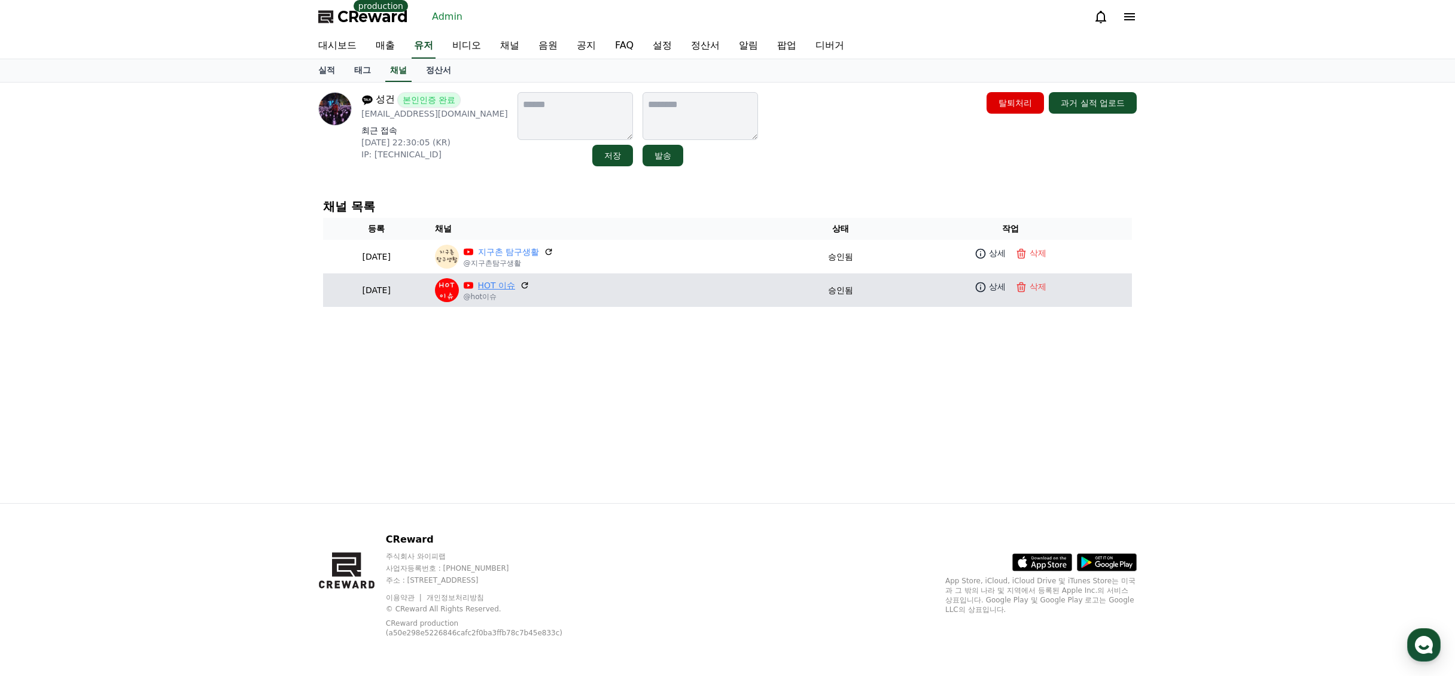
click at [516, 287] on link "HOT 이슈" at bounding box center [497, 285] width 38 height 13
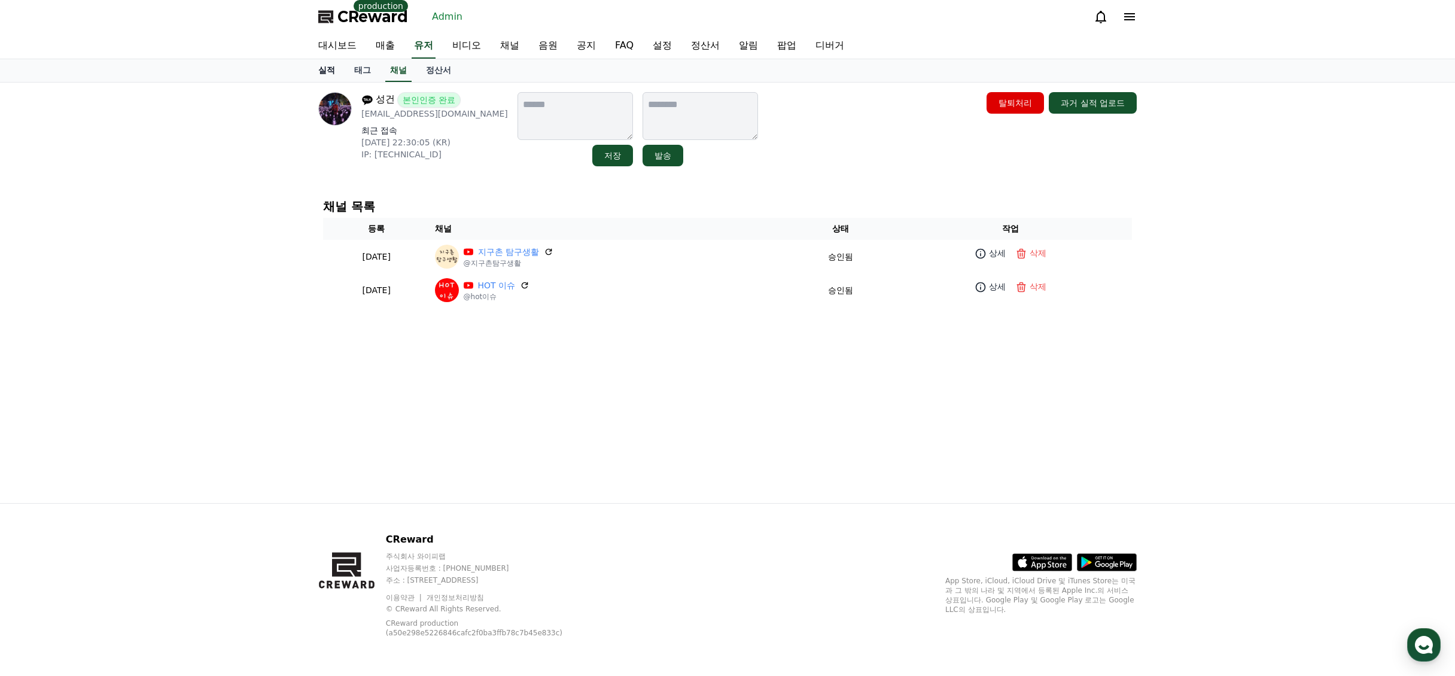
drag, startPoint x: 330, startPoint y: 69, endPoint x: 336, endPoint y: 69, distance: 6.0
click at [330, 69] on link "실적" at bounding box center [327, 70] width 36 height 23
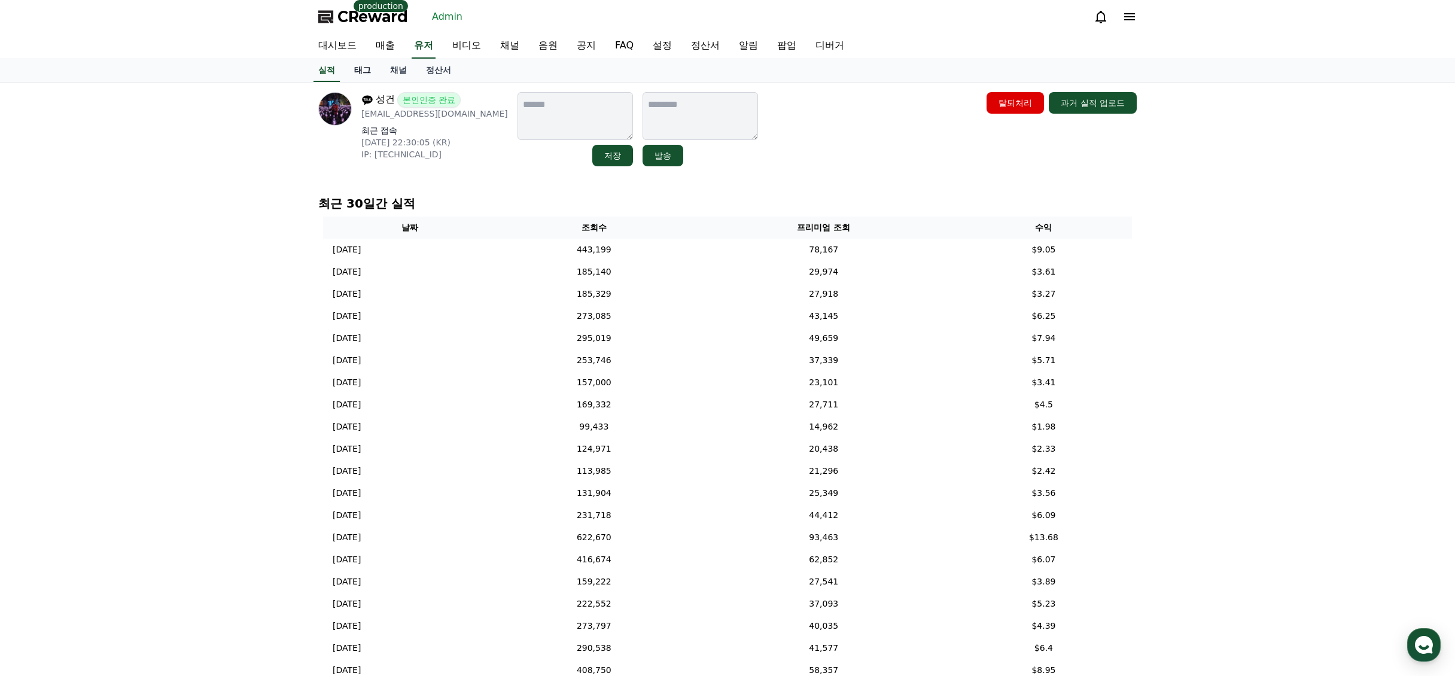
click at [360, 71] on link "태그" at bounding box center [363, 70] width 36 height 23
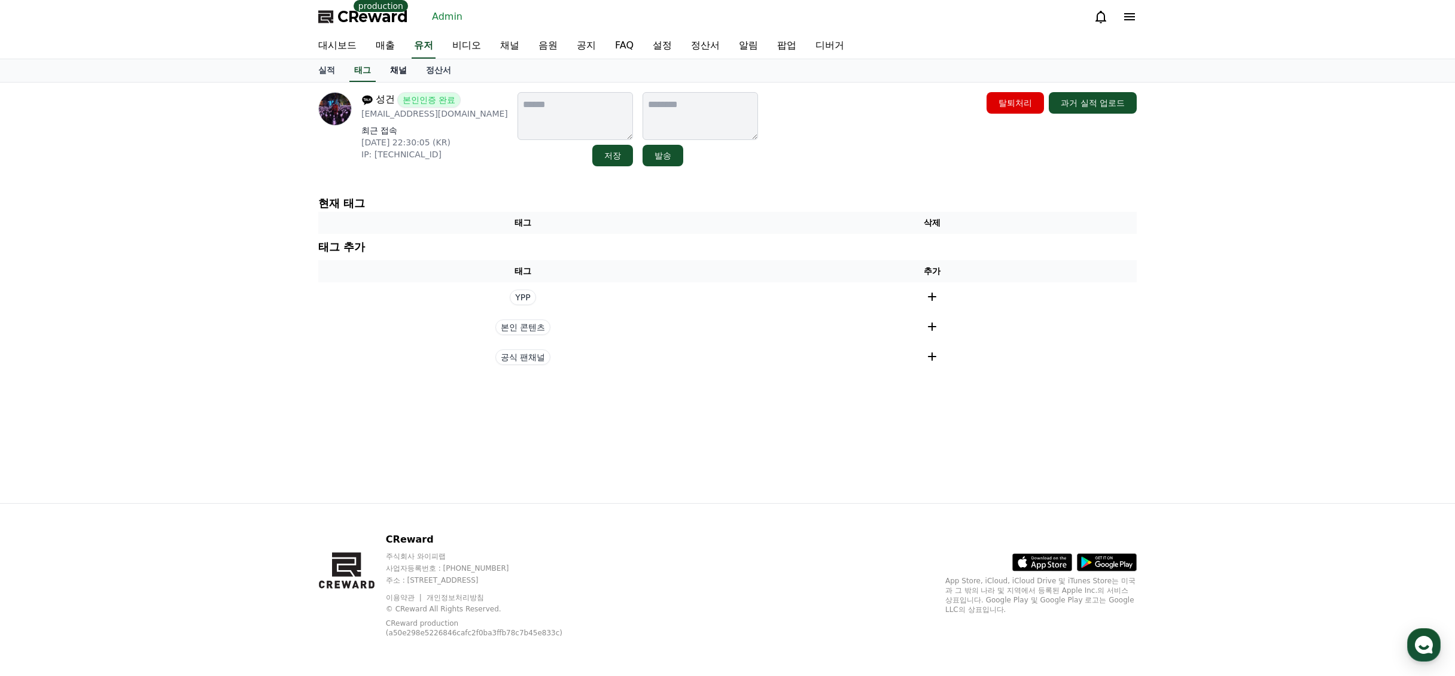
click at [396, 70] on link "채널" at bounding box center [399, 70] width 36 height 23
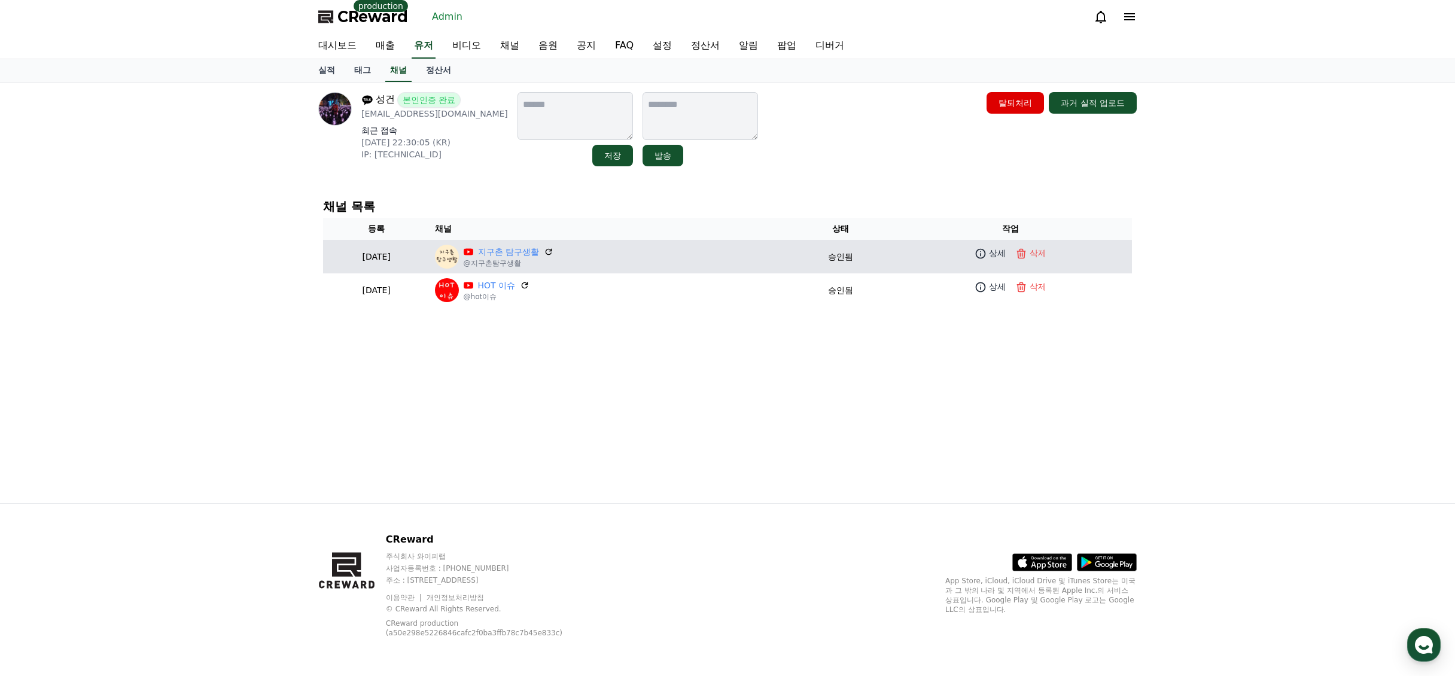
click at [554, 259] on p "@지구촌탐구생활" at bounding box center [509, 264] width 90 height 10
click at [539, 254] on link "지구촌 탐구생활" at bounding box center [508, 252] width 61 height 13
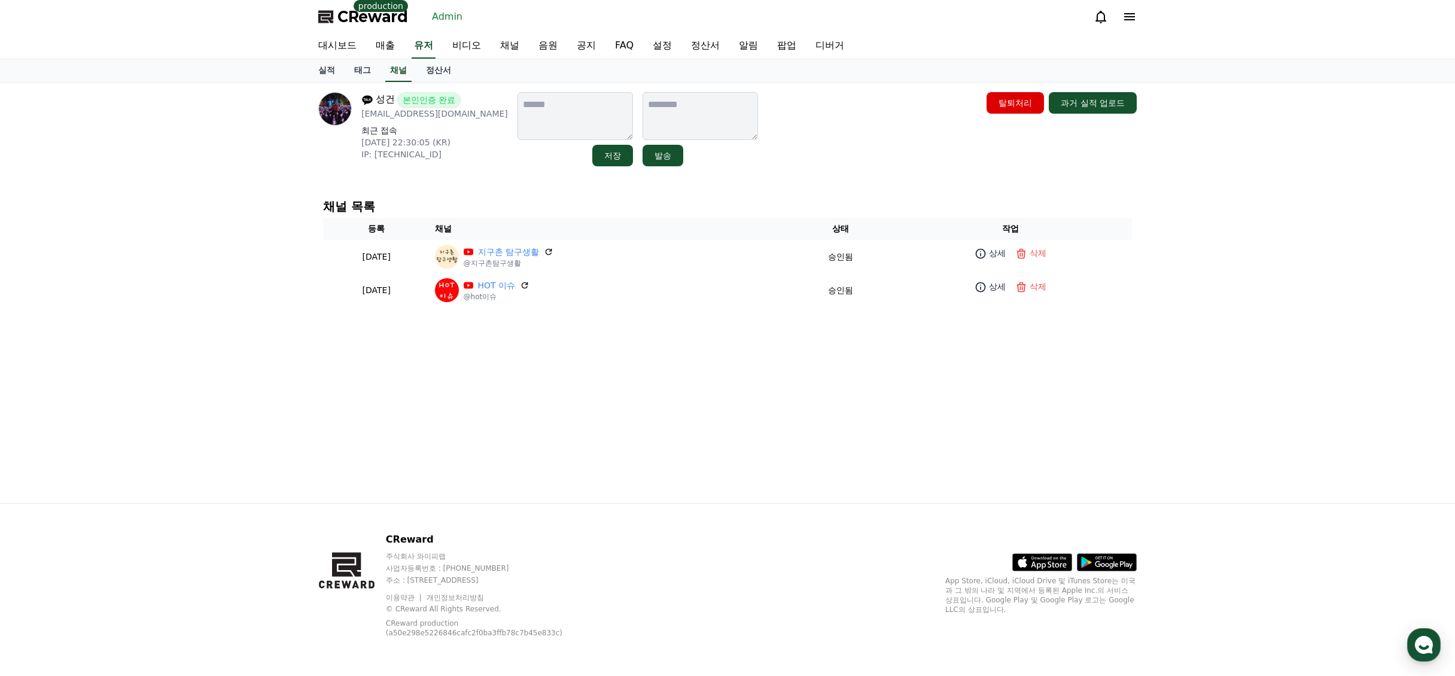
click at [773, 196] on div "채널 목록 등록 채널 상태 작업 2025-03-20 03-20 지구촌 탐구생활 @지구촌탐구생활 승인됨 상세 삭제 2025-03-16 03-16…" at bounding box center [727, 253] width 819 height 117
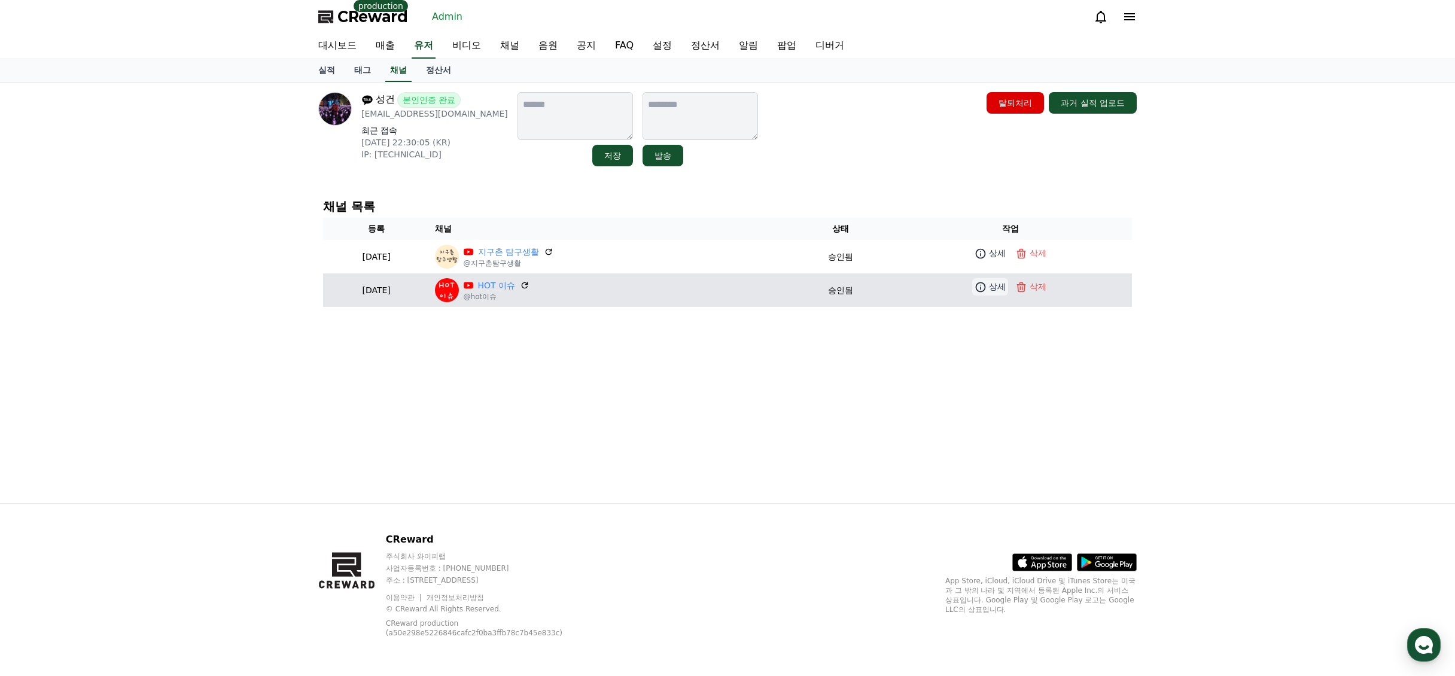
click at [987, 289] on icon at bounding box center [981, 287] width 12 height 12
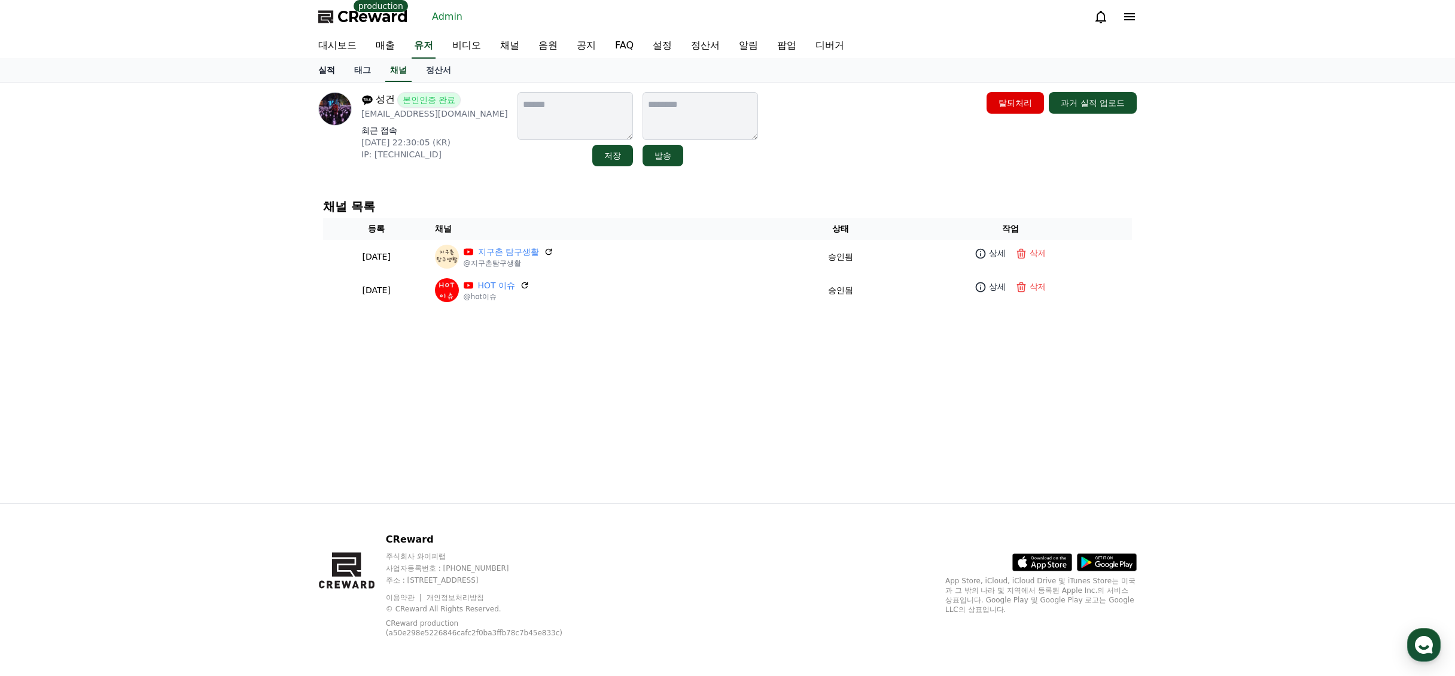
click at [340, 77] on link "실적" at bounding box center [327, 70] width 36 height 23
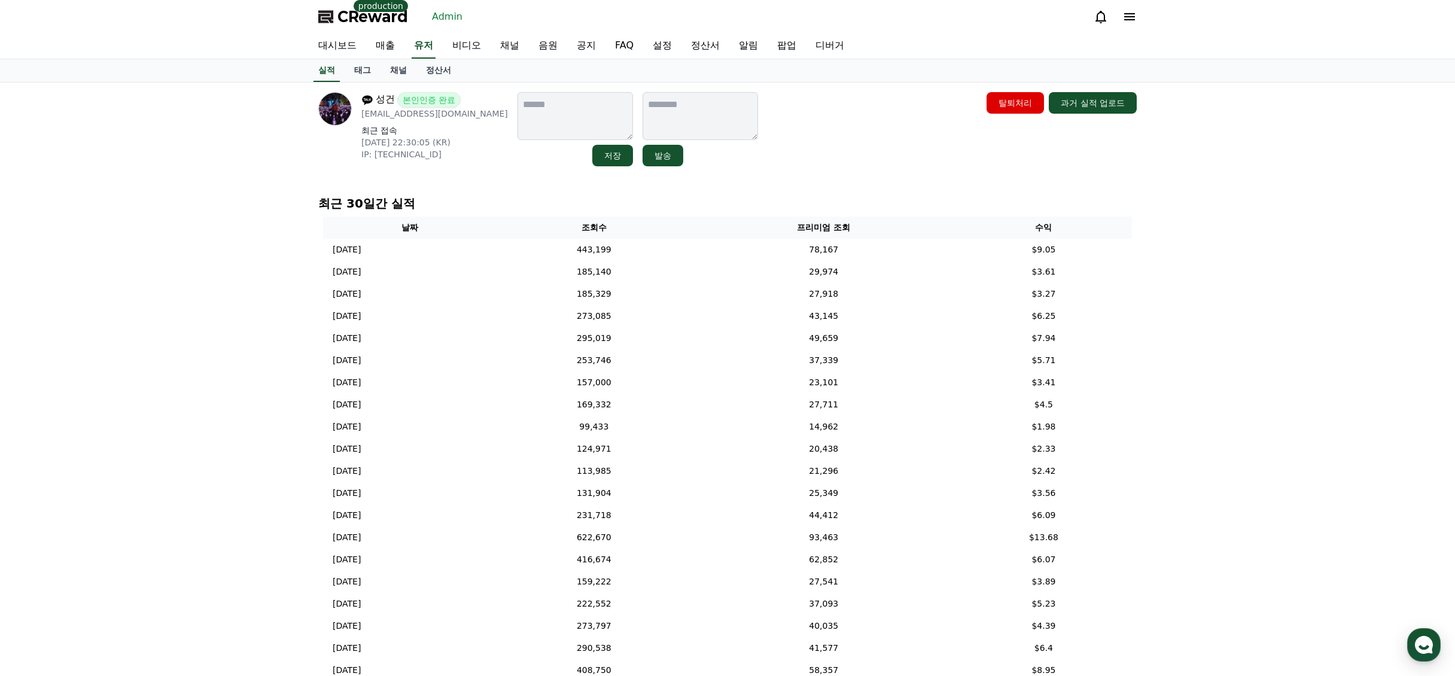
click at [1188, 308] on div "성건 본인인증 완료 dntjdrjs@naver.com 최근 접속 2025-08-22 22:30:05 (KR) IP: 203.251.140.54…" at bounding box center [727, 426] width 1455 height 687
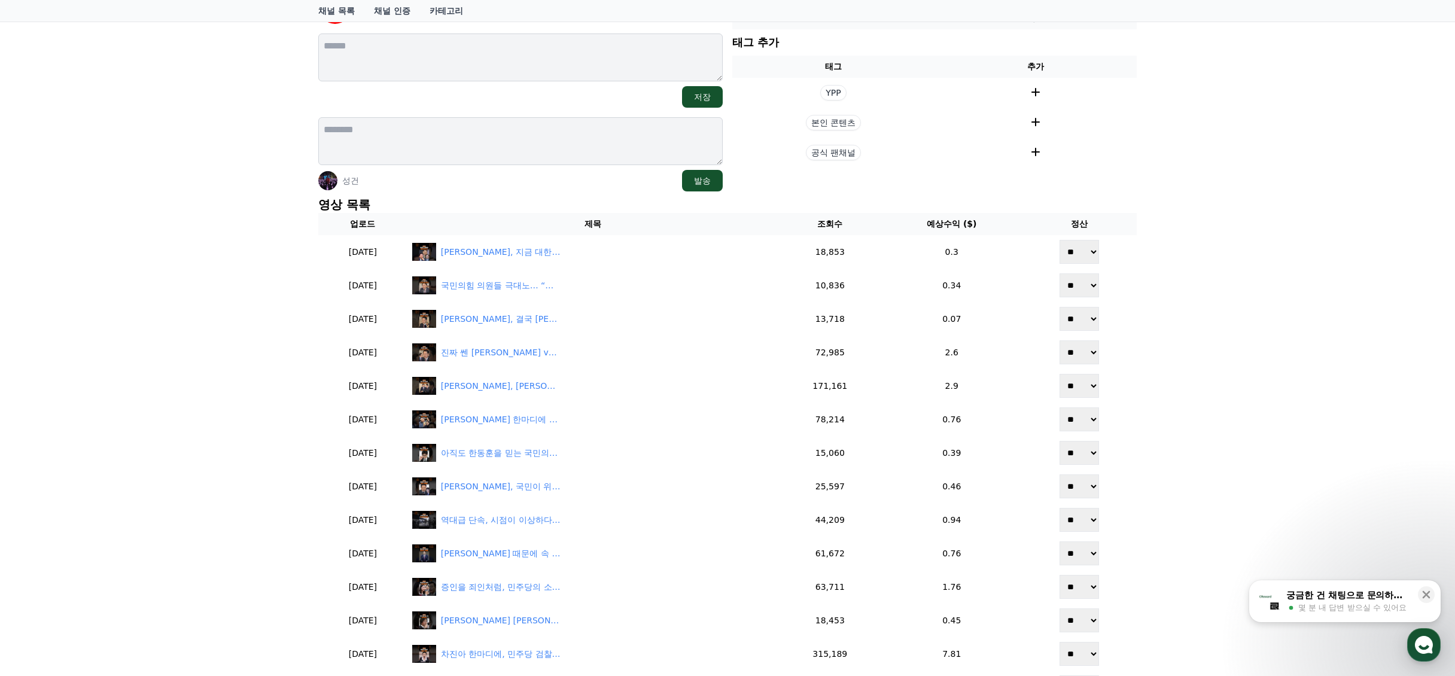
scroll to position [180, 0]
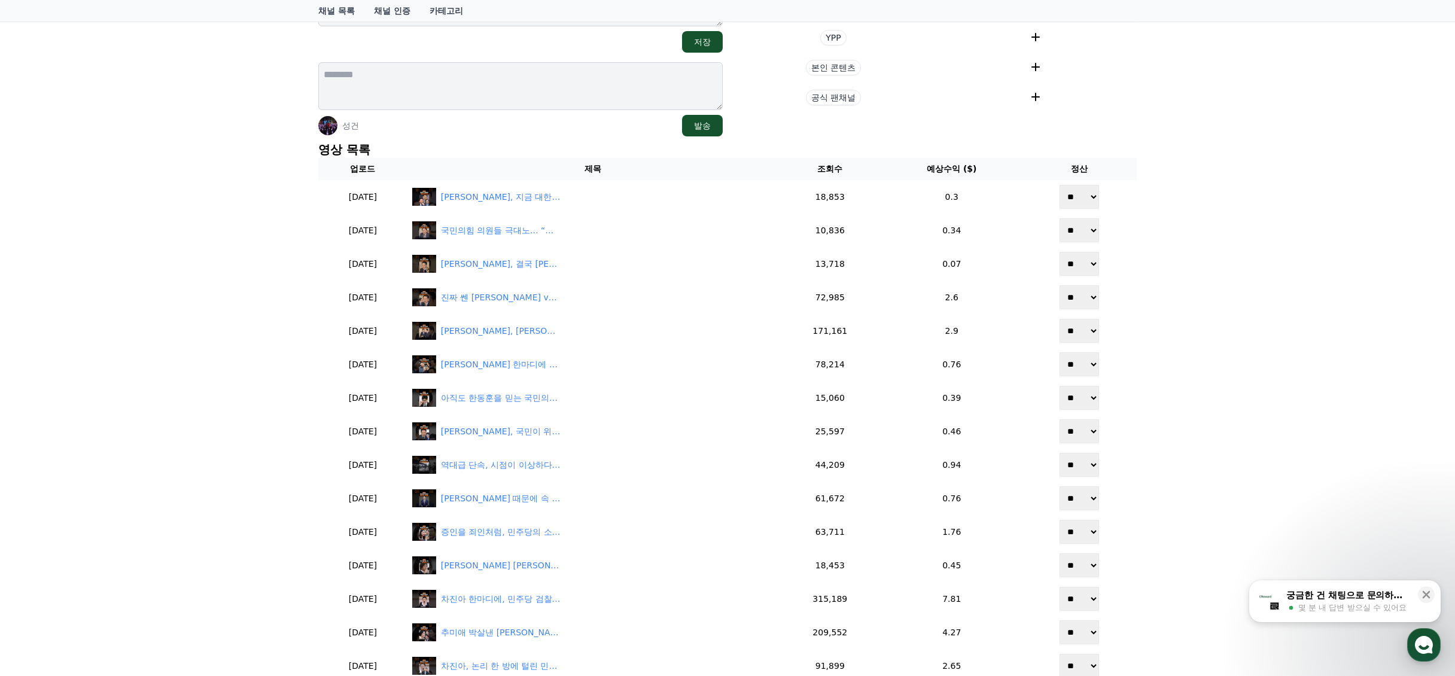
click at [1256, 327] on div "채널 상세 HOT 이슈 @hot이슈 저장 성건 발송 현재 태그 태그 삭제 태그 추가 태그 추가 YPP 본인 콘텐츠 공식 팬채널 영상 목록 업로…" at bounding box center [727, 390] width 1455 height 977
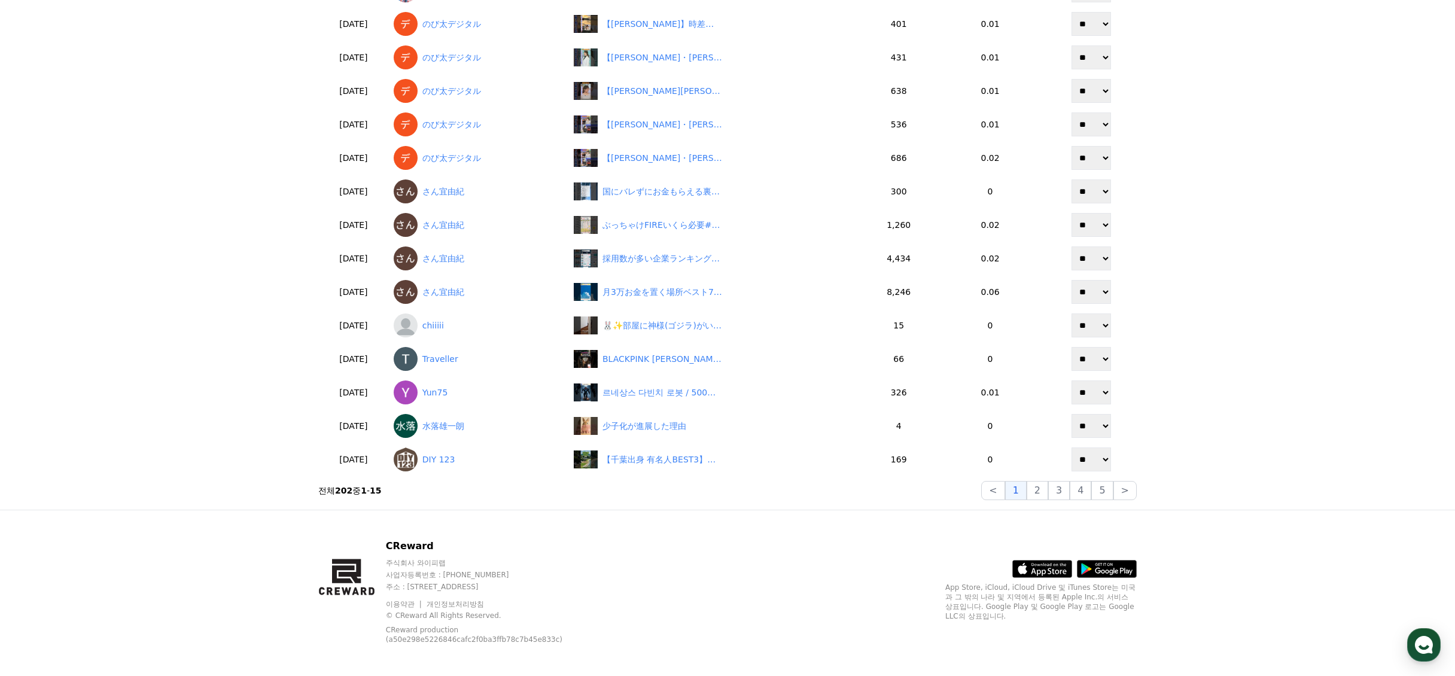
scroll to position [173, 0]
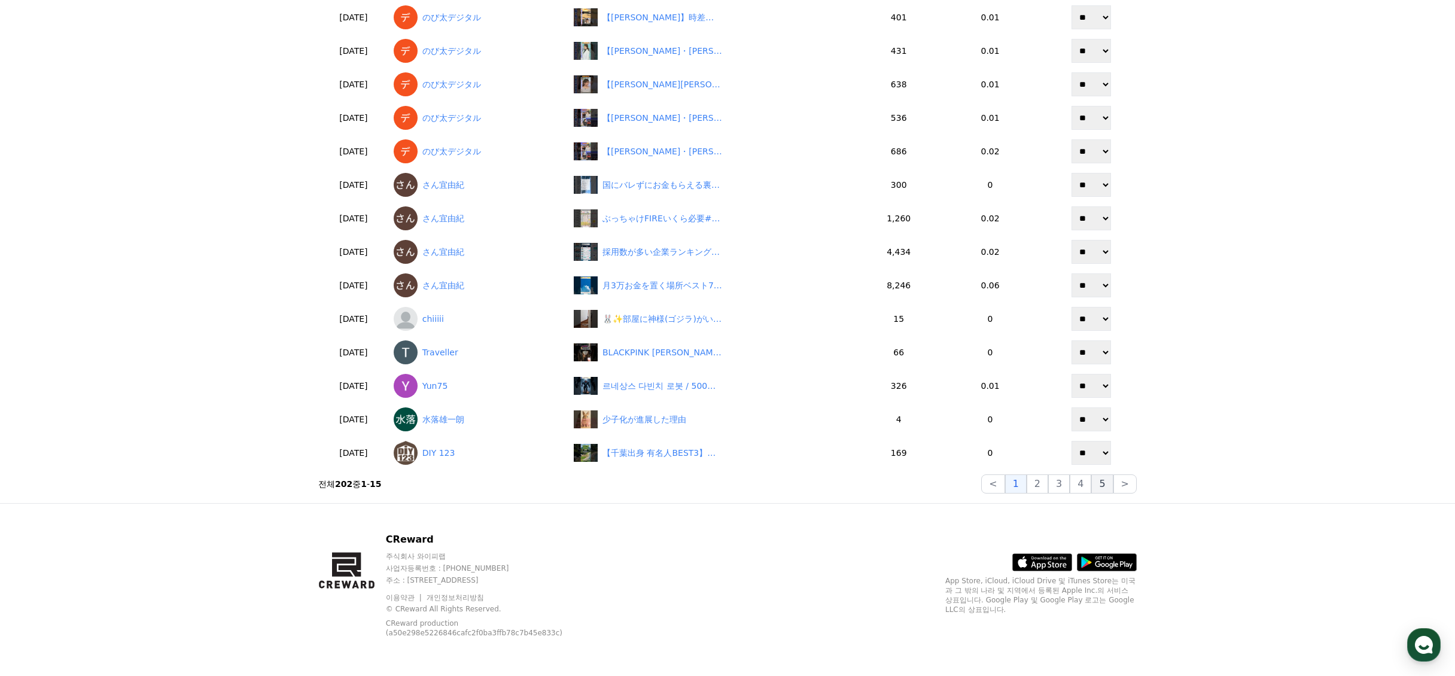
click at [1113, 481] on button "5" at bounding box center [1103, 484] width 22 height 19
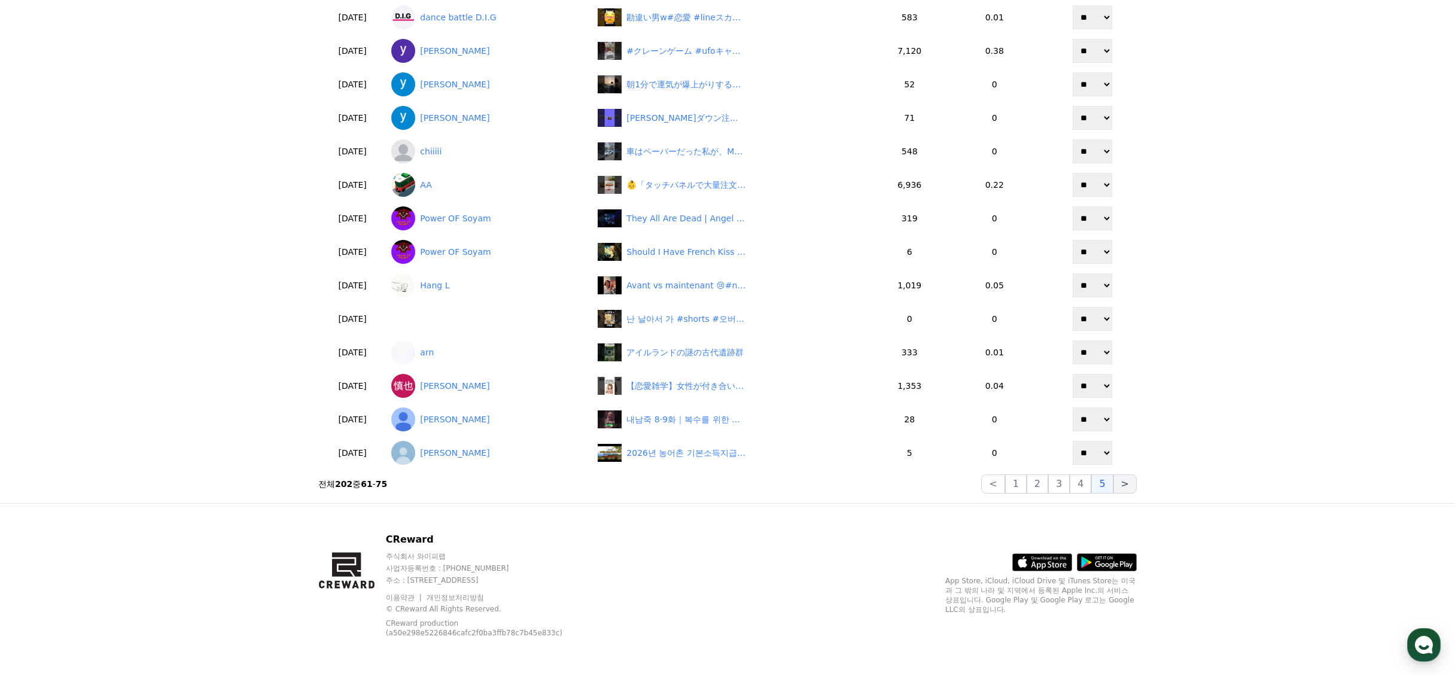
click at [1126, 487] on button ">" at bounding box center [1125, 484] width 23 height 19
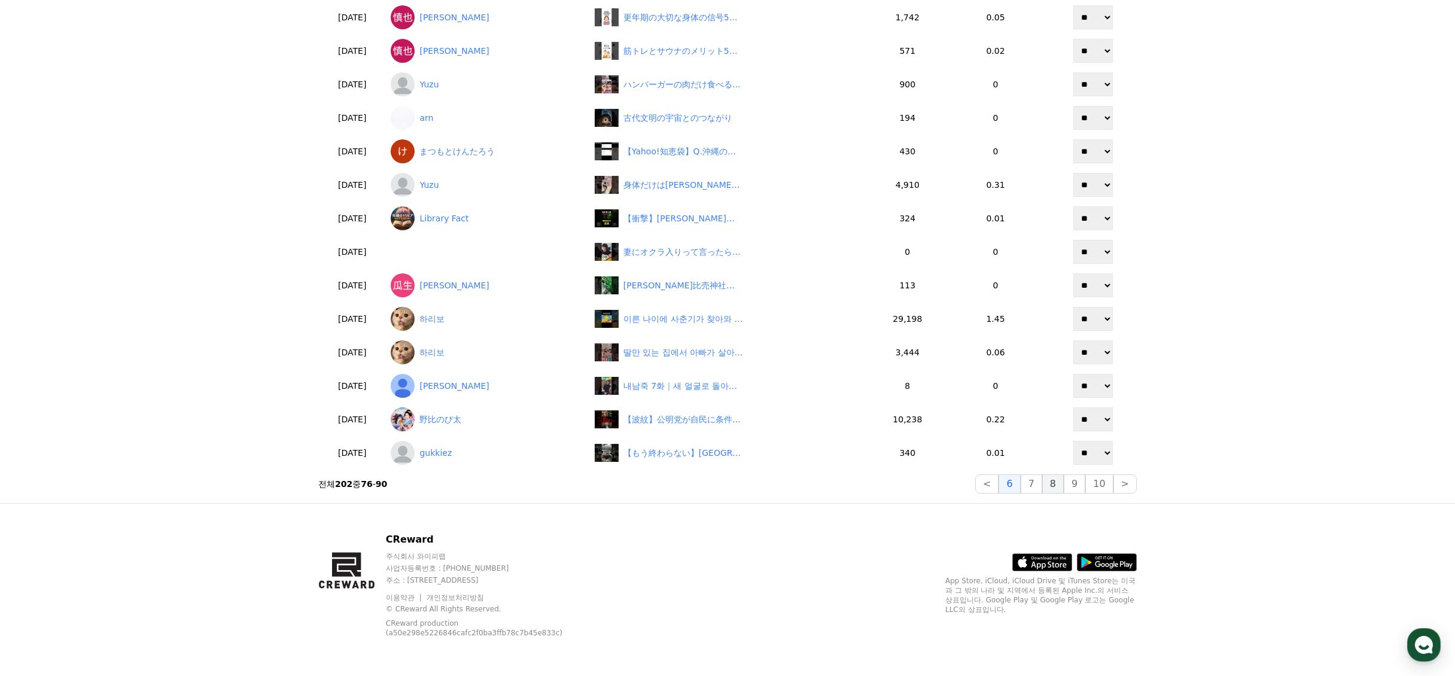
click at [1052, 487] on button "8" at bounding box center [1054, 484] width 22 height 19
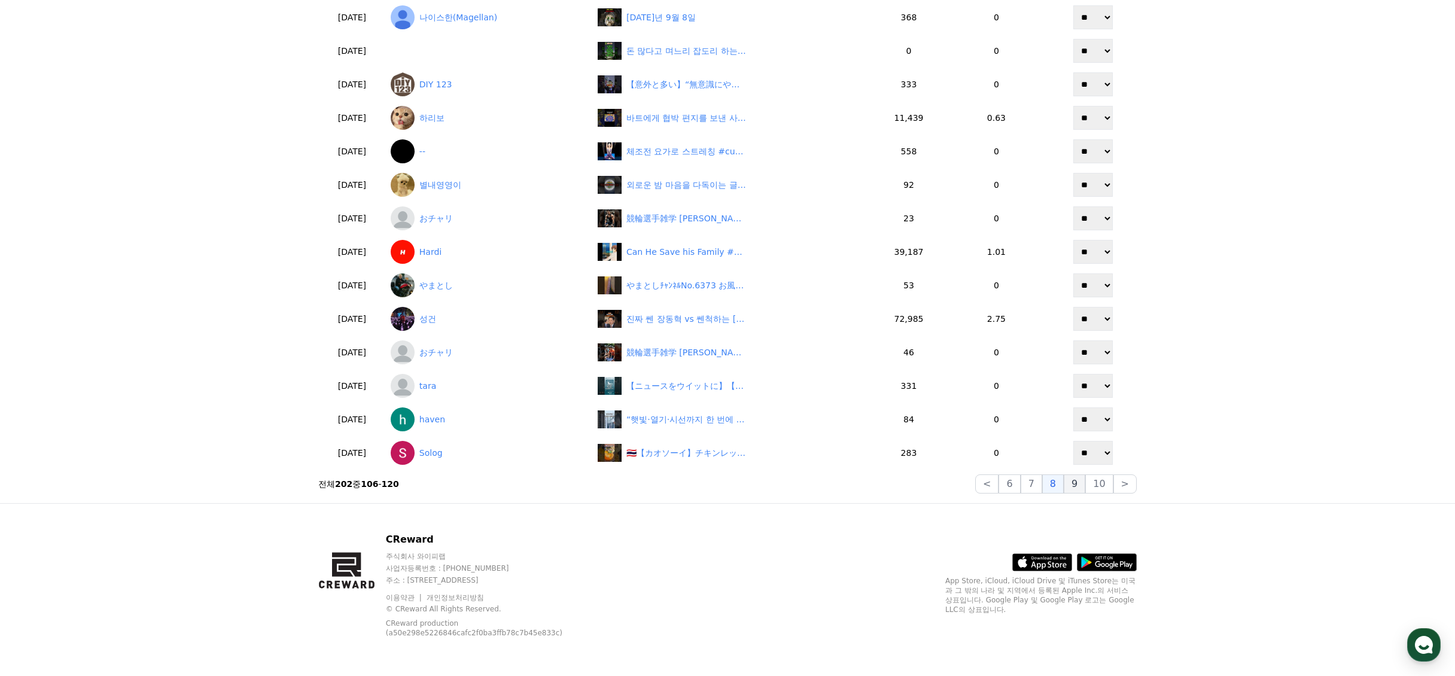
click at [1078, 487] on button "9" at bounding box center [1075, 484] width 22 height 19
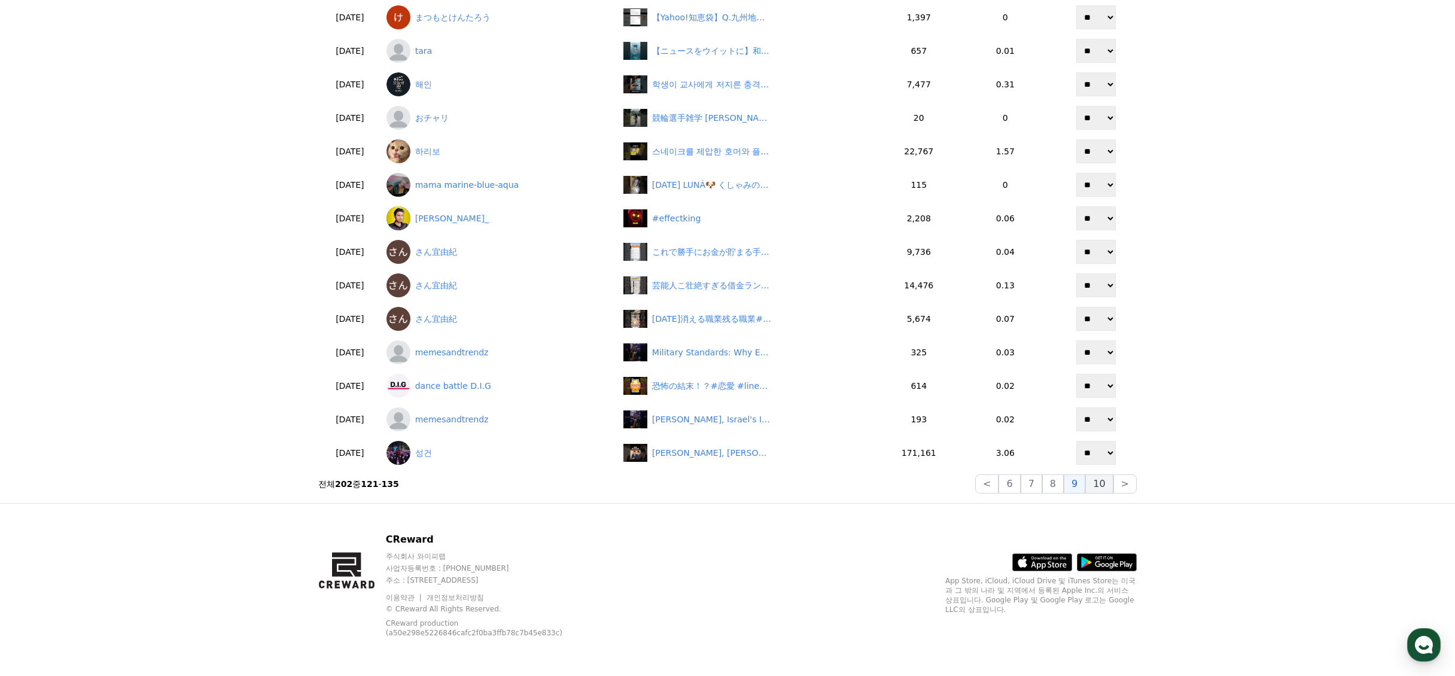
click at [1095, 487] on button "10" at bounding box center [1100, 484] width 28 height 19
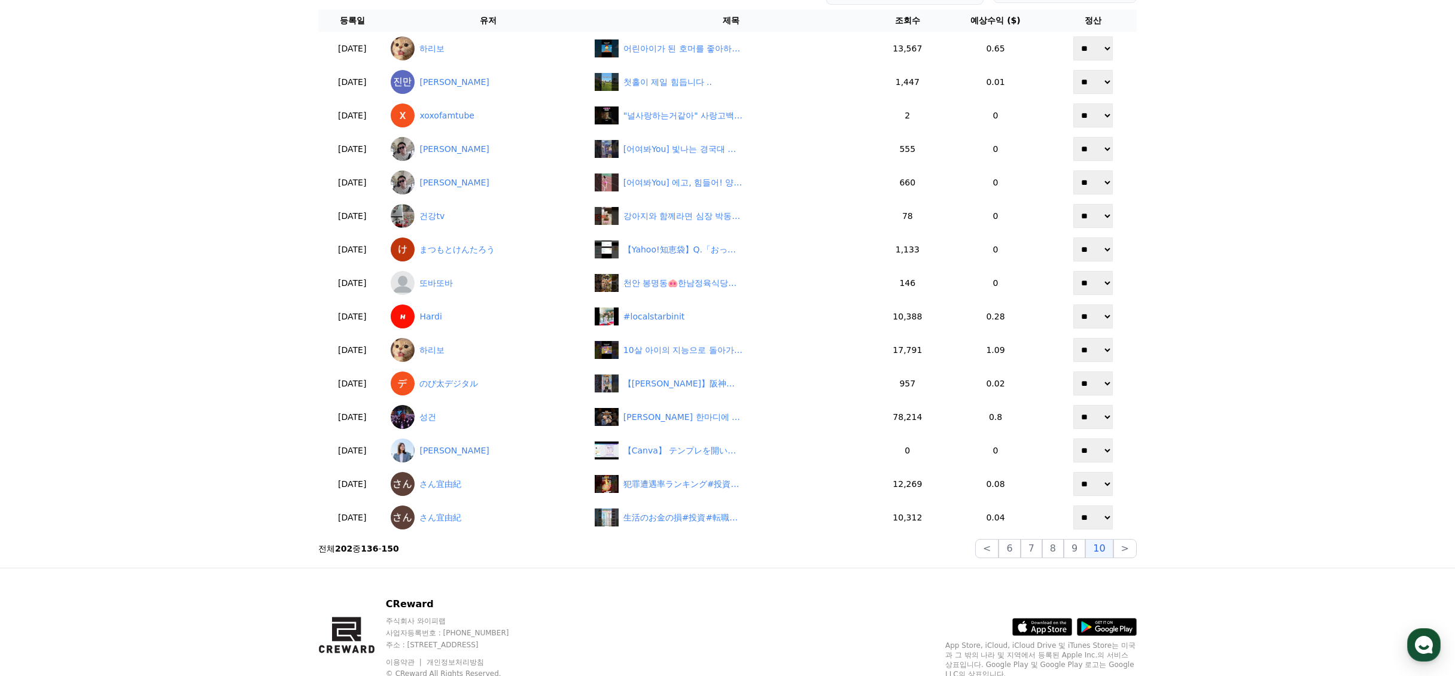
scroll to position [113, 0]
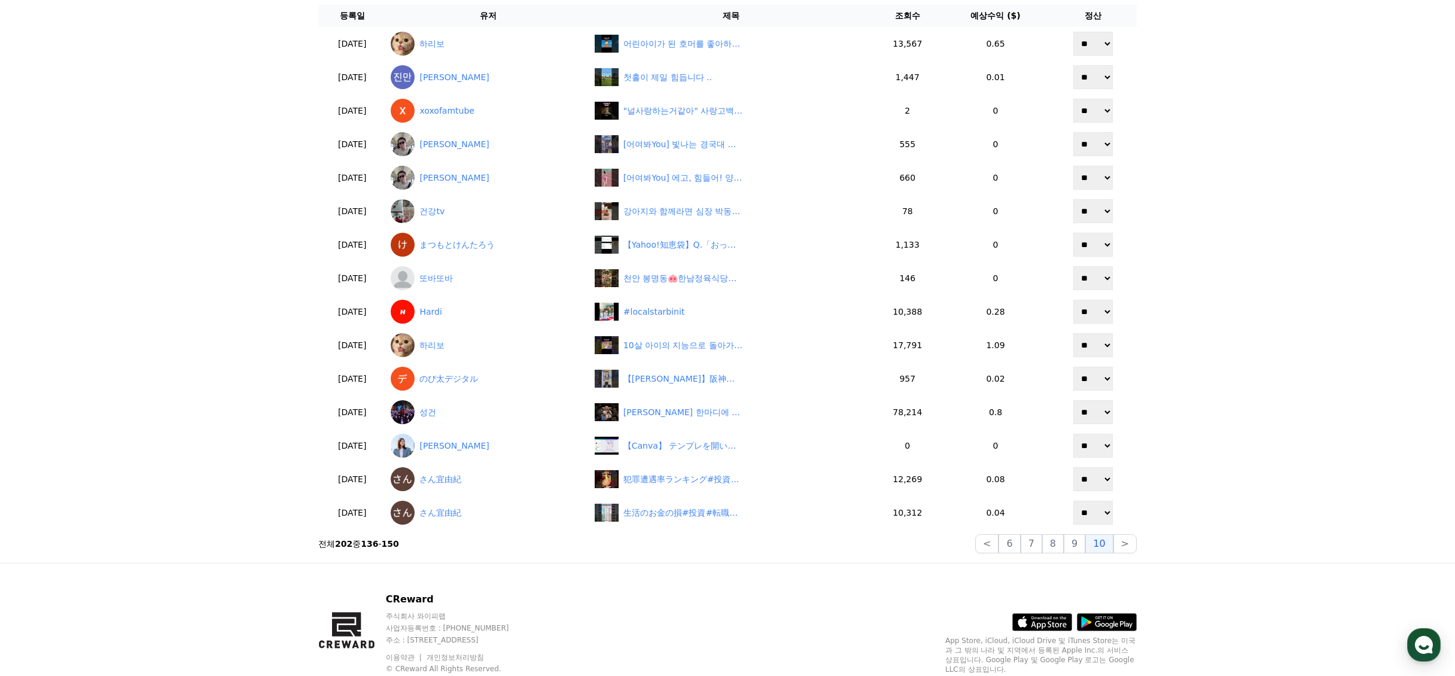
click at [1047, 557] on div "**********" at bounding box center [728, 254] width 828 height 607
click at [1037, 546] on button "7" at bounding box center [1032, 543] width 22 height 19
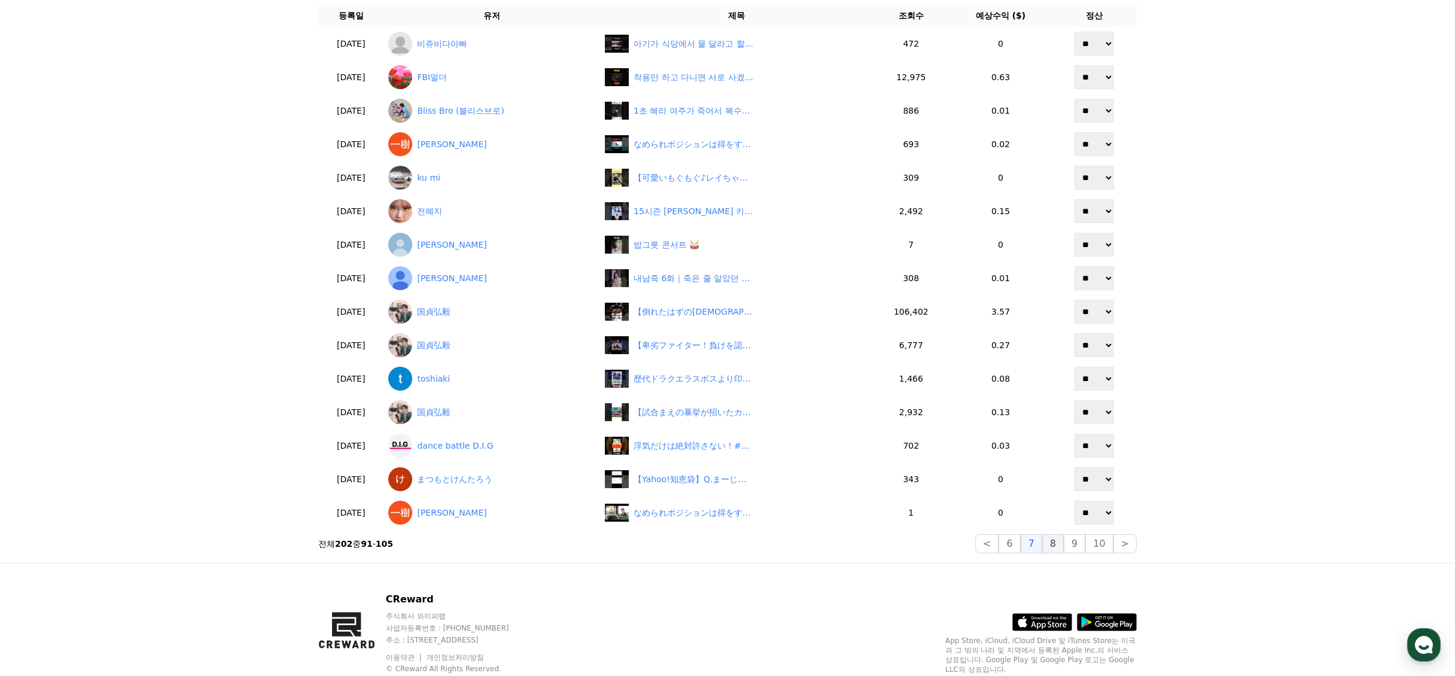
click at [1061, 544] on button "8" at bounding box center [1054, 543] width 22 height 19
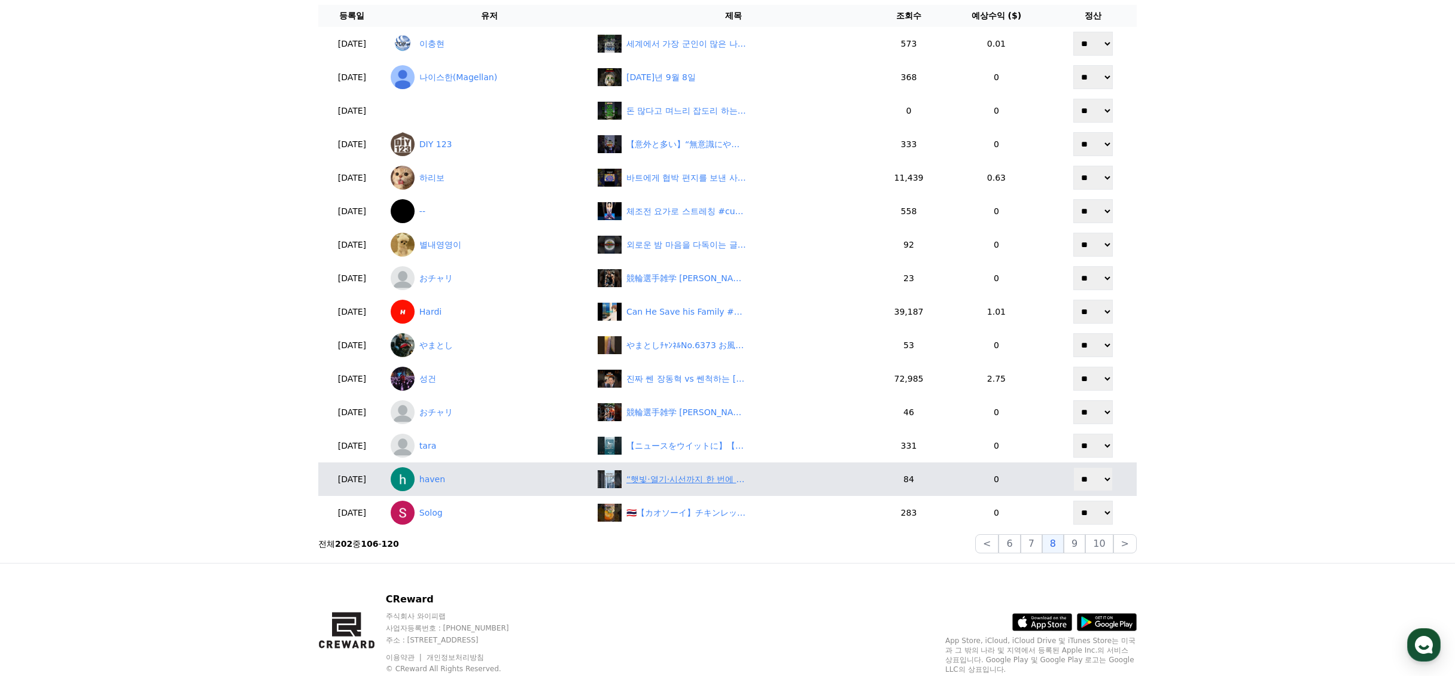
click at [719, 480] on div "“햇빛·열기·시선까지 한 번에 차단하는 필름”#자외선차단필름 #창문자외선차단 #창문썬팅필름 #단열필름 #여름차단템 #햇빛차단필름 #유리창필름 …" at bounding box center [687, 479] width 120 height 13
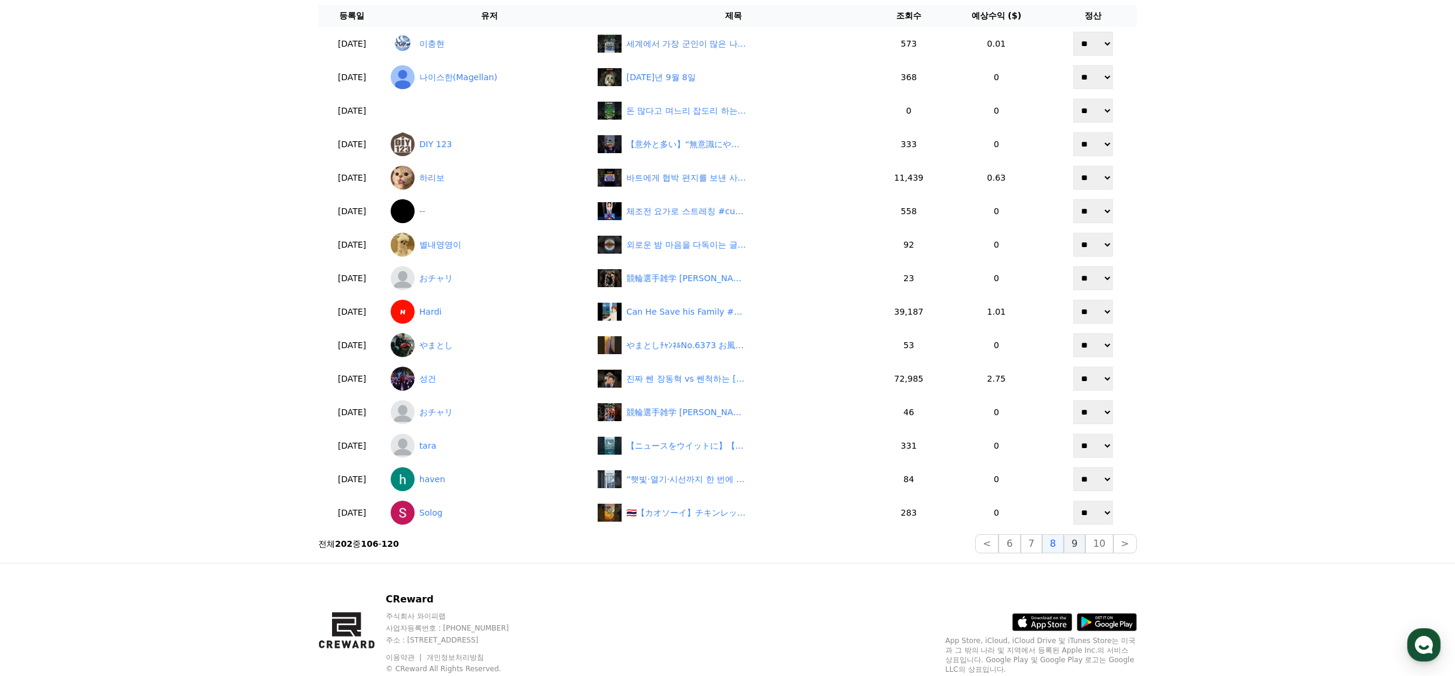
click at [1078, 542] on button "9" at bounding box center [1075, 543] width 22 height 19
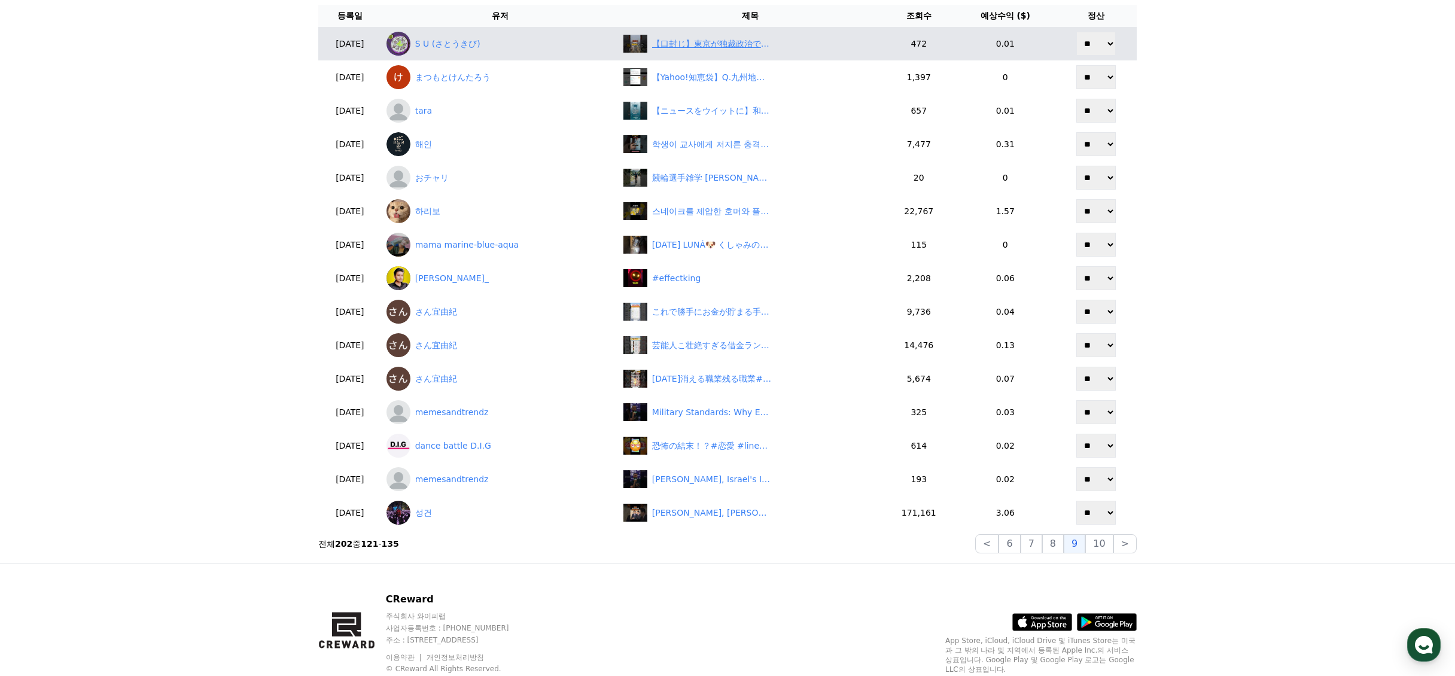
click at [697, 48] on div "【口封じ】東京が独裁政治で終了？！ #news #shorts" at bounding box center [712, 44] width 120 height 13
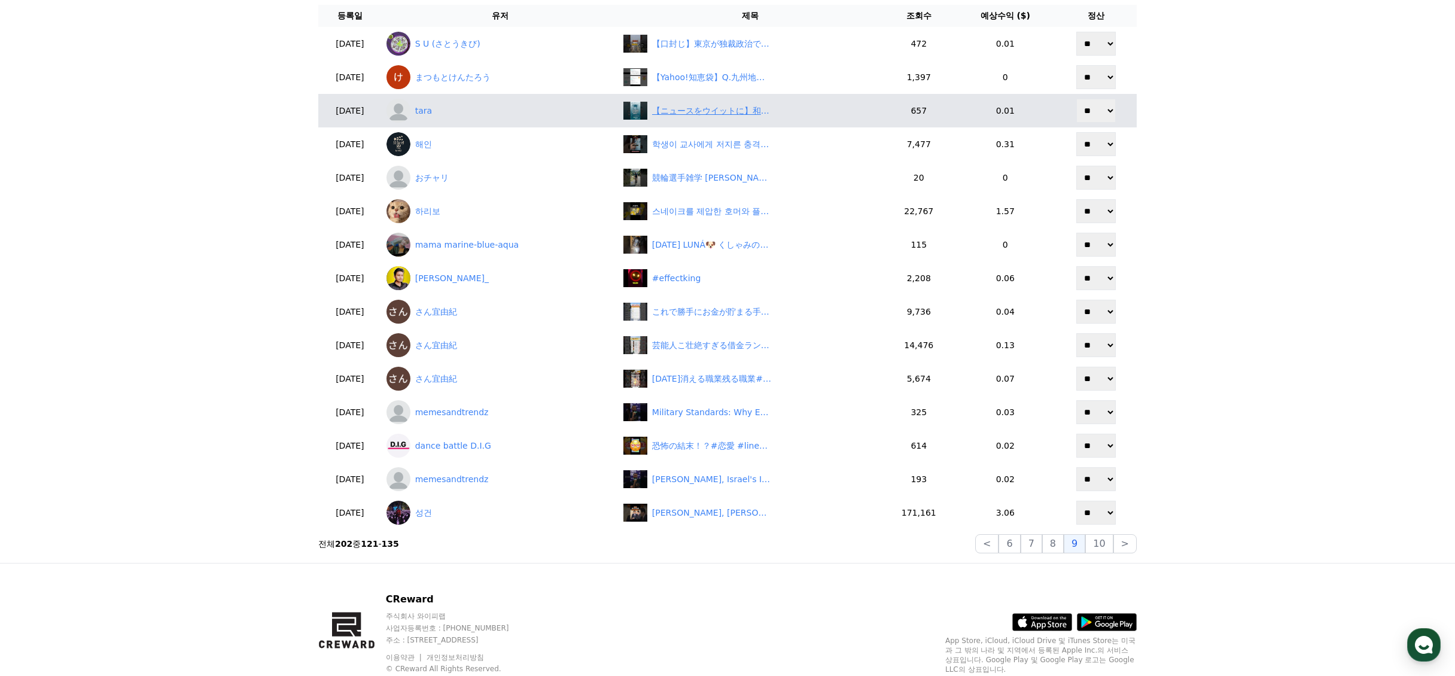
click at [686, 112] on div "【ニュースをウイットに】和田アキ子「すごくお金持ちだと思うんですけど…」新浪剛史氏のサプリ購入理由に疑問　#shorts　#和田アキ子　#新浪剛史　#サプリメ…" at bounding box center [712, 111] width 120 height 13
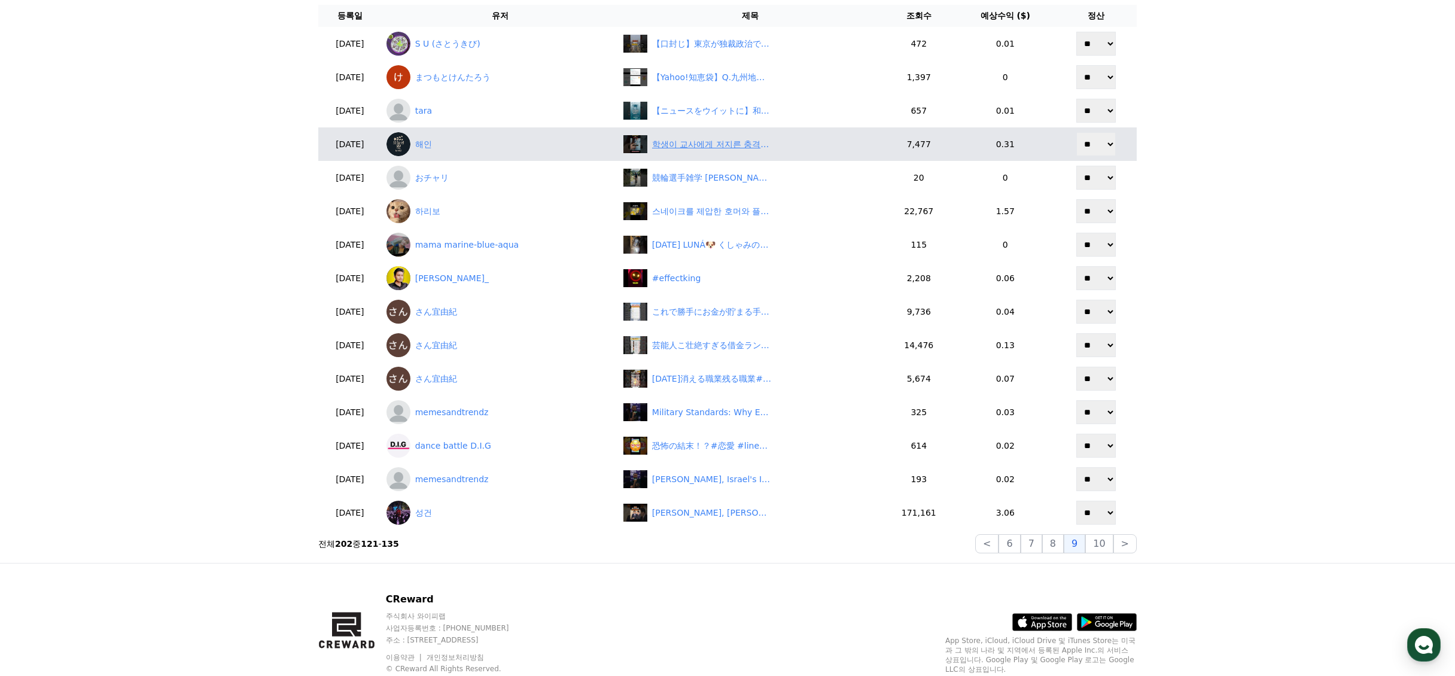
click at [737, 140] on div "학생이 교사에게 저지른 충격적인 행동." at bounding box center [712, 144] width 120 height 13
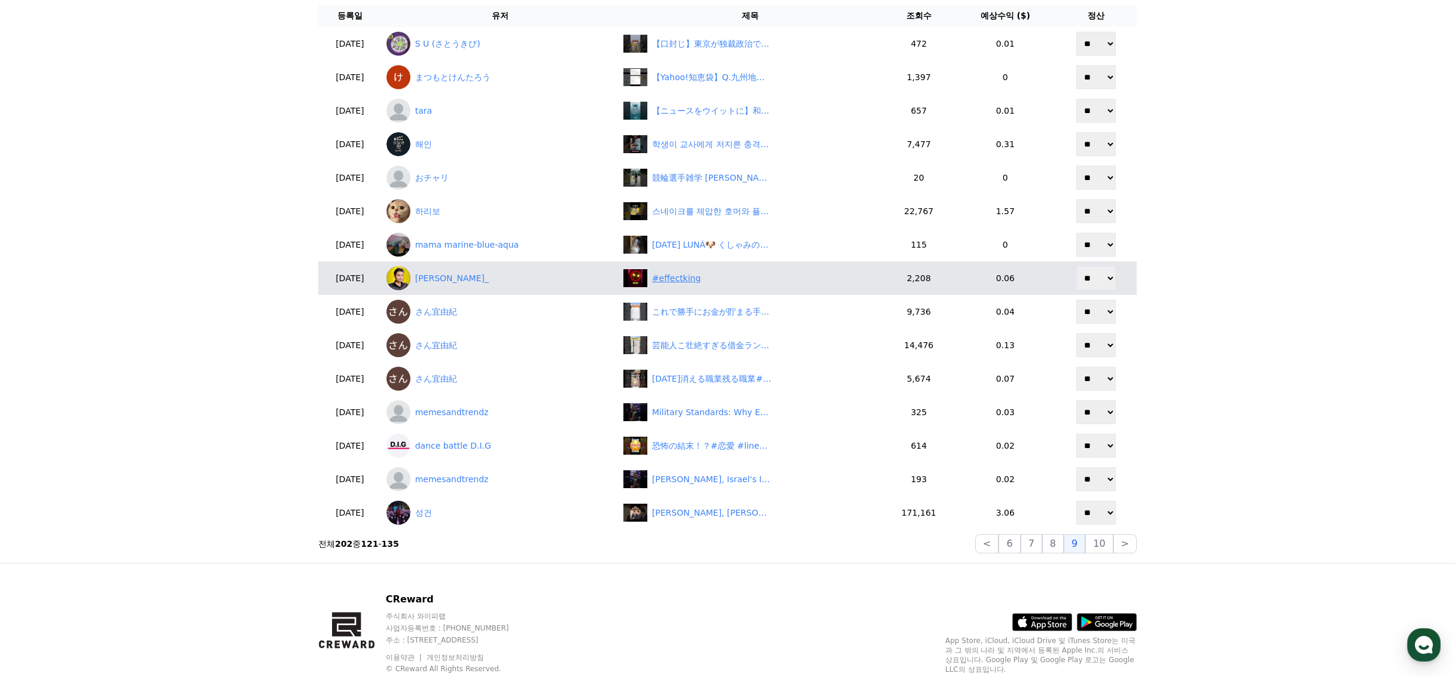
click at [679, 287] on div "#effectking" at bounding box center [751, 278] width 254 height 18
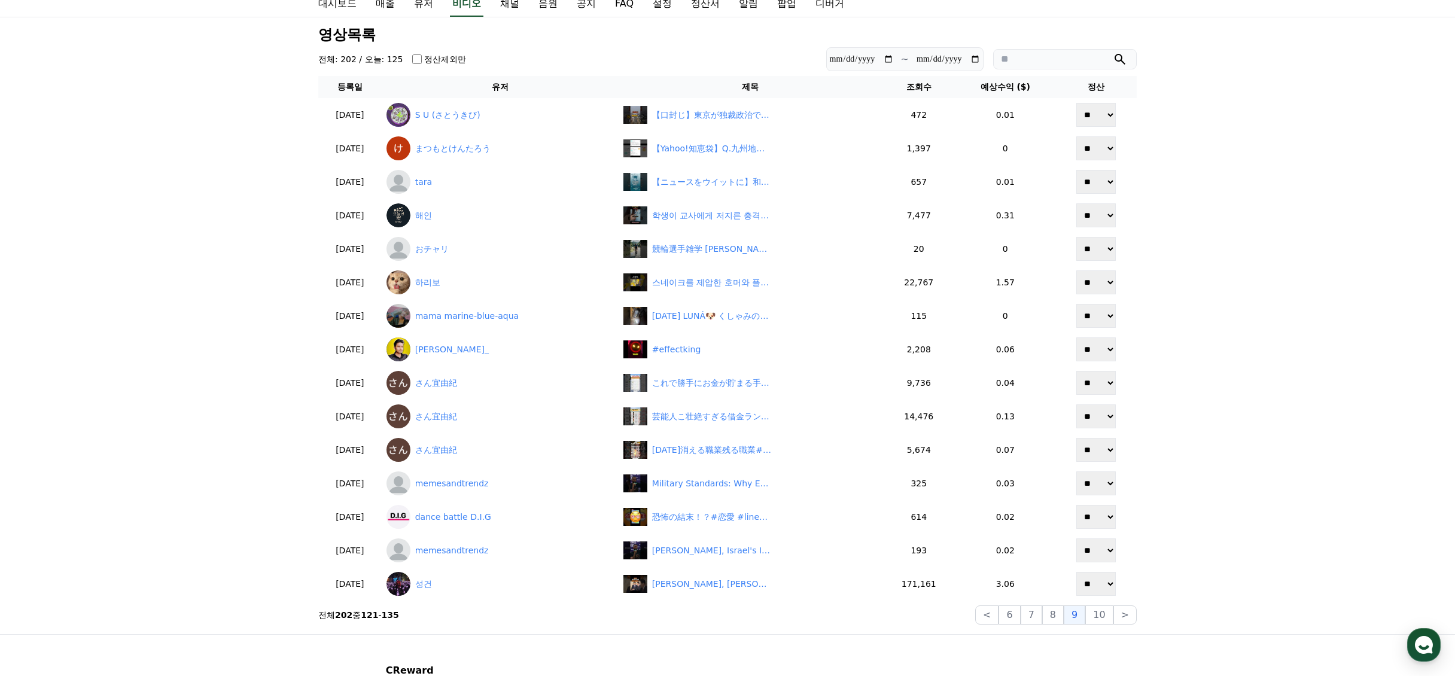
scroll to position [0, 0]
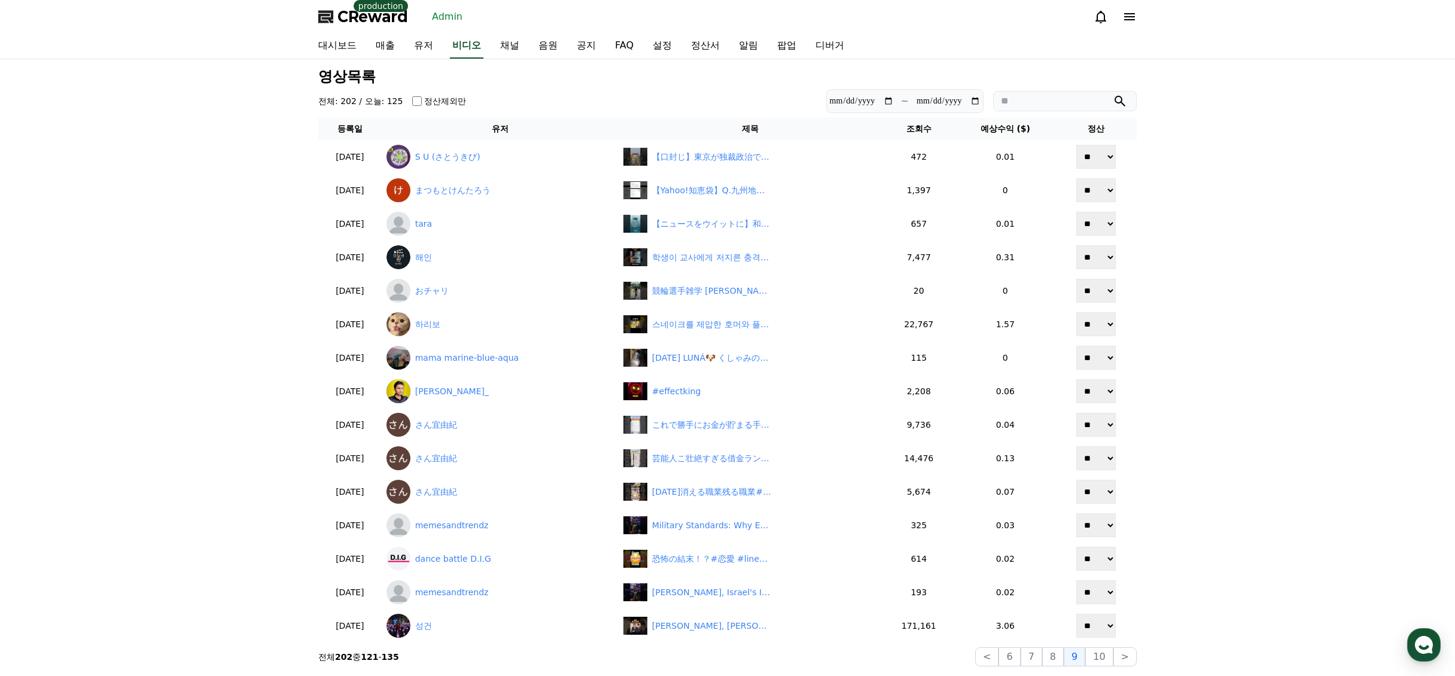
click at [1218, 253] on div "**********" at bounding box center [727, 367] width 1455 height 617
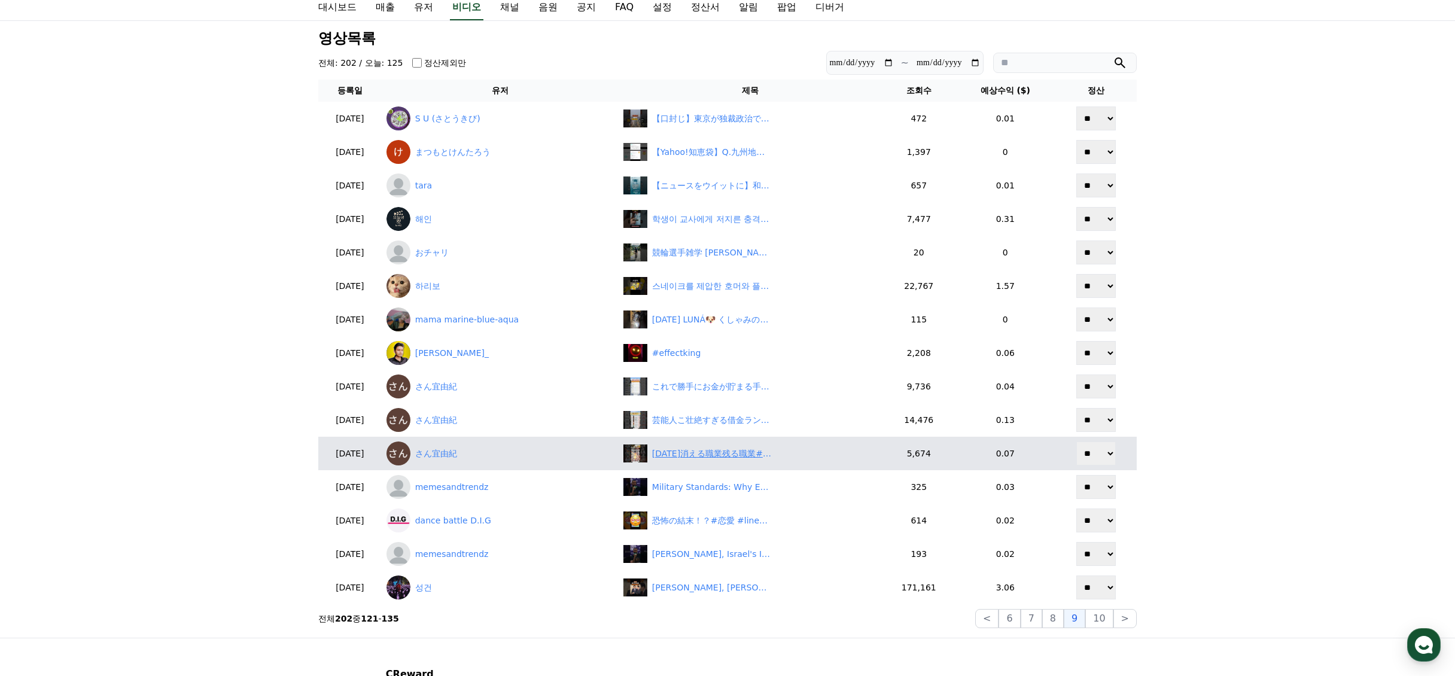
scroll to position [120, 0]
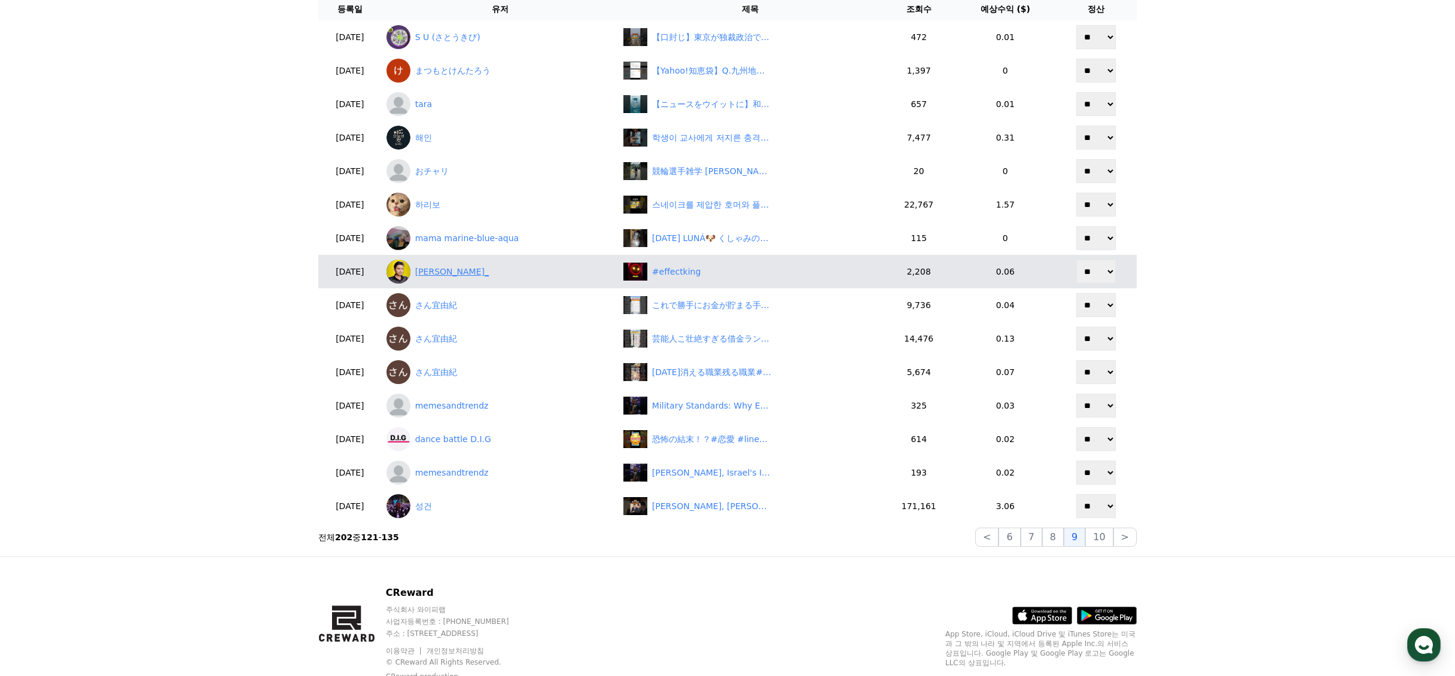
click at [456, 271] on link "Vijay Morya_" at bounding box center [500, 272] width 227 height 24
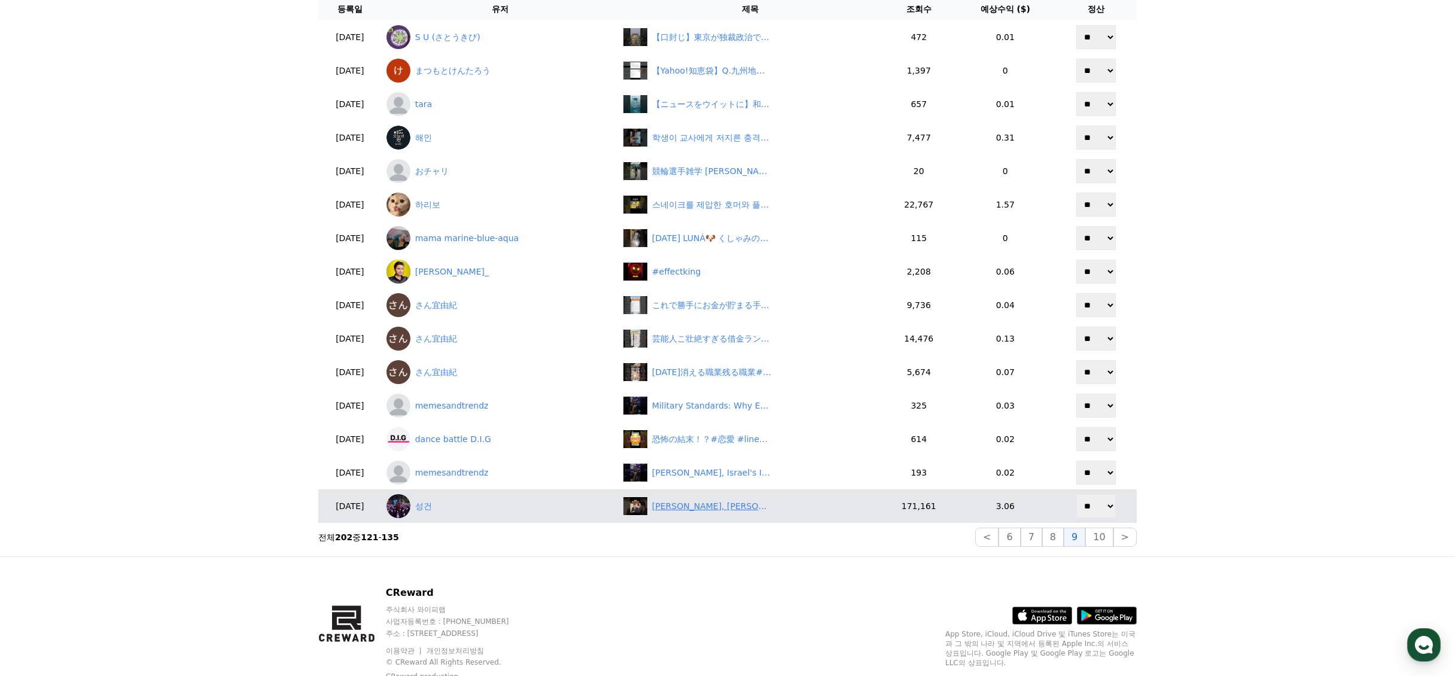
click at [678, 506] on div "장동혁, 정청래에게 먼저 손 내밀고 한방!" at bounding box center [712, 506] width 120 height 13
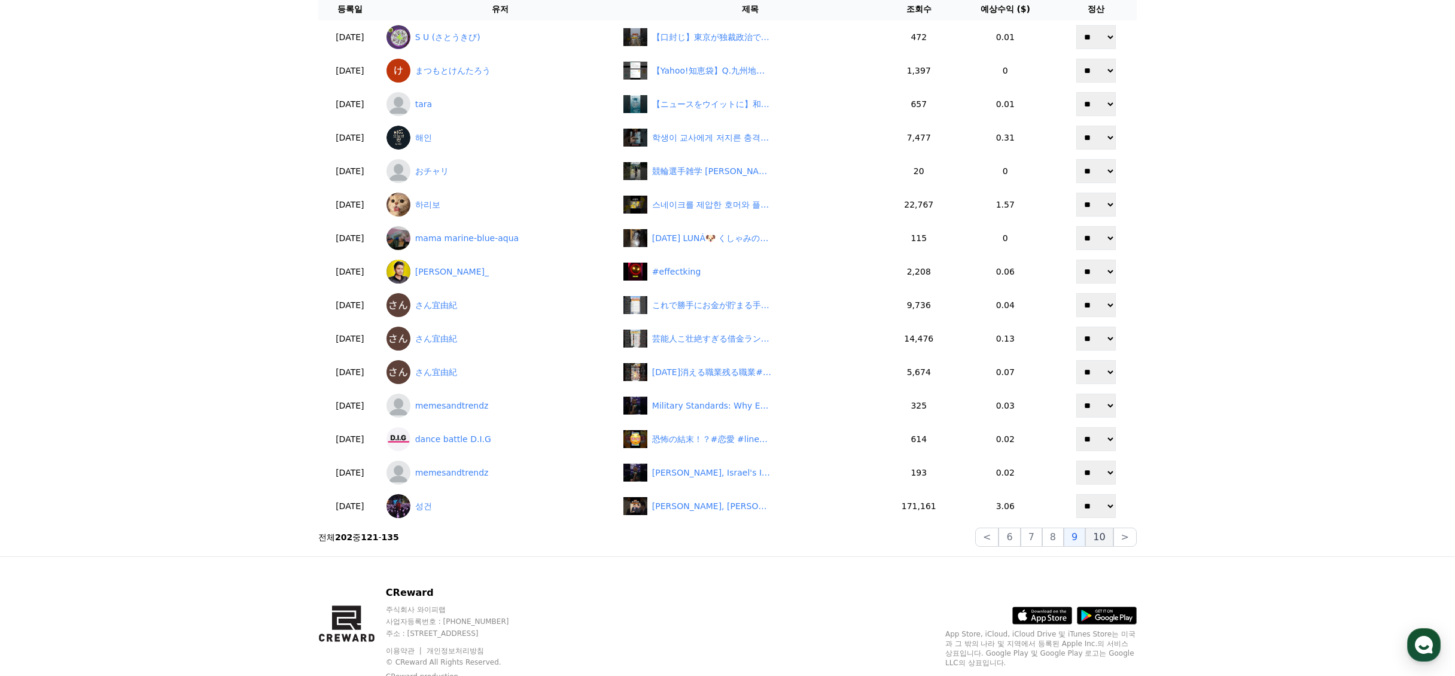
click at [1104, 539] on button "10" at bounding box center [1100, 537] width 28 height 19
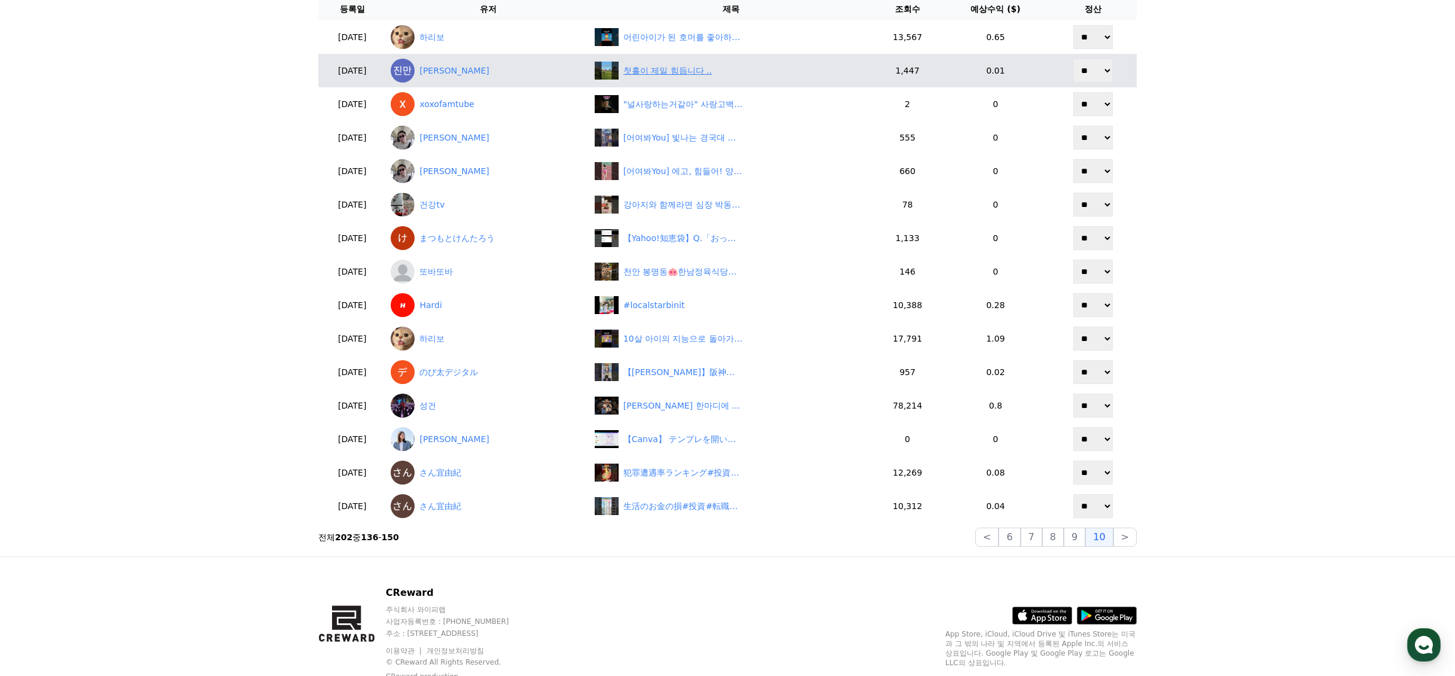
click at [673, 70] on div "첫홀이 제일 힘듭니다 .." at bounding box center [668, 71] width 89 height 13
click at [468, 77] on link "김진만" at bounding box center [488, 71] width 194 height 24
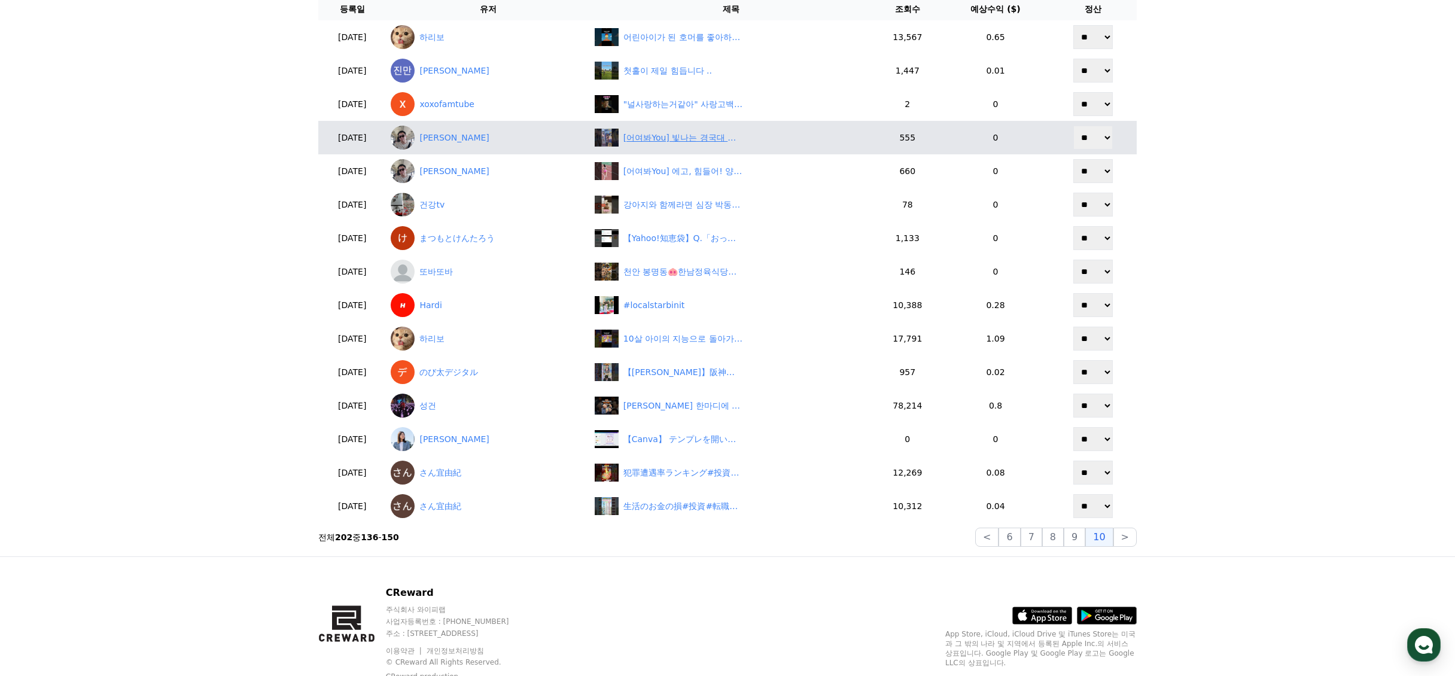
click at [666, 139] on div "[어여봐You] 빛나는 경국대 권민주 선수" at bounding box center [684, 138] width 120 height 13
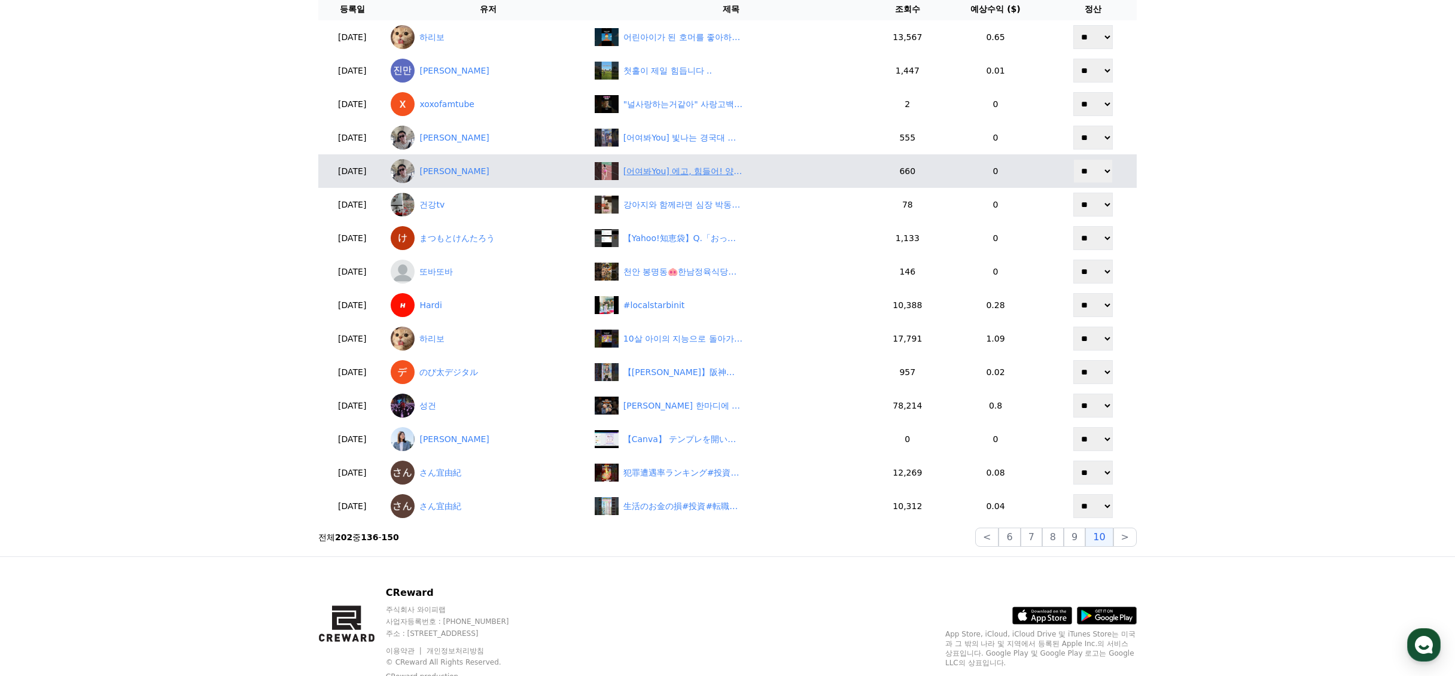
click at [687, 177] on div "[어여봐You] 에고, 힘들어! 양주시청 최윤경" at bounding box center [684, 171] width 120 height 13
click at [472, 163] on link "이흥욱" at bounding box center [488, 171] width 194 height 24
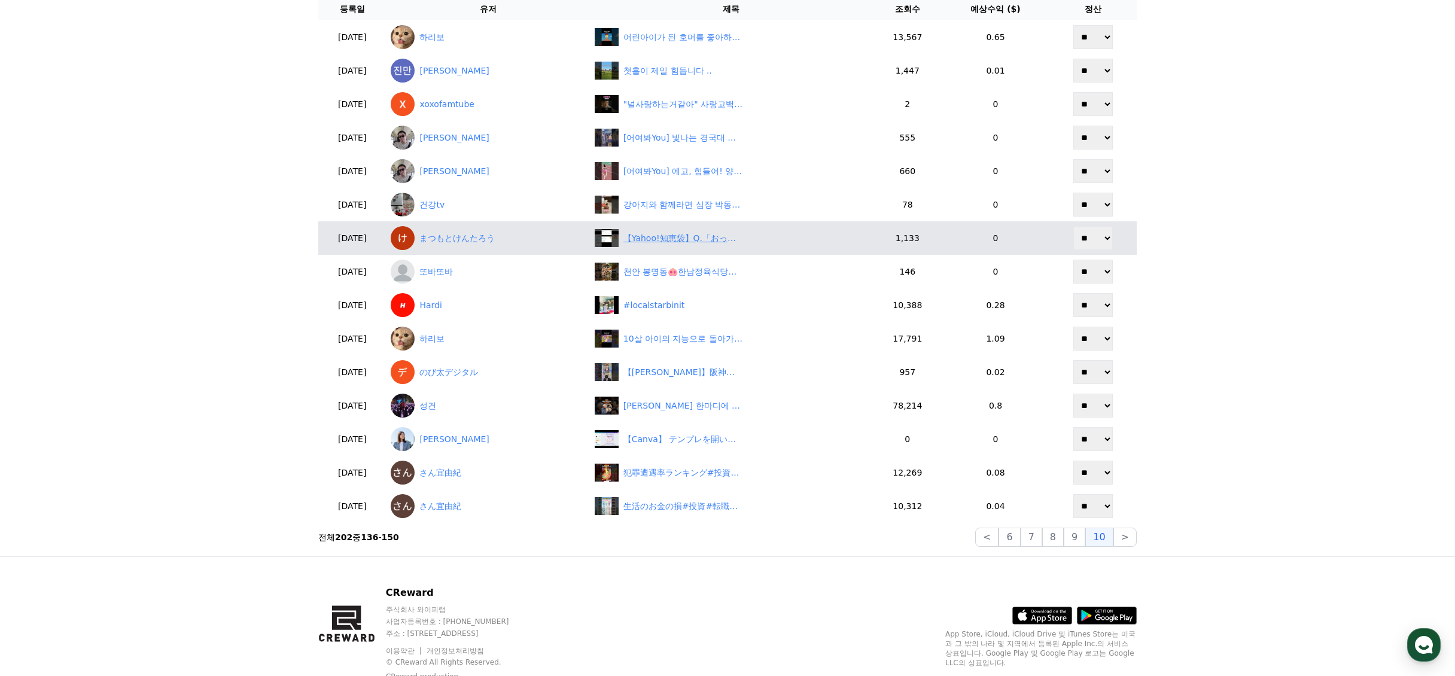
click at [689, 237] on div "【Yahoo!知恵袋】Q.「おっすおらごくう」を一発変換してください！ 回答お待ちしてます！#shorts #yahoo知恵袋 #孫悟空" at bounding box center [684, 238] width 120 height 13
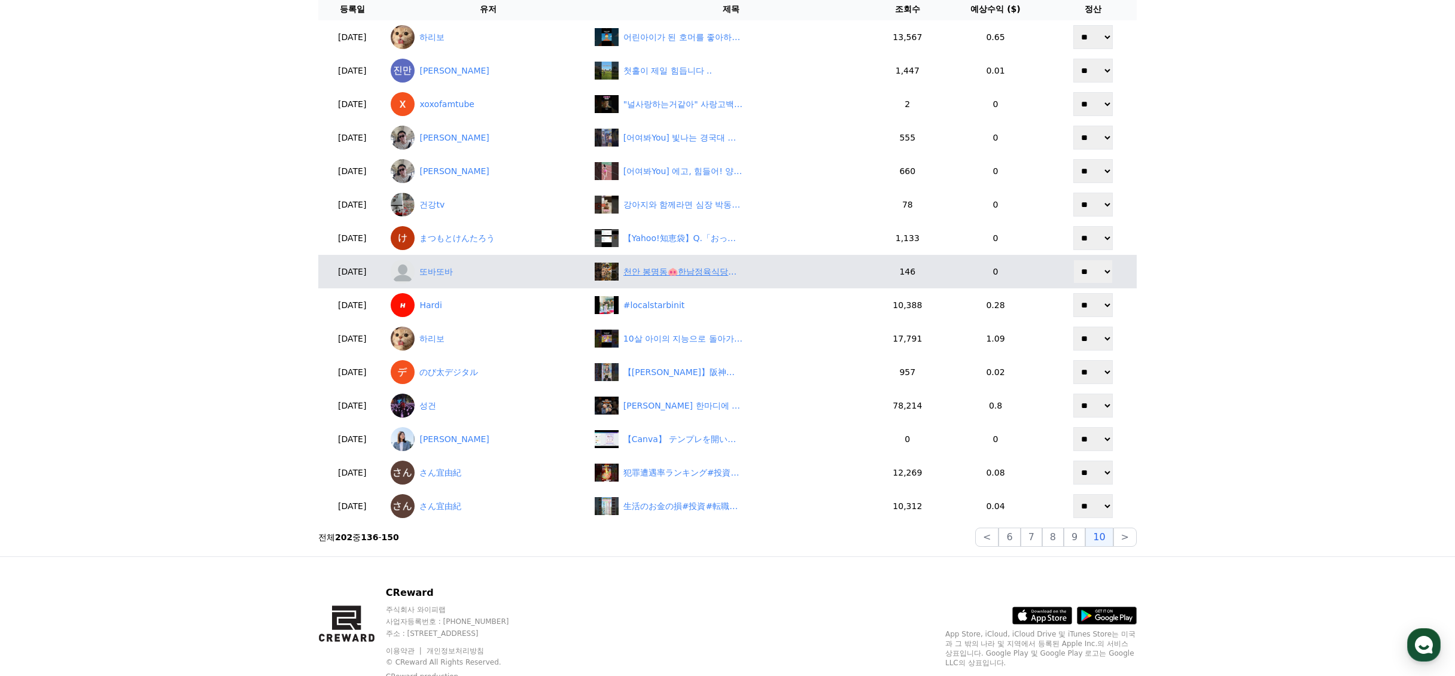
click at [676, 276] on div "천안 봉명동🐽한남정육식당🐽#봉명동맛집#회식장소추천#삼겹살맛집#모임추천#주차장추천" at bounding box center [684, 272] width 120 height 13
click at [472, 267] on link "또바또바" at bounding box center [488, 272] width 194 height 24
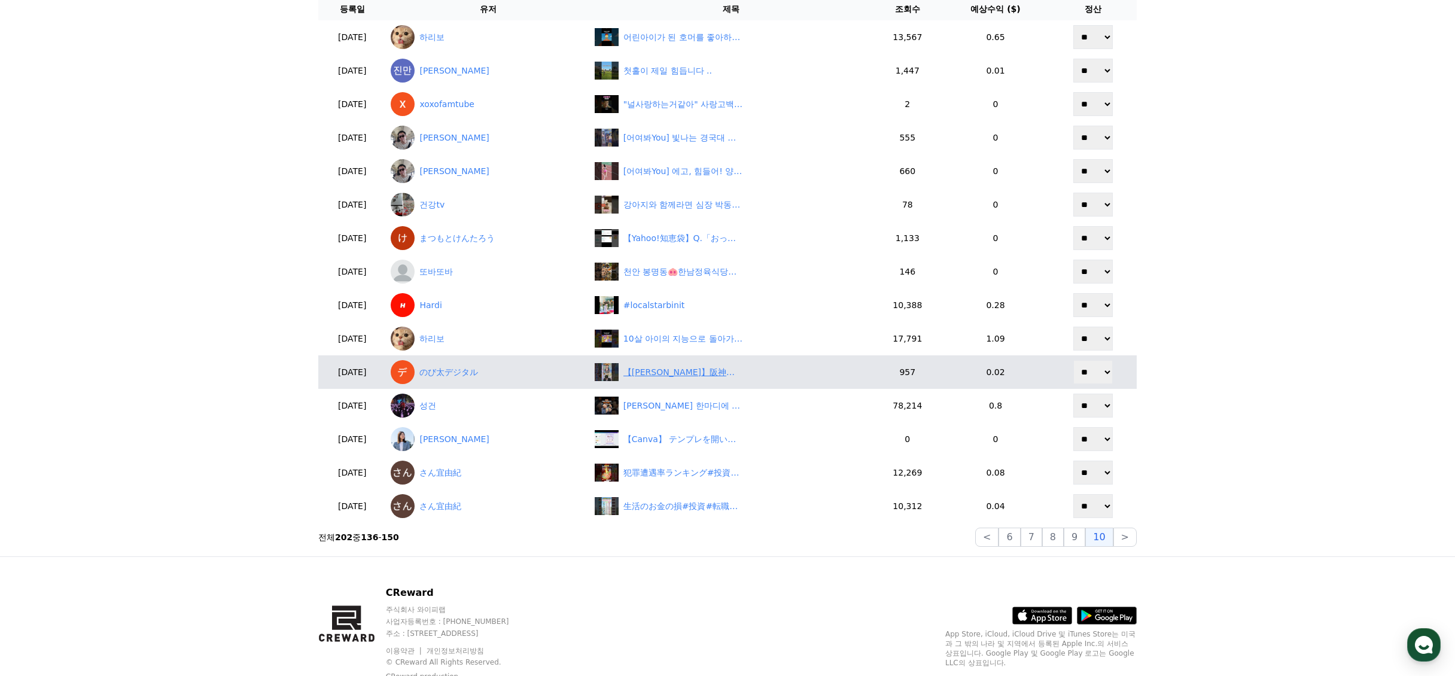
click at [676, 372] on div "【青原桃香】阪神タイガースがアレする日の朝、ぐっさんに心境を聞く美人すぎるお天気キャスターももぴん【ウェザーニュースLiVE切り抜き】 #かわいい" at bounding box center [684, 372] width 120 height 13
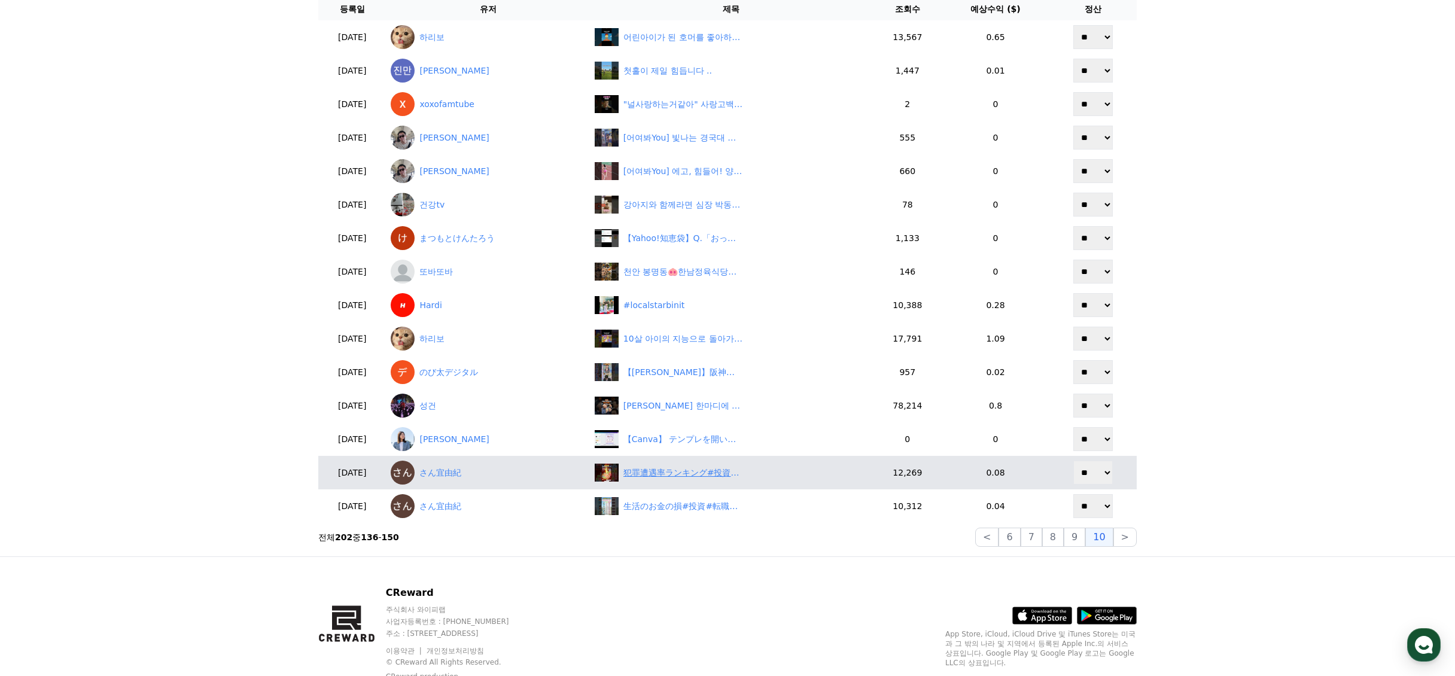
click at [691, 475] on div "犯罪遭遇率ランキング#投資#転職#貯金" at bounding box center [684, 473] width 120 height 13
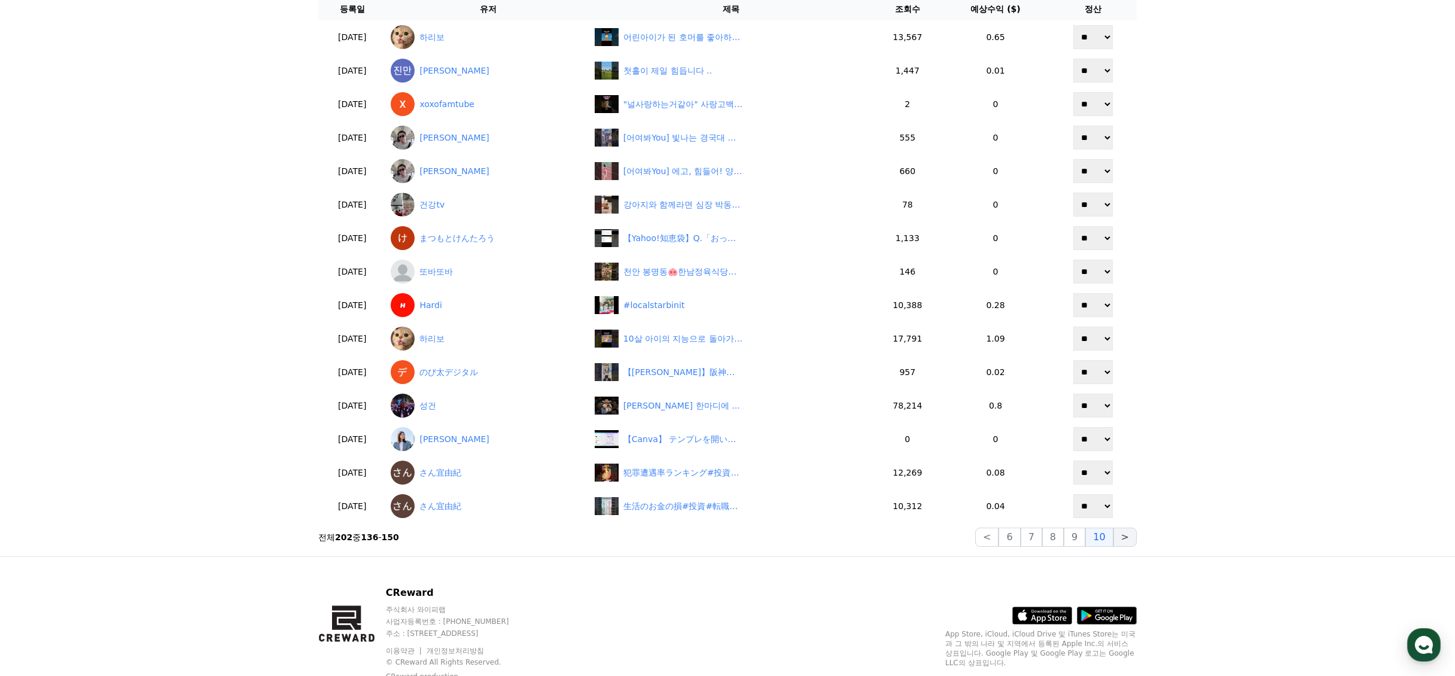
click at [1115, 535] on button ">" at bounding box center [1125, 537] width 23 height 19
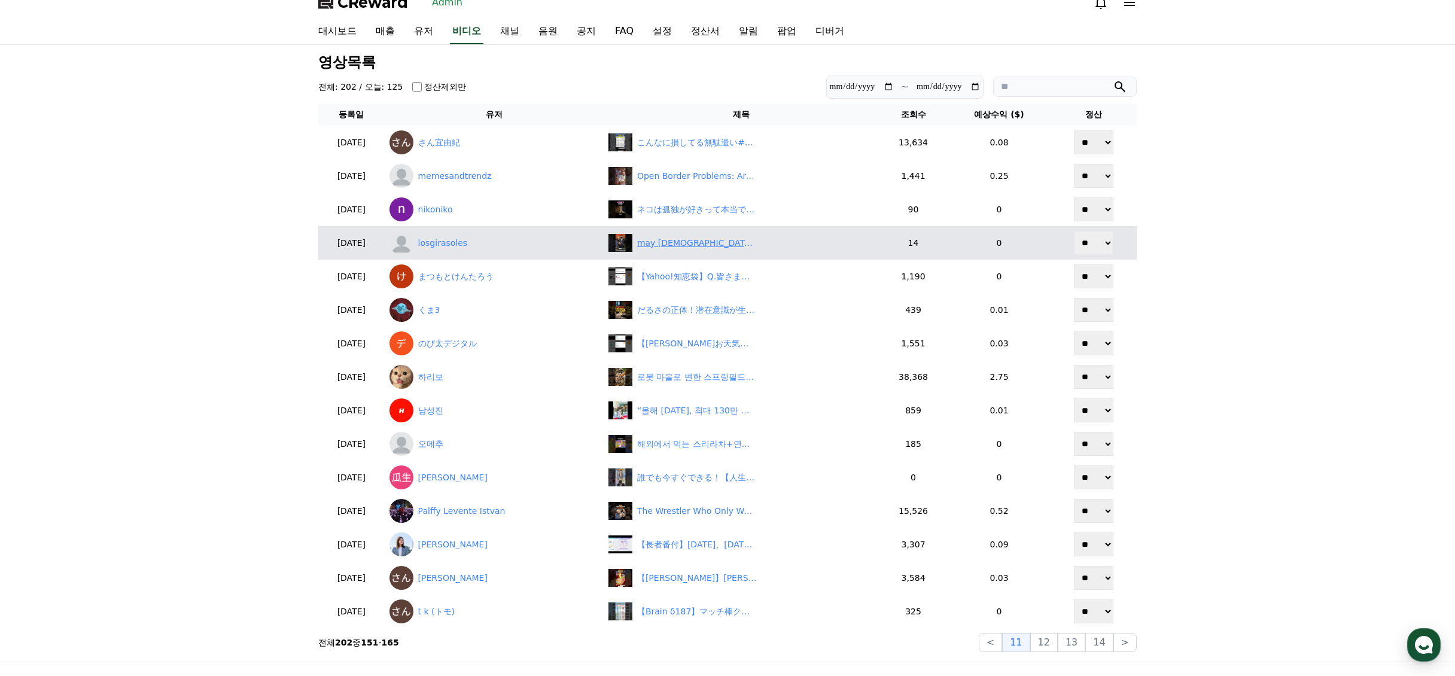
scroll to position [0, 0]
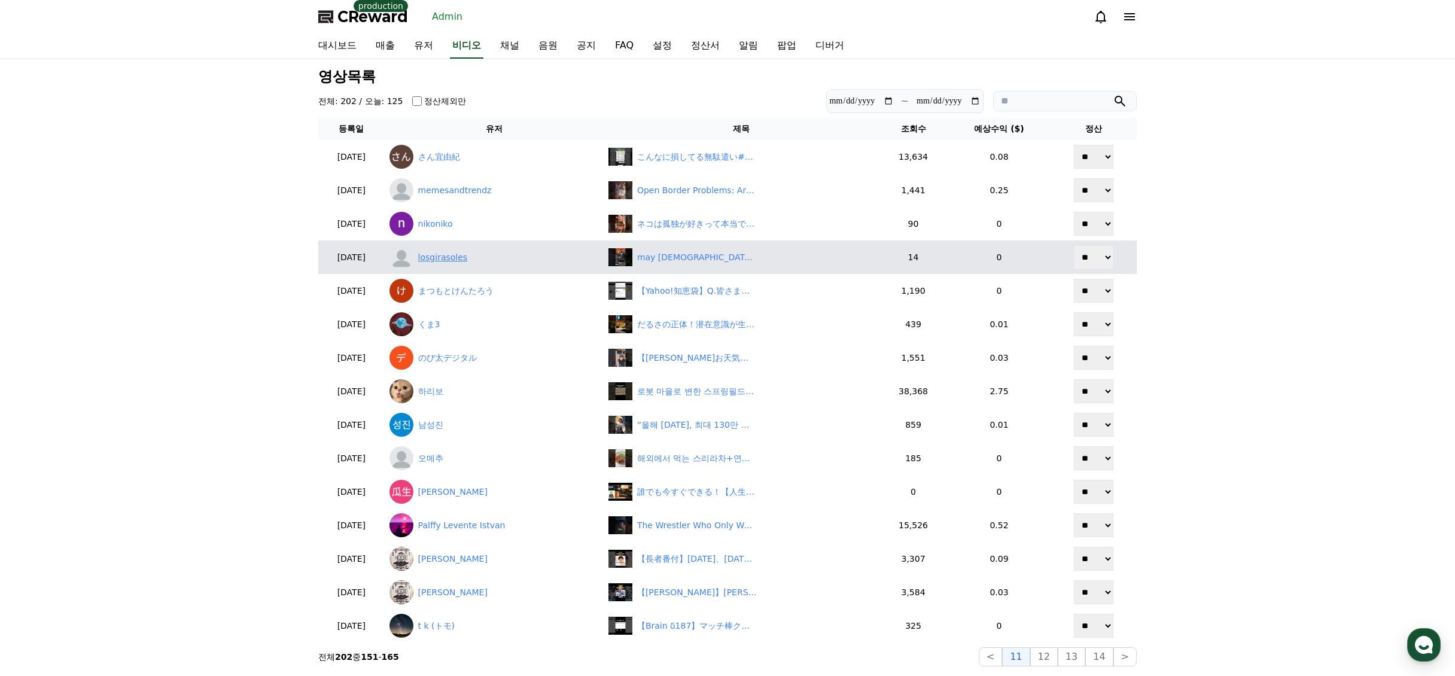
click at [445, 259] on link "losgirasoles" at bounding box center [494, 257] width 209 height 24
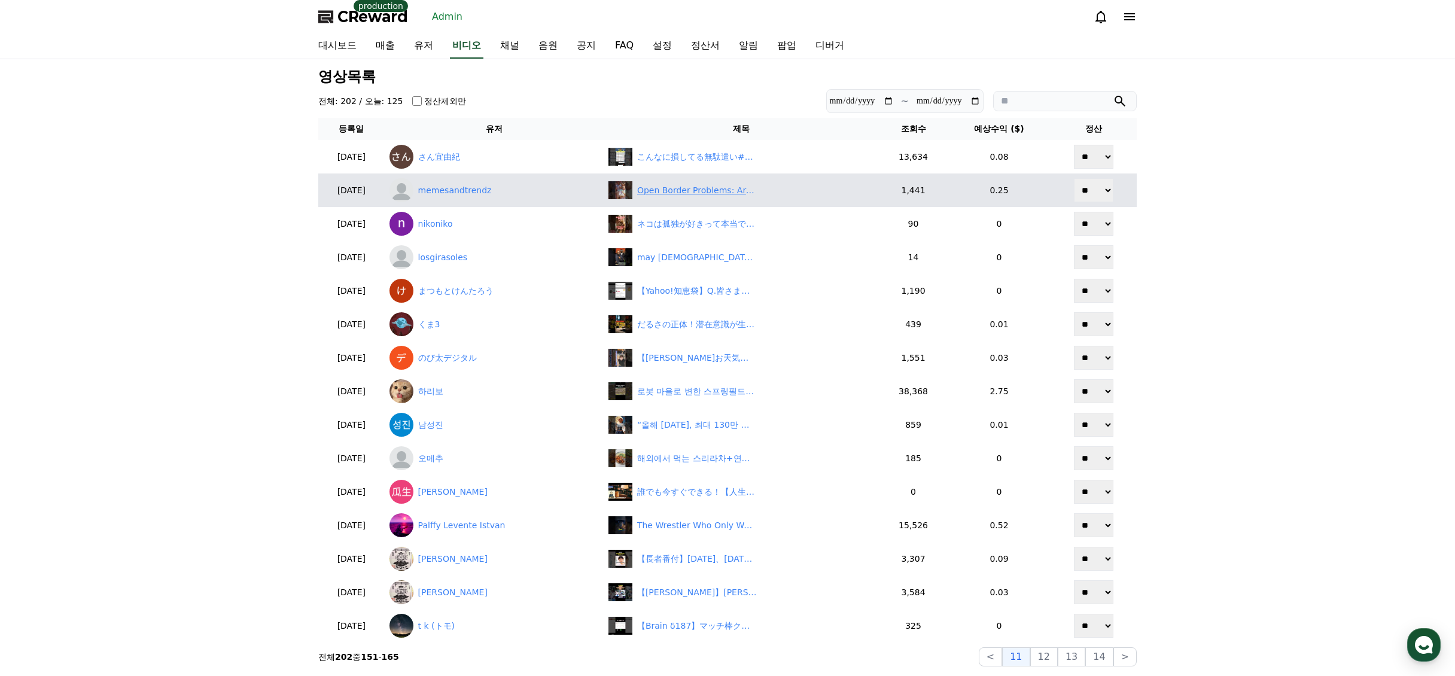
click at [676, 190] on div "Open Border Problems: Are Americans Clueless? Immigration Debate #shorts" at bounding box center [697, 190] width 120 height 13
click at [484, 193] on link "memesandtrendz" at bounding box center [494, 190] width 209 height 24
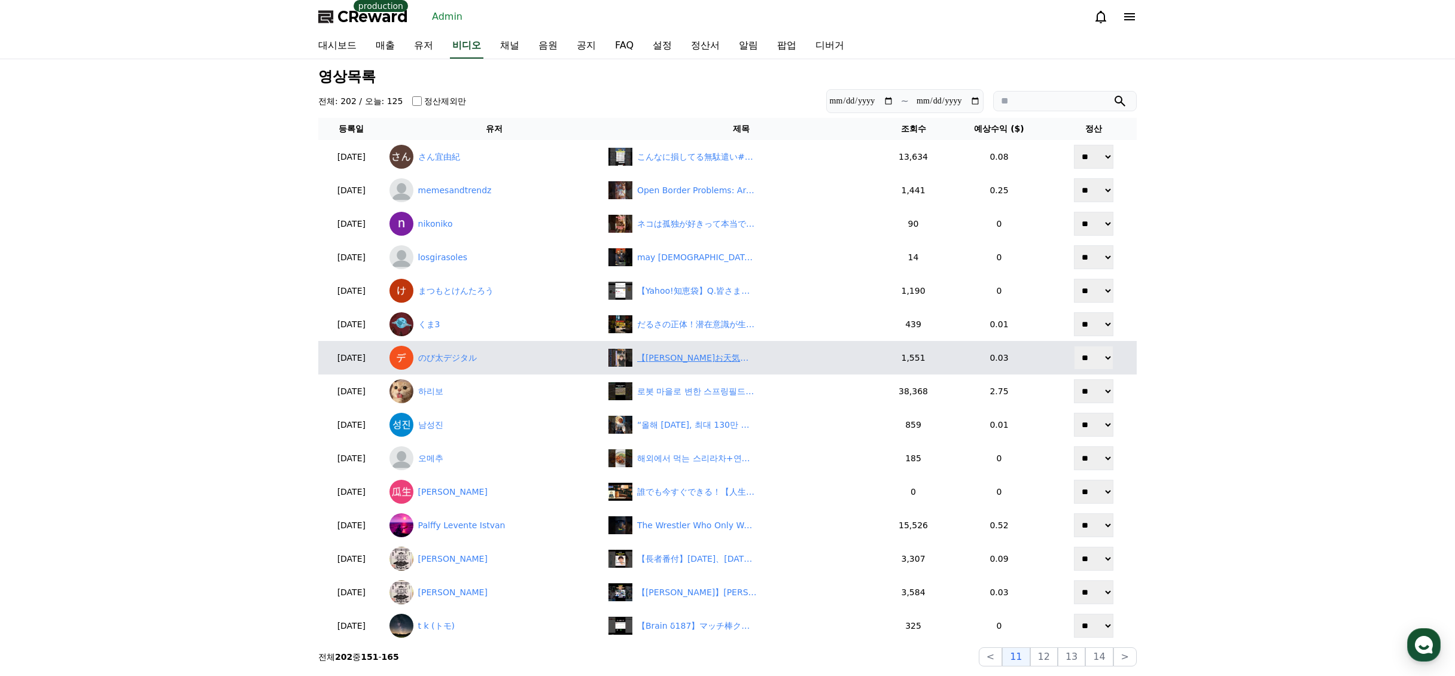
click at [688, 364] on div "【小林李衣奈】お天気カメラが捉えたドローンショウを生で見たくて外に出たいと身を乗り出す姿が画面から出てきそうな勢いの美人すぎるお天気キャスターりーちゃん【ウェ…" at bounding box center [697, 358] width 120 height 13
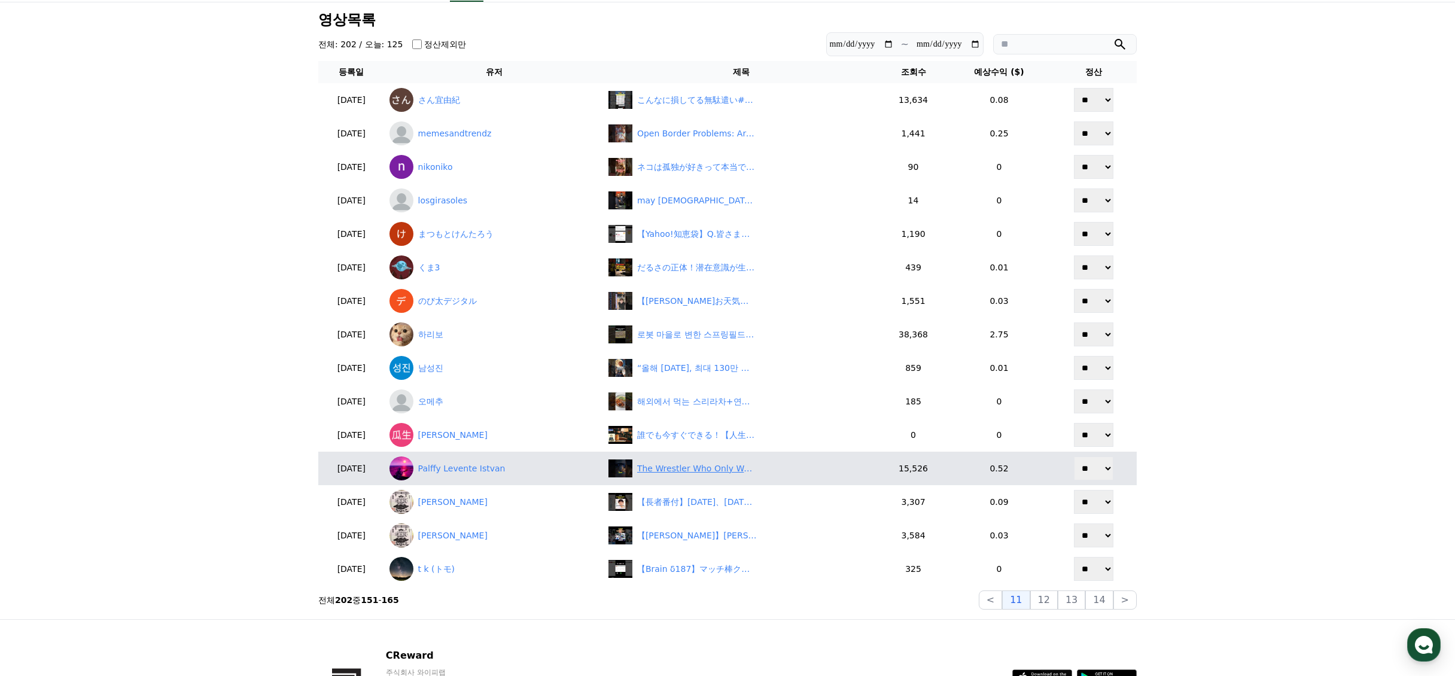
scroll to position [60, 0]
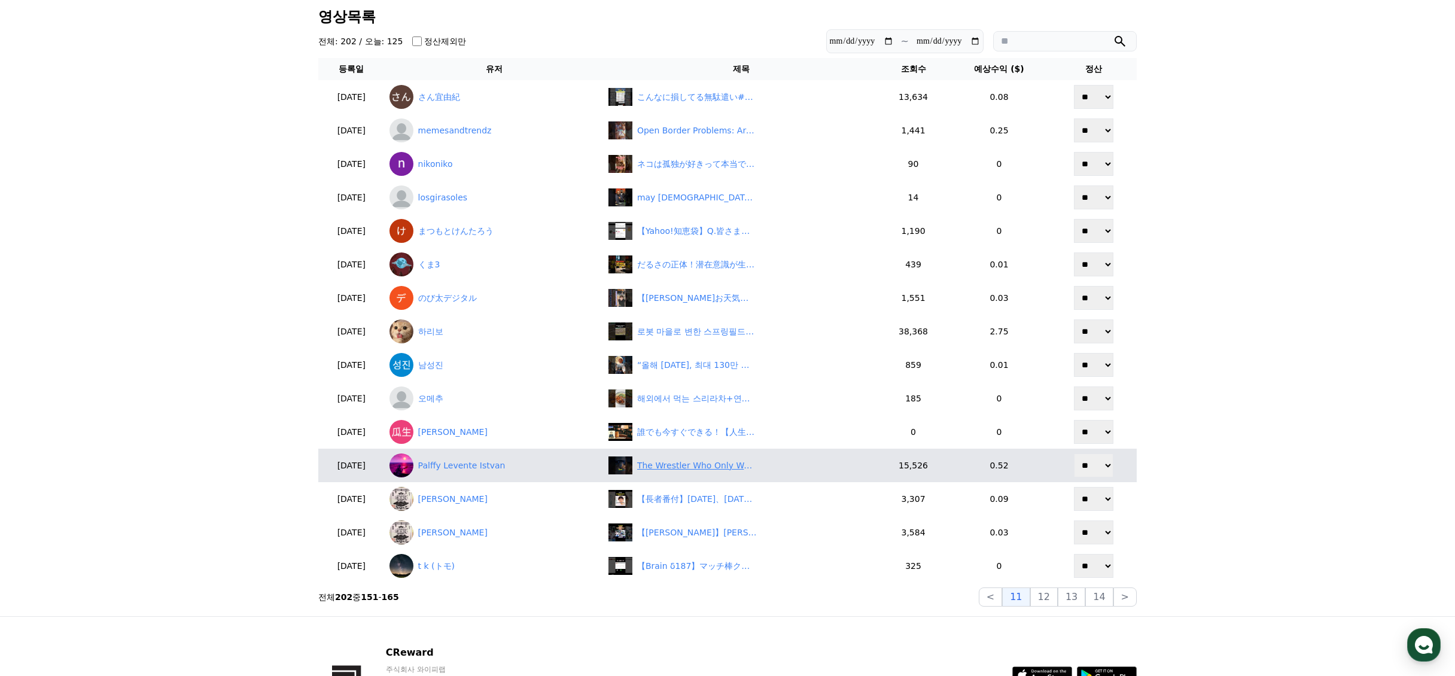
click at [697, 467] on div "The Wrestler Who Only Wanted To Grow Flowers! #shorts" at bounding box center [697, 466] width 120 height 13
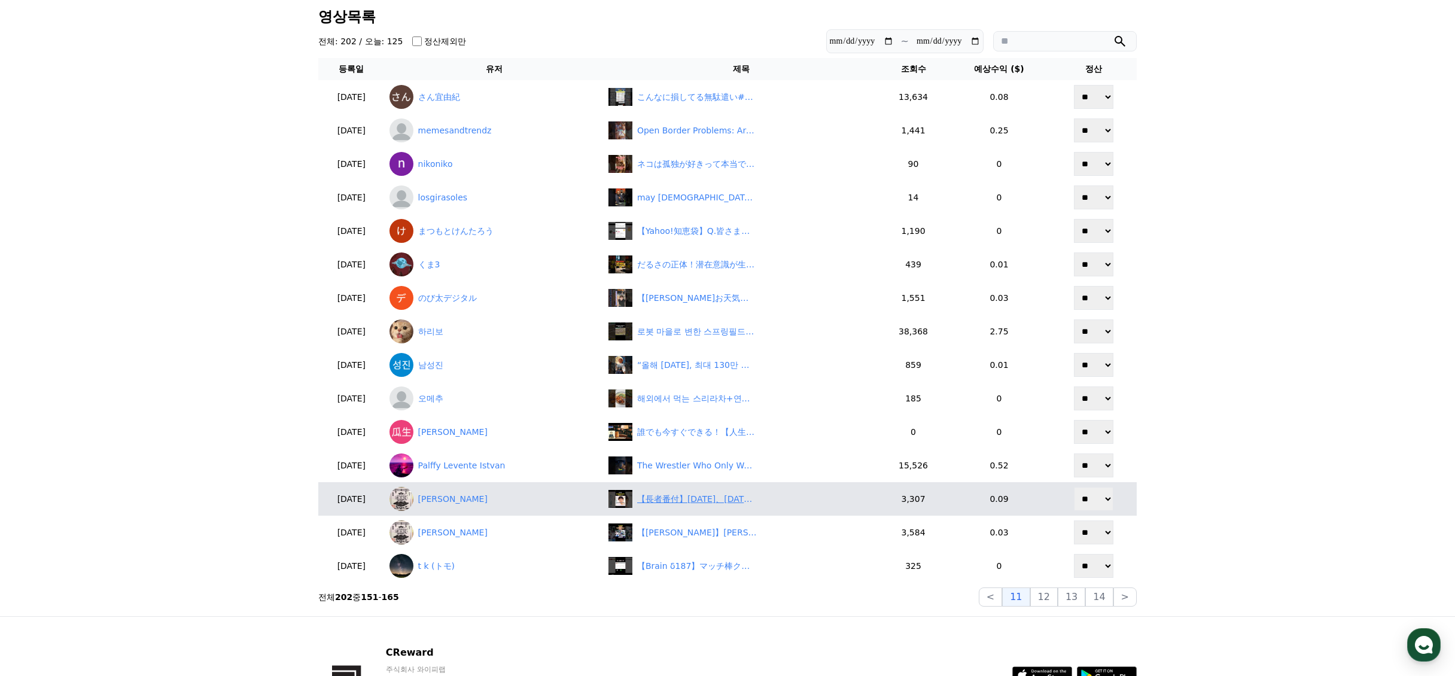
click at [680, 502] on div "【長者番付】1973年、昭和48年、歌手部門の長者番付が懐かしい" at bounding box center [697, 499] width 120 height 13
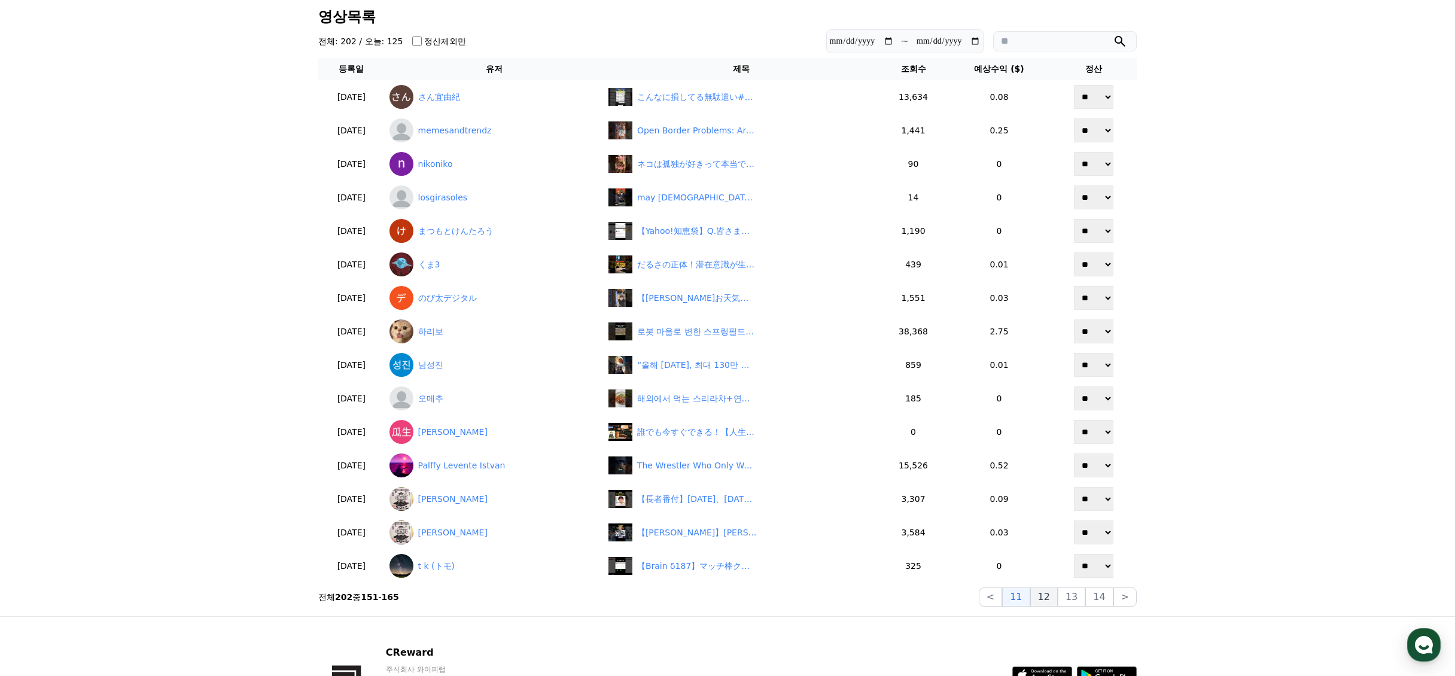
click at [1050, 602] on button "12" at bounding box center [1045, 597] width 28 height 19
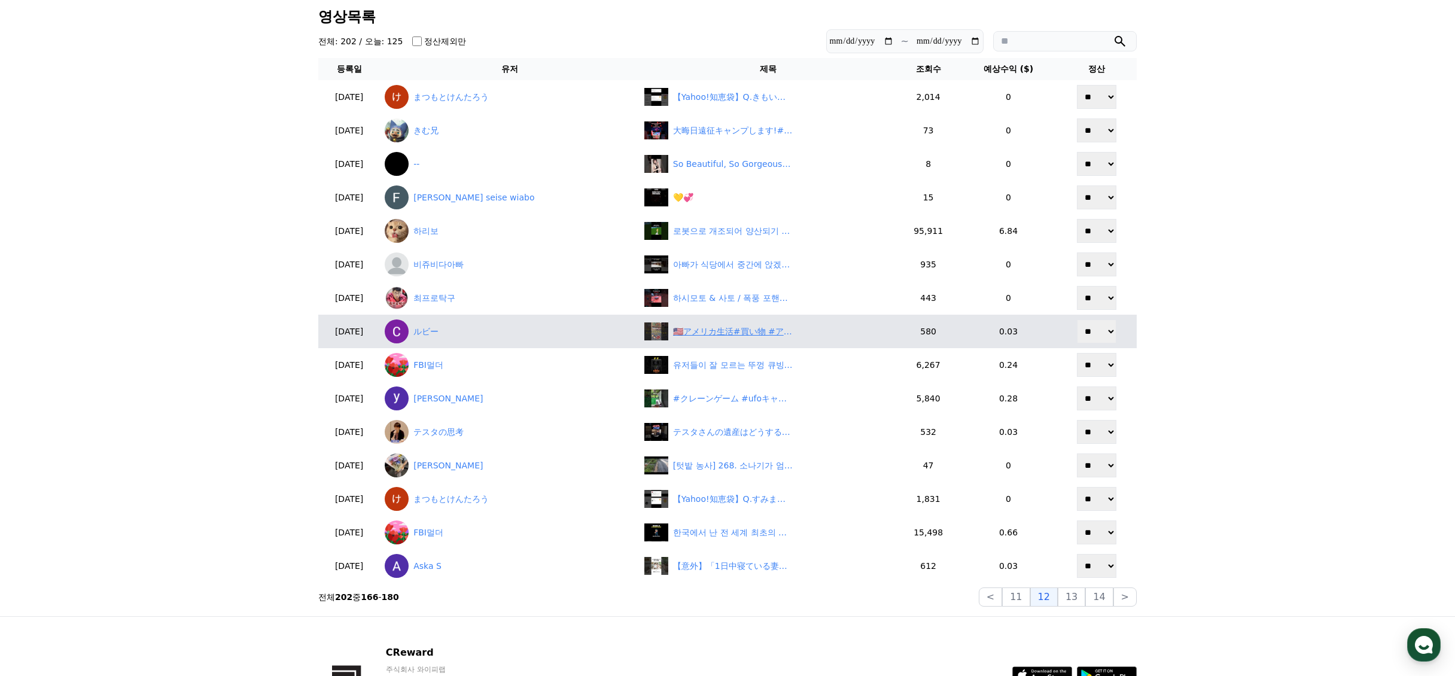
click at [686, 334] on div "🇺🇸アメリカ生活#買い物 #アメリカ生活#shorts #vrog #国際夫婦#買い物vlog" at bounding box center [733, 332] width 120 height 13
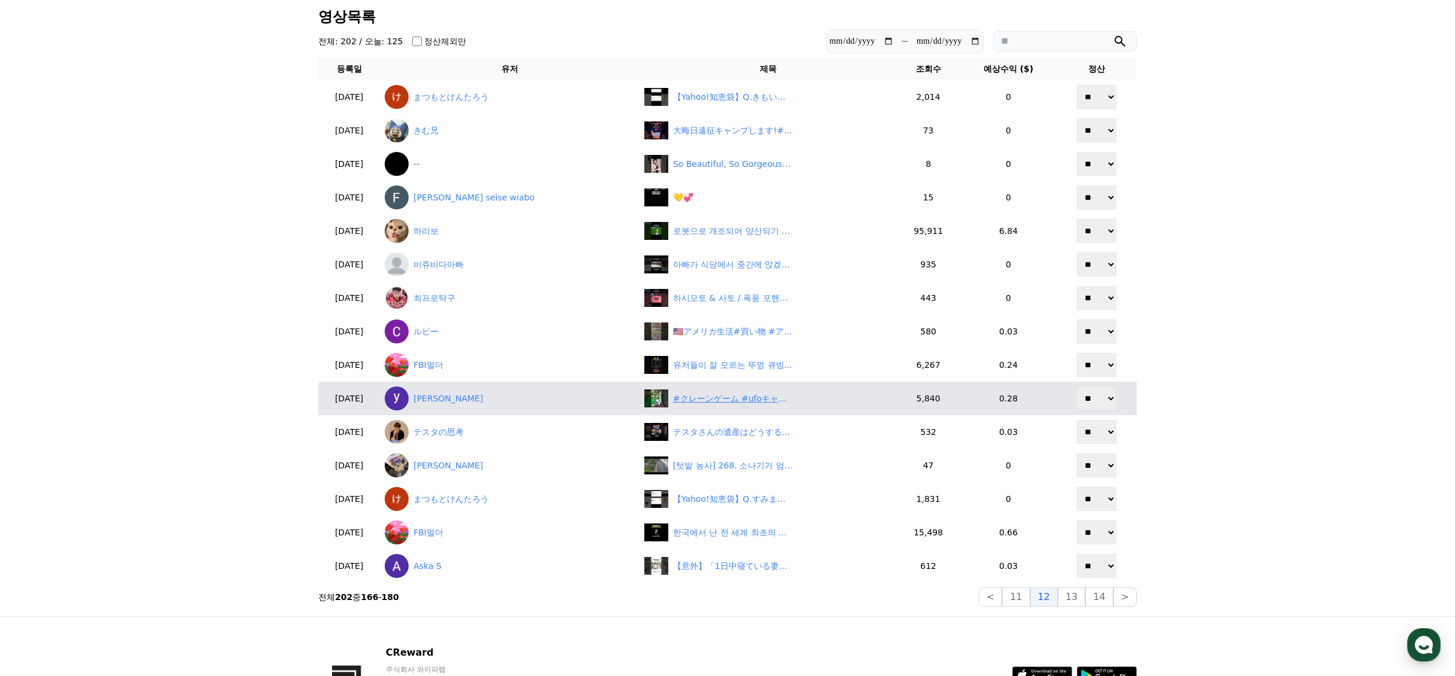
click at [688, 404] on div "#クレーンゲーム #ufoキャッチャー #shorts #short #shortvideo #shortsfeed #ROUND1 #ﾍﾞﾈｸｽ #クレゲ …" at bounding box center [733, 399] width 120 height 13
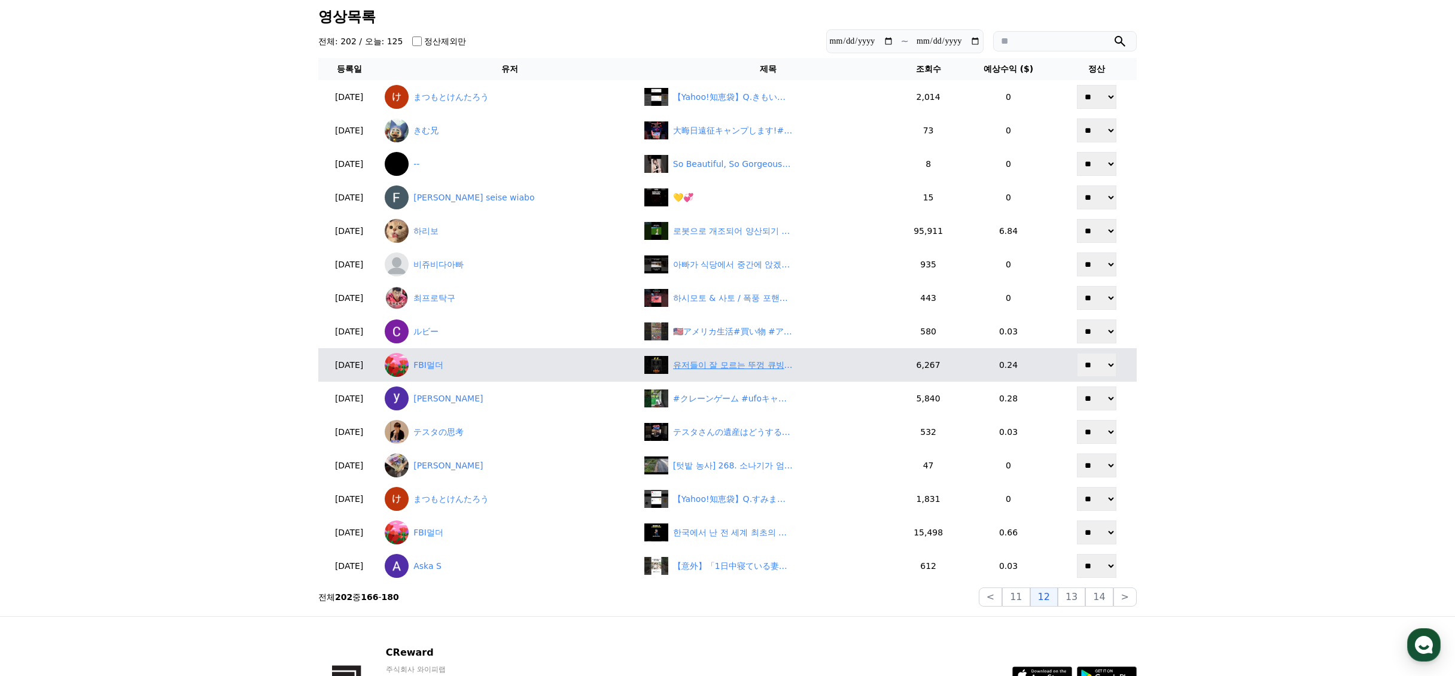
click at [674, 371] on div "유저들이 잘 모르는 뚜껑 큐빙 확률 33.3%【디아블로2레저렉션】" at bounding box center [733, 365] width 120 height 13
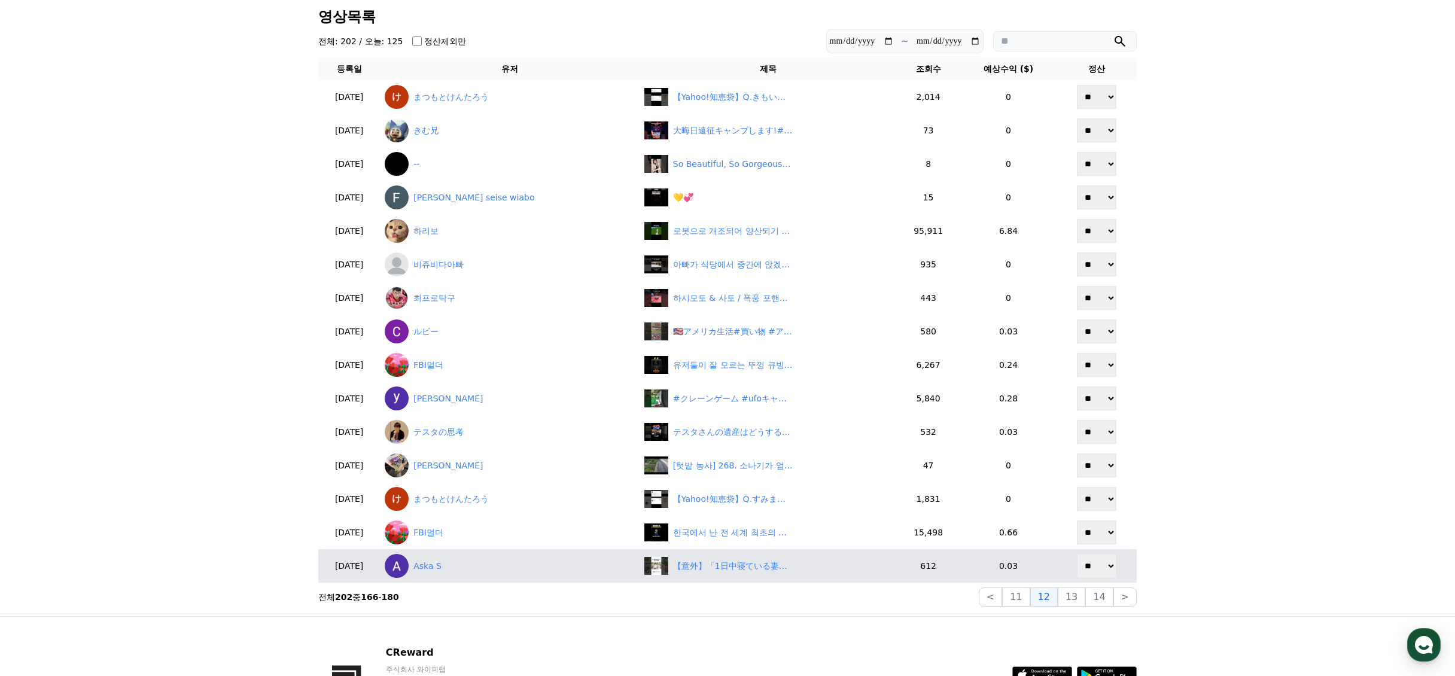
drag, startPoint x: 1075, startPoint y: 601, endPoint x: 1028, endPoint y: 568, distance: 57.1
click at [1074, 601] on button "13" at bounding box center [1072, 597] width 28 height 19
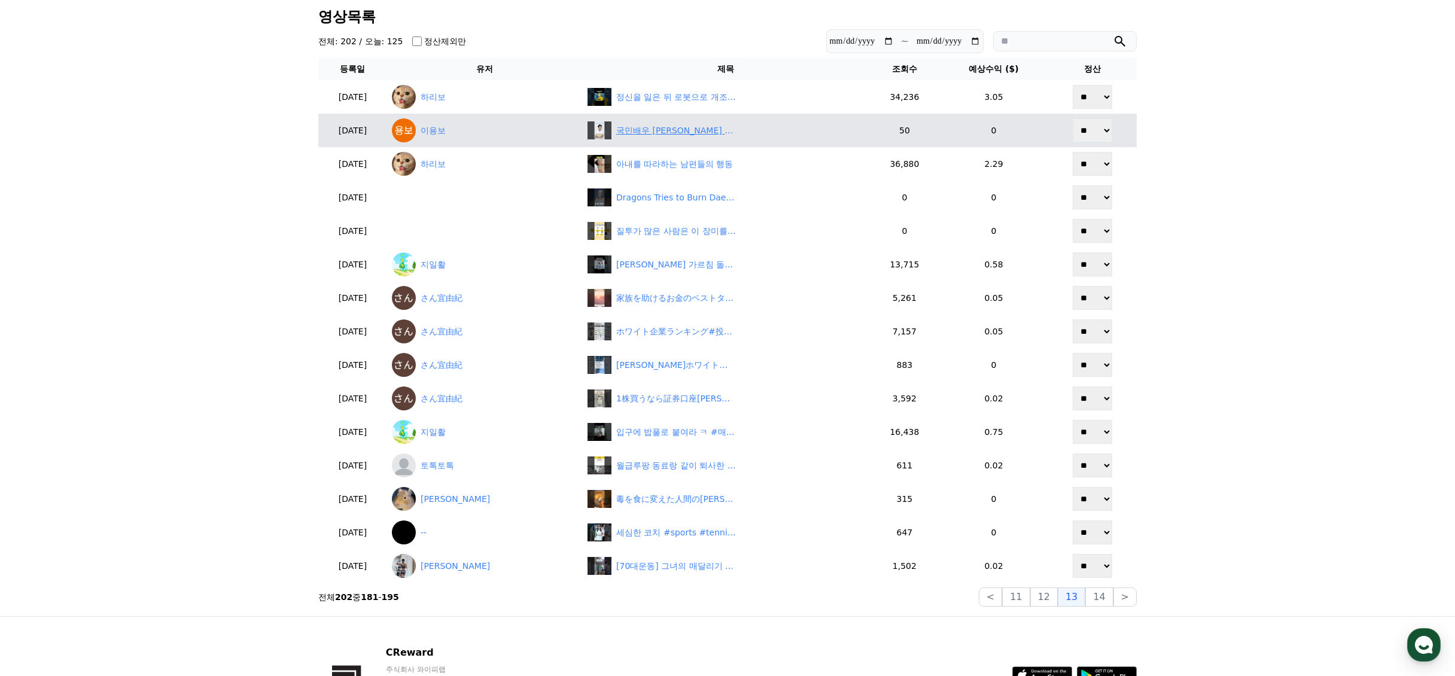
click at [637, 131] on div "국민배우 박보검 발자취" at bounding box center [676, 130] width 120 height 13
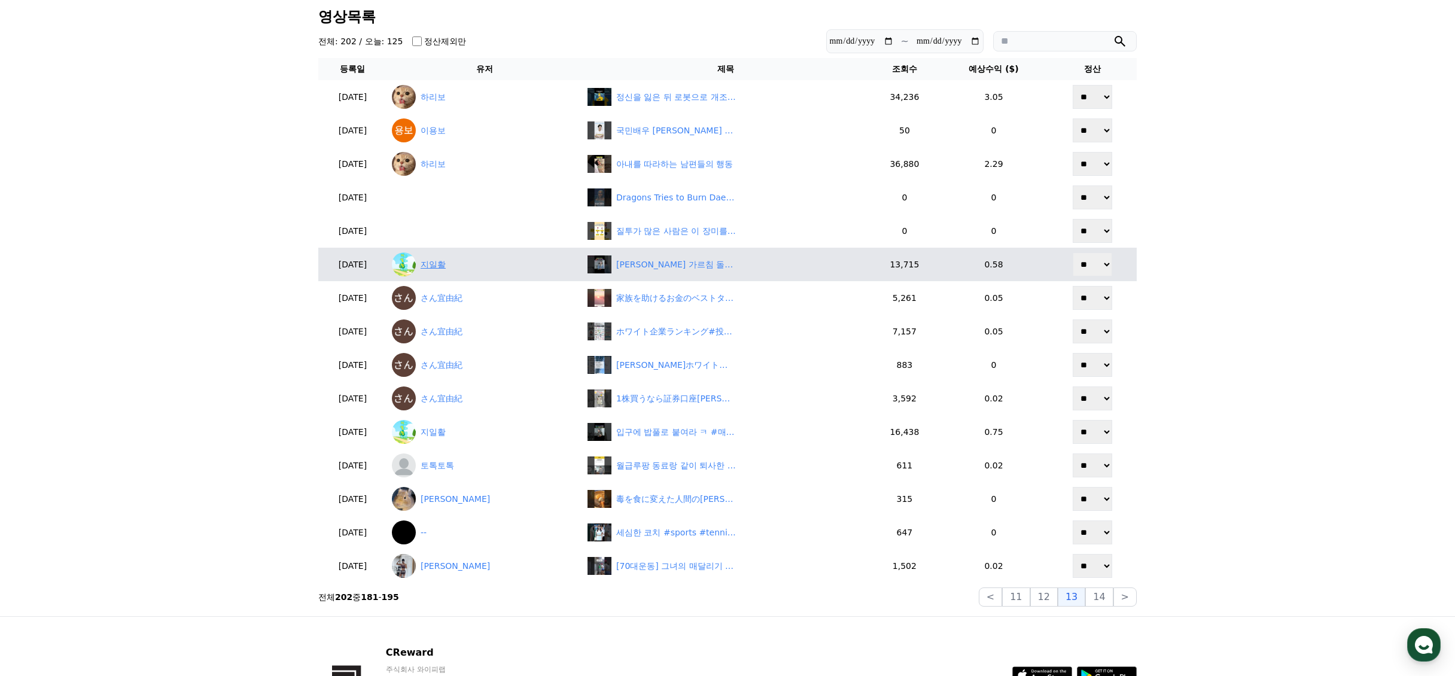
click at [458, 263] on link "지일활" at bounding box center [485, 265] width 186 height 24
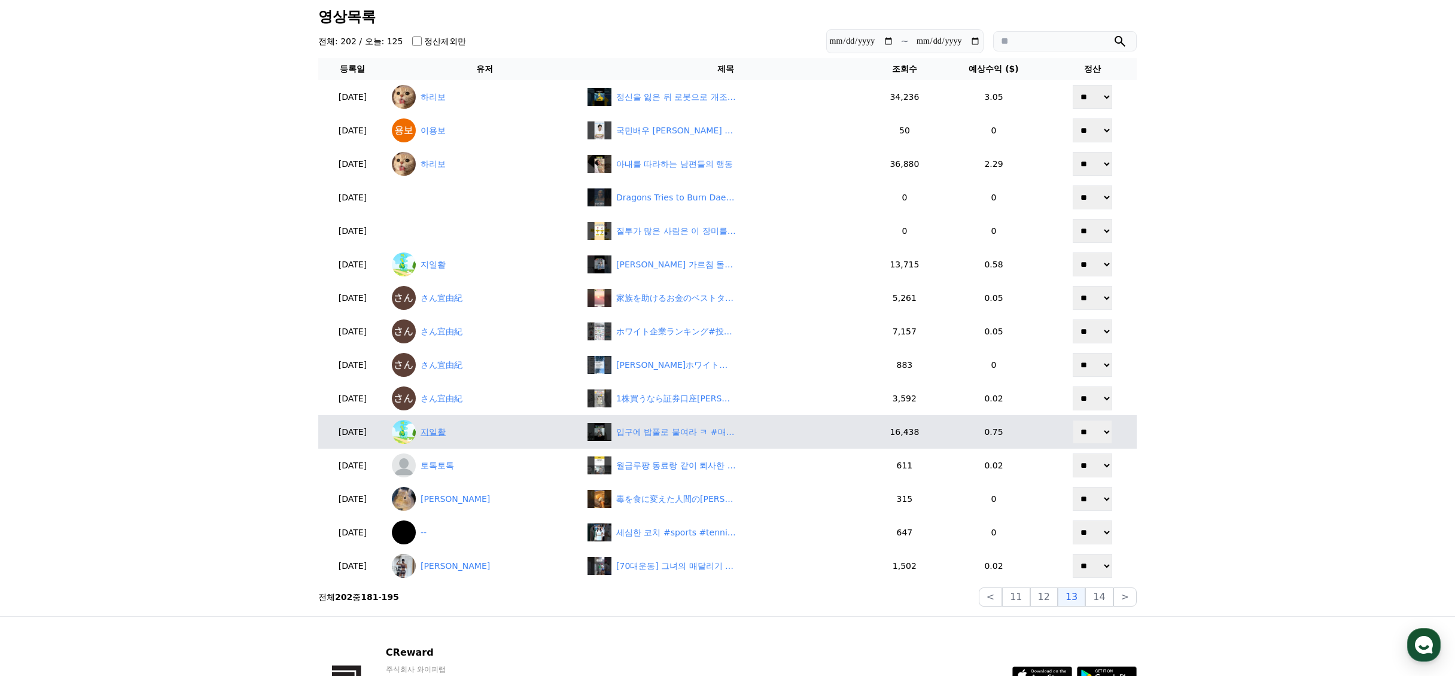
click at [470, 427] on link "지일활" at bounding box center [485, 432] width 186 height 24
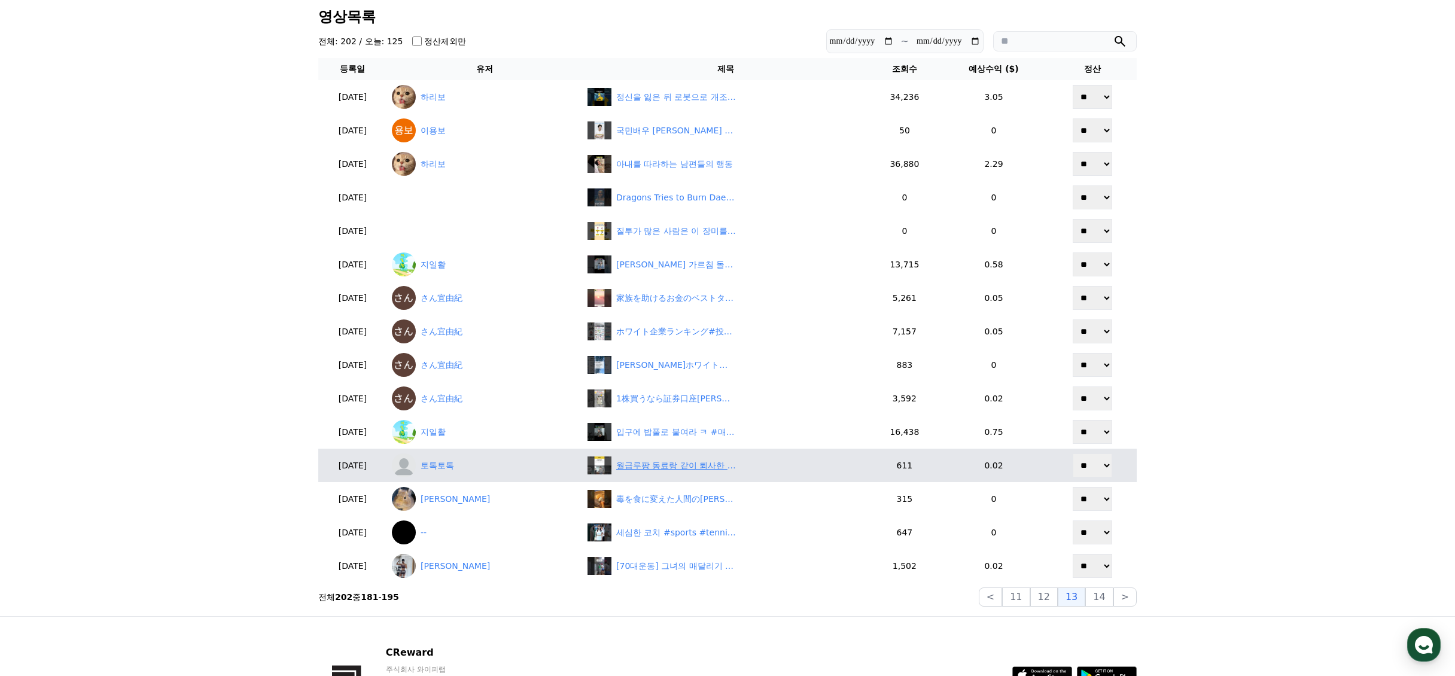
click at [653, 470] on div "월급루팡 동료랑 같이 퇴사한 썰#썰쇼츠 #회사생활" at bounding box center [676, 466] width 120 height 13
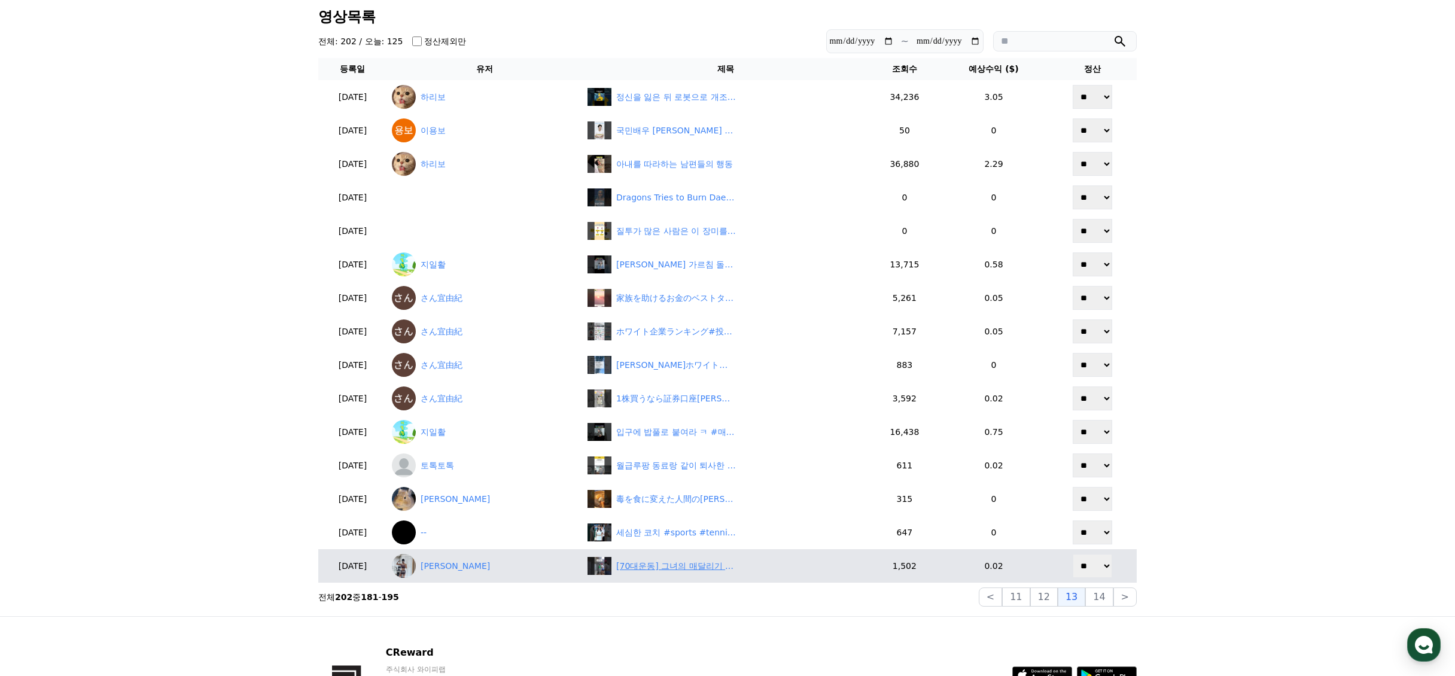
click at [669, 564] on div "[70대운동] 그녀의 매달리기 #shutupfit #닥치고운동 #시니어운동 #70대여성 #노인운동 #매달리기 #hanging" at bounding box center [676, 566] width 120 height 13
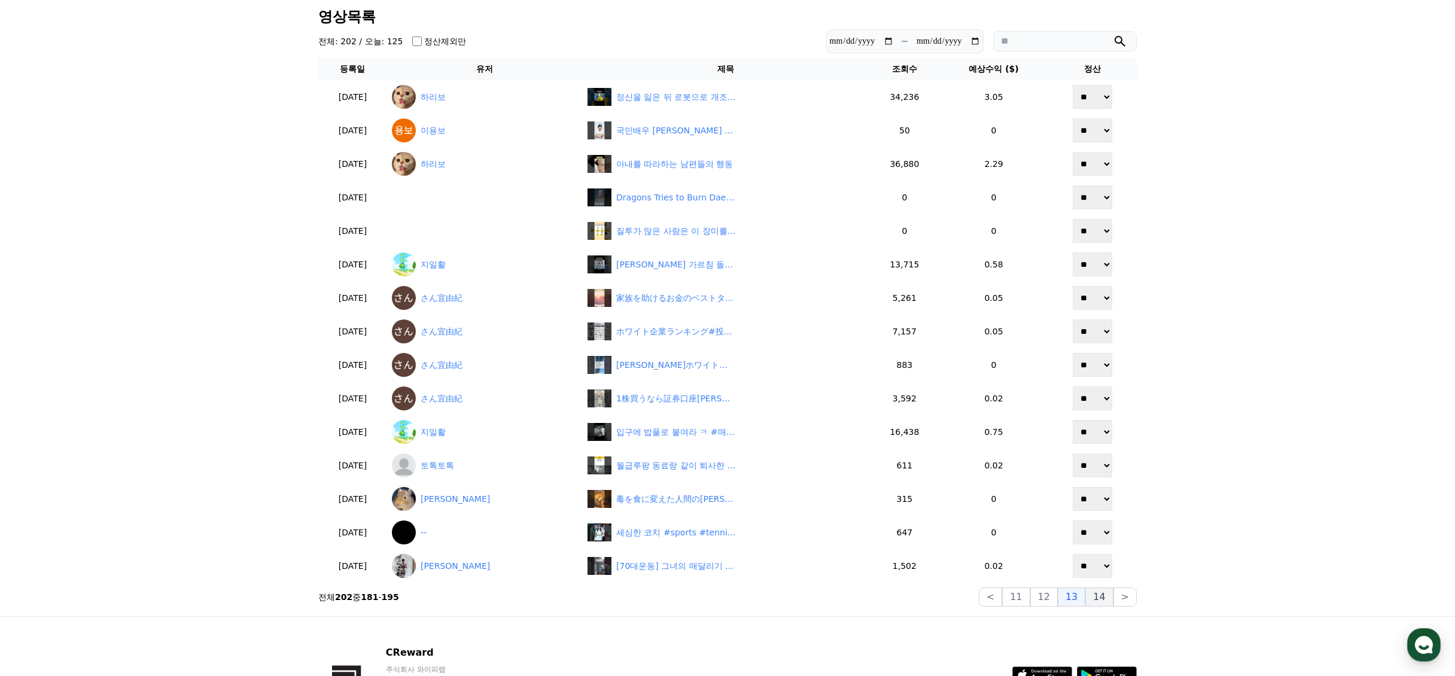
click at [1105, 600] on button "14" at bounding box center [1100, 597] width 28 height 19
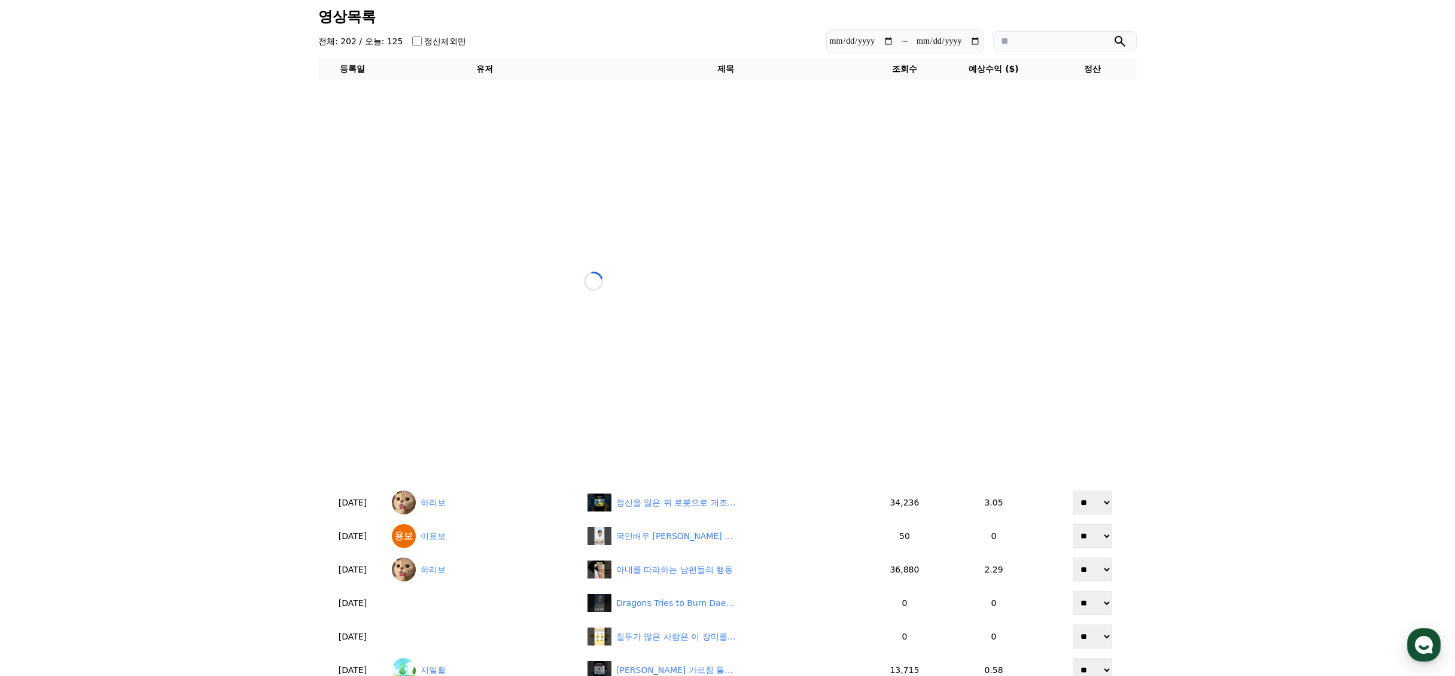
scroll to position [0, 0]
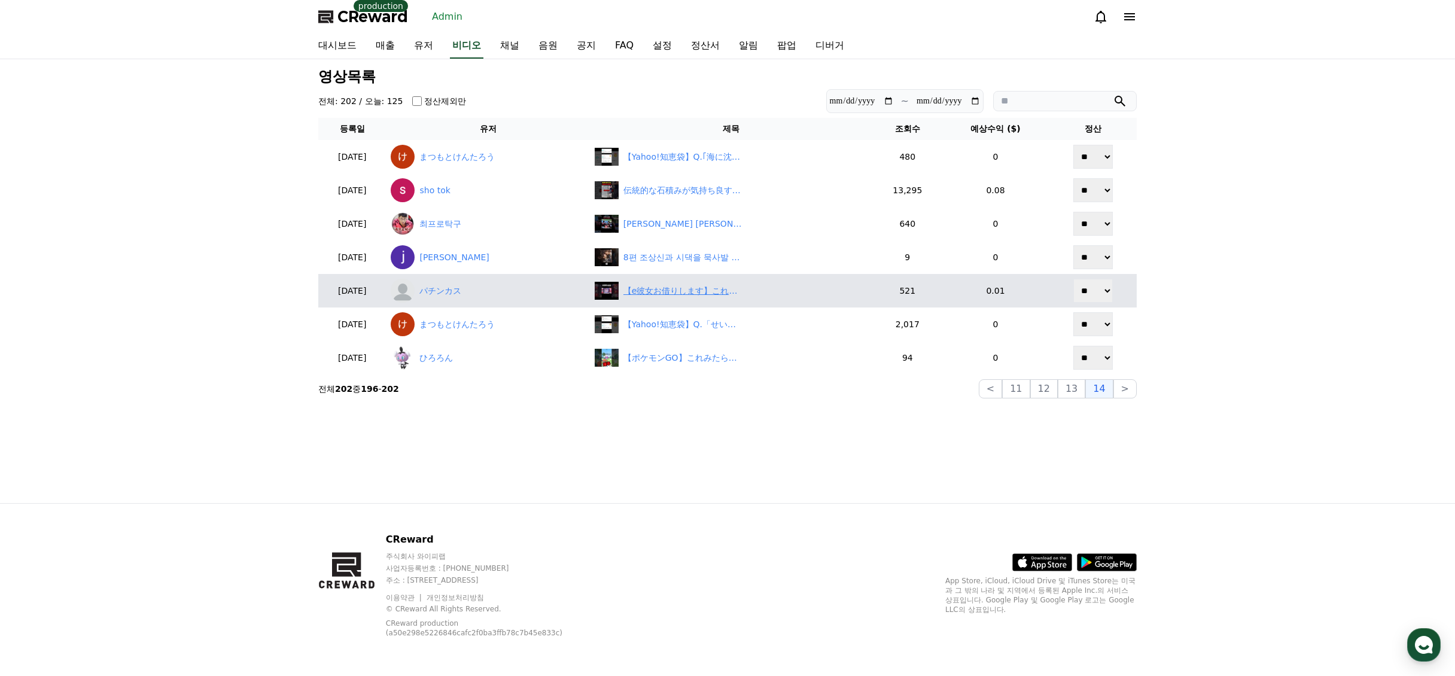
click at [685, 296] on div "【e彼女お借りします】これが映画リーチか⁉ セリフアップで大注目#パチンカス #彼女、お借りします#パチンコ#shrots" at bounding box center [684, 291] width 120 height 13
click at [701, 302] on td "【e彼女お借りします】これが映画リーチか⁉ セリフアップで大注目#パチンカス #彼女、お借りします#パチンコ#shrots" at bounding box center [731, 291] width 283 height 34
click at [700, 287] on div "【e彼女お借りします】これが映画リーチか⁉ セリフアップで大注目#パチンカス #彼女、お借りします#パチンコ#shrots" at bounding box center [684, 291] width 120 height 13
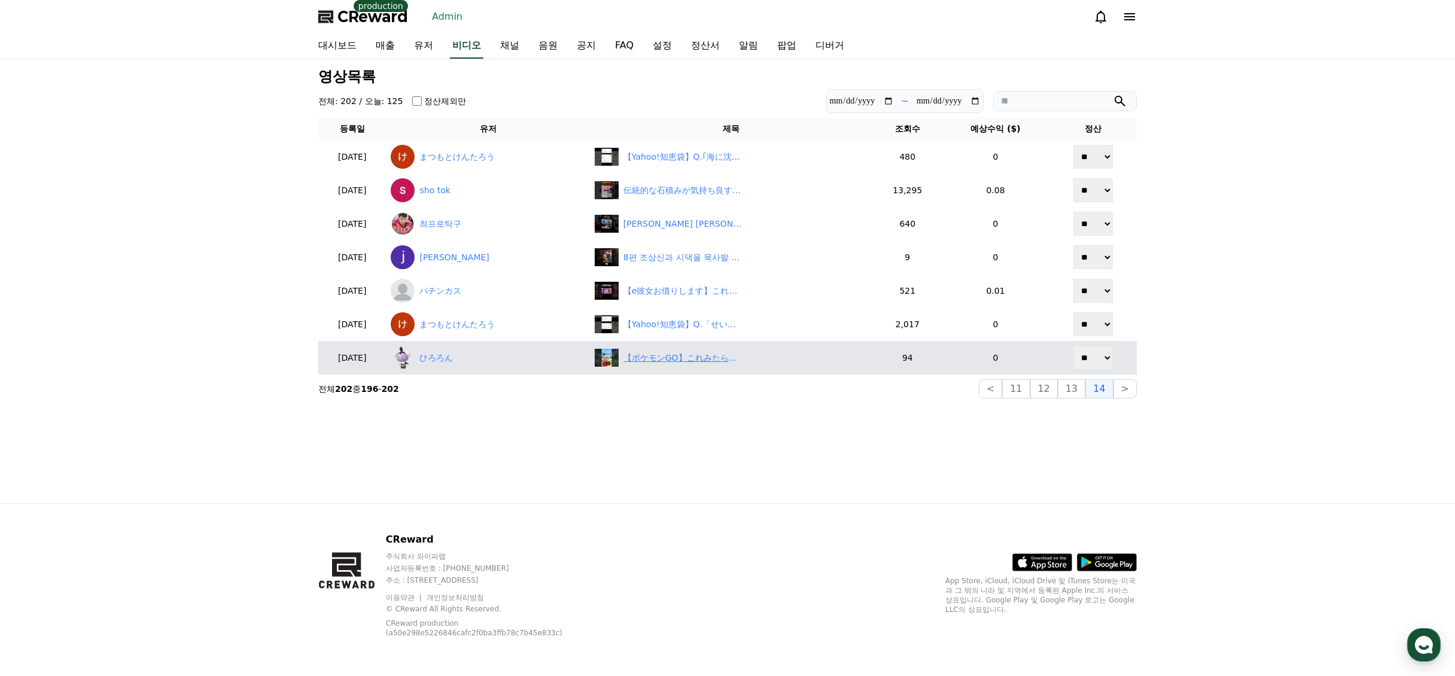
click at [685, 356] on div "【ポケモンGO】これみたら運がつく？この1分で全部見せます！色違い・キラ・背景・XXL #ポケモンGO #ケルディオ #shorts" at bounding box center [684, 358] width 120 height 13
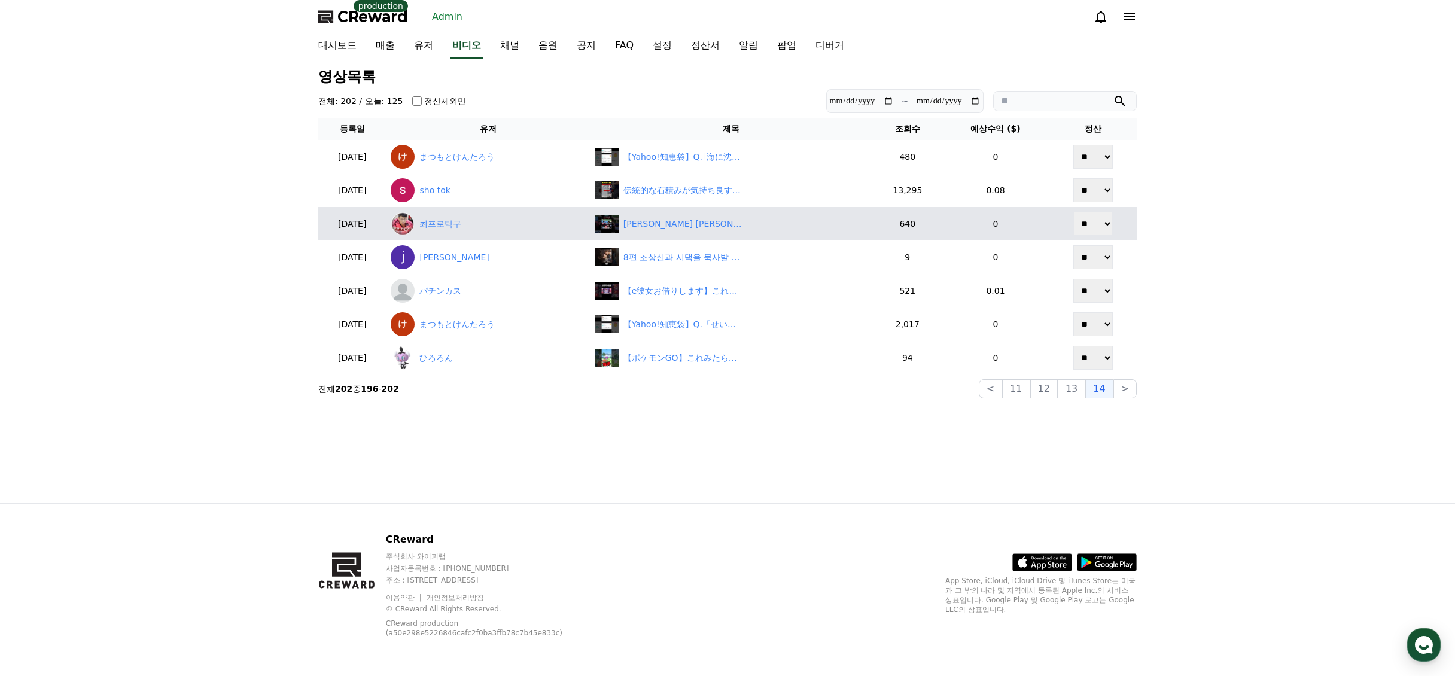
drag, startPoint x: 1205, startPoint y: 276, endPoint x: 1004, endPoint y: 237, distance: 205.4
click at [1202, 274] on div "**********" at bounding box center [727, 281] width 1455 height 444
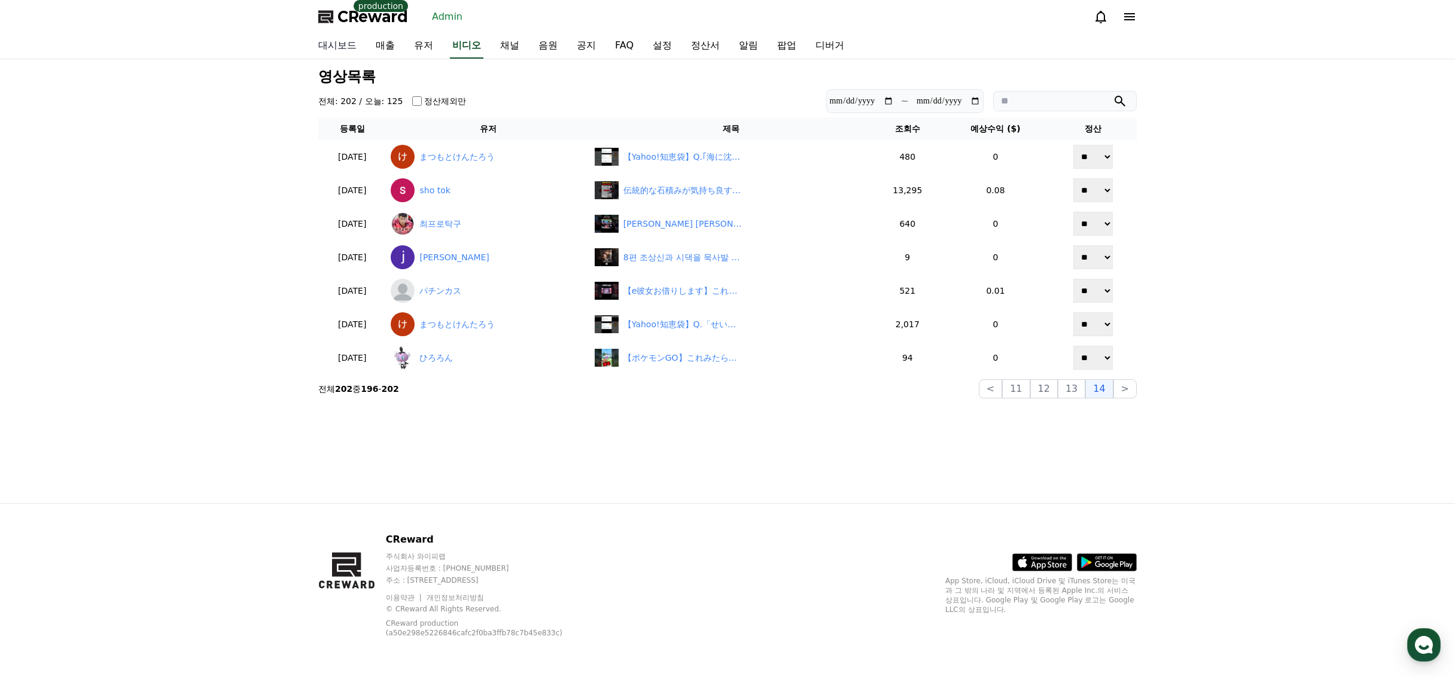
click at [349, 41] on link "대시보드" at bounding box center [337, 46] width 57 height 25
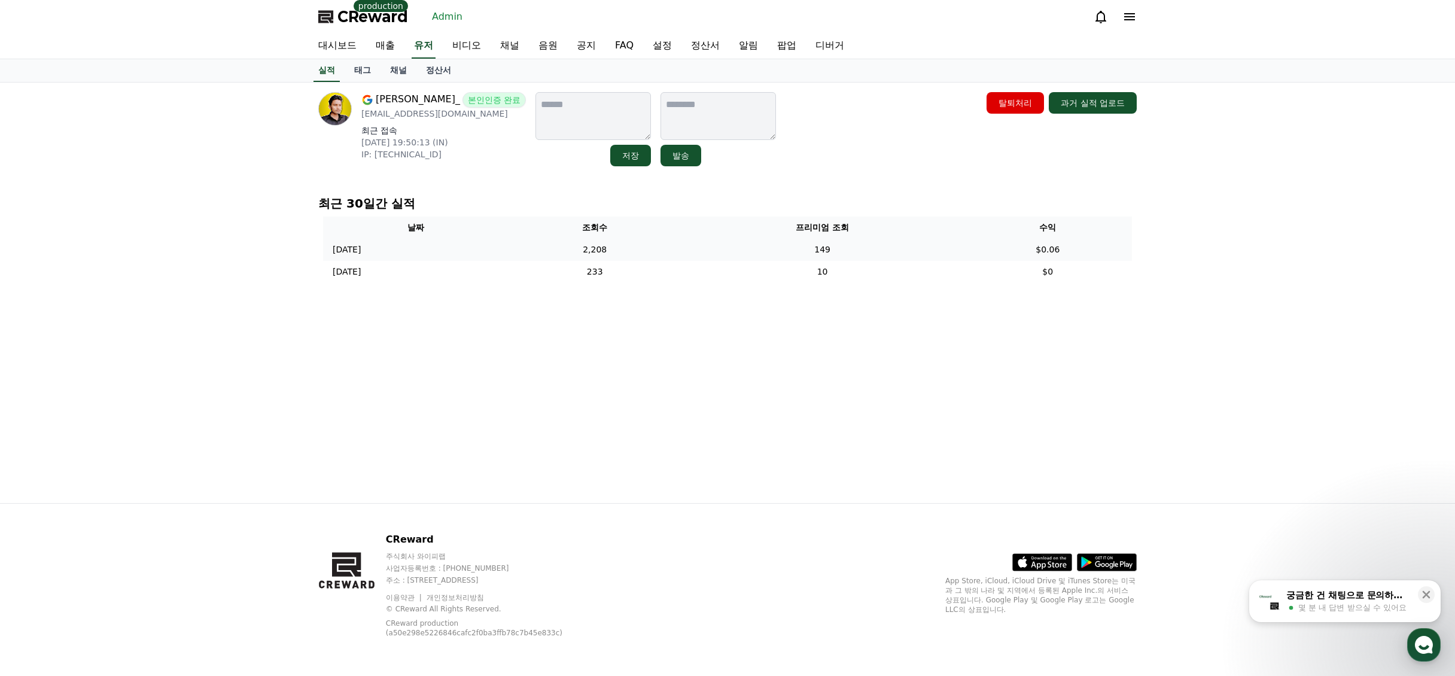
click at [877, 247] on td "149" at bounding box center [823, 250] width 282 height 22
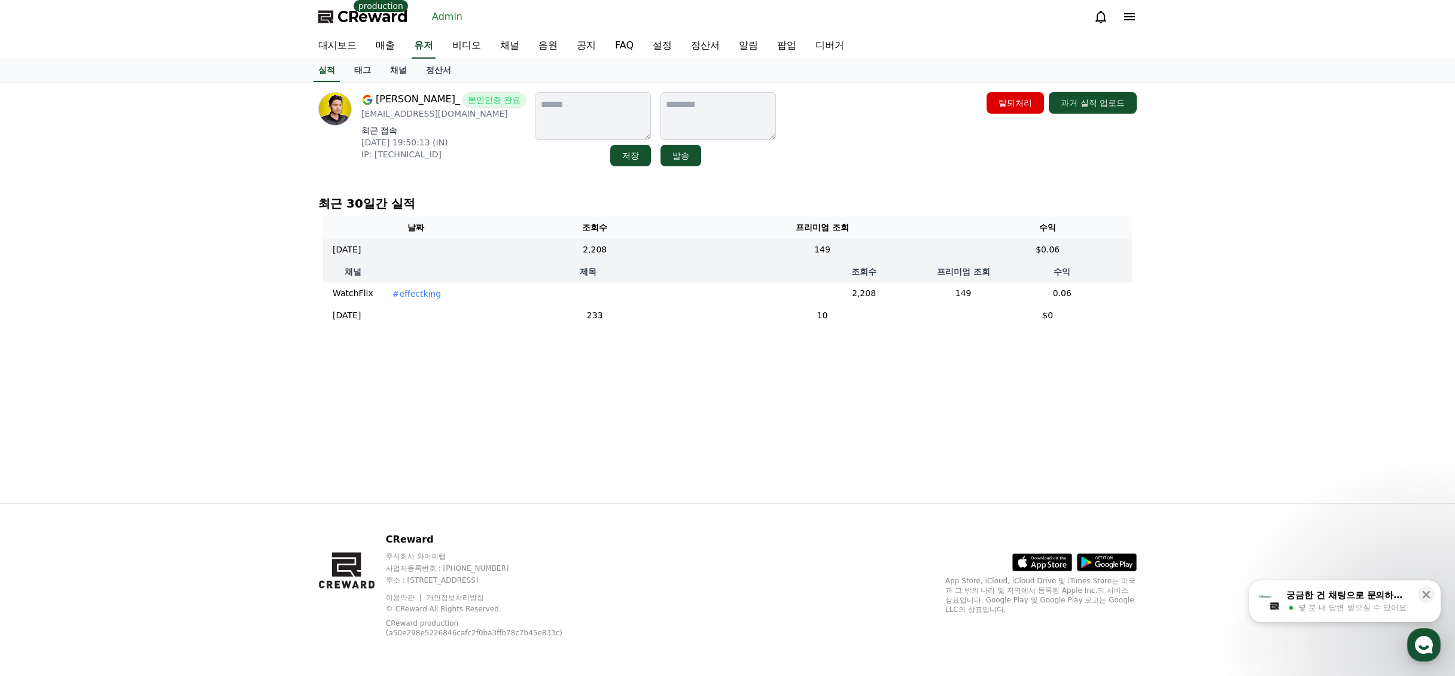
click at [414, 297] on p "#effectking" at bounding box center [417, 294] width 49 height 12
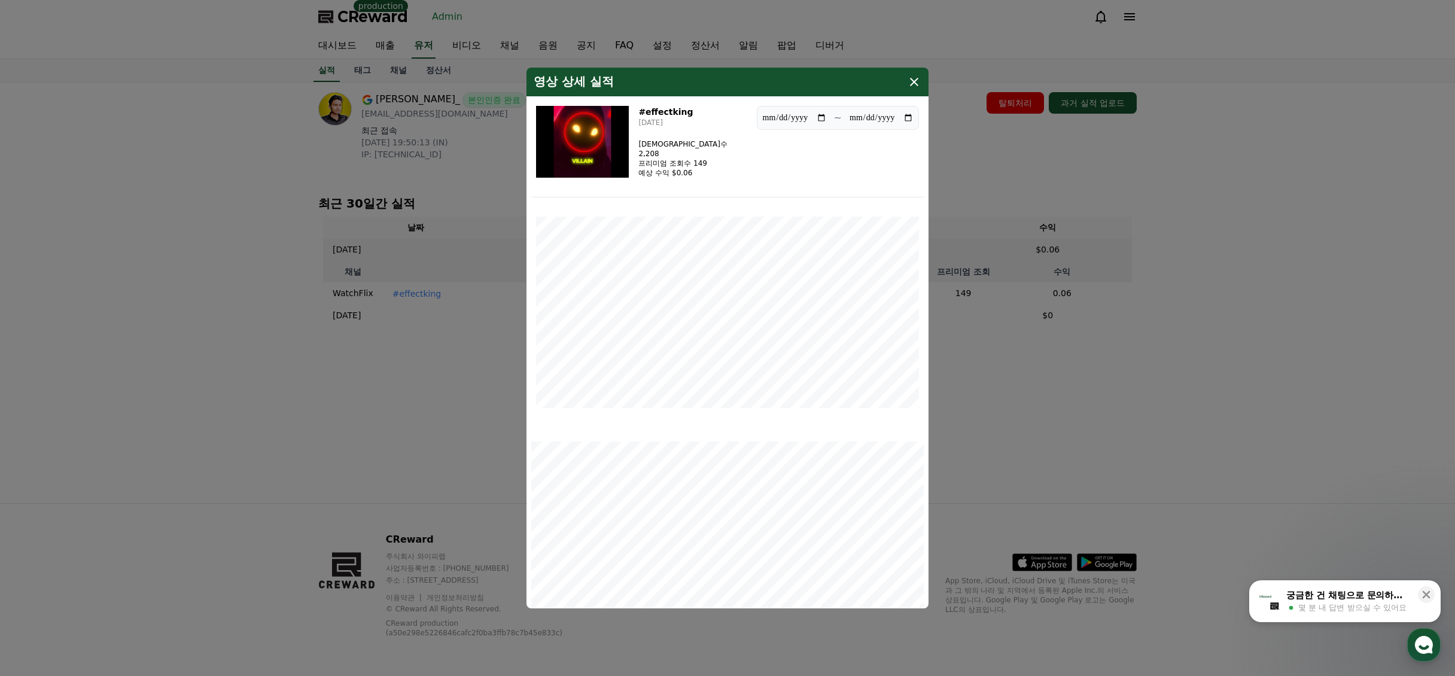
click at [584, 148] on img "modal" at bounding box center [582, 142] width 93 height 72
click at [1245, 229] on button "close modal" at bounding box center [727, 338] width 1455 height 676
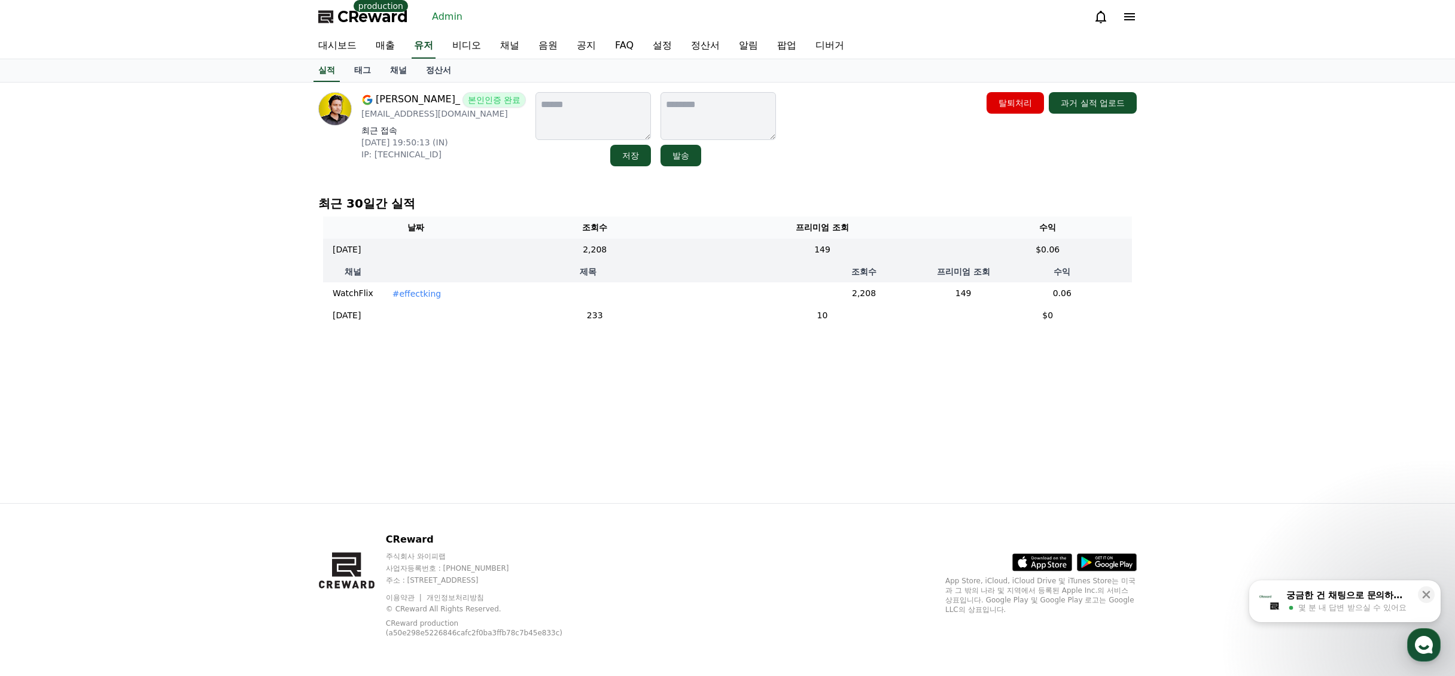
click at [1178, 201] on div "[PERSON_NAME]_ 본인인증 완료 [EMAIL_ADDRESS][DOMAIN_NAME] 최근 접속 [DATE] 19:50:13 (IN) …" at bounding box center [727, 293] width 1455 height 421
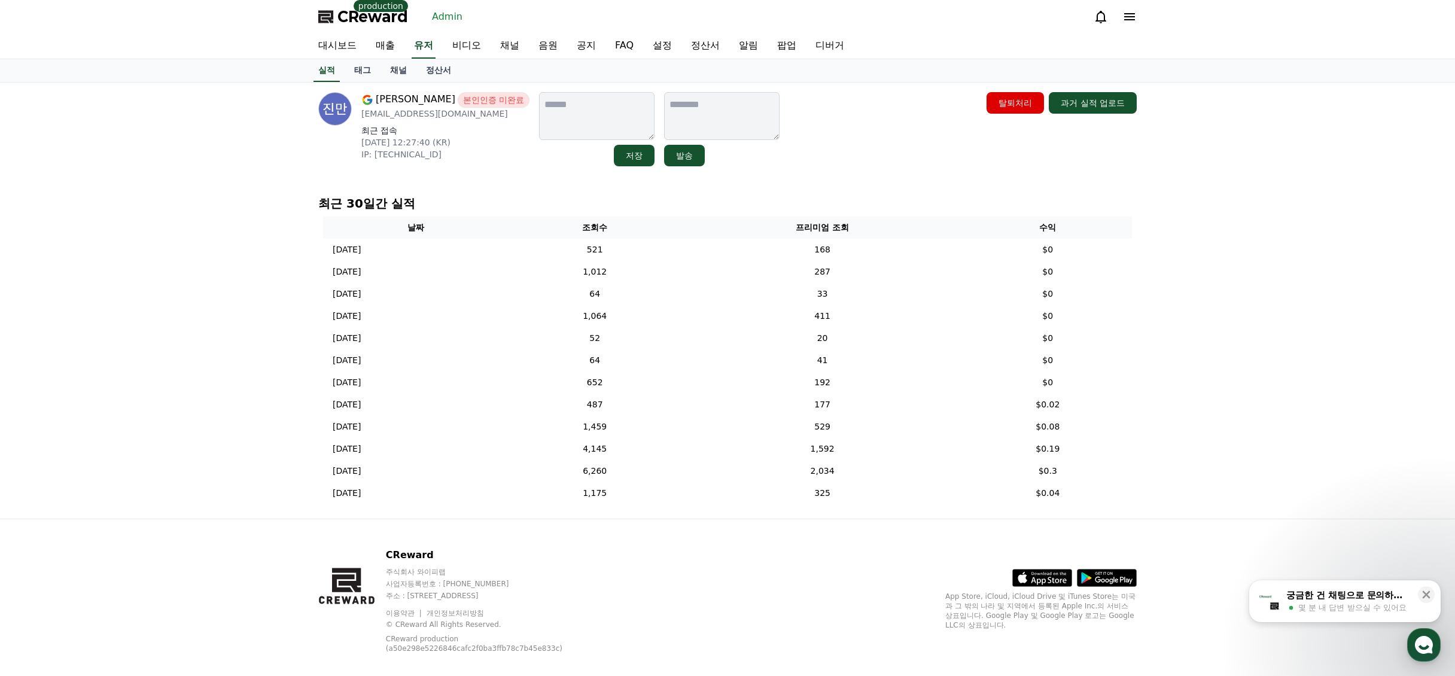
click at [870, 187] on div "[PERSON_NAME] 본인인증 미완료 [EMAIL_ADDRESS][DOMAIN_NAME] 최근 접속 [DATE] 12:27:40 (KR) …" at bounding box center [728, 301] width 838 height 436
click at [864, 190] on div "[PERSON_NAME] 본인인증 미완료 [EMAIL_ADDRESS][DOMAIN_NAME] 최근 접속 [DATE] 12:27:40 (KR) …" at bounding box center [728, 301] width 838 height 436
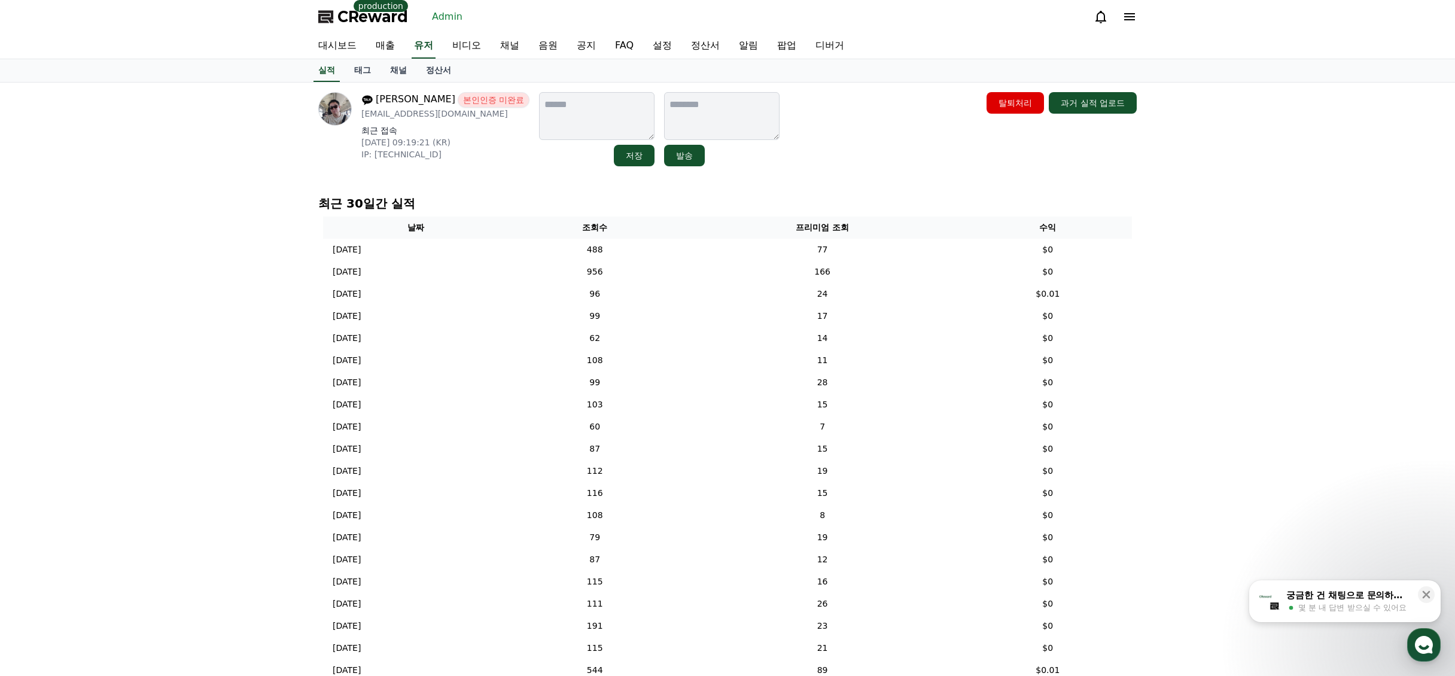
click at [1350, 303] on div "[PERSON_NAME] 본인인증 미완료 [EMAIL_ADDRESS][DOMAIN_NAME] 최근 접속 [DATE] 09:19:21 (KR) …" at bounding box center [727, 426] width 1455 height 687
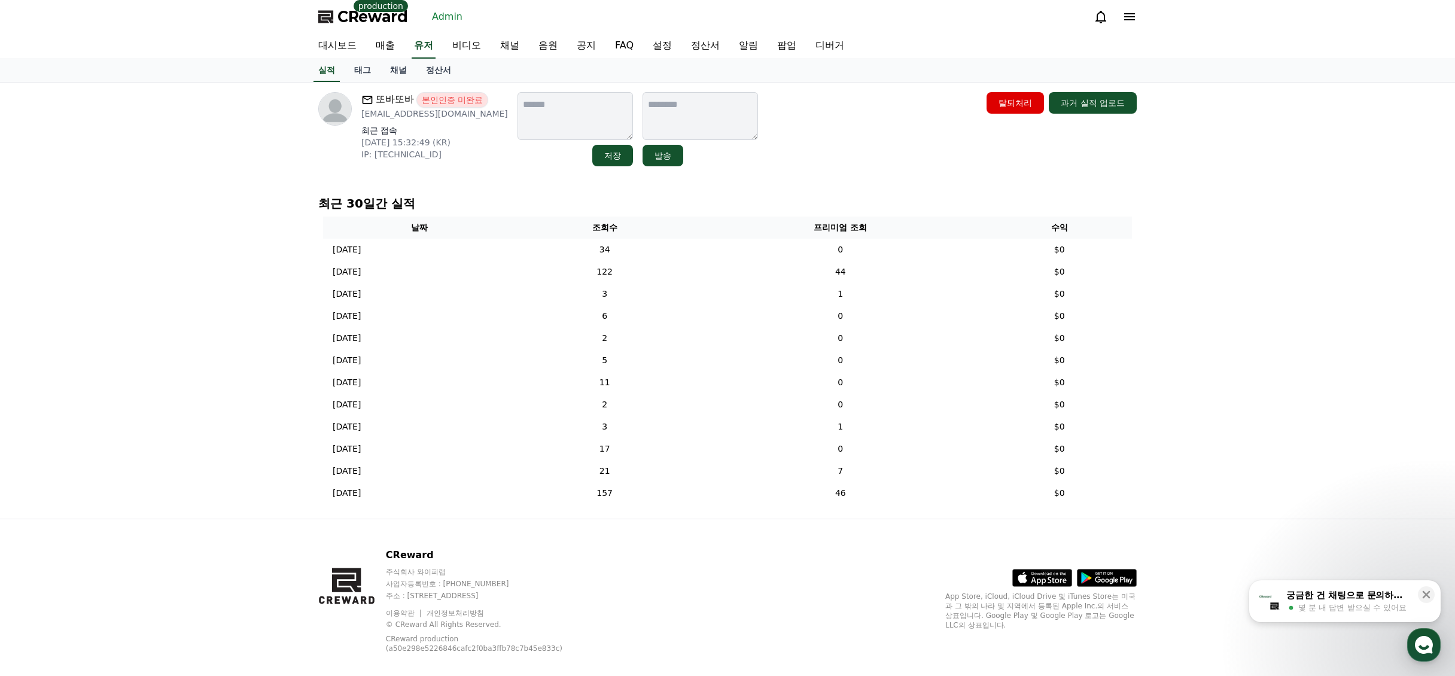
click at [911, 170] on div "또바또바 본인인증 미완료 [EMAIL_ADDRESS][DOMAIN_NAME] 최근 접속 [DATE] 15:32:49 (KR) IP: [TECH…" at bounding box center [728, 129] width 828 height 84
click at [401, 69] on link "채널" at bounding box center [399, 70] width 36 height 23
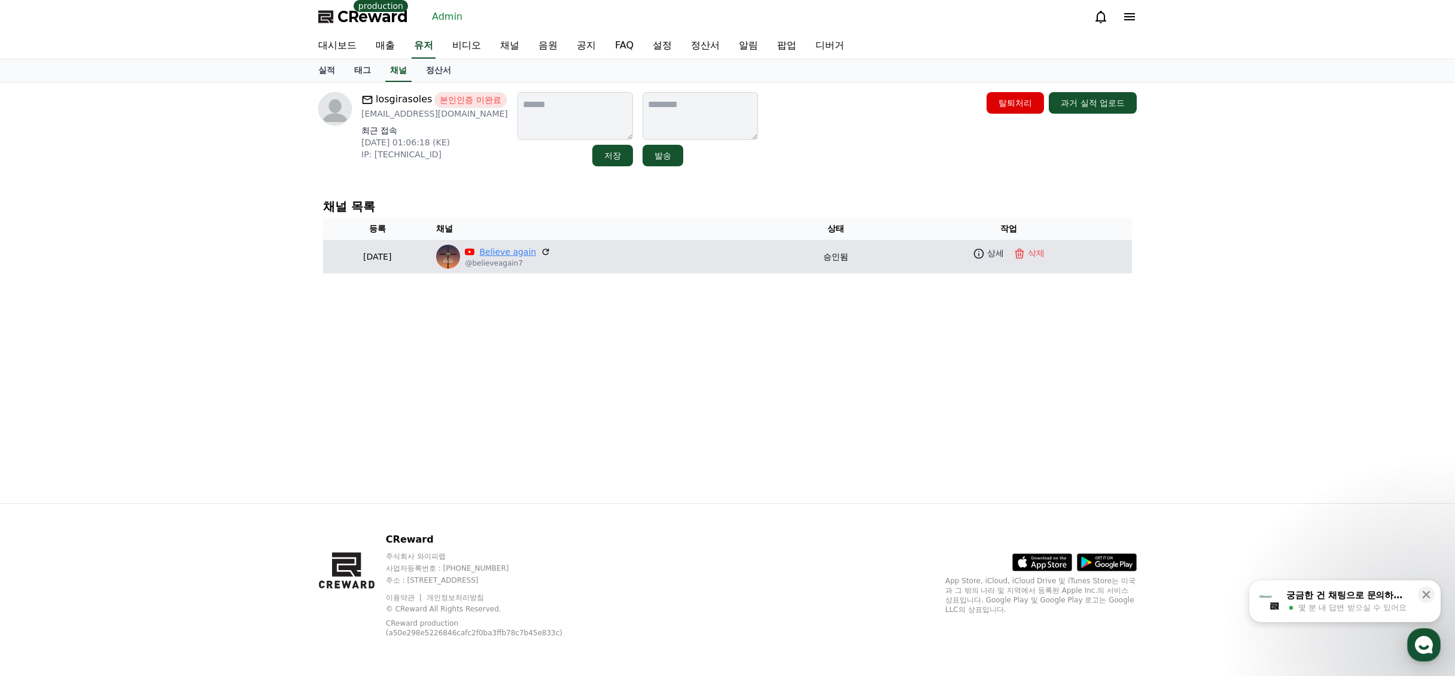
click at [536, 254] on link "Believe again" at bounding box center [507, 252] width 57 height 13
click at [984, 260] on link "상세" at bounding box center [989, 253] width 36 height 17
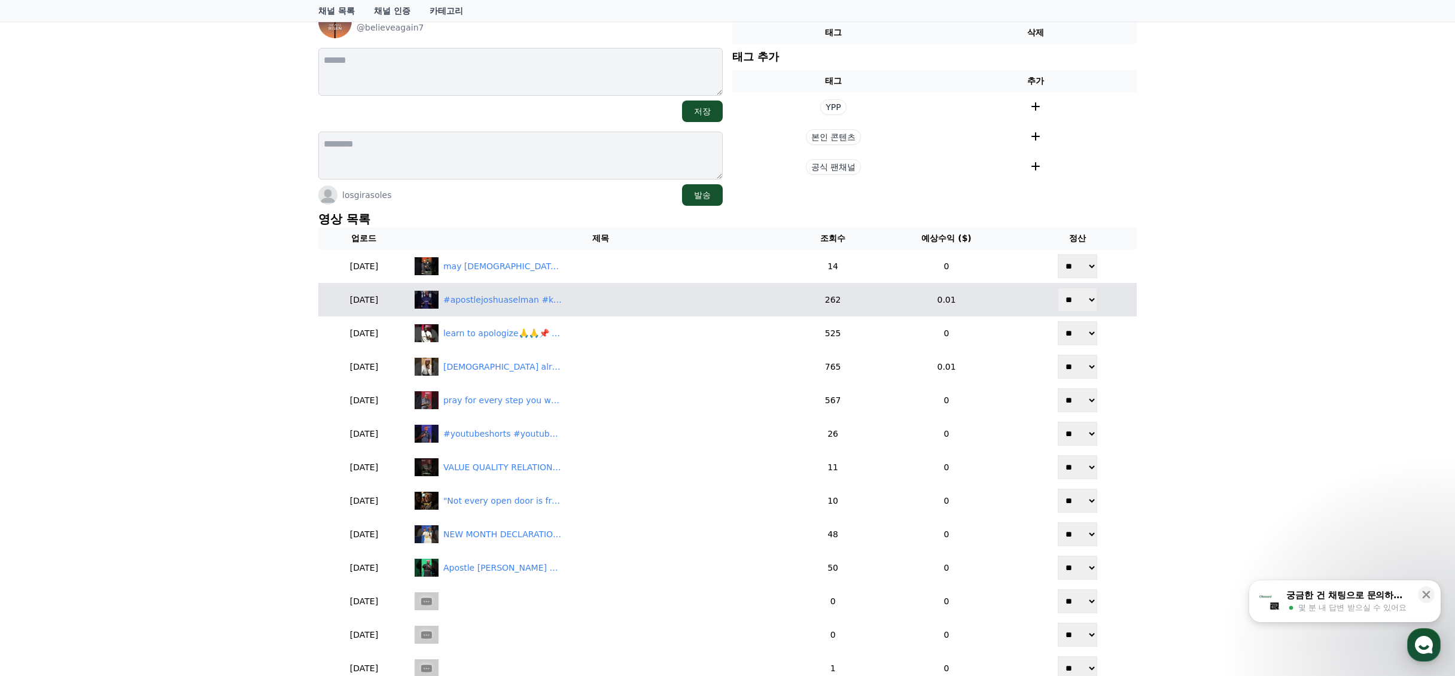
scroll to position [120, 0]
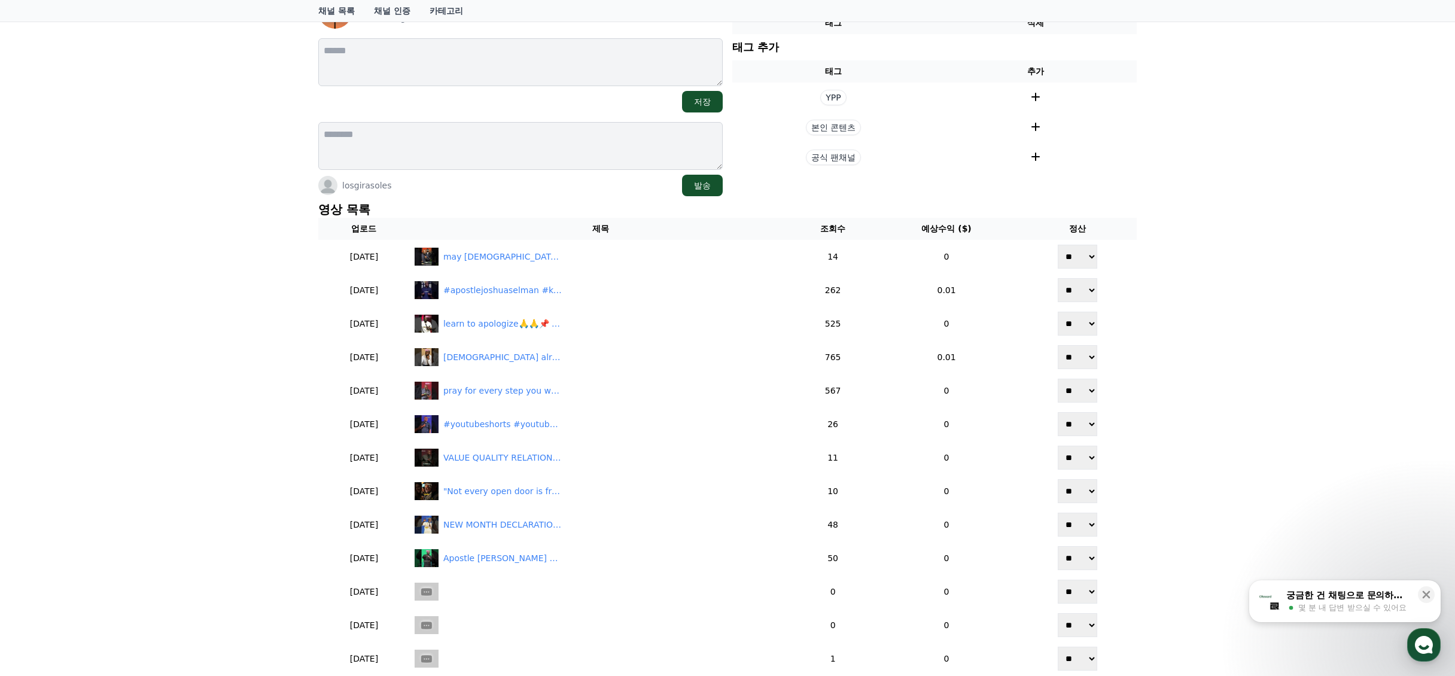
click at [1233, 279] on div "채널 상세 Believe again @believeagain7 저장 losgirasoles 발송 현재 태그 태그 삭제 태그 추가 태그 추가 Y…" at bounding box center [727, 434] width 1455 height 944
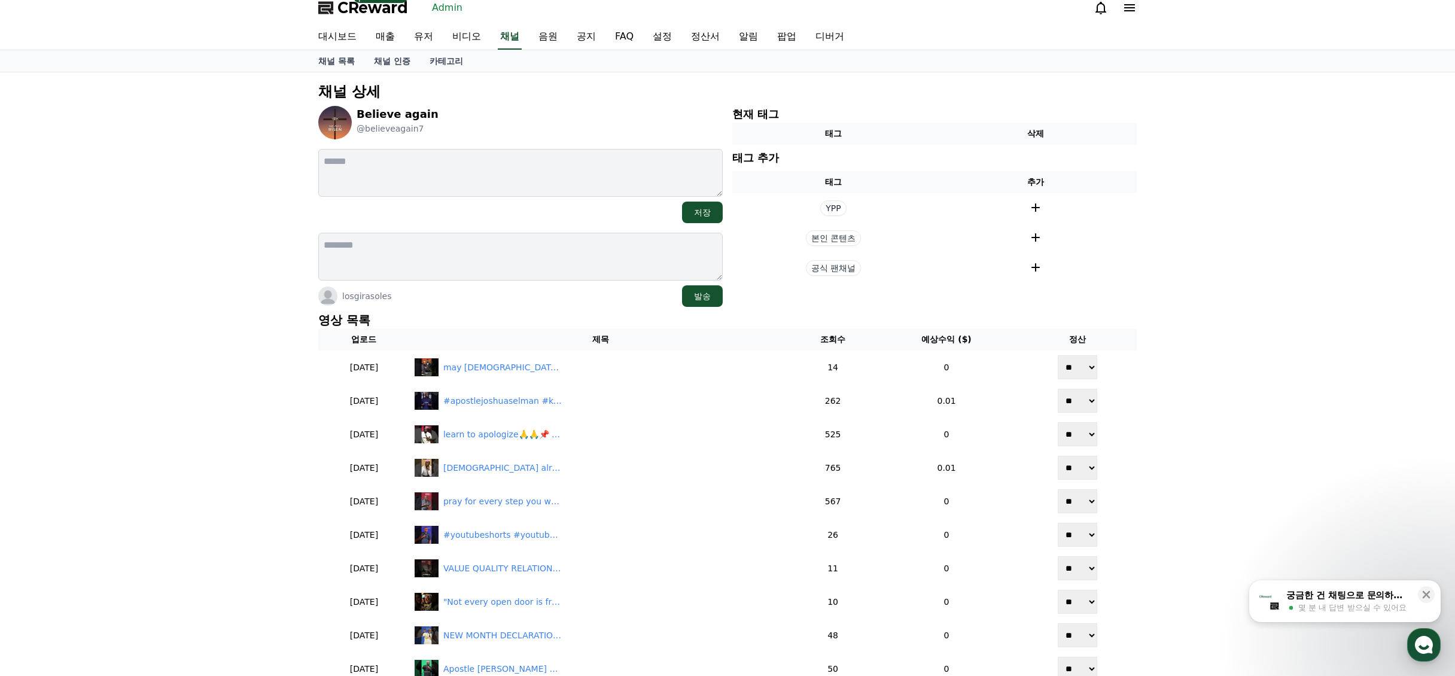
scroll to position [0, 0]
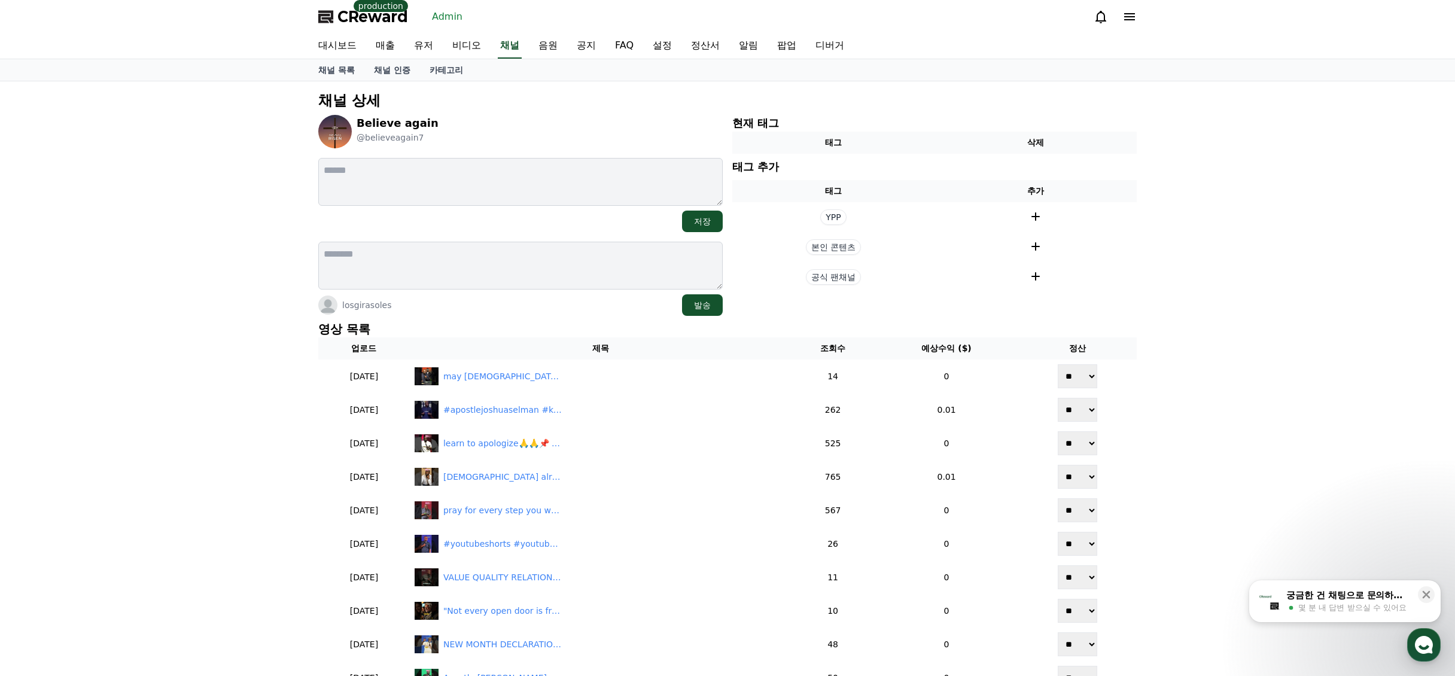
click at [1266, 257] on div "채널 상세 Believe again @believeagain7 저장 losgirasoles 발송 현재 태그 태그 삭제 태그 추가 태그 추가 Y…" at bounding box center [727, 553] width 1455 height 944
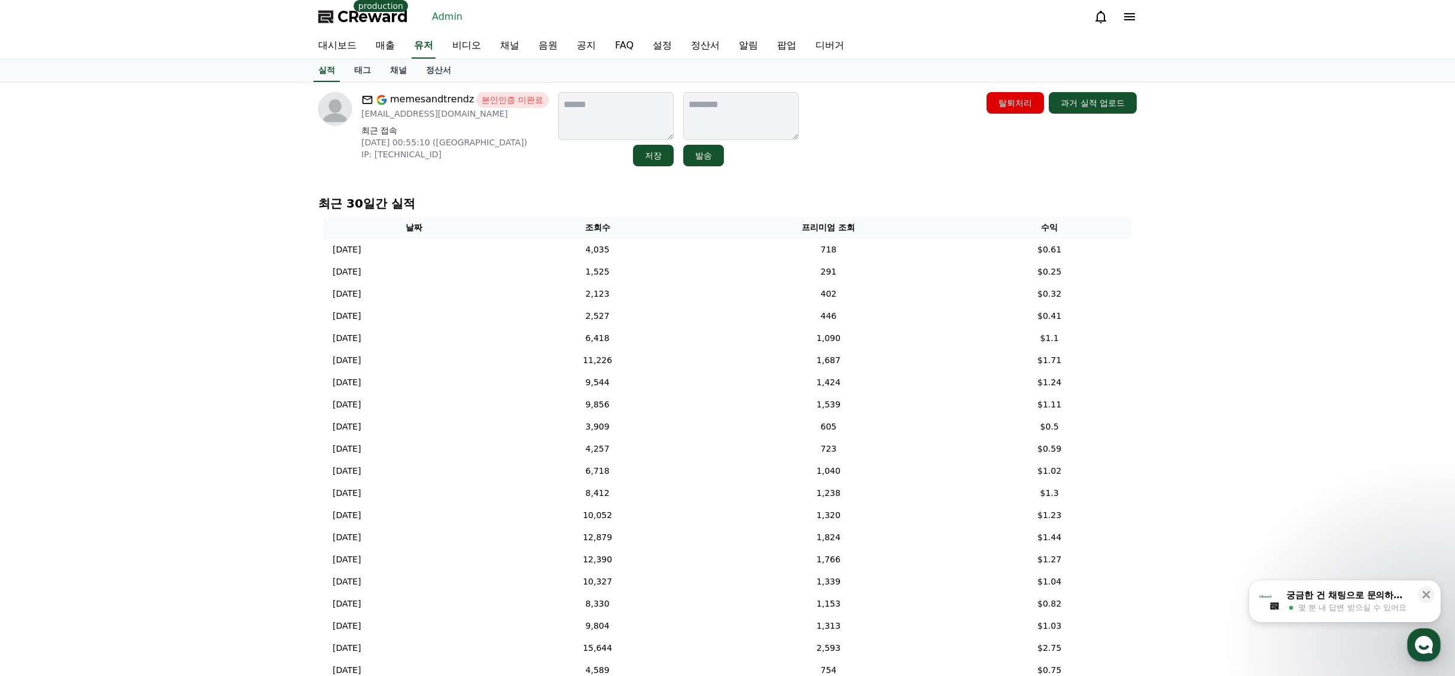
click at [1187, 323] on div "memesandtrendz 본인인증 미완료 [EMAIL_ADDRESS][DOMAIN_NAME] 최근 접속 [DATE] 00:55:10 ([GE…" at bounding box center [727, 426] width 1455 height 687
click at [1179, 319] on div "memesandtrendz 본인인증 미완료 [EMAIL_ADDRESS][DOMAIN_NAME] 최근 접속 [DATE] 00:55:10 ([GE…" at bounding box center [727, 426] width 1455 height 687
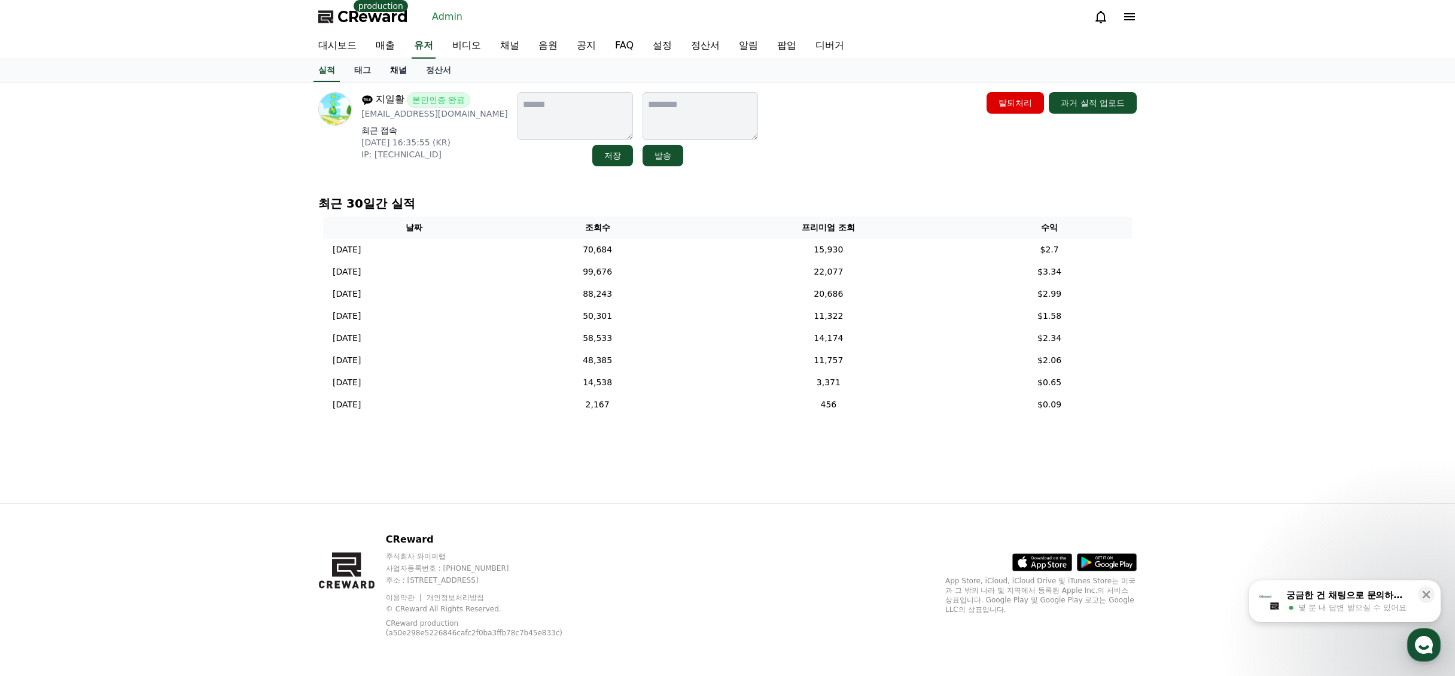
click at [408, 72] on link "채널" at bounding box center [399, 70] width 36 height 23
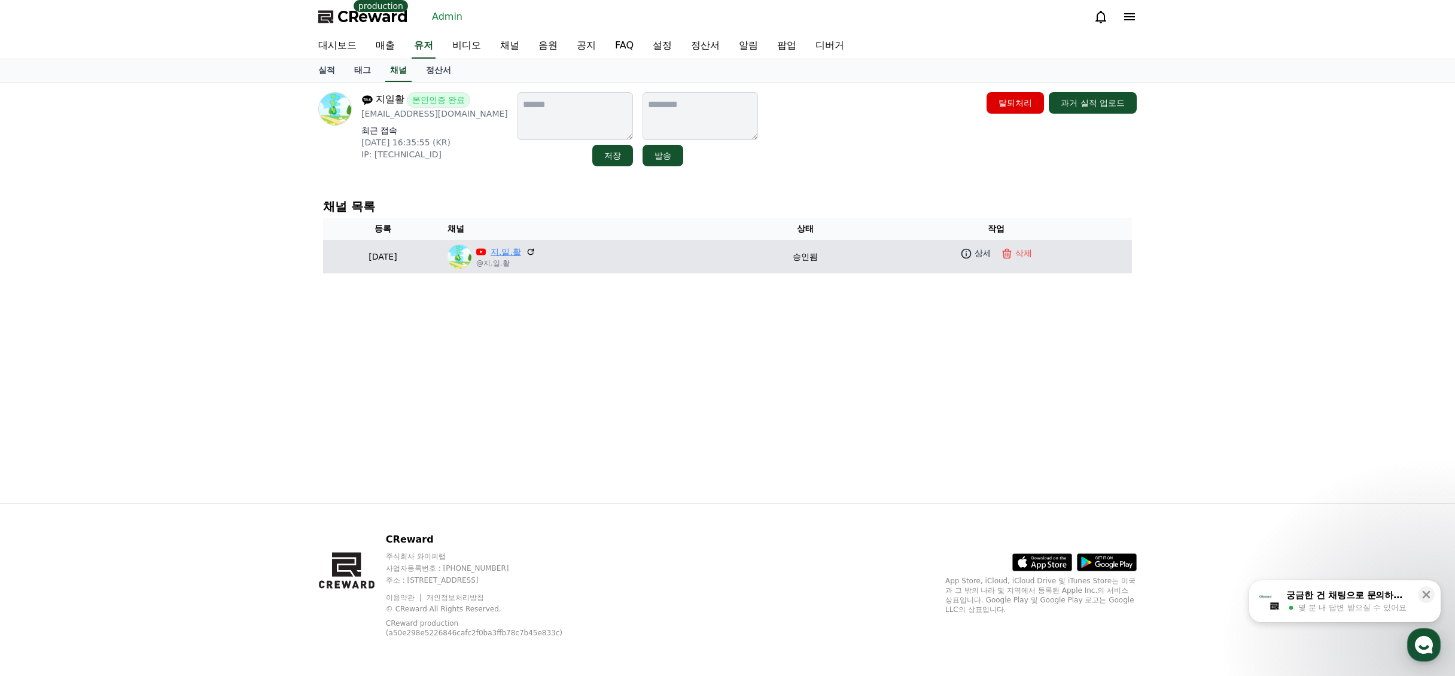
click at [521, 254] on link "지.일.활" at bounding box center [506, 252] width 31 height 13
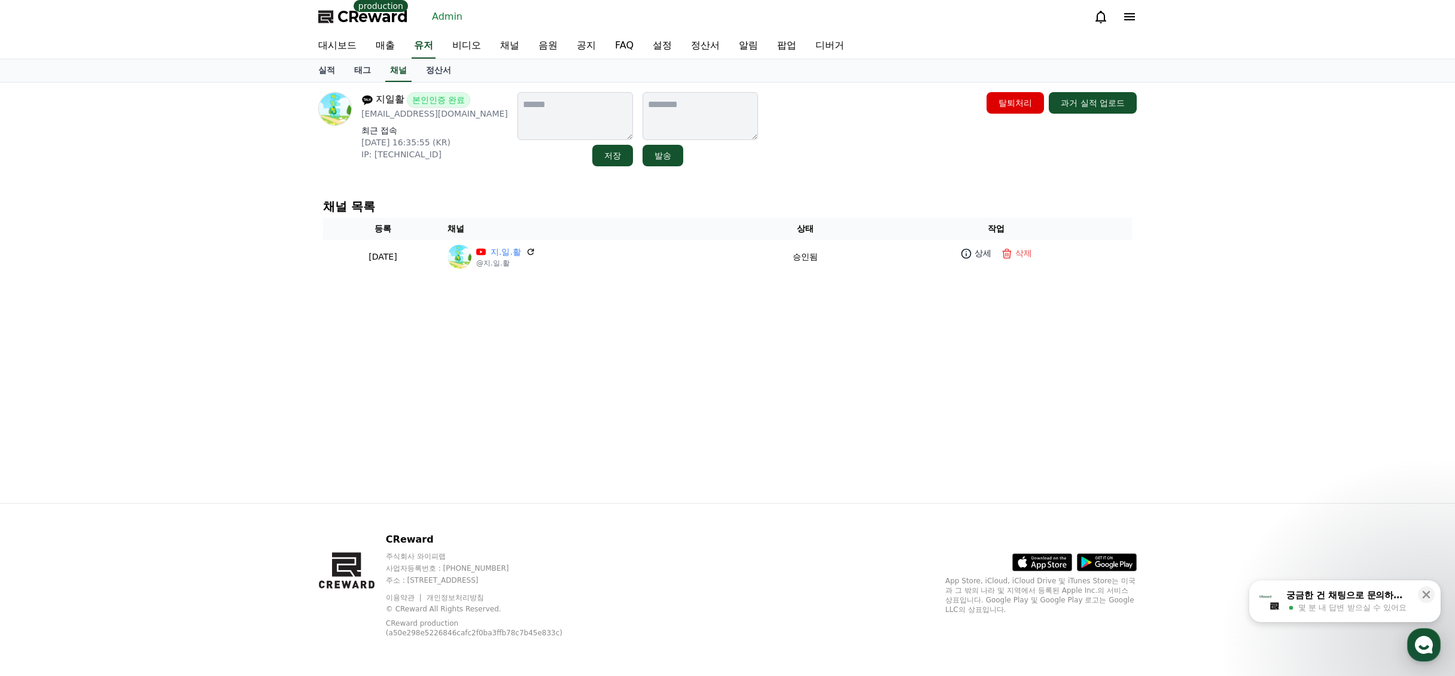
drag, startPoint x: 779, startPoint y: 209, endPoint x: 789, endPoint y: 208, distance: 9.6
click at [780, 208] on h4 "채널 목록" at bounding box center [727, 206] width 809 height 13
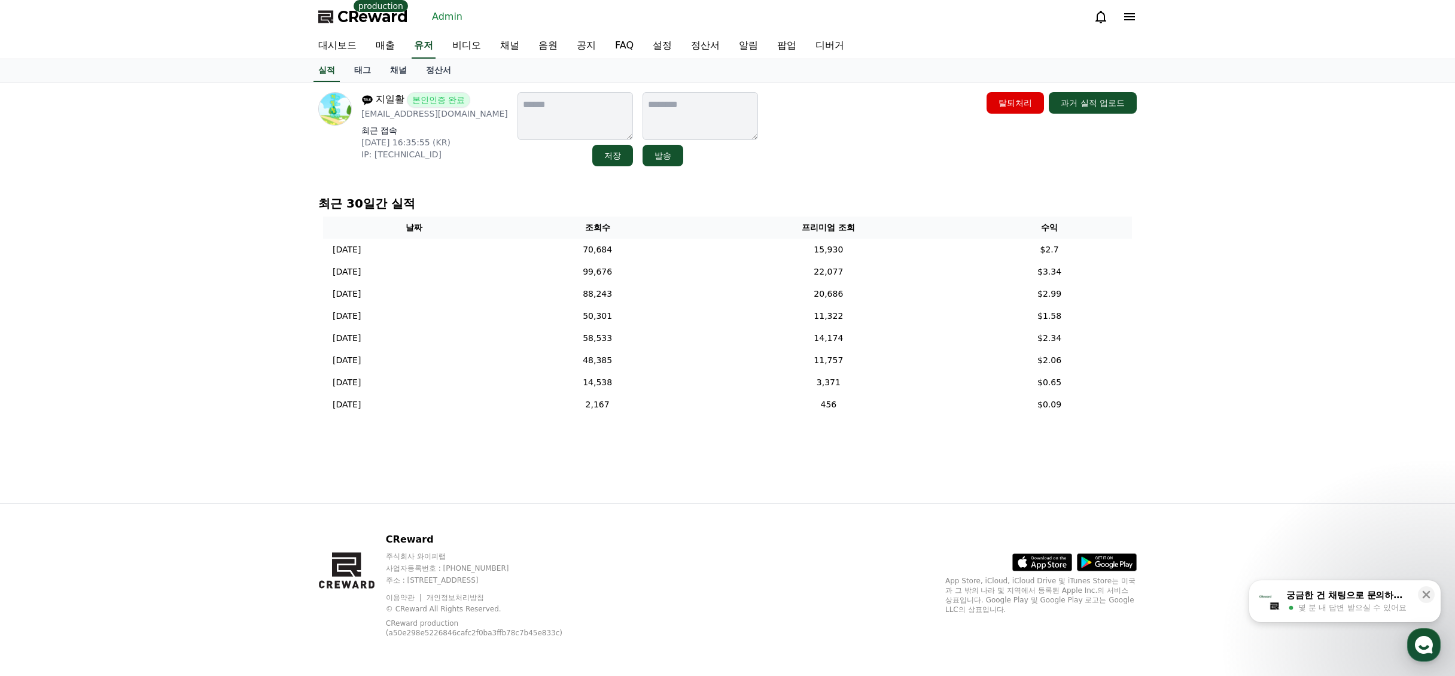
click at [1295, 347] on div "지일활 본인인증 완료 [EMAIL_ADDRESS][DOMAIN_NAME] 최근 접속 [DATE] 16:35:55 (KR) IP: [TECHNI…" at bounding box center [727, 293] width 1455 height 421
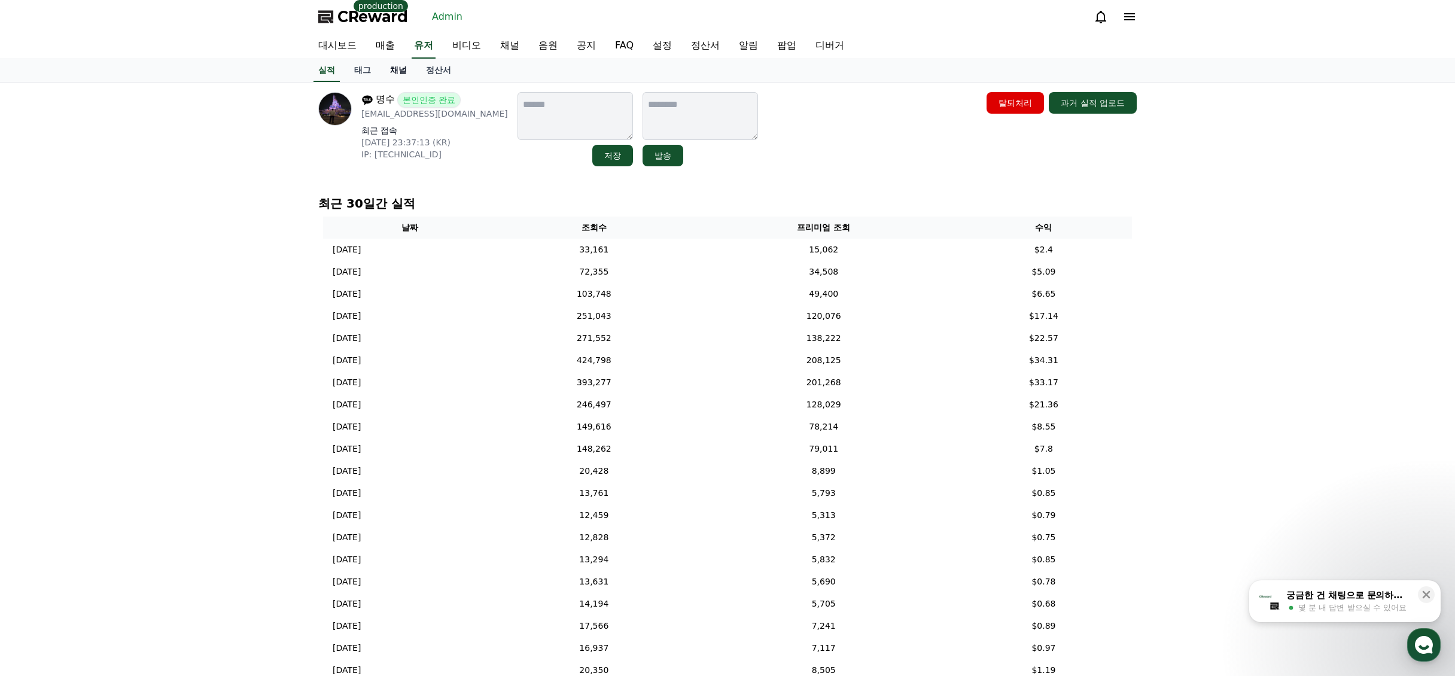
click at [399, 69] on link "채널" at bounding box center [399, 70] width 36 height 23
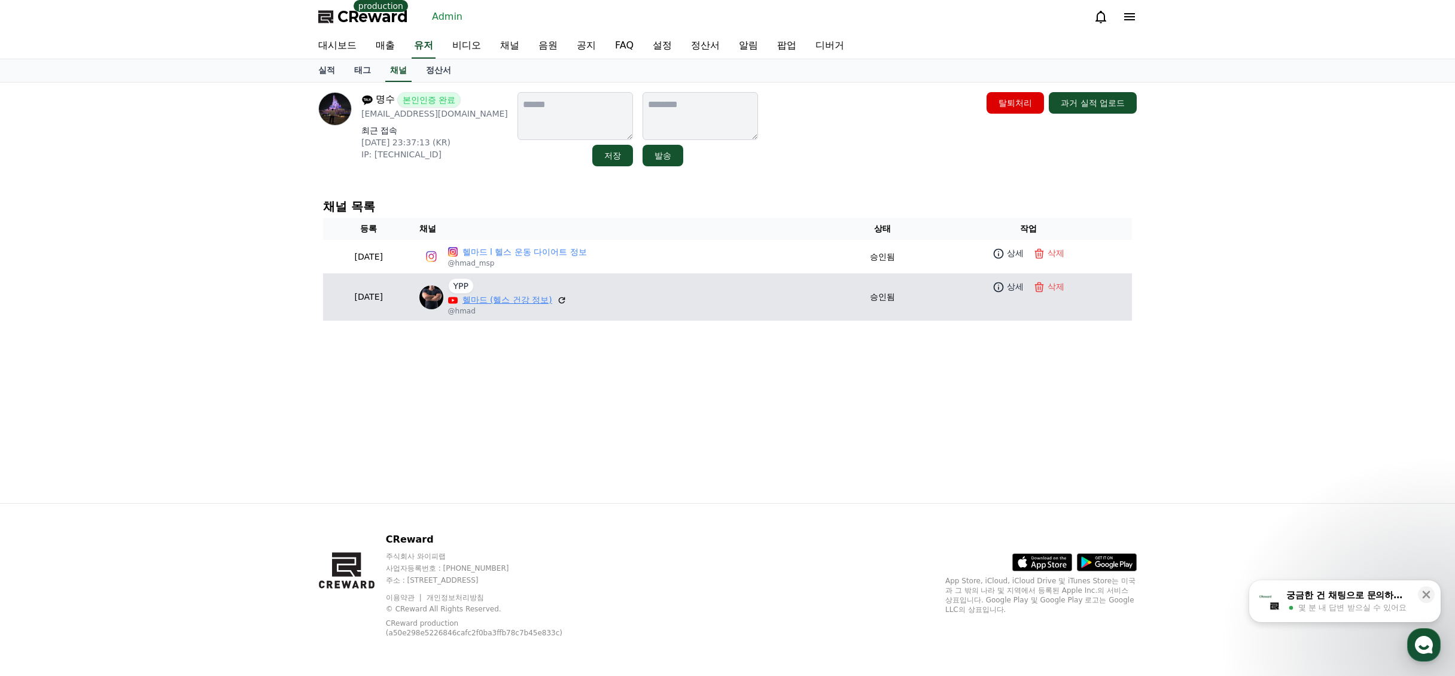
click at [538, 303] on link "헬마드 (헬스 건강 정보)" at bounding box center [508, 300] width 90 height 13
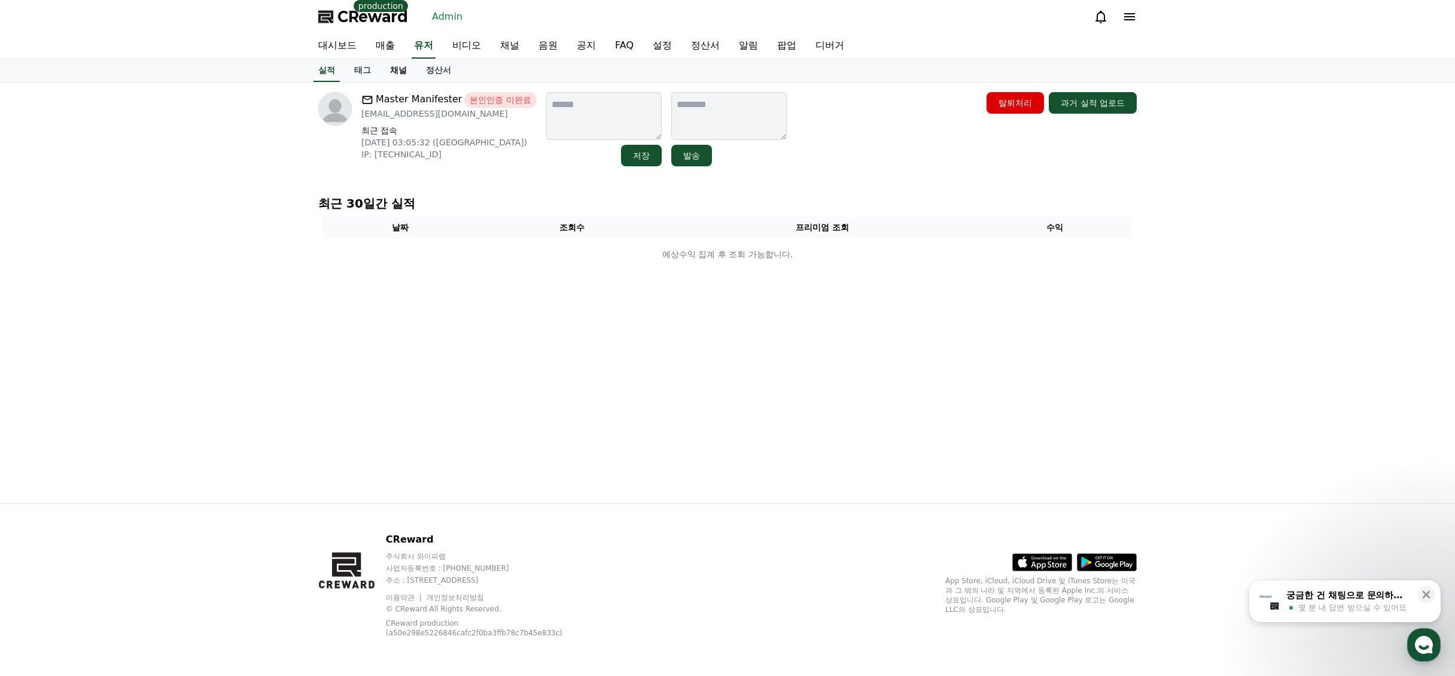
click at [390, 70] on link "채널" at bounding box center [399, 70] width 36 height 23
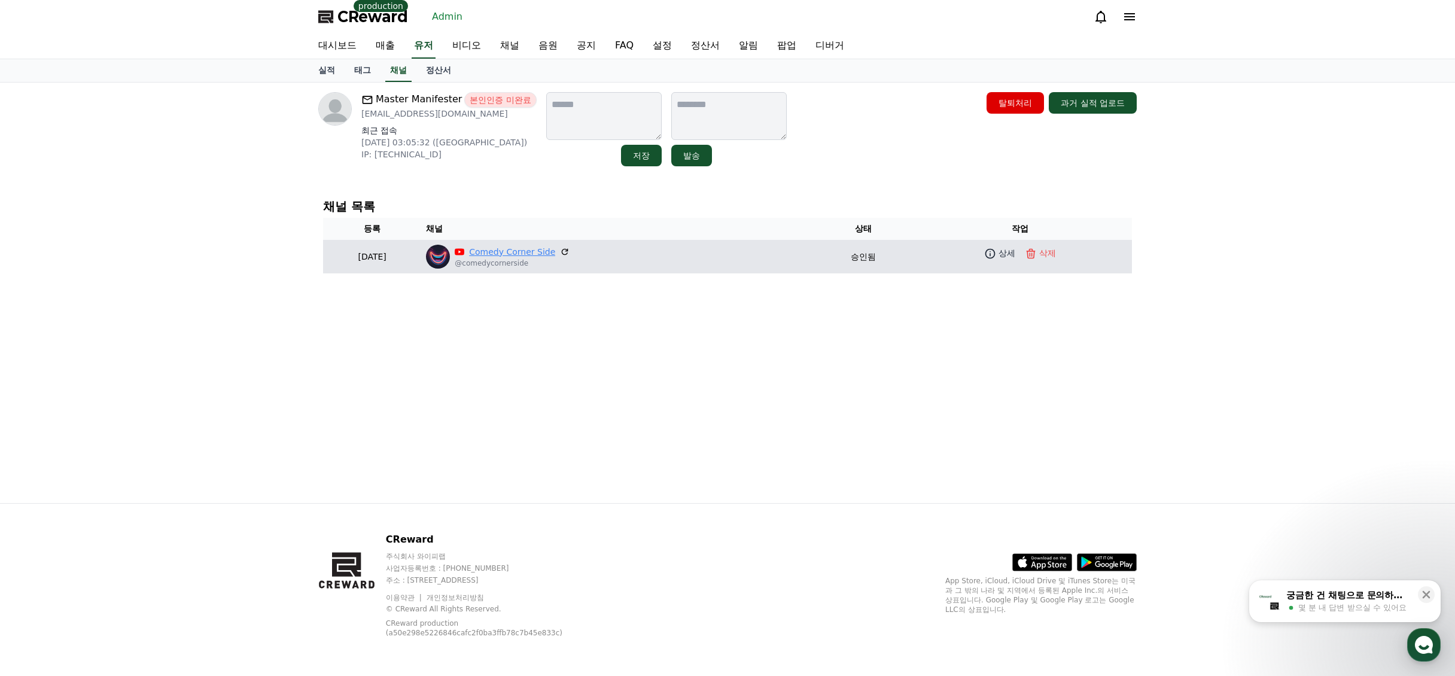
click at [550, 254] on link "Comedy Corner Side" at bounding box center [512, 252] width 86 height 13
